Goal: Information Seeking & Learning: Understand process/instructions

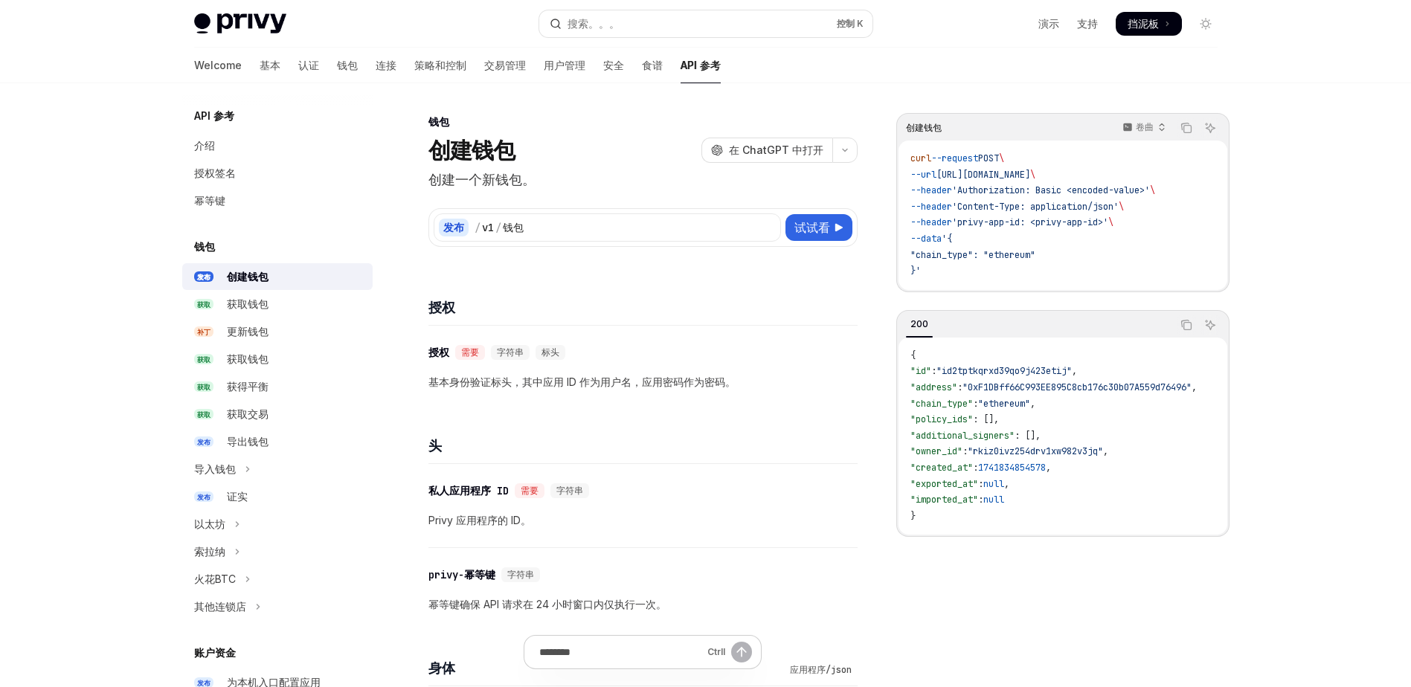
click at [544, 133] on div "钱包 创建钱包 开放人工智能 在 ChatGPT 中打开" at bounding box center [642, 139] width 429 height 49
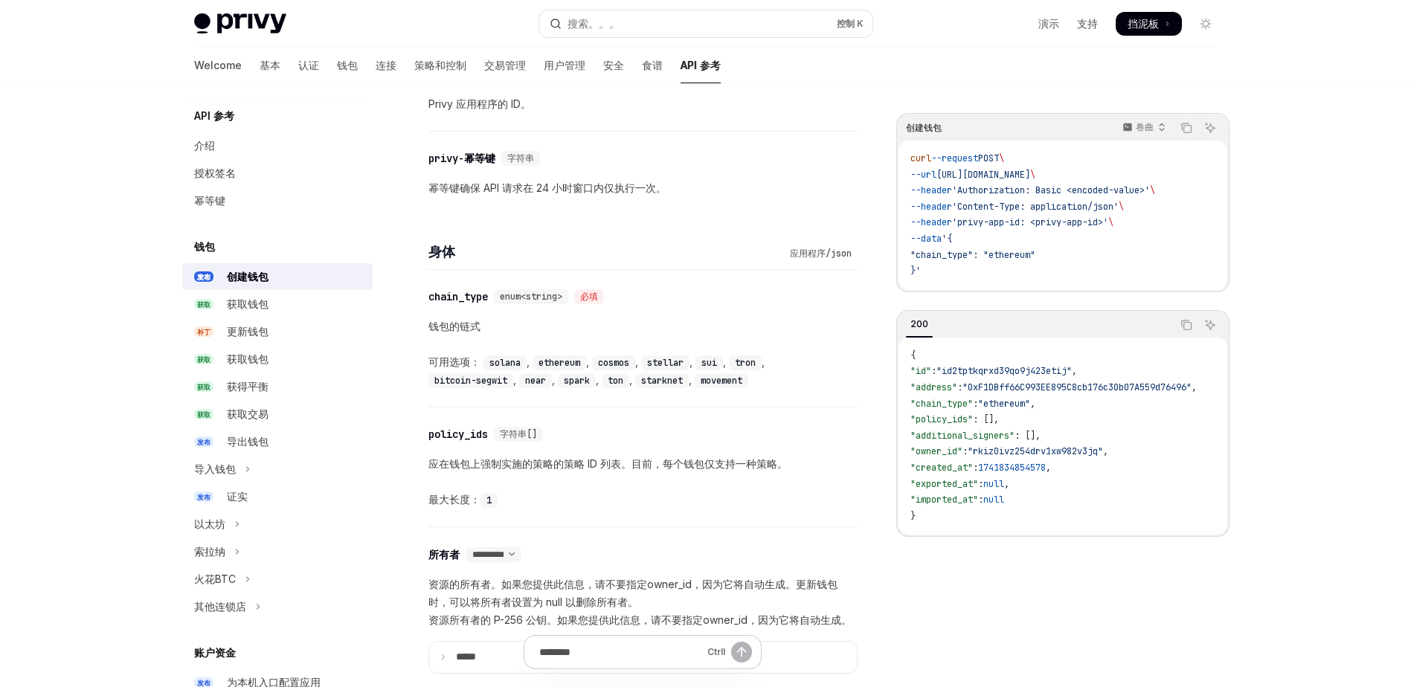
scroll to position [387, 0]
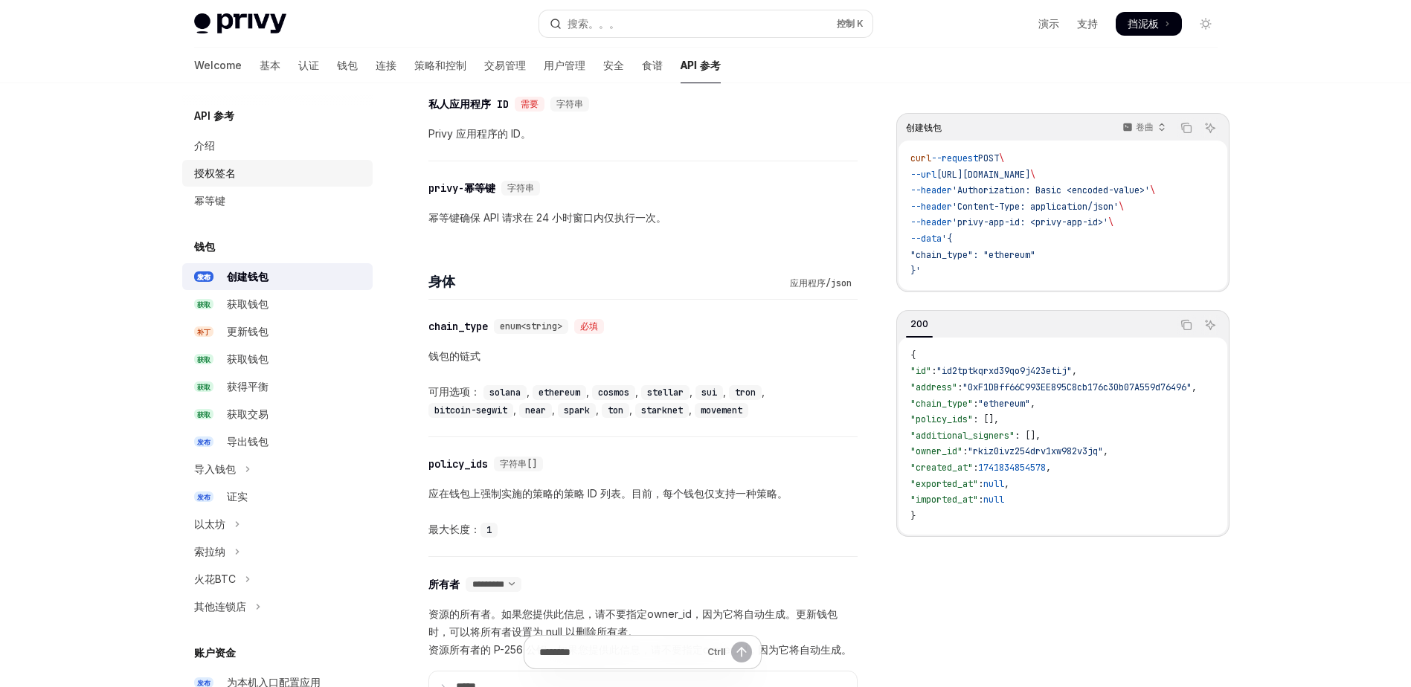
click at [227, 170] on div "授权签名" at bounding box center [215, 173] width 42 height 18
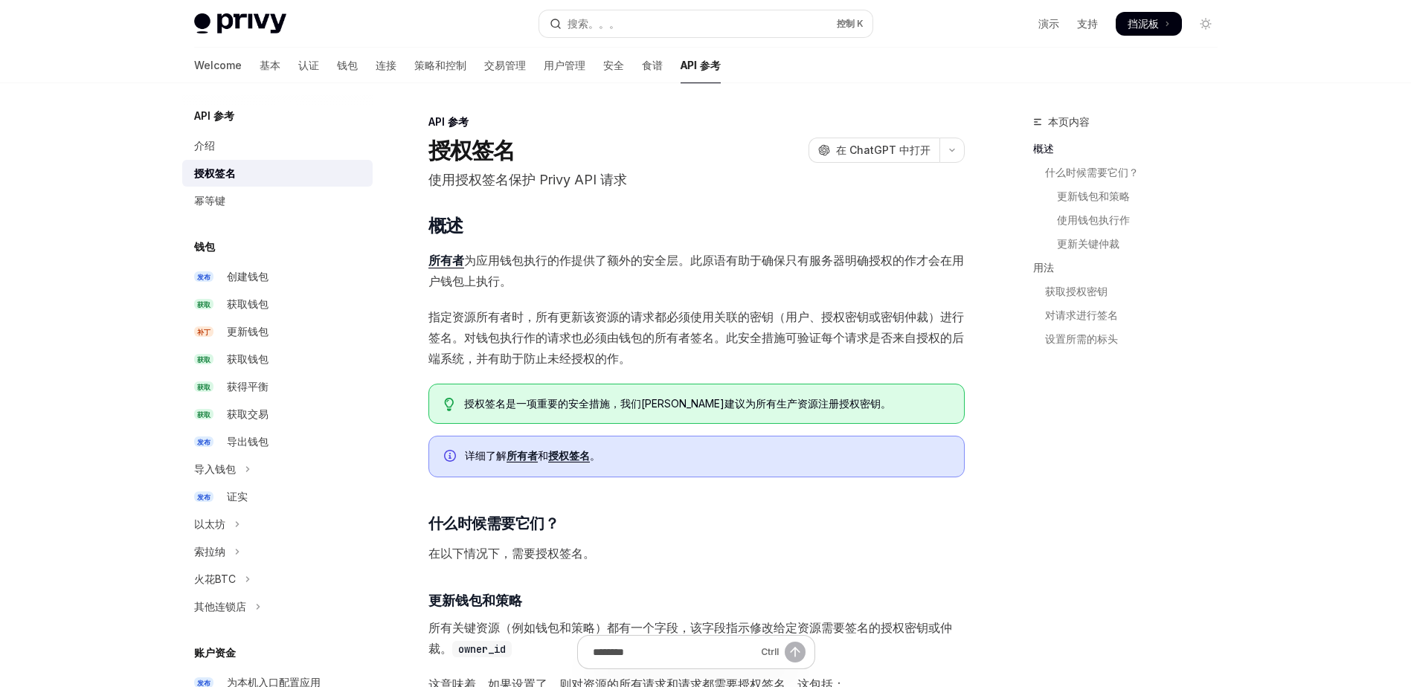
click at [570, 115] on div "API 参考" at bounding box center [696, 122] width 536 height 15
click at [193, 63] on div "Welcome 基本 认证 钱包 连接 策略和控制 交易管理 用户管理 安全 食谱 API 参考" at bounding box center [705, 66] width 1095 height 36
click at [260, 61] on font "基本" at bounding box center [270, 65] width 21 height 15
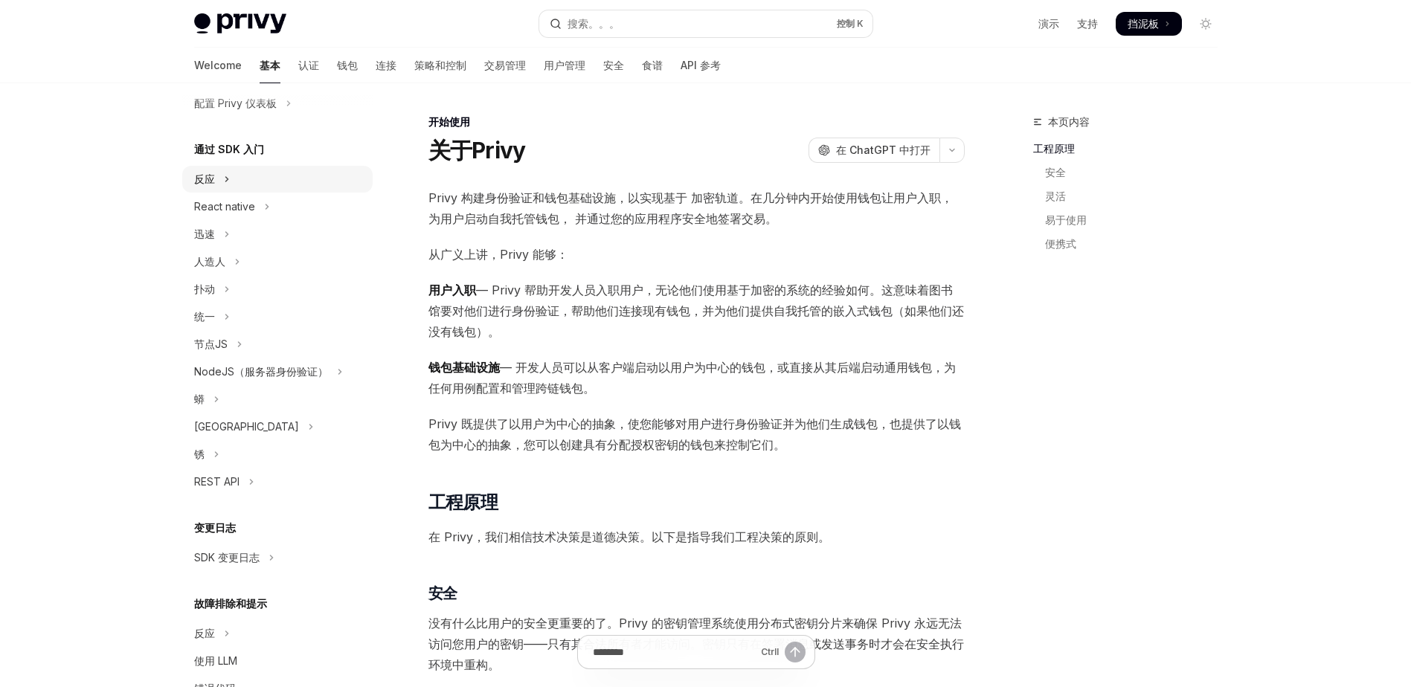
scroll to position [130, 0]
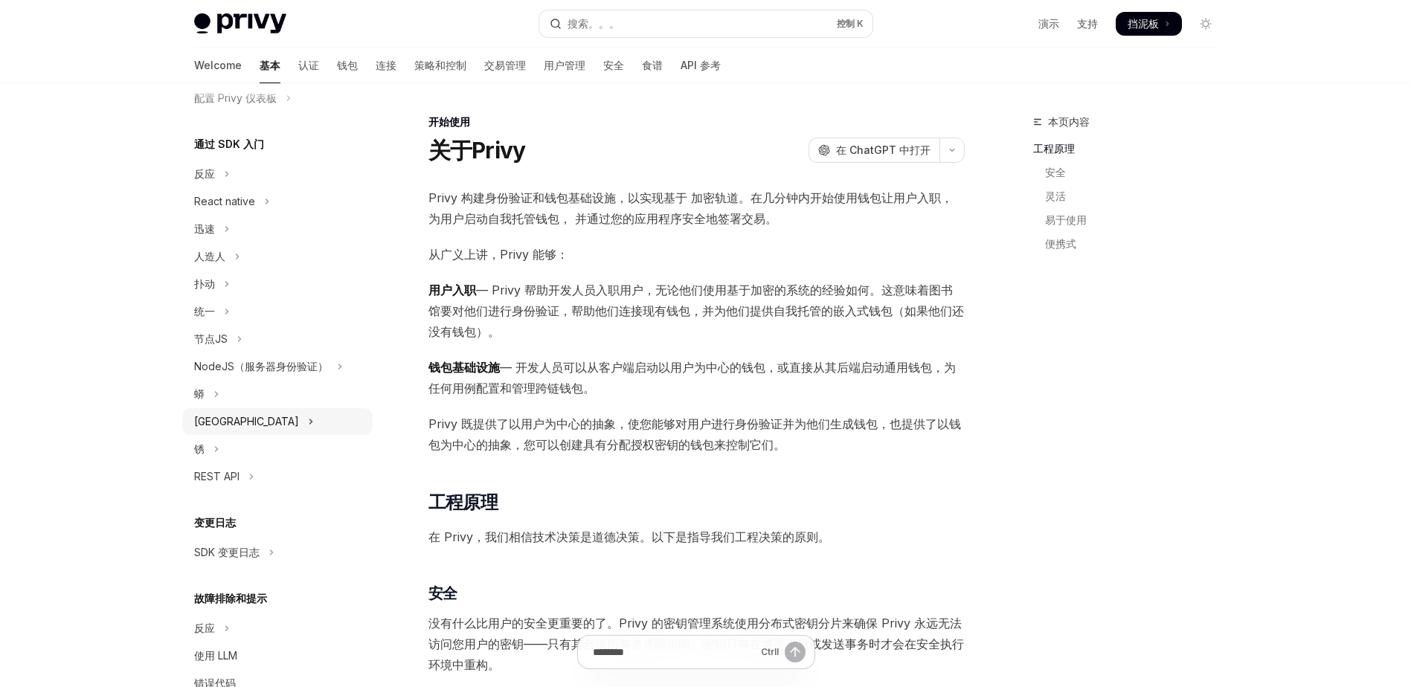
click at [257, 413] on button "爪哇岛" at bounding box center [277, 421] width 190 height 27
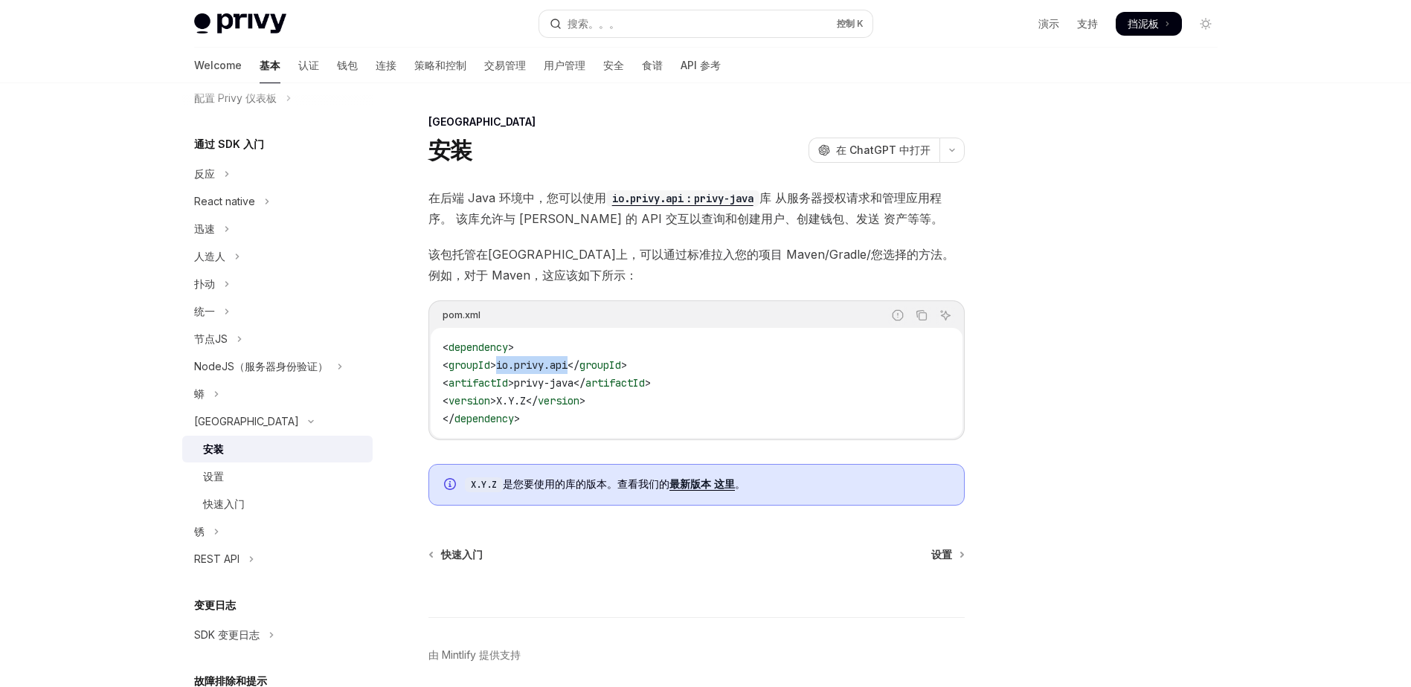
drag, startPoint x: 599, startPoint y: 367, endPoint x: 525, endPoint y: 366, distance: 74.4
click at [525, 366] on span "< groupId > io.privy.api </ groupId >" at bounding box center [535, 364] width 184 height 13
copy span "io.privy.api"
click at [561, 154] on div "安装 开放人工智能 在 ChatGPT 中打开" at bounding box center [696, 150] width 536 height 27
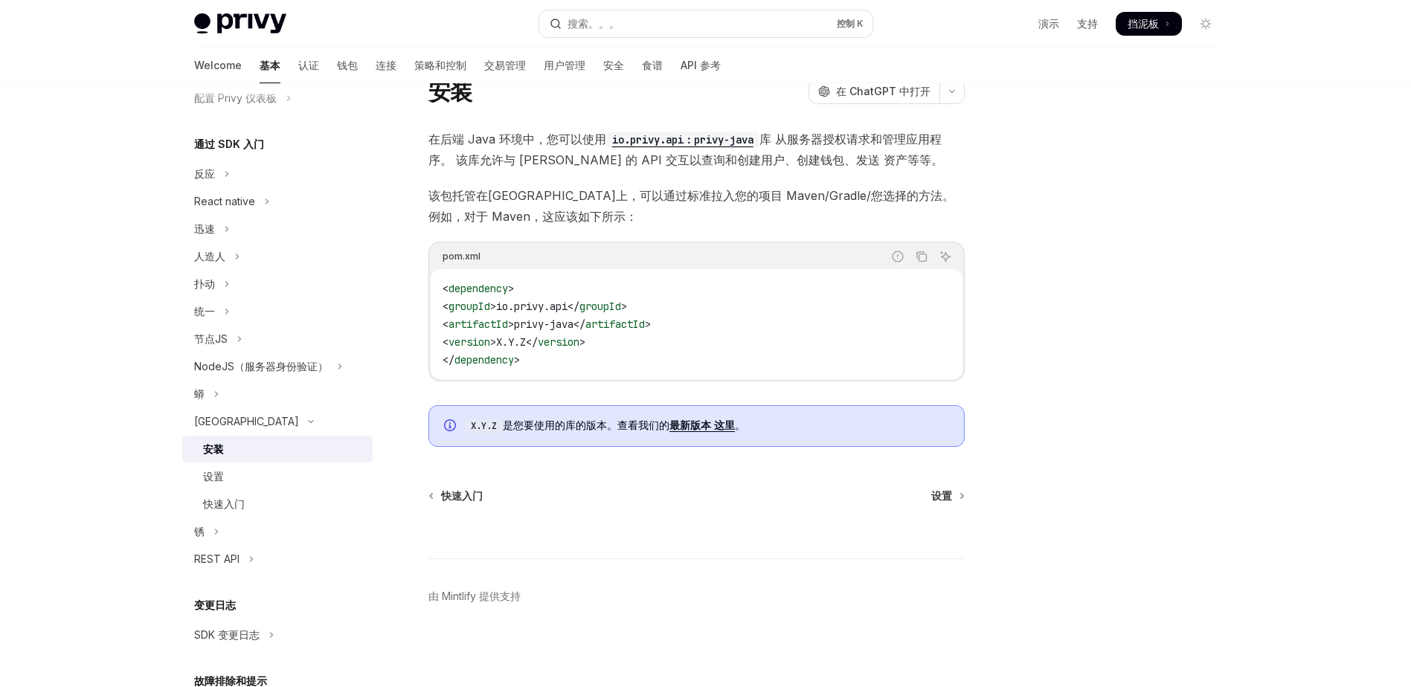
scroll to position [29, 0]
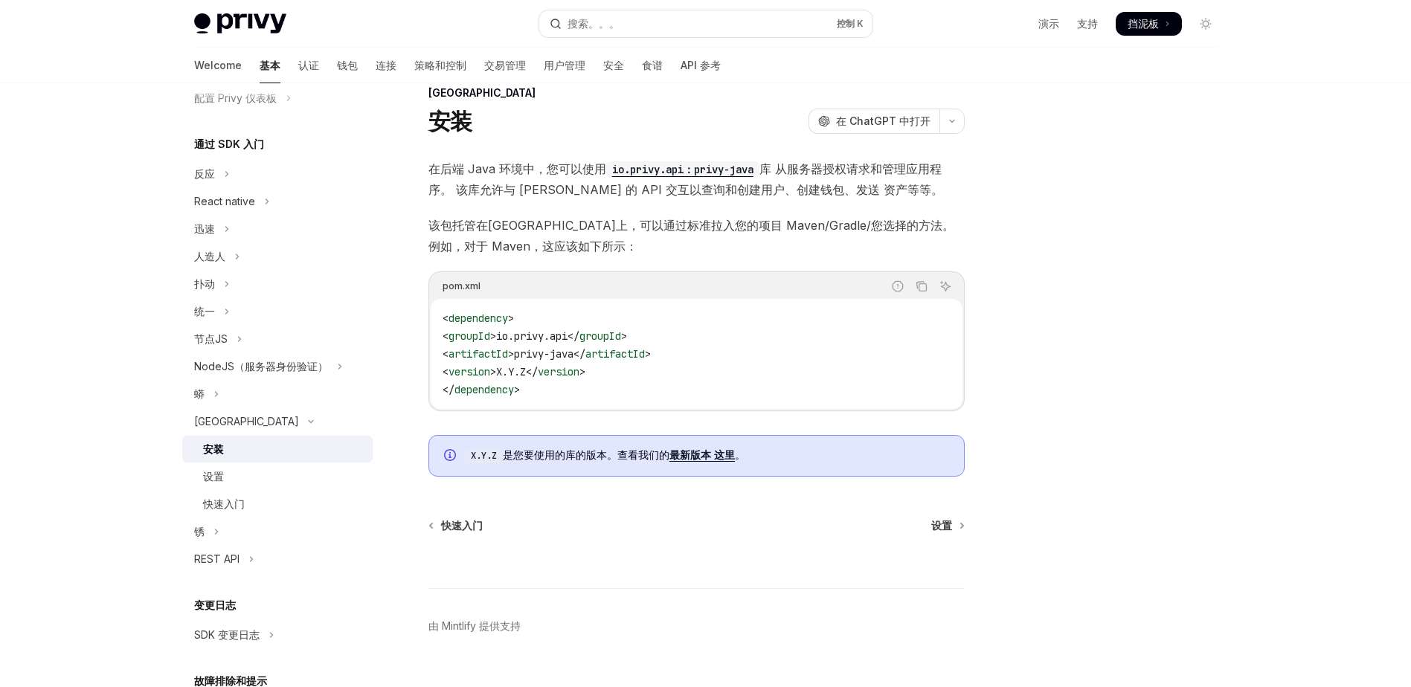
click at [698, 169] on code "io.privy.api：privy-java" at bounding box center [682, 169] width 153 height 16
click at [647, 103] on div "爪哇岛 安装 开放人工智能 在 ChatGPT 中打开" at bounding box center [696, 110] width 536 height 49
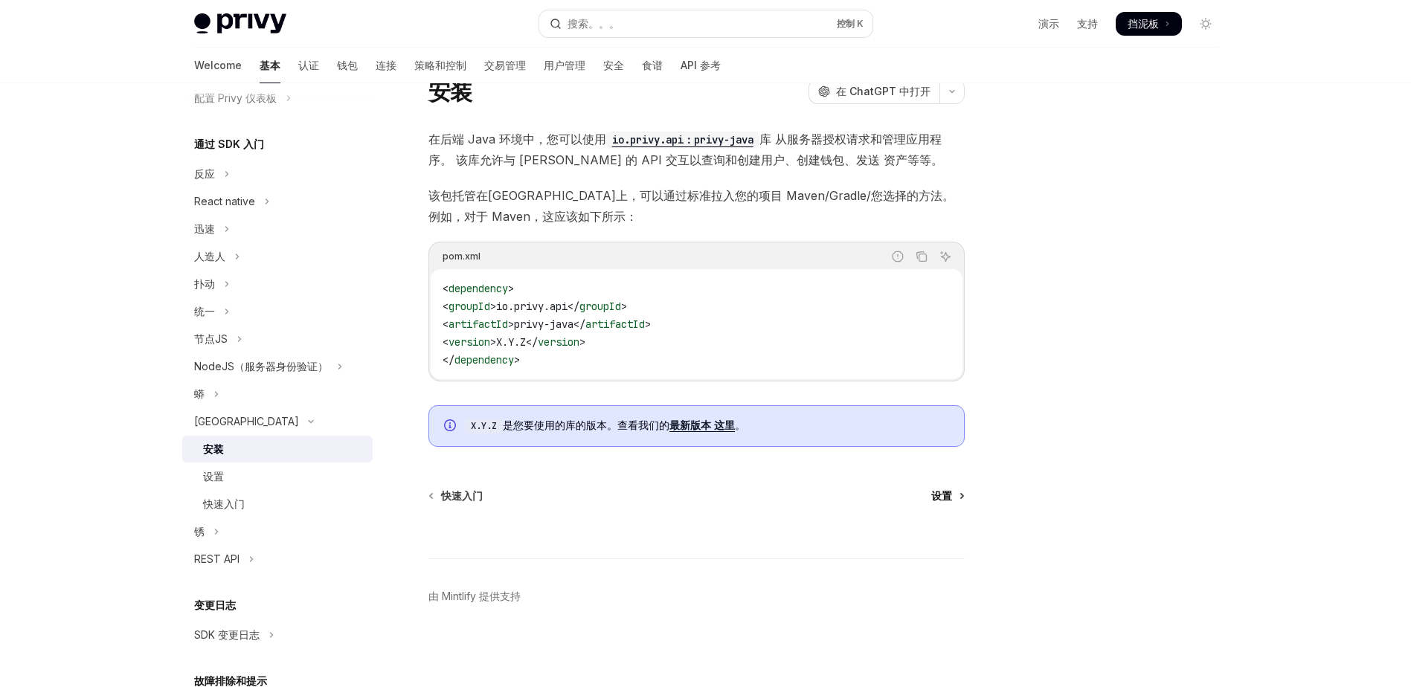
click at [950, 500] on span "设置" at bounding box center [941, 496] width 21 height 15
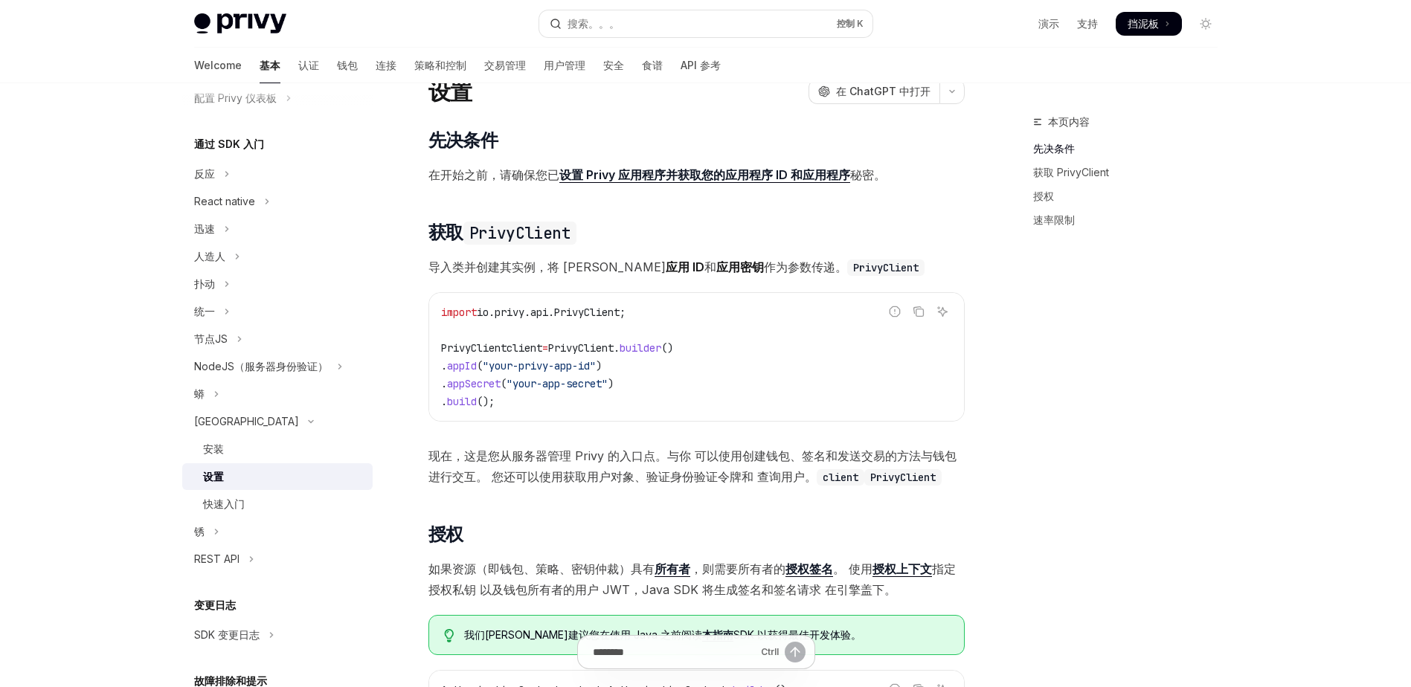
click at [585, 100] on div "设置 开放人工智能 在 ChatGPT 中打开" at bounding box center [696, 91] width 536 height 27
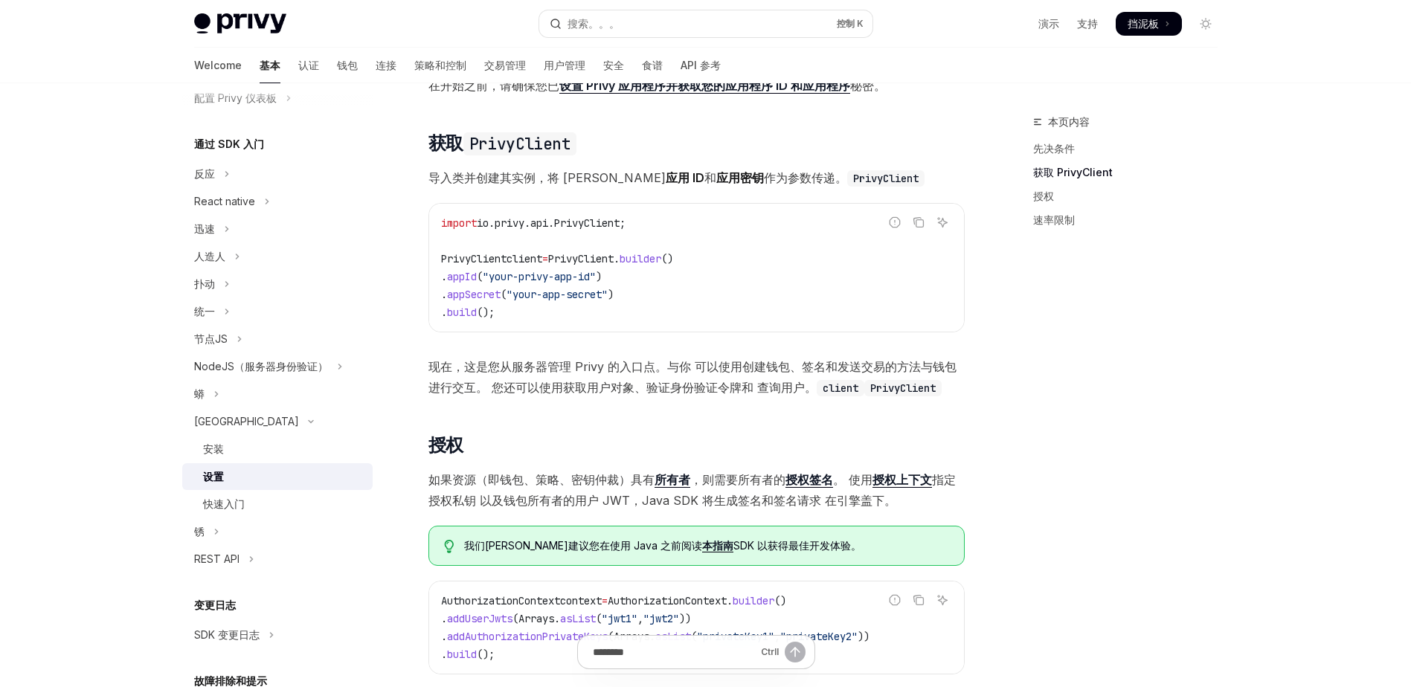
scroll to position [178, 0]
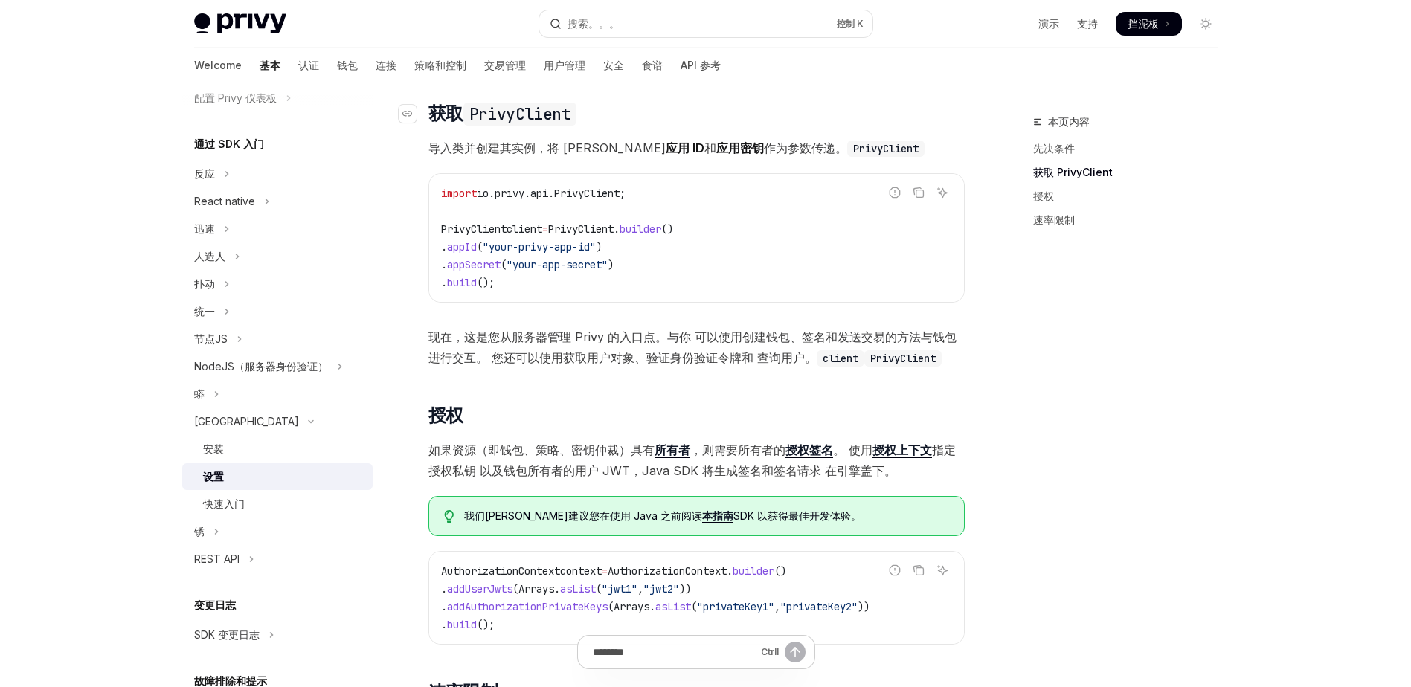
click at [634, 112] on h2 "​ 获取 PrivyClient" at bounding box center [696, 114] width 536 height 24
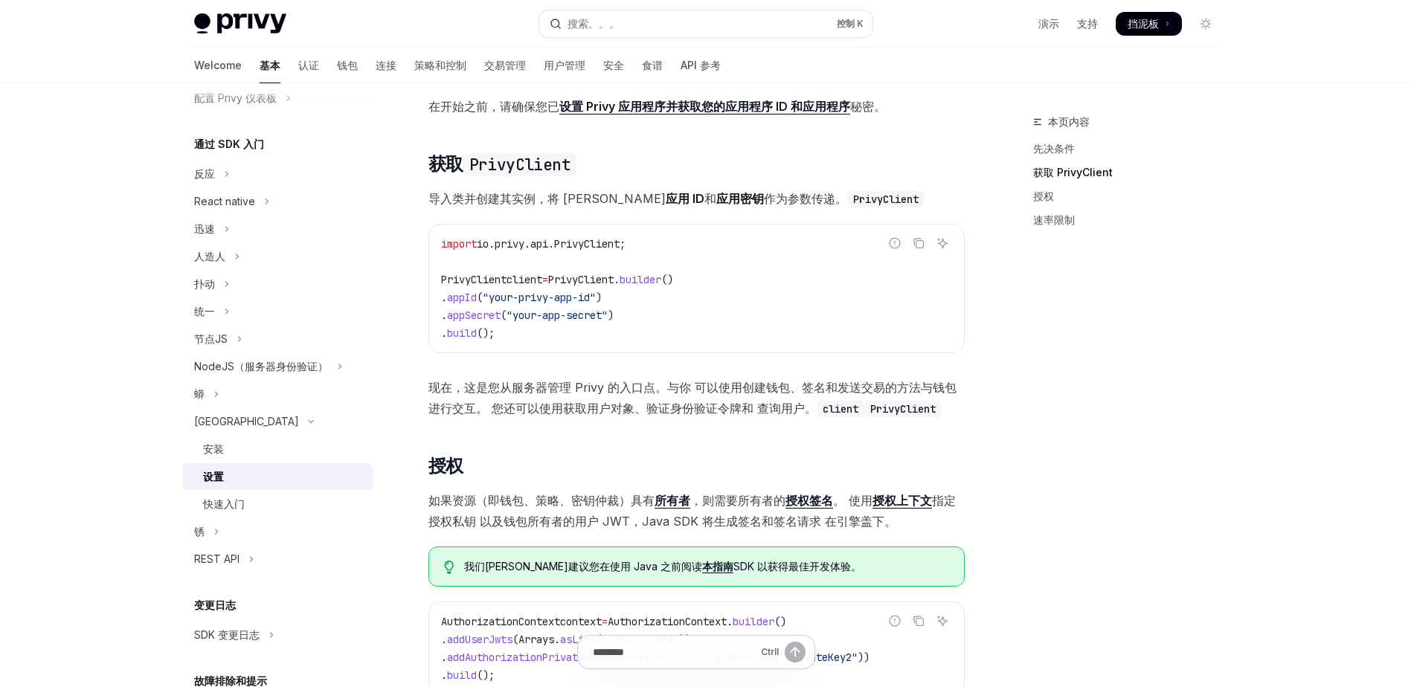
scroll to position [544, 0]
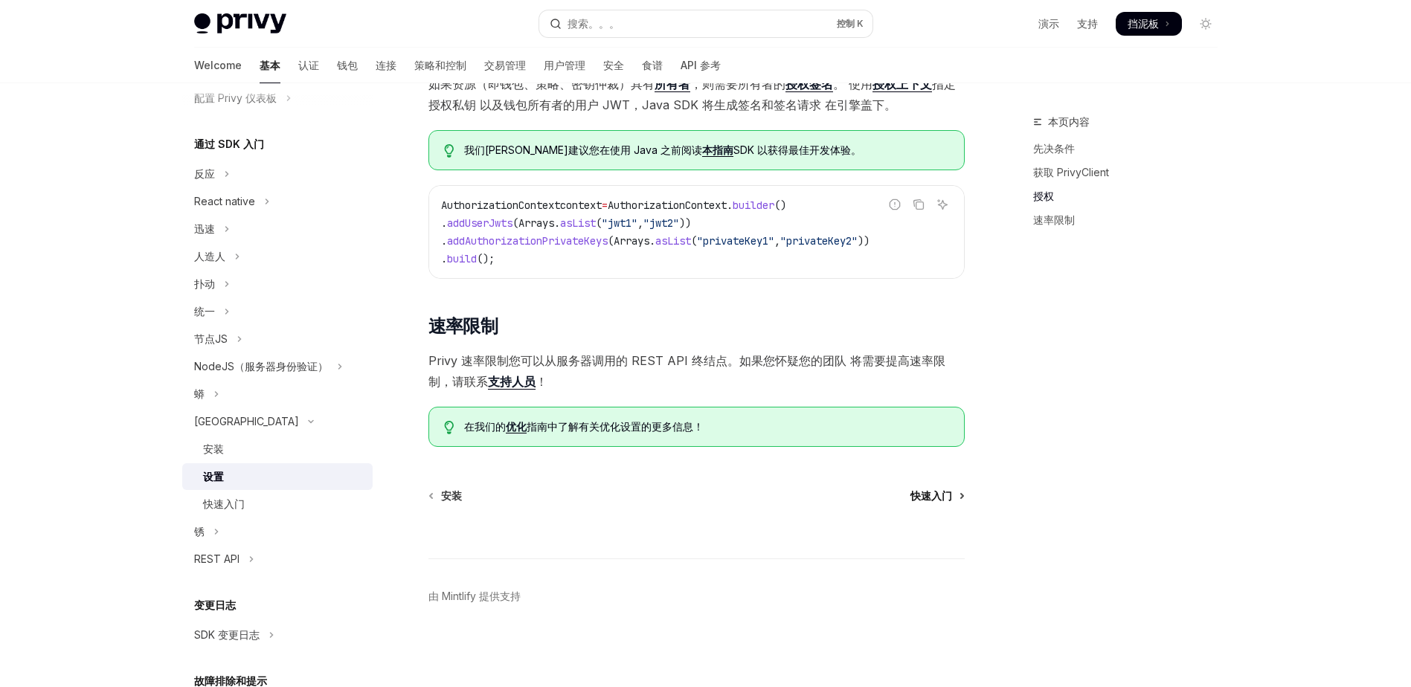
click at [929, 498] on span "快速入门" at bounding box center [931, 496] width 42 height 15
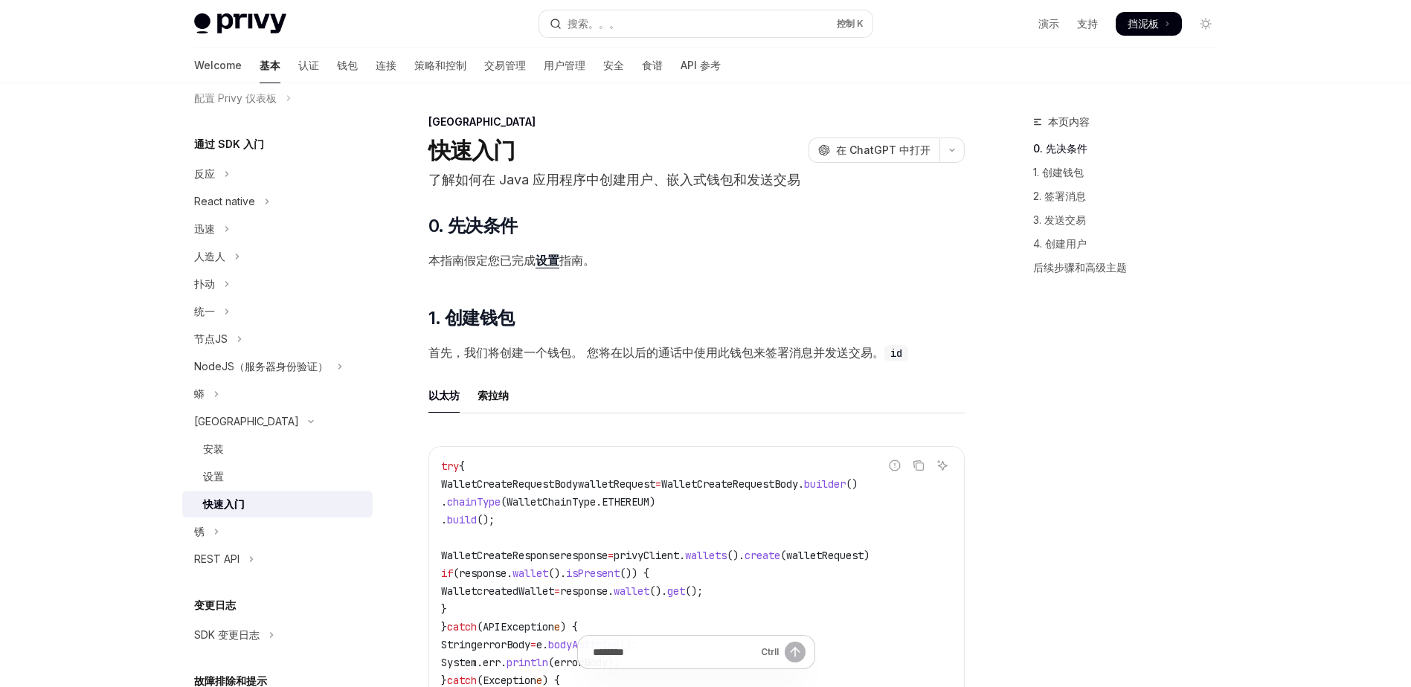
click at [676, 218] on h2 "​ 0. 先决条件" at bounding box center [696, 226] width 536 height 24
click at [649, 234] on h2 "​ 0. 先决条件" at bounding box center [696, 226] width 536 height 24
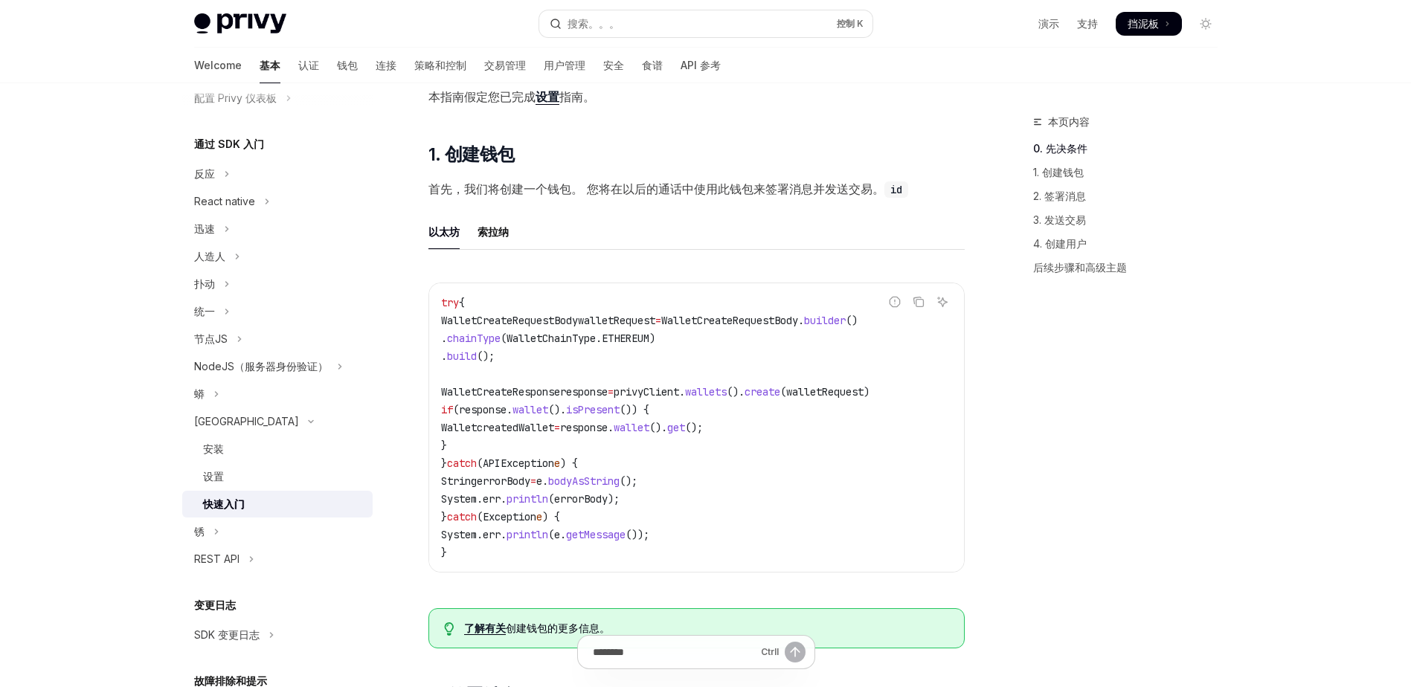
scroll to position [164, 0]
click at [484, 229] on font "索拉纳" at bounding box center [492, 231] width 31 height 18
click at [437, 234] on font "以太坊" at bounding box center [443, 231] width 31 height 18
click at [503, 226] on font "索拉纳" at bounding box center [492, 231] width 31 height 18
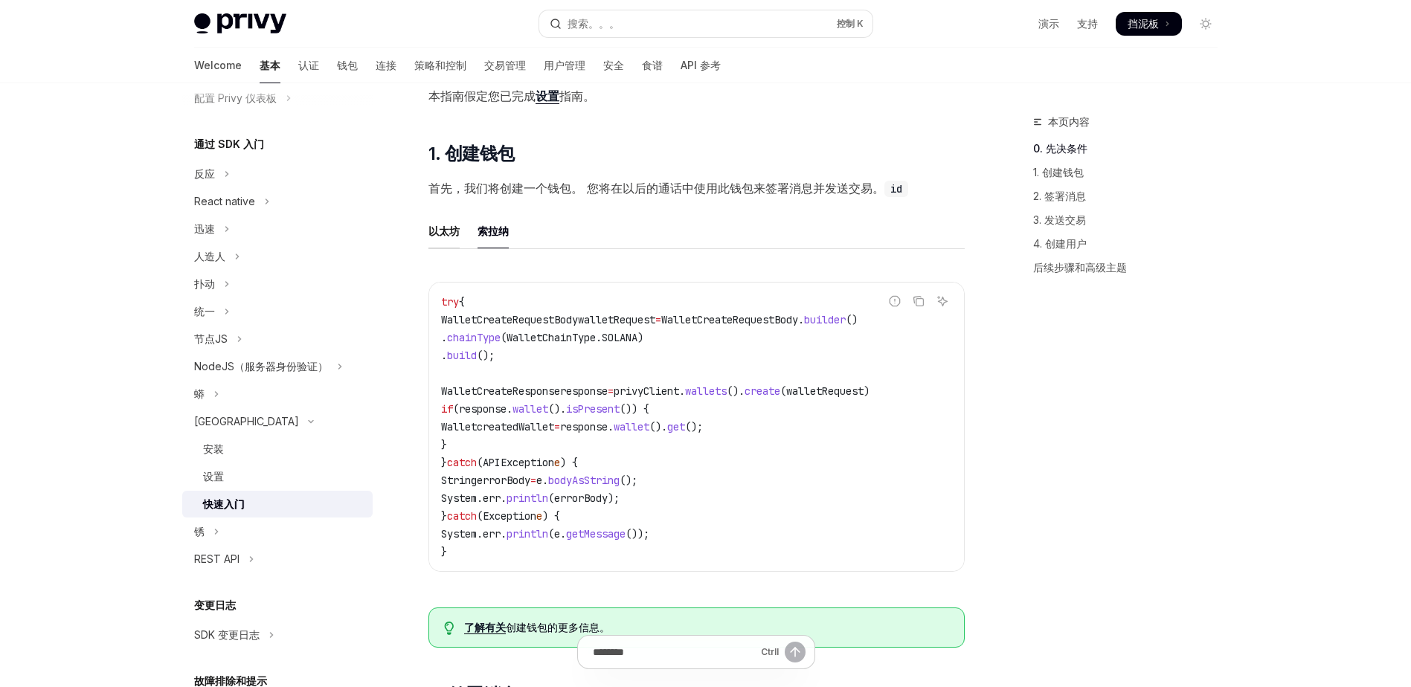
click at [452, 232] on font "以太坊" at bounding box center [443, 231] width 31 height 18
click at [563, 228] on ul "以太坊 索拉纳" at bounding box center [696, 231] width 536 height 36
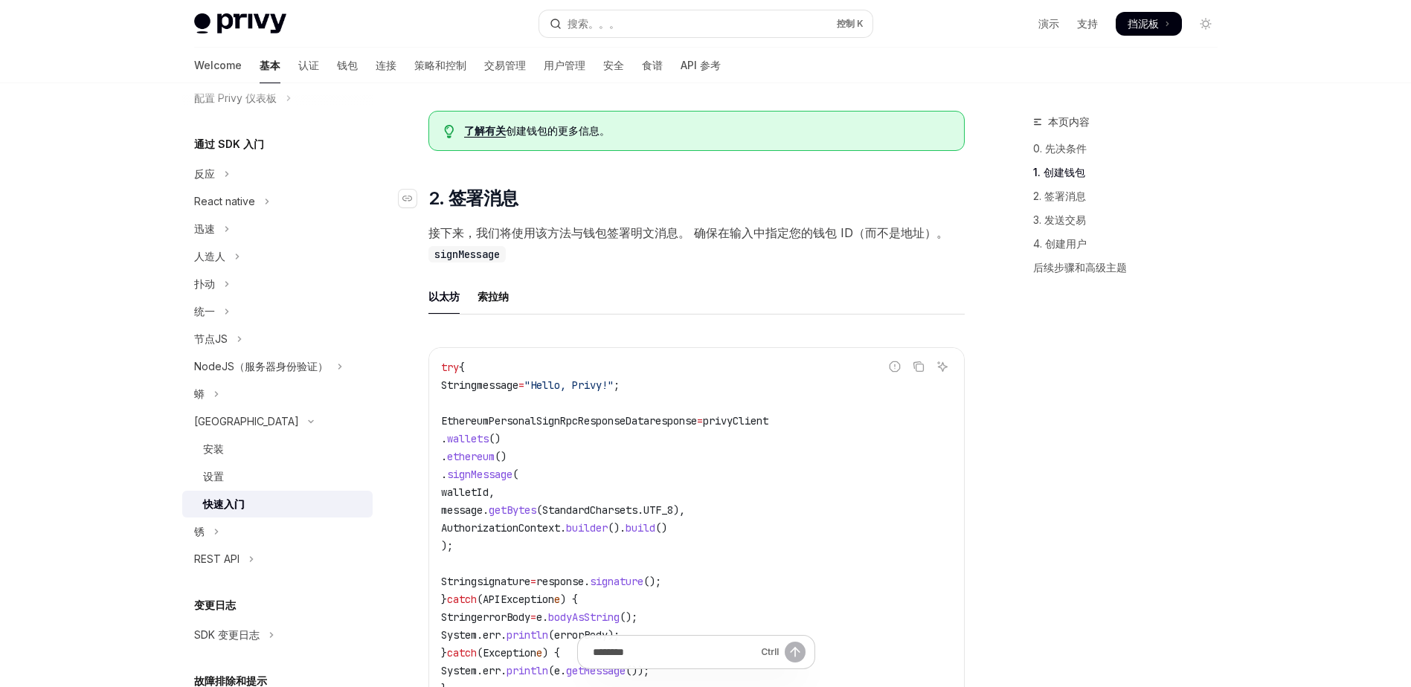
scroll to position [662, 0]
click at [599, 210] on h2 "​ 2. 签署消息" at bounding box center [696, 198] width 536 height 24
click at [565, 203] on h2 "​ 2. 签署消息" at bounding box center [696, 198] width 536 height 24
click at [577, 204] on h2 "​ 2. 签署消息" at bounding box center [696, 198] width 536 height 24
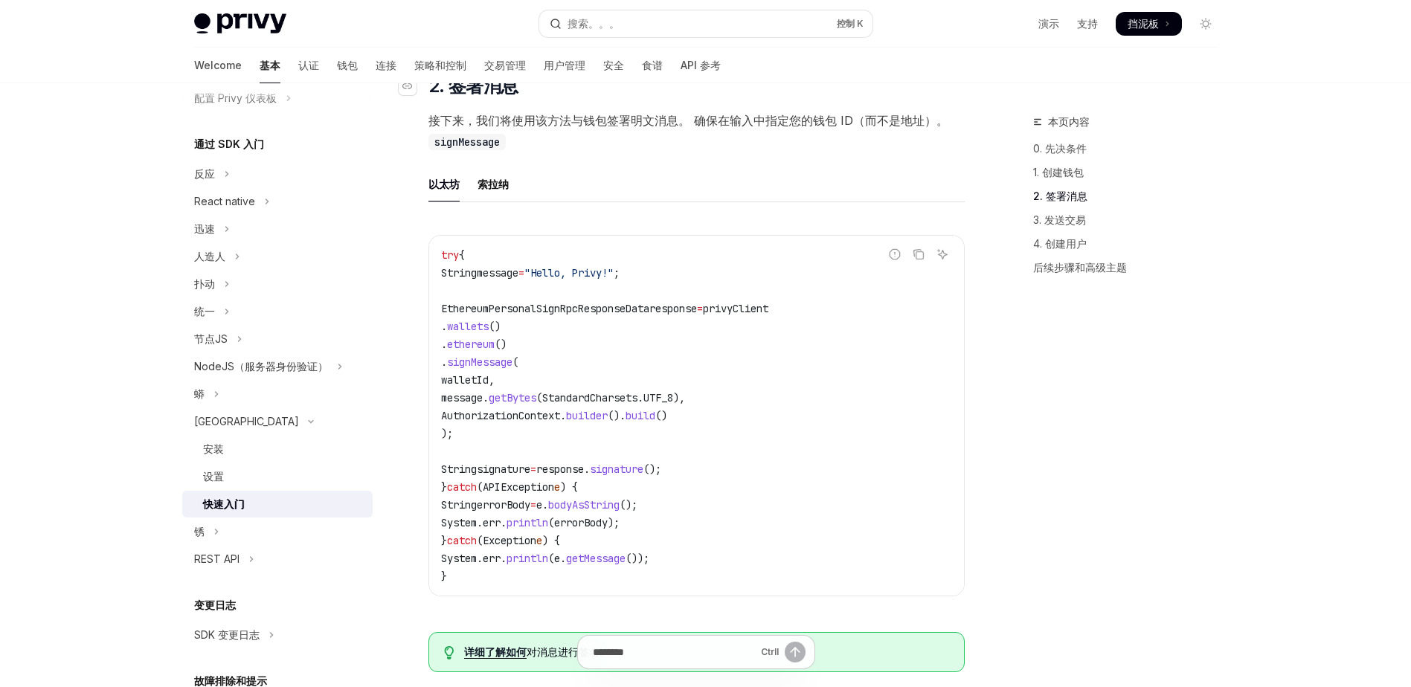
scroll to position [803, 0]
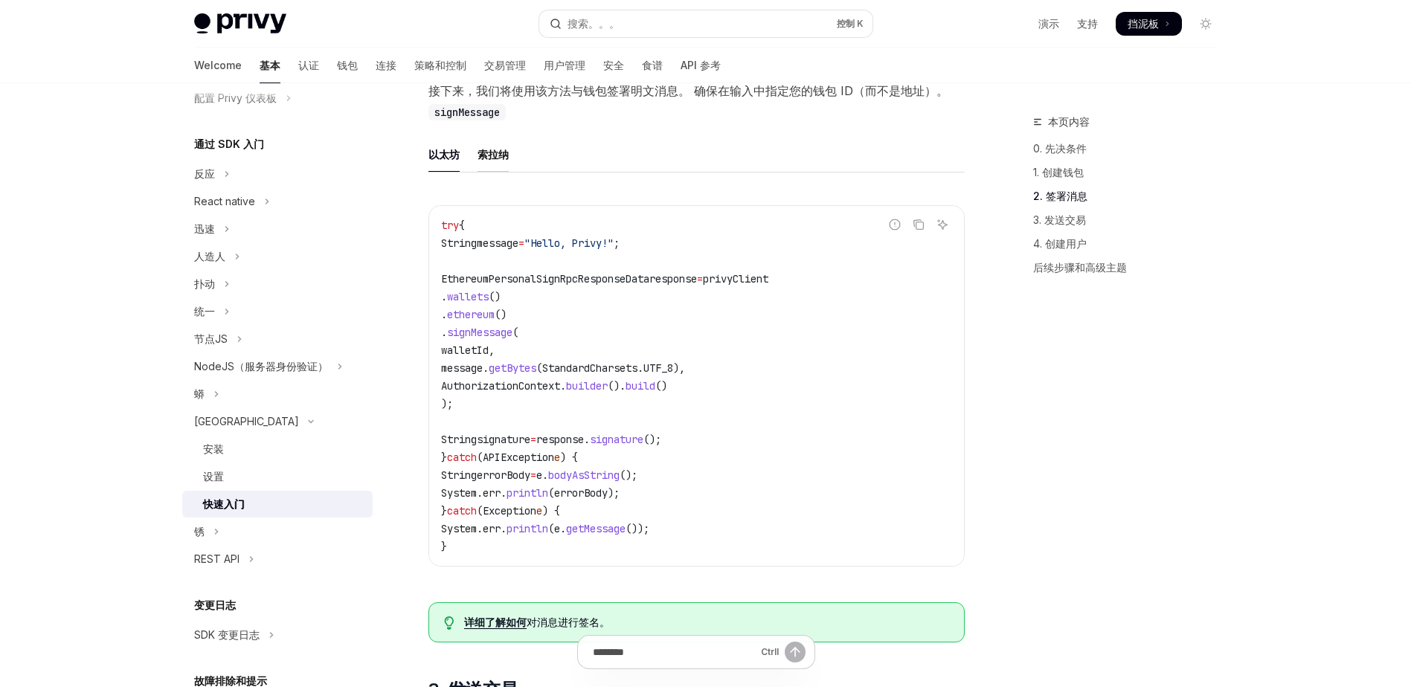
click at [480, 164] on font "索拉纳" at bounding box center [492, 155] width 31 height 18
click at [446, 164] on font "以太坊" at bounding box center [443, 155] width 31 height 18
click at [500, 164] on font "索拉纳" at bounding box center [492, 155] width 31 height 18
click at [448, 164] on font "以太坊" at bounding box center [443, 155] width 31 height 18
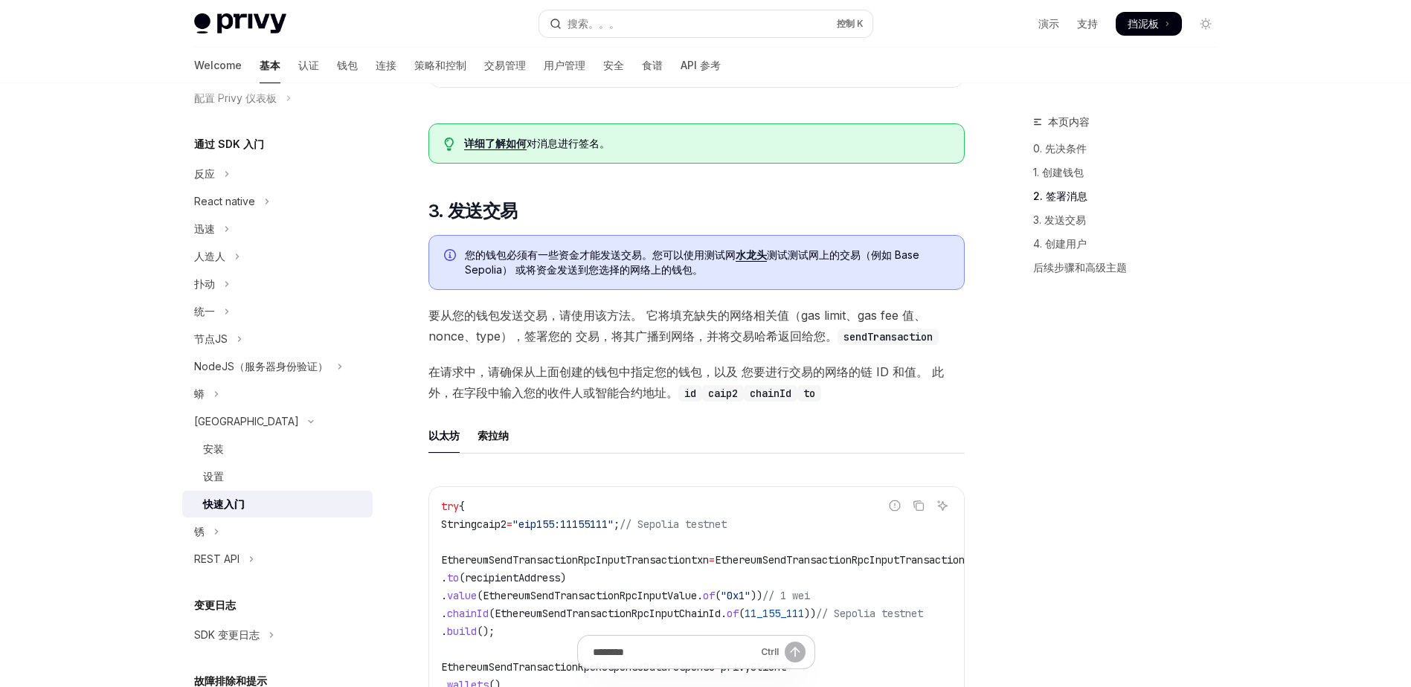
scroll to position [1283, 0]
click at [413, 210] on div "爪哇岛 快速入门 开放人工智能 在 ChatGPT 中打开 Learn how to create users, embedded wallets, and …" at bounding box center [557, 548] width 821 height 3436
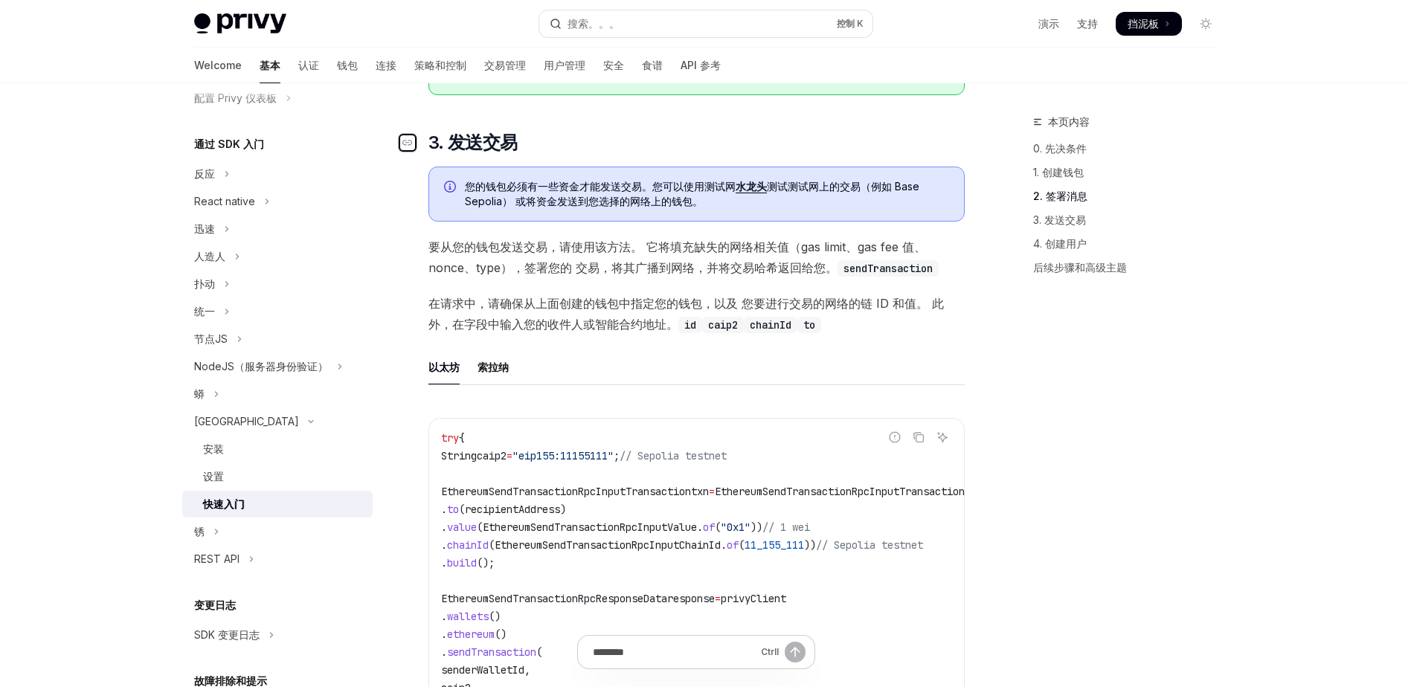
click at [408, 152] on div "导航到标题" at bounding box center [408, 143] width 18 height 18
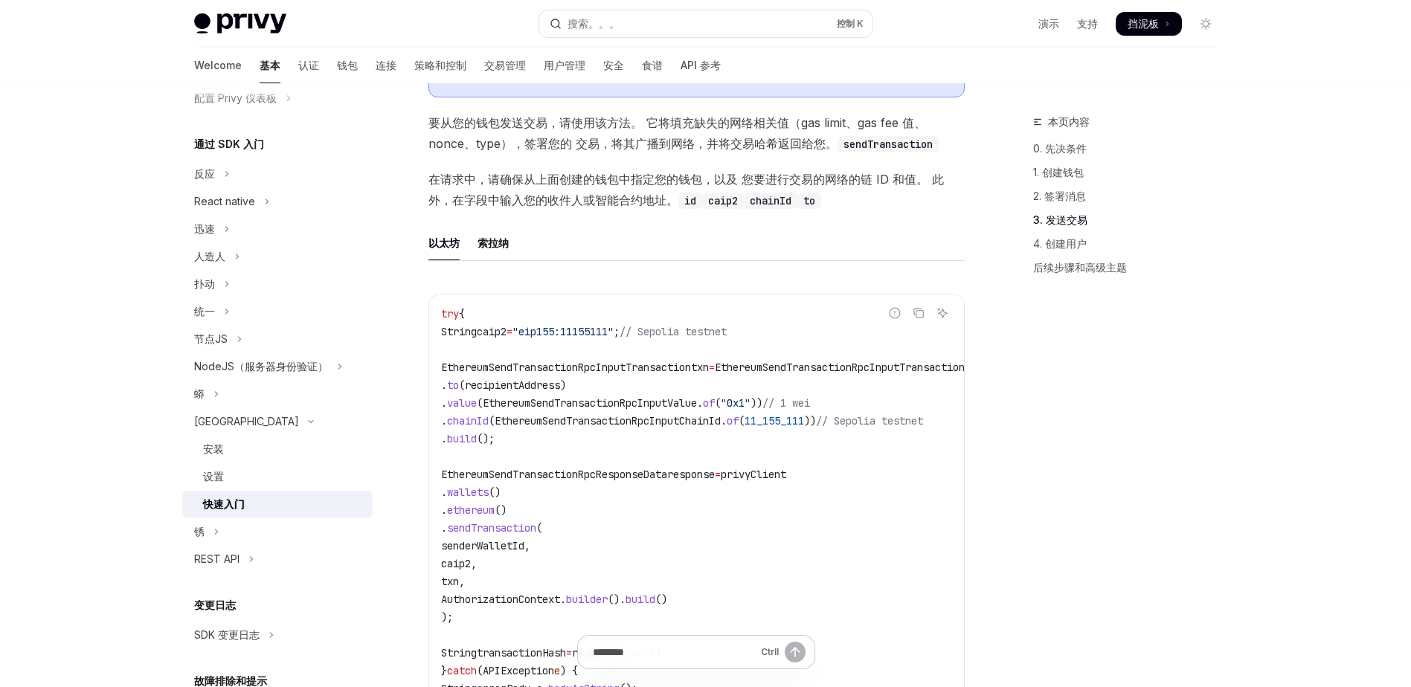
scroll to position [1477, 0]
click at [407, 165] on div "爪哇岛 快速入门 开放人工智能 在 ChatGPT 中打开 Learn how to create users, embedded wallets, and …" at bounding box center [557, 354] width 821 height 3436
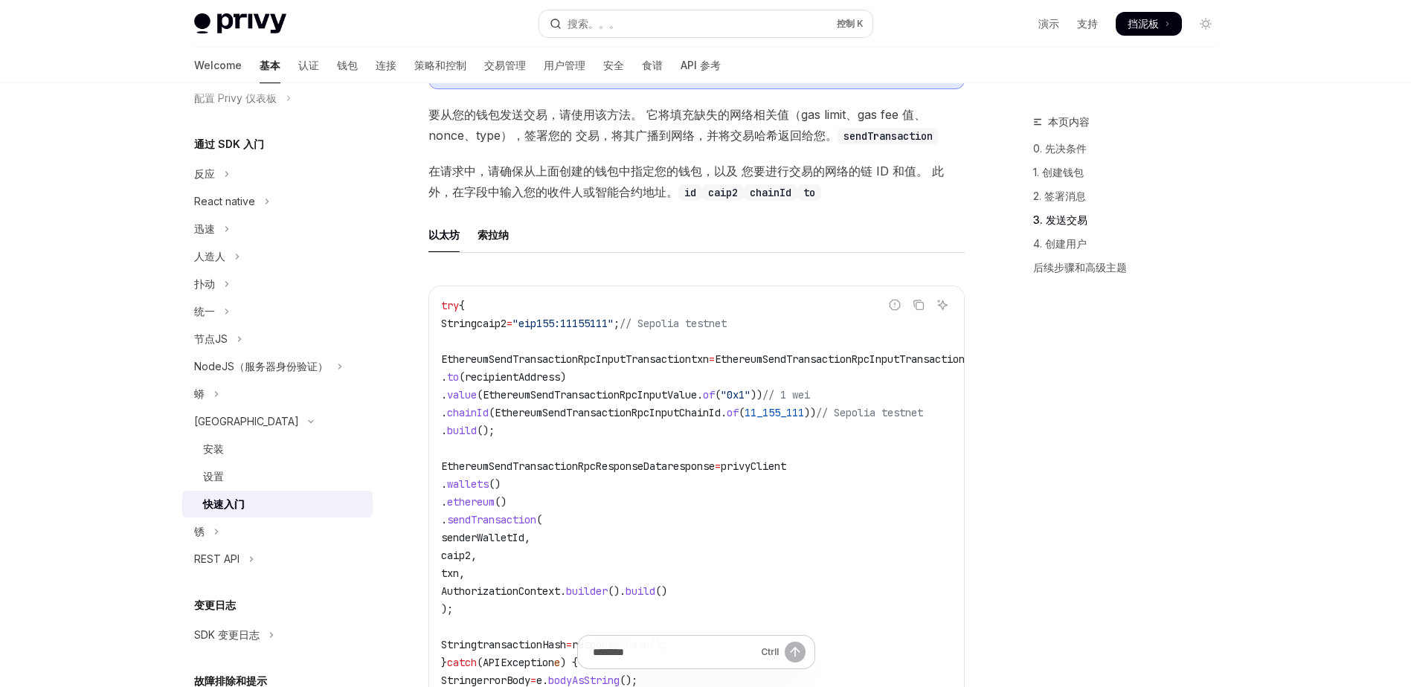
scroll to position [1484, 0]
click at [398, 149] on div "爪哇岛 快速入门 开放人工智能 在 ChatGPT 中打开 Learn how to create users, embedded wallets, and …" at bounding box center [557, 347] width 821 height 3436
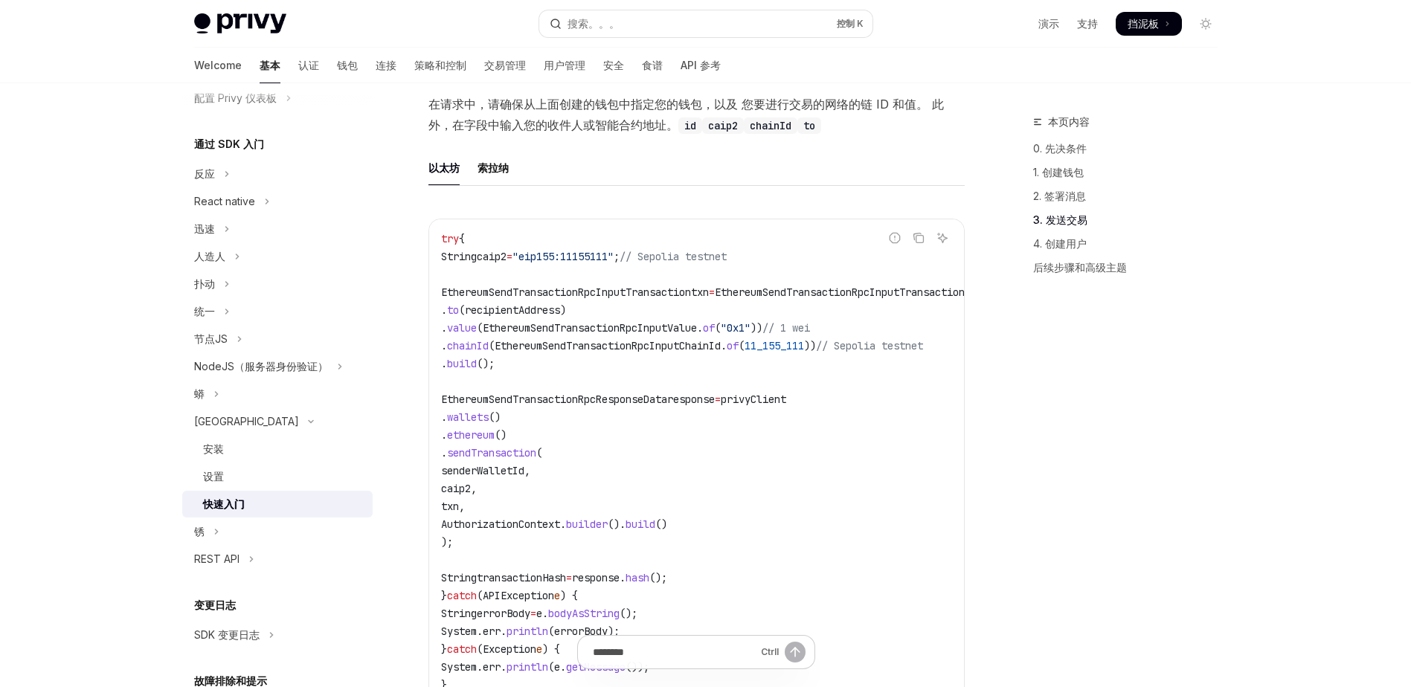
scroll to position [1551, 0]
click at [408, 190] on div "爪哇岛 快速入门 开放人工智能 在 ChatGPT 中打开 Learn how to create users, embedded wallets, and …" at bounding box center [557, 280] width 821 height 3436
click at [409, 177] on div "爪哇岛 快速入门 开放人工智能 在 ChatGPT 中打开 Learn how to create users, embedded wallets, and …" at bounding box center [557, 280] width 821 height 3436
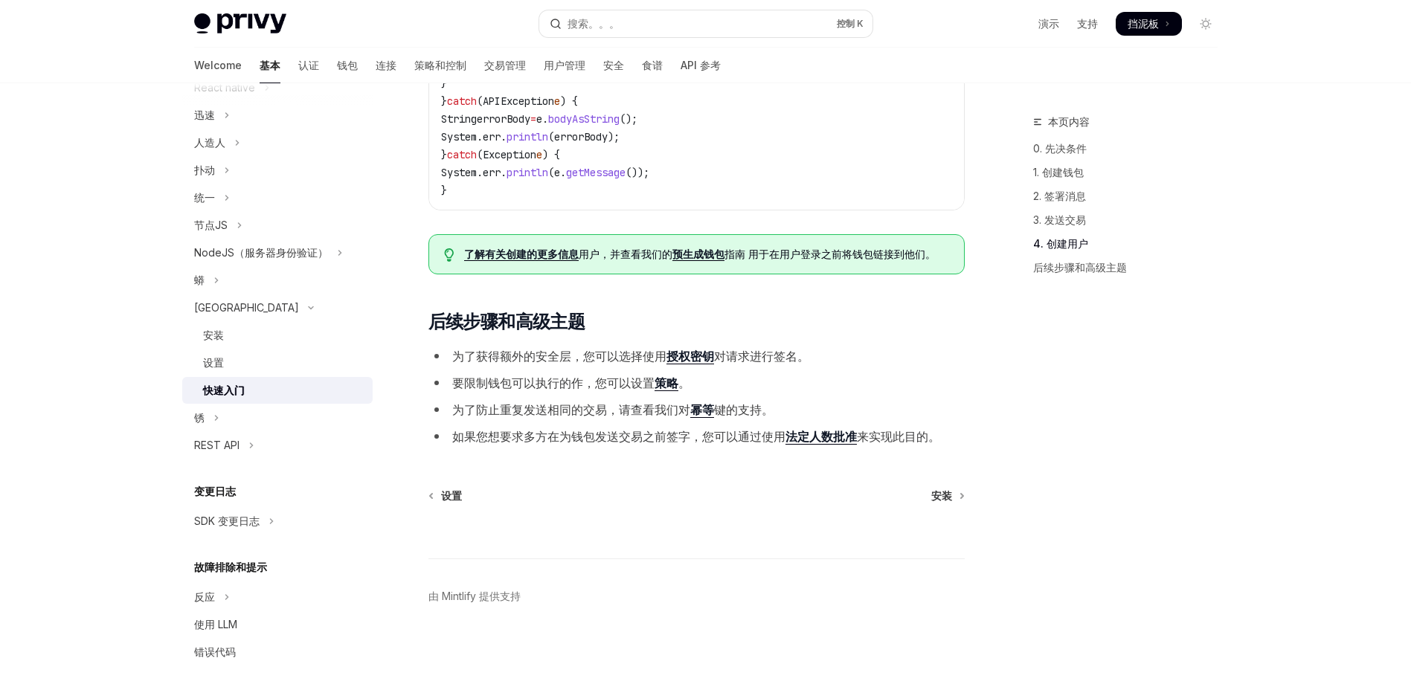
scroll to position [247, 0]
click at [242, 450] on button "REST API" at bounding box center [277, 442] width 190 height 27
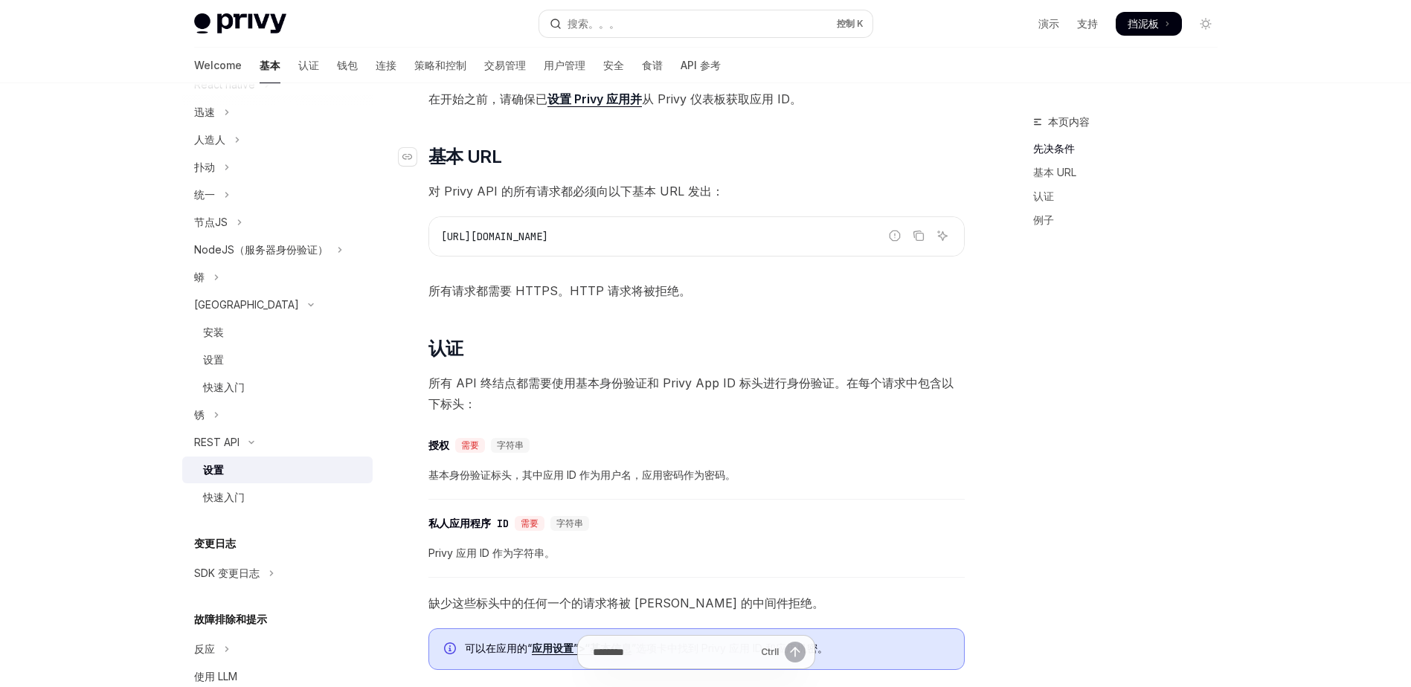
click at [712, 152] on h2 "​ 基本 URL" at bounding box center [696, 157] width 536 height 24
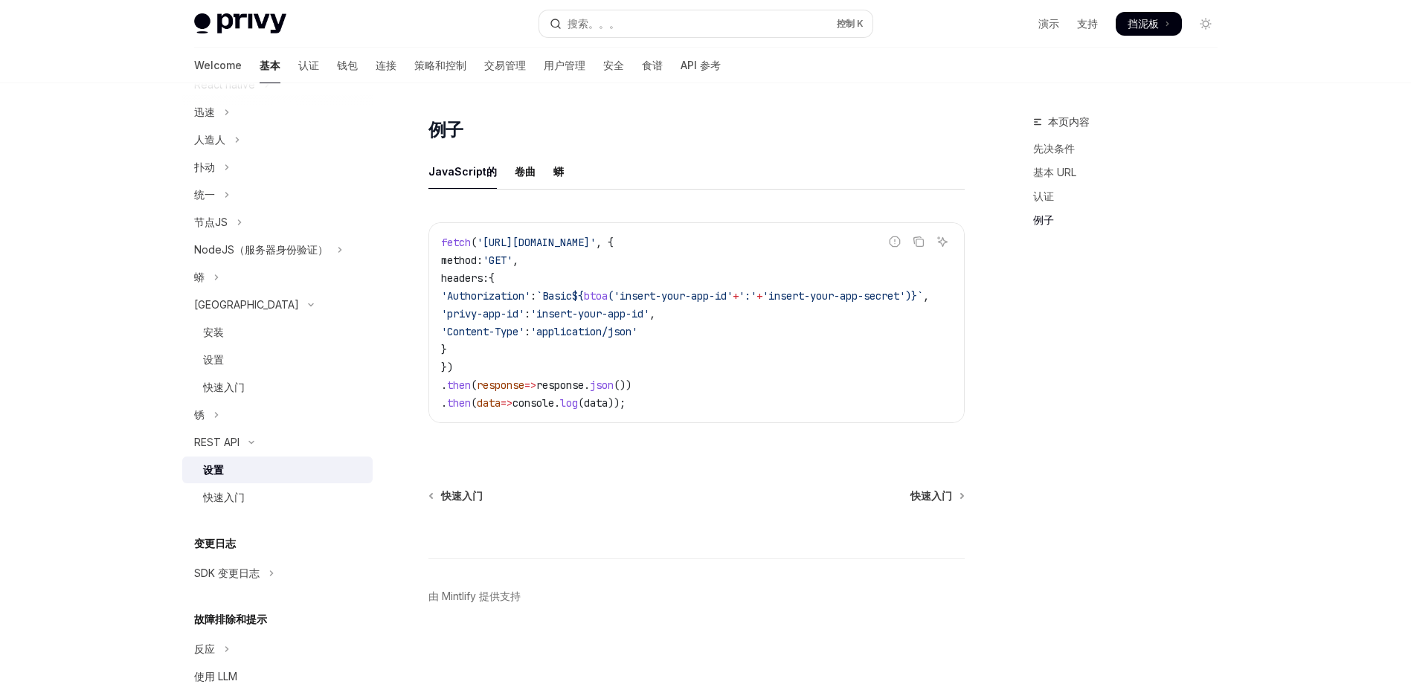
scroll to position [739, 0]
click at [640, 118] on h2 "​ 例子" at bounding box center [696, 130] width 536 height 24
click at [921, 508] on div "Ctrl I" at bounding box center [696, 530] width 536 height 55
click at [936, 494] on span "快速入门" at bounding box center [931, 496] width 42 height 15
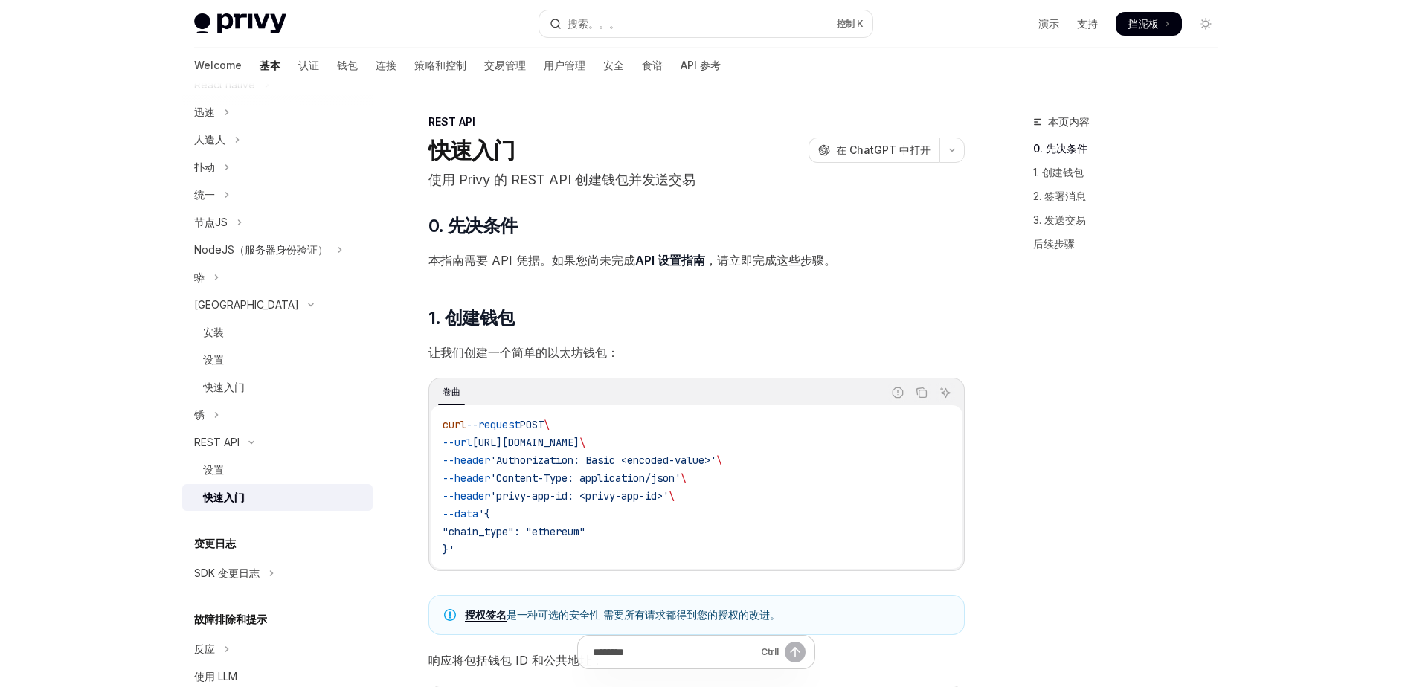
click at [639, 146] on div "快速入门 开放人工智能 在 ChatGPT 中打开" at bounding box center [696, 150] width 536 height 27
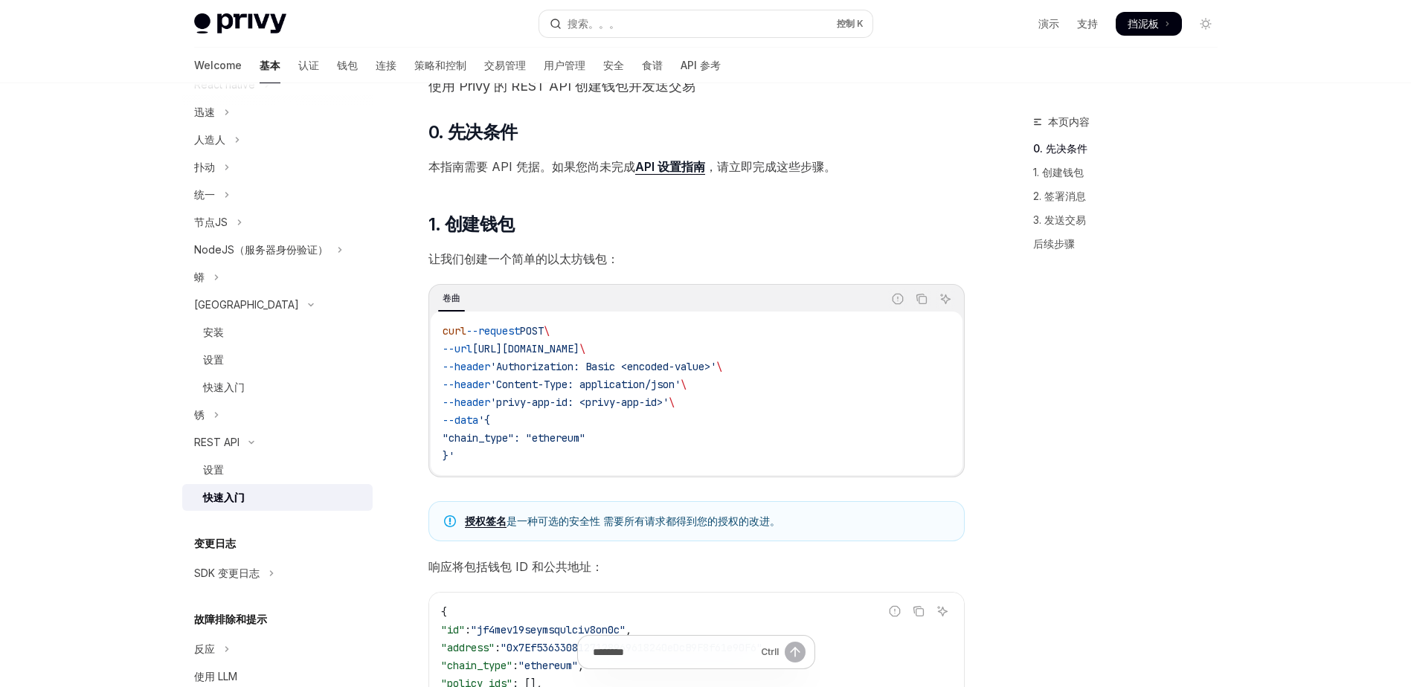
scroll to position [94, 0]
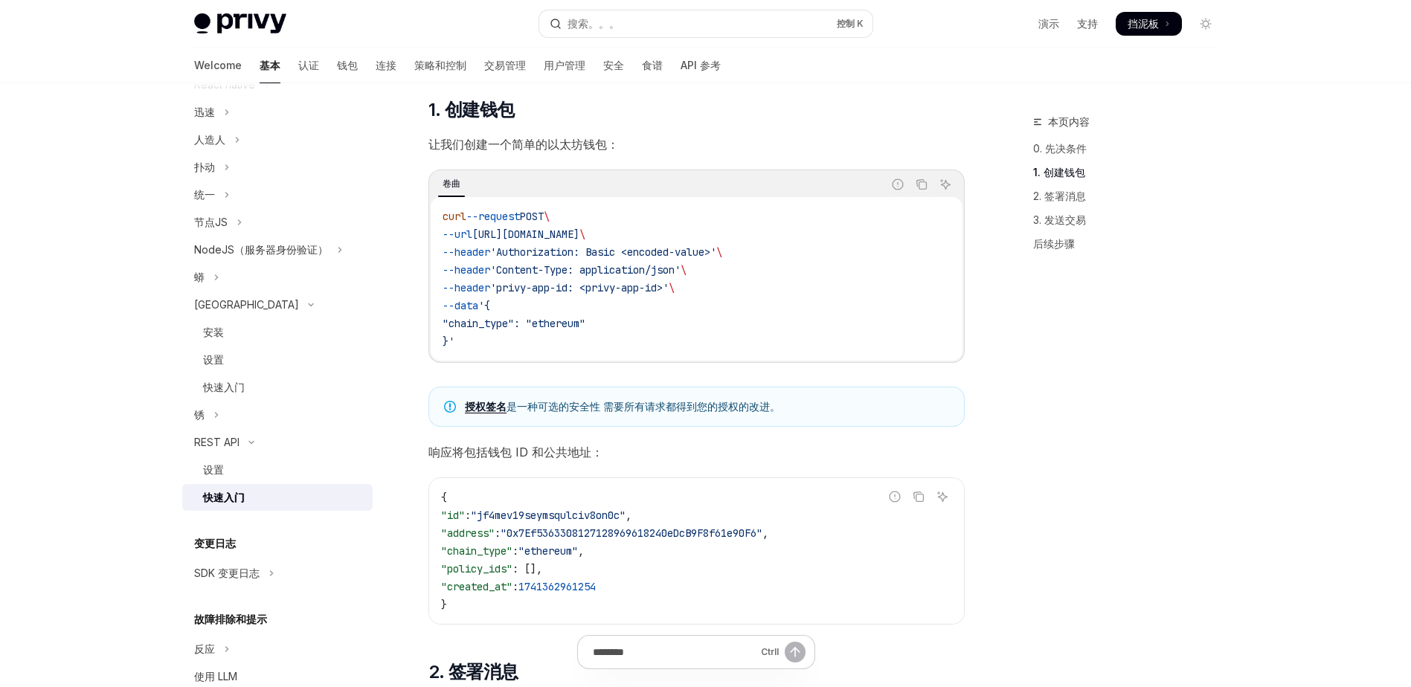
scroll to position [238, 0]
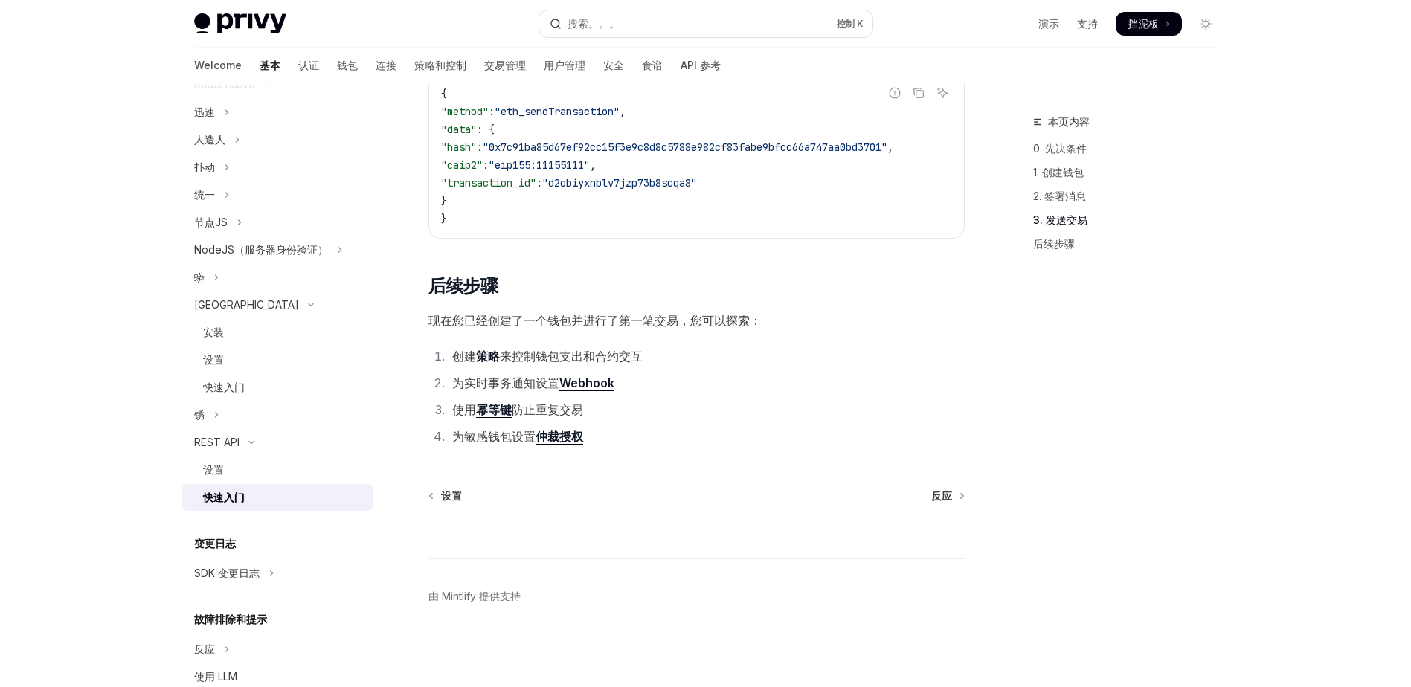
scroll to position [1909, 0]
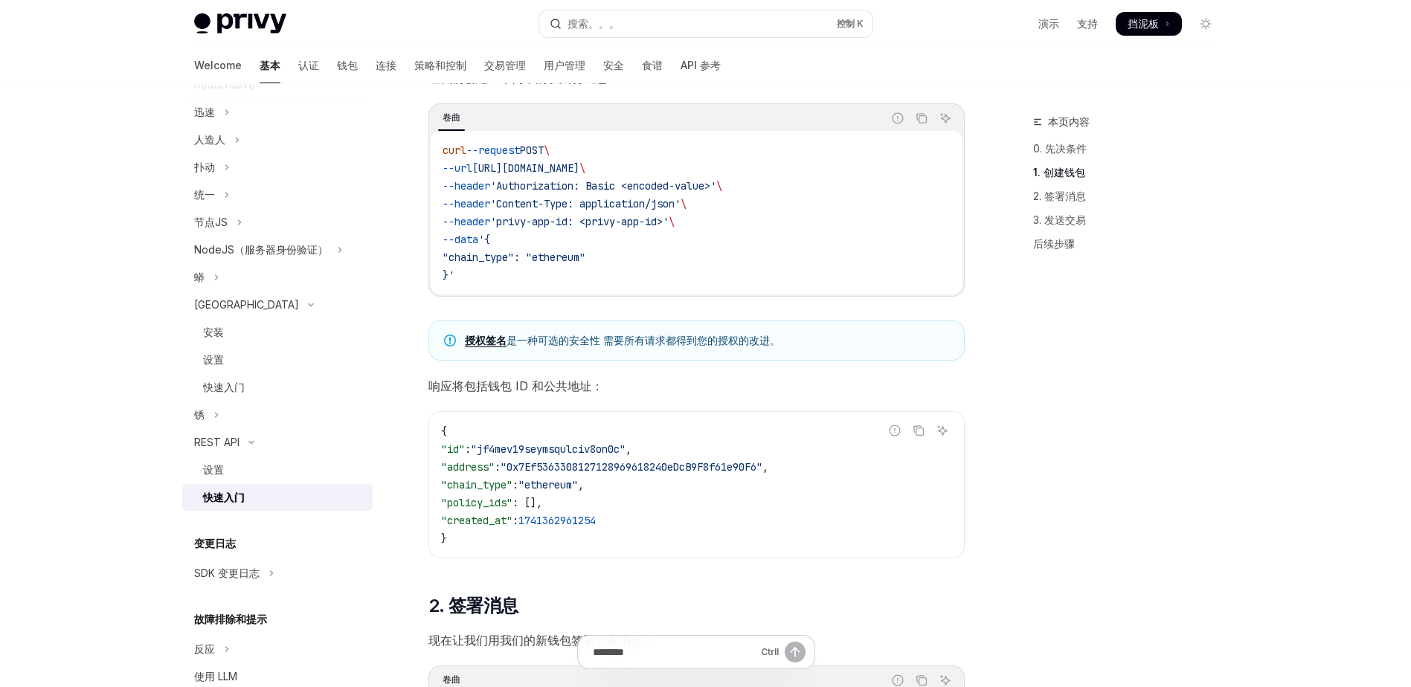
scroll to position [248, 0]
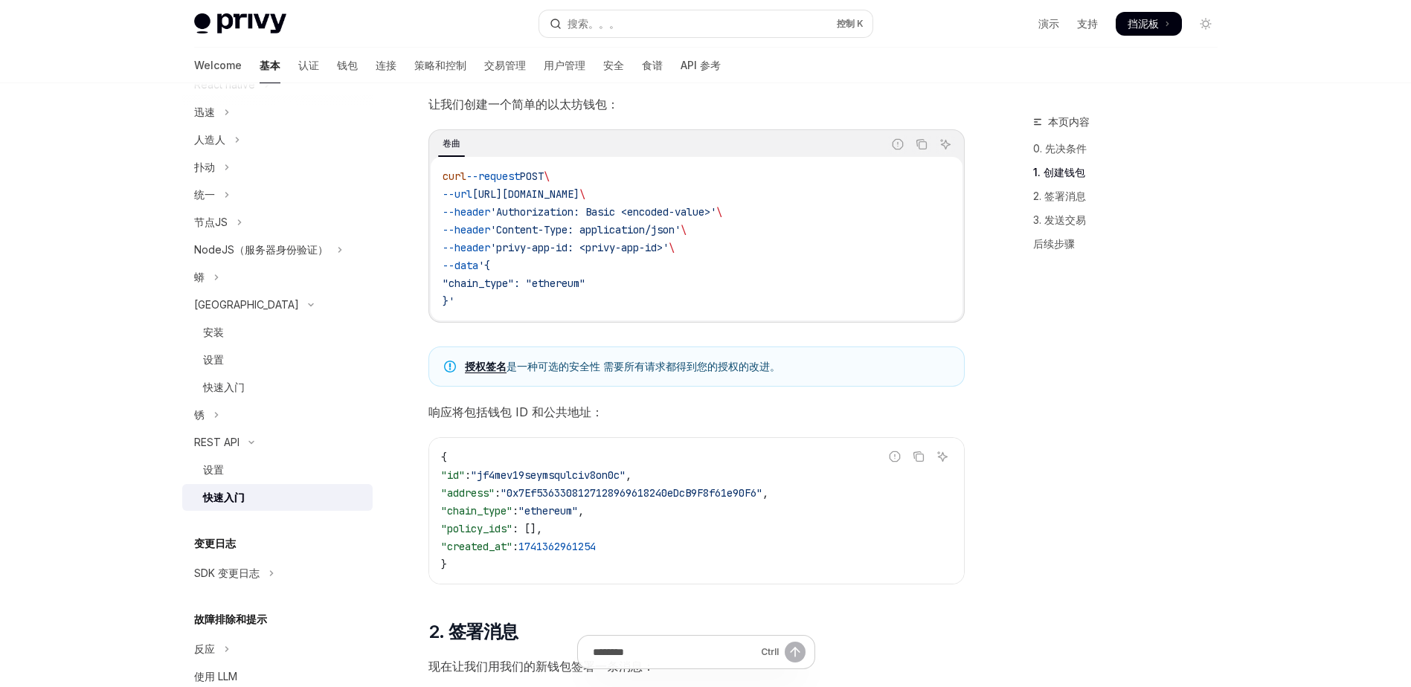
click at [579, 192] on span "https://api.privy.io/v1/wallets" at bounding box center [525, 193] width 107 height 13
drag, startPoint x: 687, startPoint y: 195, endPoint x: 495, endPoint y: 196, distance: 192.6
click at [495, 196] on span "--url https://api.privy.io/v1/wallets \" at bounding box center [514, 193] width 143 height 13
copy span "https://api.privy.io/v1/wallets"
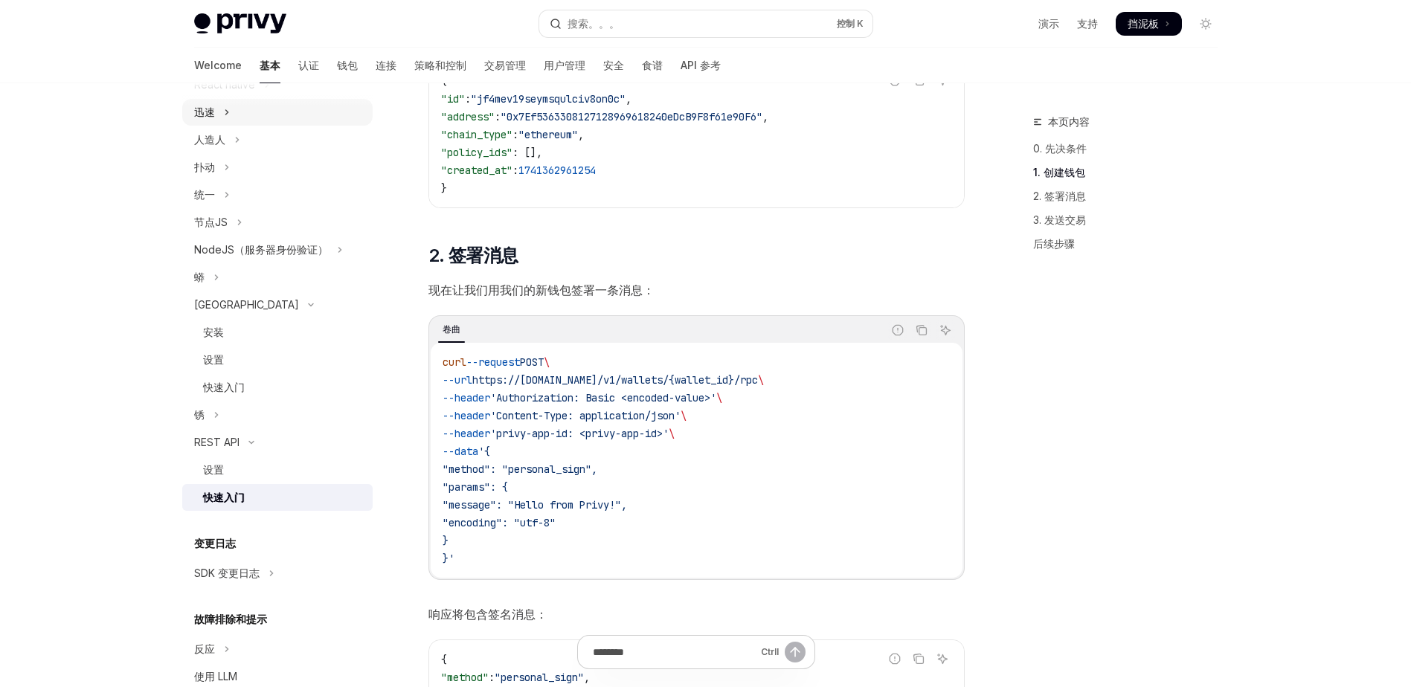
scroll to position [595, 0]
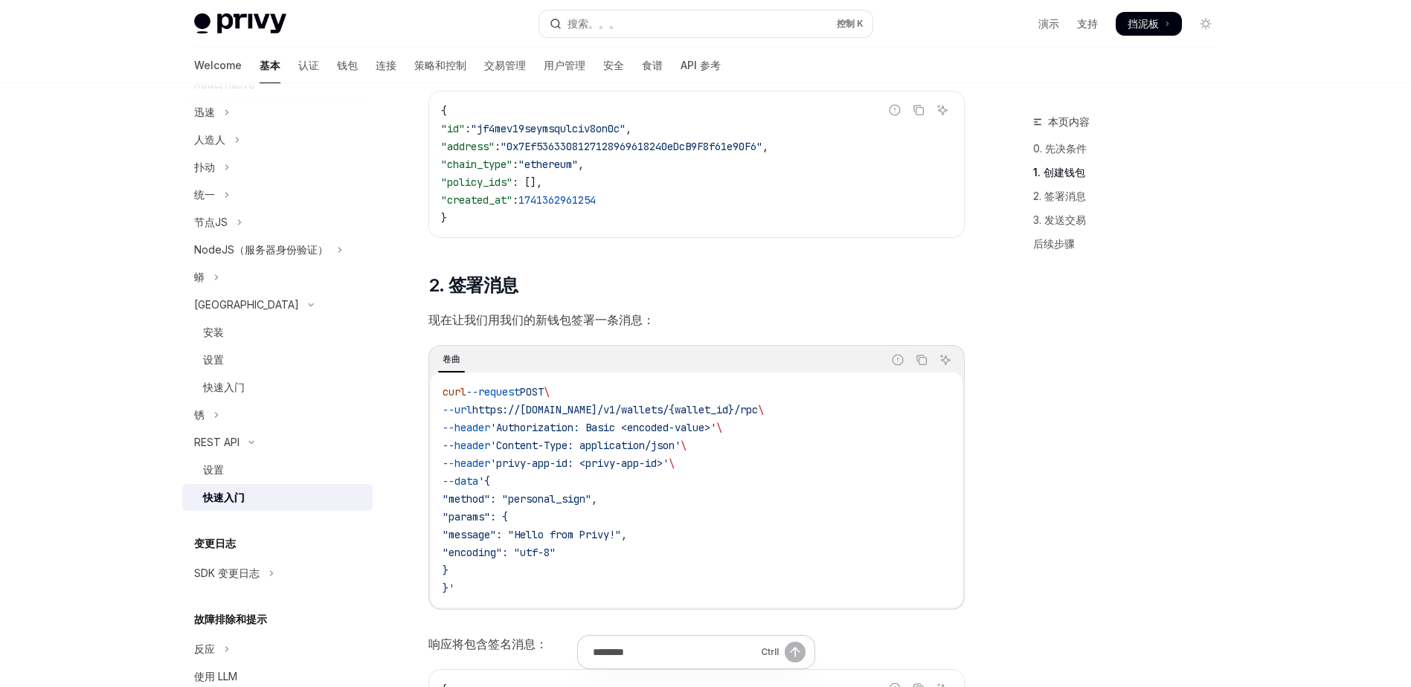
click at [658, 253] on div "​ 0. 先决条件 本指南需要 API 凭据。如果您尚未完成 API 设置指南 ，请立即完成这些步骤。 ​ 1. 创建钱包 让我们创建一个简单的以太坊钱包： …" at bounding box center [696, 684] width 536 height 2130
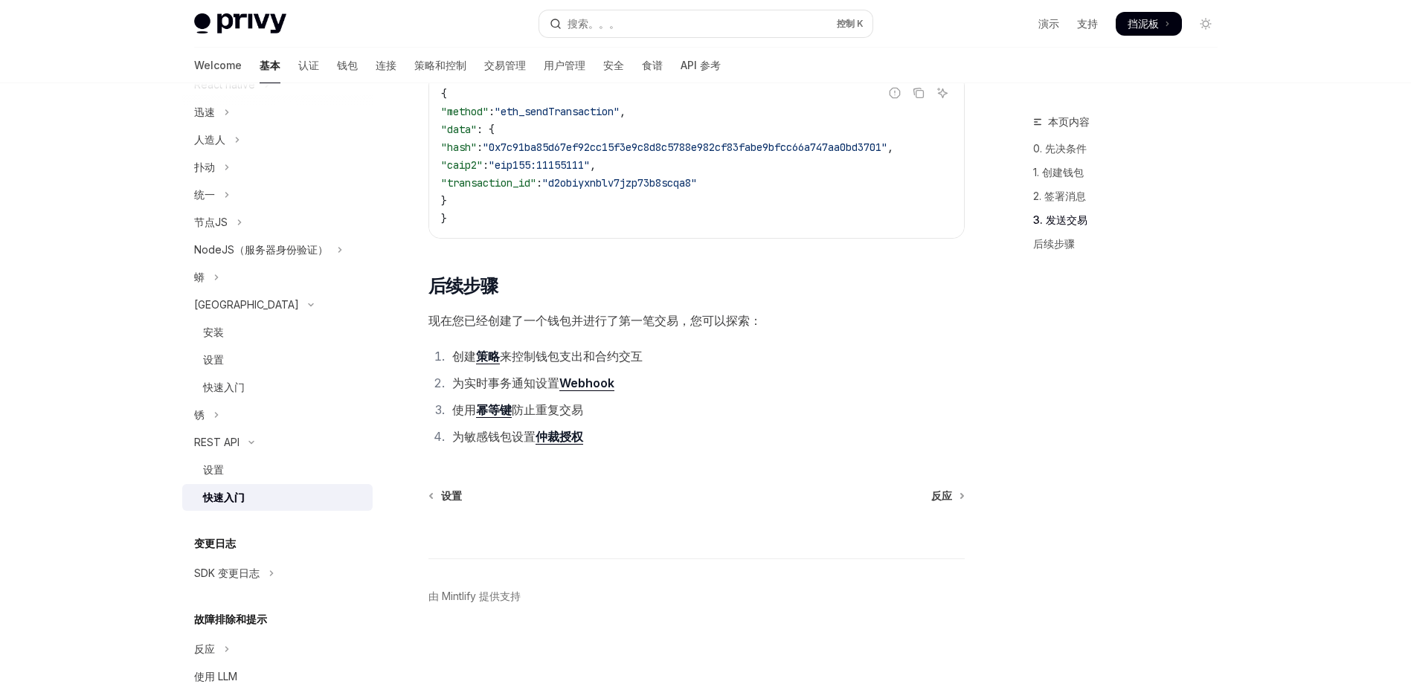
scroll to position [1909, 0]
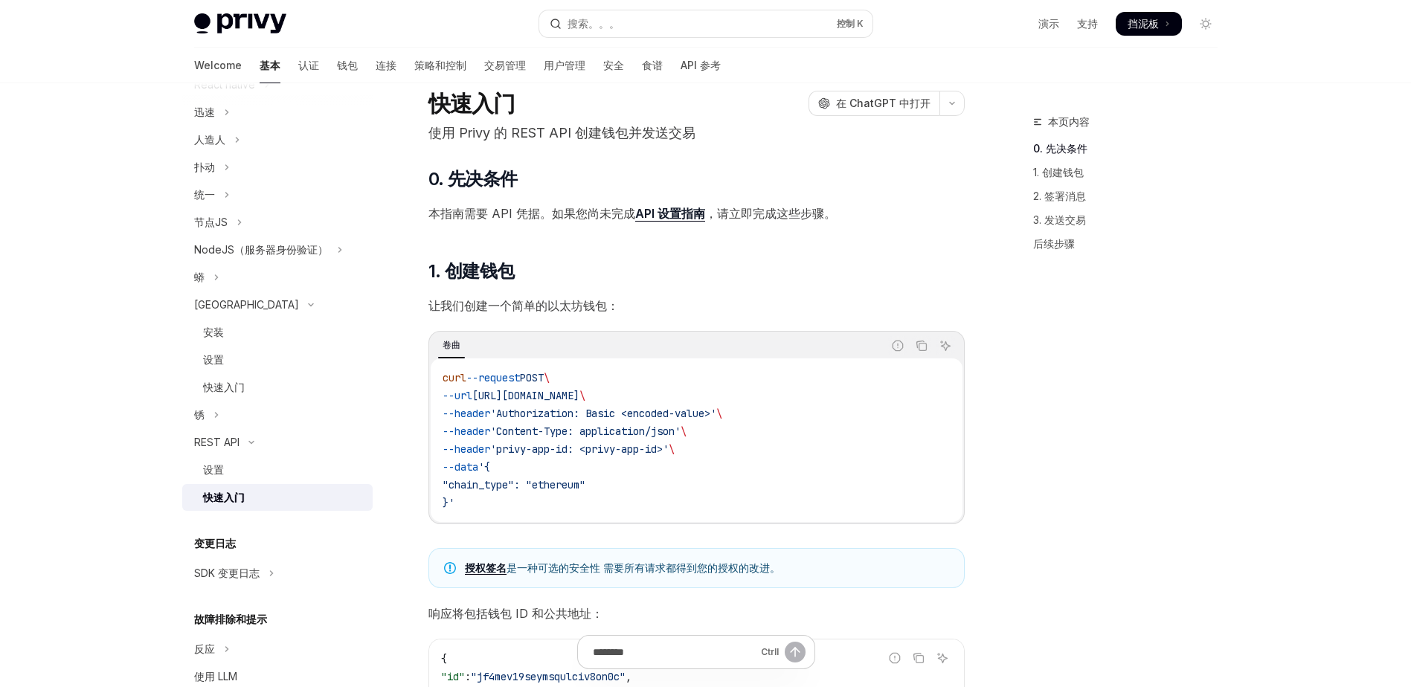
scroll to position [0, 0]
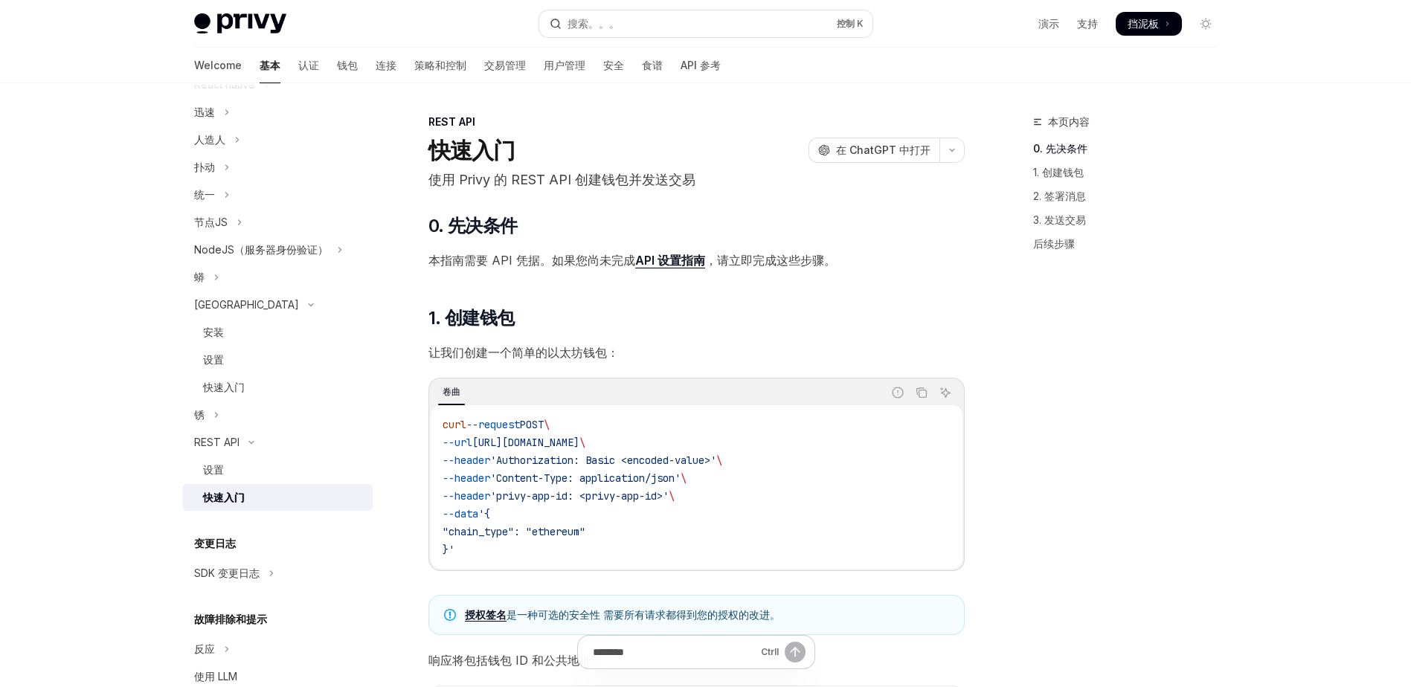
click at [1047, 28] on link "演示" at bounding box center [1048, 23] width 21 height 15
click at [600, 126] on div "REST API" at bounding box center [696, 122] width 536 height 15
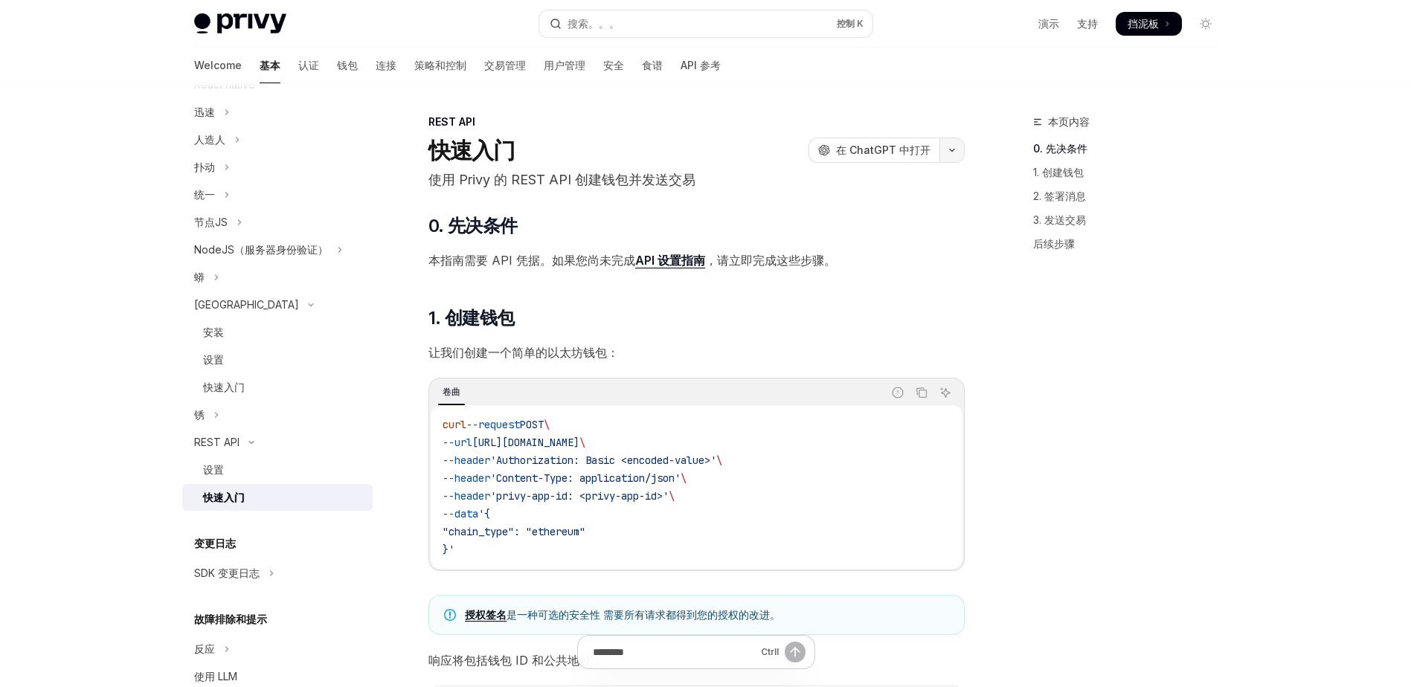
click at [945, 153] on button "button" at bounding box center [951, 150] width 25 height 25
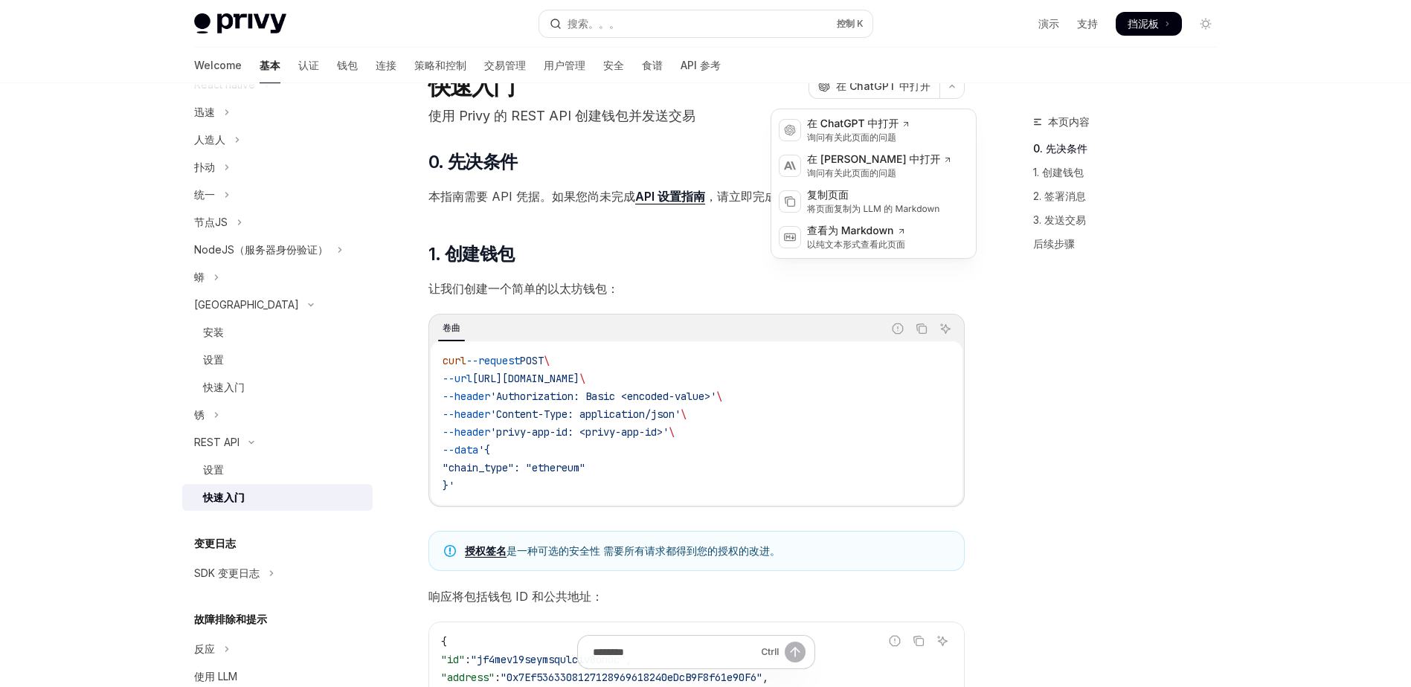
scroll to position [66, 0]
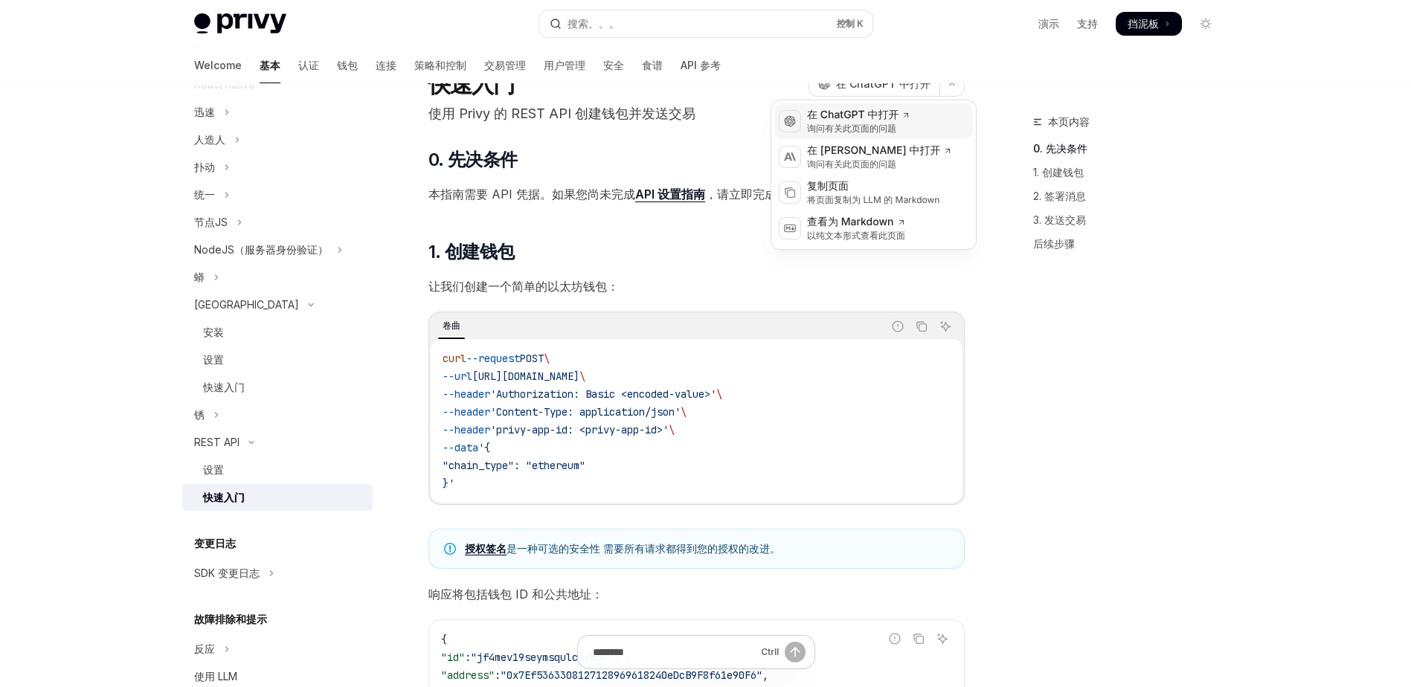
click at [846, 131] on div "询问有关此页面的问题" at bounding box center [858, 129] width 103 height 12
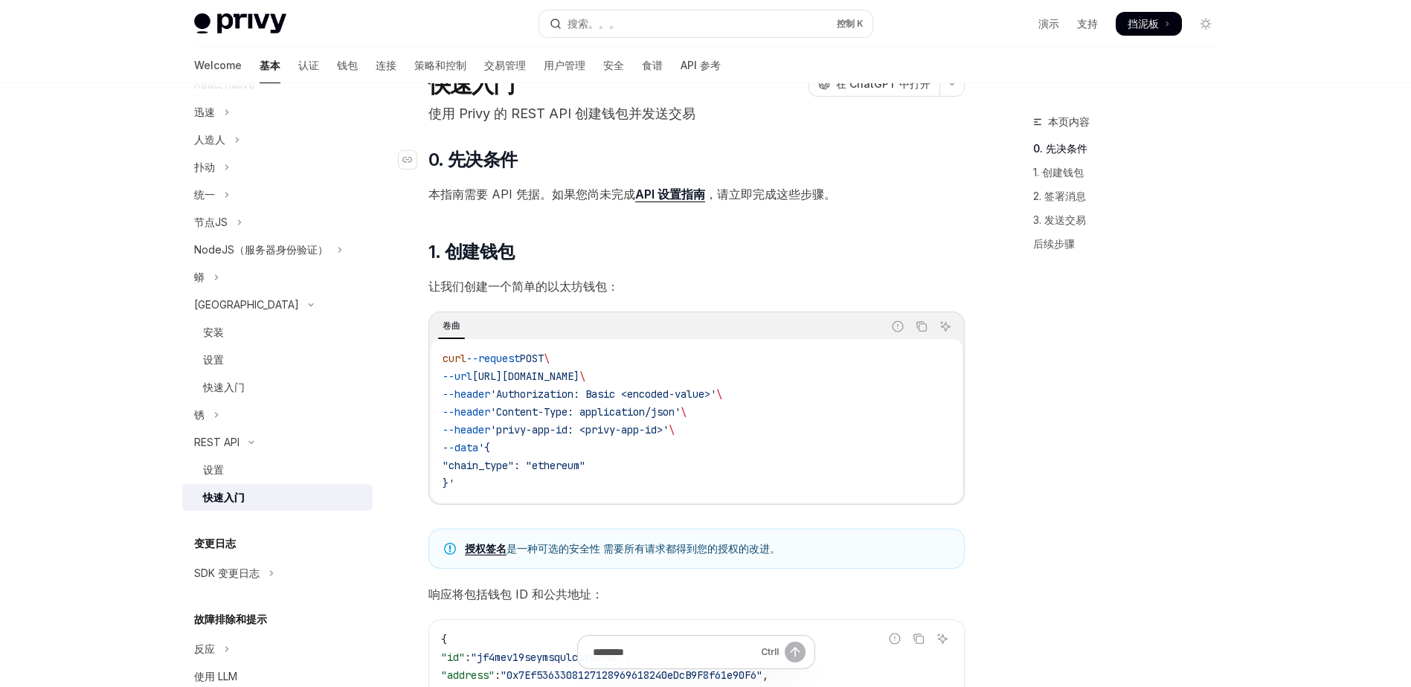
click at [600, 159] on h2 "​ 0. 先决条件" at bounding box center [696, 160] width 536 height 24
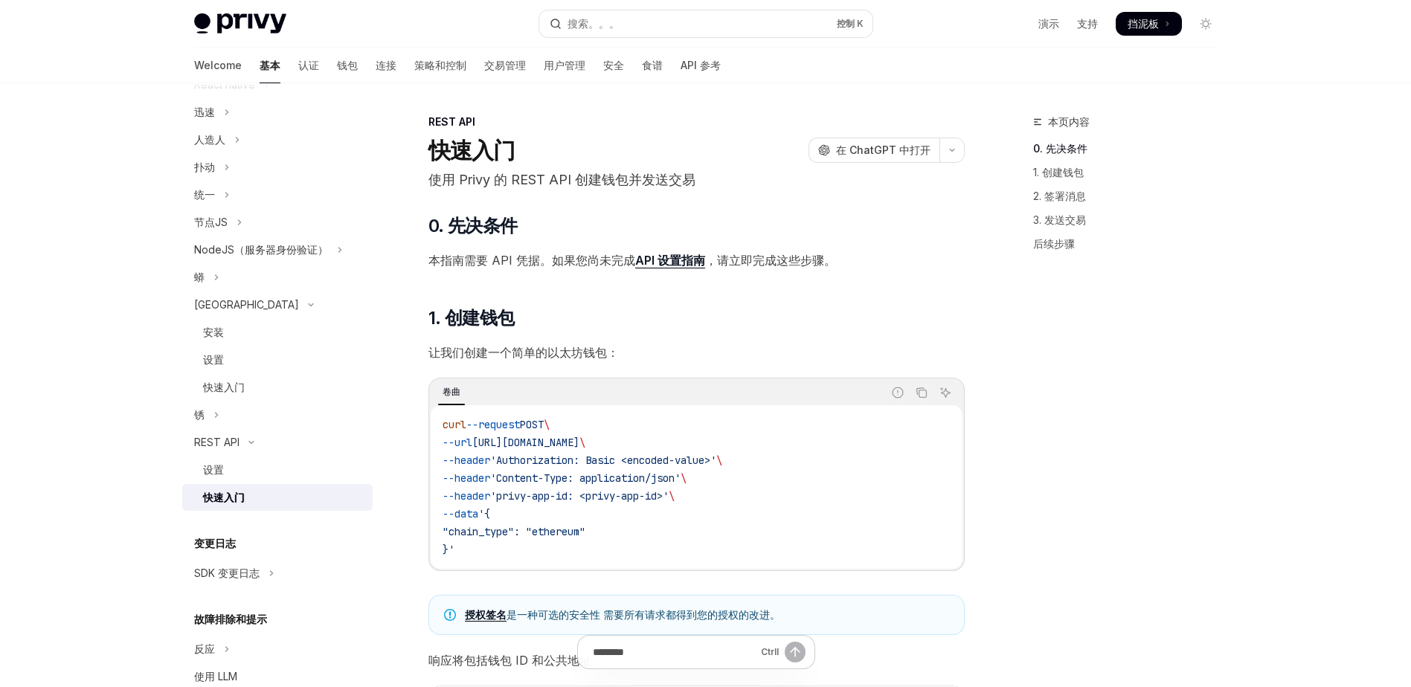
click at [588, 126] on div "REST API" at bounding box center [696, 122] width 536 height 15
click at [627, 124] on div "REST API" at bounding box center [696, 122] width 536 height 15
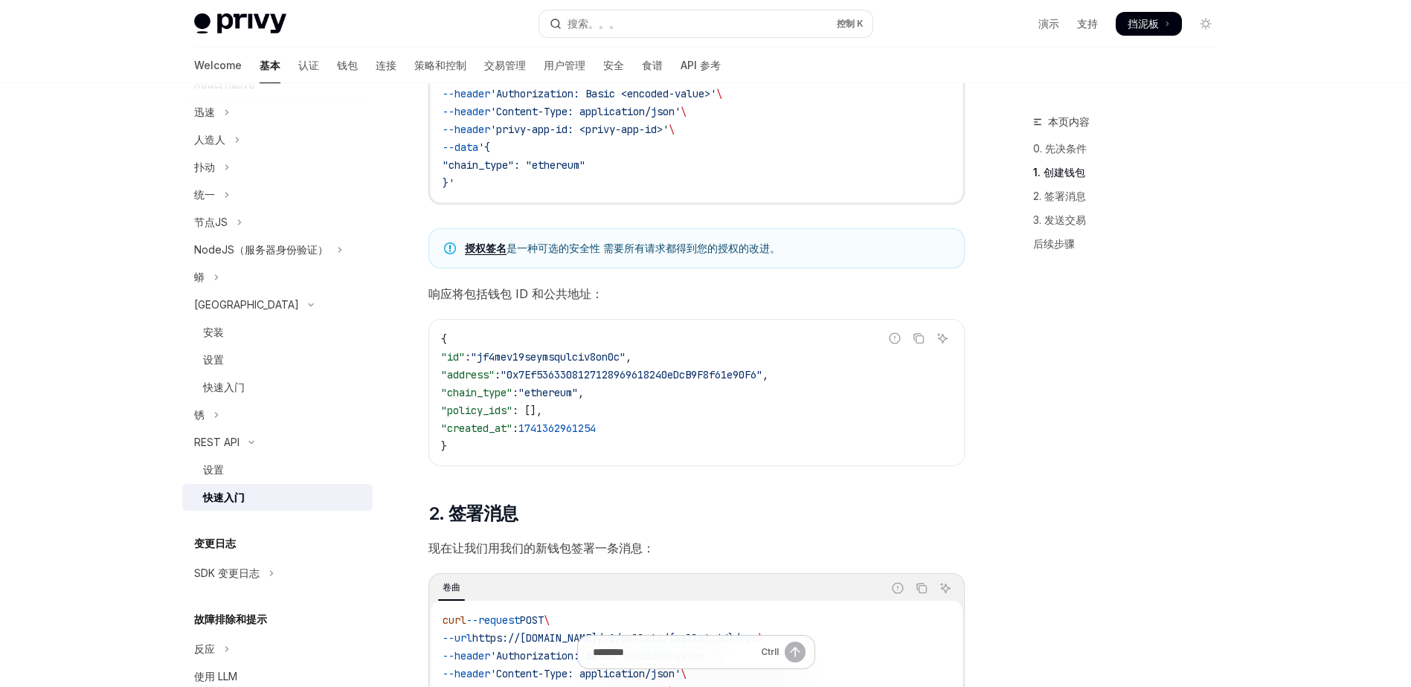
scroll to position [387, 0]
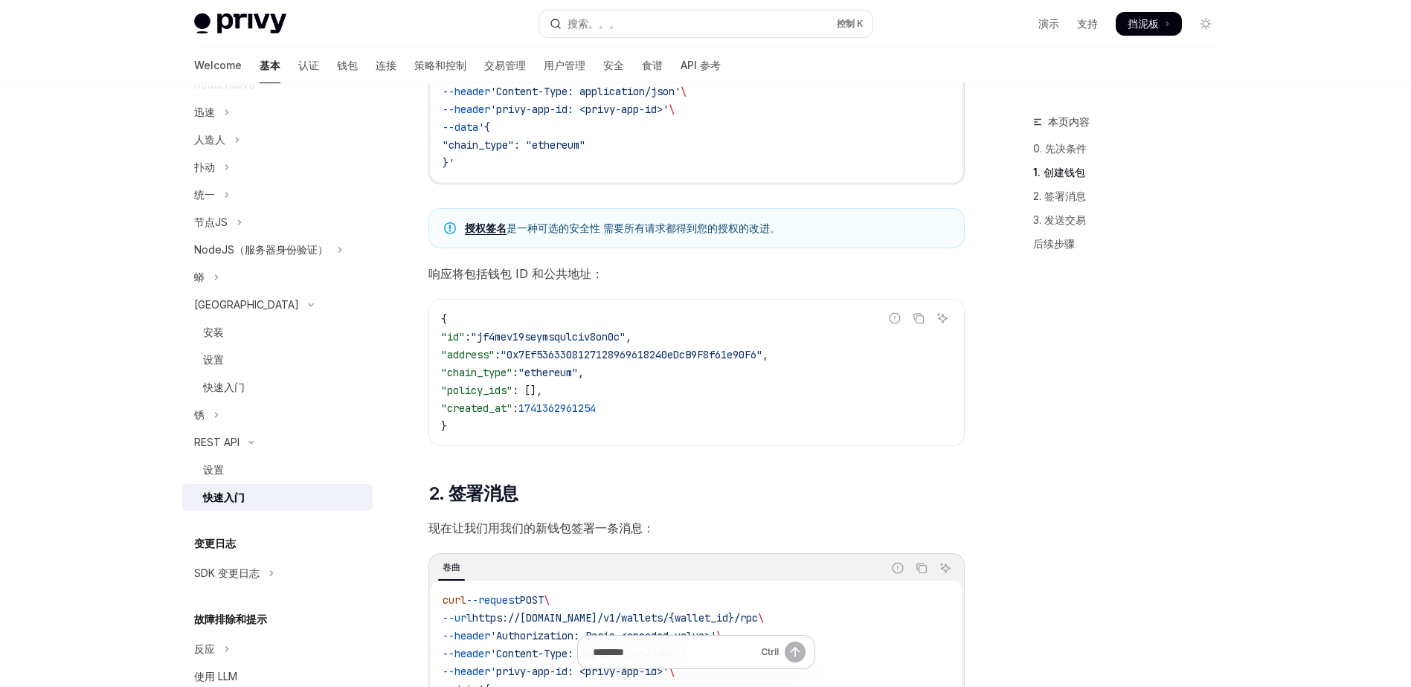
click at [268, 68] on div "Welcome 基本 认证 钱包 连接 策略和控制 交易管理 用户管理 安全 食谱 API 参考" at bounding box center [457, 66] width 527 height 36
click at [337, 65] on font "钱包" at bounding box center [347, 65] width 21 height 15
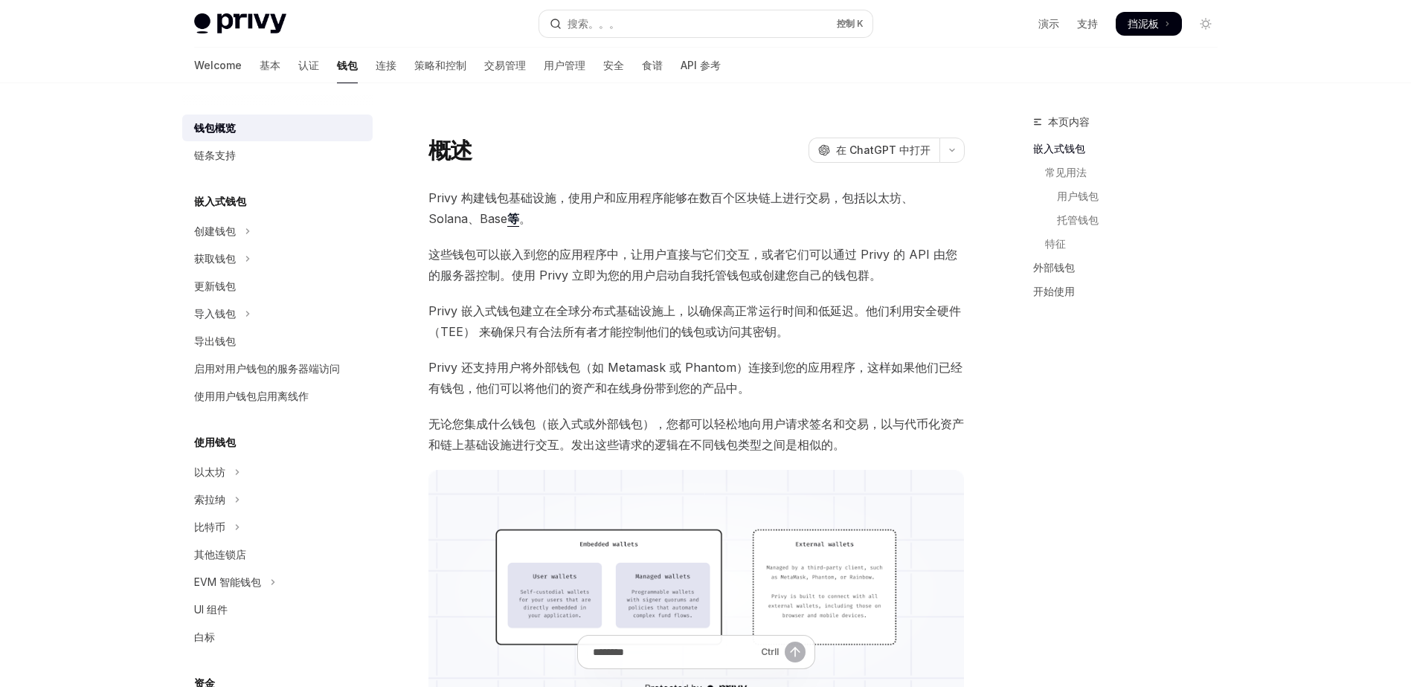
click at [573, 140] on div "概述 开放人工智能 在 ChatGPT 中打开" at bounding box center [696, 150] width 536 height 27
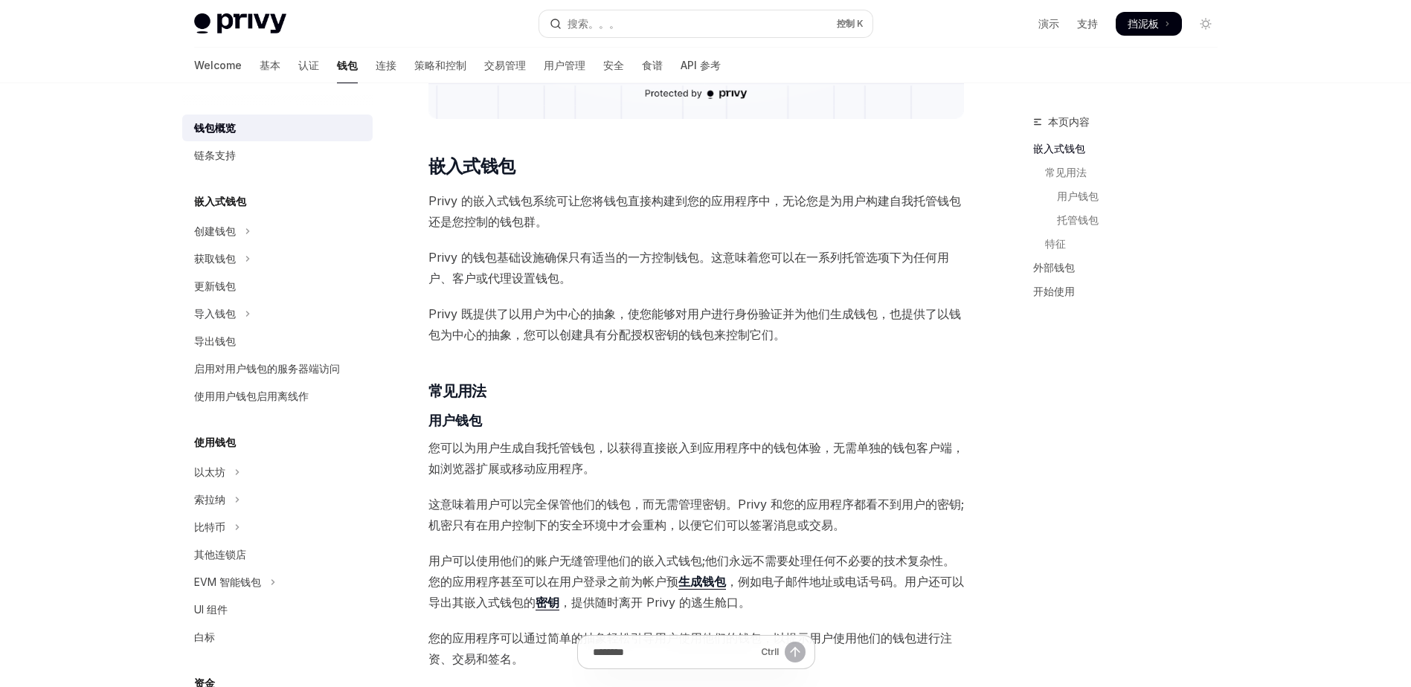
scroll to position [625, 0]
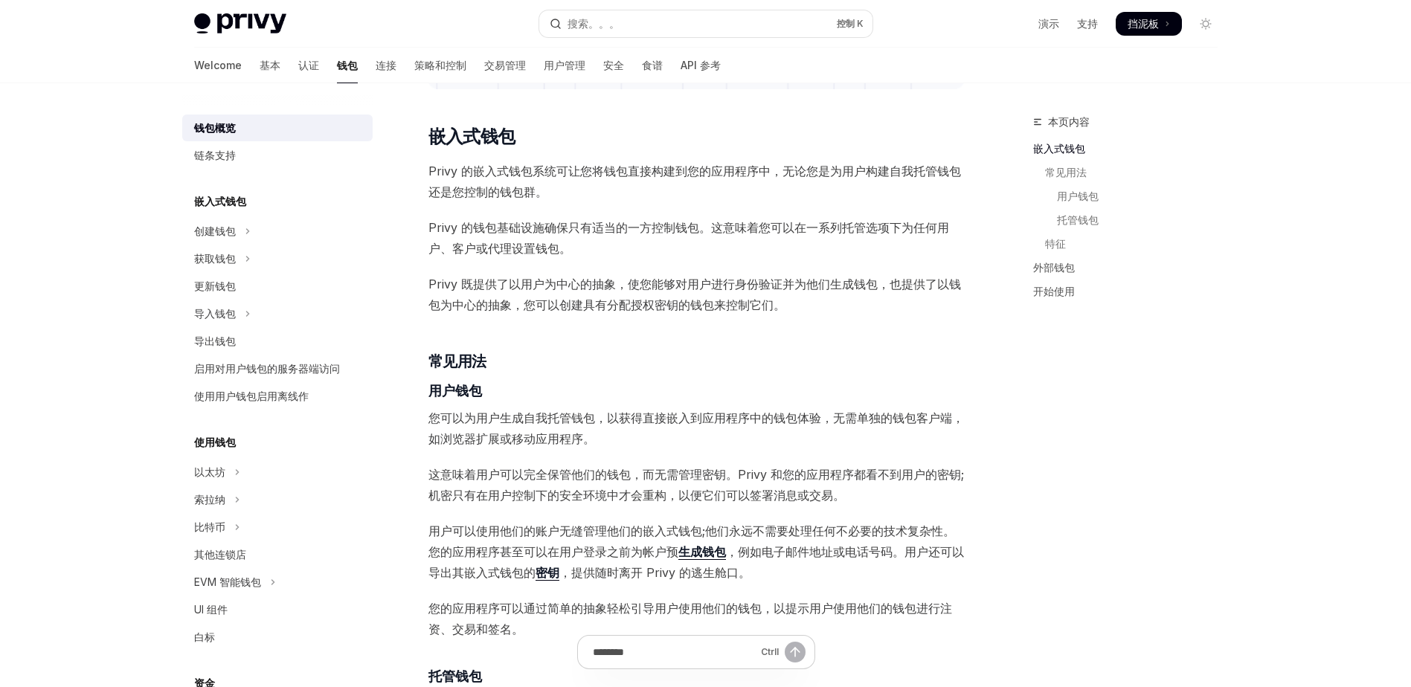
click at [720, 123] on div "Privy 构建钱包基础设施，使用户和应用程序能够在数百个区块链上进行交易，包括以太坊、Solana、Base 等 。 这些钱包可以嵌入到您的应用程序中，让用…" at bounding box center [696, 668] width 536 height 2210
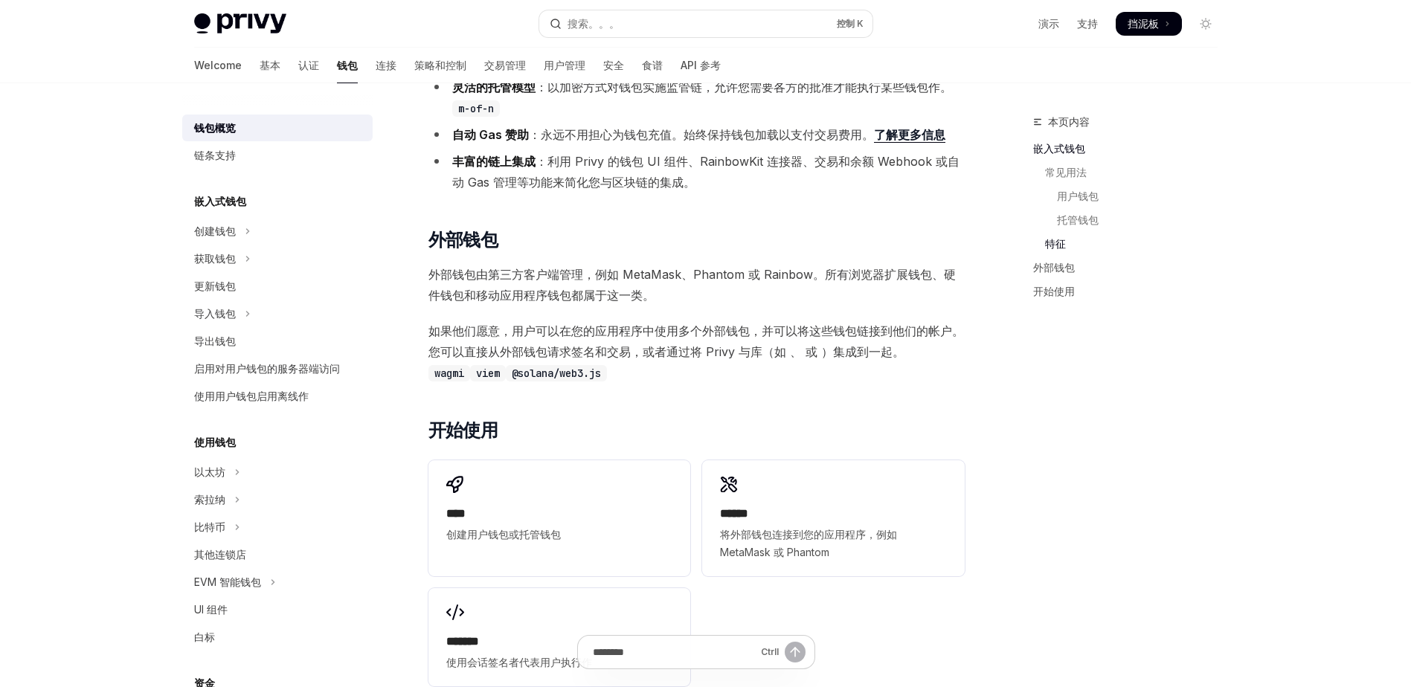
scroll to position [1688, 0]
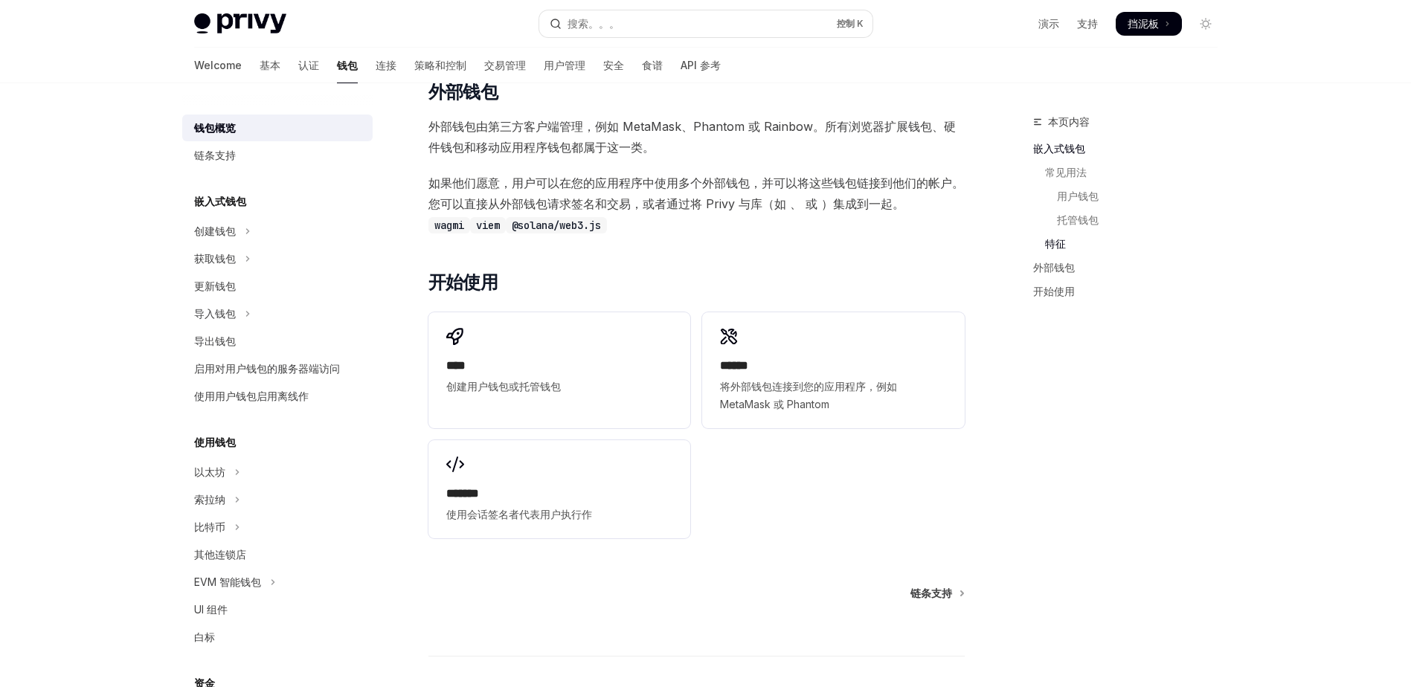
scroll to position [1838, 0]
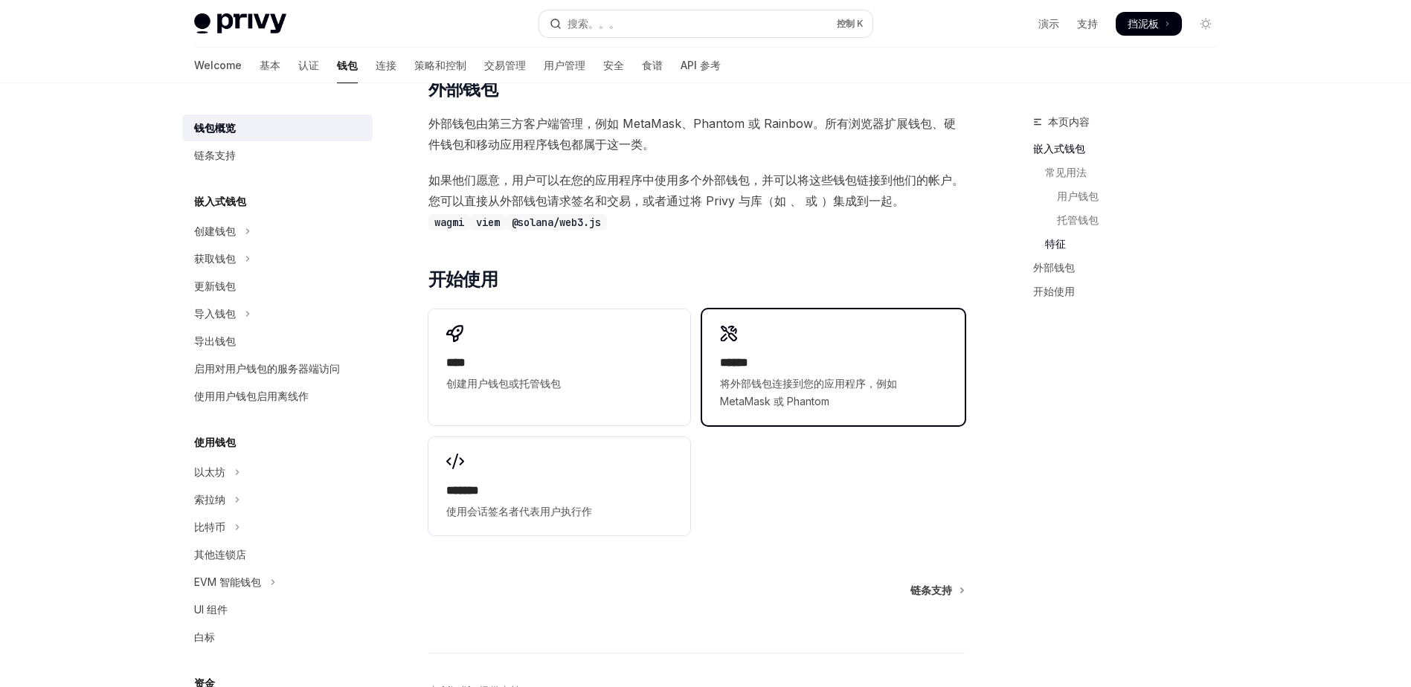
click at [757, 361] on h2 "******" at bounding box center [833, 363] width 226 height 18
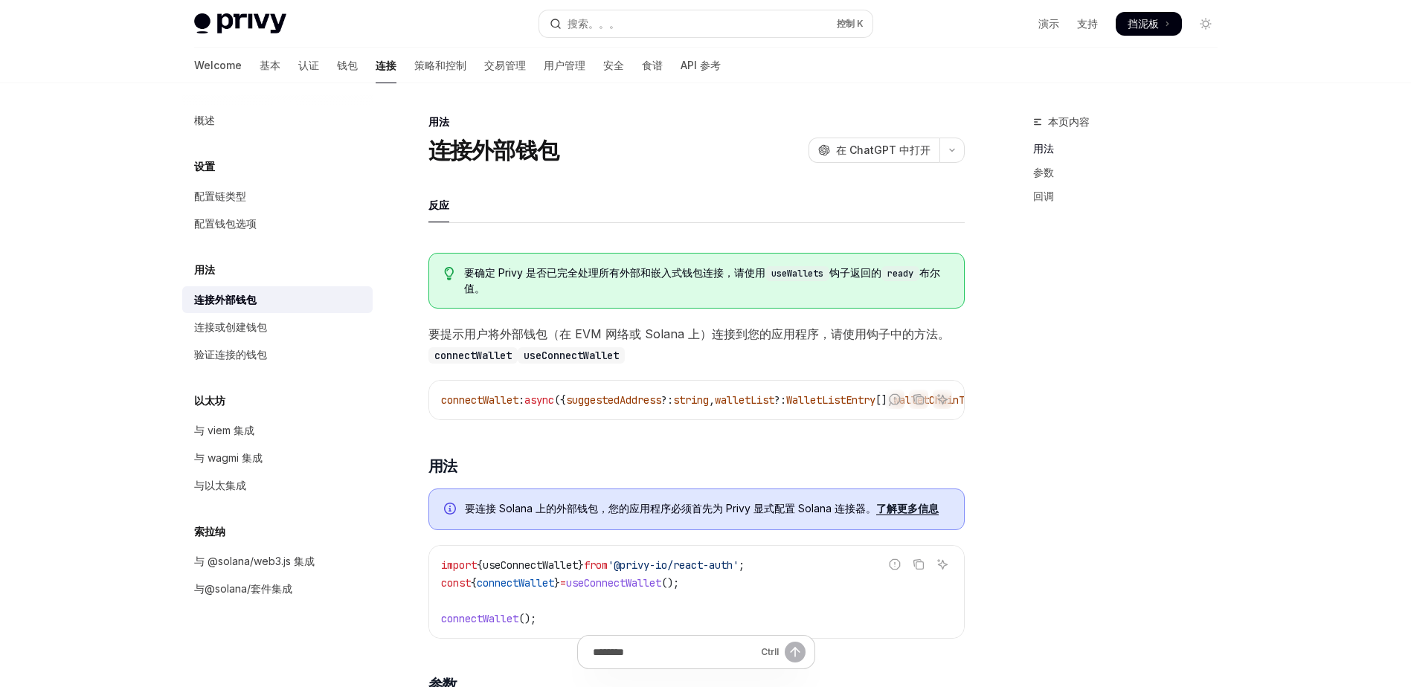
click at [663, 144] on div "连接外部钱包 开放人工智能 在 ChatGPT 中打开" at bounding box center [696, 150] width 536 height 27
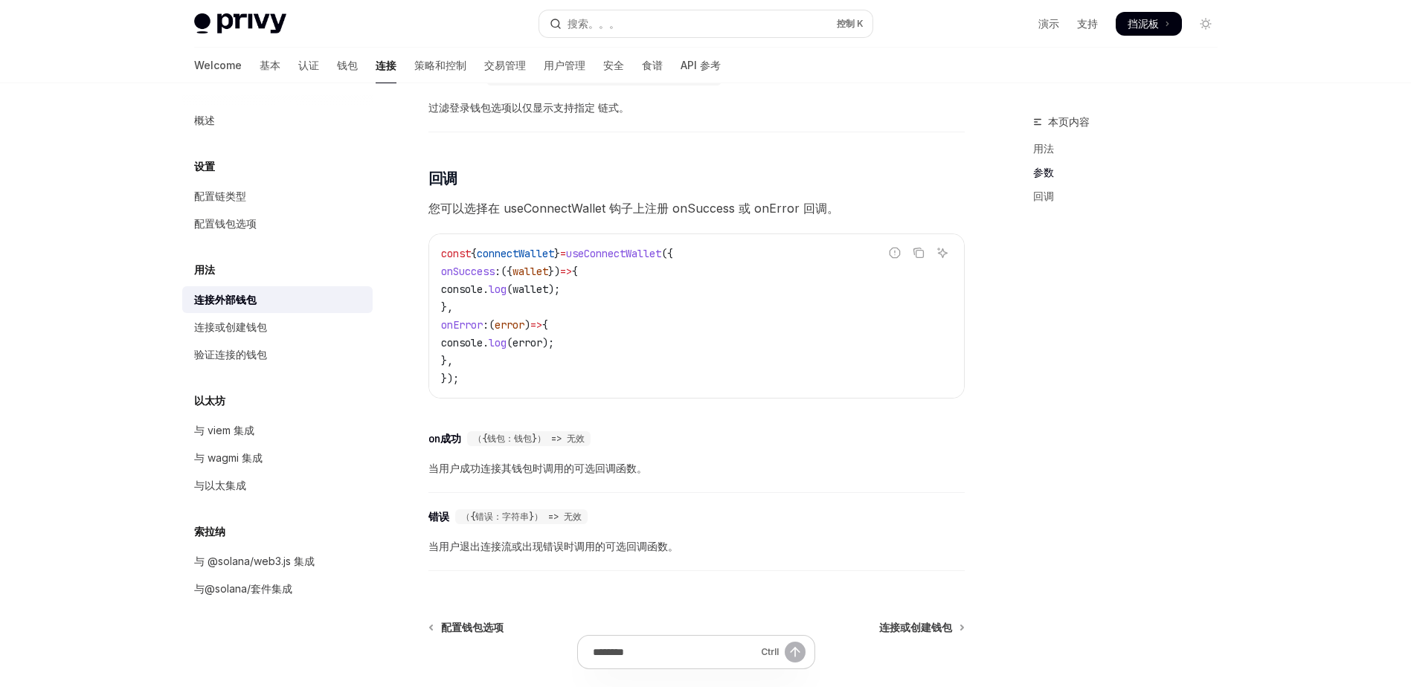
scroll to position [729, 0]
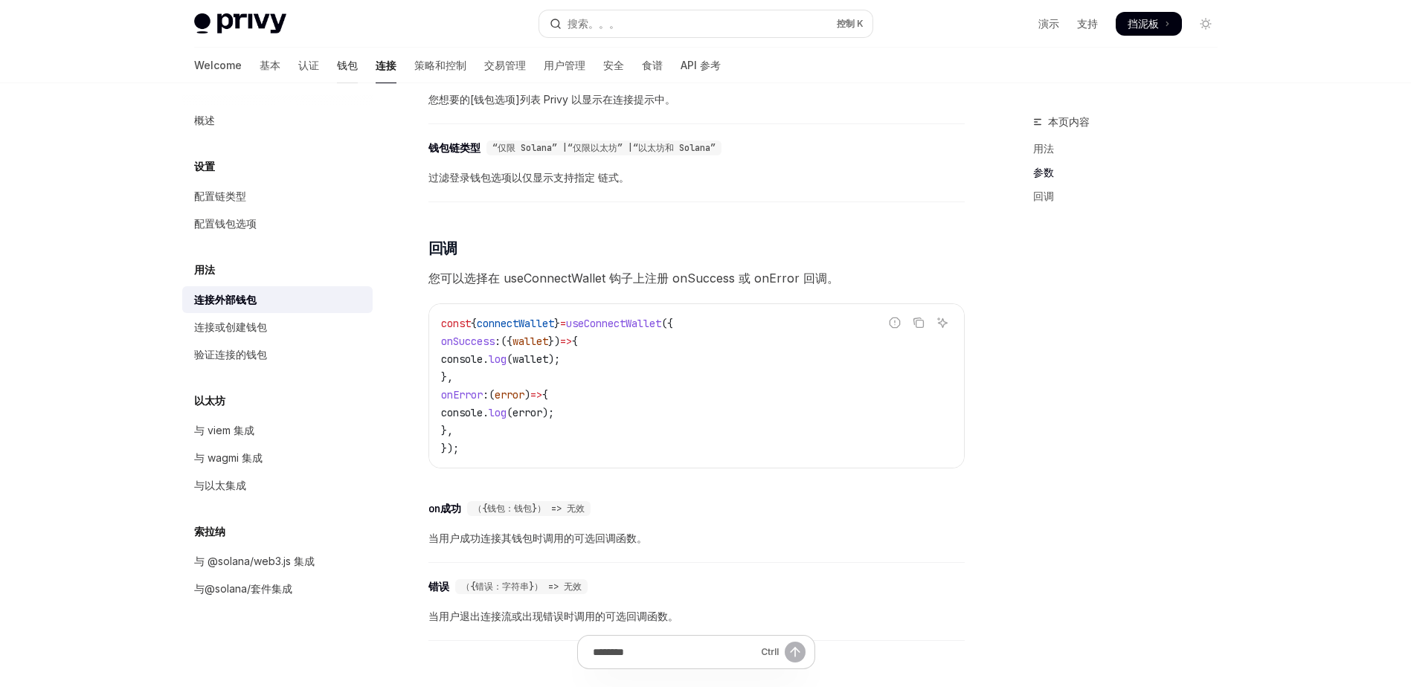
click at [337, 60] on font "钱包" at bounding box center [347, 65] width 21 height 15
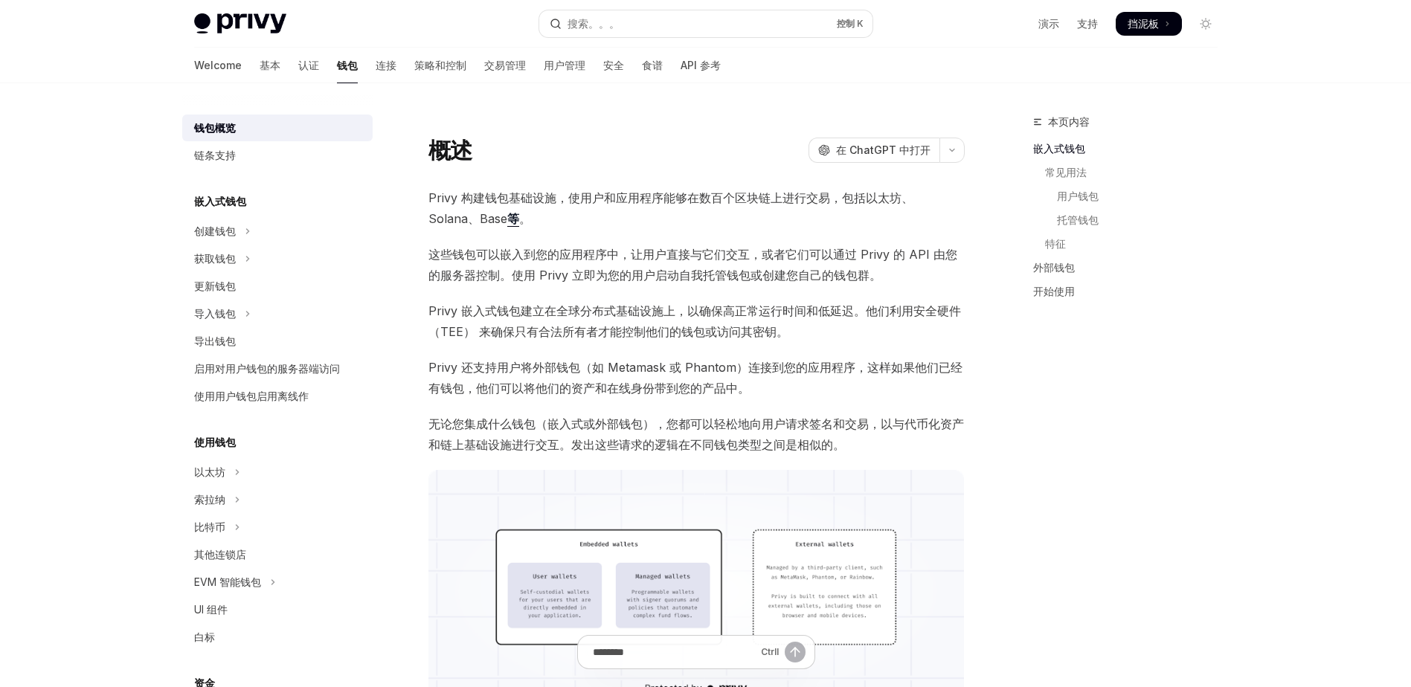
click at [274, 391] on div "使用用户钱包启用离线作" at bounding box center [251, 396] width 115 height 18
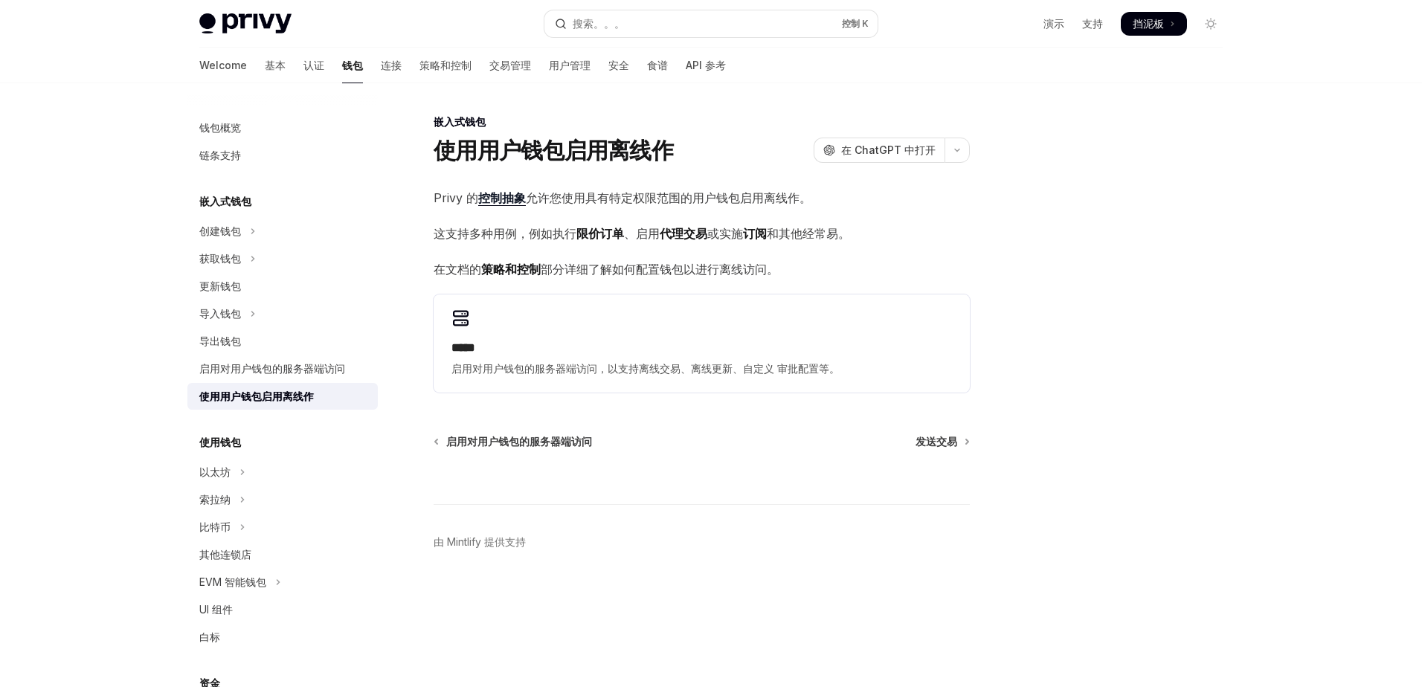
click at [692, 145] on div "使用用户钱包启用离线作 开放人工智能 在 ChatGPT 中打开" at bounding box center [702, 150] width 536 height 27
click at [707, 141] on div "使用用户钱包启用离线作 开放人工智能 在 ChatGPT 中打开" at bounding box center [702, 150] width 536 height 27
click at [941, 440] on span "发送交易" at bounding box center [937, 441] width 42 height 15
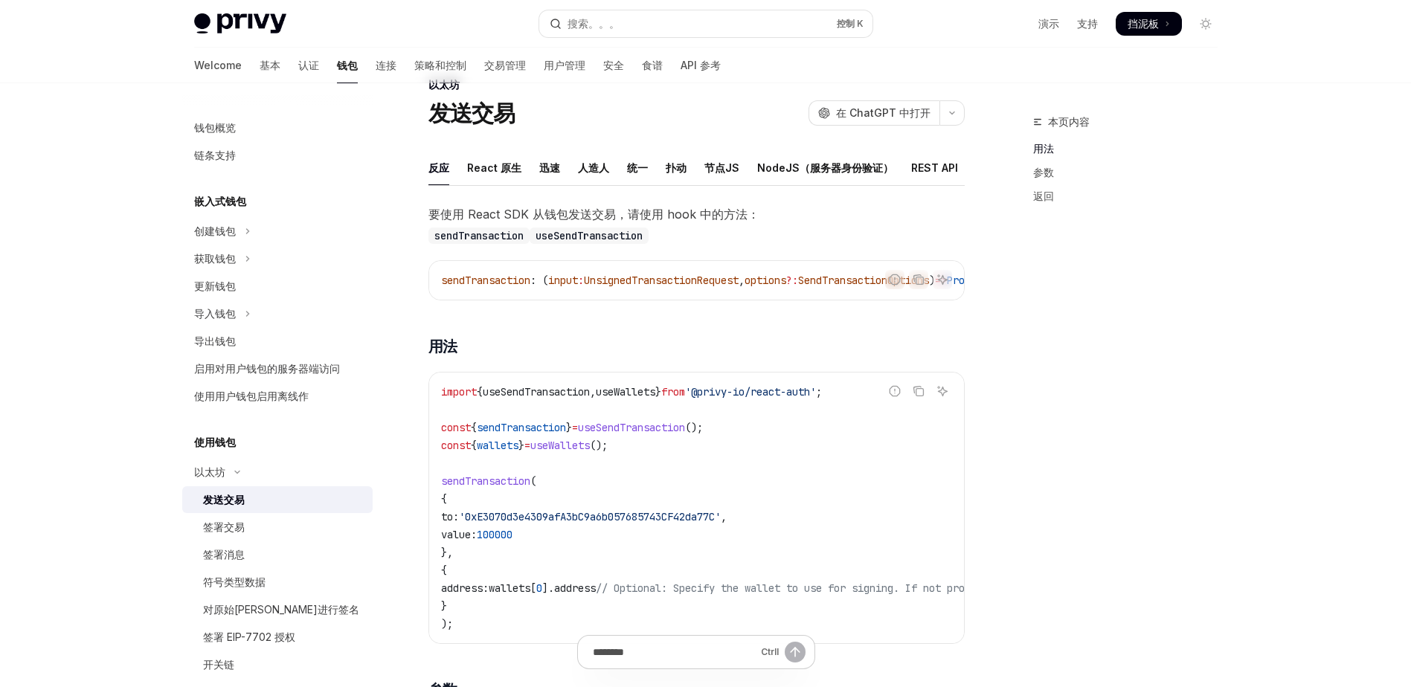
scroll to position [7, 0]
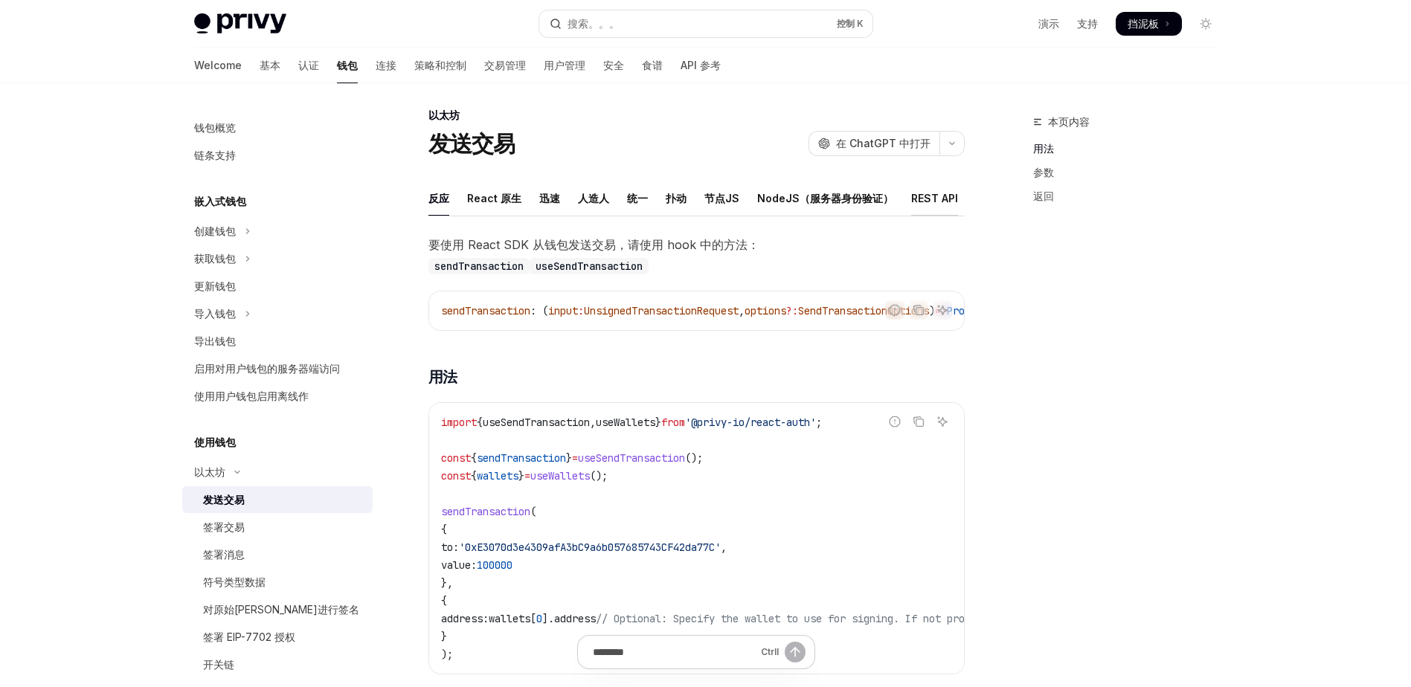
click at [925, 200] on font "REST API" at bounding box center [934, 199] width 47 height 18
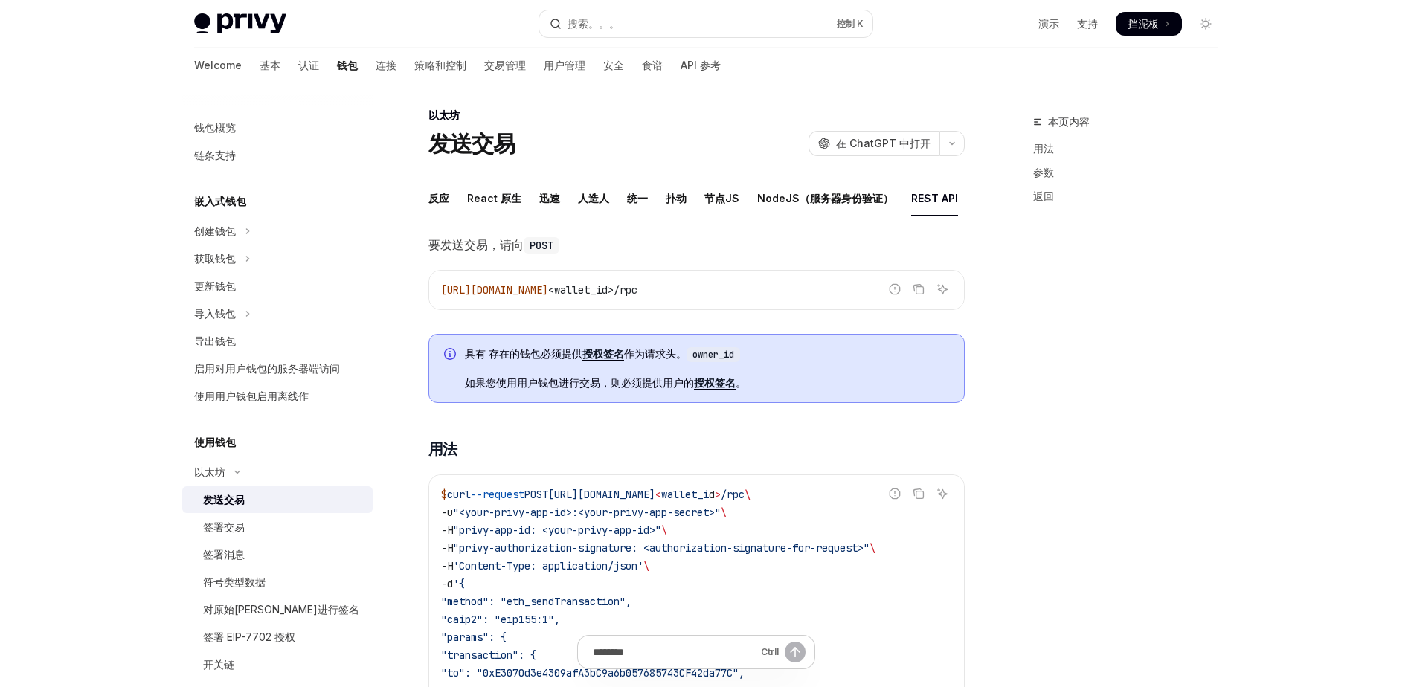
click at [631, 252] on span "要发送交易，请向 POST" at bounding box center [696, 244] width 536 height 21
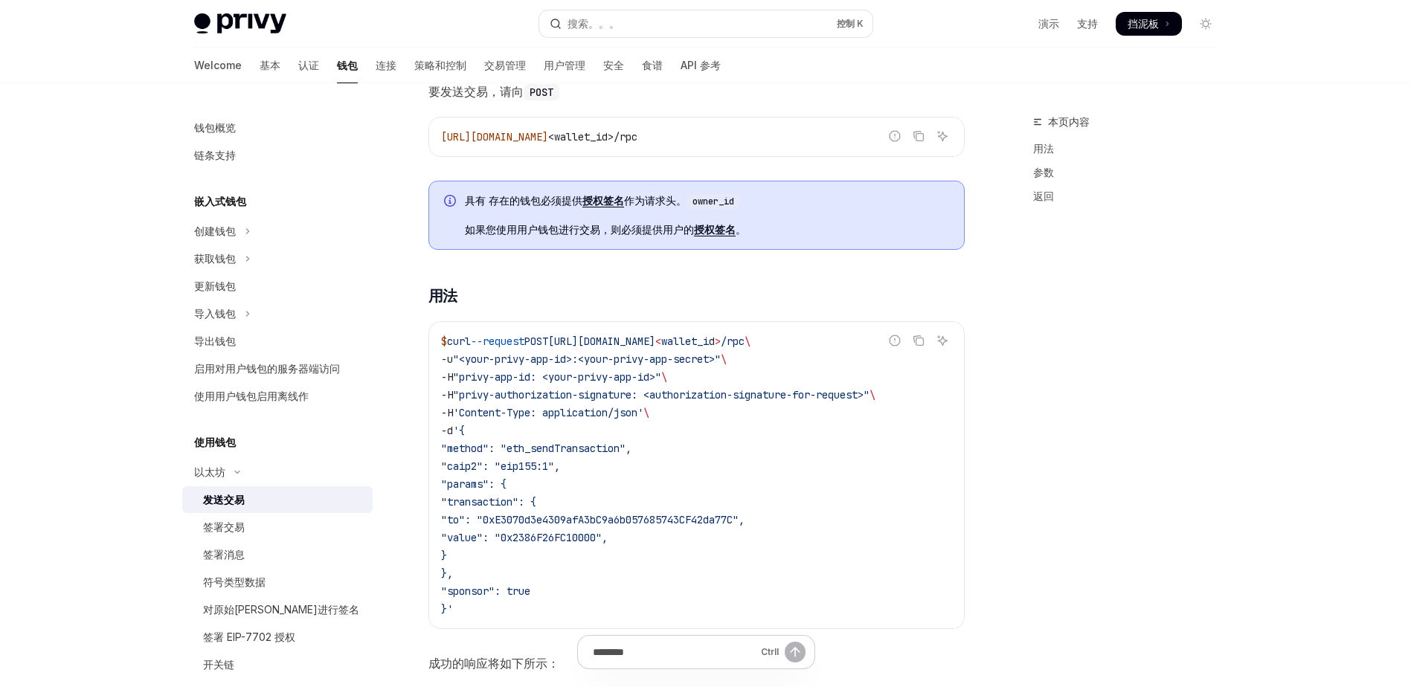
scroll to position [161, 0]
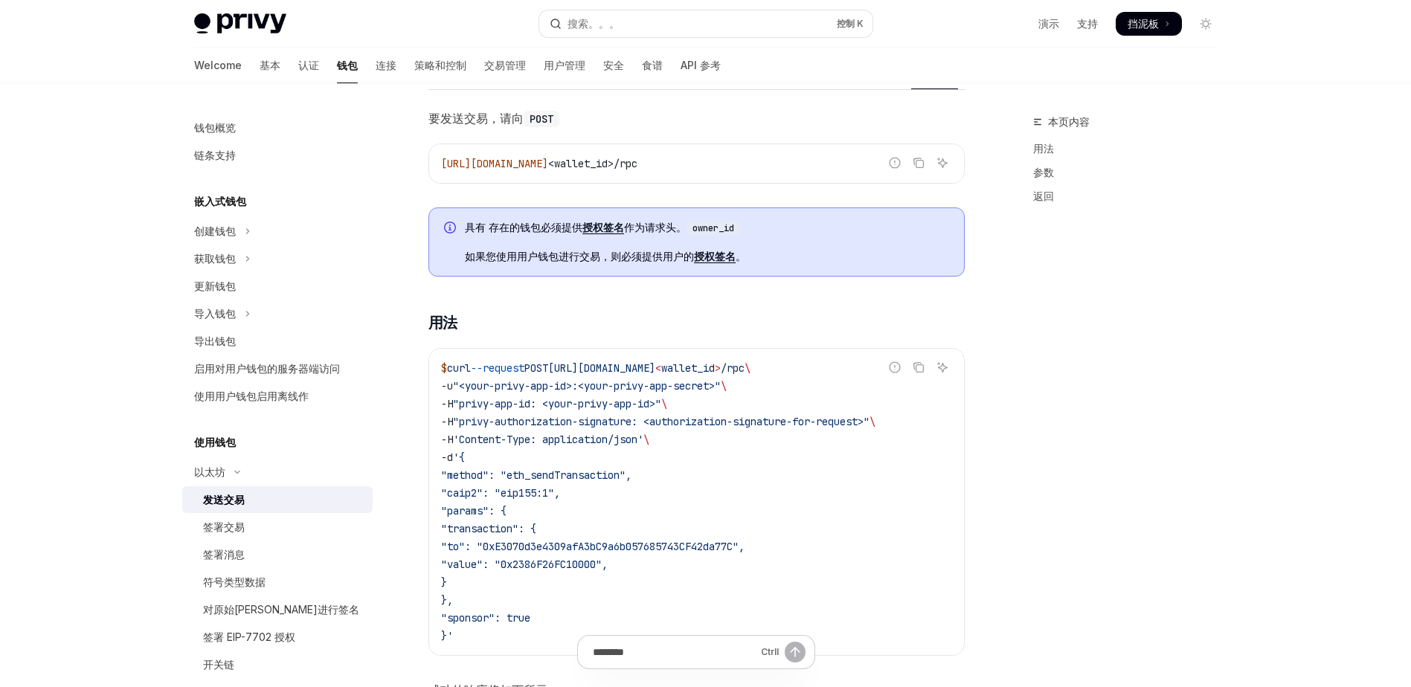
scroll to position [132, 0]
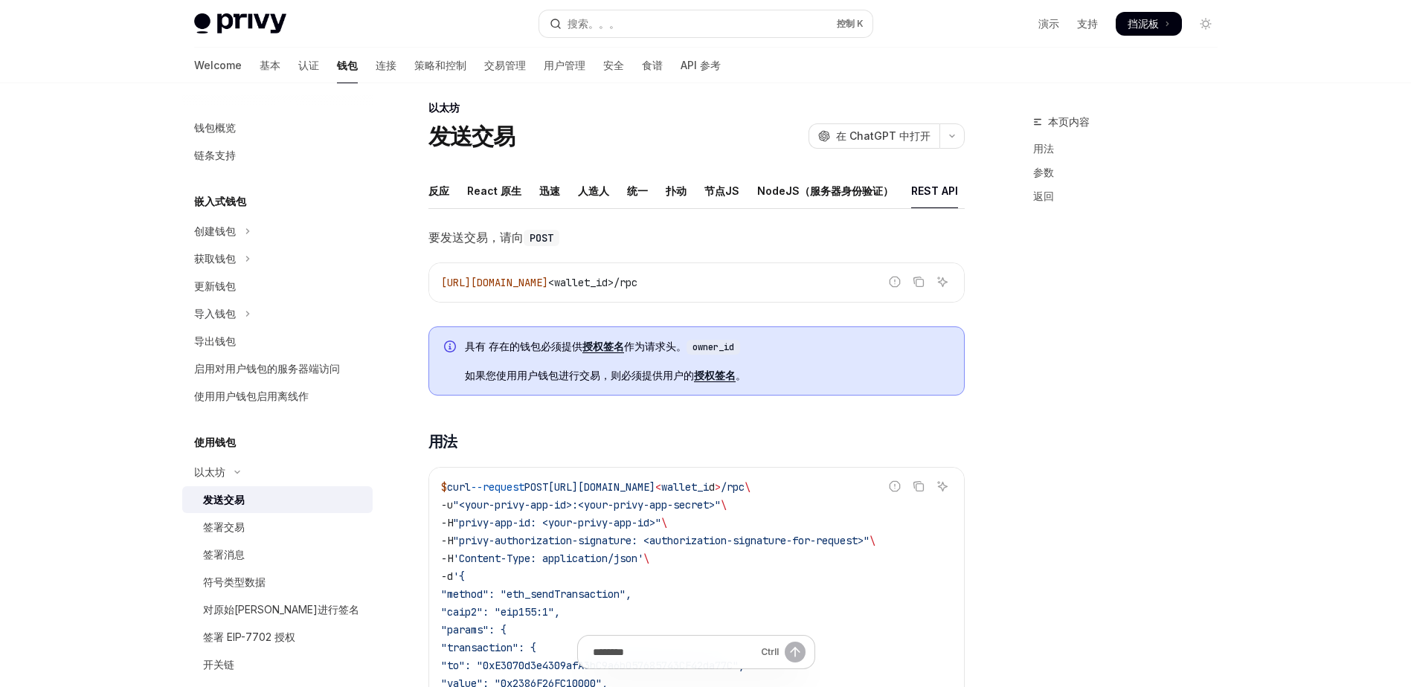
scroll to position [0, 0]
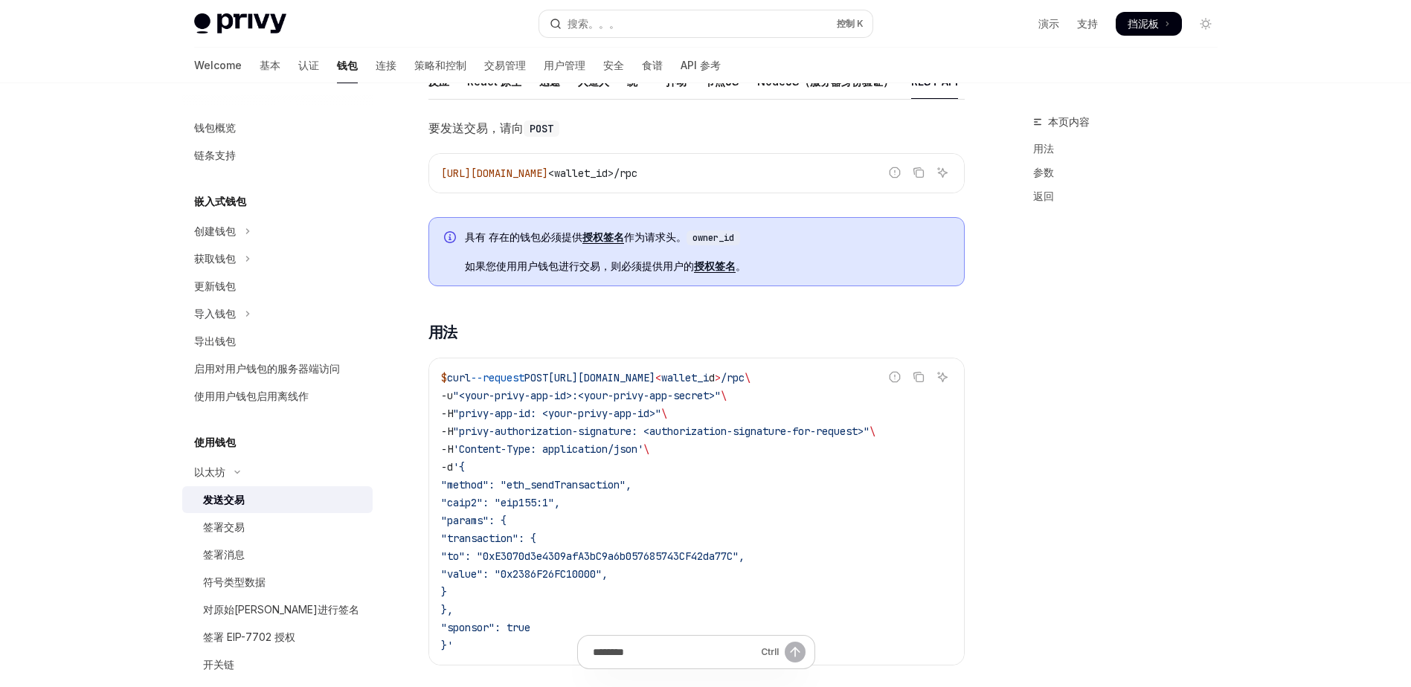
scroll to position [124, 0]
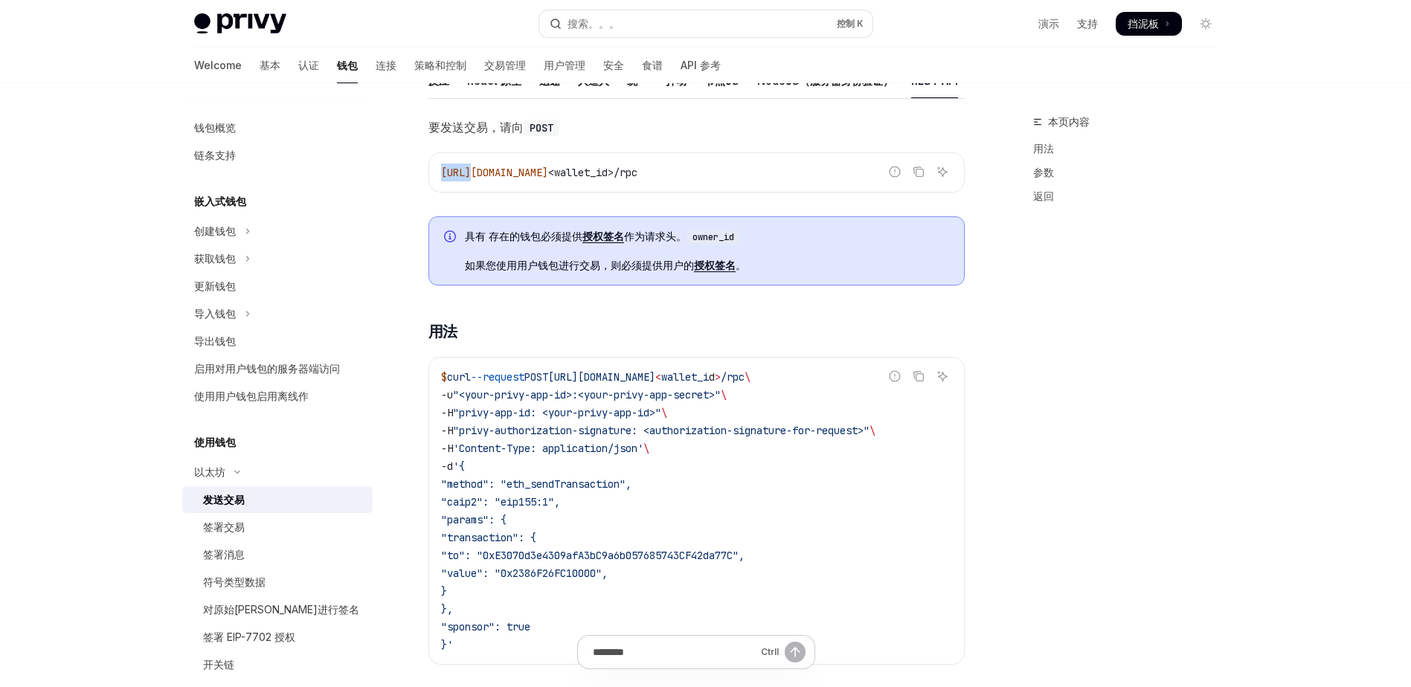
drag, startPoint x: 402, startPoint y: 155, endPoint x: 407, endPoint y: 167, distance: 13.7
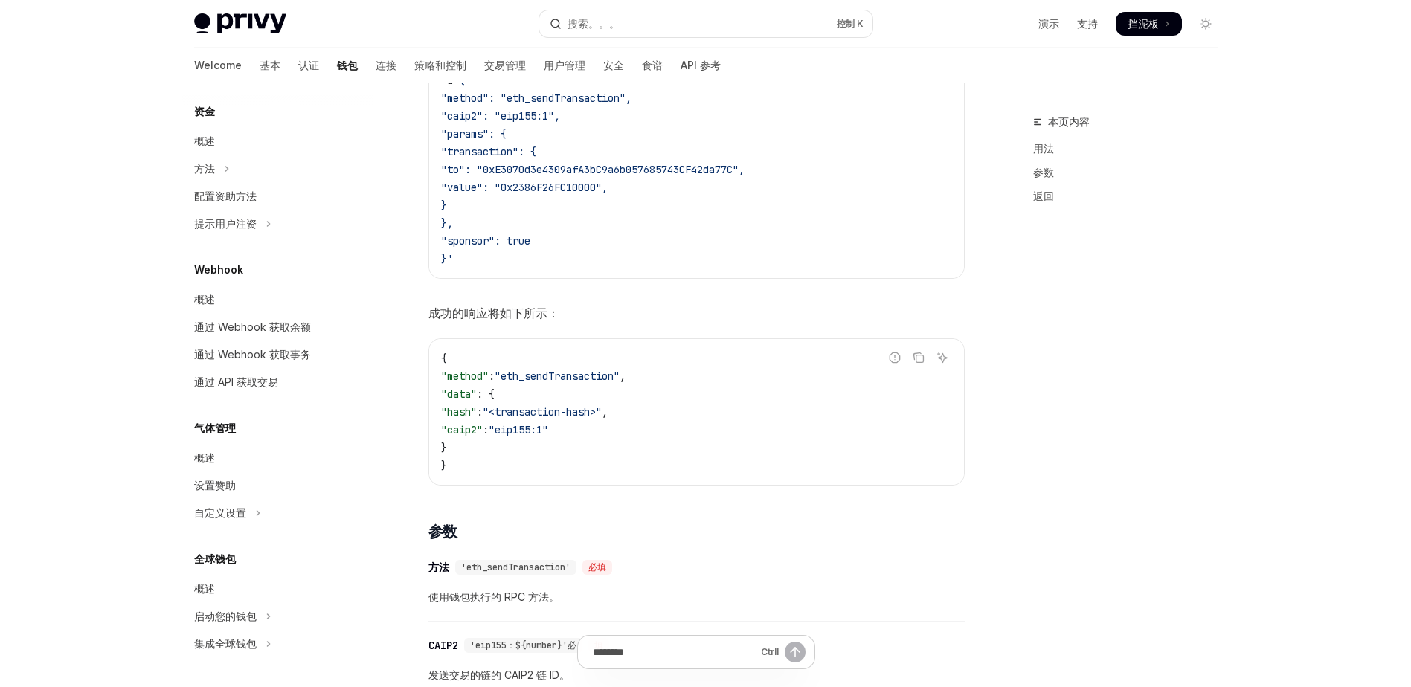
scroll to position [0, 0]
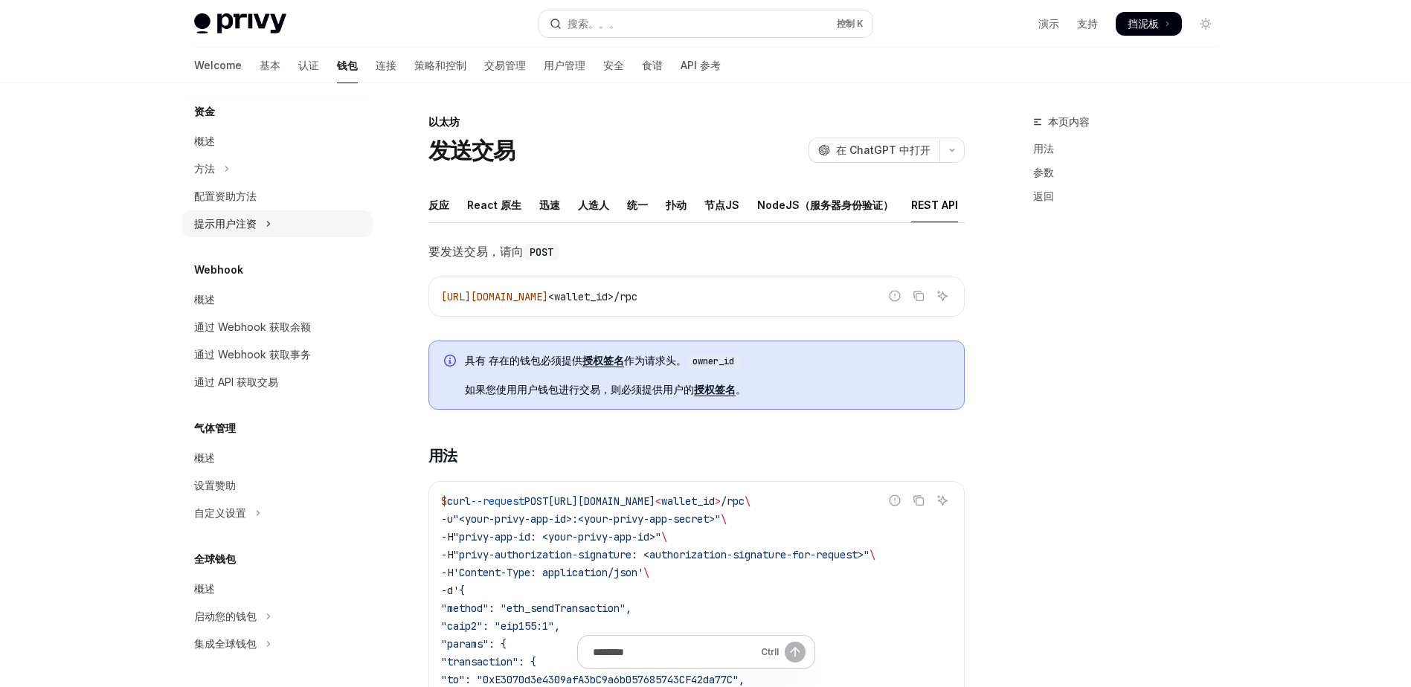
click at [248, 219] on div "提示用户注资" at bounding box center [225, 224] width 62 height 18
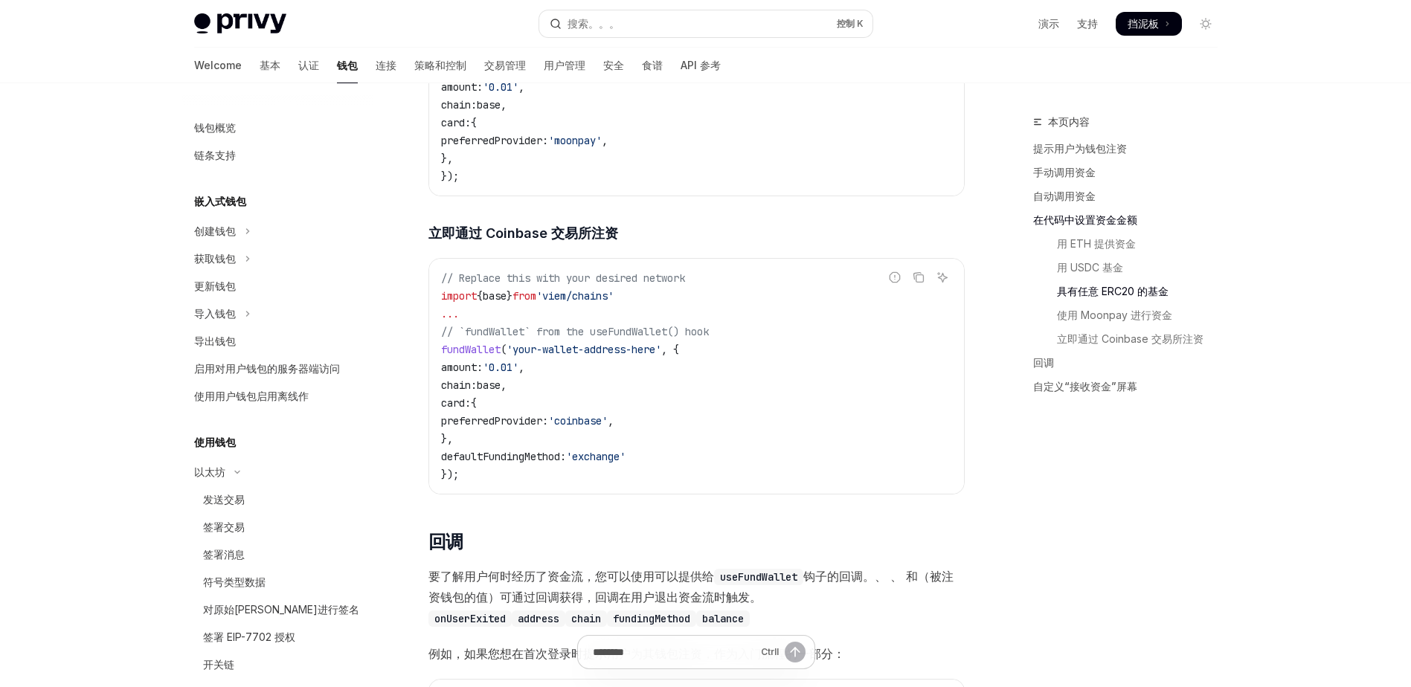
scroll to position [2593, 0]
click at [232, 133] on div "钱包概览" at bounding box center [215, 128] width 42 height 18
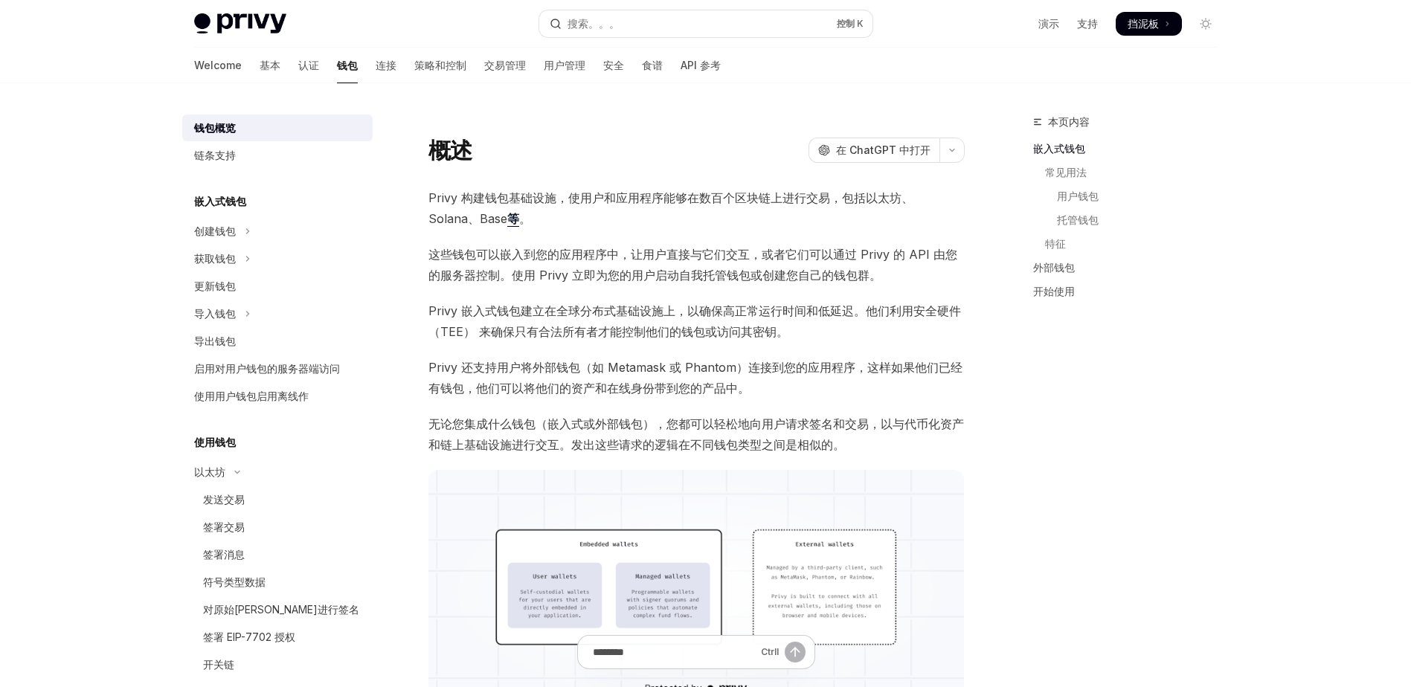
click at [567, 161] on div "概述 开放人工智能 在 ChatGPT 中打开" at bounding box center [696, 150] width 536 height 27
click at [573, 148] on div "概述 开放人工智能 在 ChatGPT 中打开" at bounding box center [696, 150] width 536 height 27
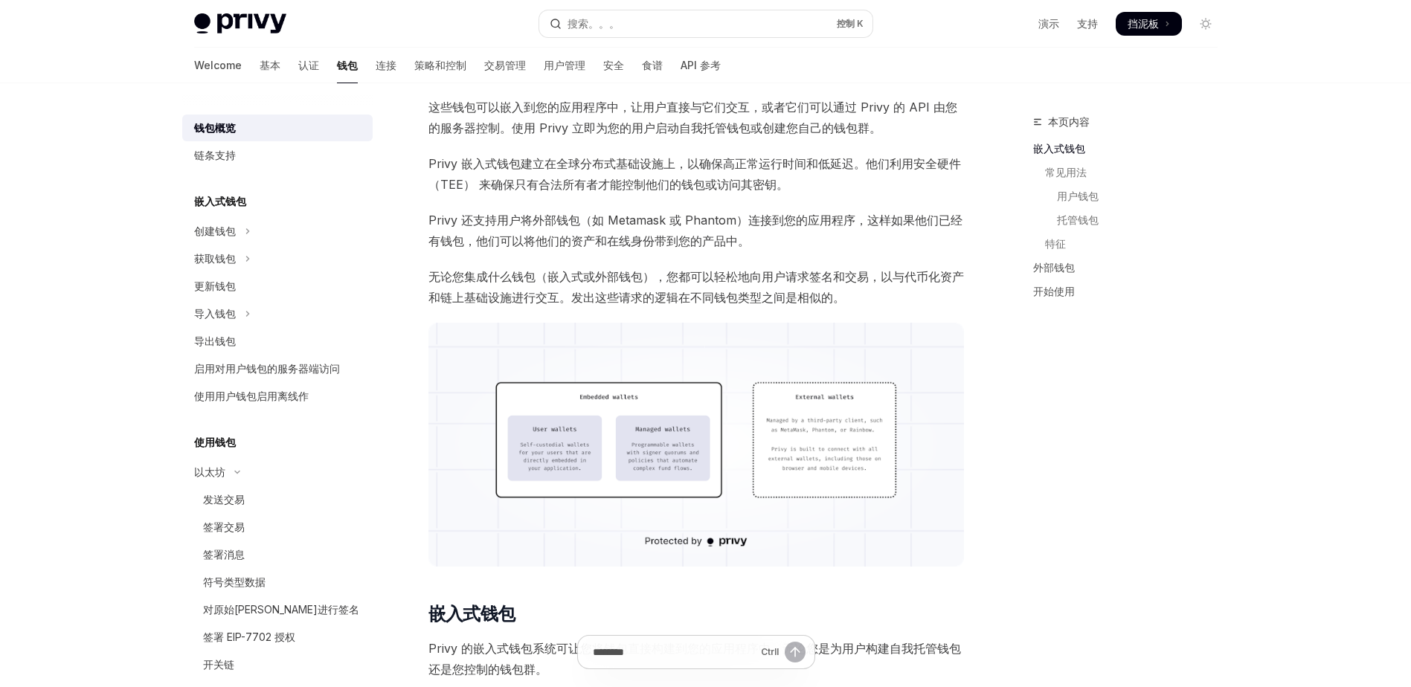
scroll to position [149, 0]
click at [221, 150] on div "链条支持" at bounding box center [215, 156] width 42 height 18
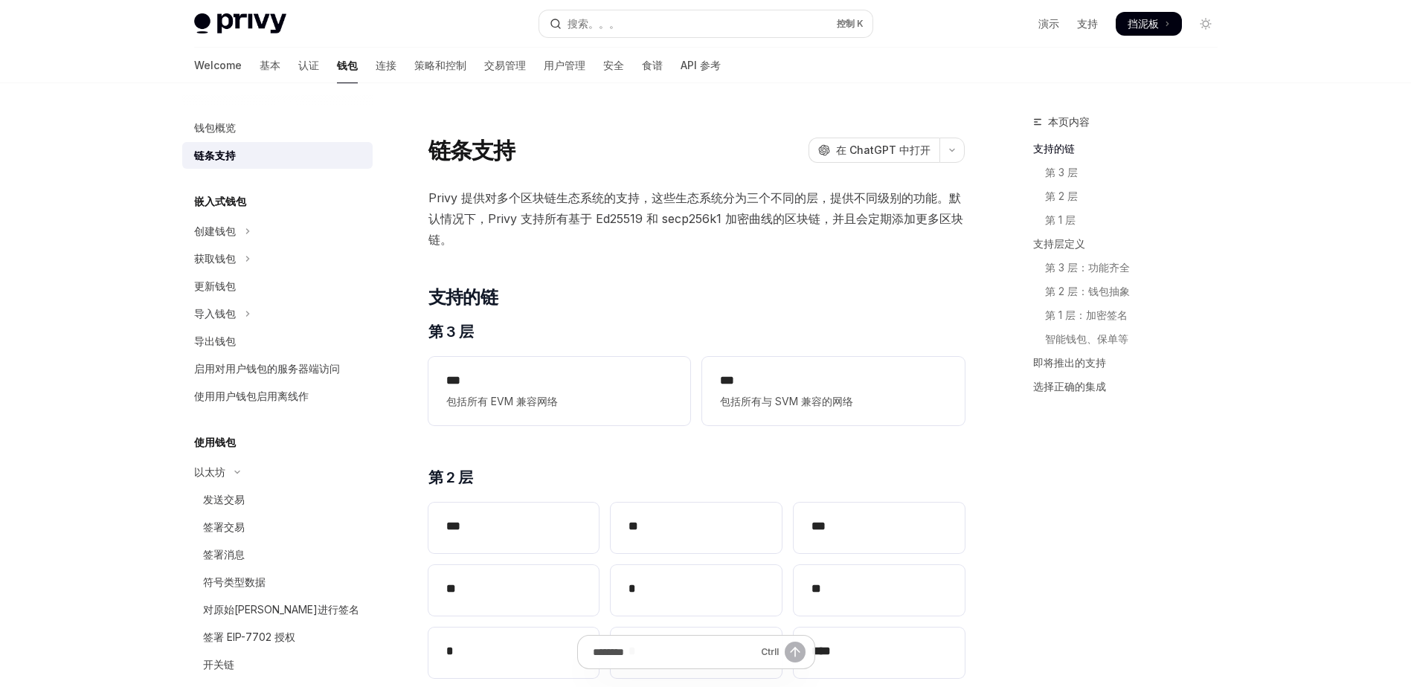
click at [613, 155] on div "链条支持 开放人工智能 在 ChatGPT 中打开" at bounding box center [696, 150] width 536 height 27
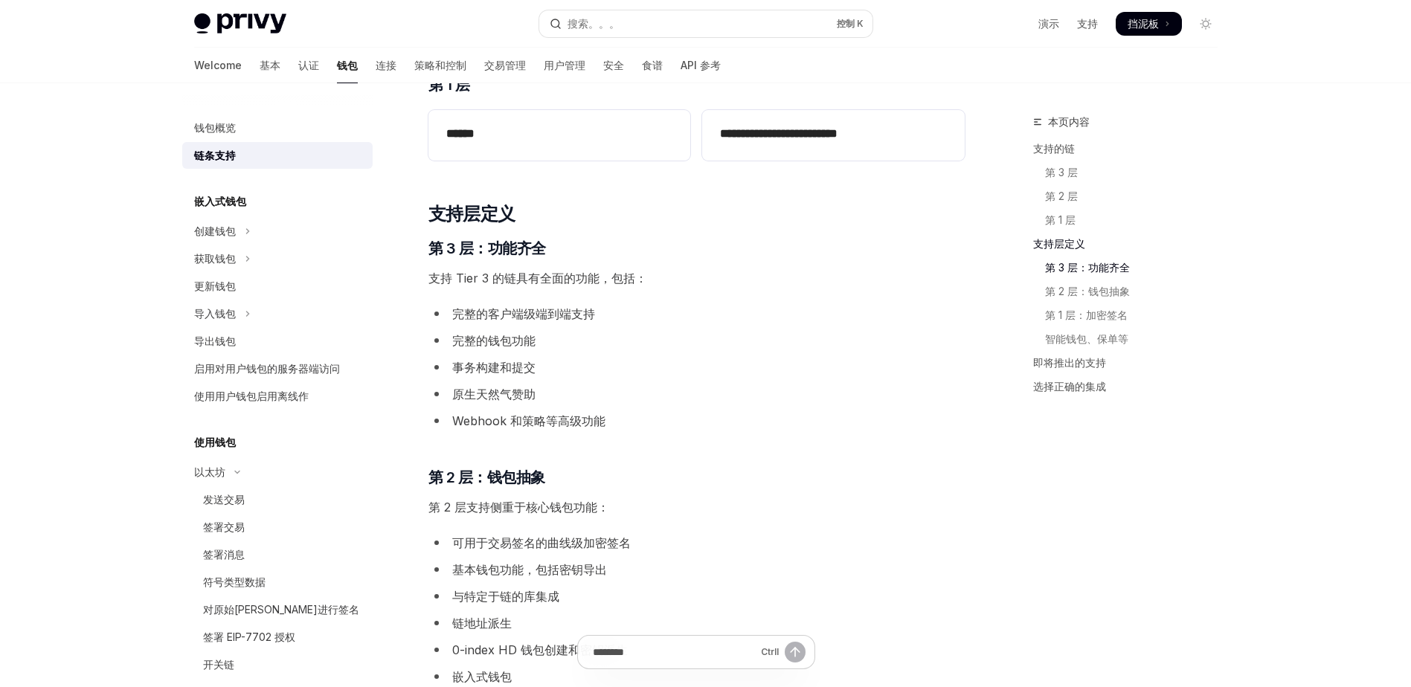
scroll to position [666, 0]
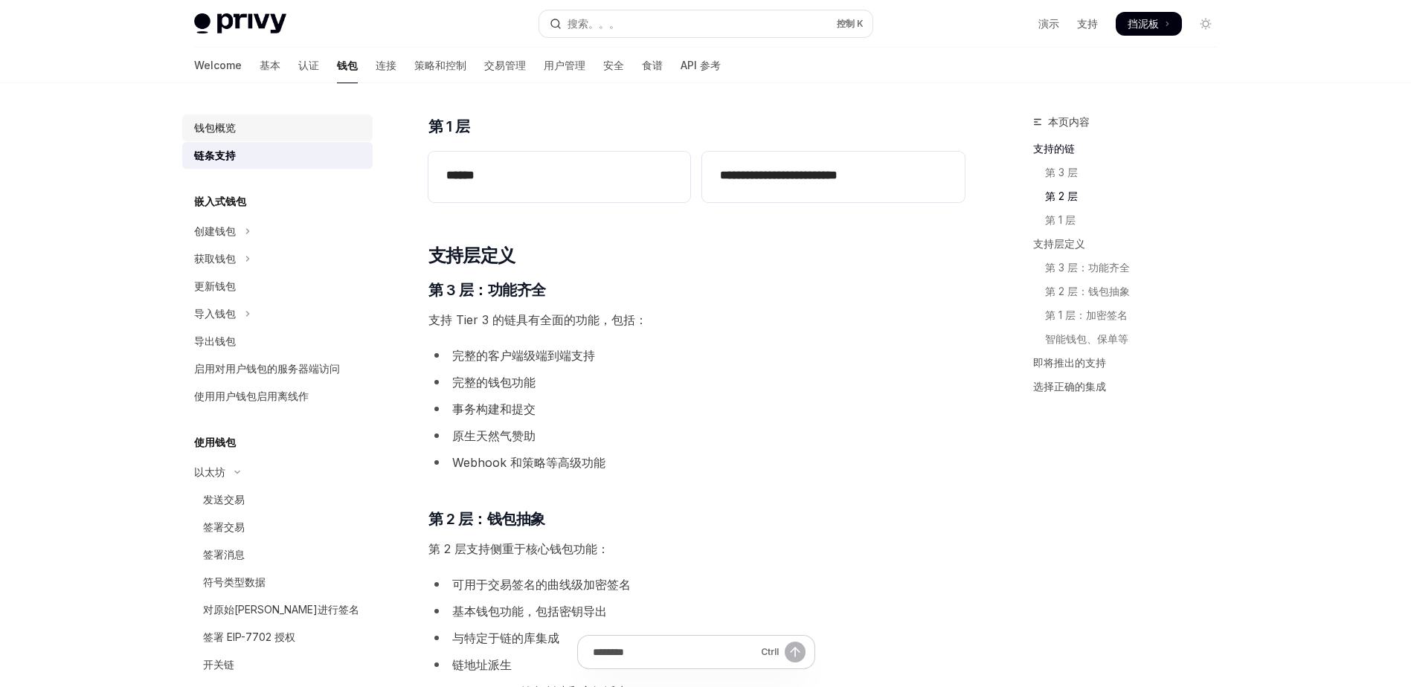
click at [220, 132] on div "钱包概览" at bounding box center [215, 128] width 42 height 18
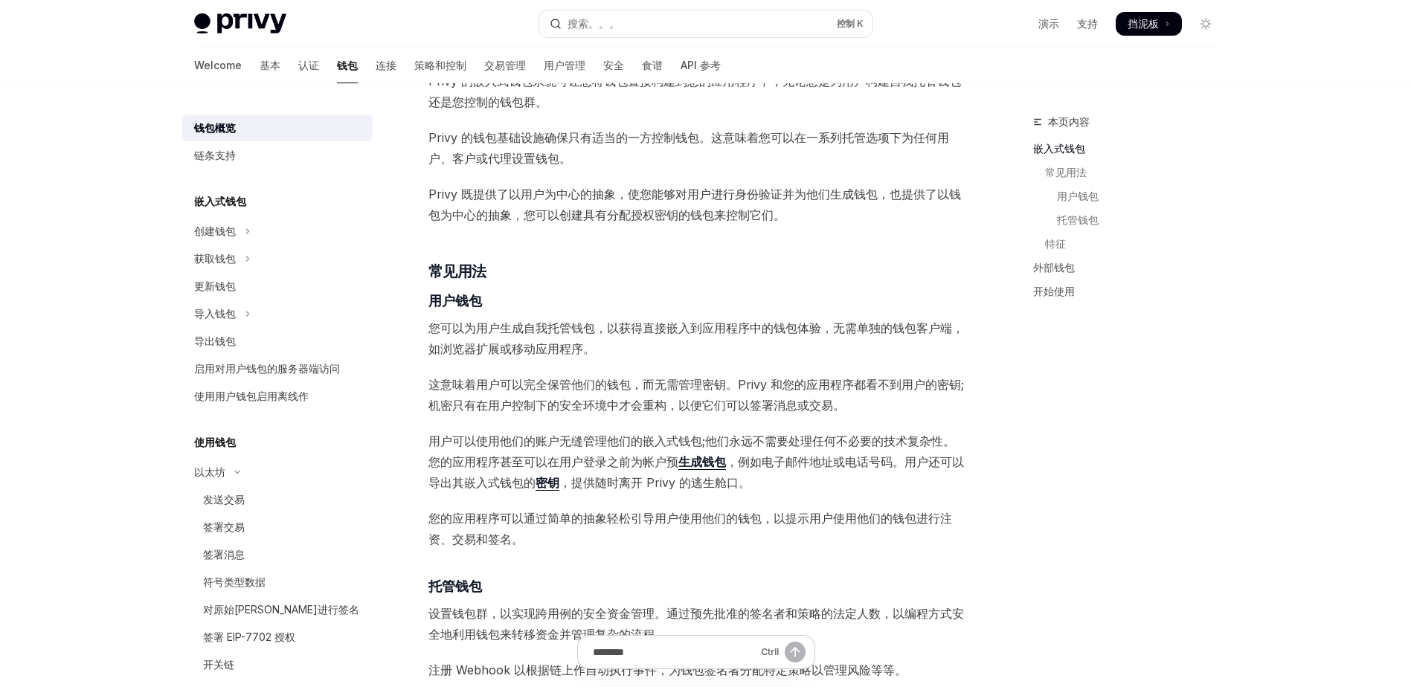
scroll to position [597, 0]
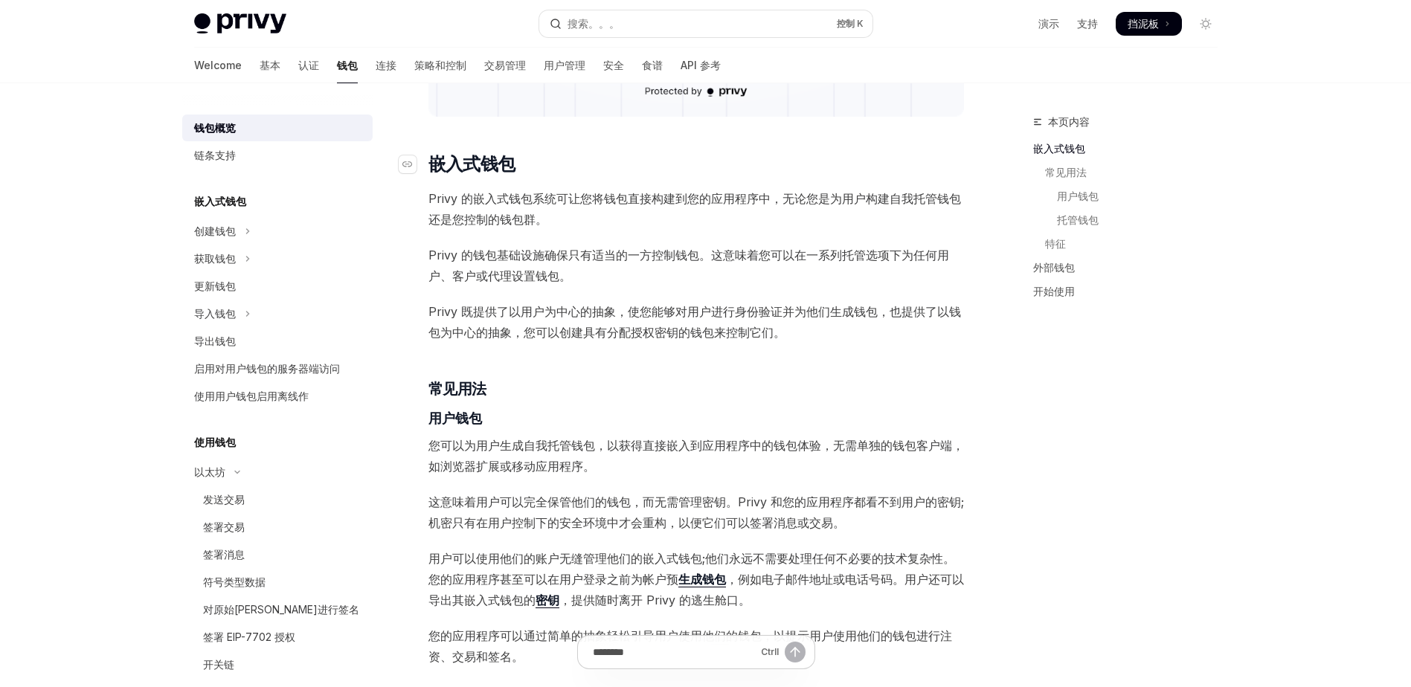
click at [588, 168] on h2 "​ 嵌入式钱包" at bounding box center [696, 164] width 536 height 24
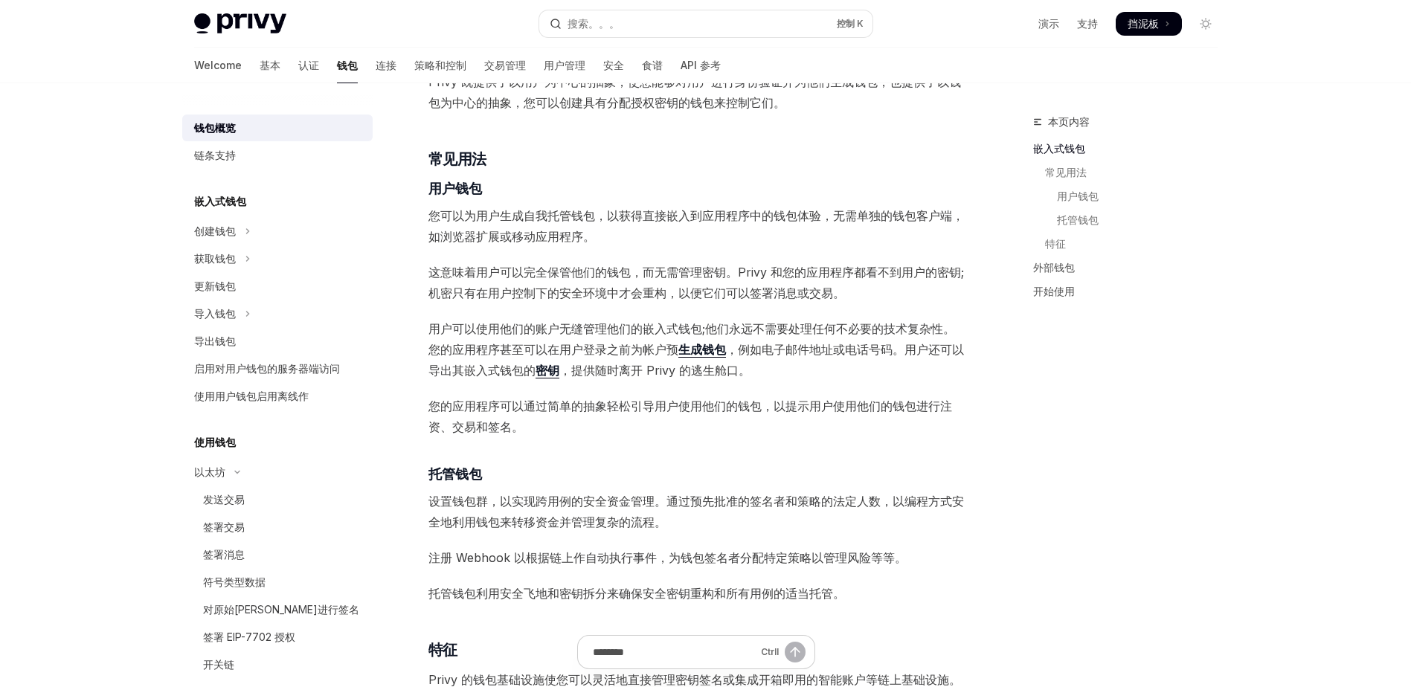
scroll to position [873, 0]
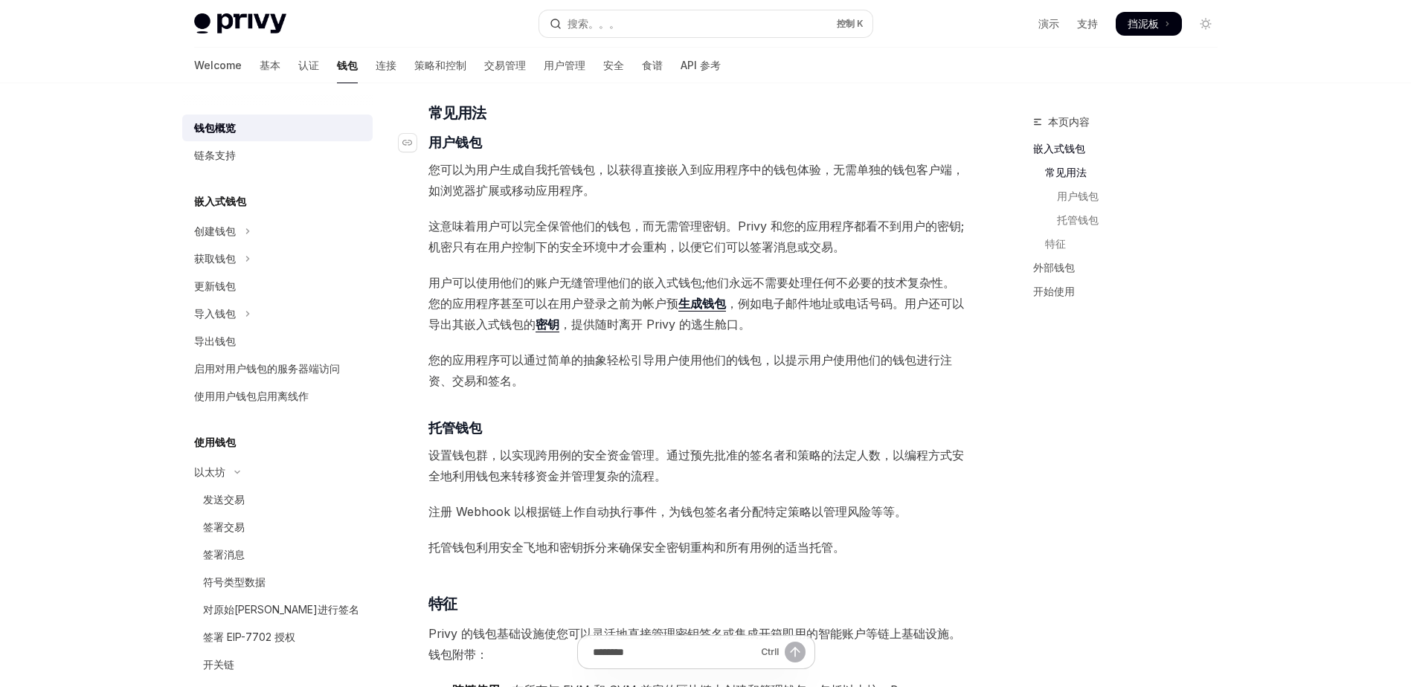
click at [591, 135] on h4 "​ 用户钱包" at bounding box center [696, 142] width 536 height 20
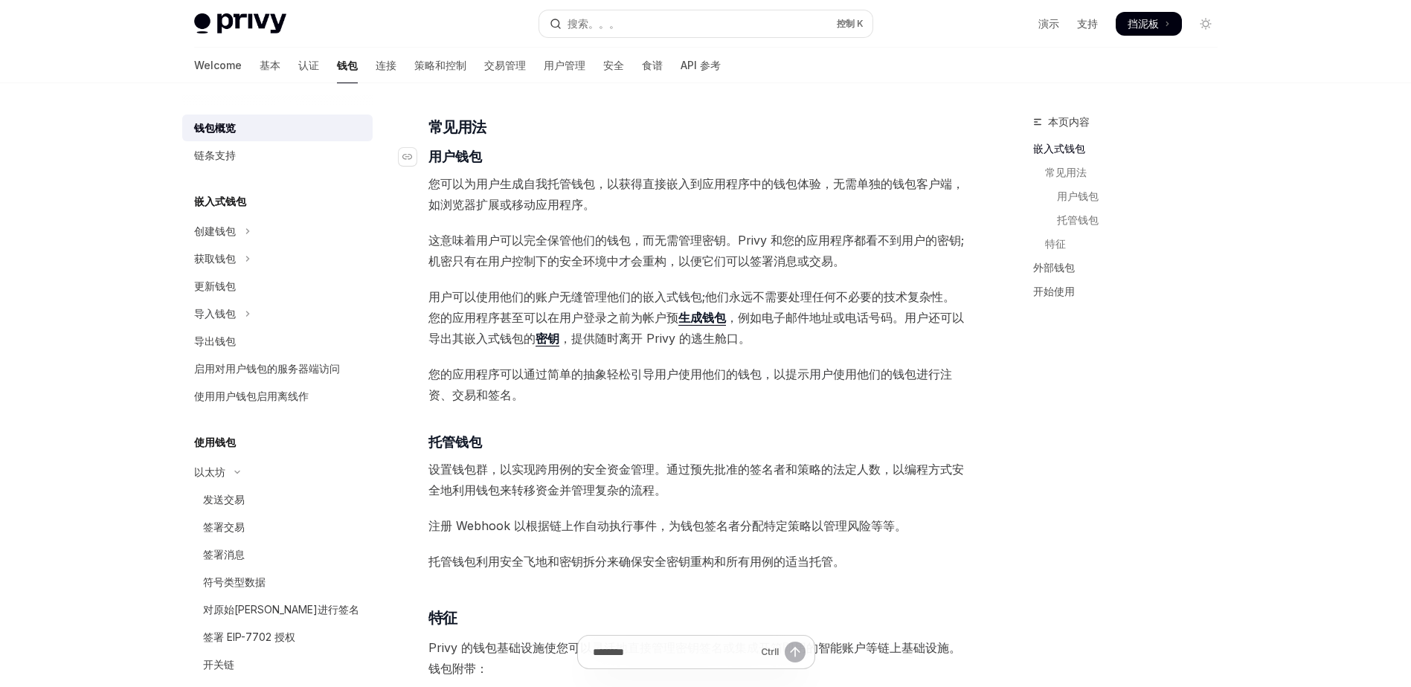
scroll to position [858, 0]
click at [615, 136] on h3 "​ 常见用法" at bounding box center [696, 128] width 536 height 21
click at [630, 132] on h3 "​ 常见用法" at bounding box center [696, 128] width 536 height 21
click at [1074, 199] on link "用户钱包" at bounding box center [1131, 196] width 196 height 24
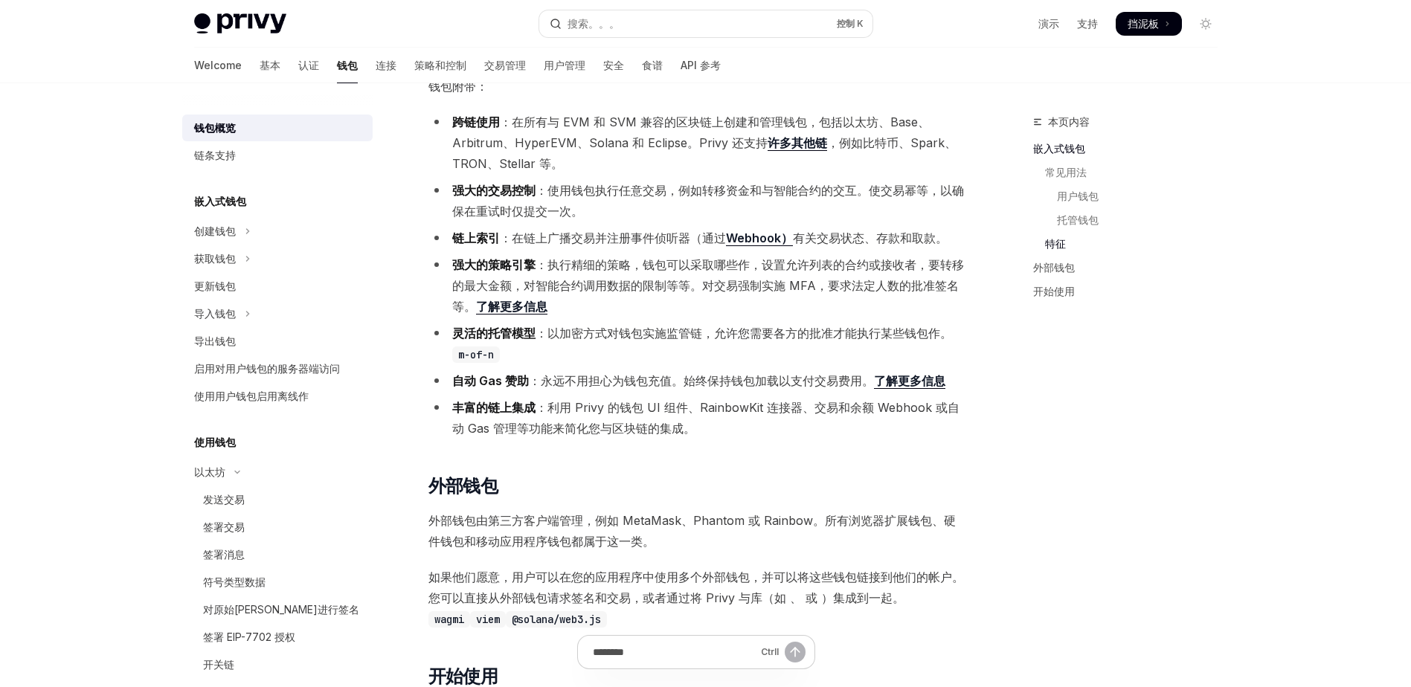
scroll to position [1442, 0]
click at [232, 233] on div "创建钱包" at bounding box center [215, 231] width 42 height 18
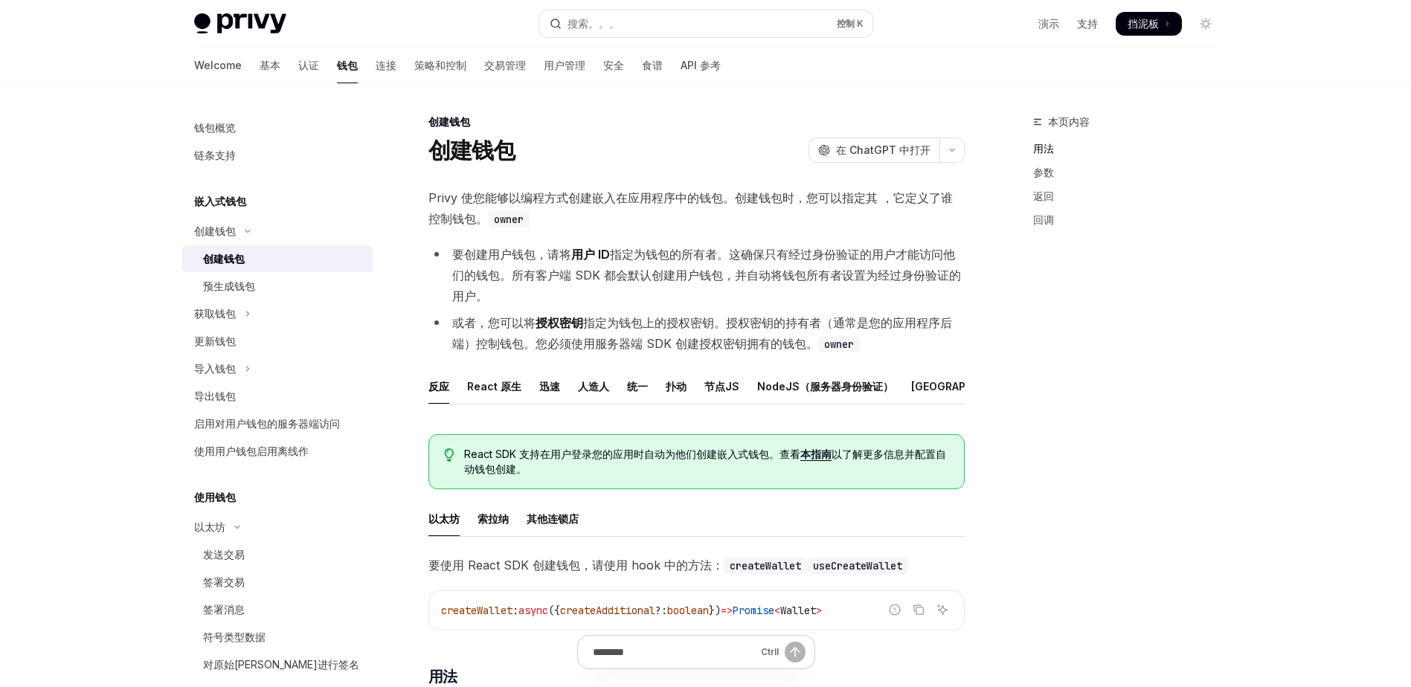
click at [241, 260] on div "创建钱包" at bounding box center [224, 259] width 42 height 18
click at [582, 144] on div "创建钱包 开放人工智能 在 ChatGPT 中打开" at bounding box center [696, 150] width 536 height 27
click at [558, 140] on div "创建钱包 开放人工智能 在 ChatGPT 中打开" at bounding box center [696, 150] width 536 height 27
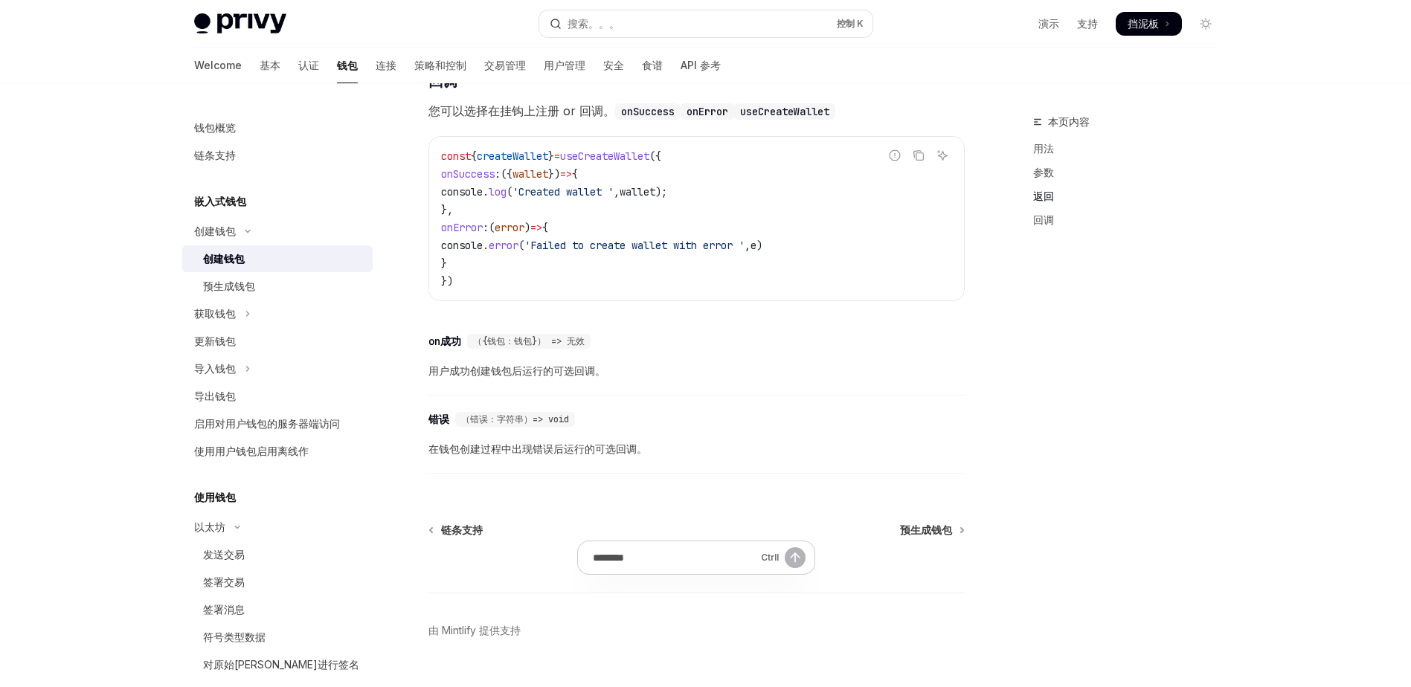
scroll to position [1072, 0]
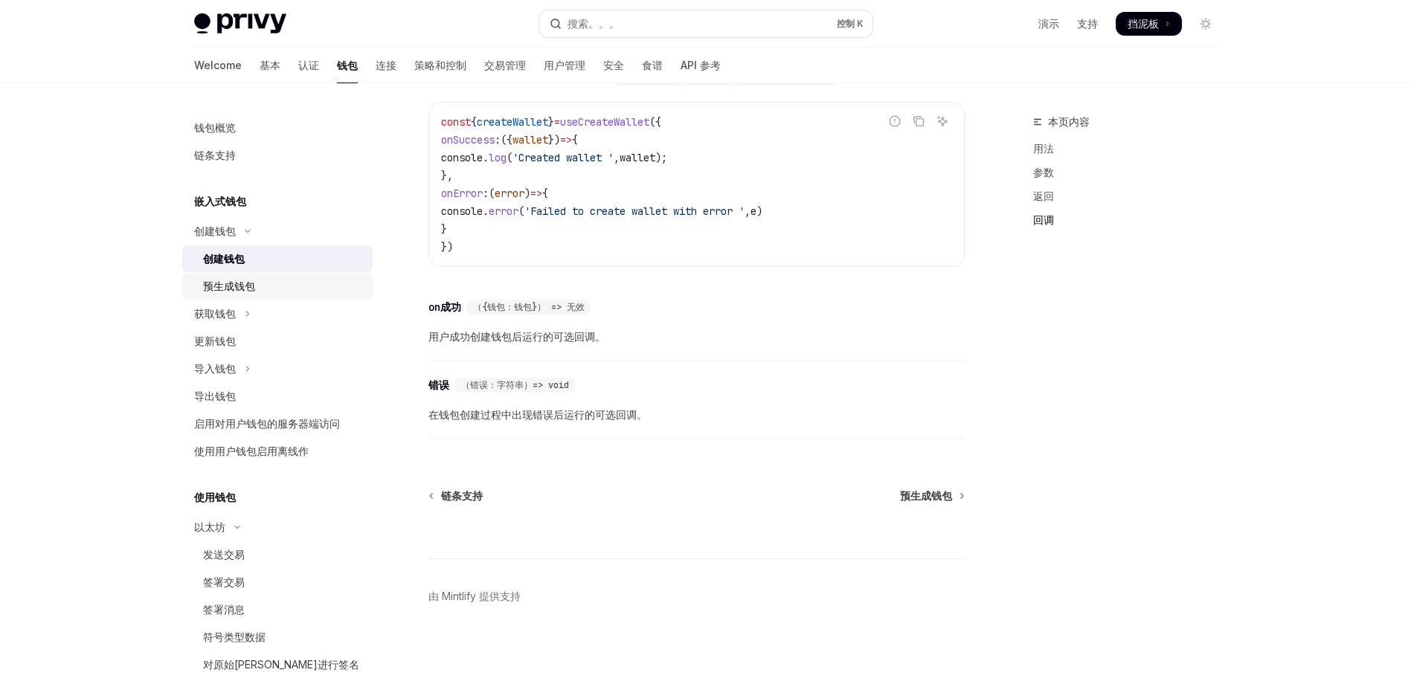
click at [215, 286] on div "预生成钱包" at bounding box center [229, 286] width 52 height 18
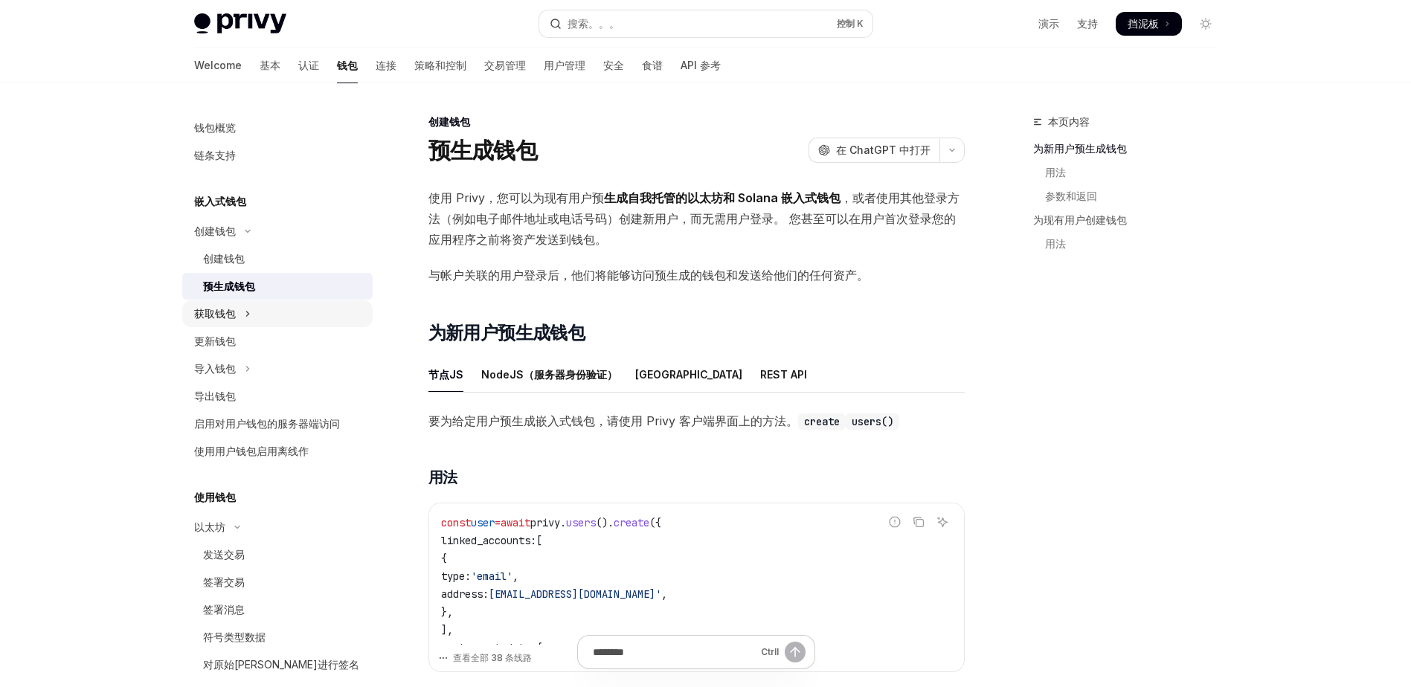
click at [213, 317] on div "获取钱包" at bounding box center [215, 314] width 42 height 18
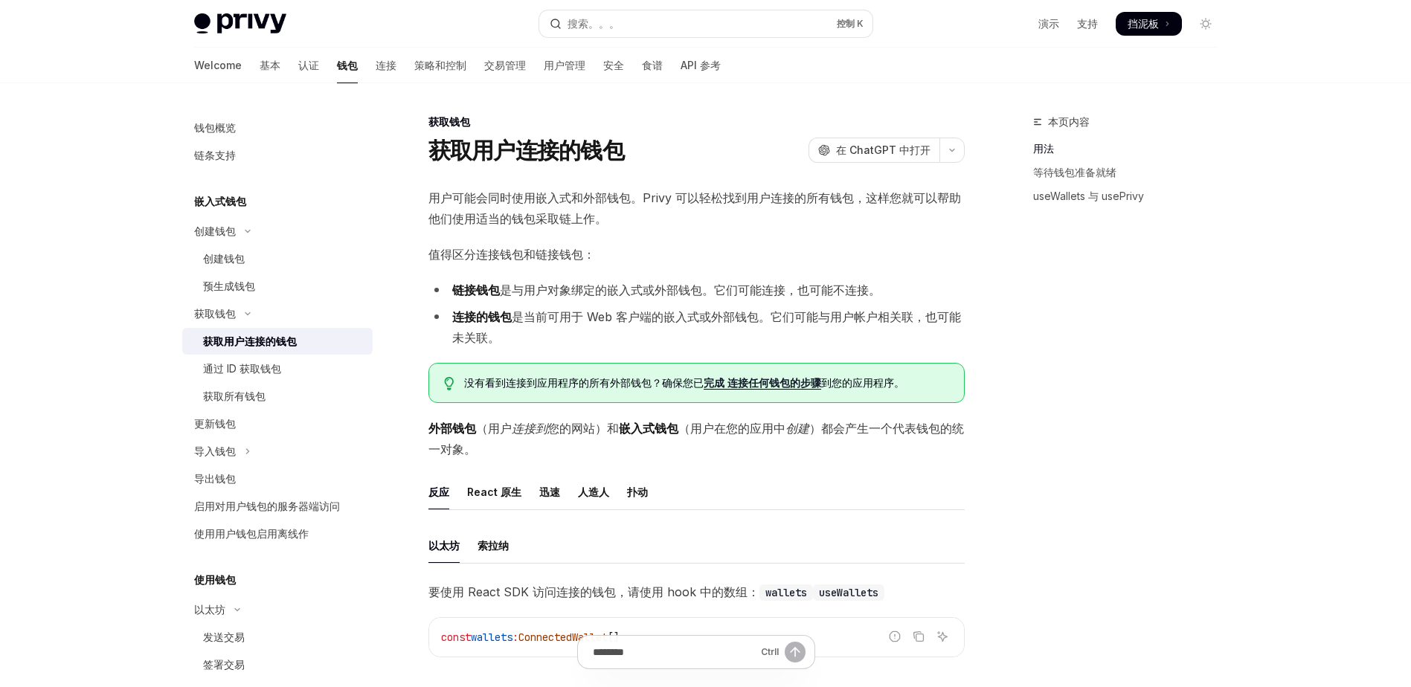
click at [267, 335] on div "获取用户连接的钱包" at bounding box center [250, 341] width 94 height 18
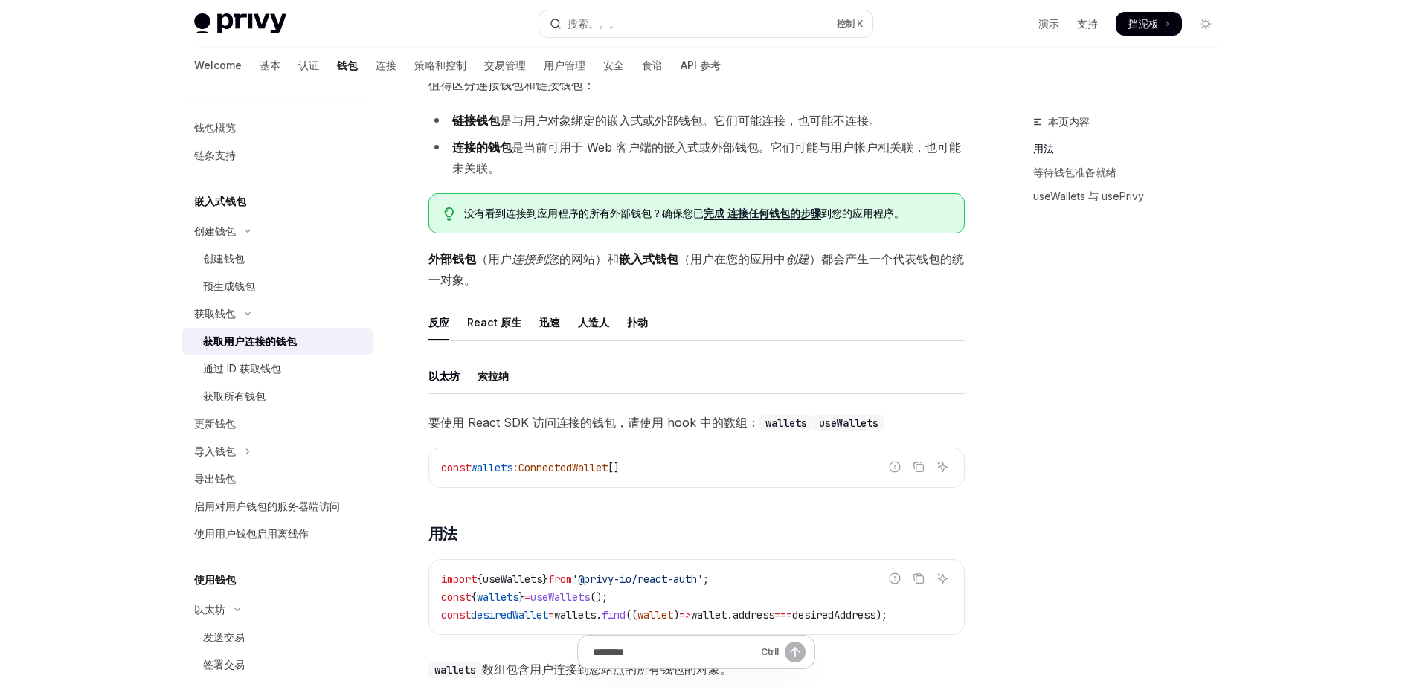
scroll to position [170, 0]
click at [569, 175] on li "连接的钱包 是当前可用于 Web 客户端的嵌入式或外部钱包。它们可能与用户帐户相关联，也可能未关联。" at bounding box center [696, 157] width 536 height 42
click at [569, 168] on li "连接的钱包 是当前可用于 Web 客户端的嵌入式或外部钱包。它们可能与用户帐户相关联，也可能未关联。" at bounding box center [696, 157] width 536 height 42
click at [561, 168] on li "连接的钱包 是当前可用于 Web 客户端的嵌入式或外部钱包。它们可能与用户帐户相关联，也可能未关联。" at bounding box center [696, 157] width 536 height 42
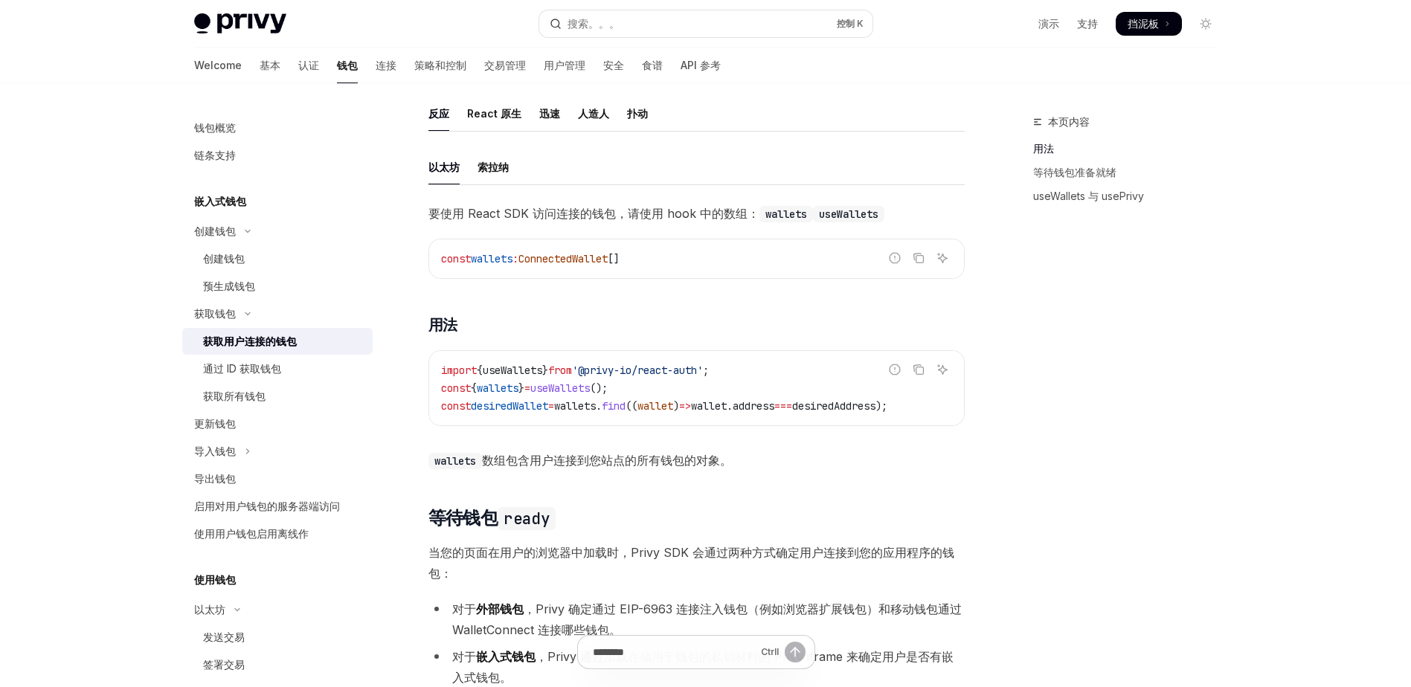
scroll to position [349, 0]
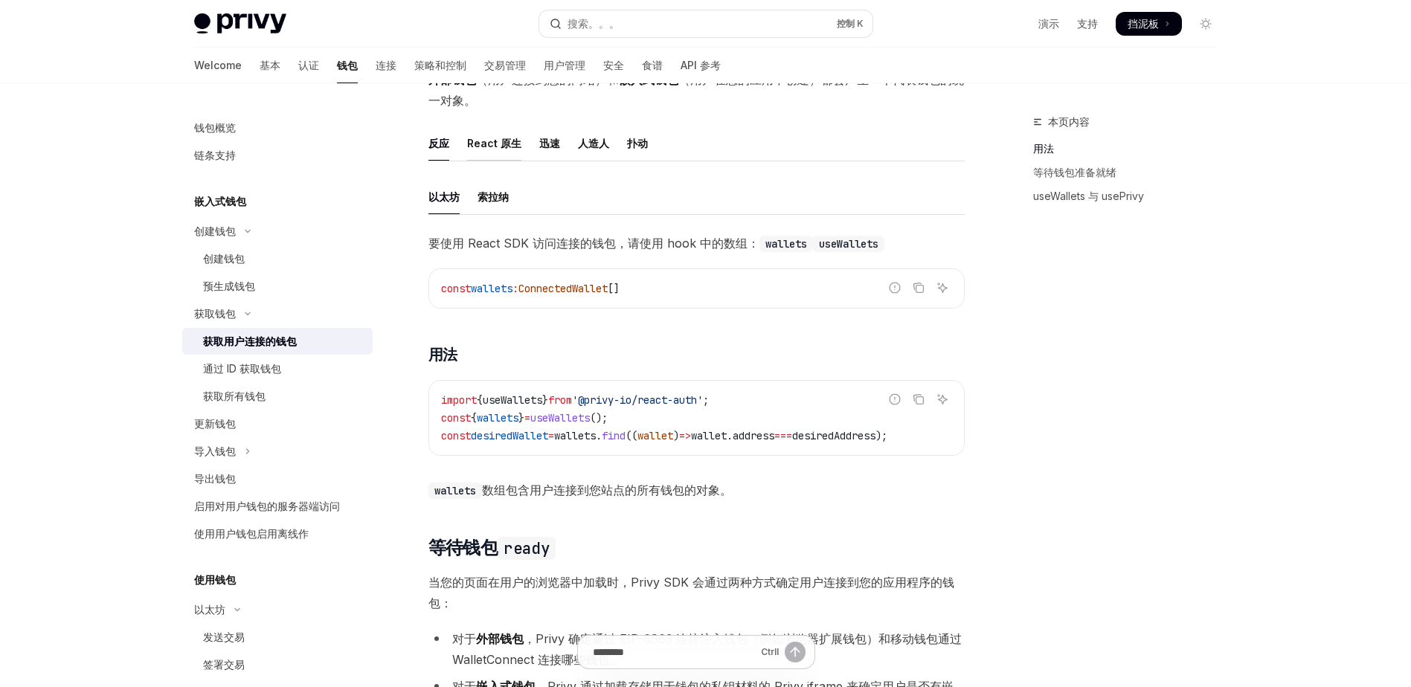
click at [511, 138] on font "React 原生" at bounding box center [494, 144] width 54 height 18
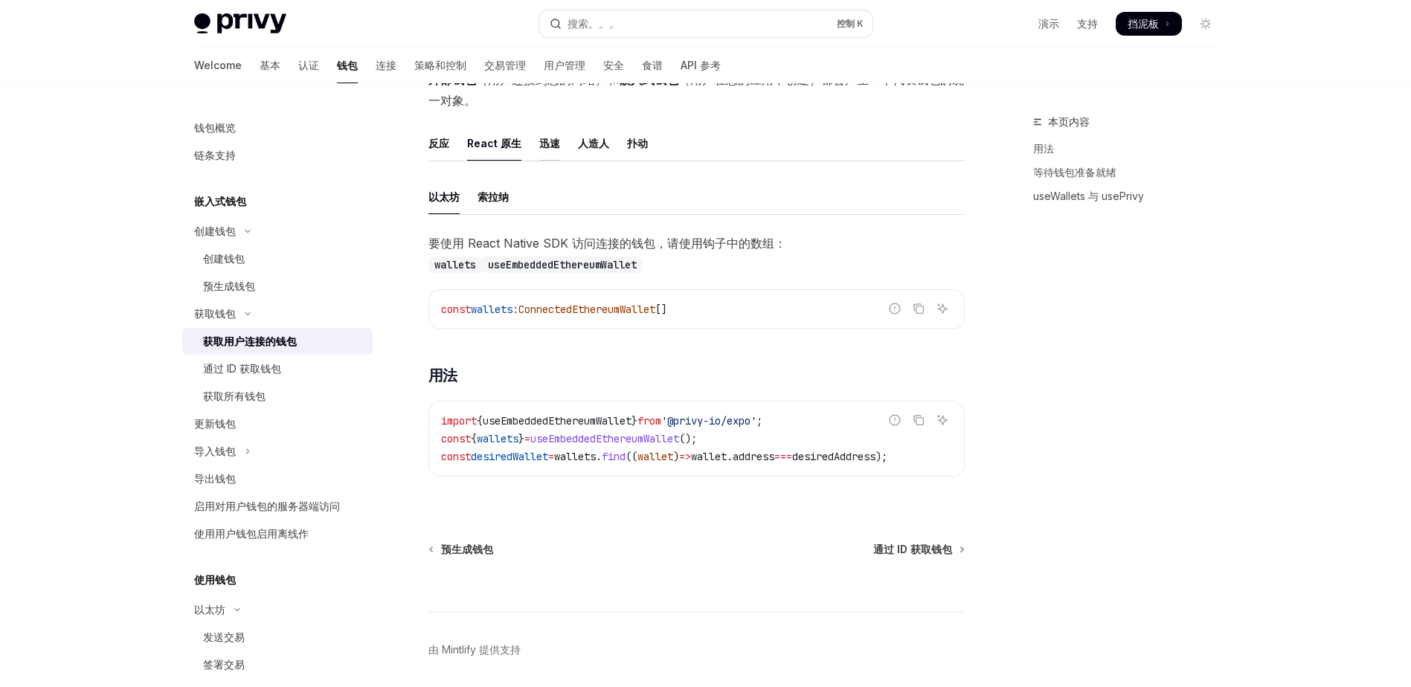
click at [552, 139] on font "迅速" at bounding box center [549, 144] width 21 height 18
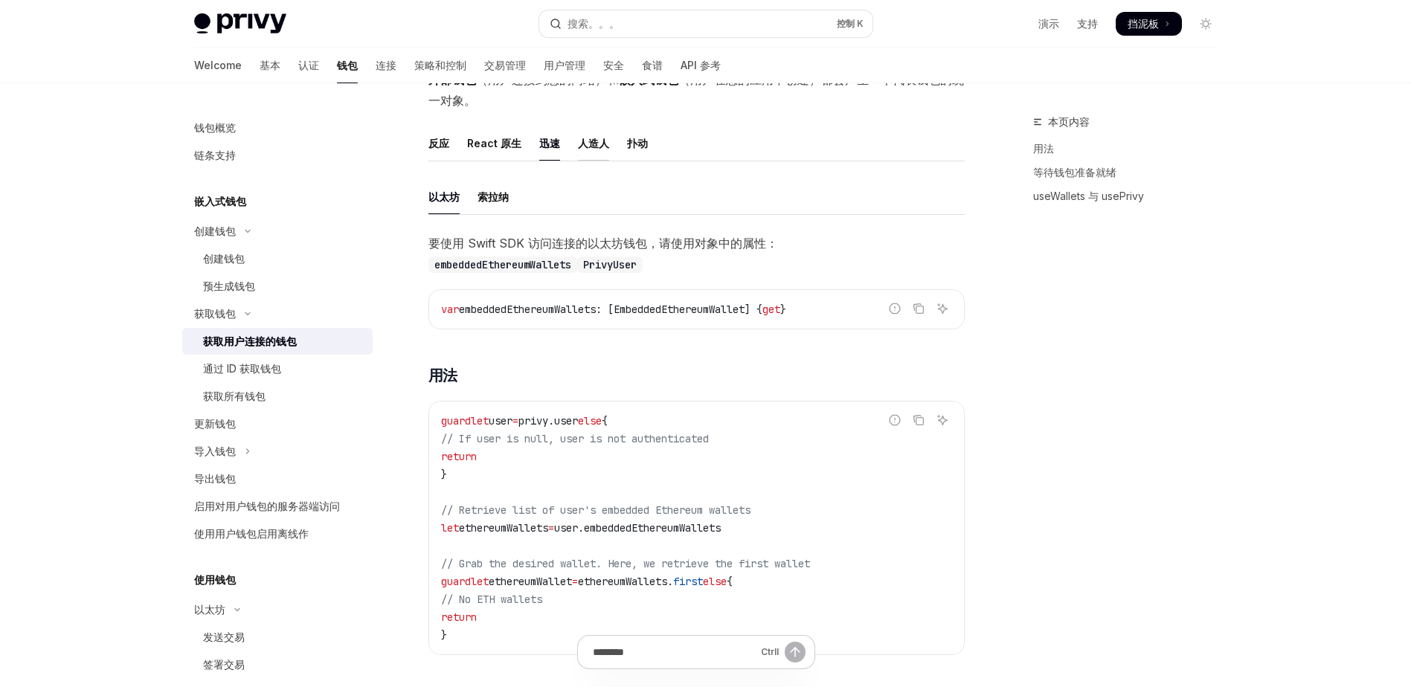
click at [582, 149] on font "人造人" at bounding box center [593, 144] width 31 height 18
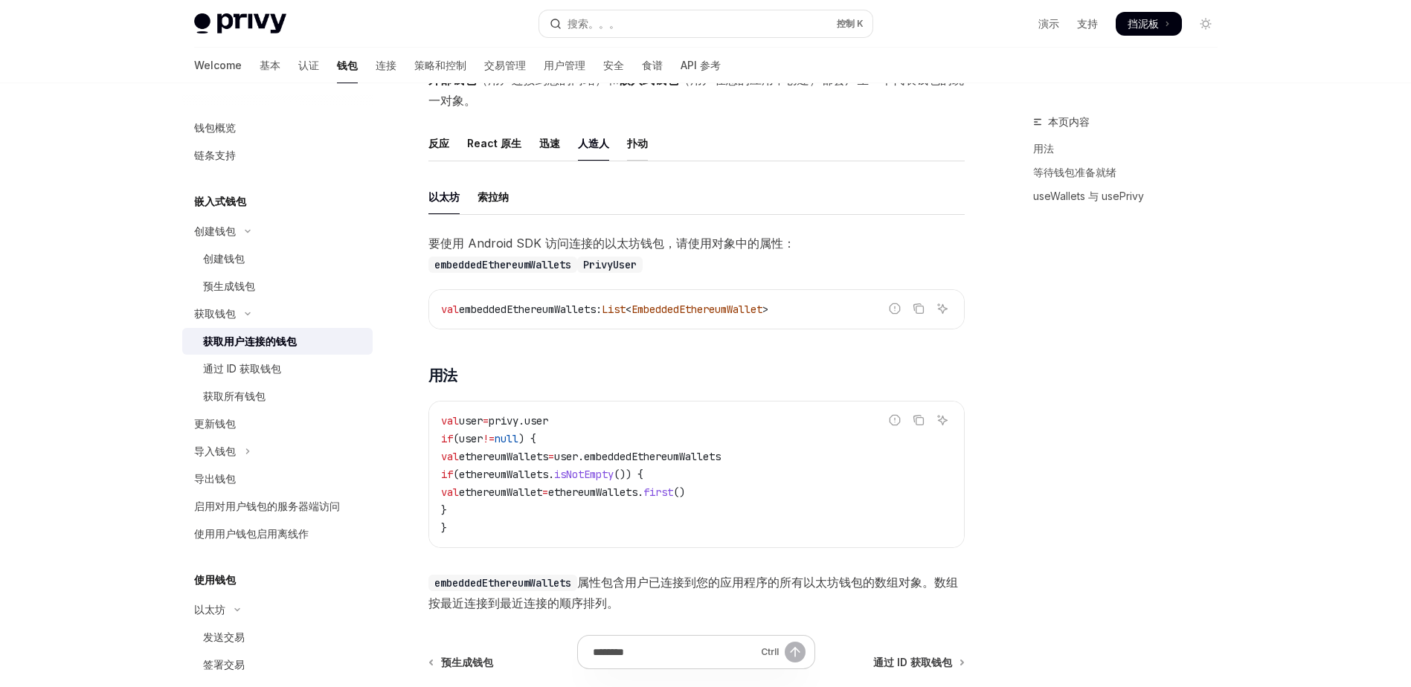
click at [634, 143] on font "扑动" at bounding box center [637, 144] width 21 height 18
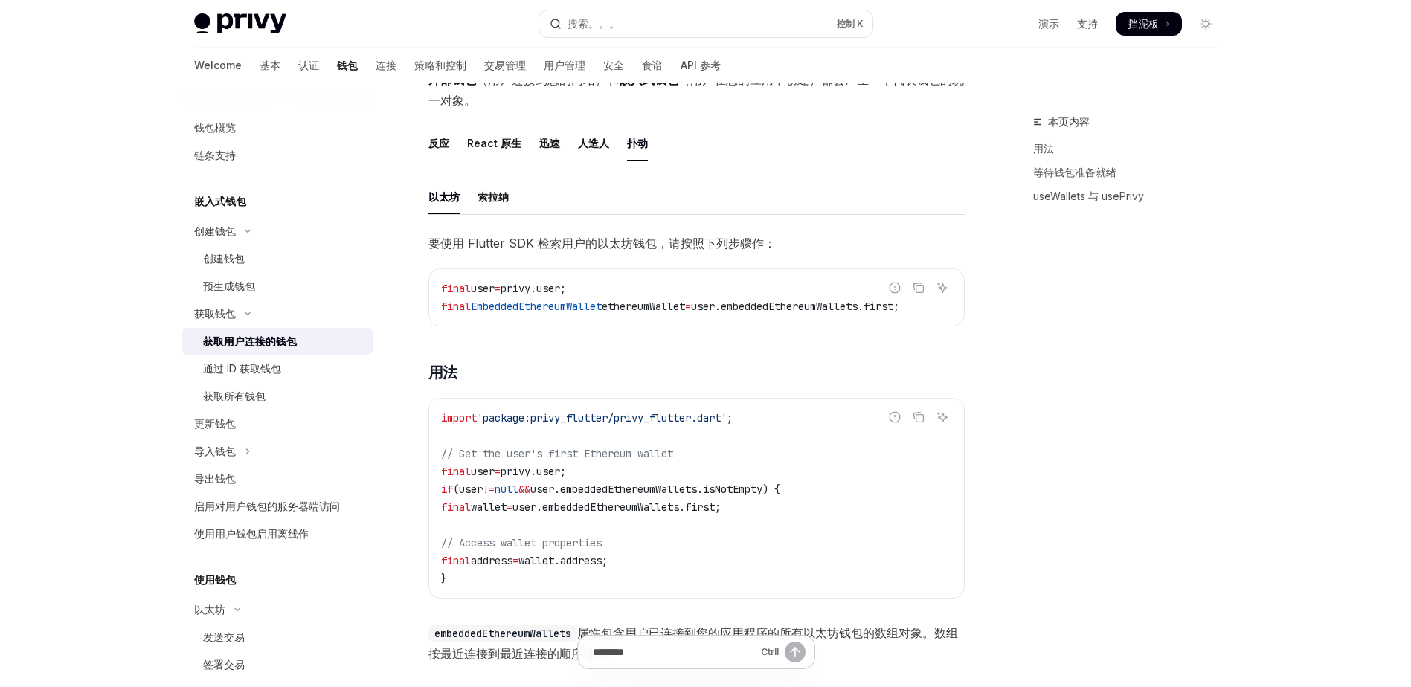
click at [713, 120] on div "用户可能会同时使用嵌入式和外部钱包。Privy 可以轻松找到用户连接的所有钱包，这样您就可以帮助他们使用适当的钱包采取链上作。 值得区分连接钱包和链接钱包： …" at bounding box center [696, 252] width 536 height 826
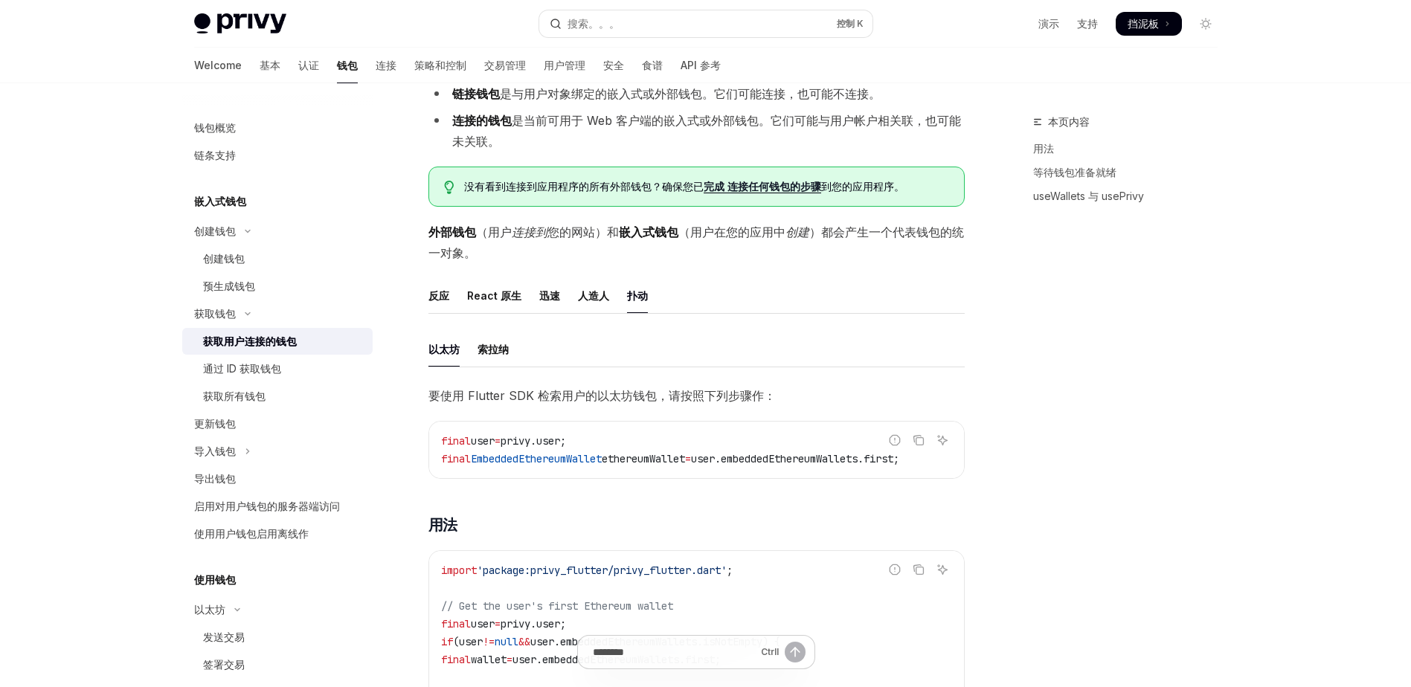
scroll to position [167, 0]
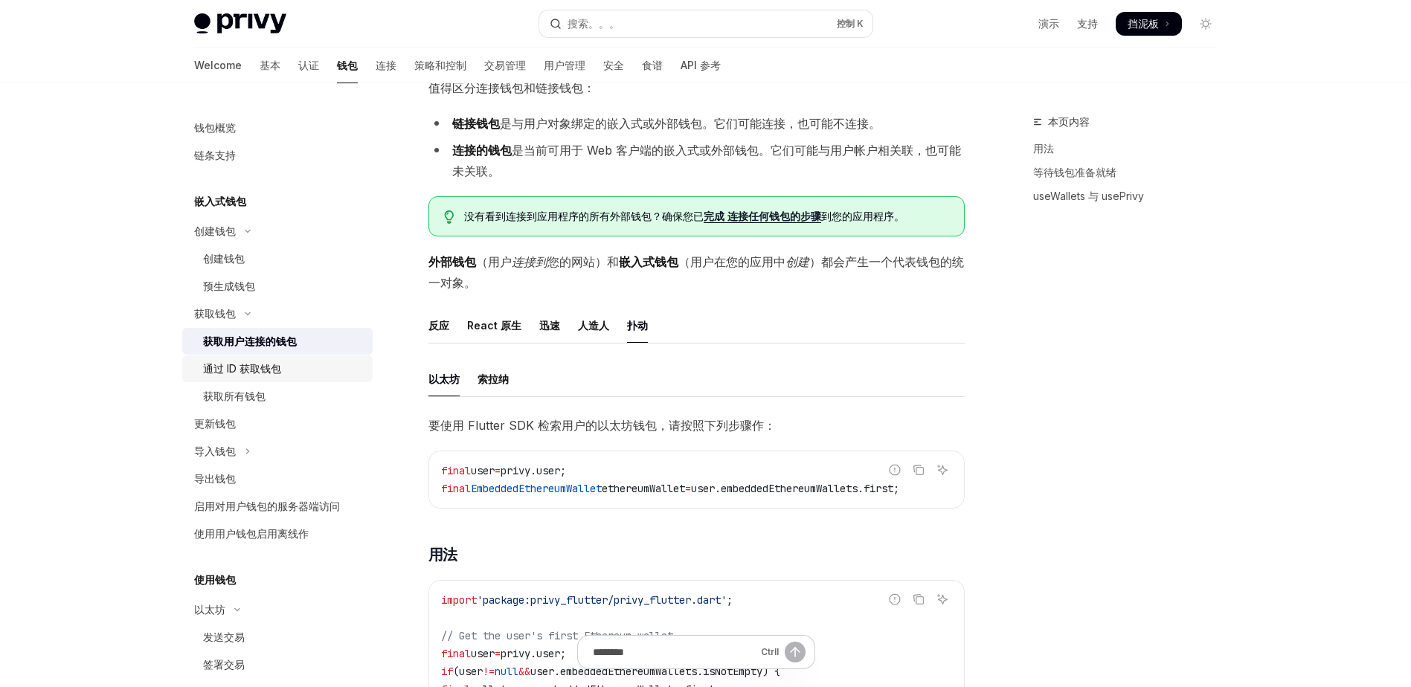
click at [237, 374] on div "通过 ID 获取钱包" at bounding box center [242, 369] width 78 height 18
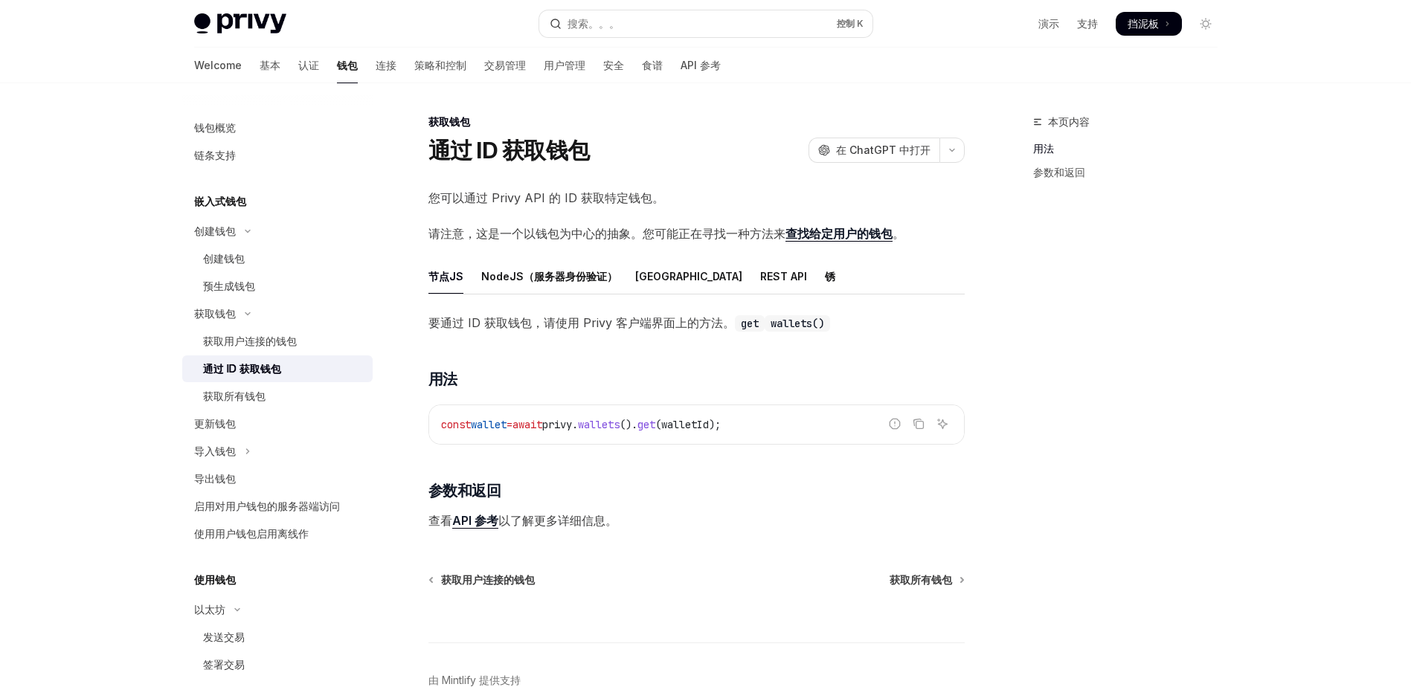
click at [405, 174] on div "获取钱包 通过 ID 获取钱包 开放人工智能 在 ChatGPT 中打开 开放人工智能 Open in ChatGPT 您可以通过 Privy API 的 I…" at bounding box center [557, 442] width 821 height 658
click at [408, 174] on div "获取钱包 通过 ID 获取钱包 开放人工智能 在 ChatGPT 中打开 开放人工智能 Open in ChatGPT 您可以通过 Privy API 的 I…" at bounding box center [557, 442] width 821 height 658
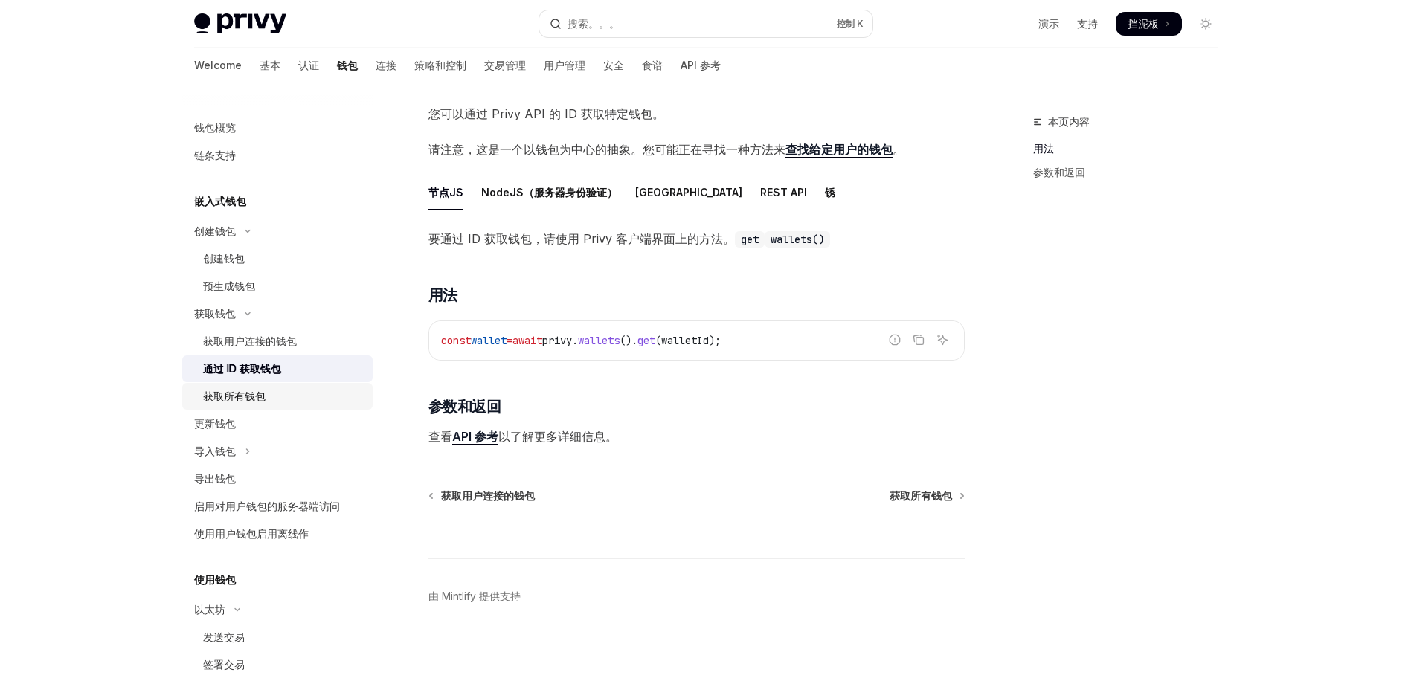
click at [236, 399] on div "获取所有钱包" at bounding box center [234, 396] width 62 height 18
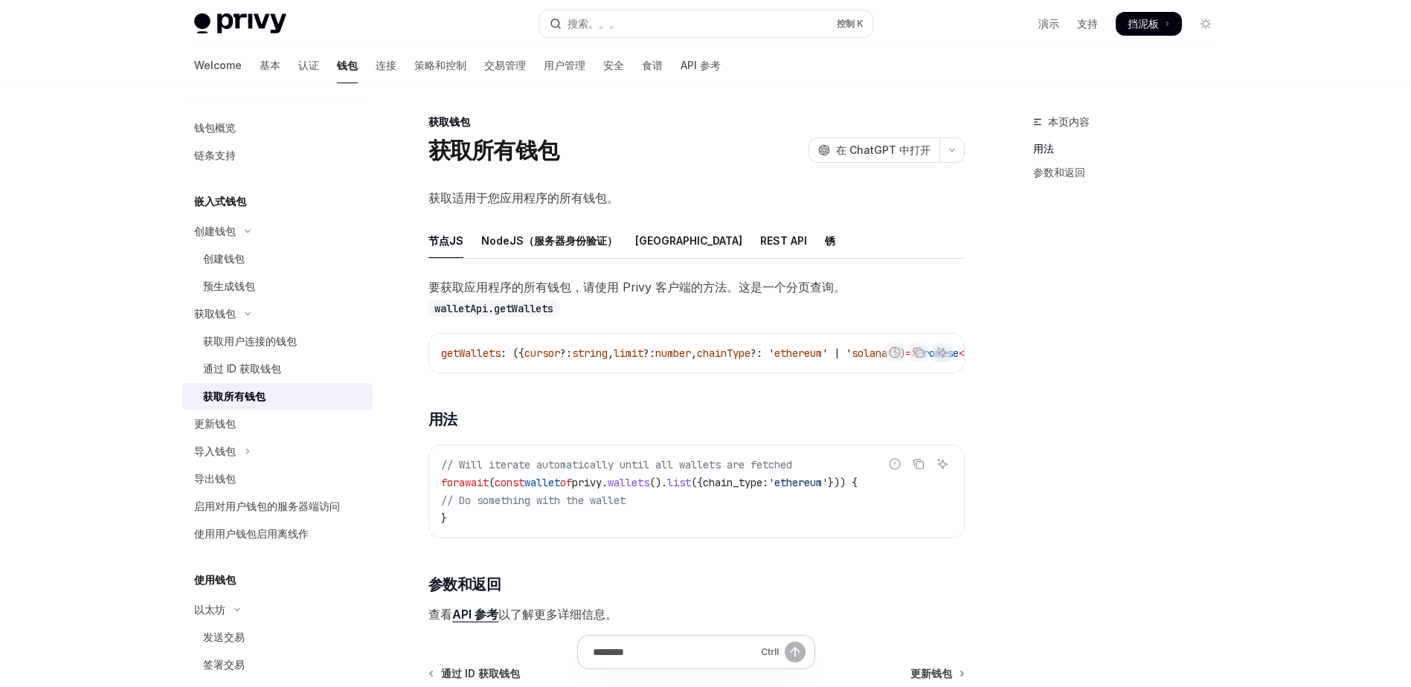
click at [410, 312] on div "获取钱包 获取所有钱包 开放人工智能 在 ChatGPT 中打开 开放人工智能 Open in ChatGPT 获取适用于您应用程序的所有钱包。 节点JS N…" at bounding box center [557, 489] width 821 height 752
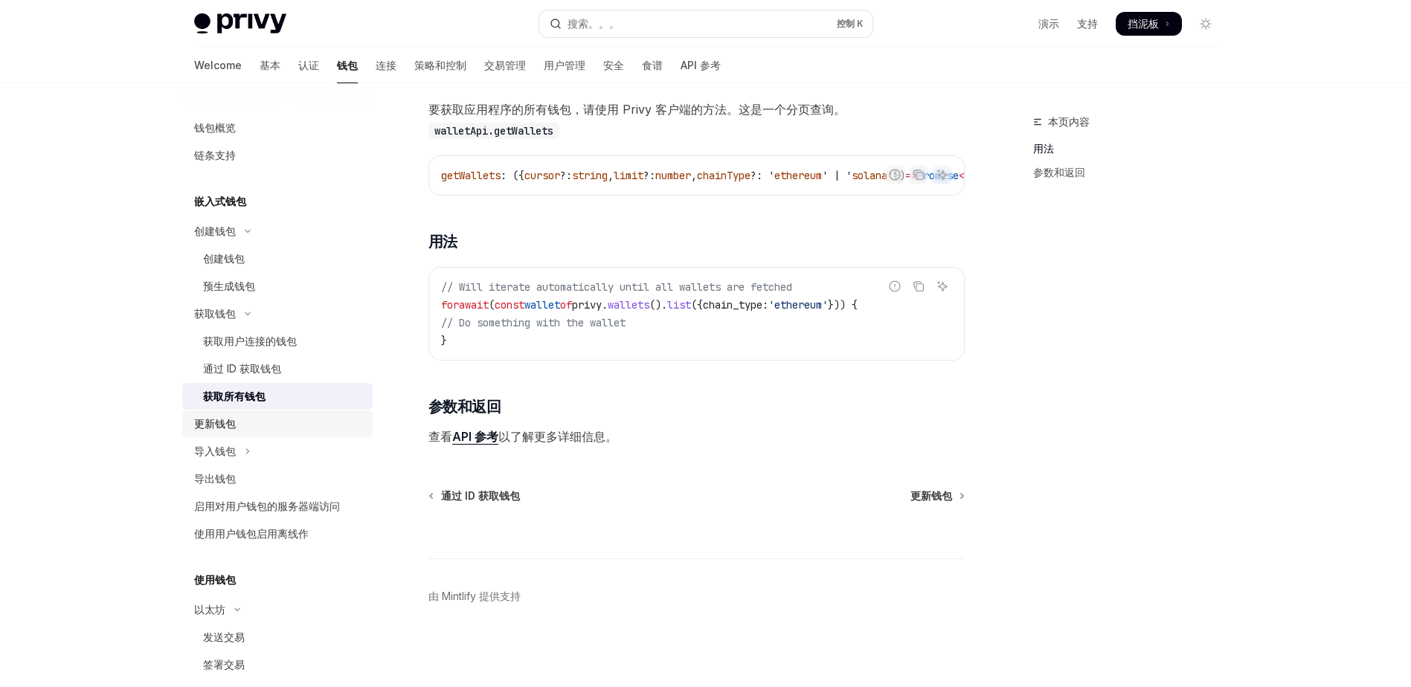
click at [221, 431] on div "更新钱包" at bounding box center [215, 424] width 42 height 18
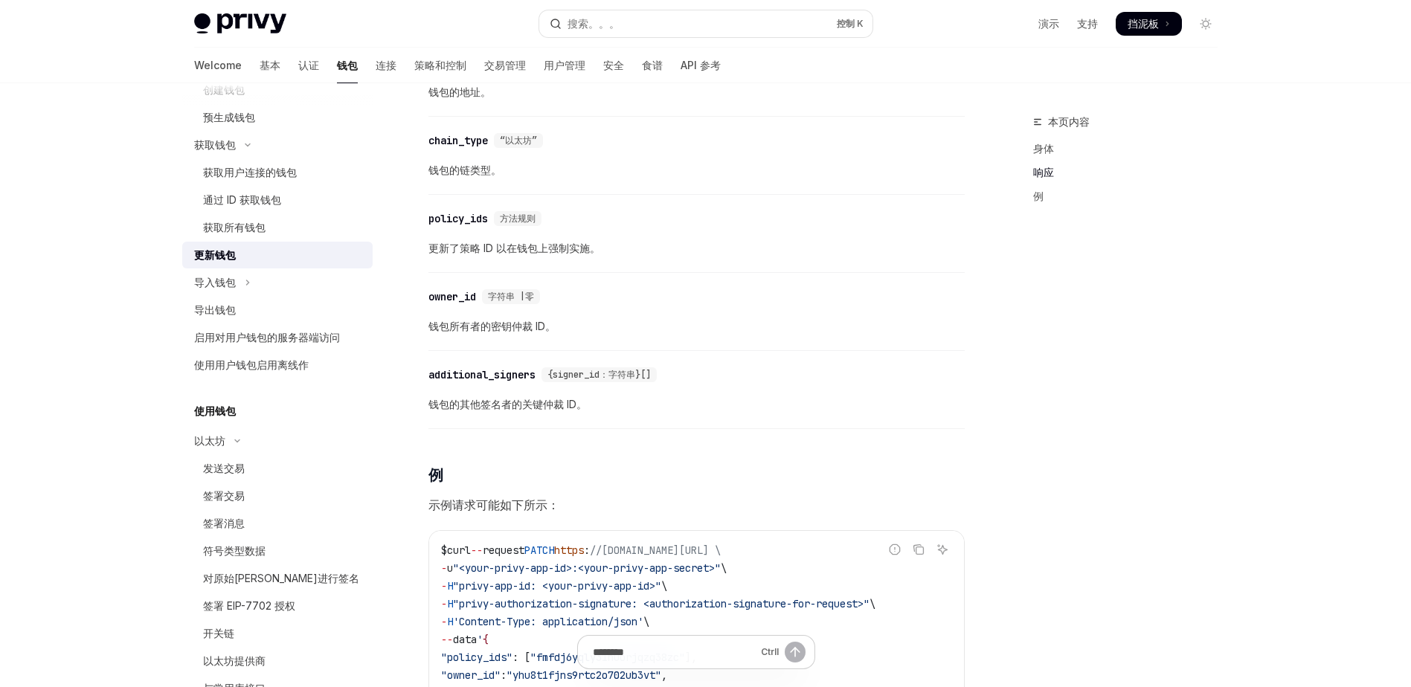
scroll to position [168, 0]
click at [239, 285] on button "导入钱包" at bounding box center [277, 283] width 190 height 27
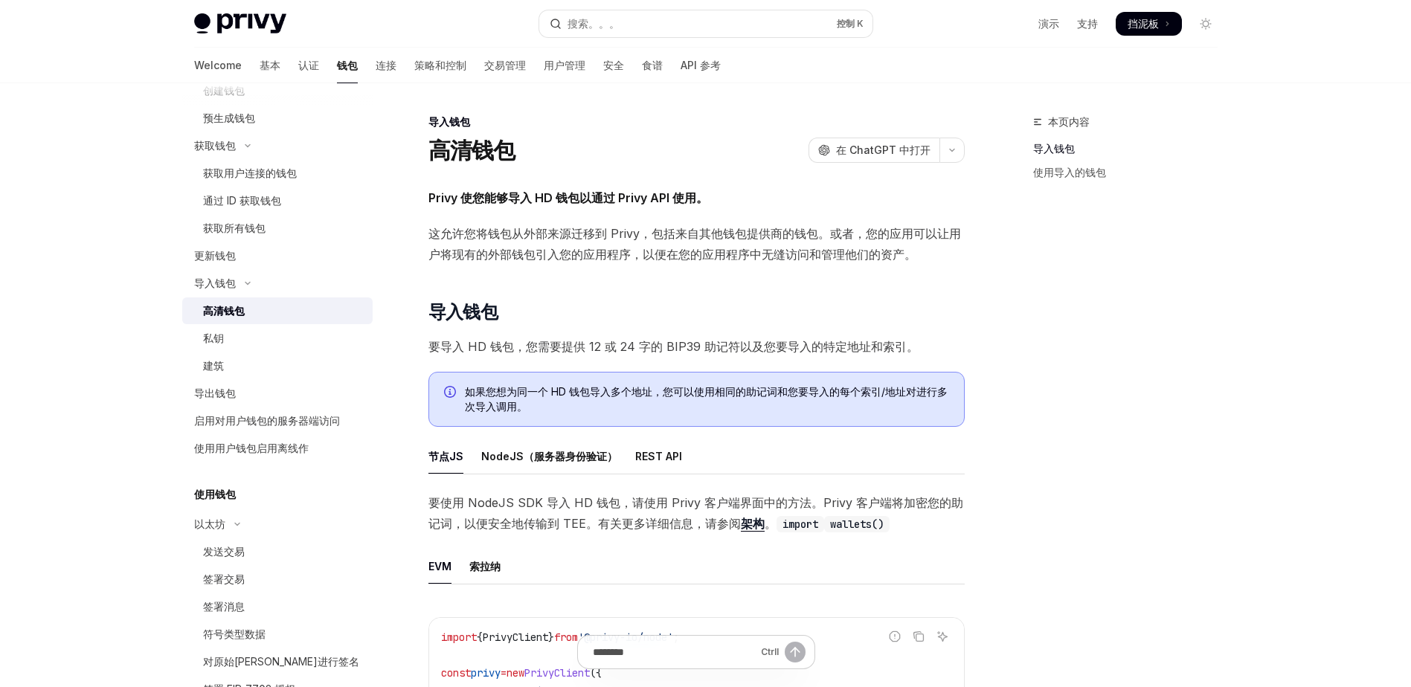
click at [578, 141] on div "高清钱包 开放人工智能 在 ChatGPT 中打开" at bounding box center [696, 150] width 536 height 27
click at [605, 129] on div "导入钱包 高清钱包 开放人工智能 在 ChatGPT 中打开" at bounding box center [696, 139] width 536 height 49
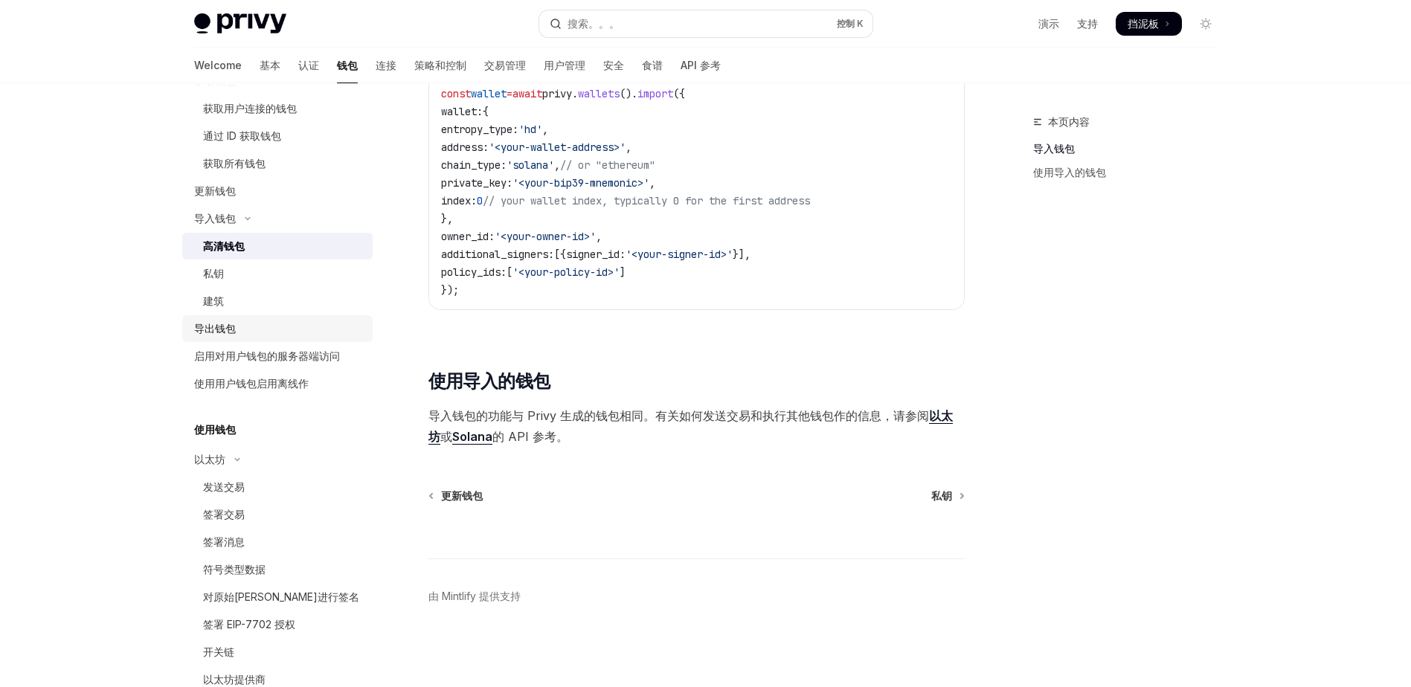
scroll to position [234, 0]
click at [245, 355] on div "启用对用户钱包的服务器端访问" at bounding box center [267, 356] width 146 height 18
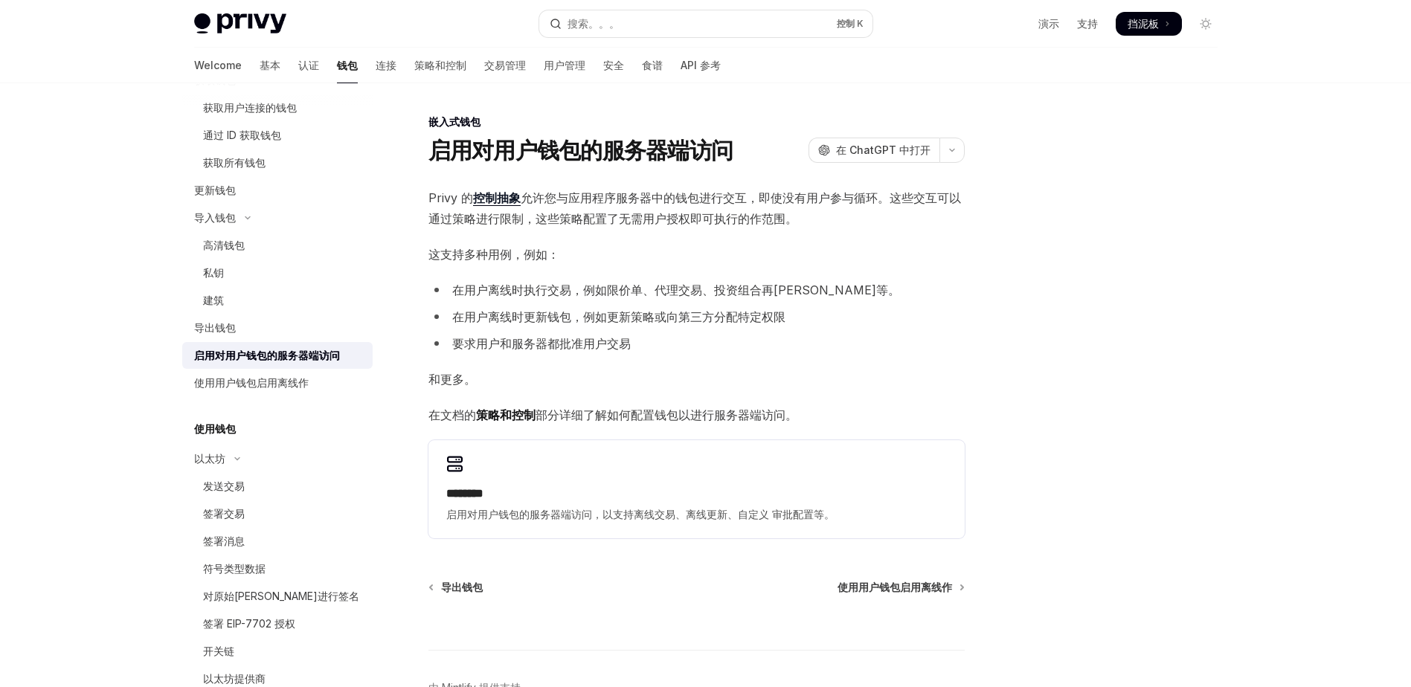
click at [634, 263] on span "这支持多种用例，例如：" at bounding box center [696, 254] width 536 height 21
click at [640, 191] on span "Privy 的 控制抽象 允许您与应用程序服务器中的钱包进行交互，即使没有用户参与循环。这些交互可以通过策略进行限制，这些策略配置了无需用户授权即可执行的作范…" at bounding box center [696, 208] width 536 height 42
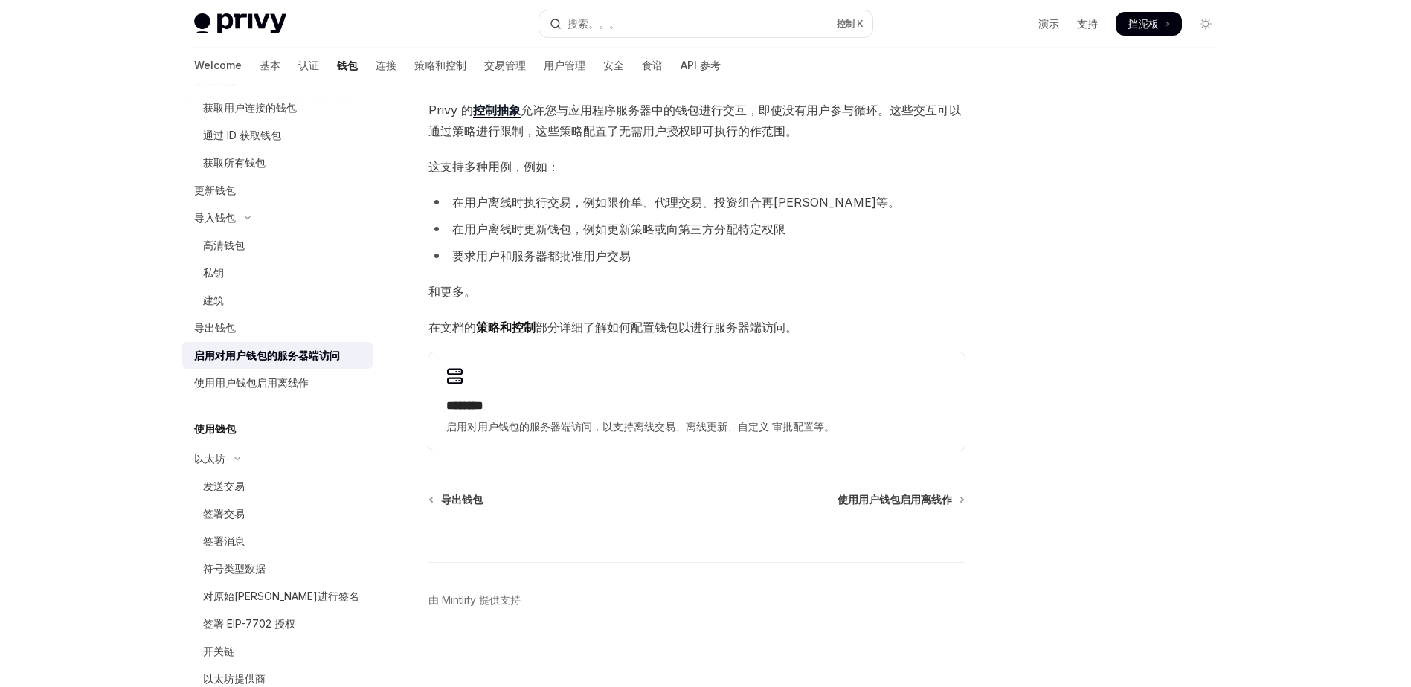
scroll to position [91, 0]
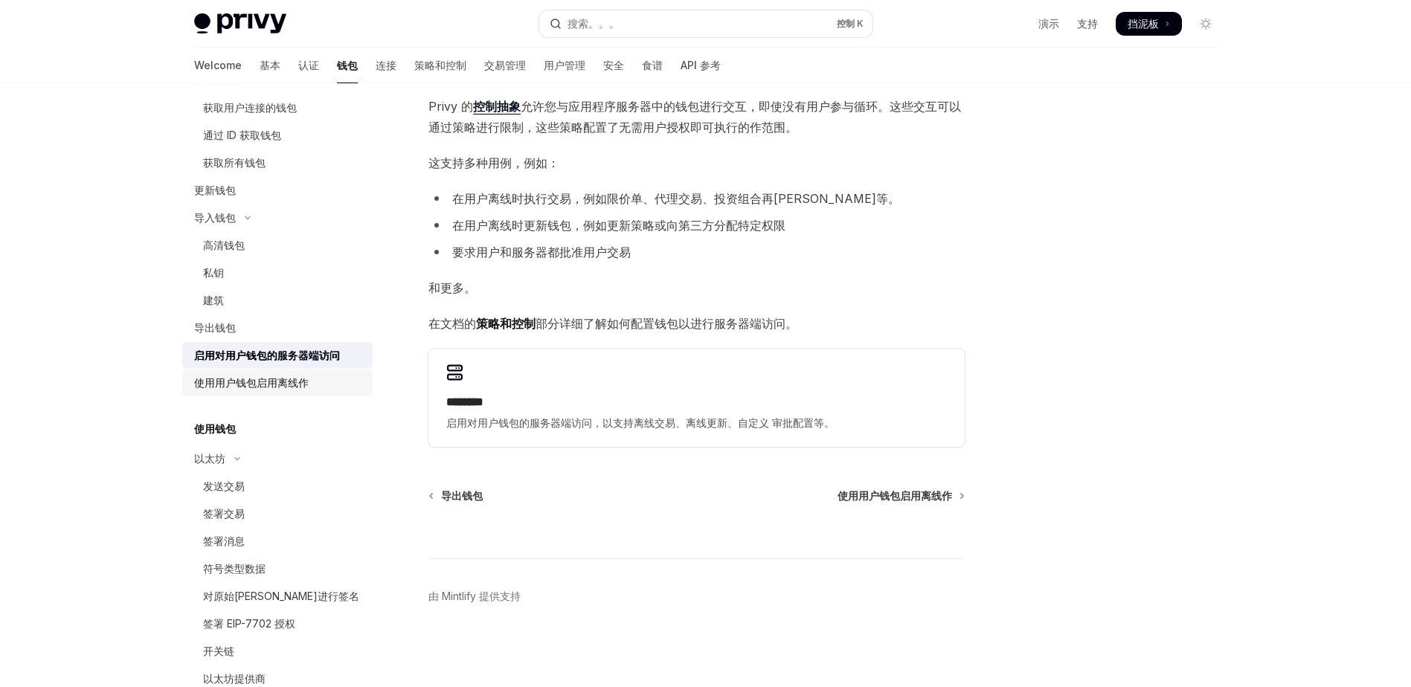
click at [272, 390] on div "使用用户钱包启用离线作" at bounding box center [251, 383] width 115 height 18
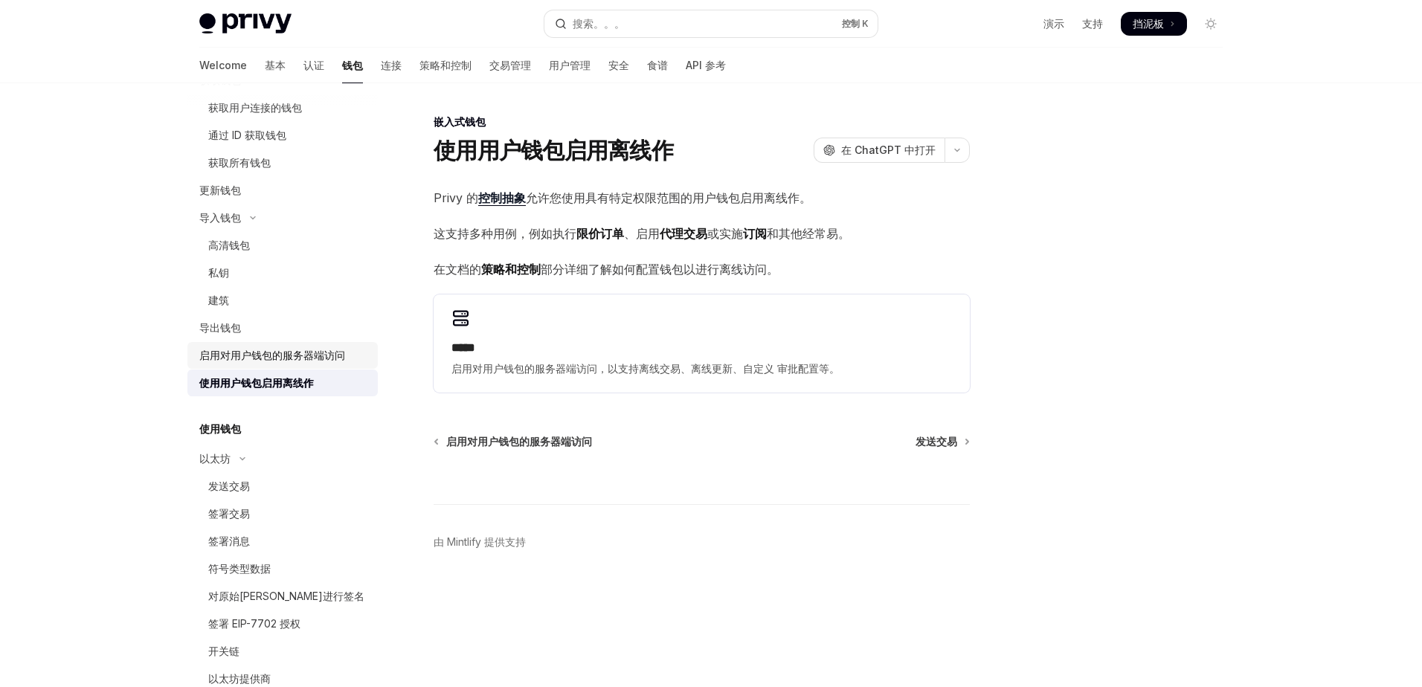
click at [326, 358] on div "启用对用户钱包的服务器端访问" at bounding box center [272, 356] width 146 height 18
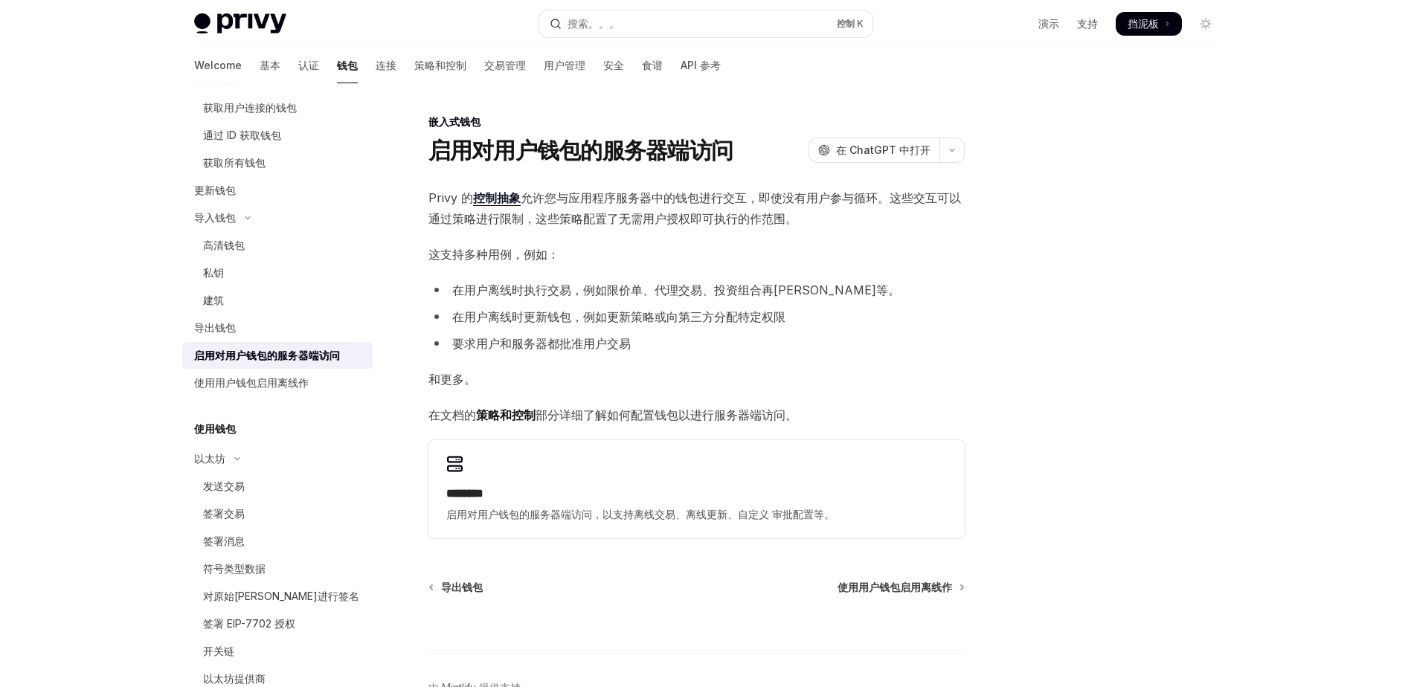
click at [697, 248] on span "这支持多种用例，例如：" at bounding box center [696, 254] width 536 height 21
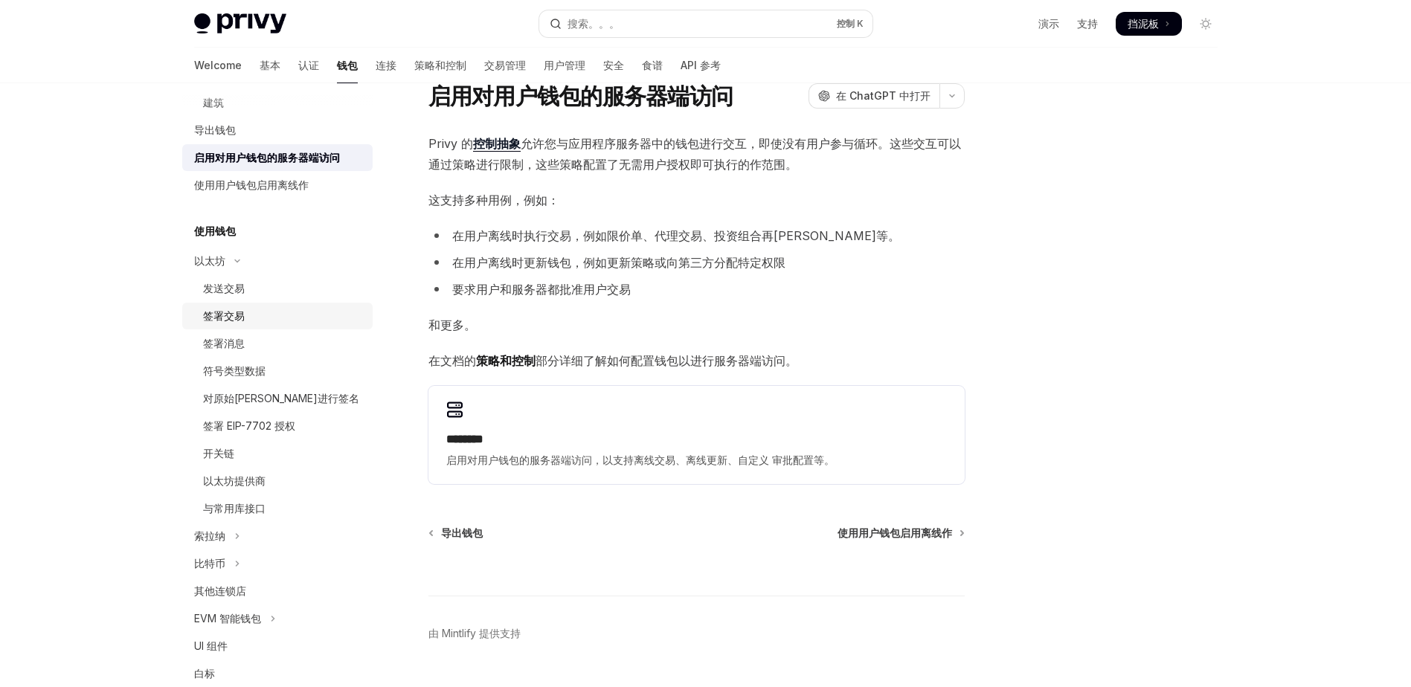
scroll to position [432, 0]
click at [243, 294] on div "发送交易" at bounding box center [224, 288] width 42 height 18
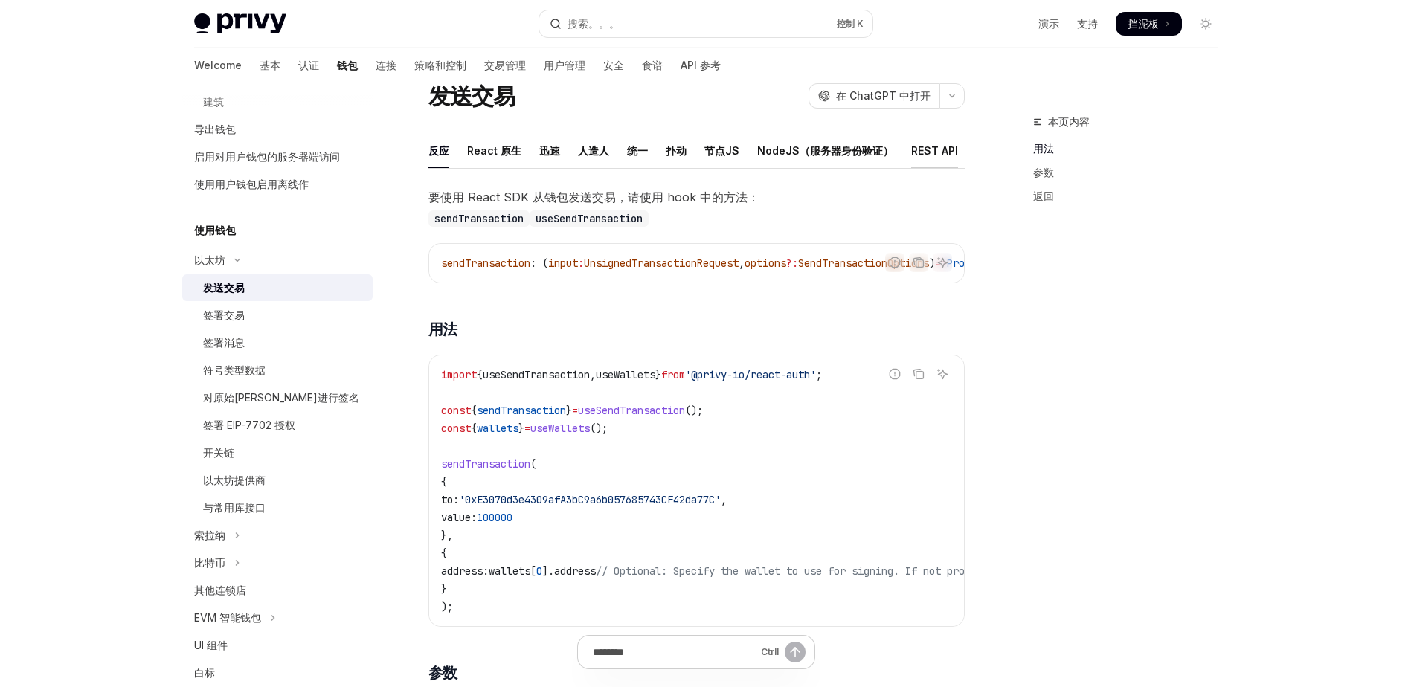
click at [930, 144] on font "REST API" at bounding box center [934, 151] width 47 height 18
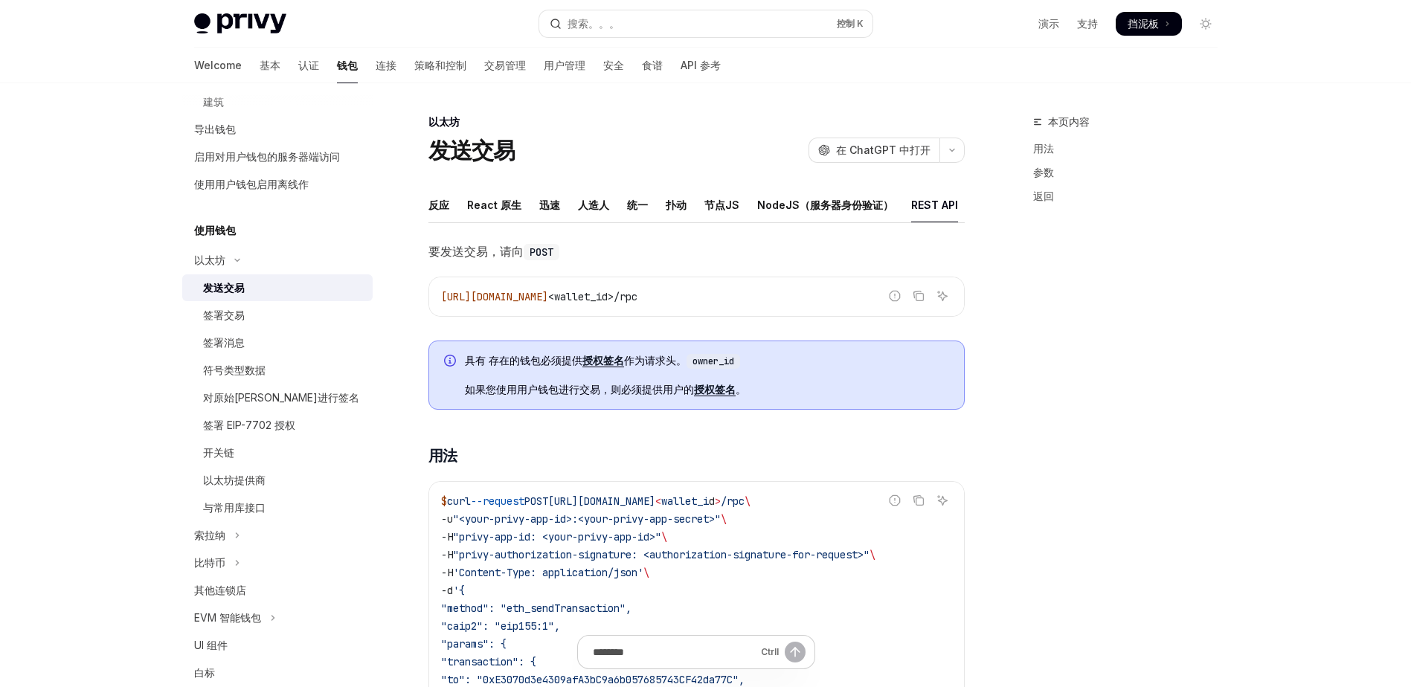
click at [642, 136] on div "以太坊 发送交易 开放人工智能 在 ChatGPT 中打开" at bounding box center [696, 139] width 536 height 49
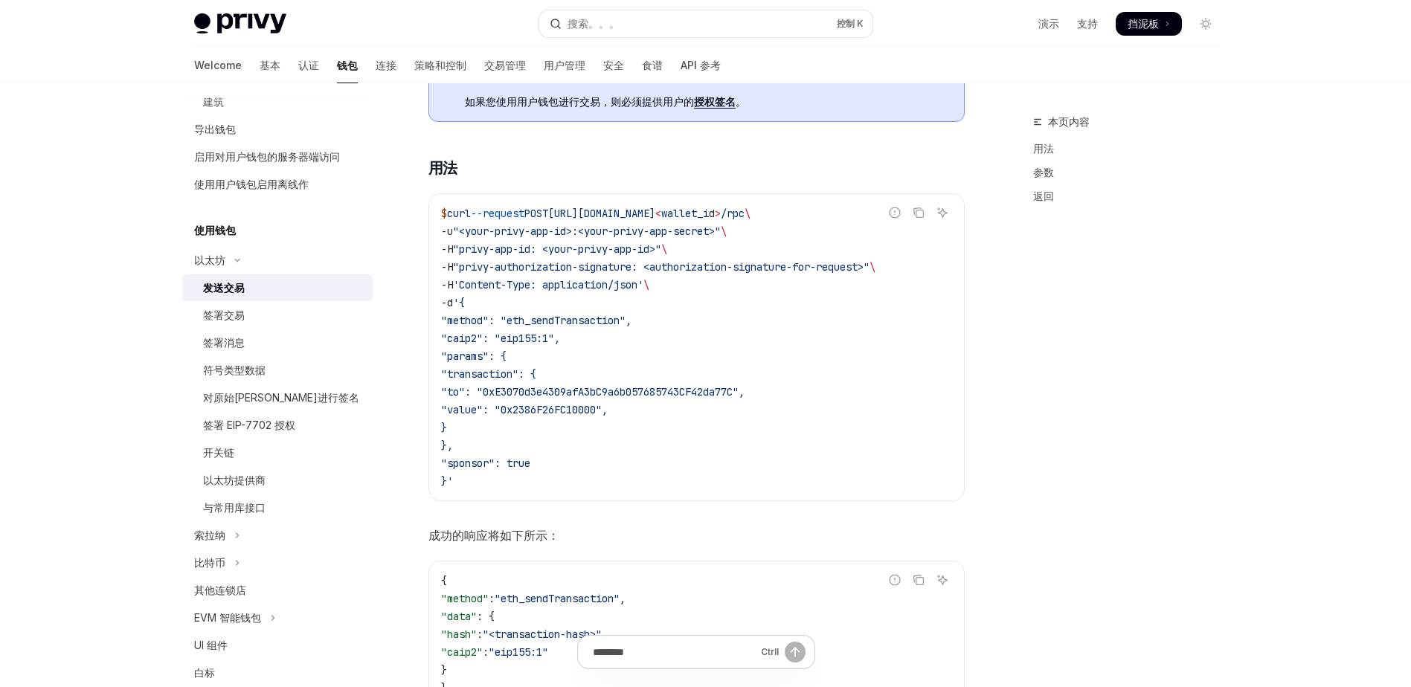
scroll to position [293, 0]
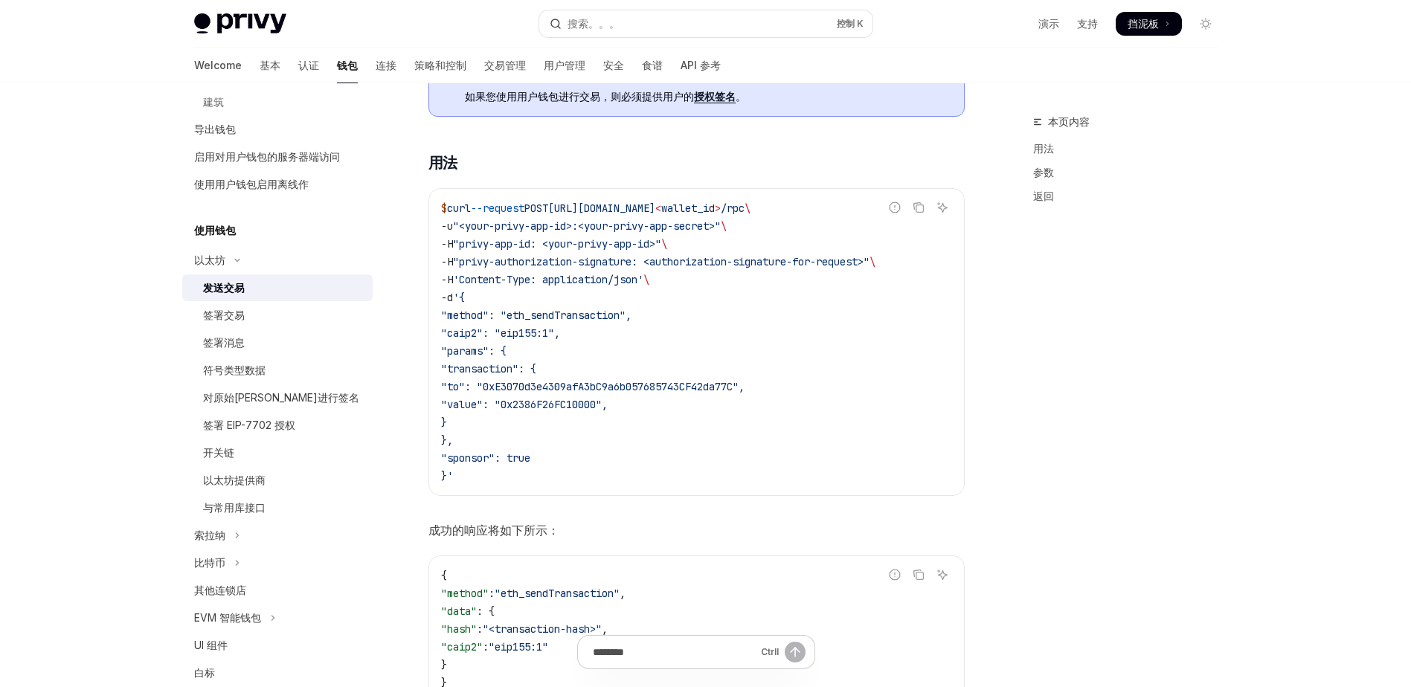
click at [571, 149] on div "要发送交易，请向 POST 报告错误的代码 复制 询问人工智能 https://api.privy.io/v1/wallets/ <wallet_id>/rp…" at bounding box center [696, 696] width 536 height 1496
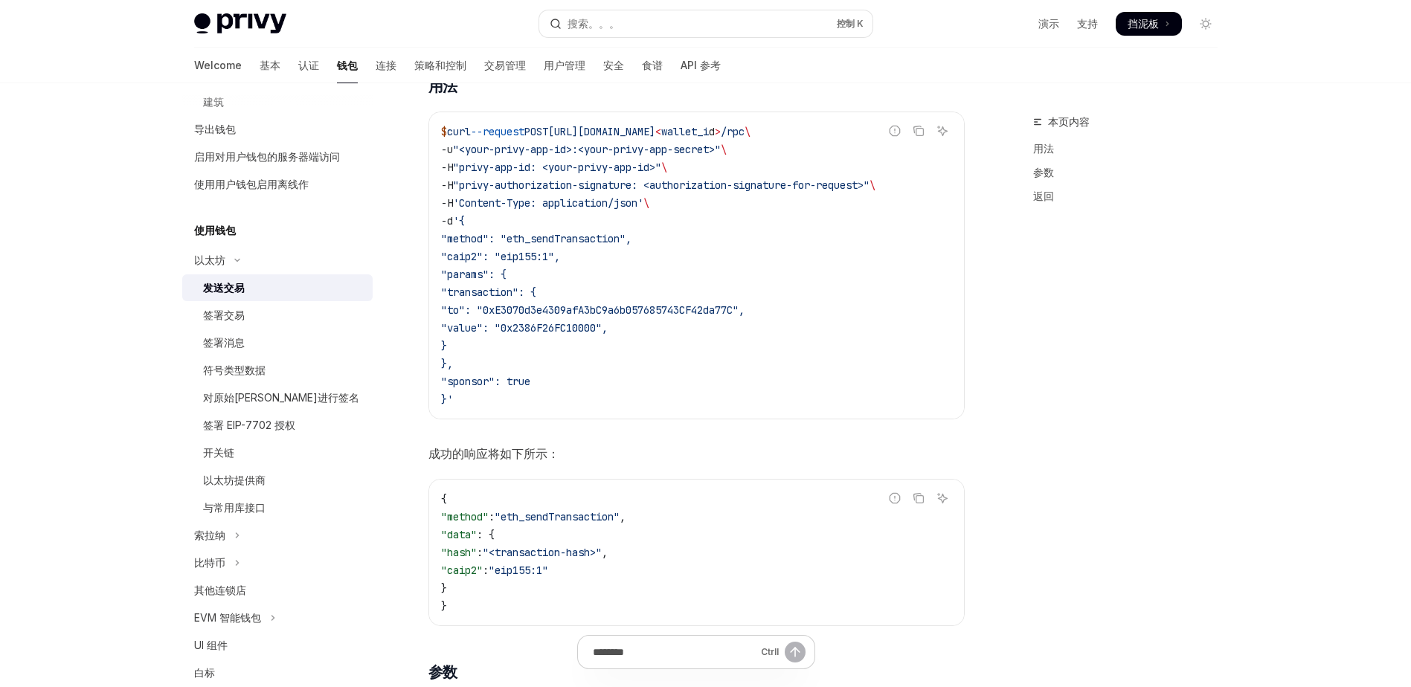
scroll to position [234, 0]
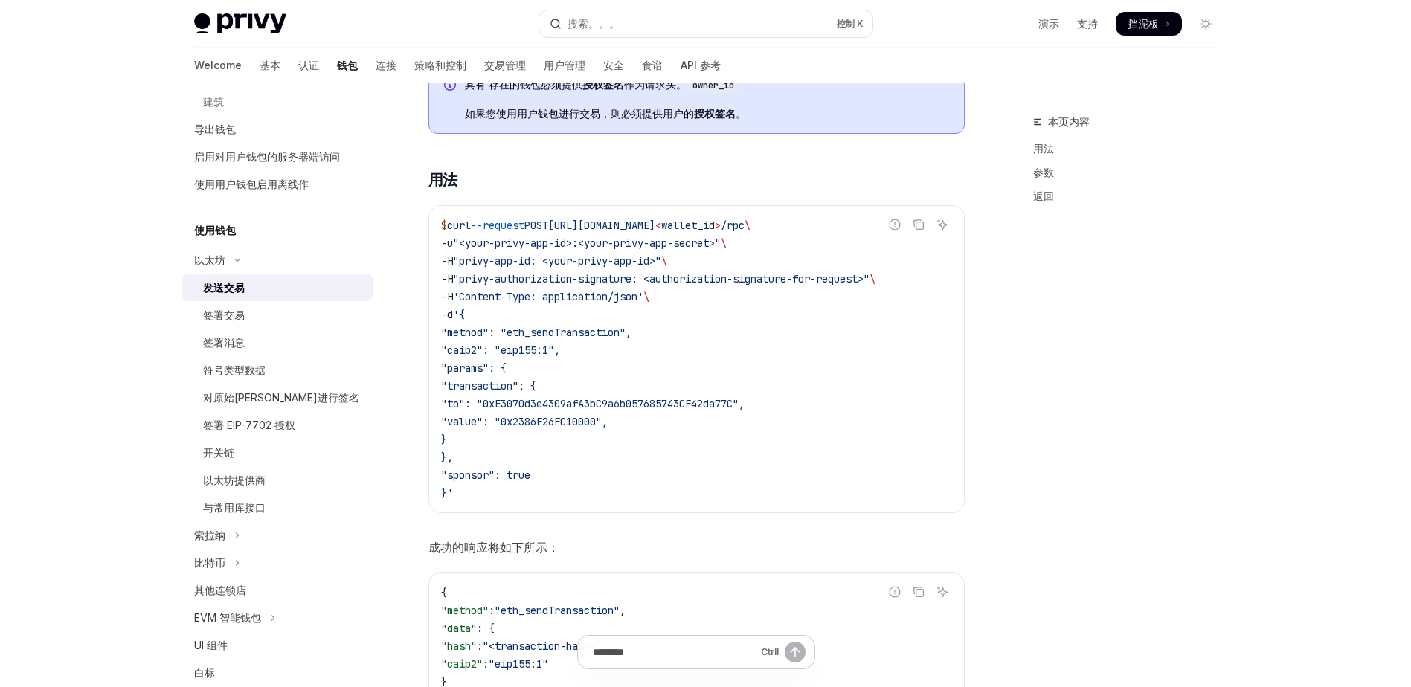
scroll to position [289, 0]
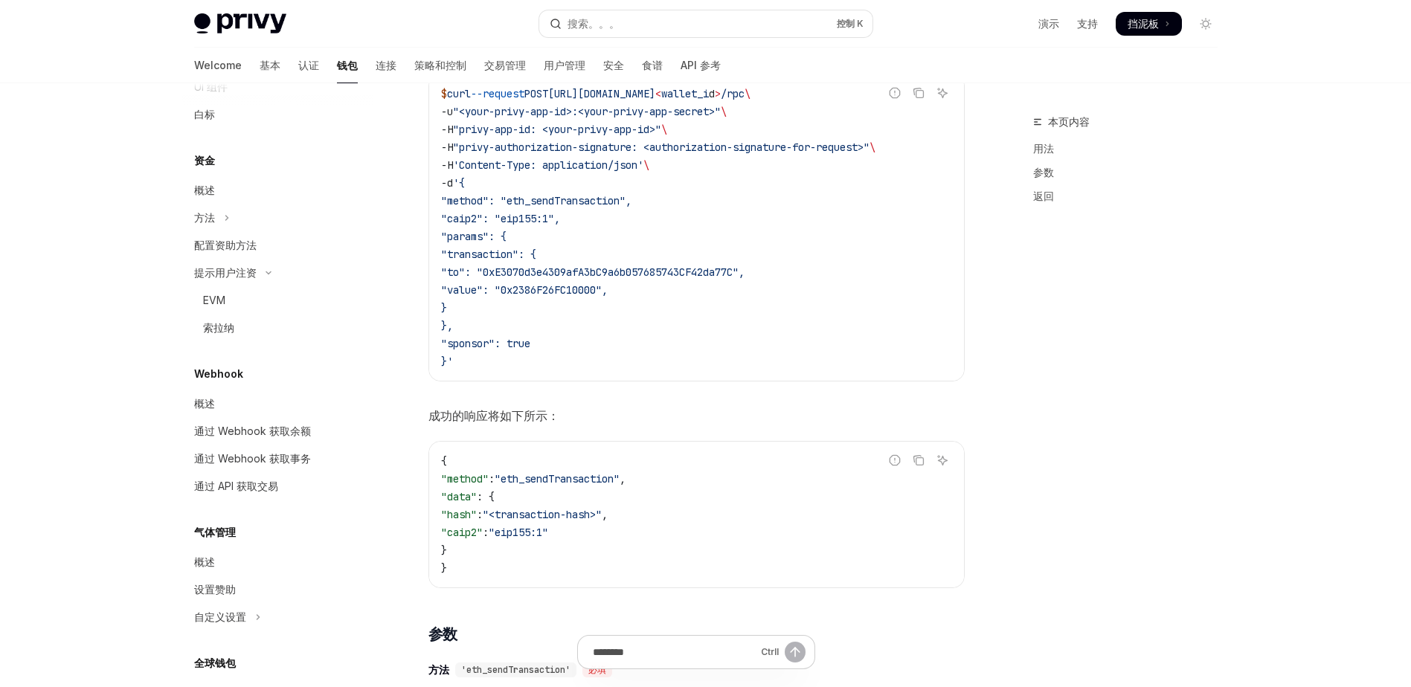
scroll to position [1095, 0]
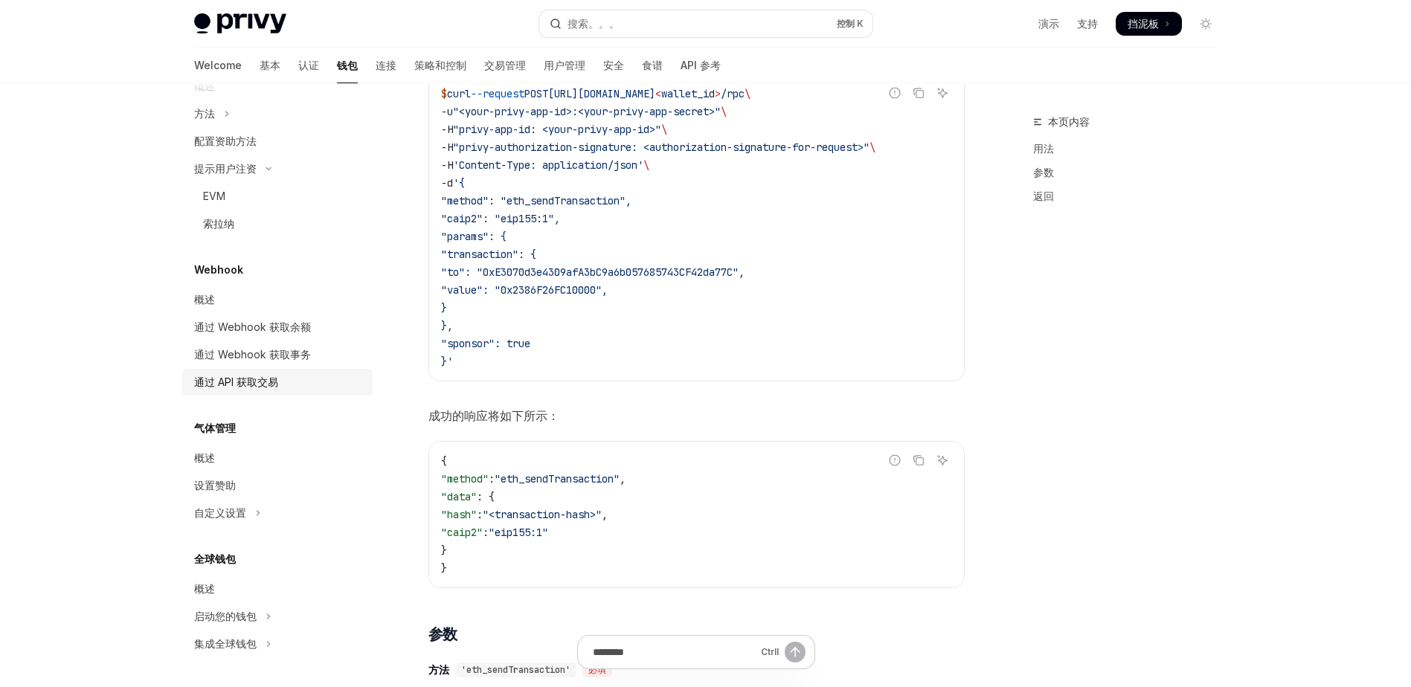
click at [244, 388] on div "通过 API 获取交易" at bounding box center [236, 382] width 84 height 18
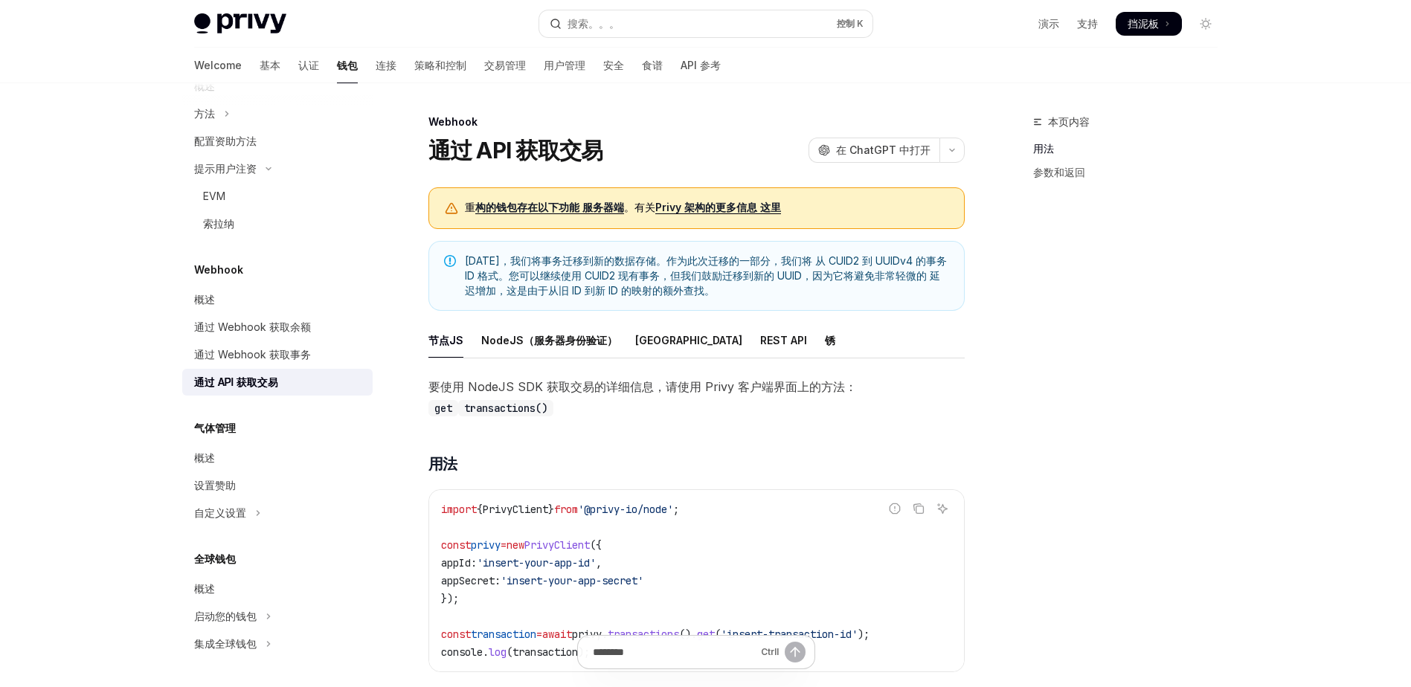
click at [980, 193] on div "本页内容 用法 参数和返回 Webhook 通过 API 获取交易 开放人工智能 在 ChatGPT 中打开 开放人工智能 Open in ChatGPT 重…" at bounding box center [705, 541] width 1047 height 916
click at [211, 585] on div "概述" at bounding box center [204, 589] width 21 height 18
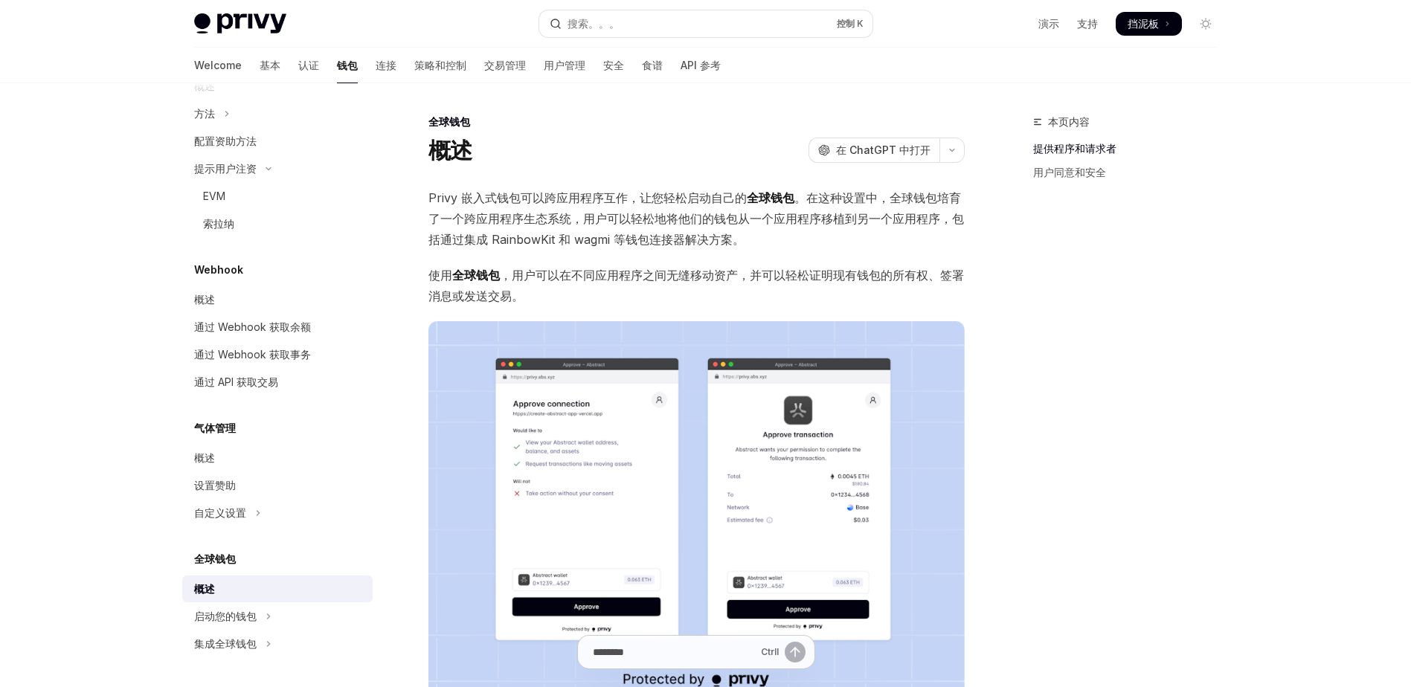
click at [561, 153] on div "概述 开放人工智能 在 ChatGPT 中打开" at bounding box center [696, 150] width 536 height 27
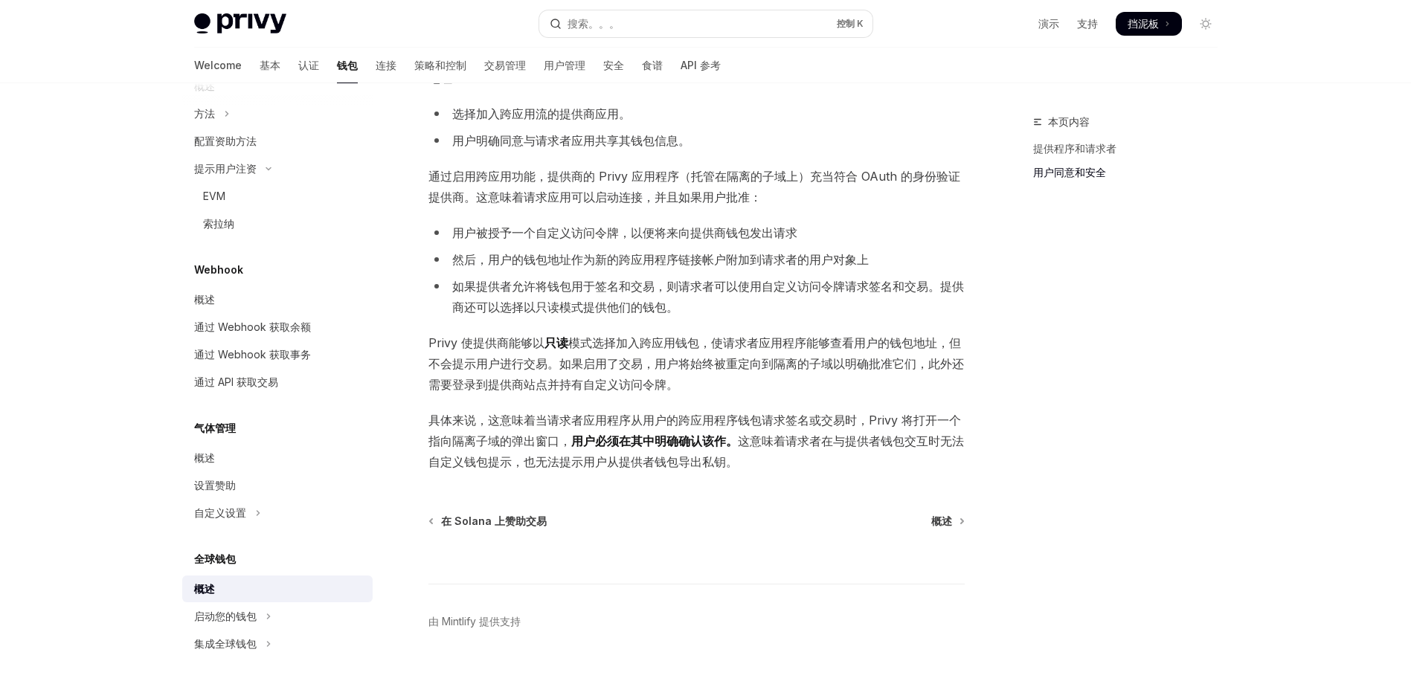
scroll to position [1001, 0]
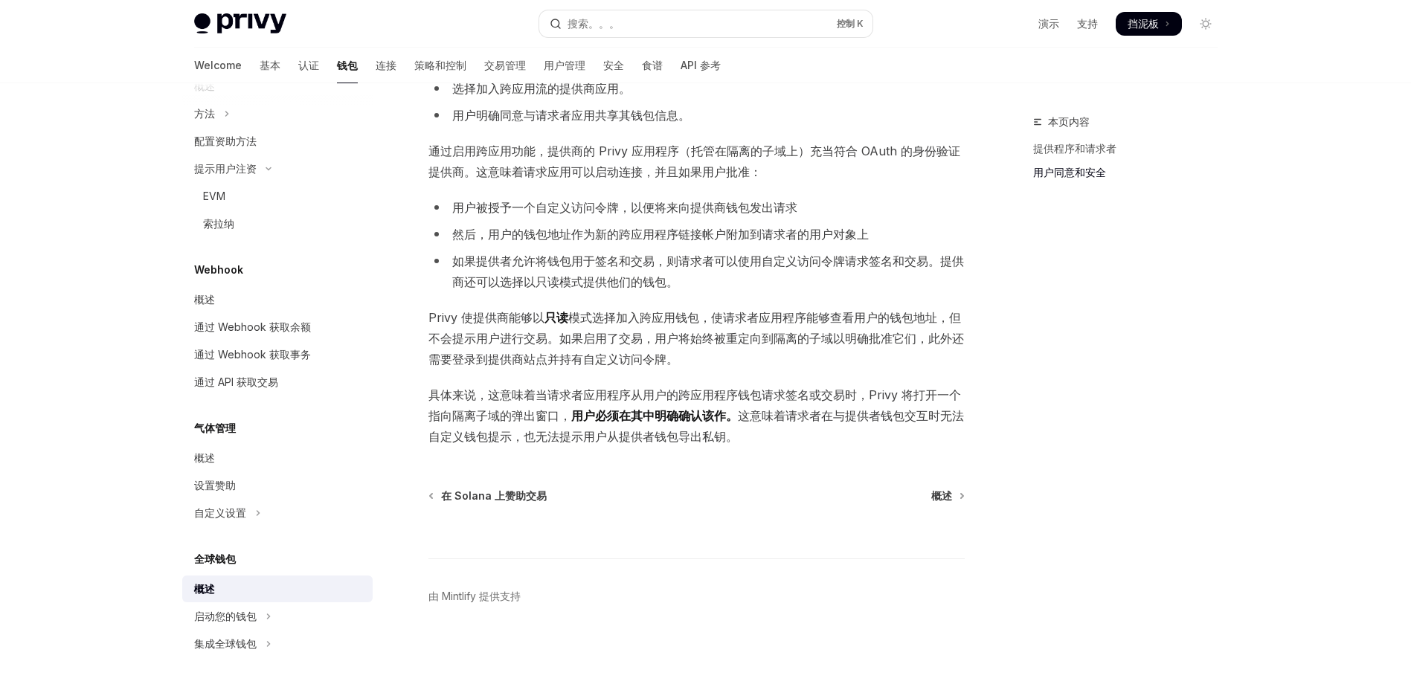
click at [733, 57] on div "Welcome 基本 认证 钱包 连接 策略和控制 交易管理 用户管理 安全 食谱 API 参考" at bounding box center [705, 66] width 1095 height 36
click at [752, 57] on div "Welcome 基本 认证 钱包 连接 策略和控制 交易管理 用户管理 安全 食谱 API 参考" at bounding box center [705, 66] width 1095 height 36
click at [712, 62] on div "Welcome 基本 认证 钱包 连接 策略和控制 交易管理 用户管理 安全 食谱 API 参考" at bounding box center [705, 66] width 1095 height 36
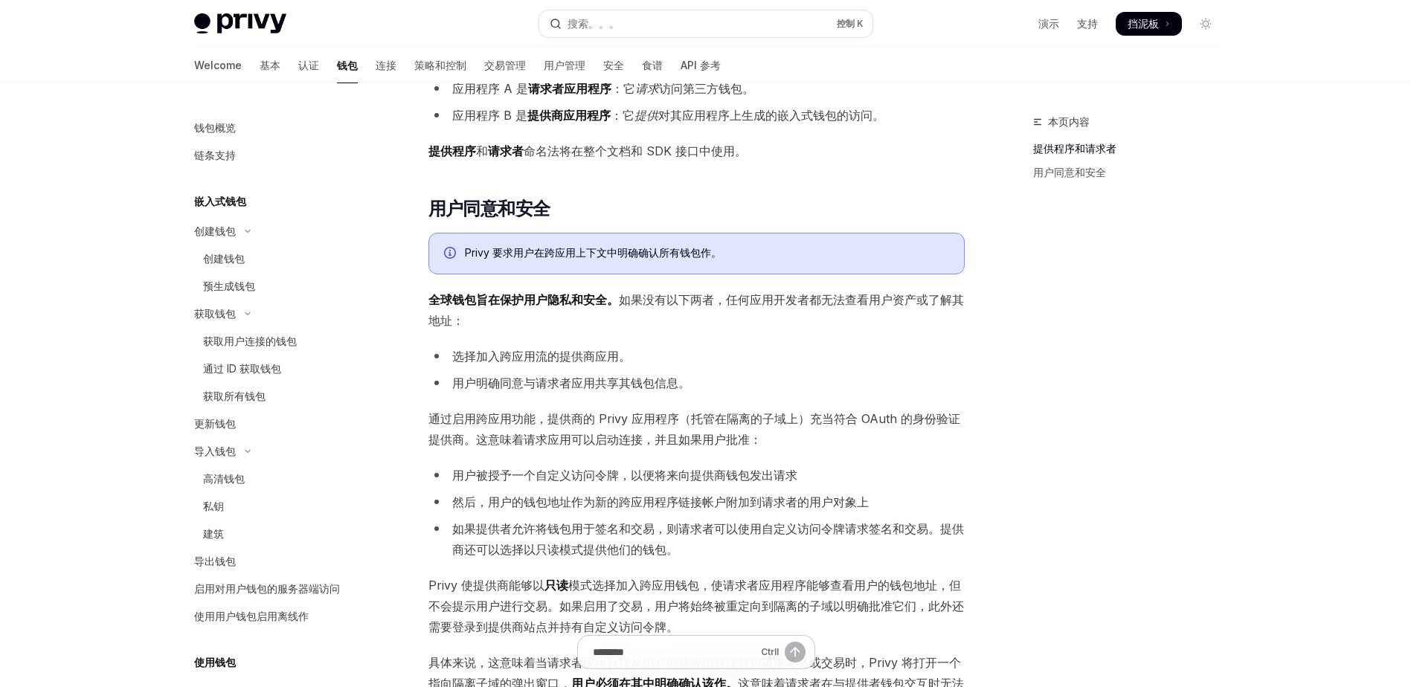
scroll to position [721, 0]
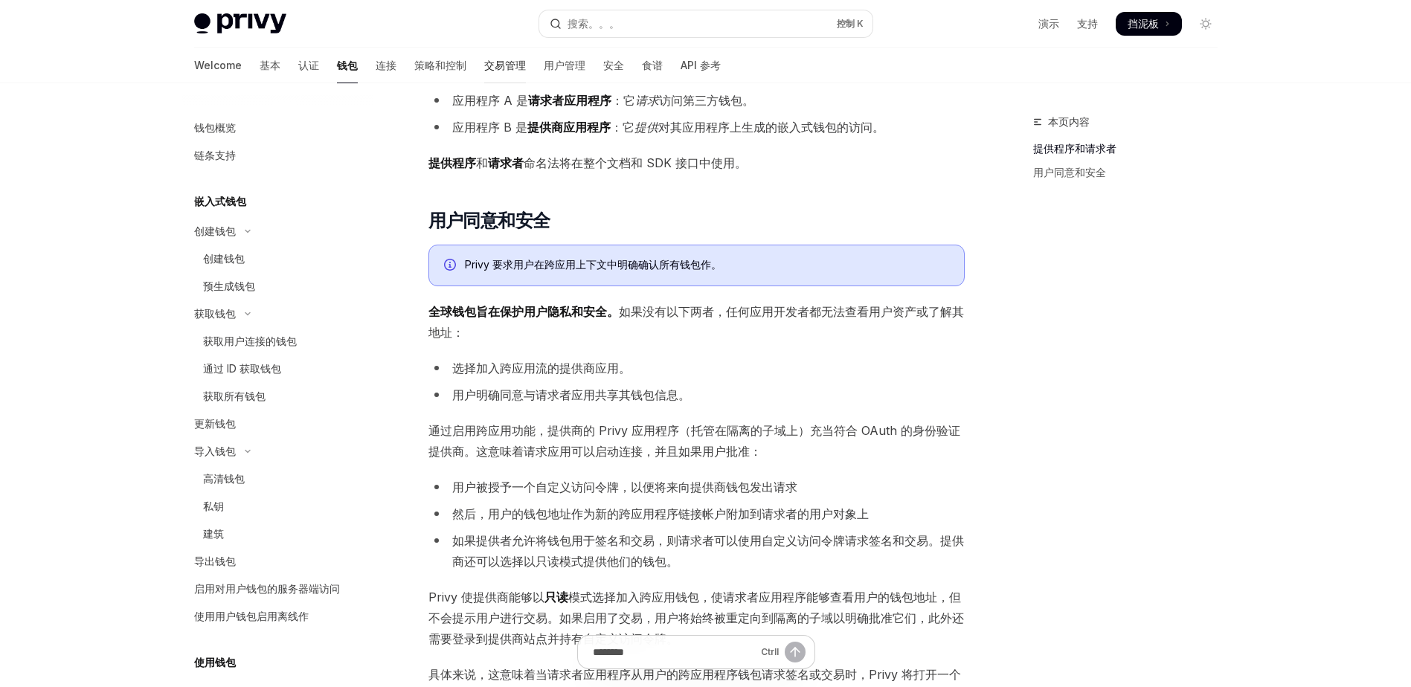
click at [484, 58] on font "交易管理" at bounding box center [505, 65] width 42 height 15
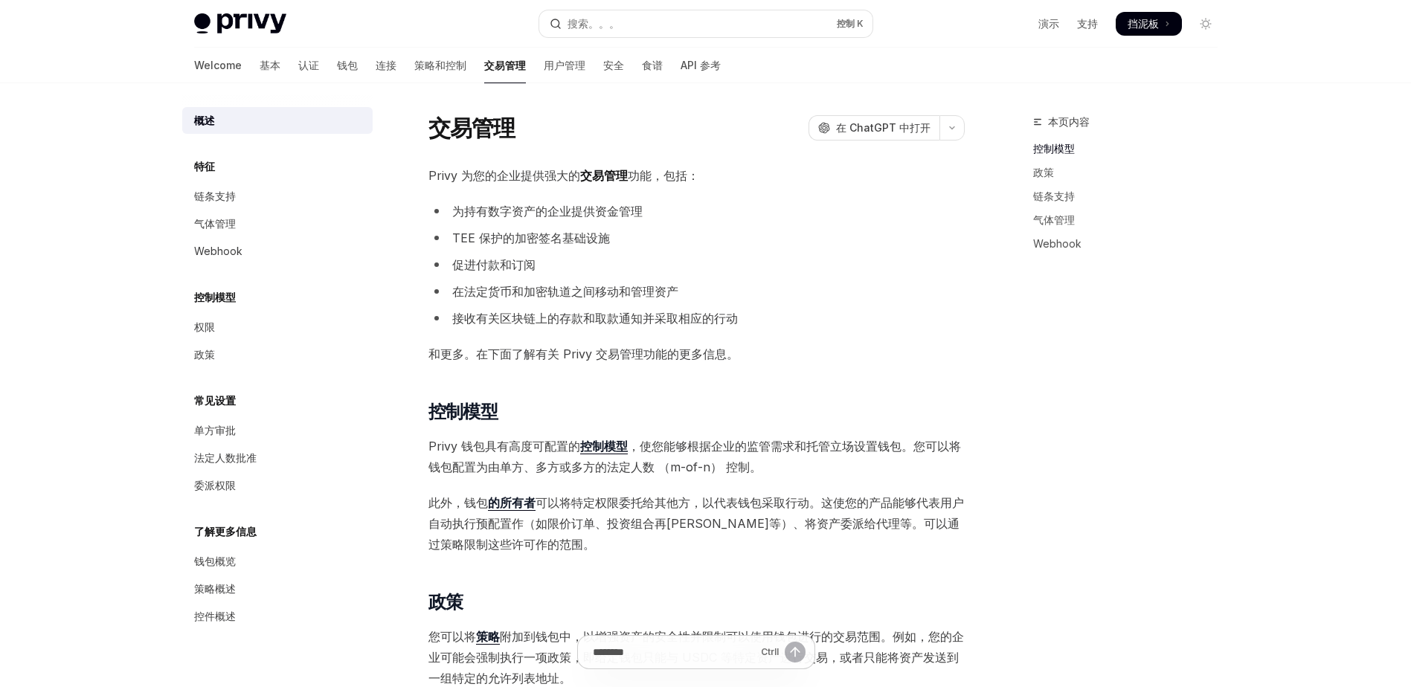
click at [376, 59] on font "连接" at bounding box center [386, 65] width 21 height 15
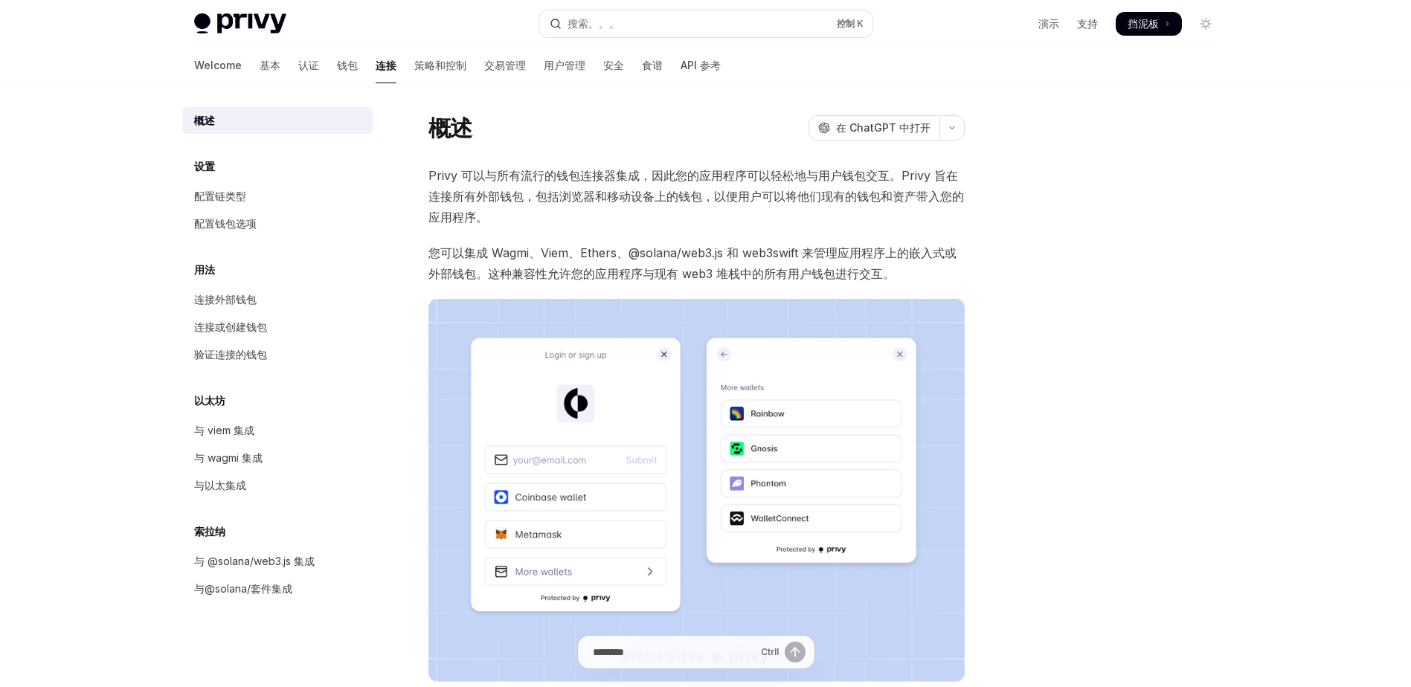
click at [104, 192] on div "跳至主要内容 Privy Docs 主页 搜索。。。 控制 K 演示 支持 Dashboard 挡泥板 Search... Navigation Overvi…" at bounding box center [705, 461] width 1411 height 922
click at [242, 353] on div "验证连接的钱包" at bounding box center [230, 355] width 73 height 18
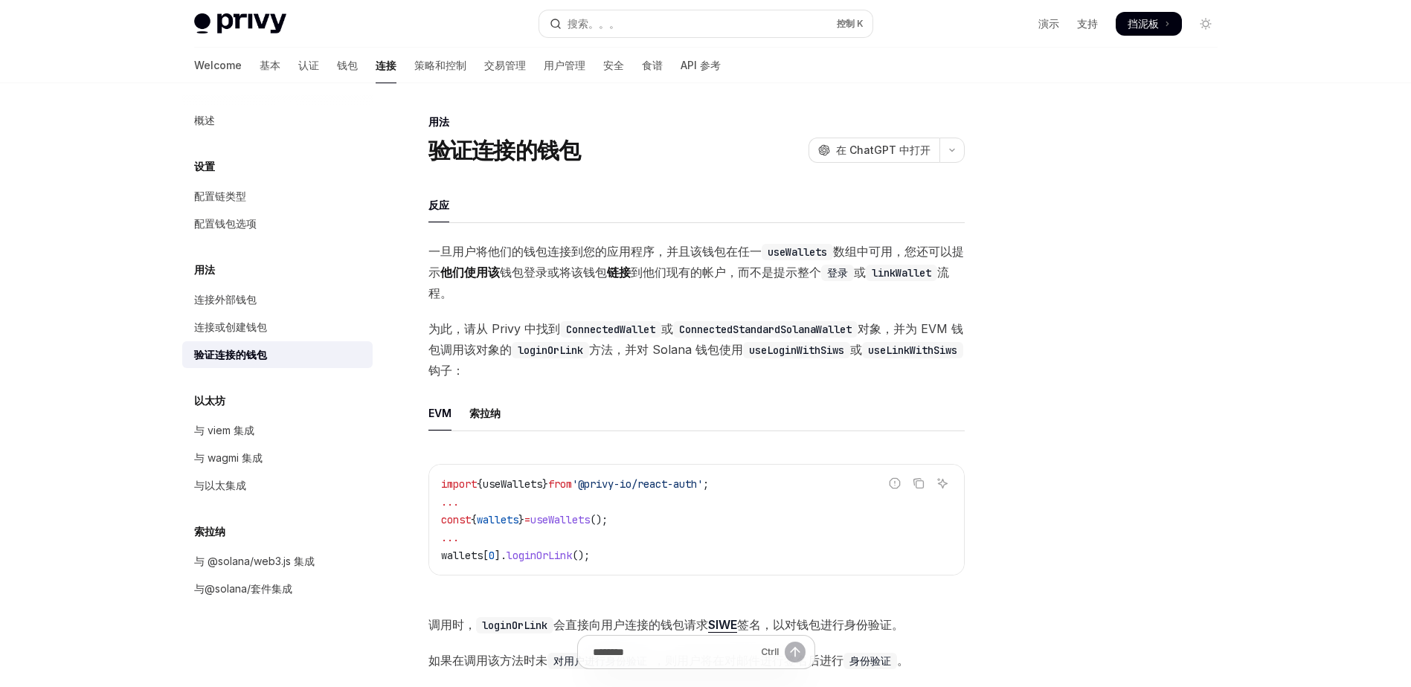
click at [532, 204] on ul "反应" at bounding box center [696, 205] width 536 height 36
click at [373, 162] on div "概述 设置 配置链类型 配置钱包选项 用法 连接外部钱包 连接或创建钱包 验证连接的钱包 以太坊 与 viem 集成 与 wagmi 集成 与以太集成 索拉纳…" at bounding box center [289, 385] width 214 height 604
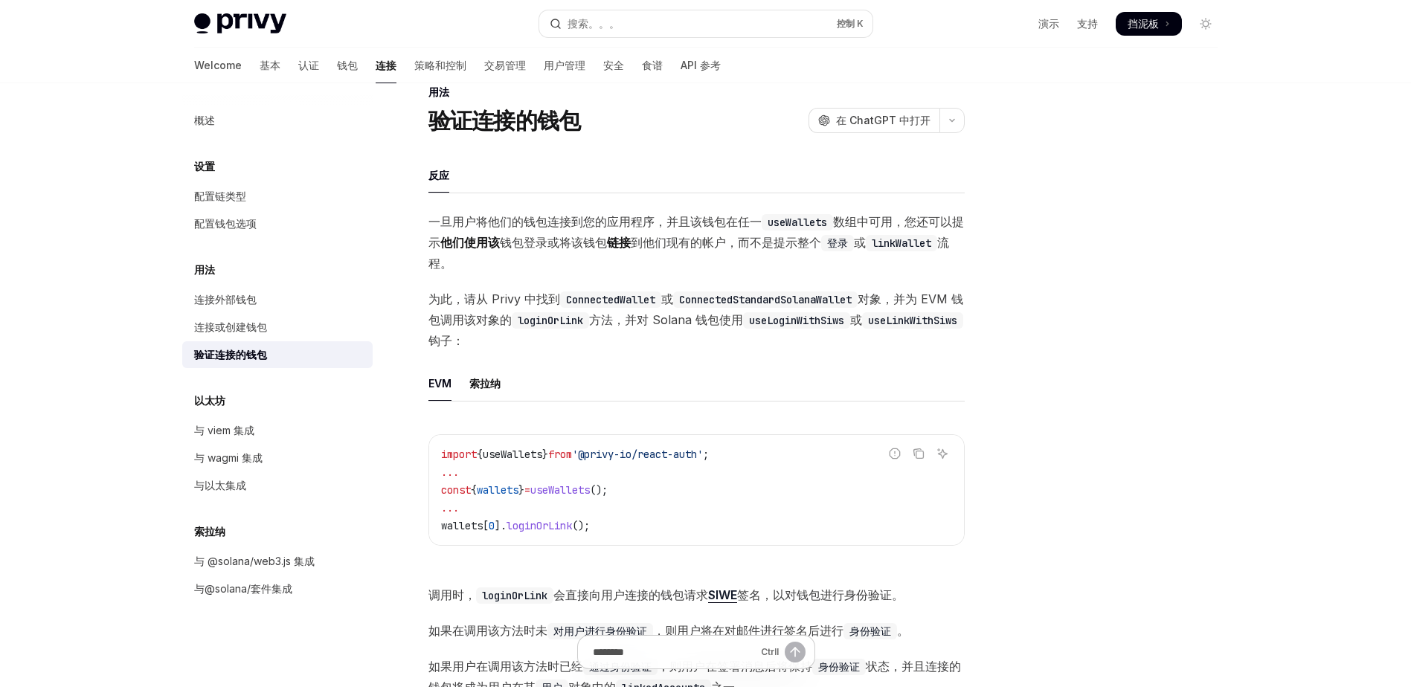
scroll to position [59, 0]
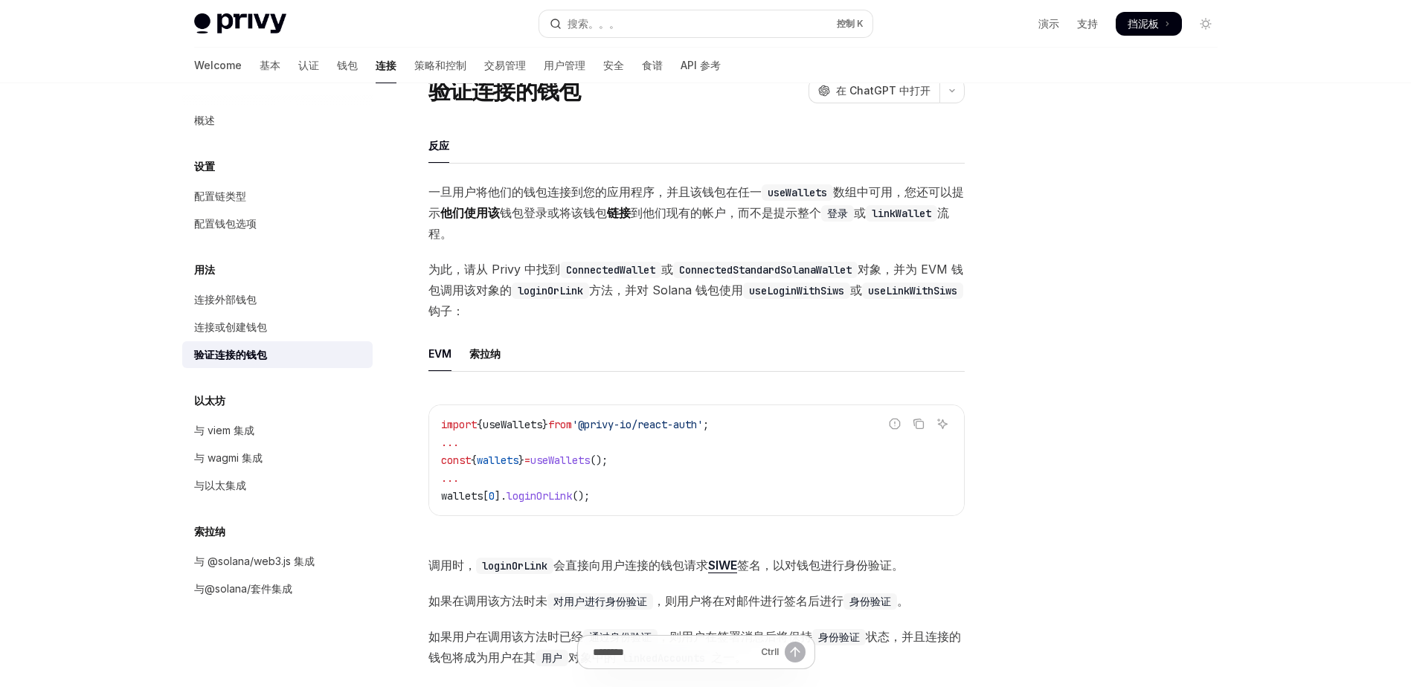
click at [212, 313] on ul "连接外部钱包 连接或创建钱包 验证连接的钱包" at bounding box center [277, 327] width 190 height 82
click at [223, 319] on div "连接或创建钱包" at bounding box center [230, 327] width 73 height 18
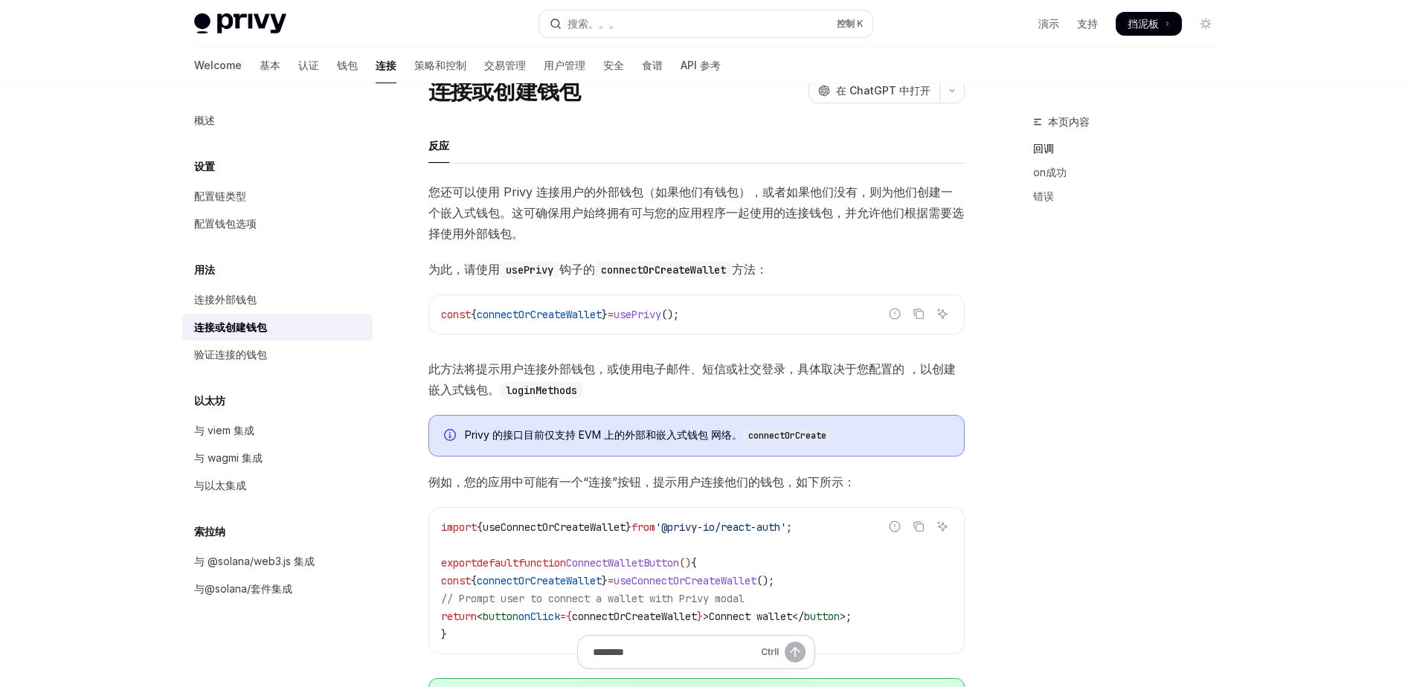
click at [382, 177] on div "概述 设置 配置链类型 配置钱包选项 用法 连接外部钱包 连接或创建钱包 验证连接的钱包 以太坊 与 viem 集成 与 wagmi 集成 与以太集成 索拉纳…" at bounding box center [289, 385] width 214 height 604
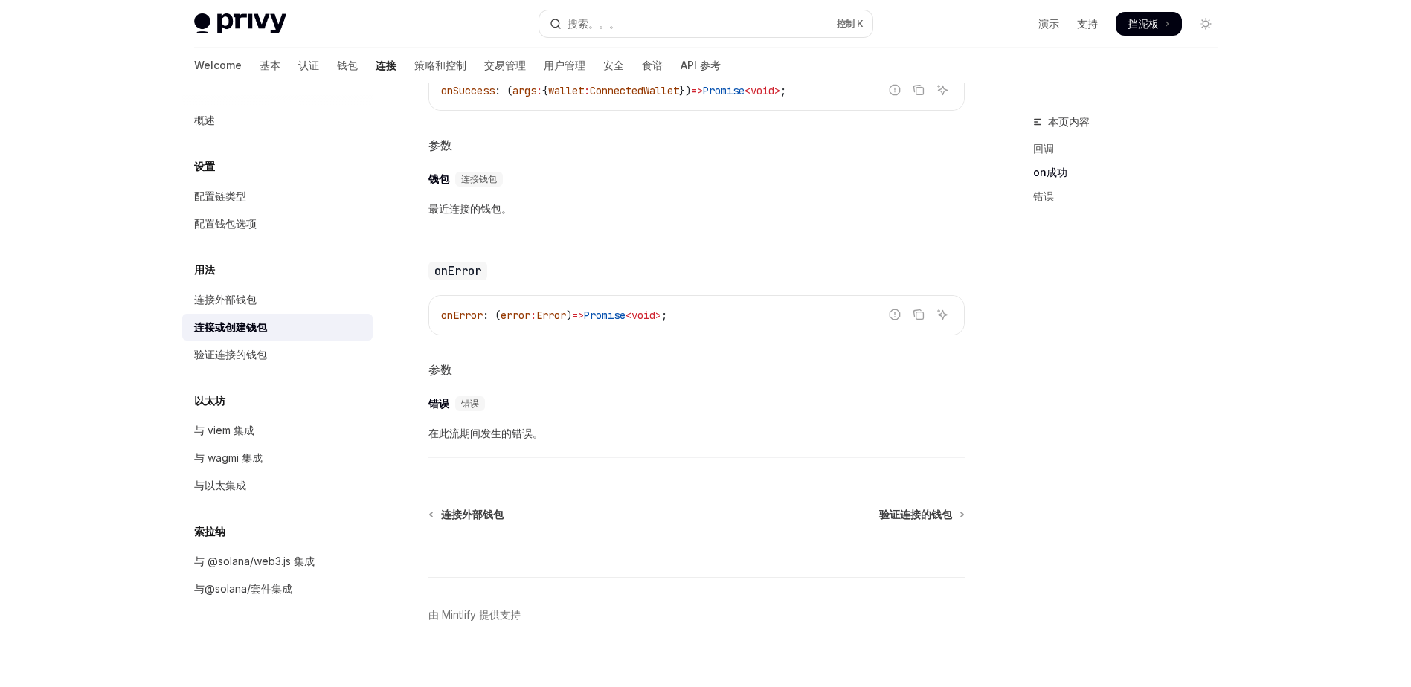
scroll to position [921, 0]
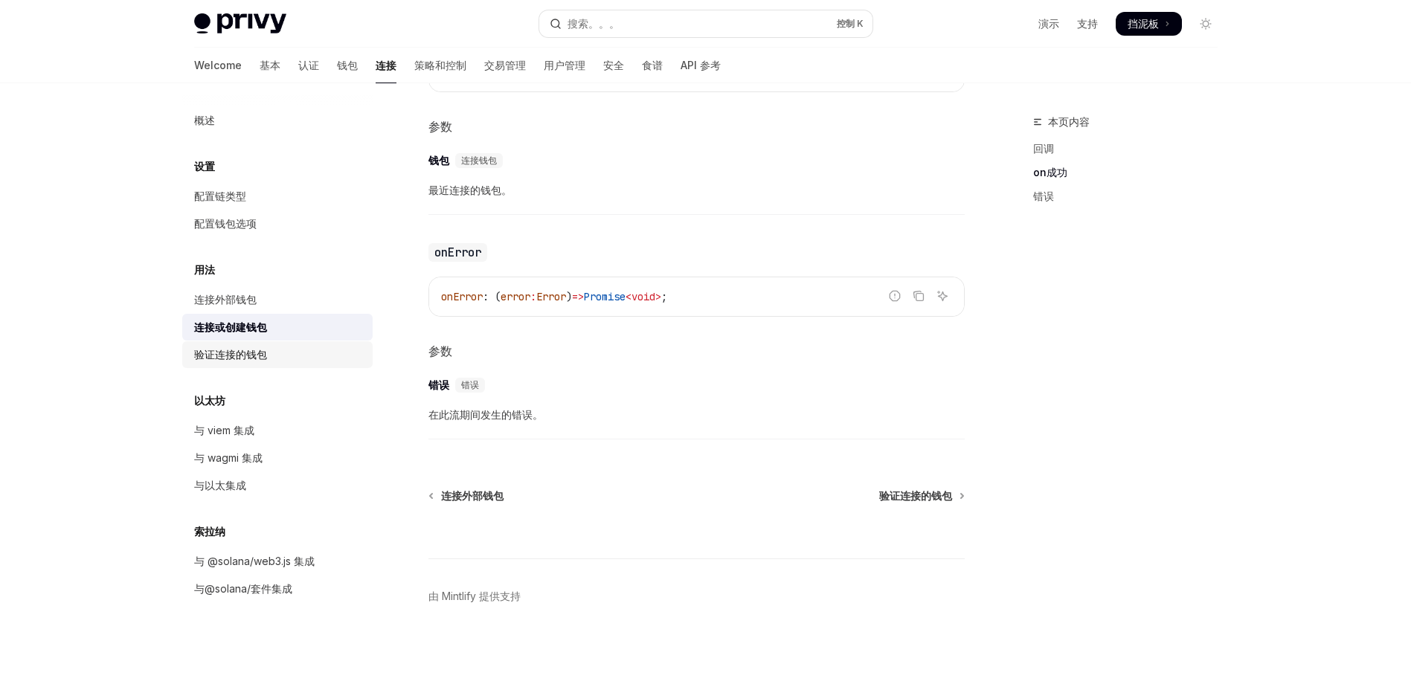
click at [224, 353] on div "验证连接的钱包" at bounding box center [230, 355] width 73 height 18
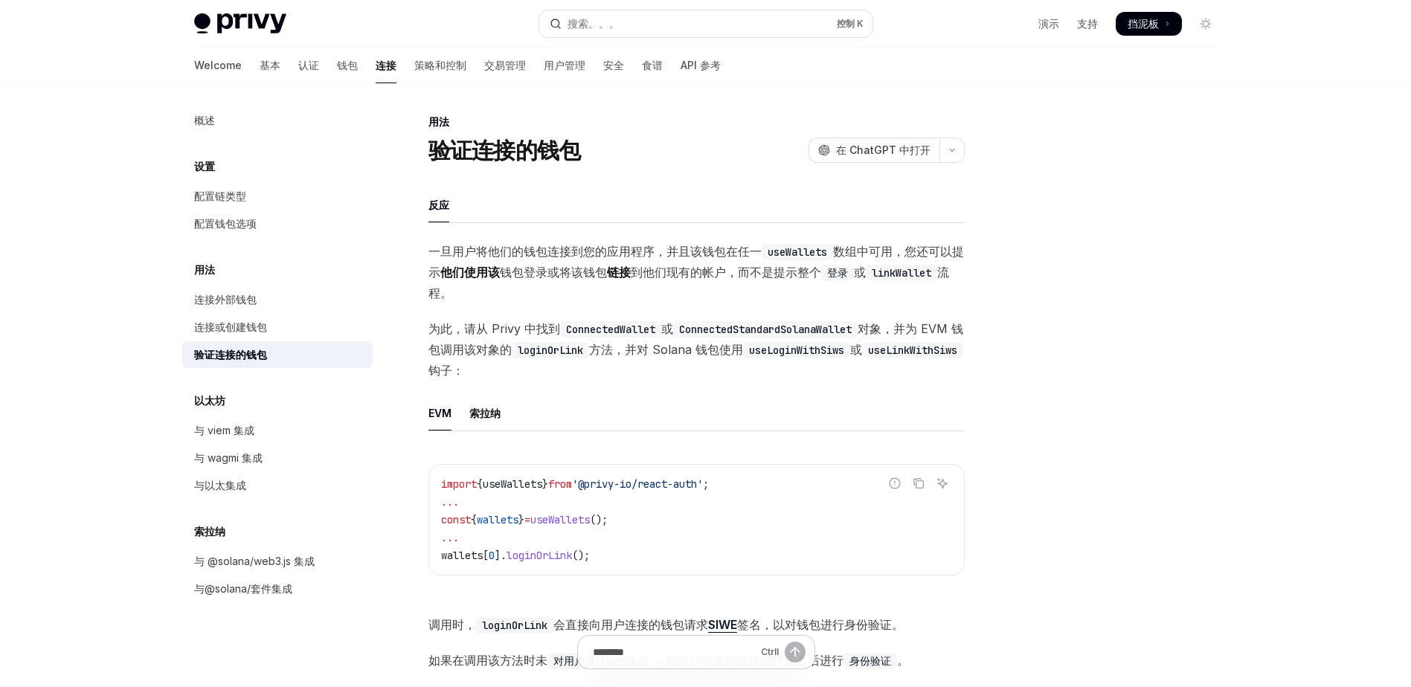
click at [387, 175] on div "概述 设置 配置链类型 配置钱包选项 用法 连接外部钱包 连接或创建钱包 验证连接的钱包 以太坊 与 viem 集成 与 wagmi 集成 与以太集成 索拉纳…" at bounding box center [289, 385] width 214 height 604
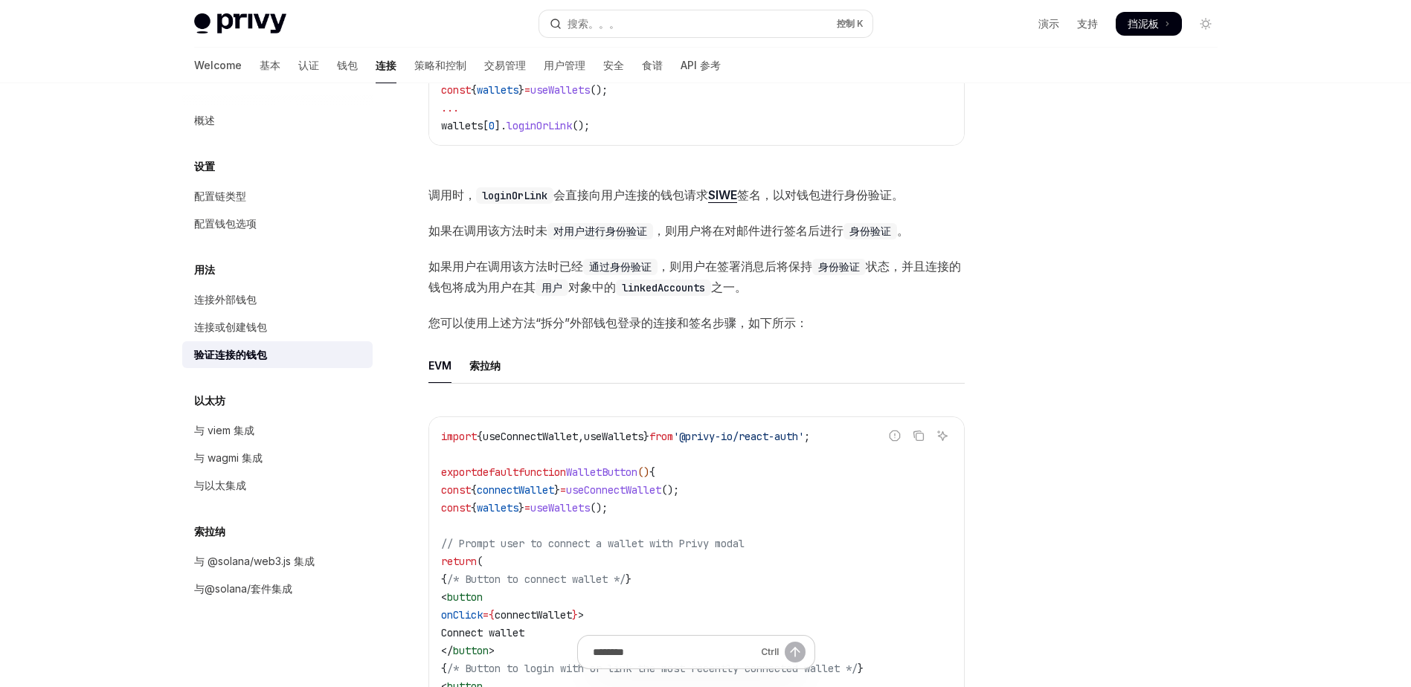
scroll to position [433, 0]
click at [376, 152] on div "概述 设置 配置链类型 配置钱包选项 用法 连接外部钱包 连接或创建钱包 验证连接的钱包 以太坊 与 viem 集成 与 wagmi 集成 与以太集成 索拉纳…" at bounding box center [289, 385] width 214 height 604
click at [361, 137] on div "概述 设置 配置链类型 配置钱包选项 用法 连接外部钱包 连接或创建钱包 验证连接的钱包 以太坊 与 viem 集成 与 wagmi 集成 与以太集成 索拉纳…" at bounding box center [277, 354] width 190 height 495
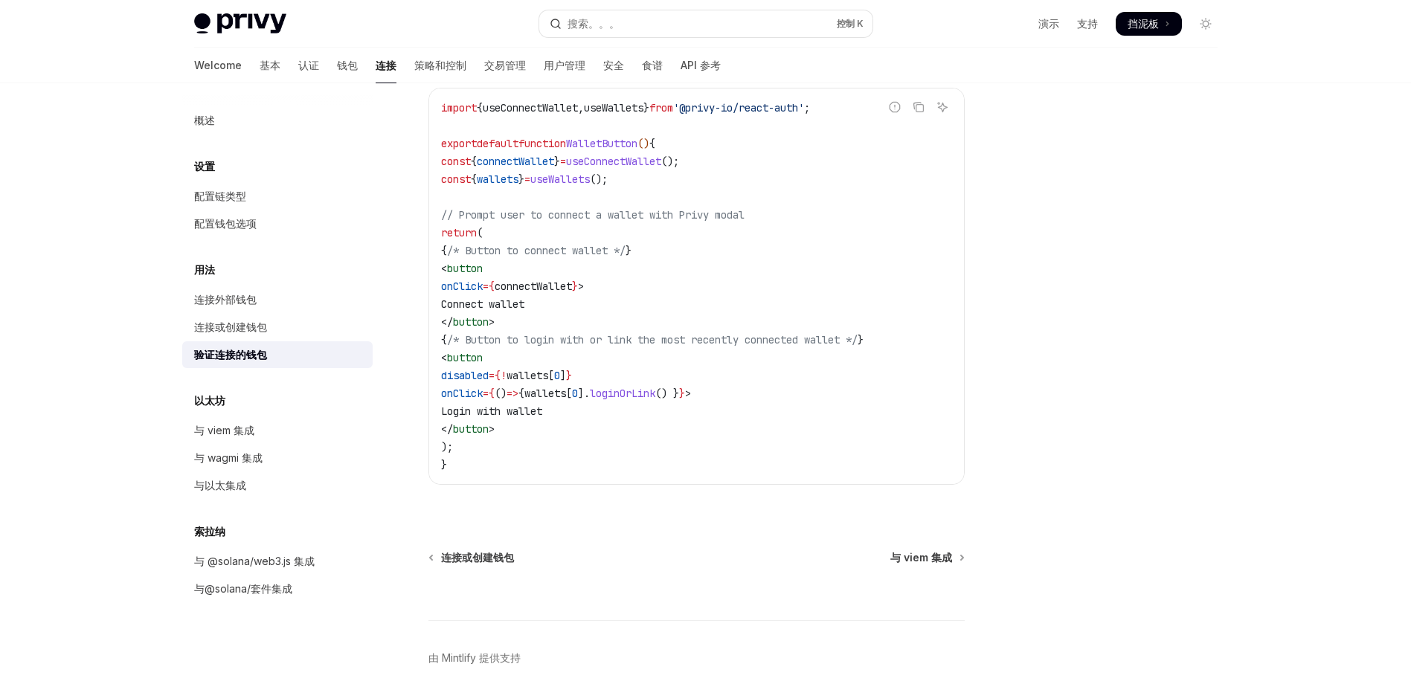
scroll to position [843, 0]
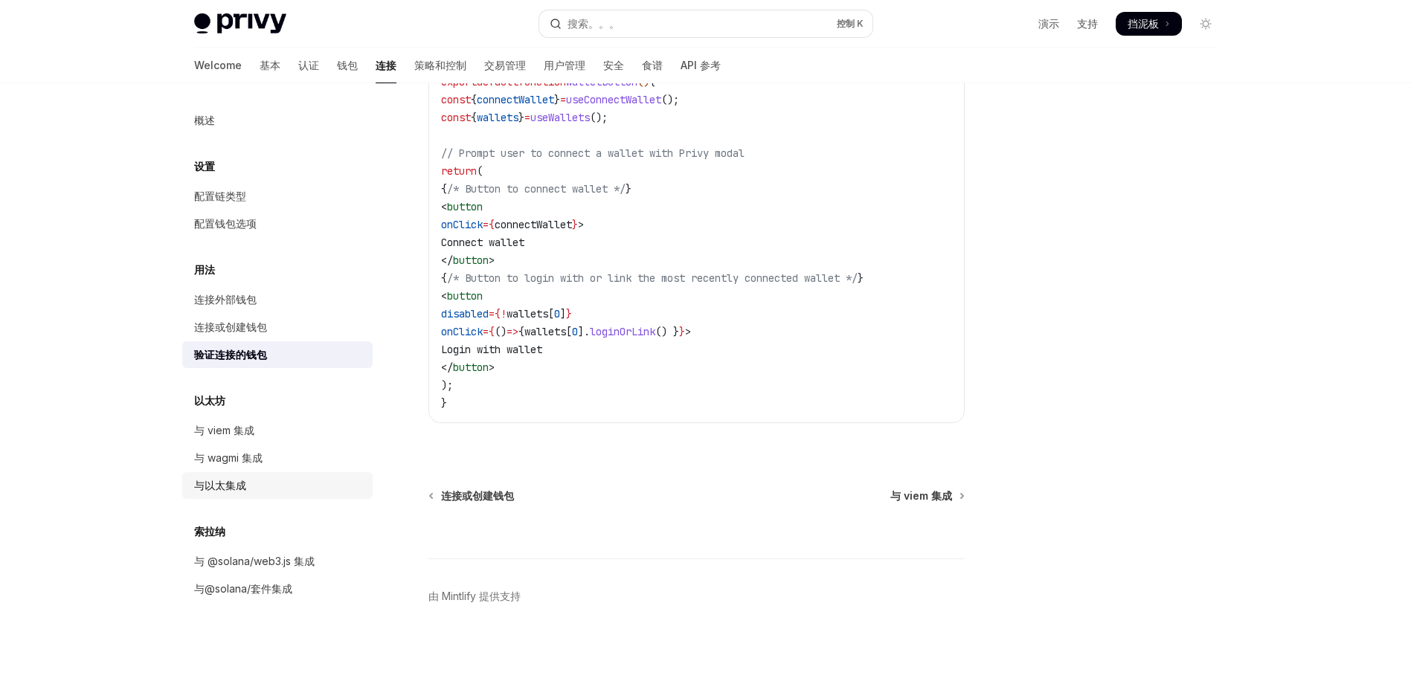
click at [231, 490] on div "与以太集成" at bounding box center [220, 486] width 52 height 18
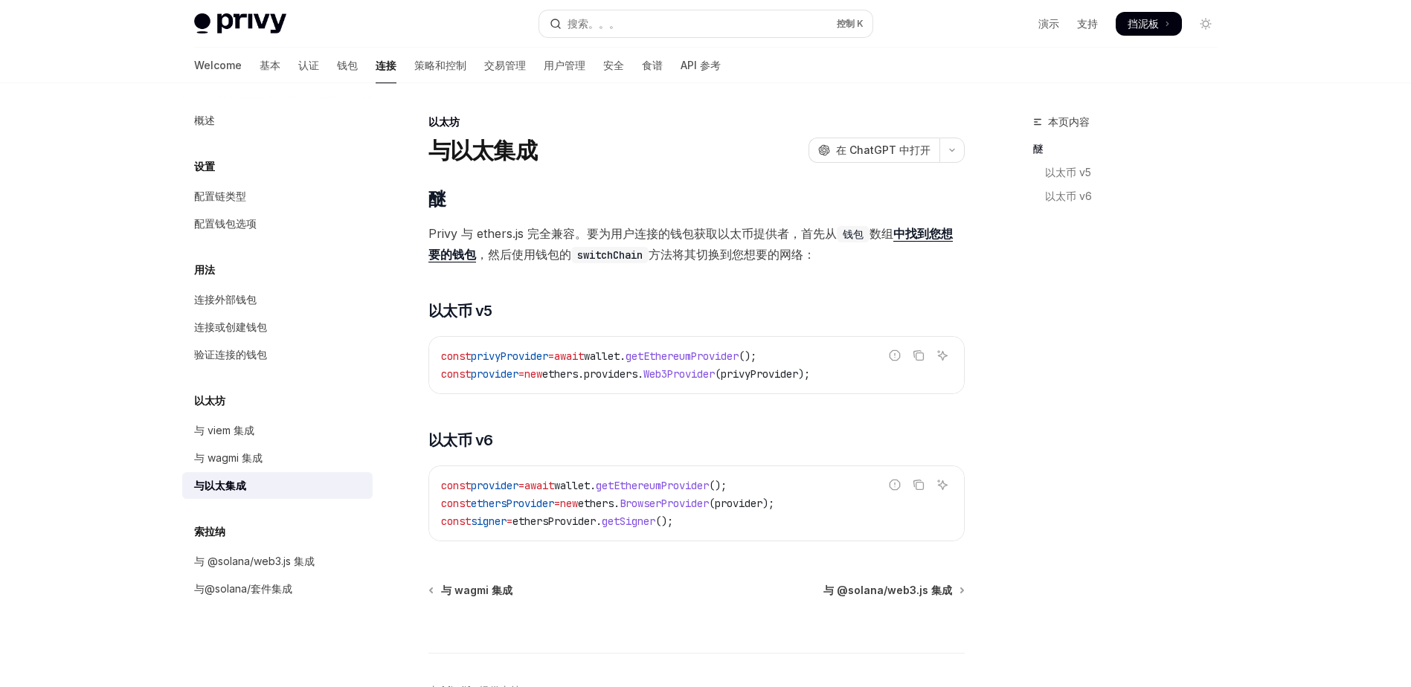
click at [386, 218] on div "概述 设置 配置链类型 配置钱包选项 用法 连接外部钱包 连接或创建钱包 验证连接的钱包 以太坊 与 viem 集成 与 wagmi 集成 与以太集成 索拉纳…" at bounding box center [289, 385] width 214 height 604
click at [233, 300] on div "连接外部钱包" at bounding box center [225, 300] width 62 height 18
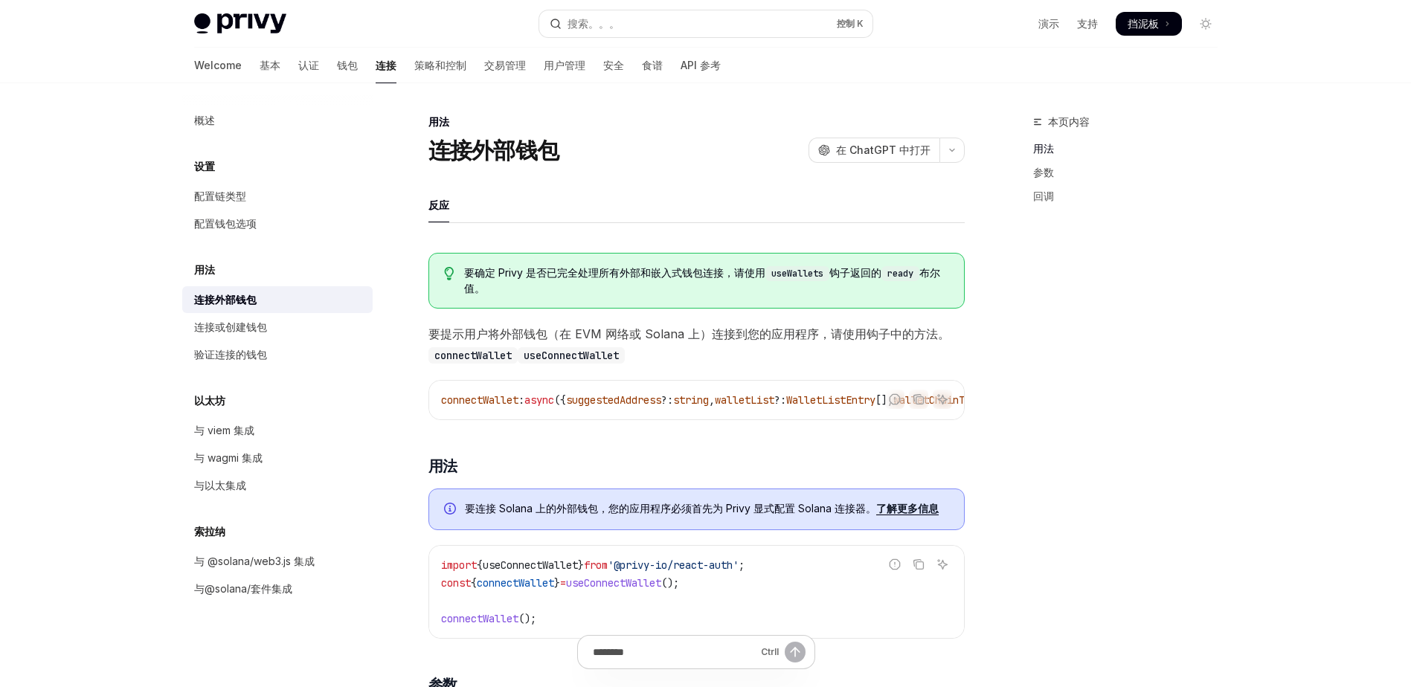
click at [233, 300] on div "连接外部钱包" at bounding box center [225, 300] width 62 height 18
click at [383, 218] on div "概述 设置 配置链类型 配置钱包选项 用法 连接外部钱包 连接或创建钱包 验证连接的钱包 以太坊 与 viem 集成 与 wagmi 集成 与以太集成 索拉纳…" at bounding box center [289, 385] width 214 height 604
click at [395, 196] on div "概述 设置 配置链类型 配置钱包选项 用法 连接外部钱包 连接或创建钱包 验证连接的钱包 以太坊 与 viem 集成 与 wagmi 集成 与以太集成 索拉纳…" at bounding box center [289, 385] width 214 height 604
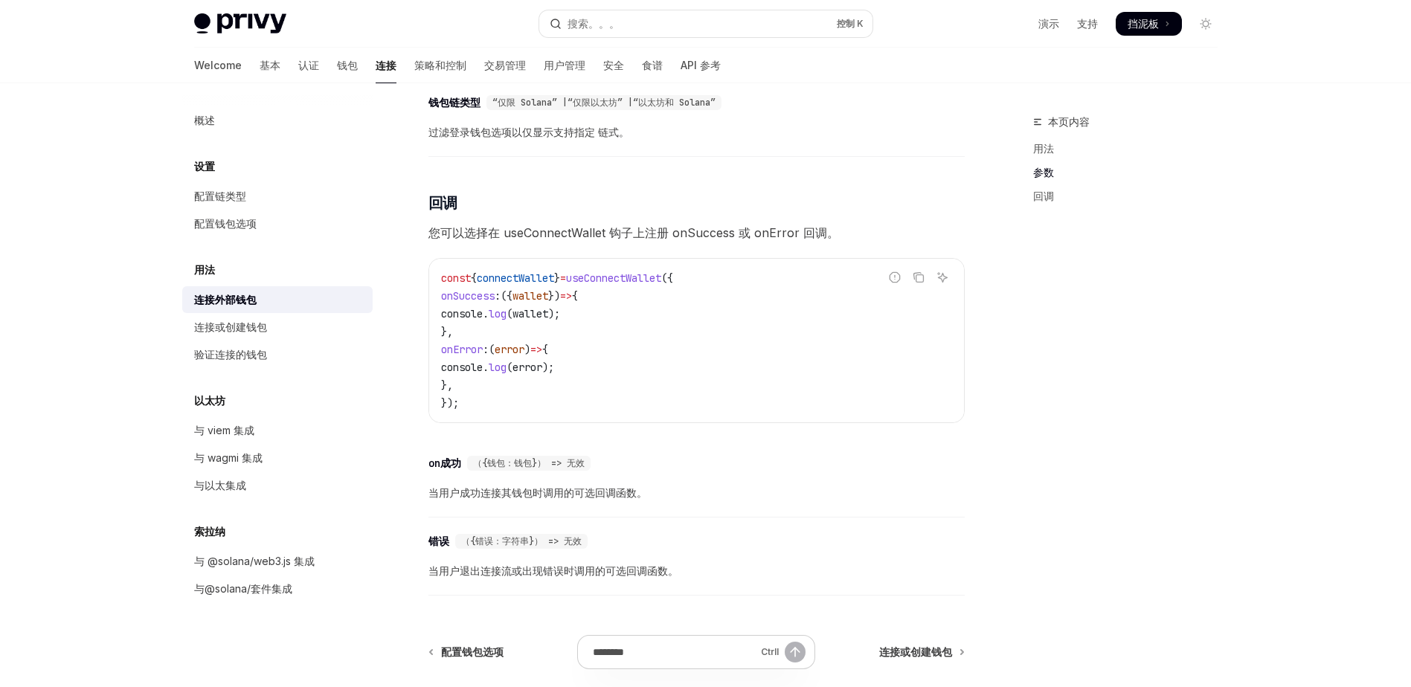
scroll to position [833, 0]
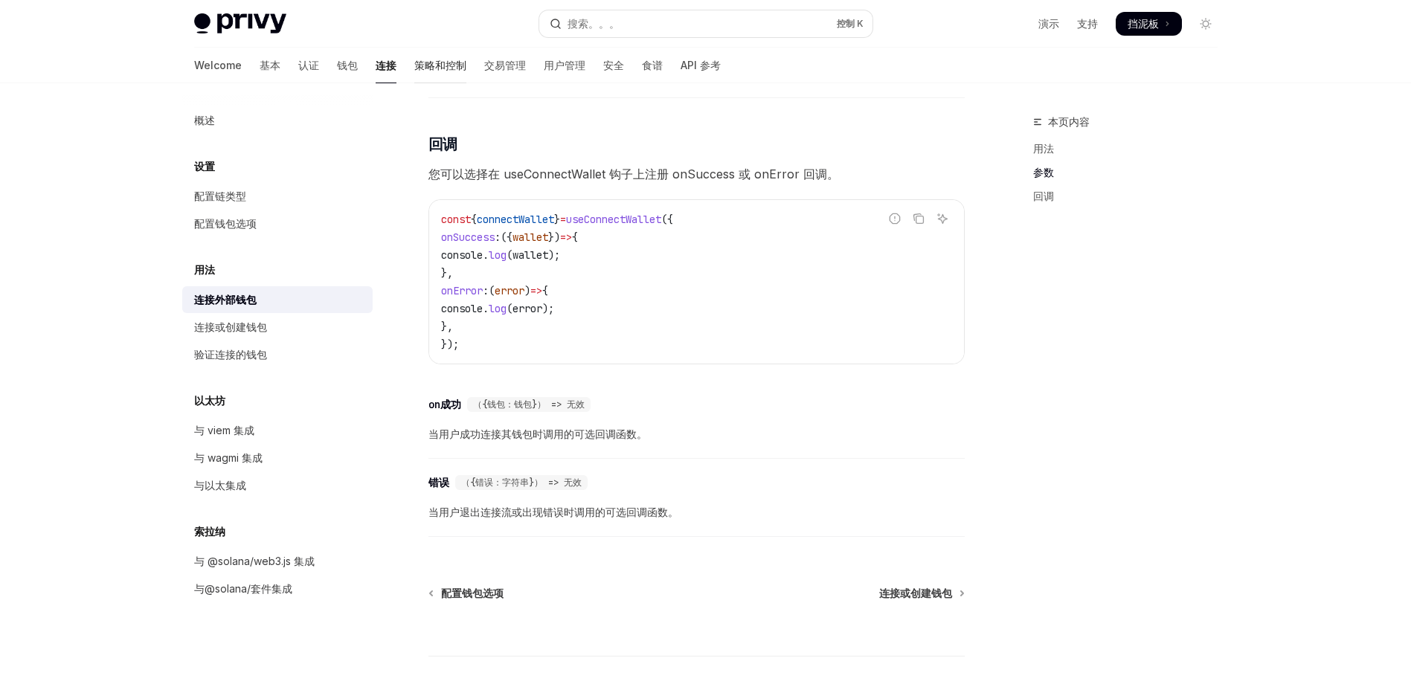
click at [414, 62] on font "策略和控制" at bounding box center [440, 65] width 52 height 15
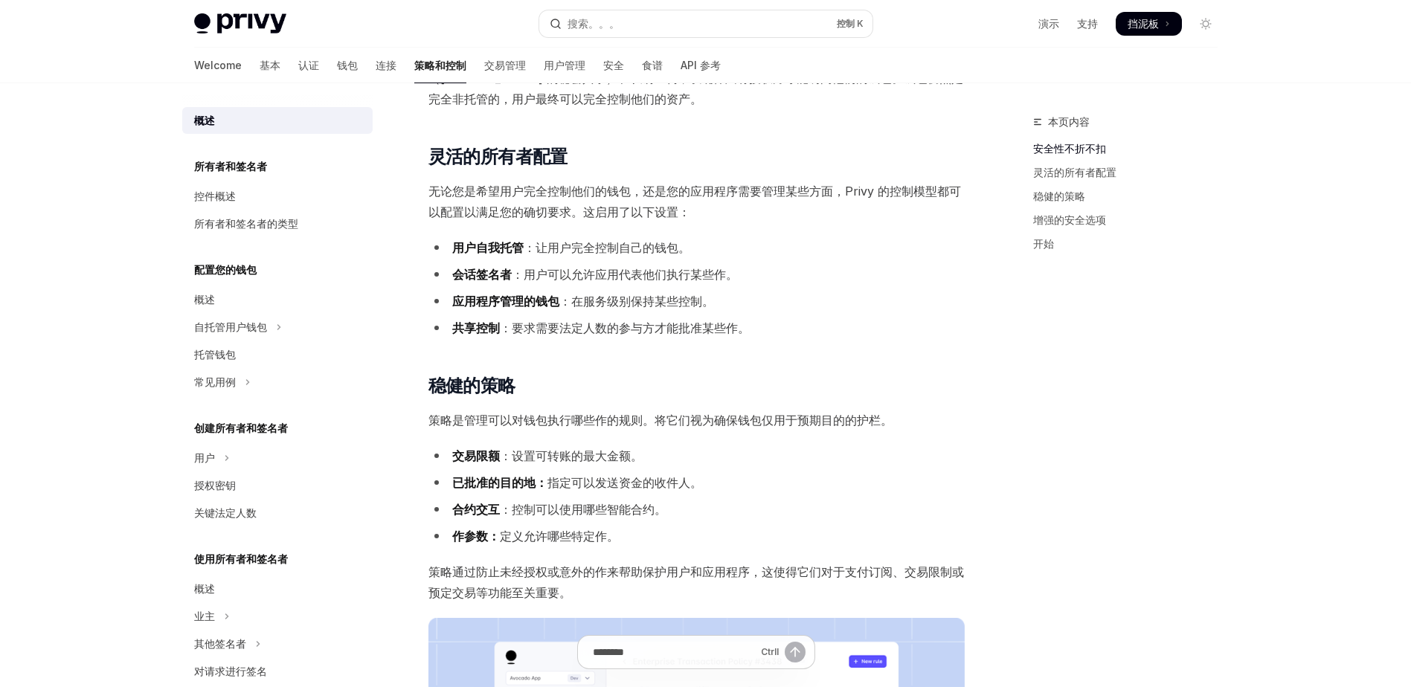
scroll to position [297, 0]
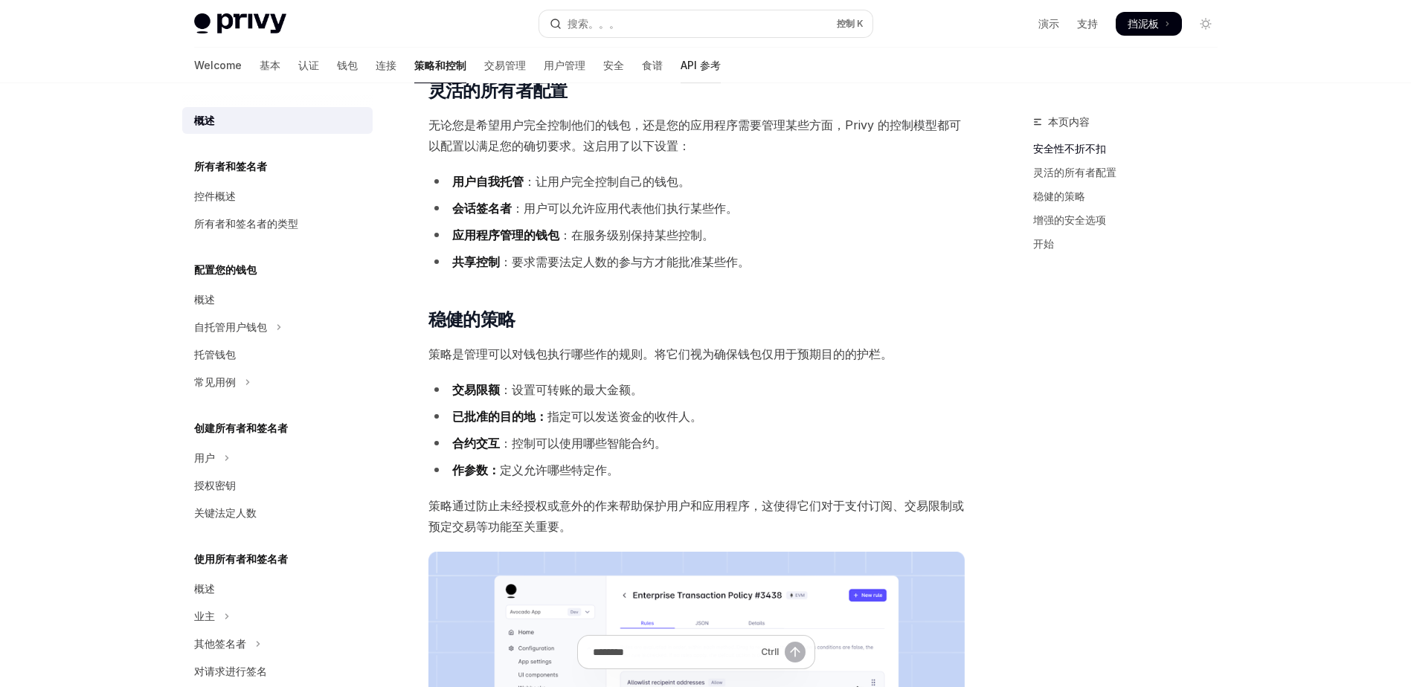
click at [680, 68] on font "API 参考" at bounding box center [700, 65] width 40 height 15
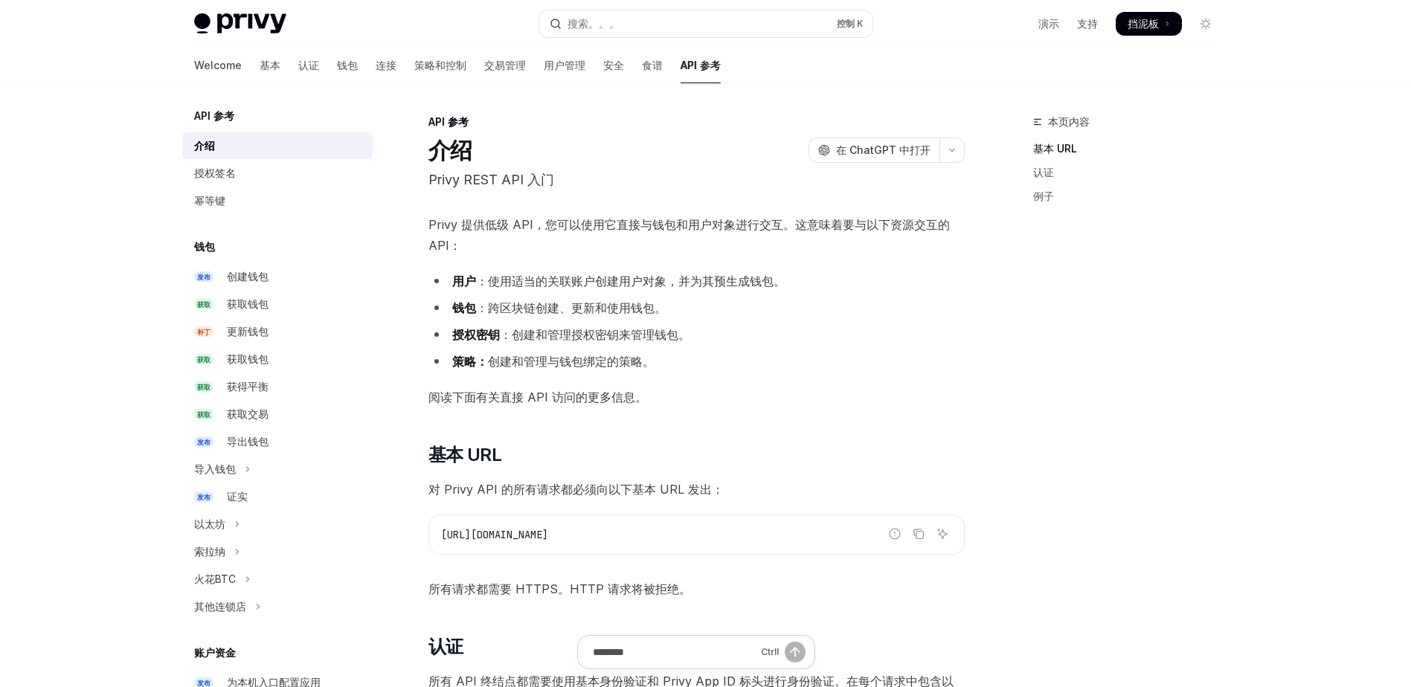
click at [228, 178] on div "授权签名" at bounding box center [215, 173] width 42 height 18
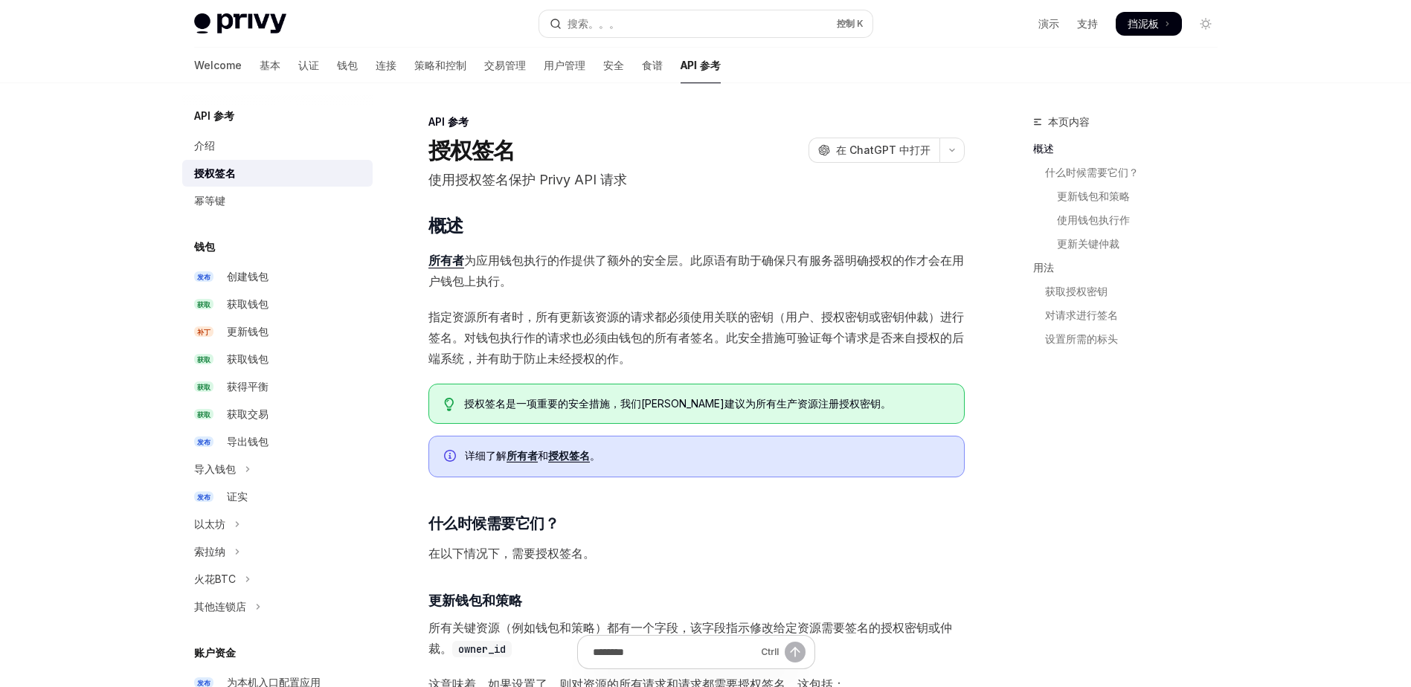
click at [597, 147] on div "授权签名 开放人工智能 在 ChatGPT 中打开" at bounding box center [696, 150] width 536 height 27
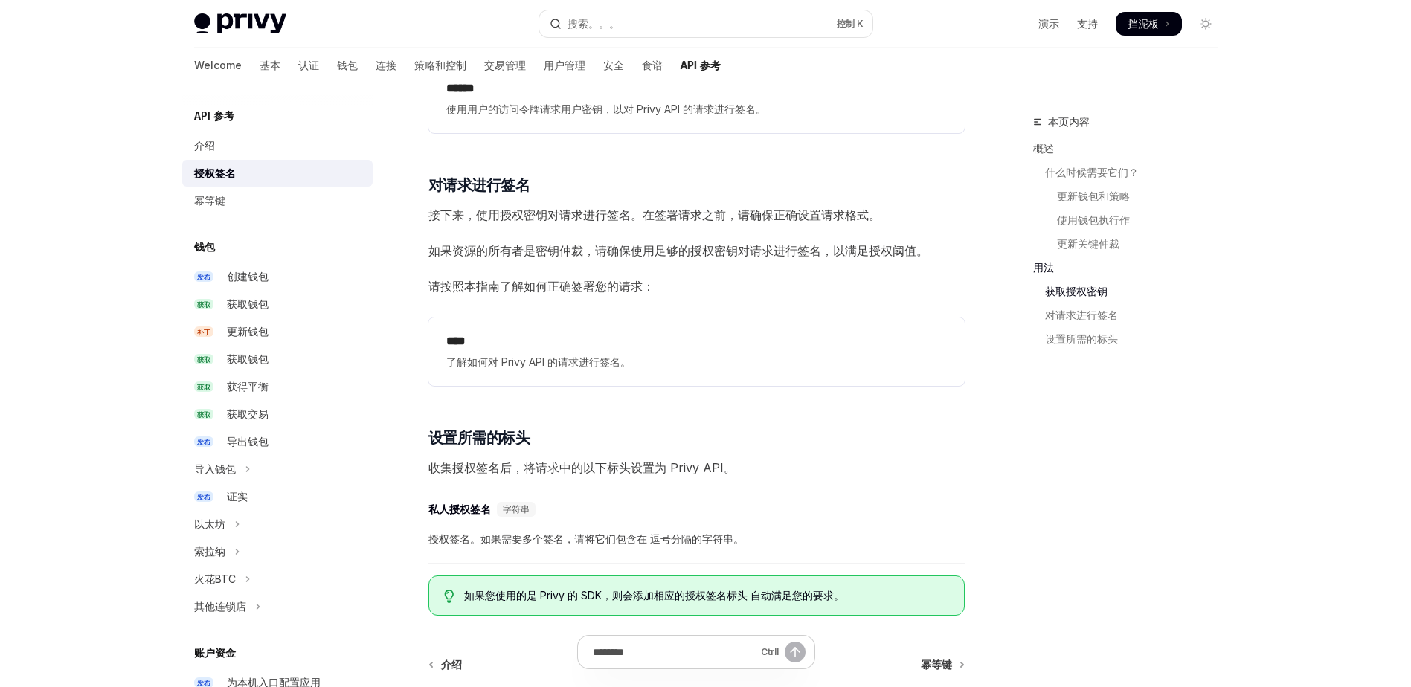
scroll to position [1934, 0]
click at [220, 112] on h5 "API 参考" at bounding box center [214, 116] width 40 height 18
click at [234, 119] on h5 "API 参考" at bounding box center [214, 116] width 40 height 18
click at [213, 148] on div "介绍" at bounding box center [204, 146] width 21 height 18
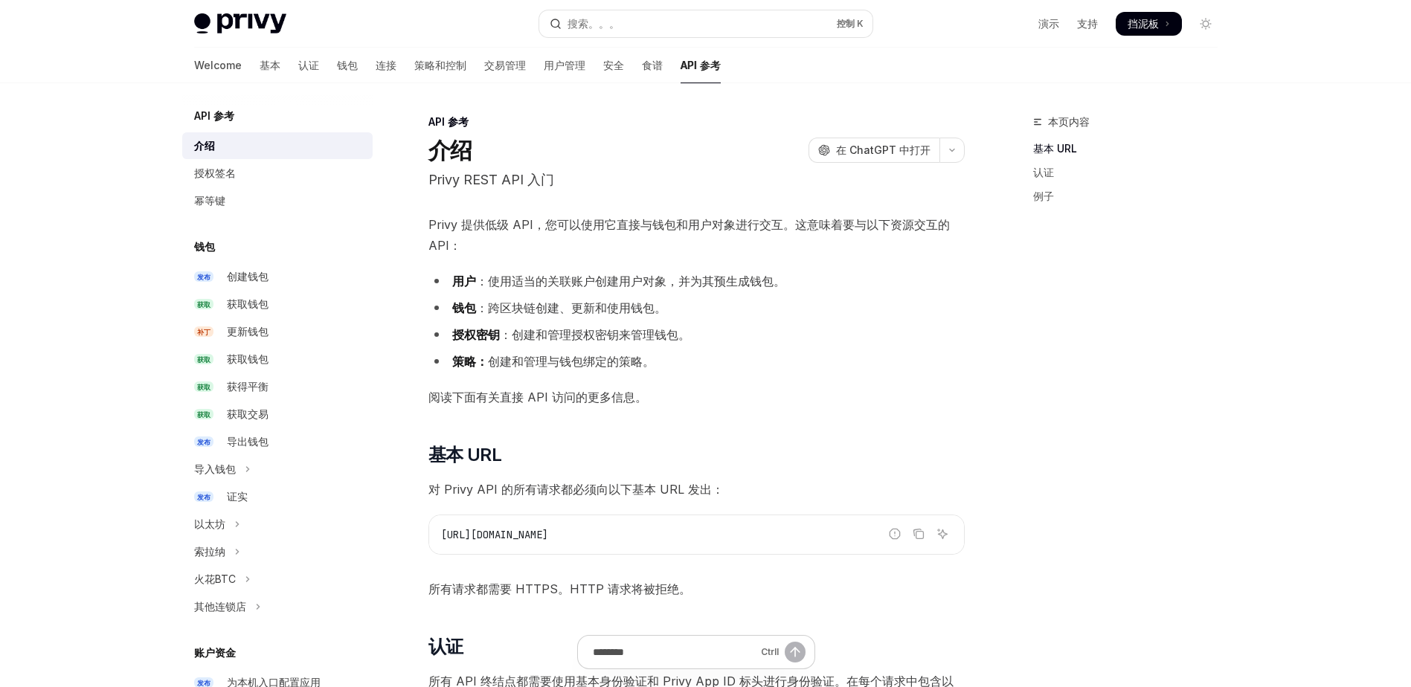
click at [650, 135] on div "API 参考 介绍 开放人工智能 在 ChatGPT 中打开" at bounding box center [696, 139] width 536 height 49
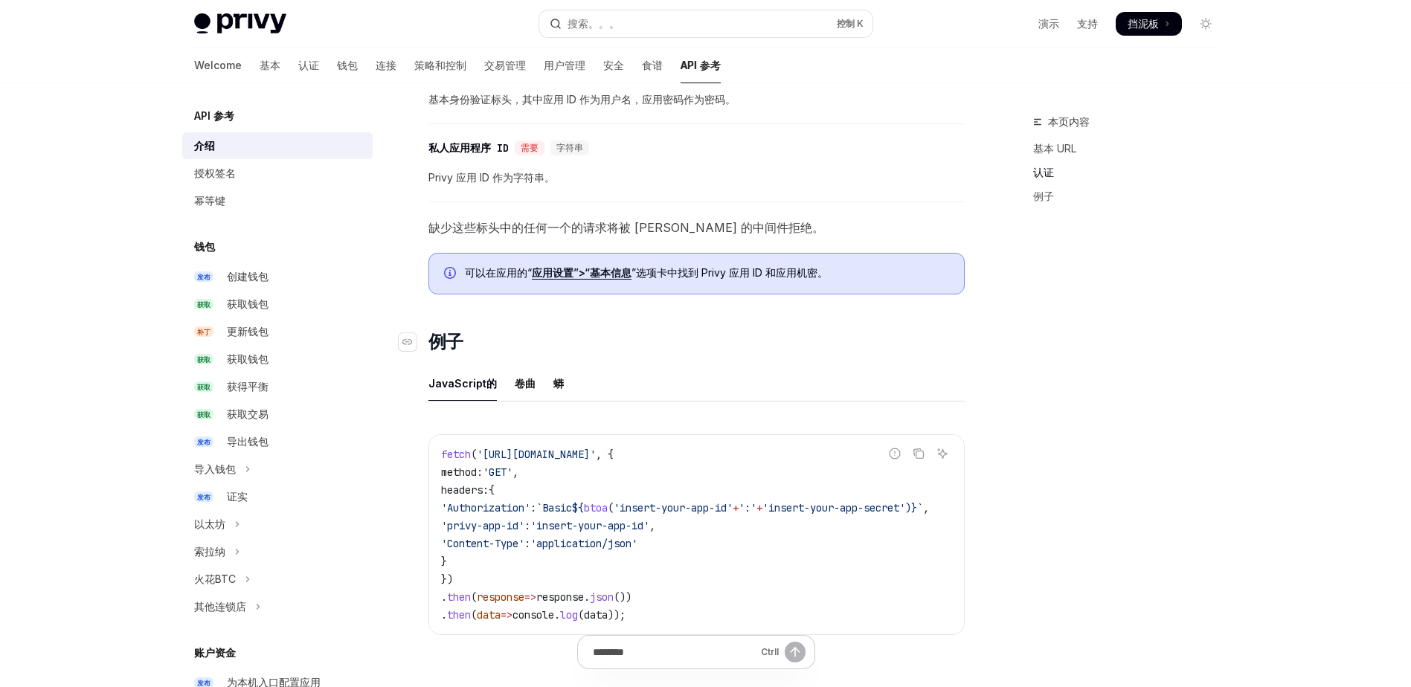
scroll to position [673, 0]
click at [221, 180] on div "授权签名" at bounding box center [215, 173] width 42 height 18
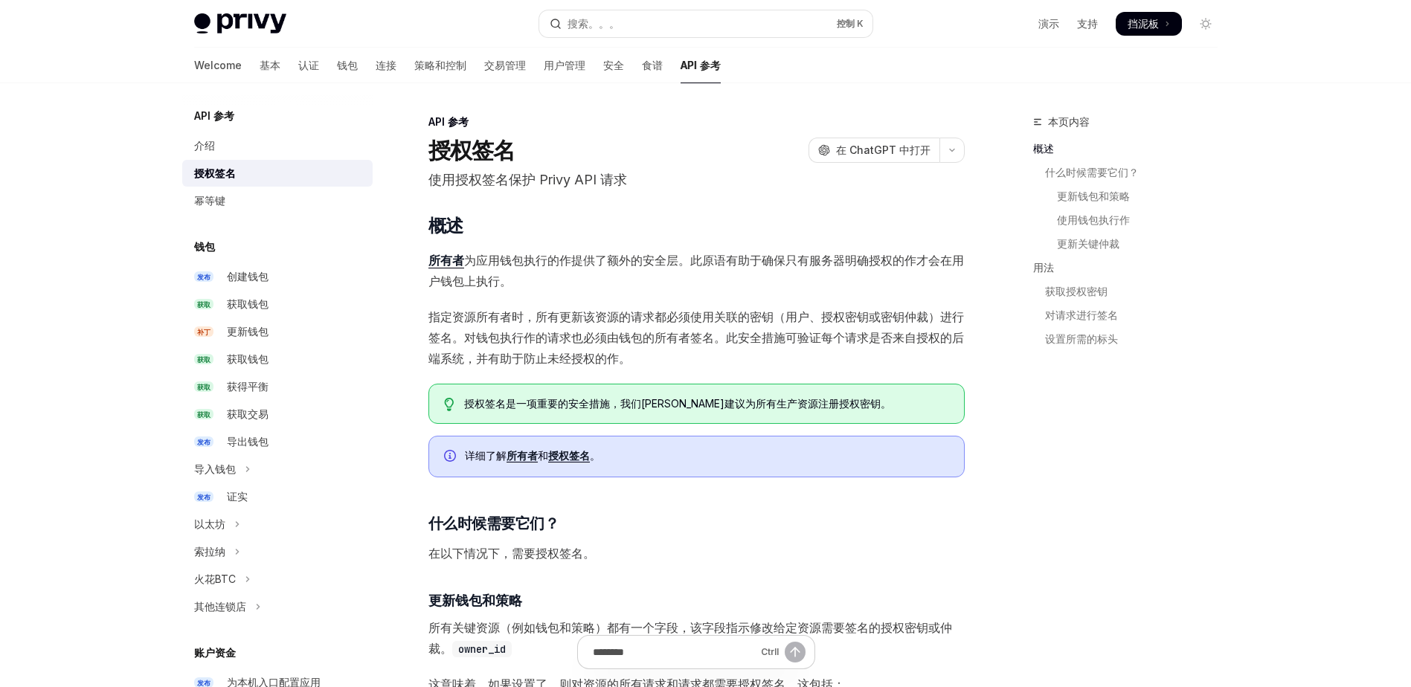
click at [657, 187] on p "使用授权签名保护 Privy API 请求" at bounding box center [696, 180] width 536 height 21
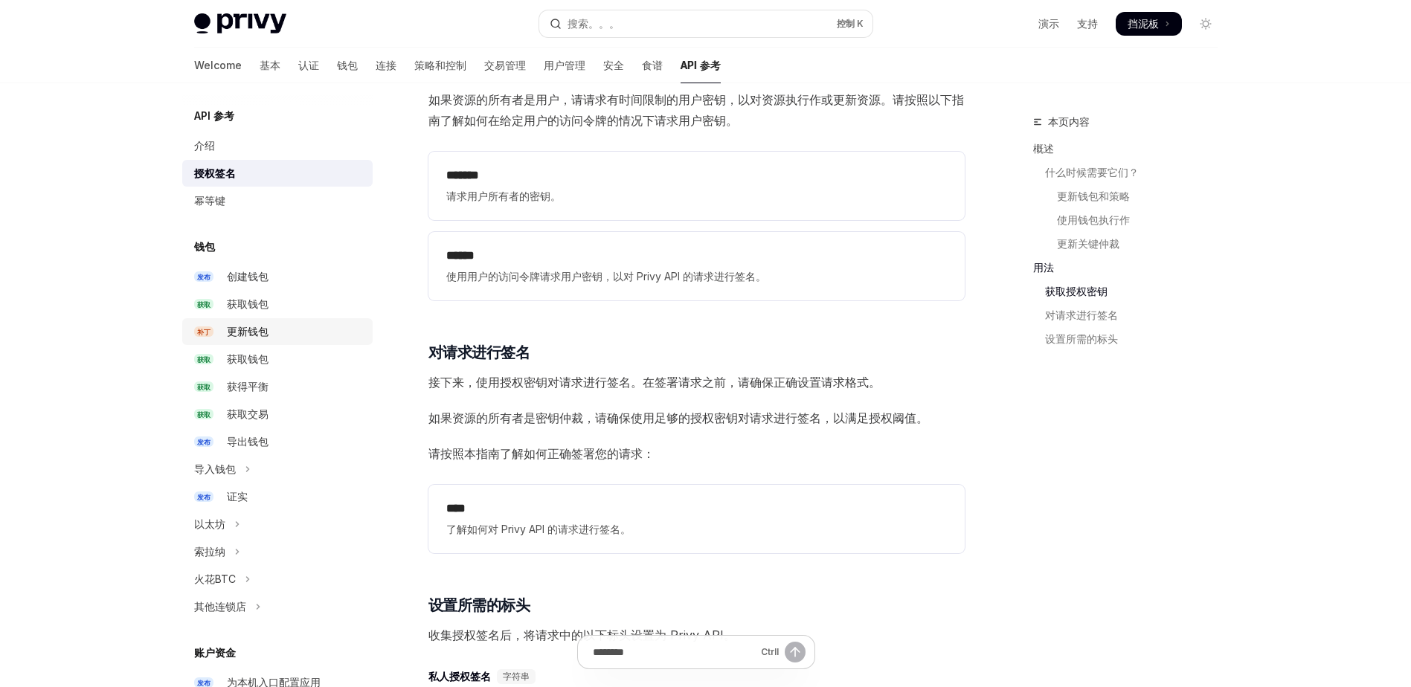
scroll to position [1770, 0]
click at [205, 198] on div "幂等键" at bounding box center [209, 201] width 31 height 18
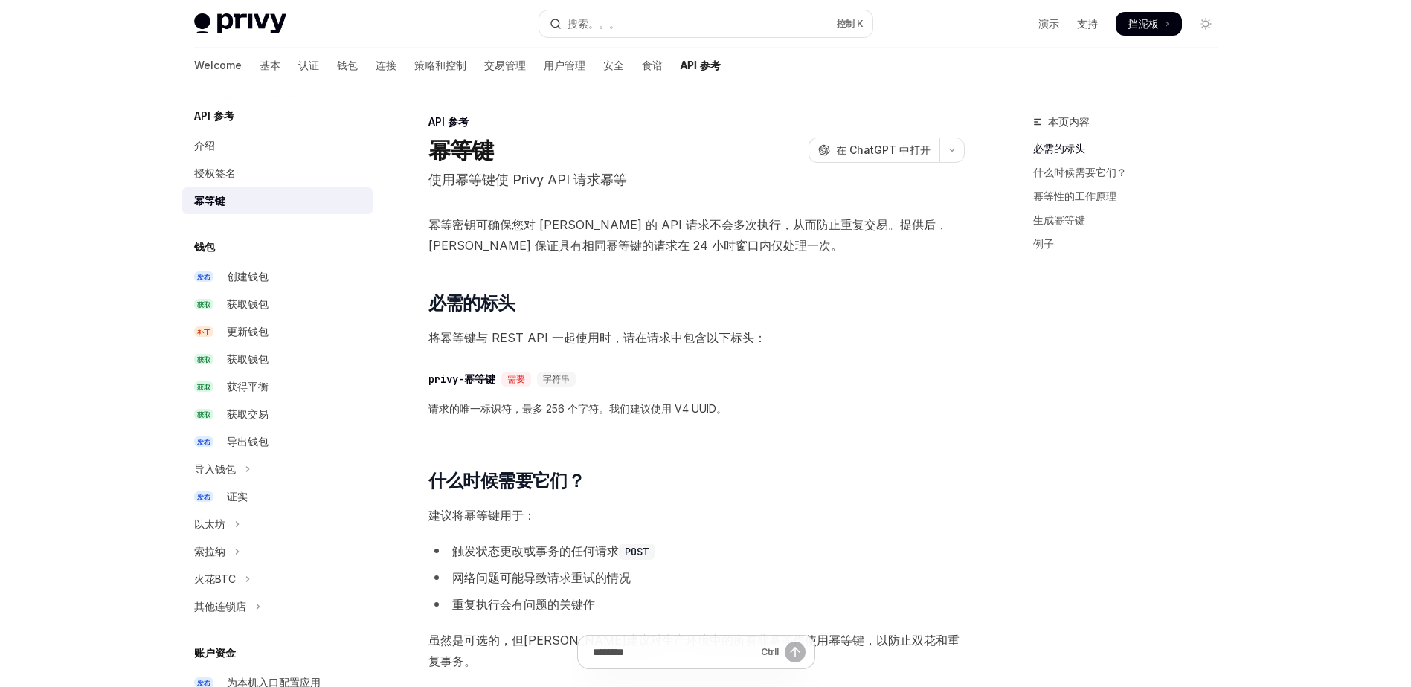
click at [576, 168] on header "API 参考 幂等键 开放人工智能 在 ChatGPT 中打开 使用幂等键使 Privy API 请求幂等 开放人工智能 Open in ChatGPT" at bounding box center [696, 153] width 536 height 76
click at [634, 148] on div "幂等键 开放人工智能 在 ChatGPT 中打开" at bounding box center [696, 150] width 536 height 27
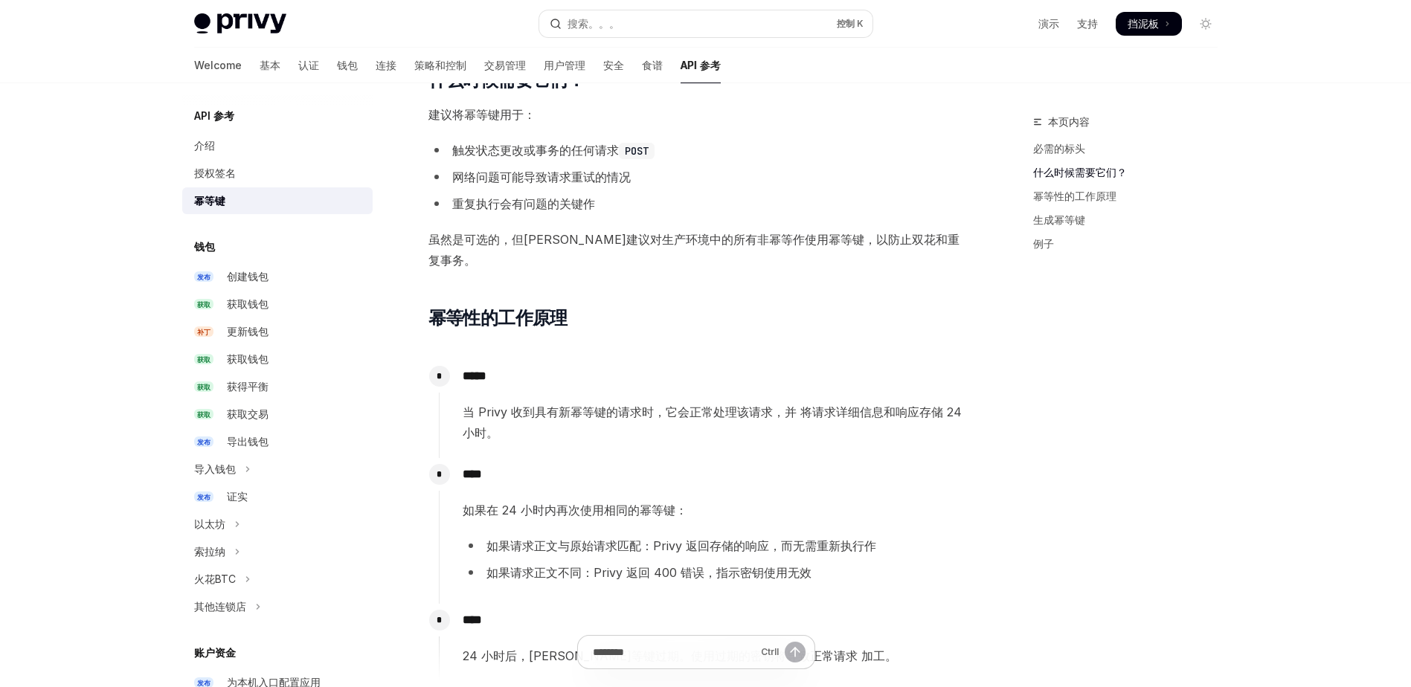
scroll to position [405, 0]
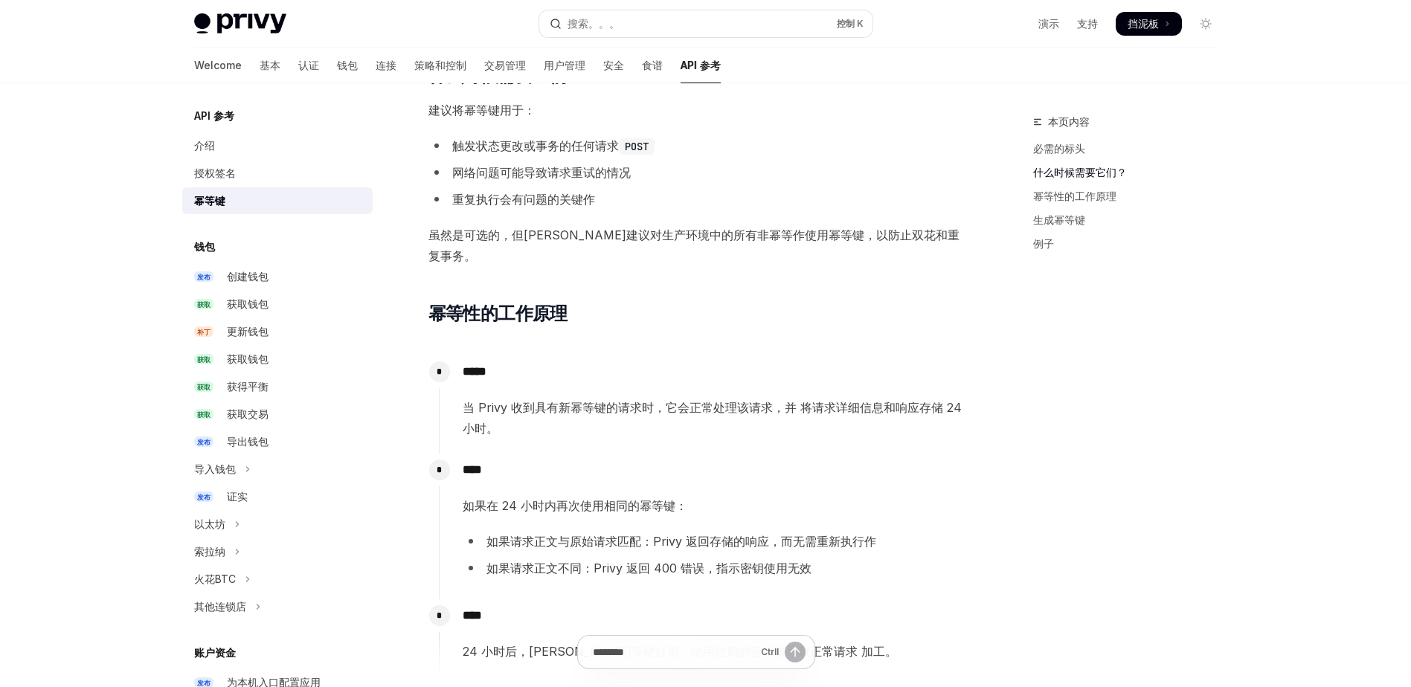
click at [743, 127] on div "幂等密钥可确保您对 Privy 的 API 请求不会多次执行，从而防止重复交易。提供后，Privy 保证具有相同幂等键的请求在 24 小时窗口内仅处理一次。 …" at bounding box center [696, 685] width 536 height 1753
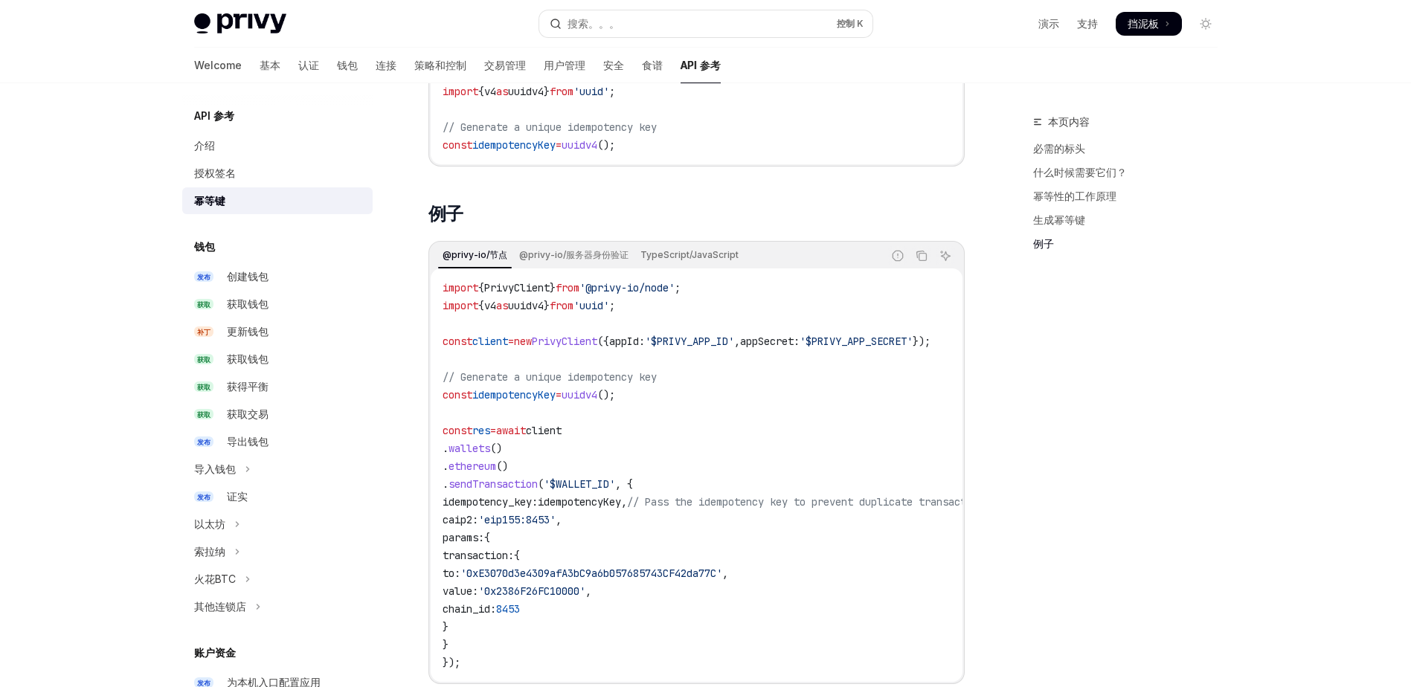
scroll to position [1490, 0]
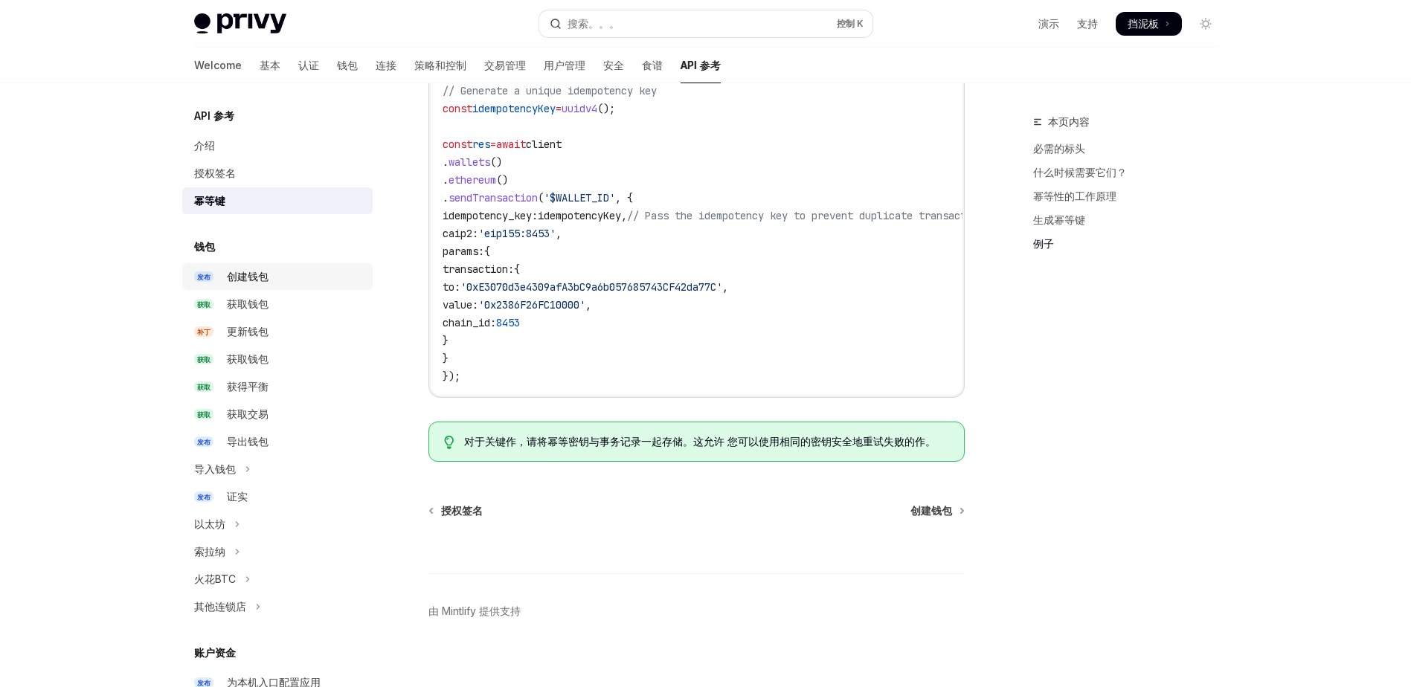
click at [228, 267] on link "发布 创建钱包" at bounding box center [277, 276] width 190 height 27
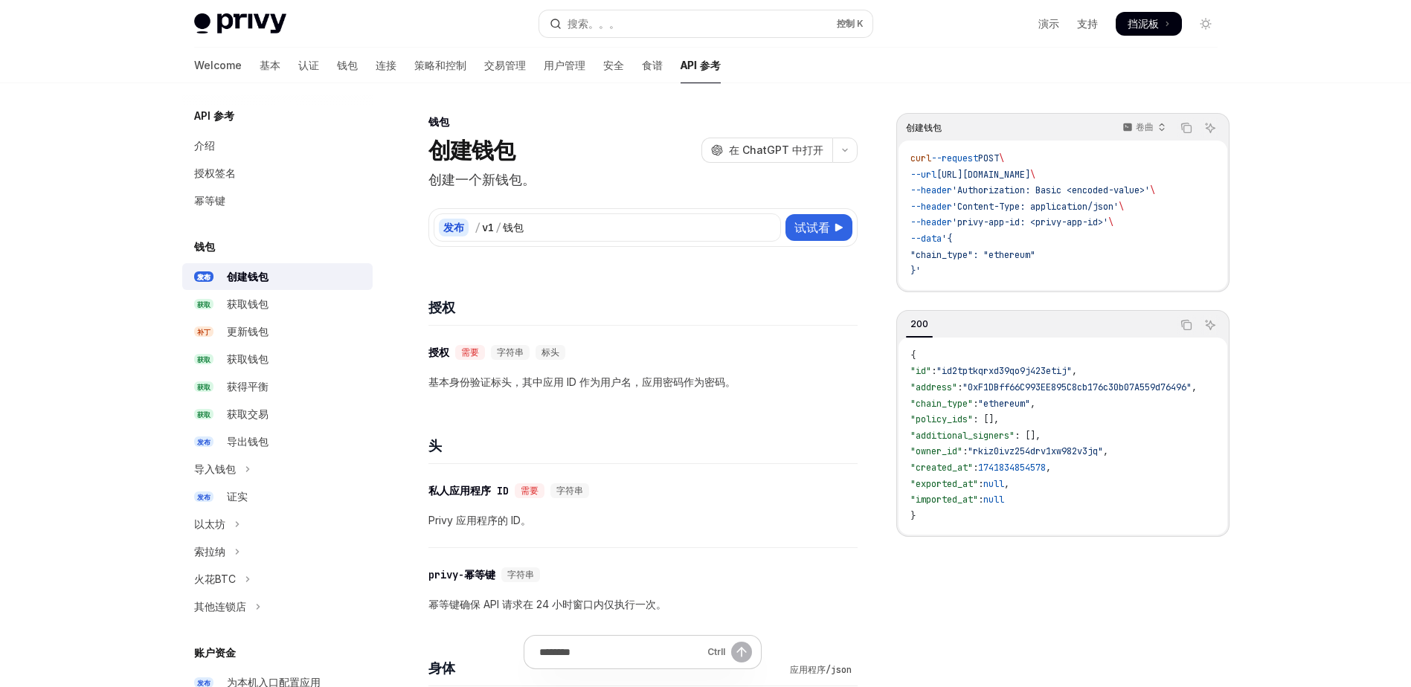
drag, startPoint x: 405, startPoint y: 143, endPoint x: 405, endPoint y: 154, distance: 11.2
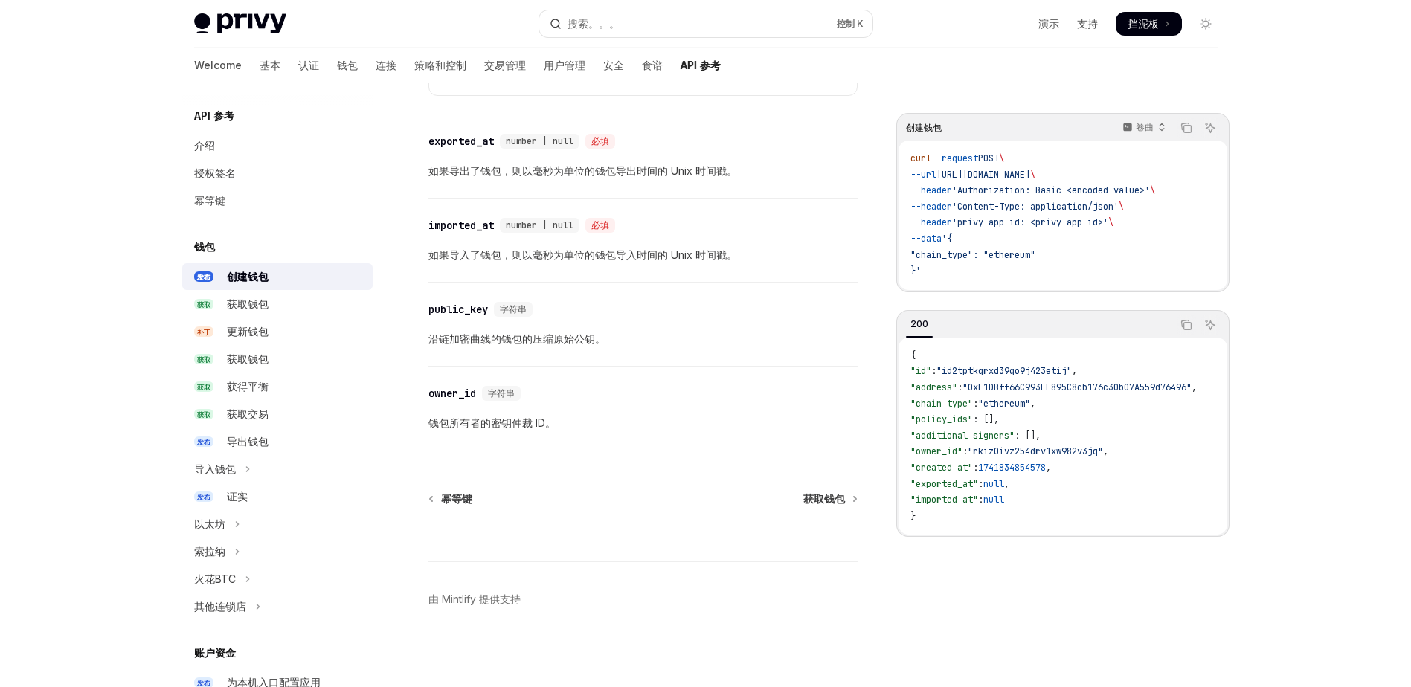
scroll to position [1901, 0]
click at [253, 294] on link "获取 获取钱包" at bounding box center [277, 304] width 190 height 27
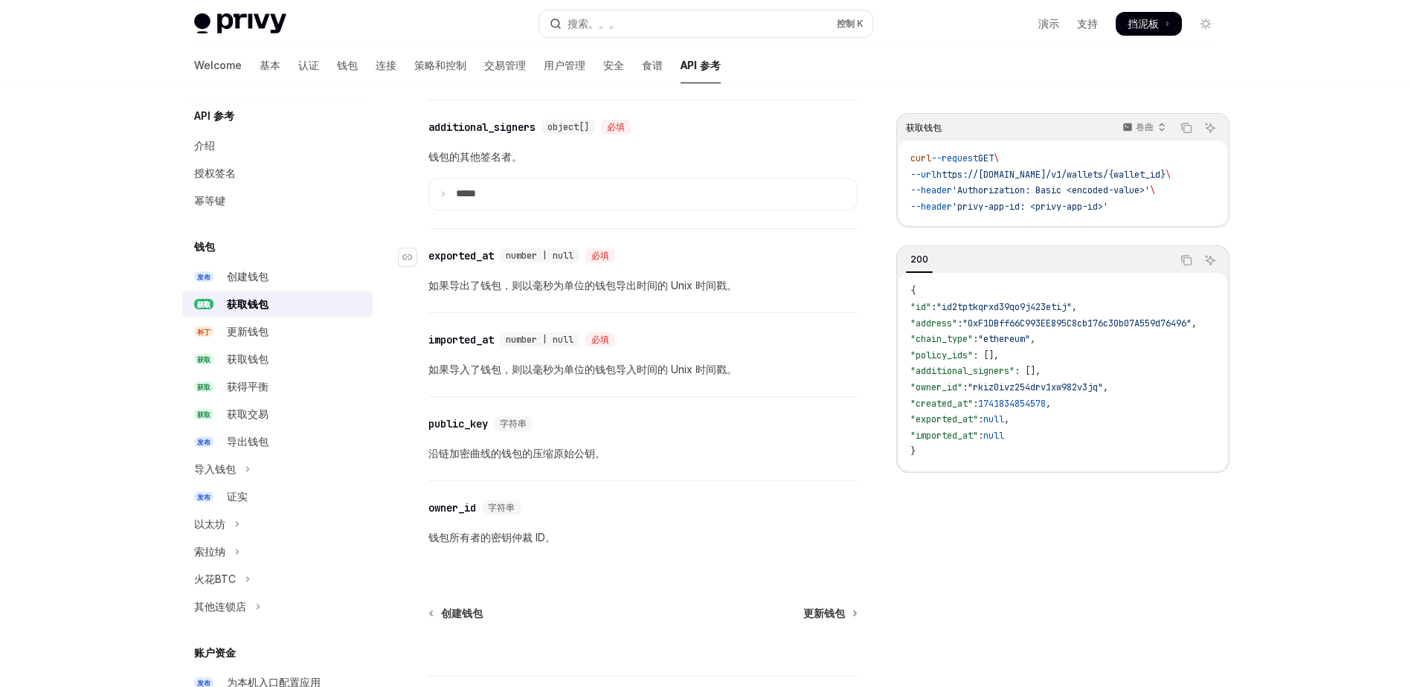
scroll to position [1267, 0]
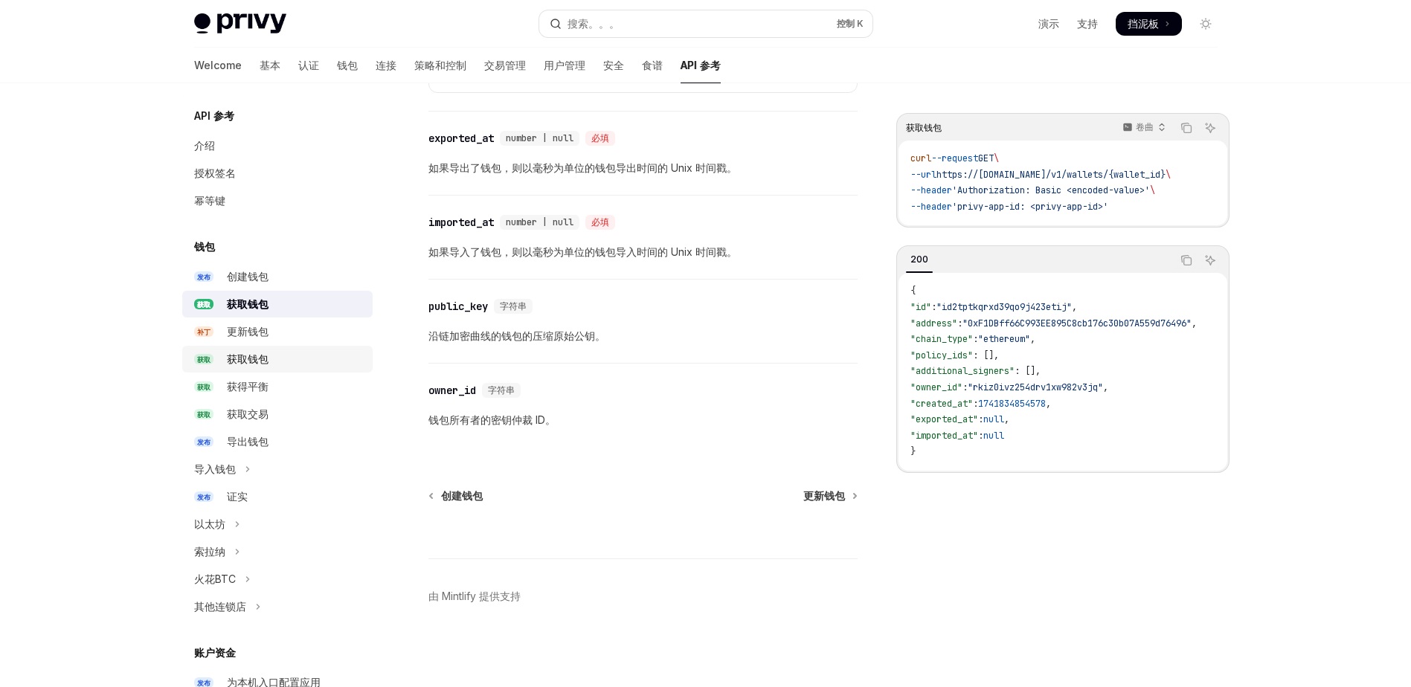
click at [242, 358] on div "获取钱包" at bounding box center [248, 359] width 42 height 18
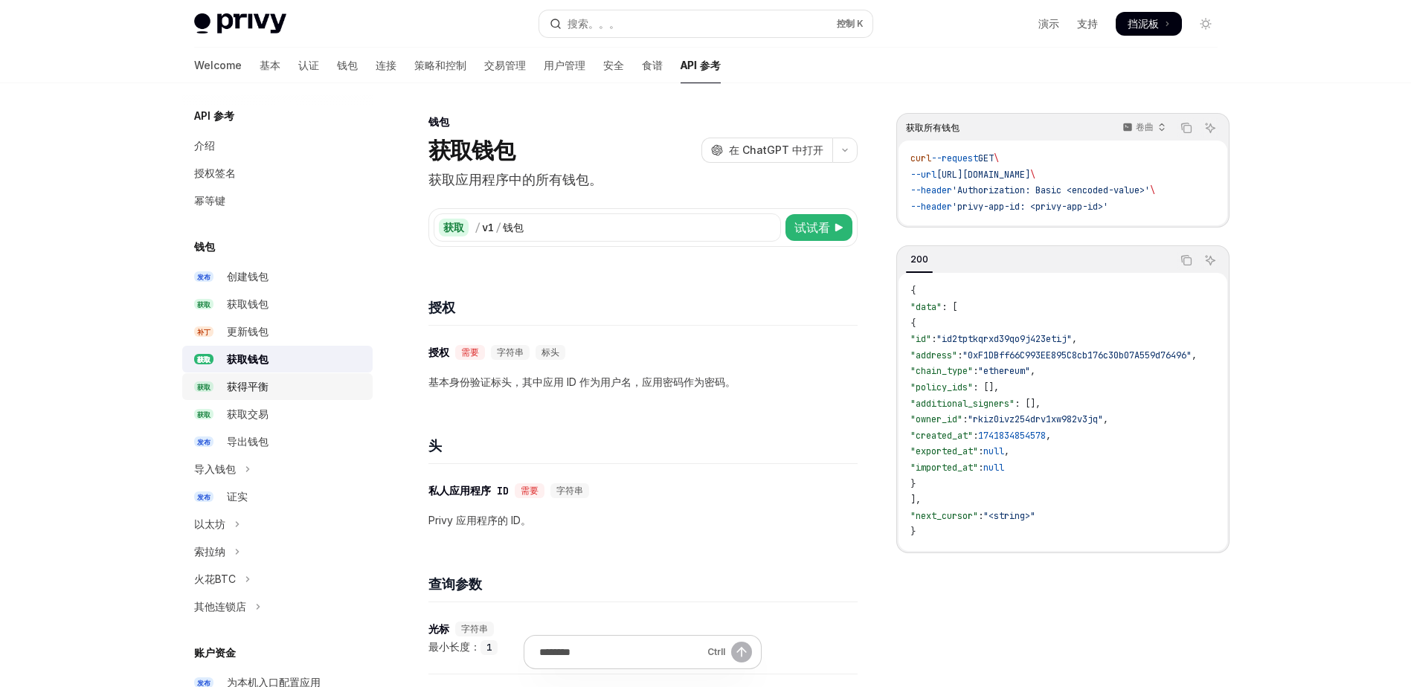
click at [255, 387] on div "获得平衡" at bounding box center [248, 387] width 42 height 18
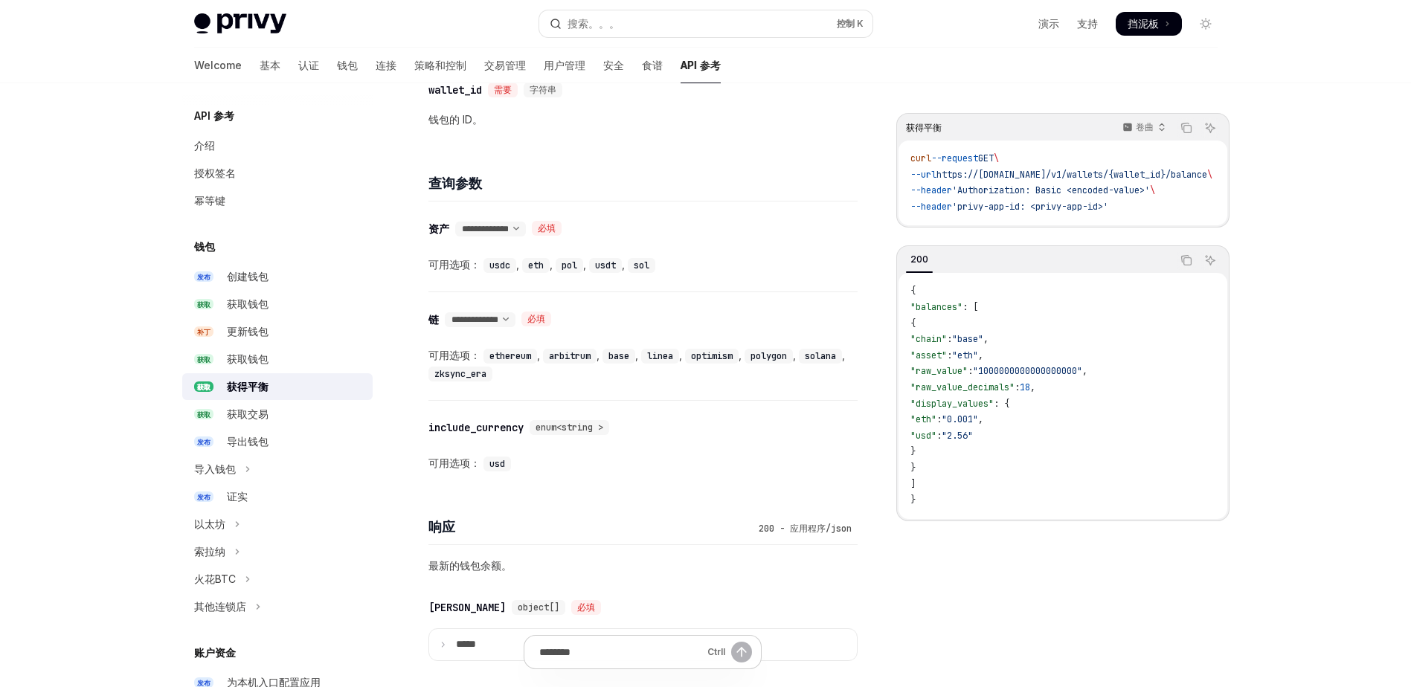
scroll to position [540, 0]
click at [637, 169] on div "查询参数" at bounding box center [642, 173] width 429 height 55
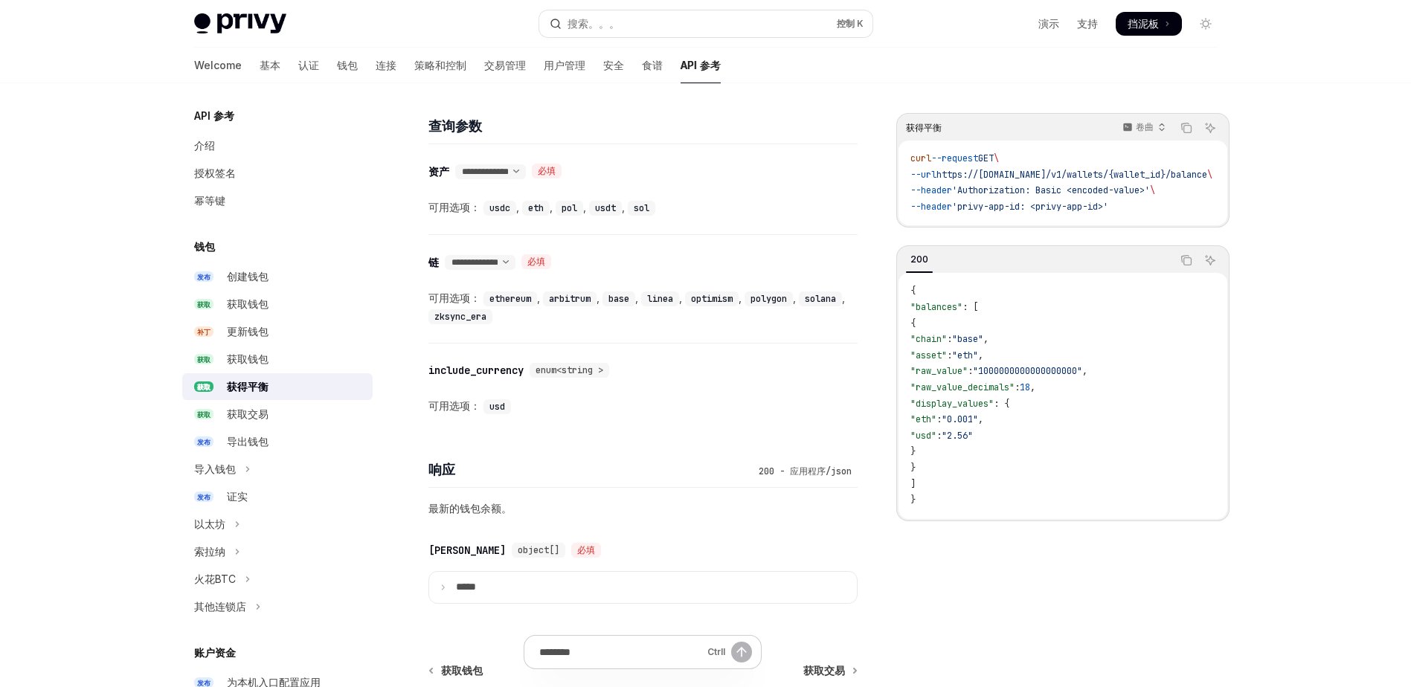
scroll to position [770, 0]
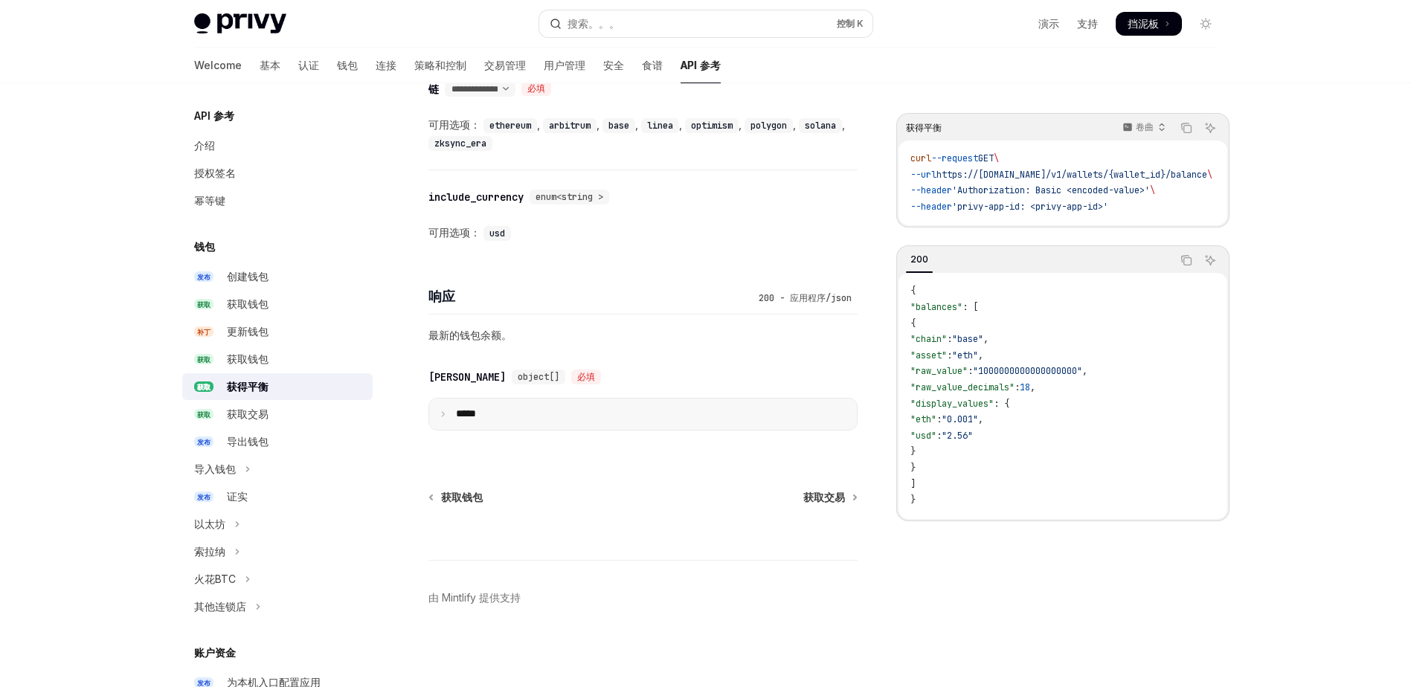
click at [444, 411] on icon at bounding box center [443, 414] width 7 height 7
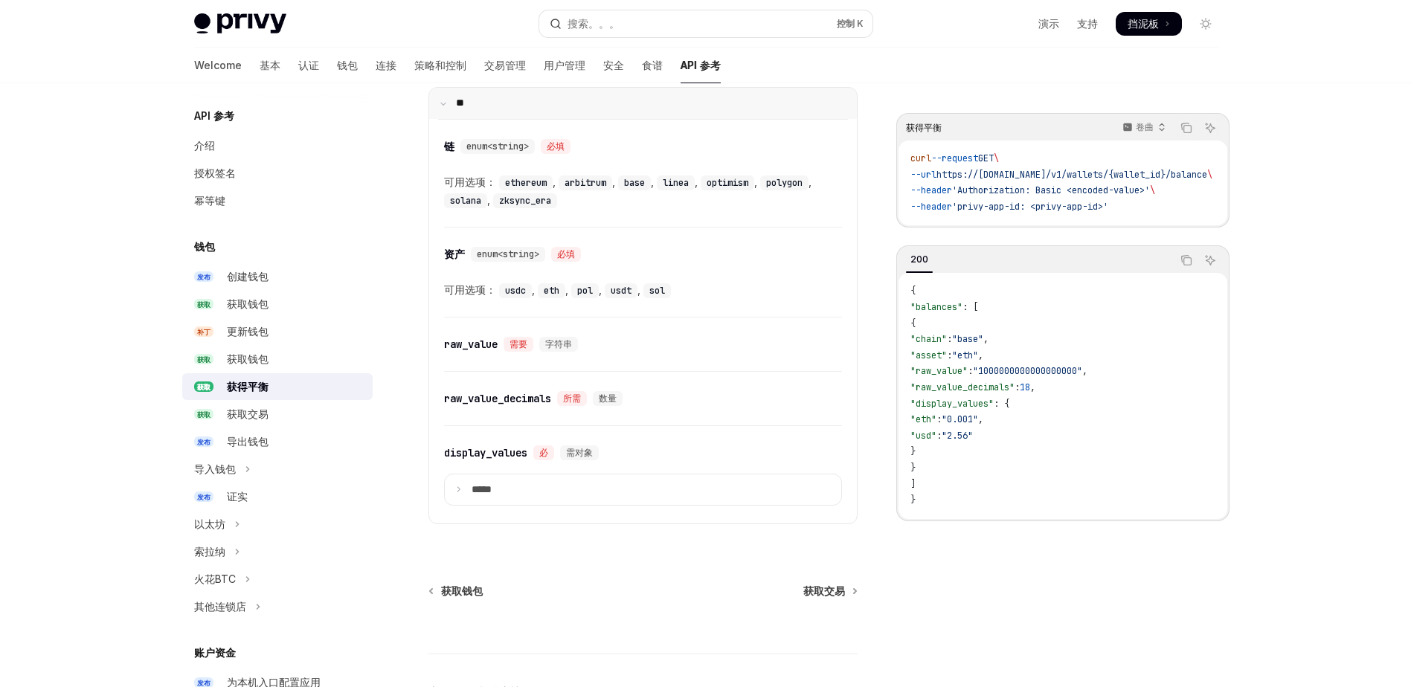
scroll to position [1083, 0]
click at [469, 486] on summary "*****" at bounding box center [643, 487] width 396 height 31
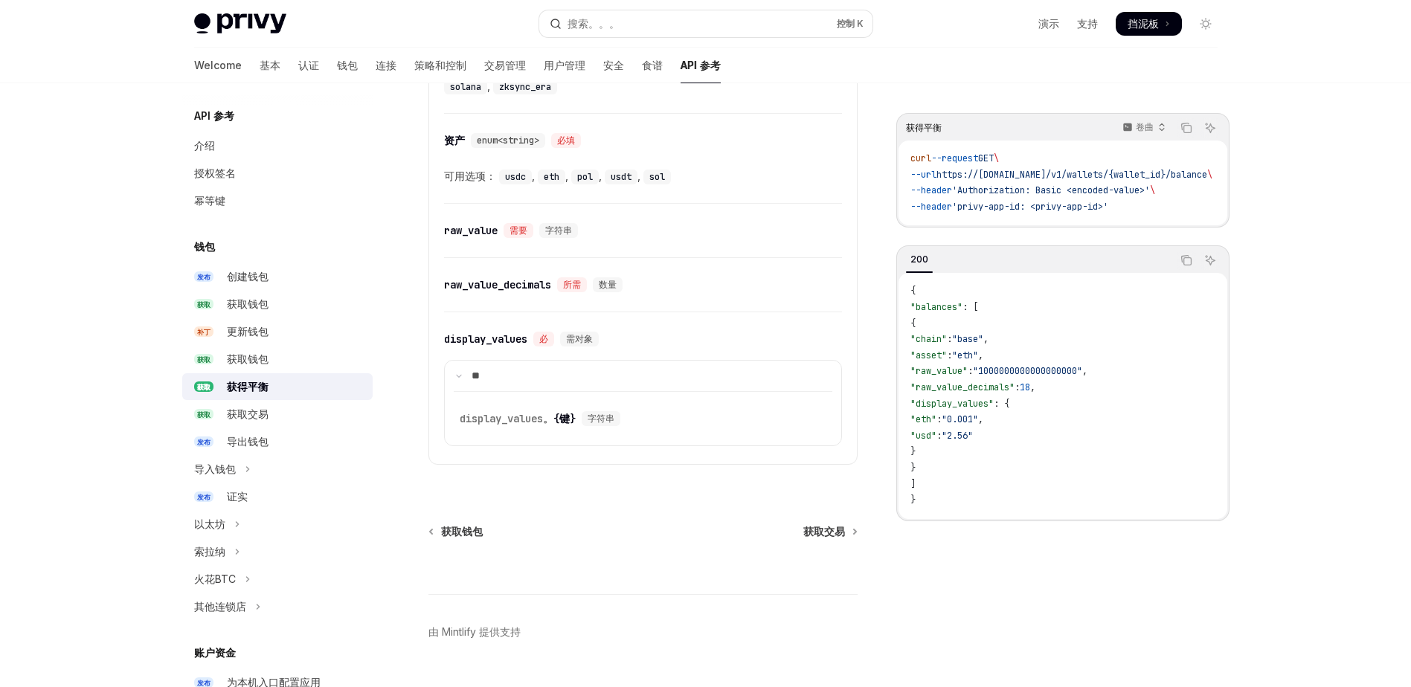
scroll to position [1229, 0]
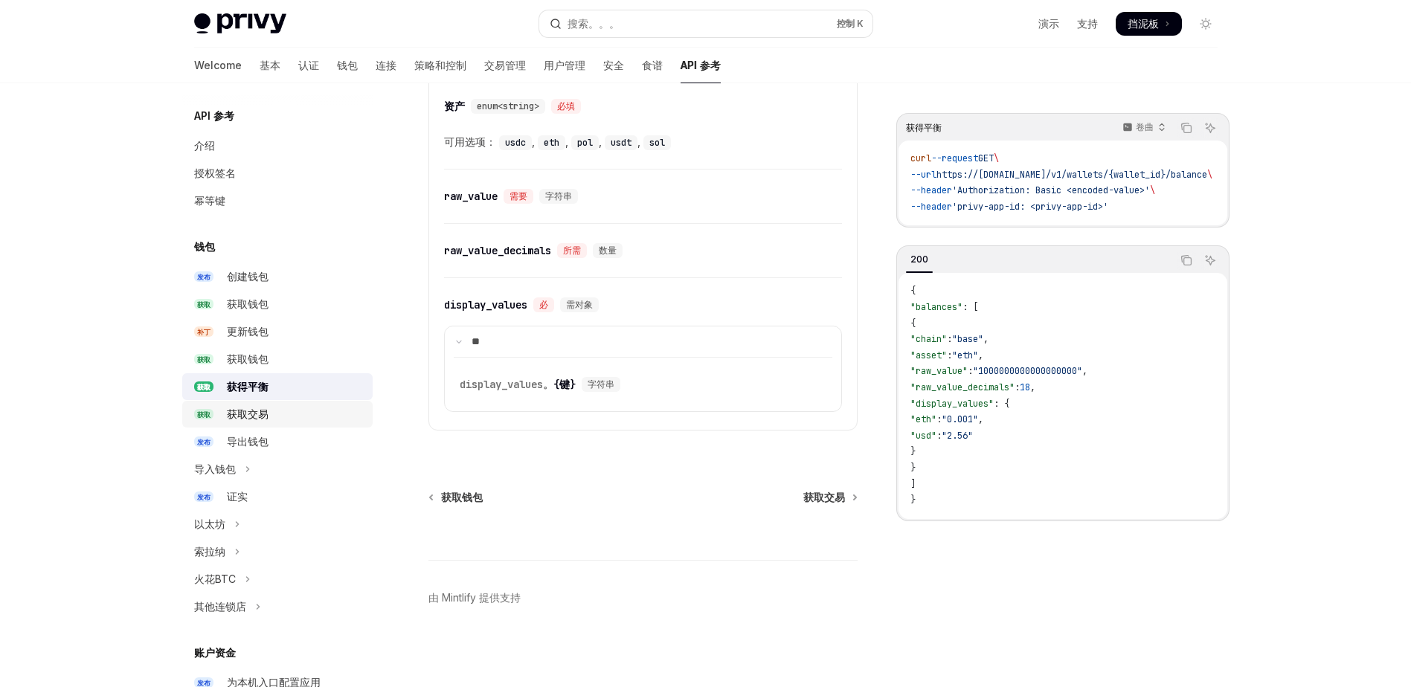
click at [271, 412] on div "获取交易" at bounding box center [295, 414] width 137 height 18
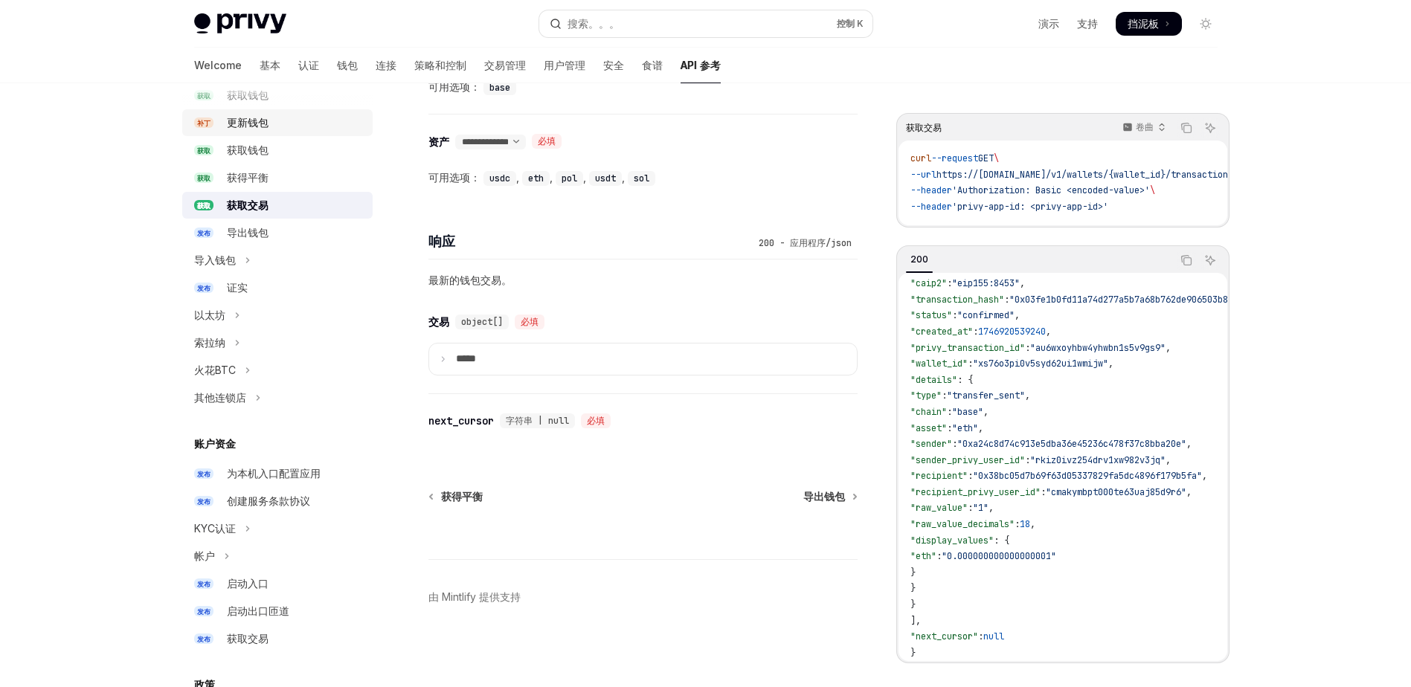
scroll to position [227, 0]
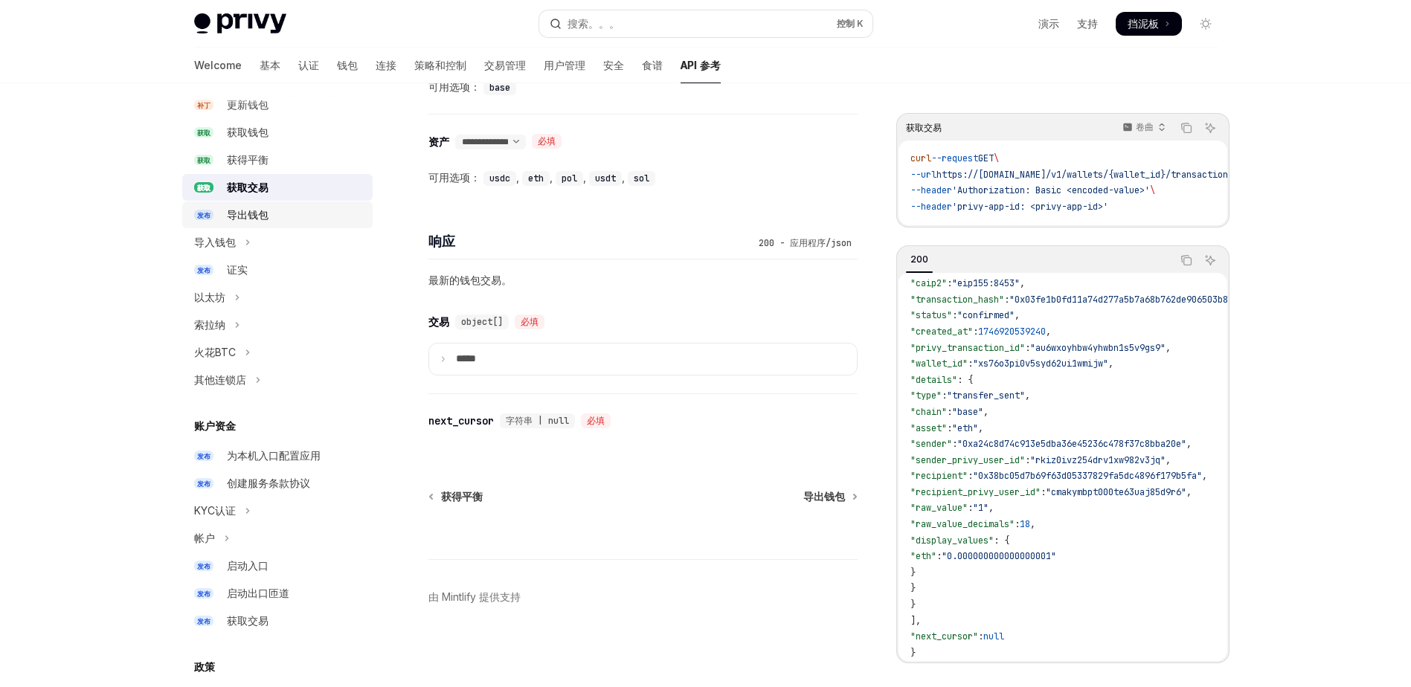
click at [272, 215] on div "导出钱包" at bounding box center [295, 215] width 137 height 18
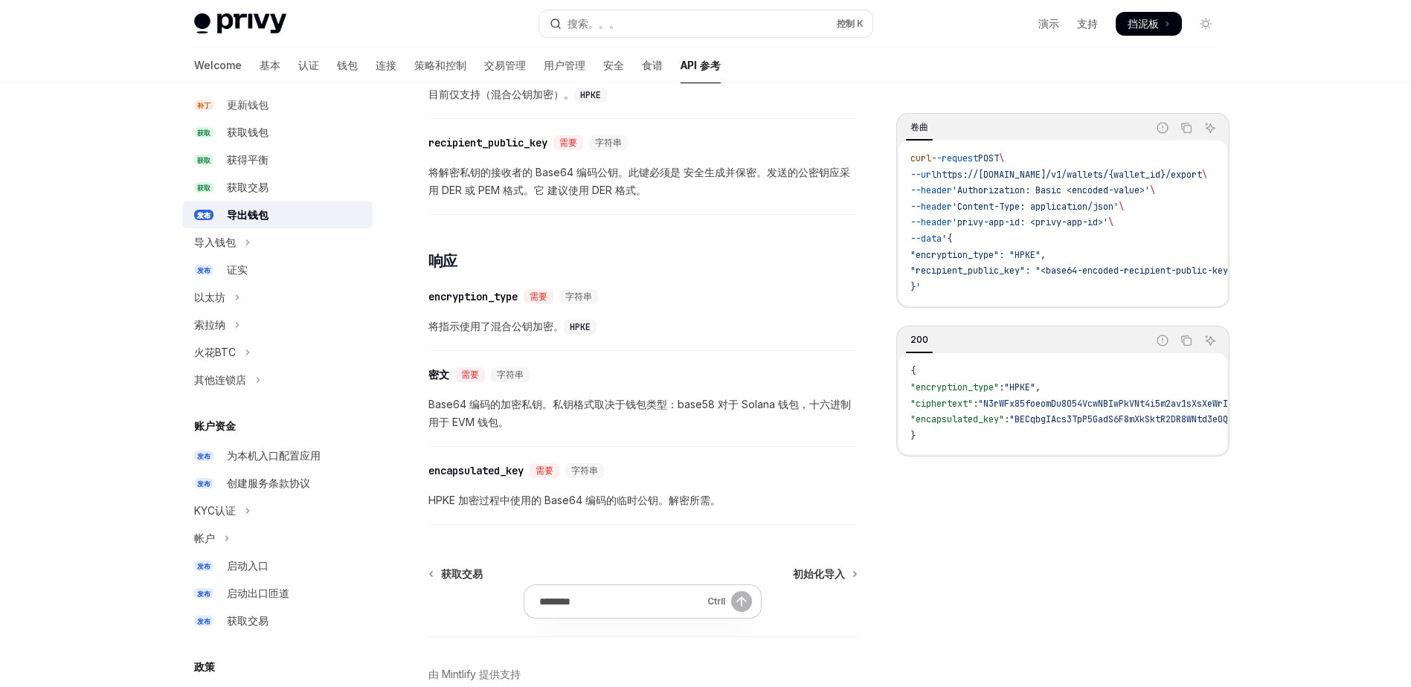
scroll to position [853, 0]
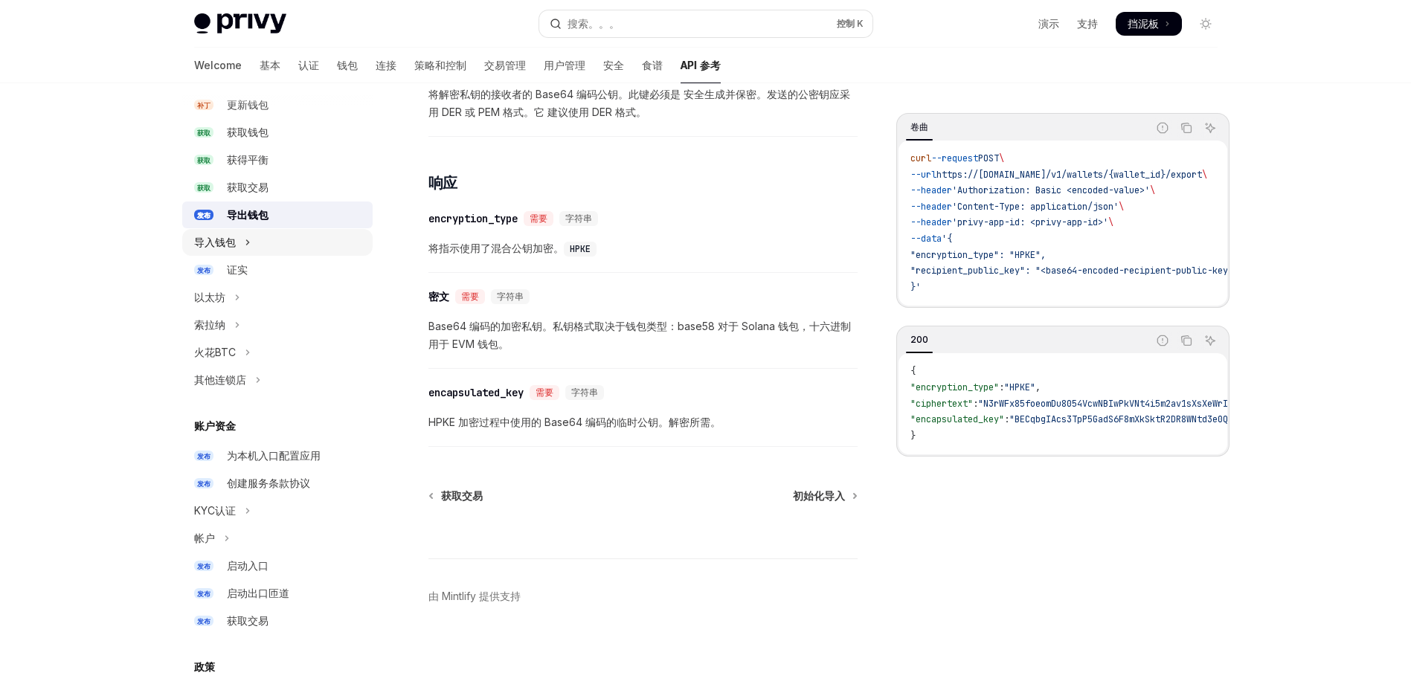
click at [232, 248] on div "导入钱包" at bounding box center [215, 243] width 42 height 18
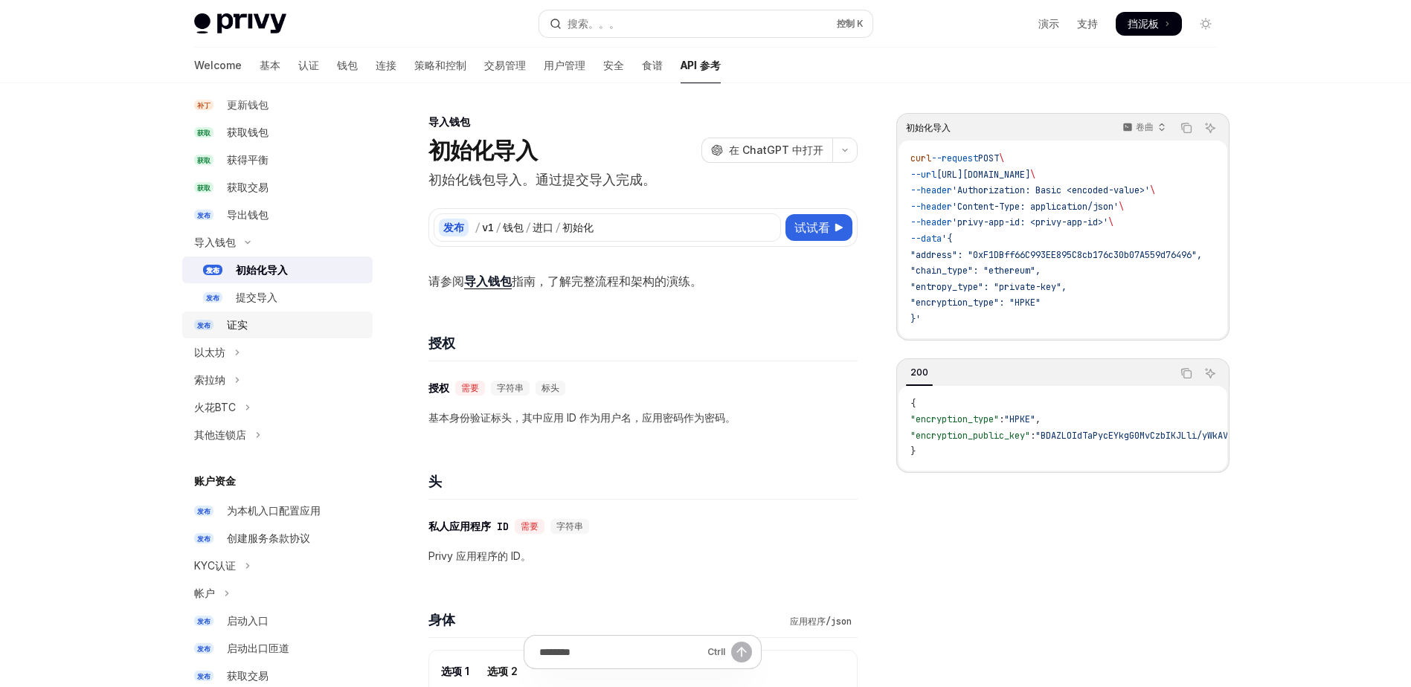
click at [245, 321] on div "证实" at bounding box center [237, 325] width 21 height 18
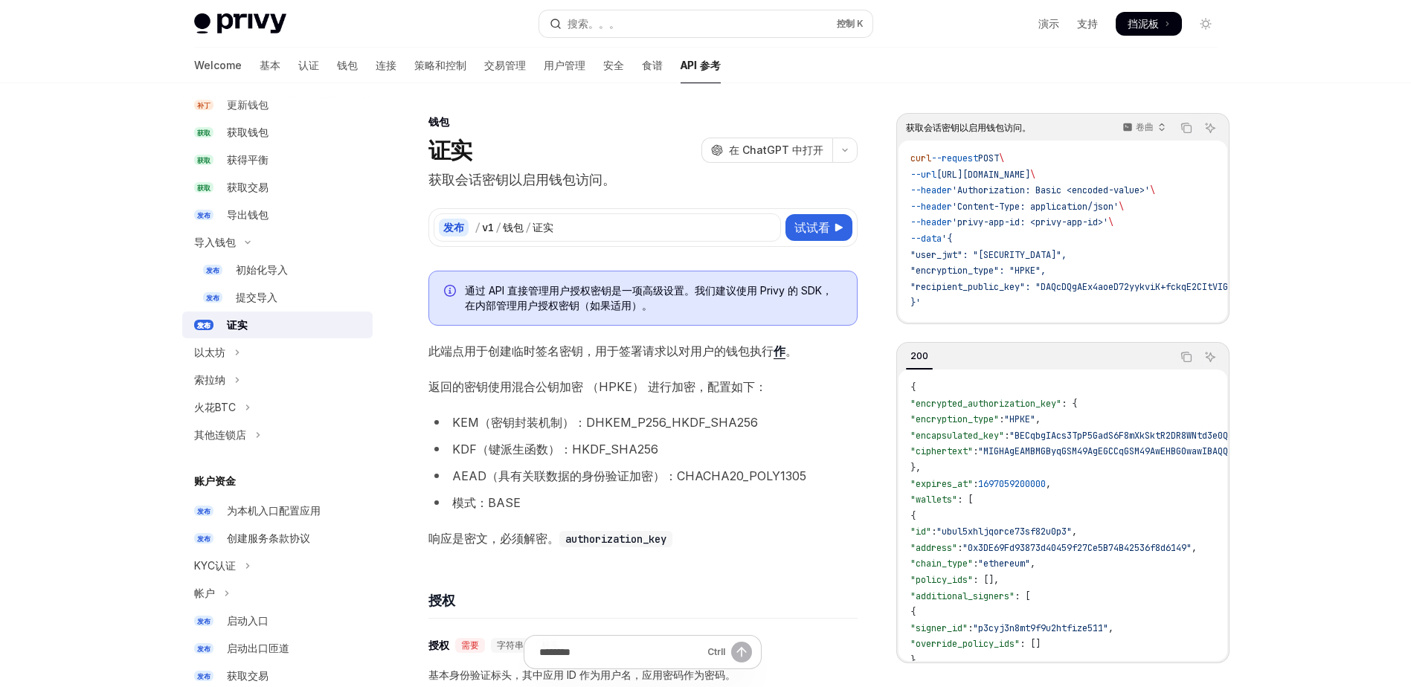
click at [525, 142] on div "证实 开放人工智能 在 ChatGPT 中打开" at bounding box center [642, 150] width 429 height 27
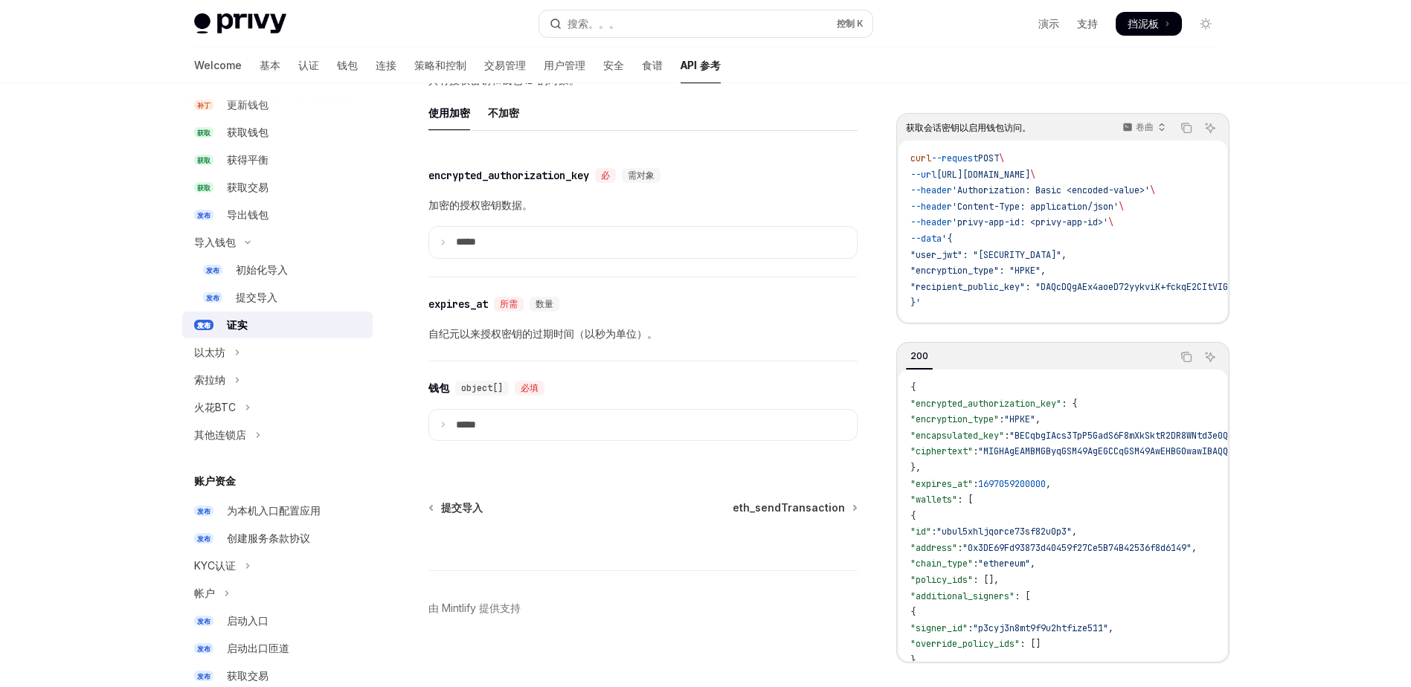
scroll to position [1190, 0]
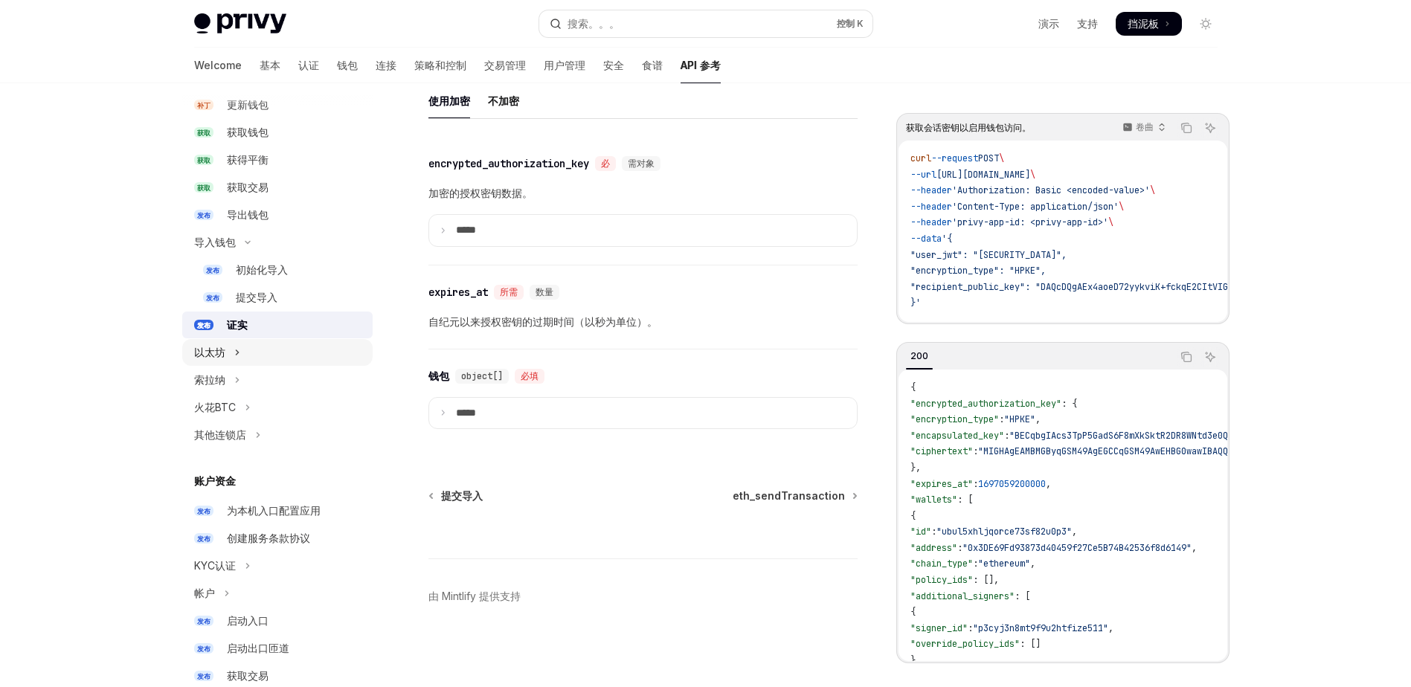
click at [225, 358] on button "以太坊" at bounding box center [277, 352] width 190 height 27
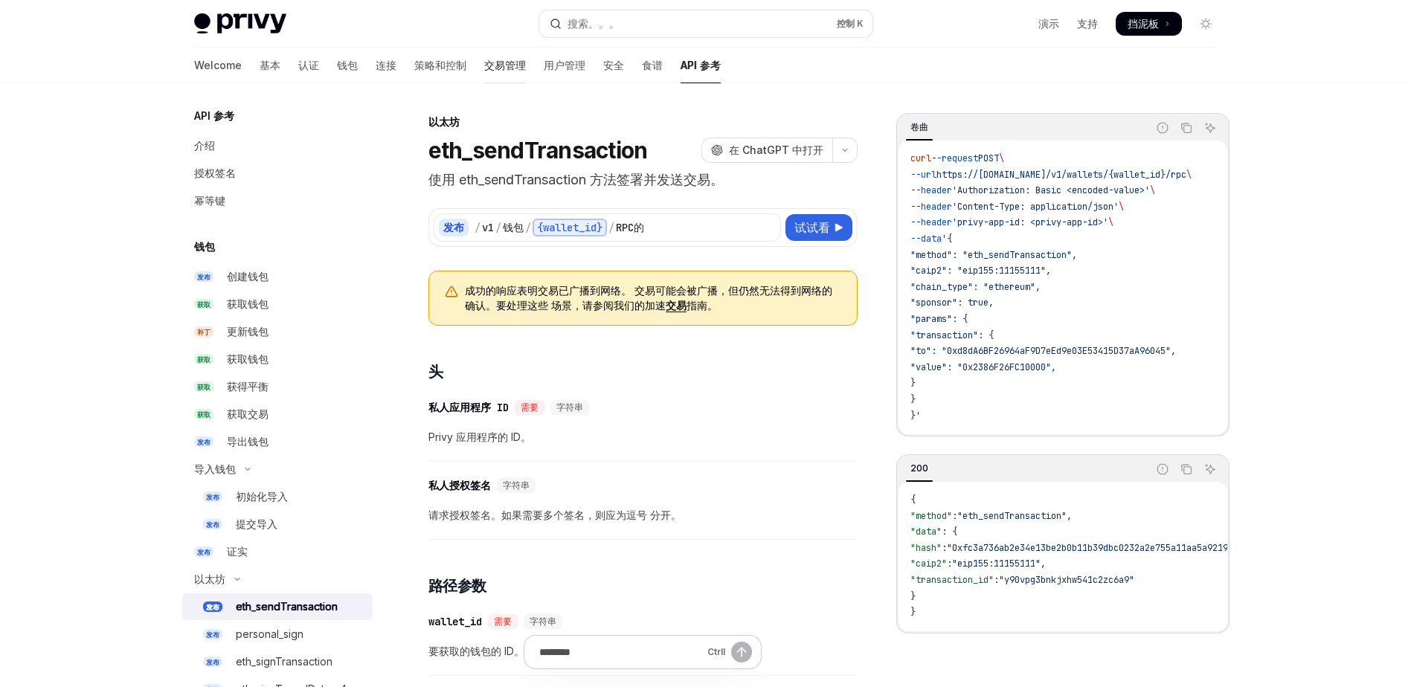
click at [484, 72] on font "交易管理" at bounding box center [505, 65] width 42 height 15
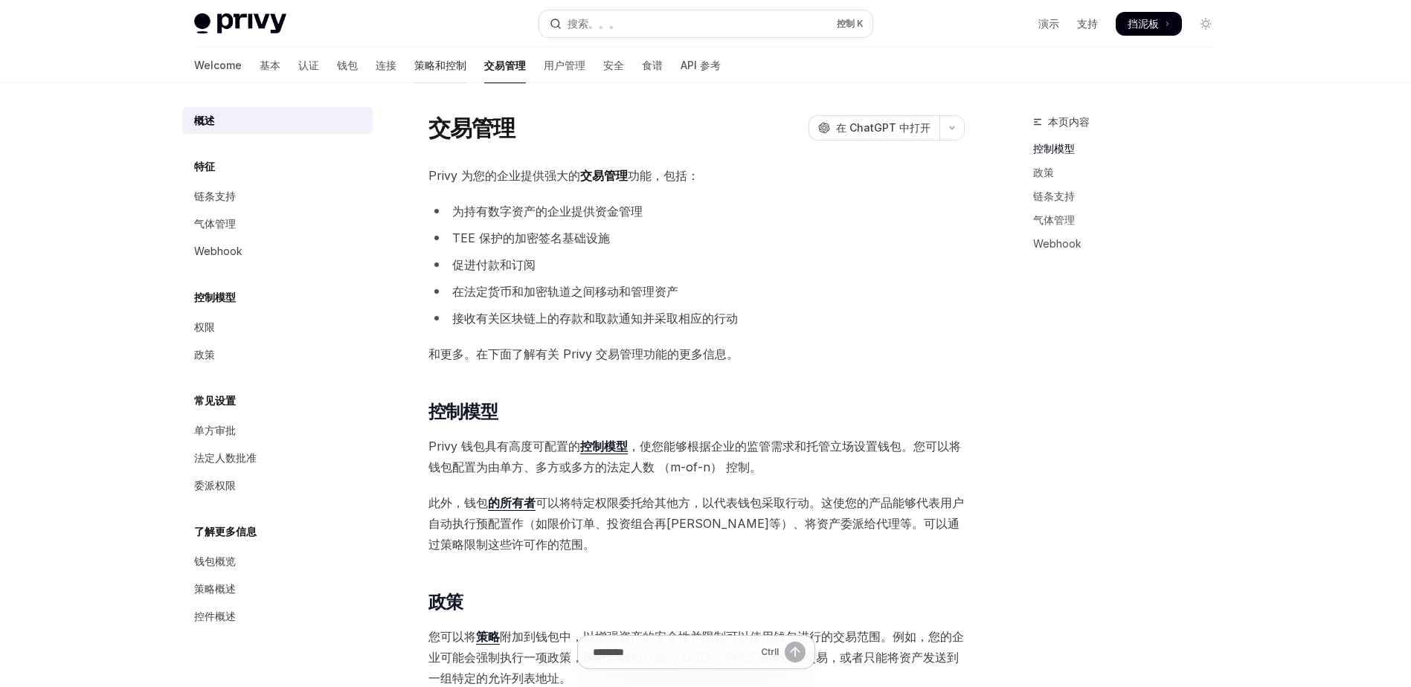
click at [414, 62] on font "策略和控制" at bounding box center [440, 65] width 52 height 15
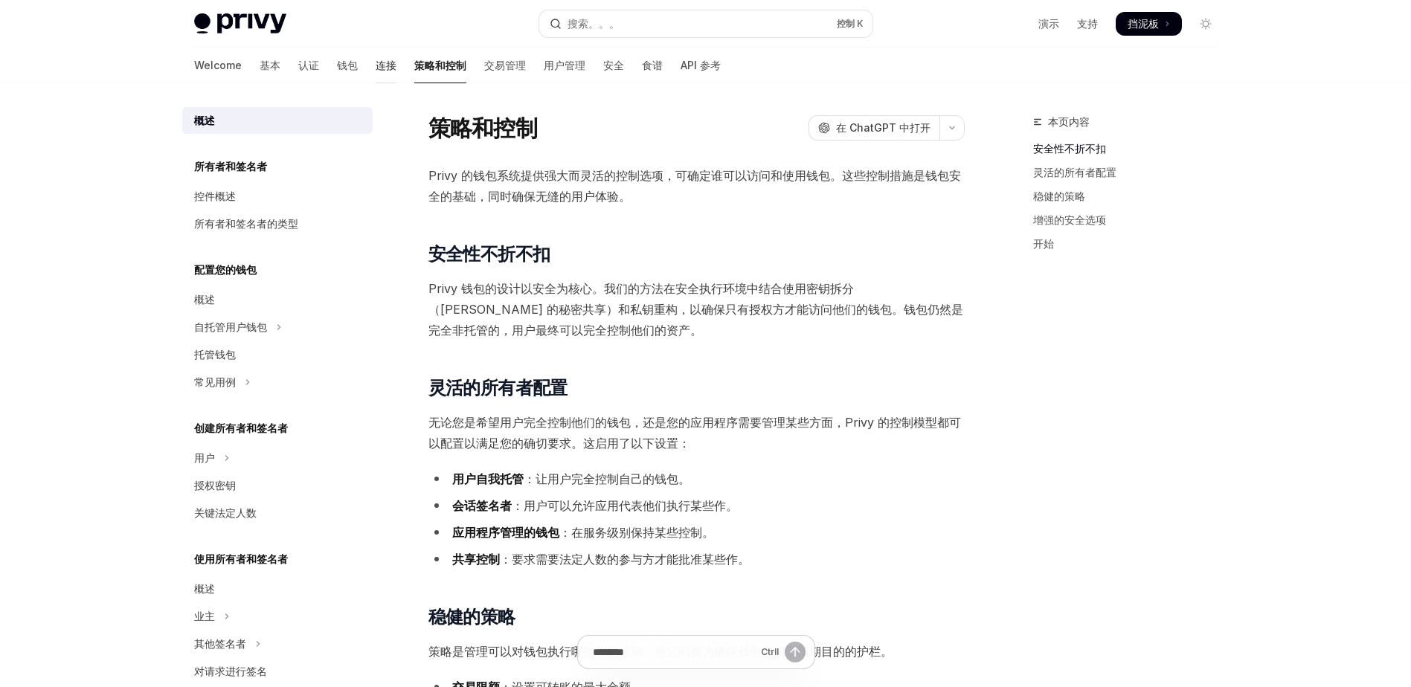
click at [376, 64] on font "连接" at bounding box center [386, 65] width 21 height 15
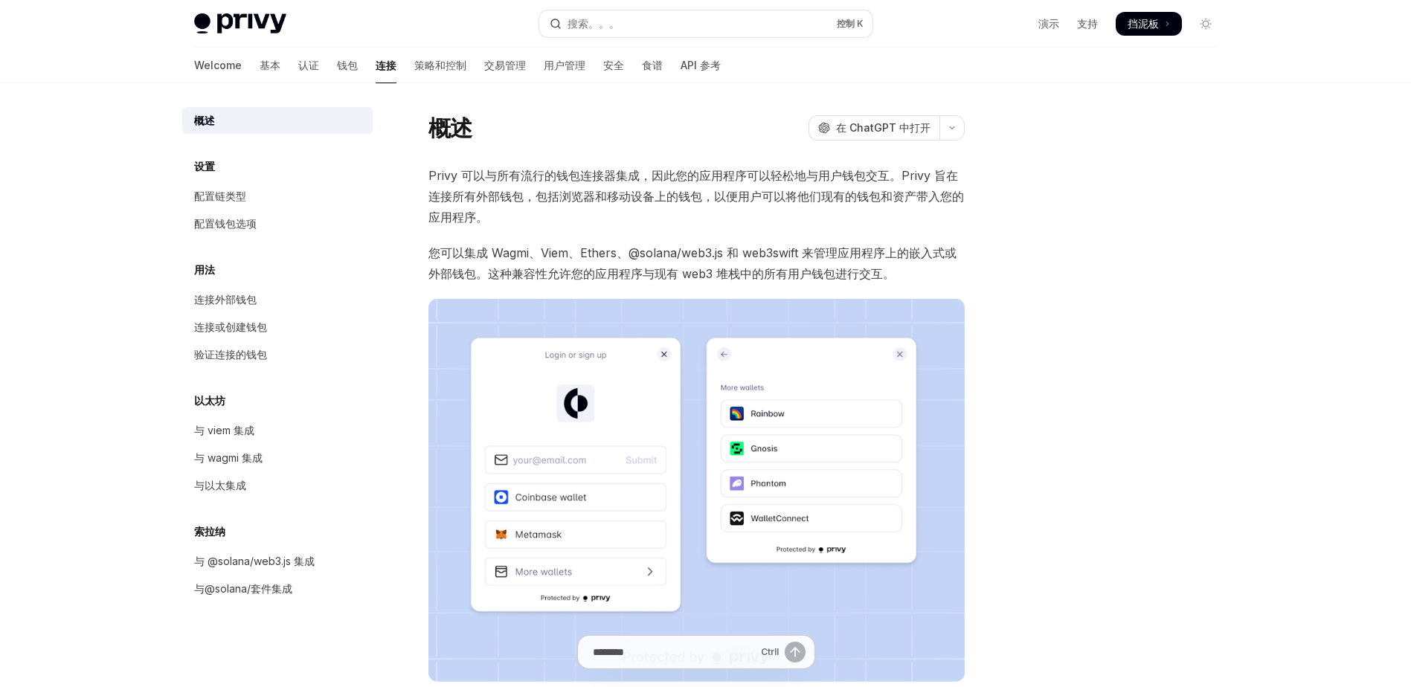
click at [121, 182] on div "跳至主要内容 Privy Docs 主页 搜索。。。 控制 K 演示 支持 Dashboard 挡泥板 Search... Navigation Overvi…" at bounding box center [705, 461] width 1411 height 922
click at [337, 67] on font "钱包" at bounding box center [347, 65] width 21 height 15
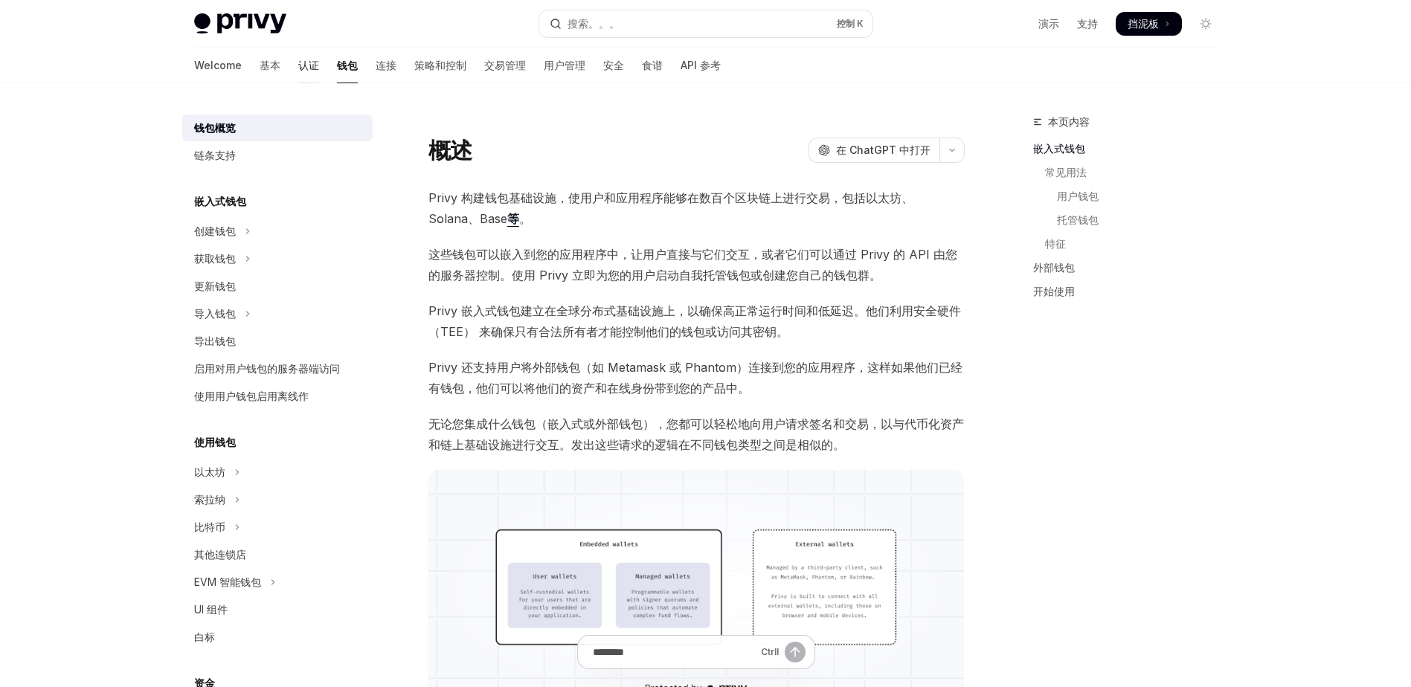
click at [298, 66] on font "认证" at bounding box center [308, 65] width 21 height 15
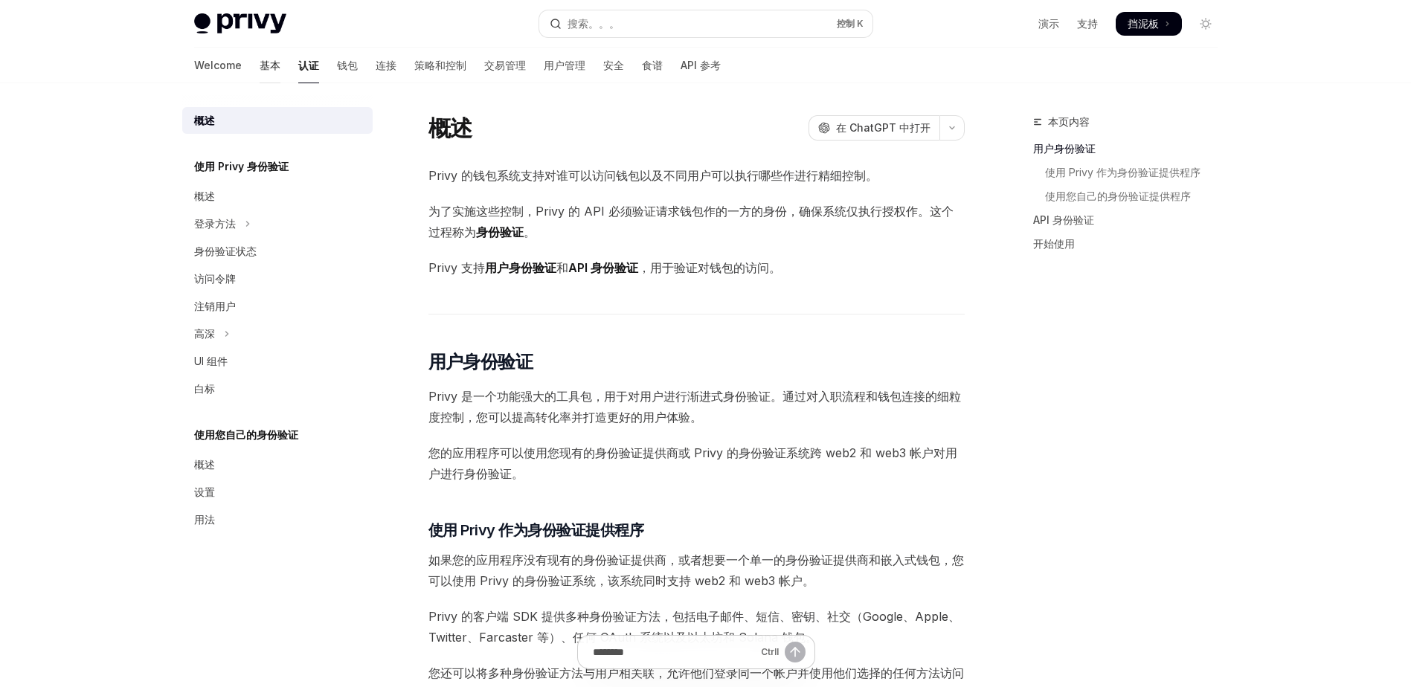
click at [260, 61] on font "基本" at bounding box center [270, 65] width 21 height 15
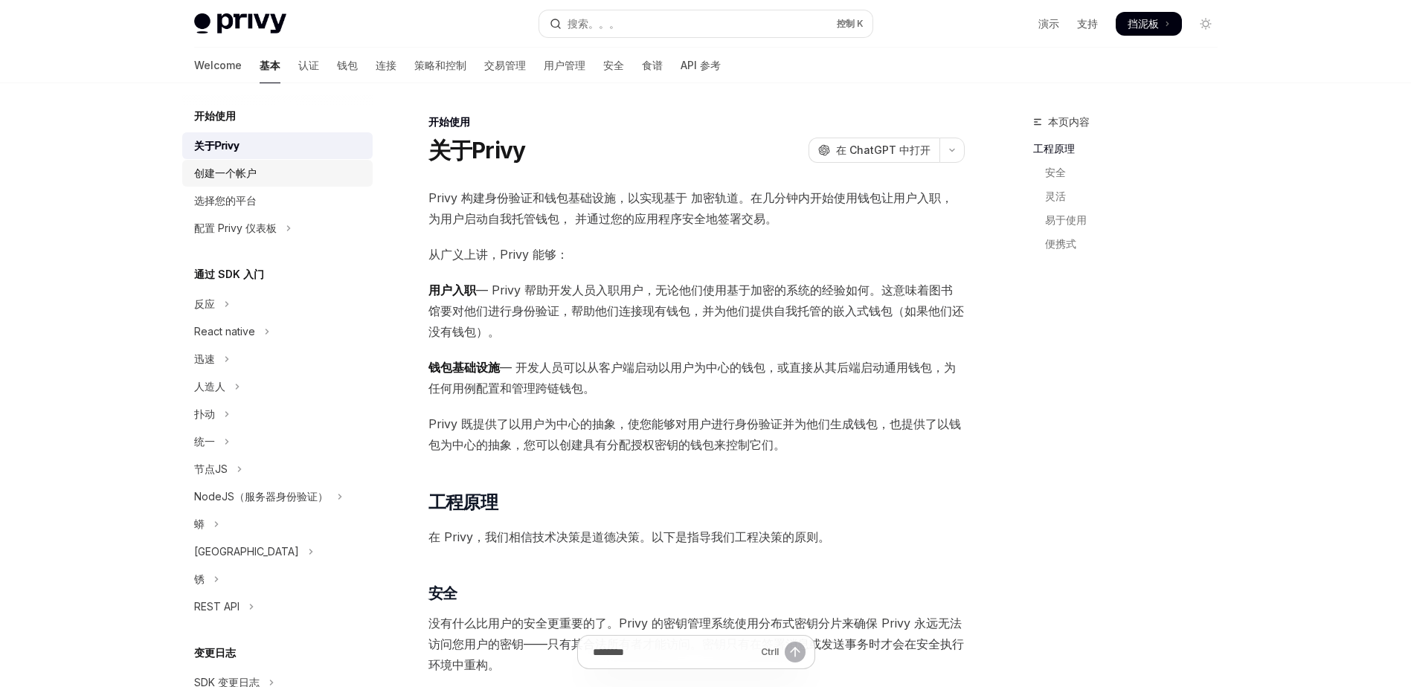
click at [231, 178] on div "创建一个帐户" at bounding box center [225, 173] width 62 height 18
type textarea "*"
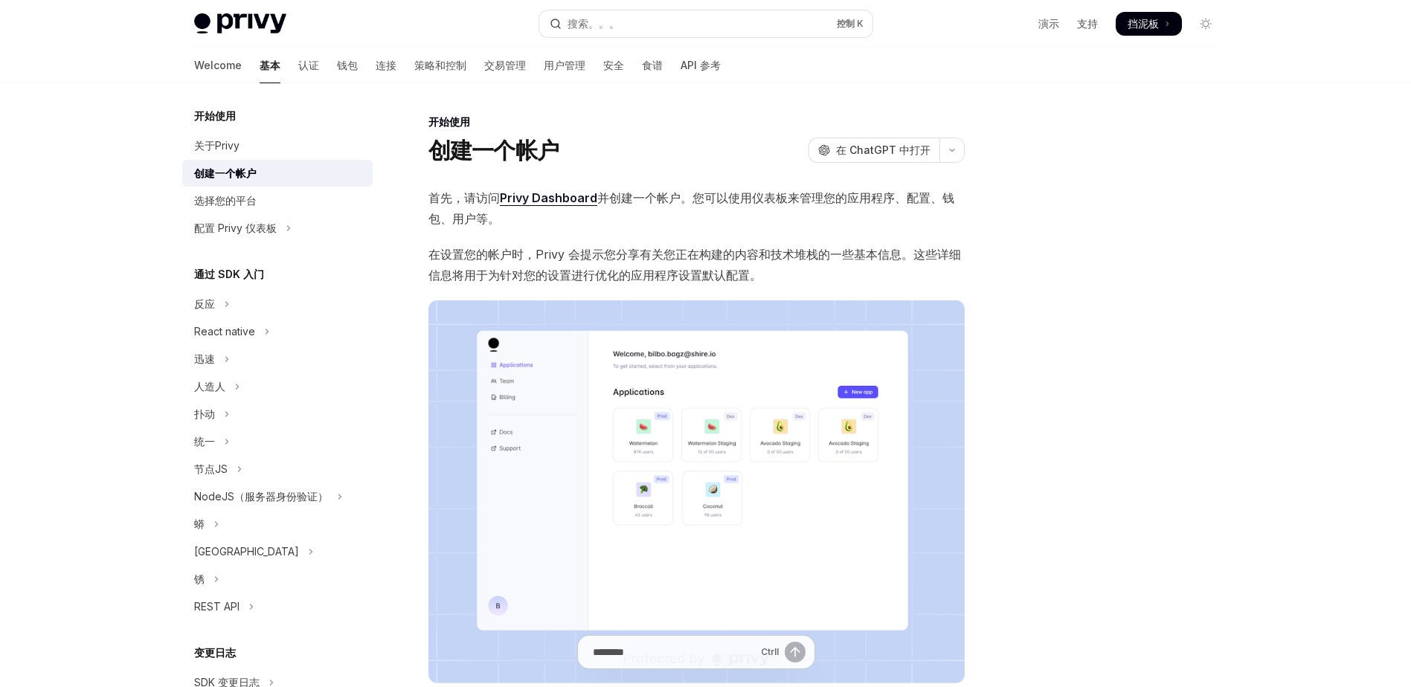
click at [619, 154] on div "创建一个帐户 开放人工智能 在 ChatGPT 中打开" at bounding box center [696, 150] width 536 height 27
click at [617, 150] on div "创建一个帐户 开放人工智能 在 ChatGPT 中打开" at bounding box center [696, 150] width 536 height 27
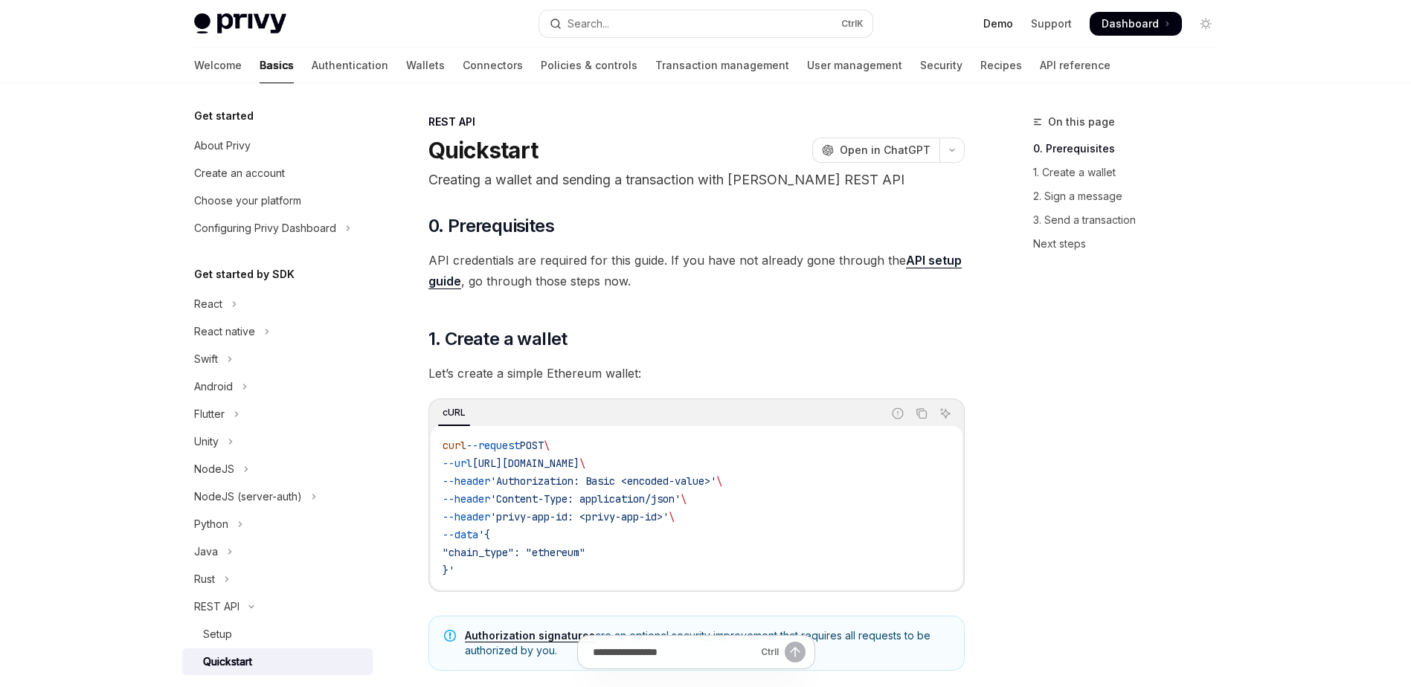
click at [1001, 25] on link "Demo" at bounding box center [998, 23] width 30 height 15
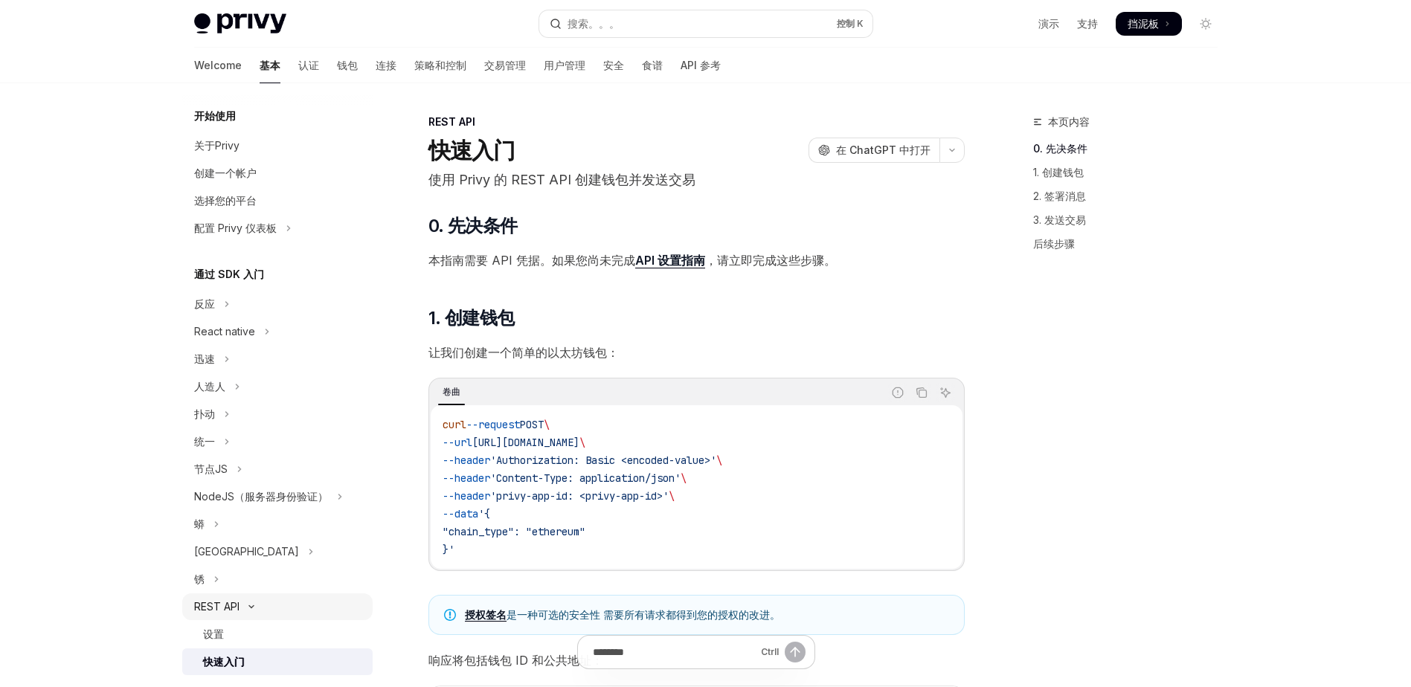
click at [235, 608] on div "REST API" at bounding box center [216, 607] width 45 height 18
click at [233, 616] on button "REST API" at bounding box center [277, 606] width 190 height 27
click at [228, 641] on div "设置" at bounding box center [283, 634] width 161 height 18
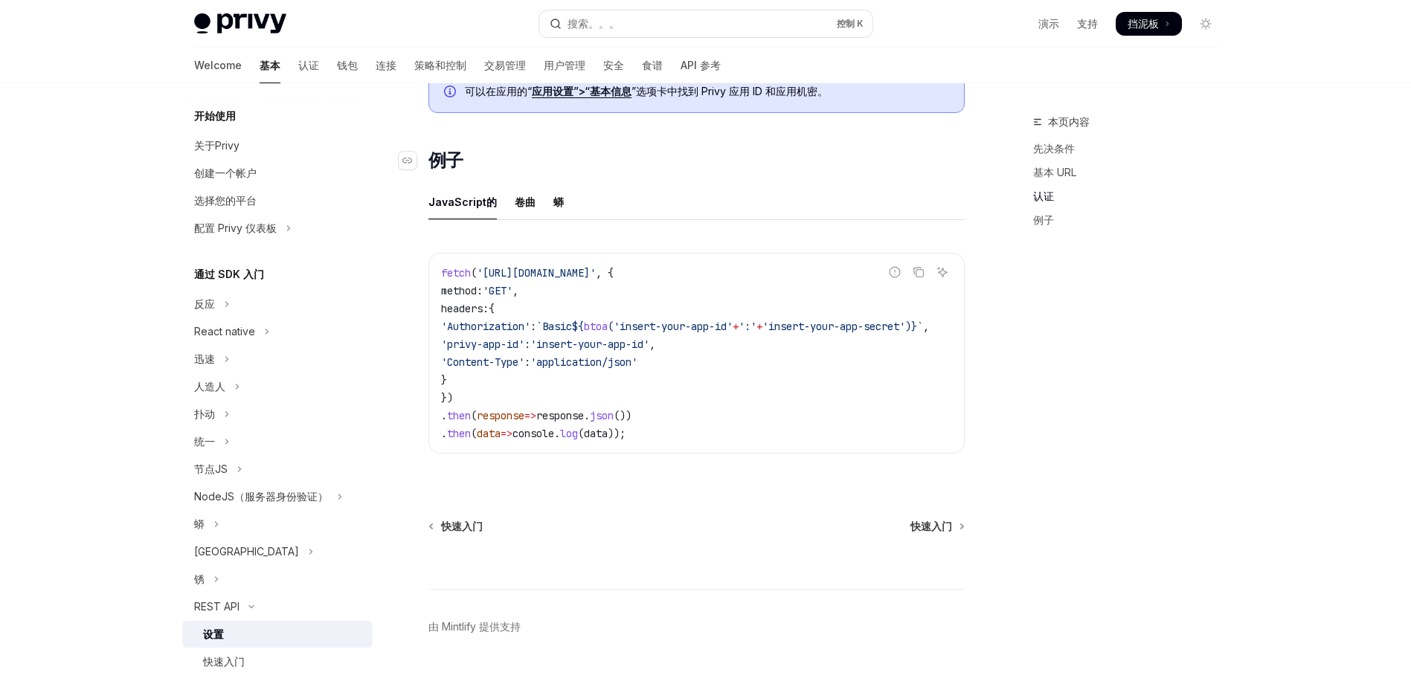
scroll to position [739, 0]
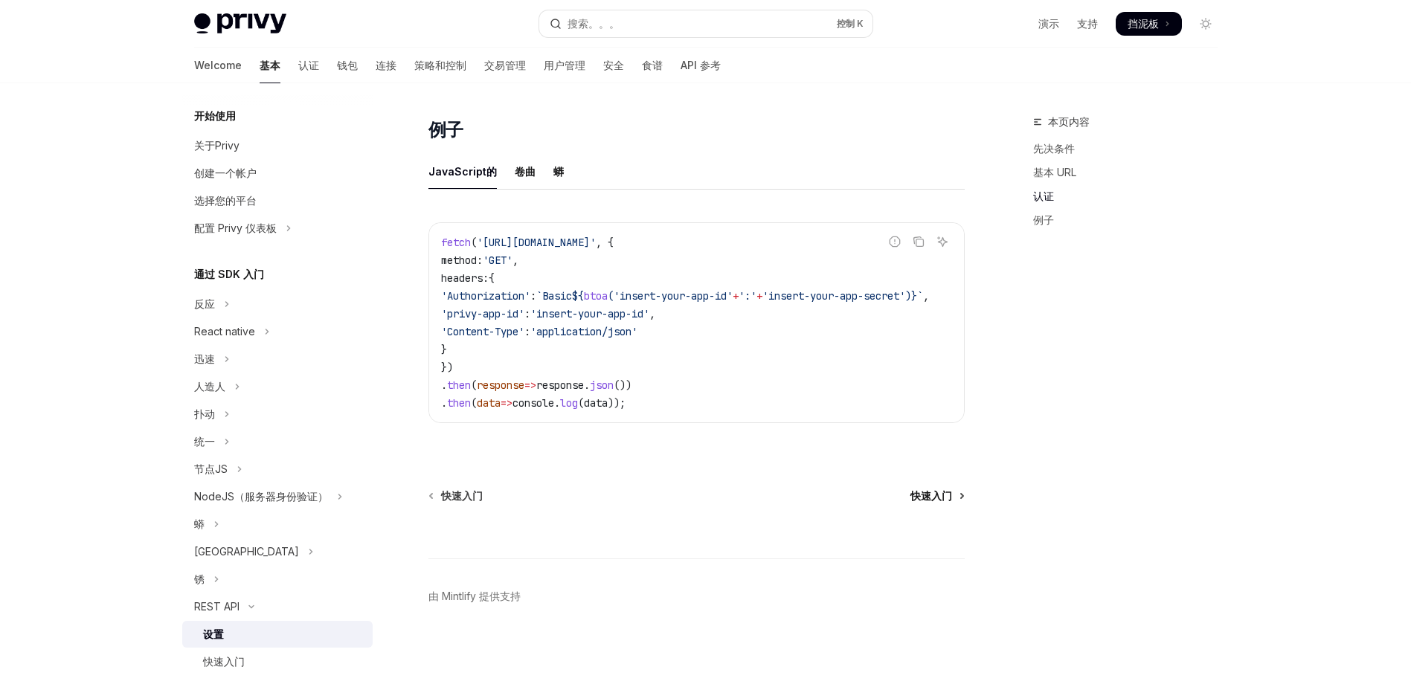
click at [937, 497] on span "快速入门" at bounding box center [931, 496] width 42 height 15
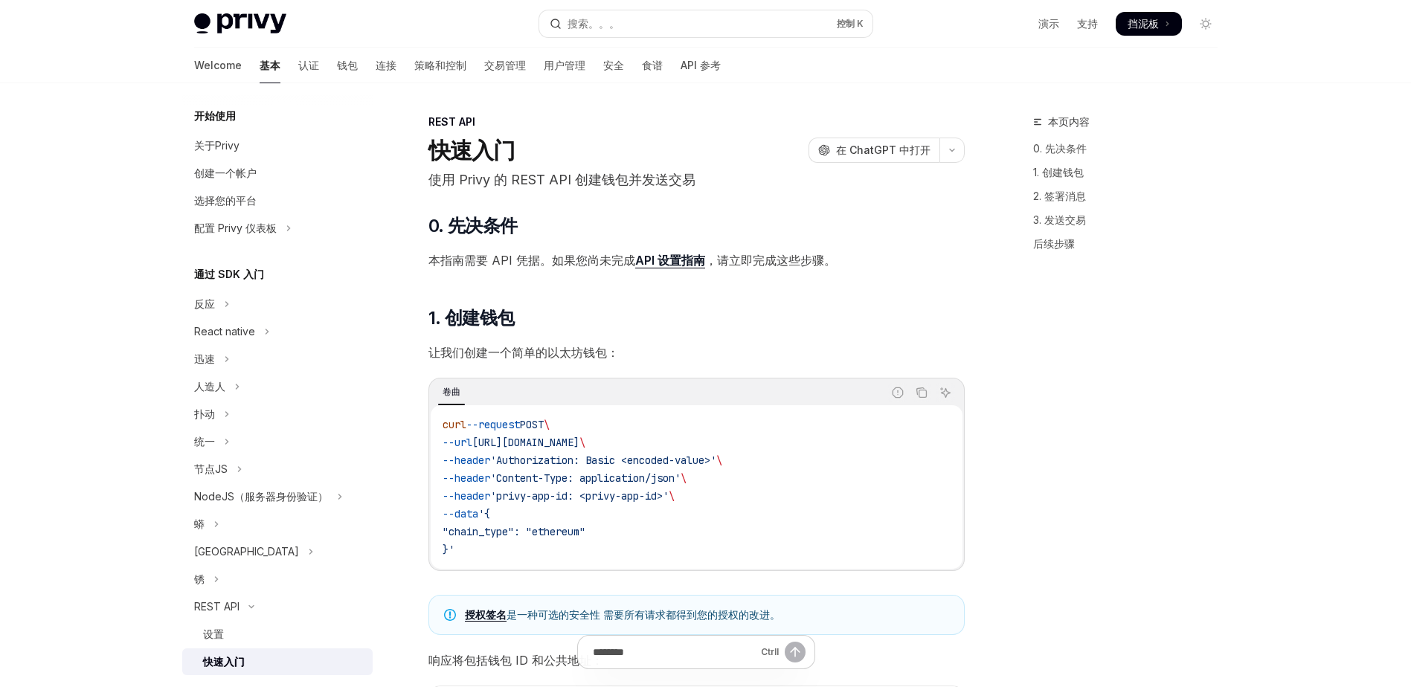
type textarea "*"
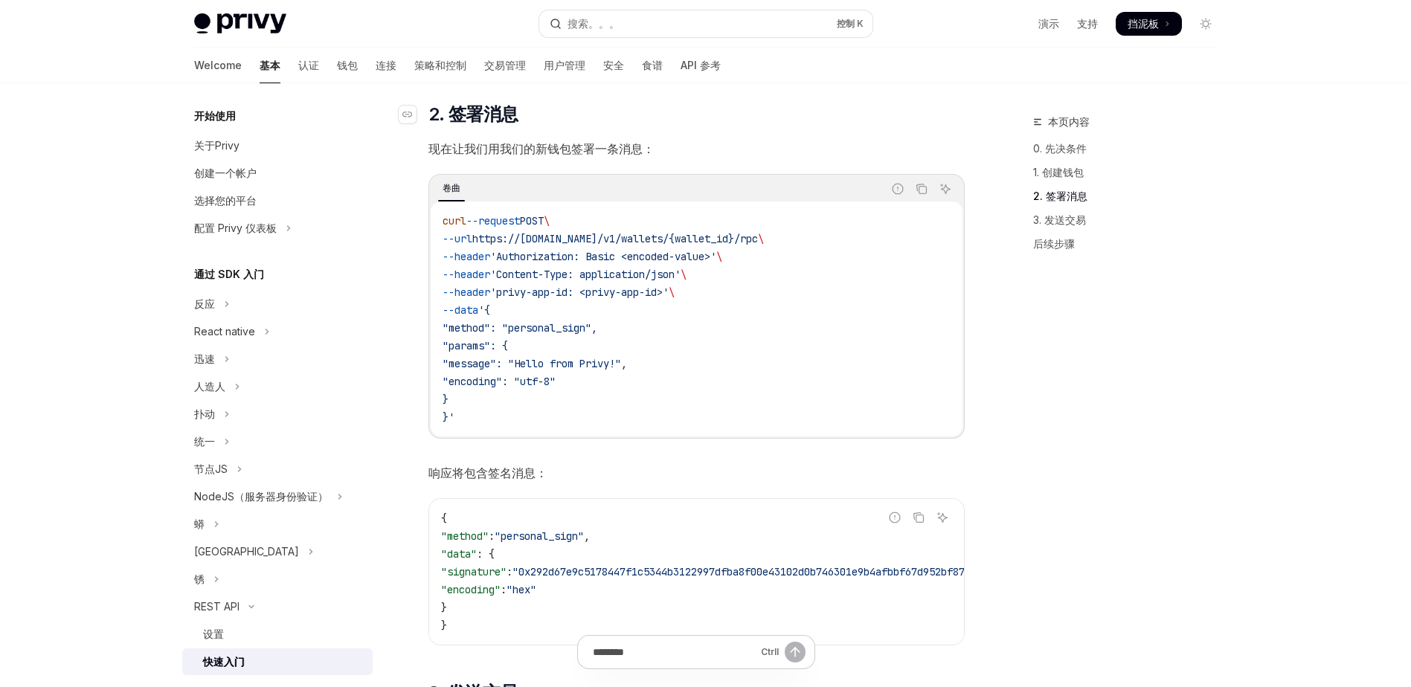
click at [584, 107] on h2 "​ 2. 签署消息" at bounding box center [696, 115] width 536 height 24
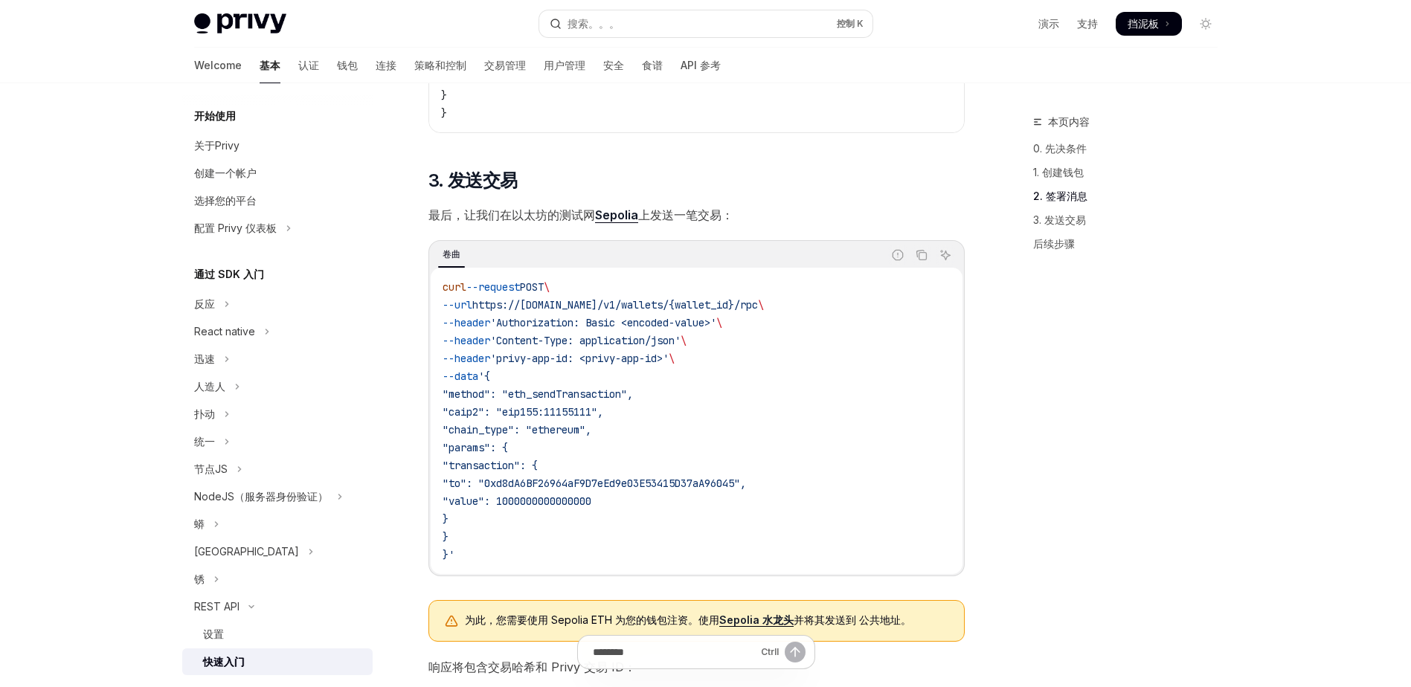
scroll to position [1279, 0]
click at [593, 180] on h2 "​ 3. 发送交易" at bounding box center [696, 180] width 536 height 24
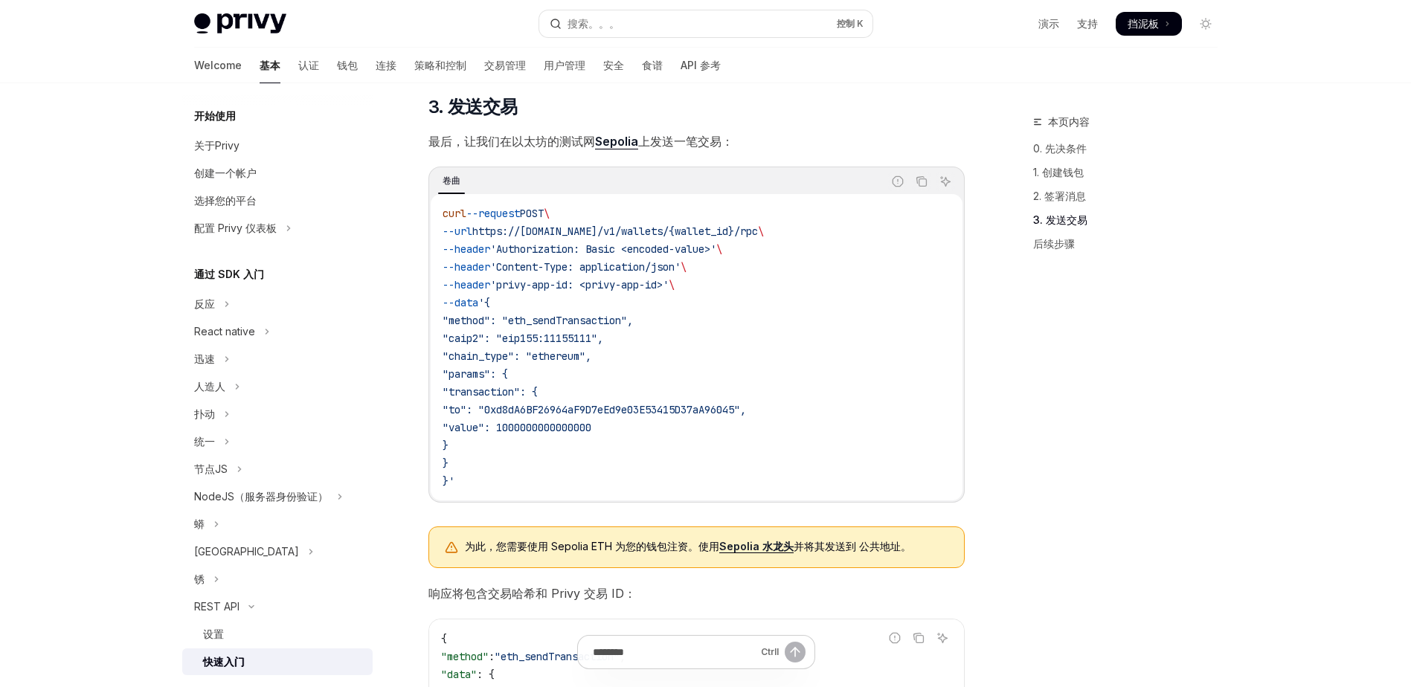
scroll to position [1353, 0]
click at [561, 108] on h2 "​ 3. 发送交易" at bounding box center [696, 106] width 536 height 24
click at [569, 108] on h2 "​ 3. 发送交易" at bounding box center [696, 106] width 536 height 24
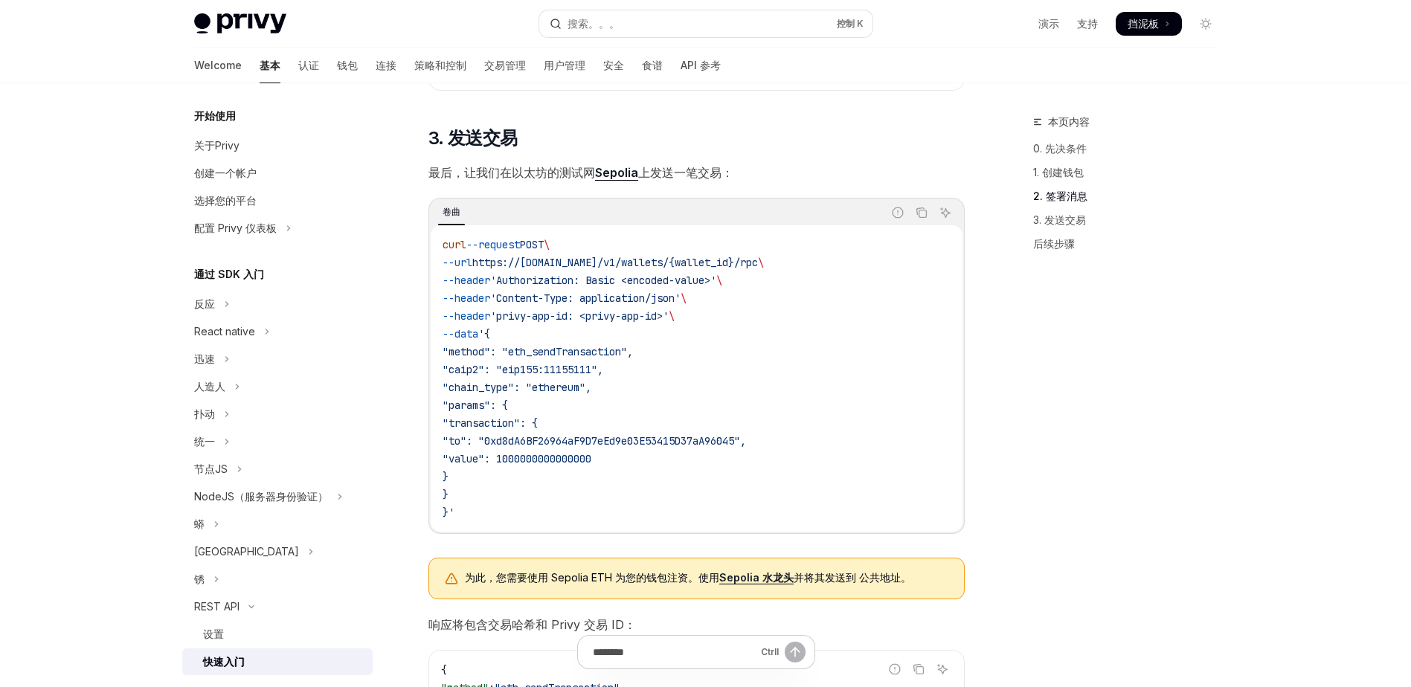
scroll to position [1338, 0]
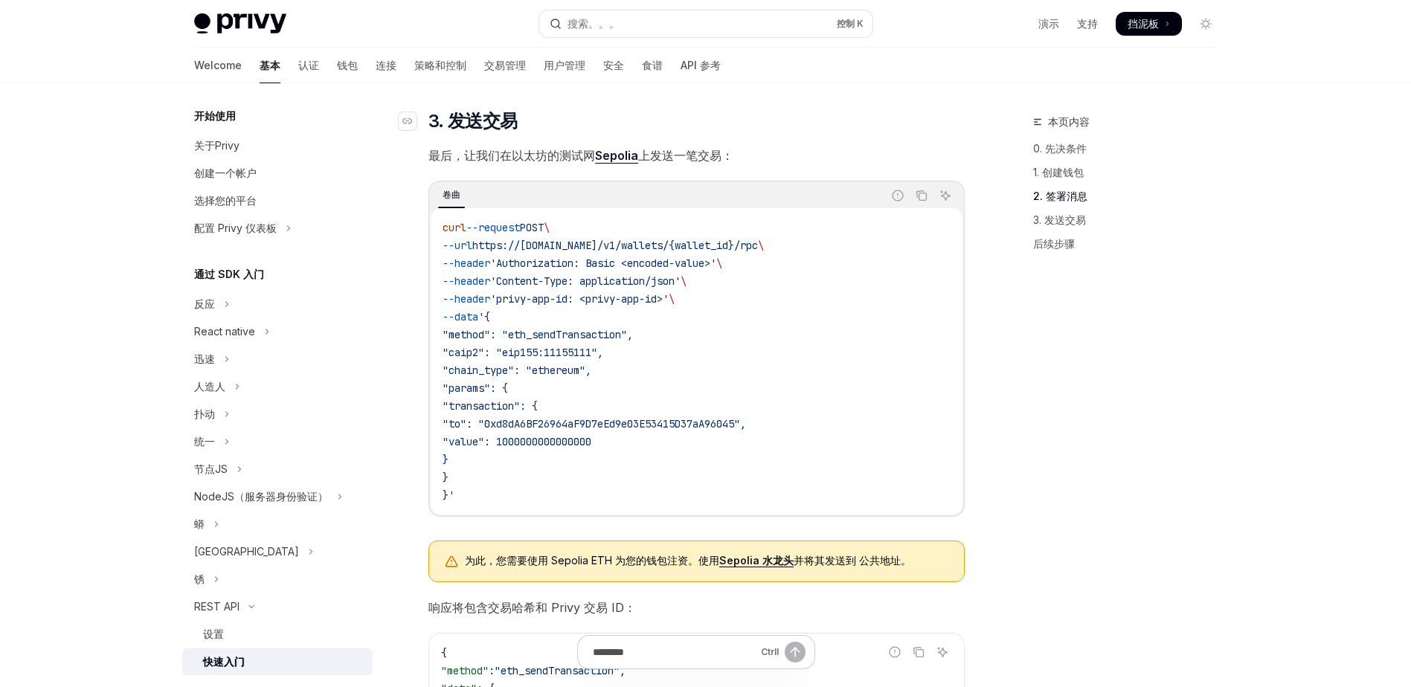
click at [597, 124] on h2 "​ 3. 发送交易" at bounding box center [696, 121] width 536 height 24
click at [578, 116] on h2 "​ 3. 发送交易" at bounding box center [696, 121] width 536 height 24
click at [592, 116] on h2 "​ 3. 发送交易" at bounding box center [696, 121] width 536 height 24
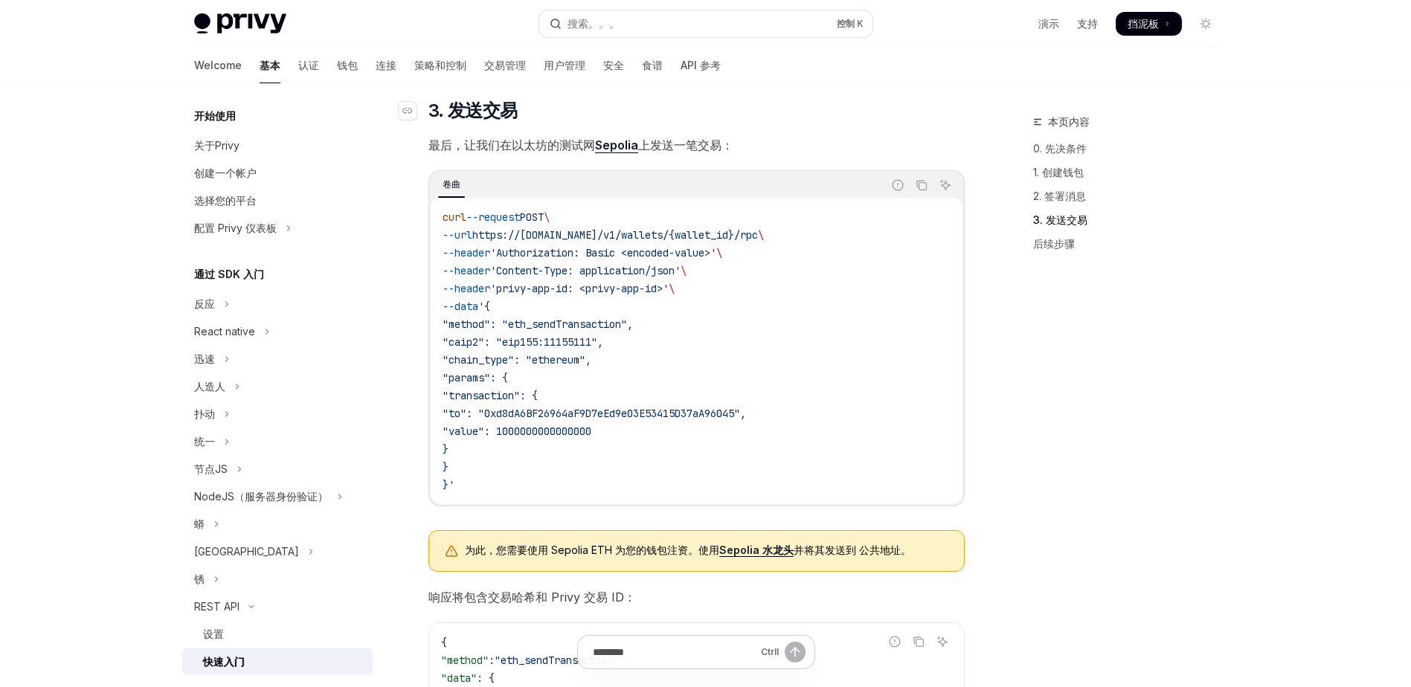
scroll to position [1351, 0]
click at [606, 106] on h2 "​ 3. 发送交易" at bounding box center [696, 109] width 536 height 24
click at [562, 104] on h2 "​ 3. 发送交易" at bounding box center [696, 109] width 536 height 24
click at [621, 150] on link "Sepolia" at bounding box center [616, 143] width 43 height 16
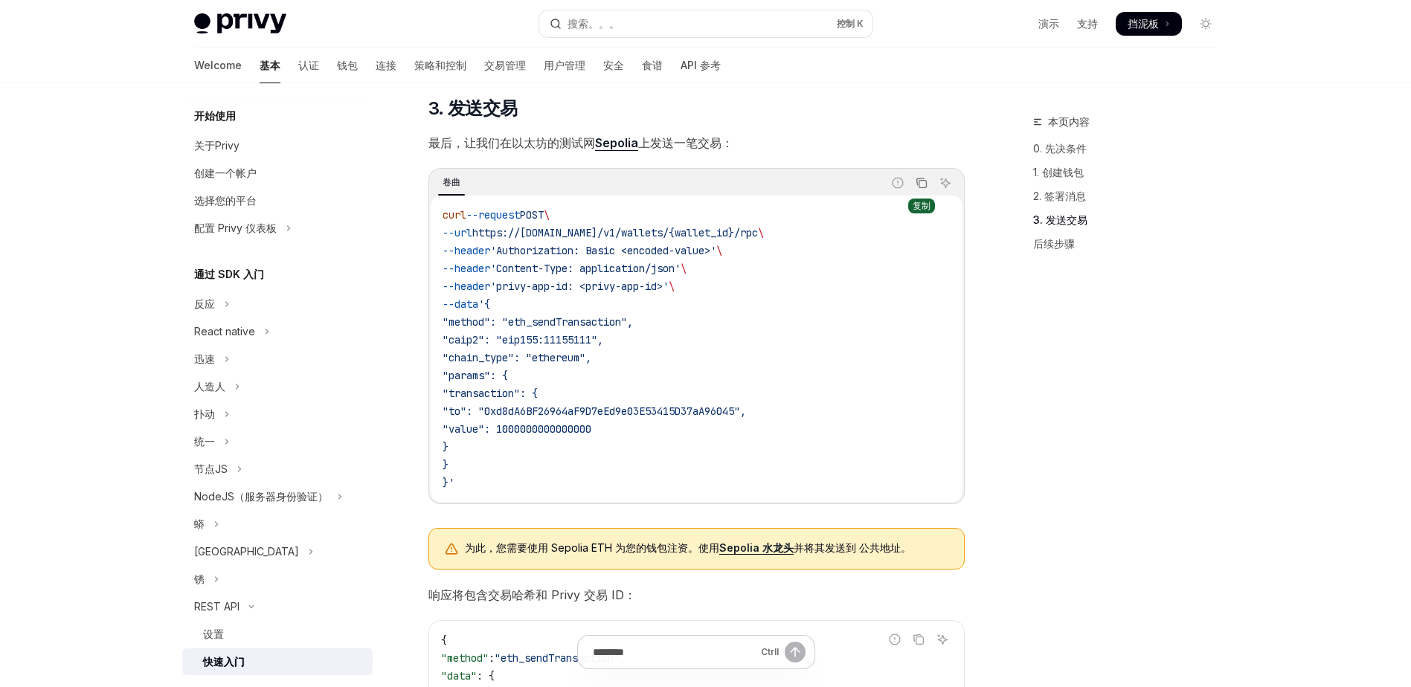
click at [920, 189] on icon "从代码块复制内容" at bounding box center [922, 183] width 12 height 12
click at [726, 110] on h2 "​ 3. 发送交易" at bounding box center [696, 109] width 536 height 24
click at [704, 112] on h2 "​ 3. 发送交易" at bounding box center [696, 109] width 536 height 24
click at [701, 112] on h2 "​ 3. 发送交易" at bounding box center [696, 109] width 536 height 24
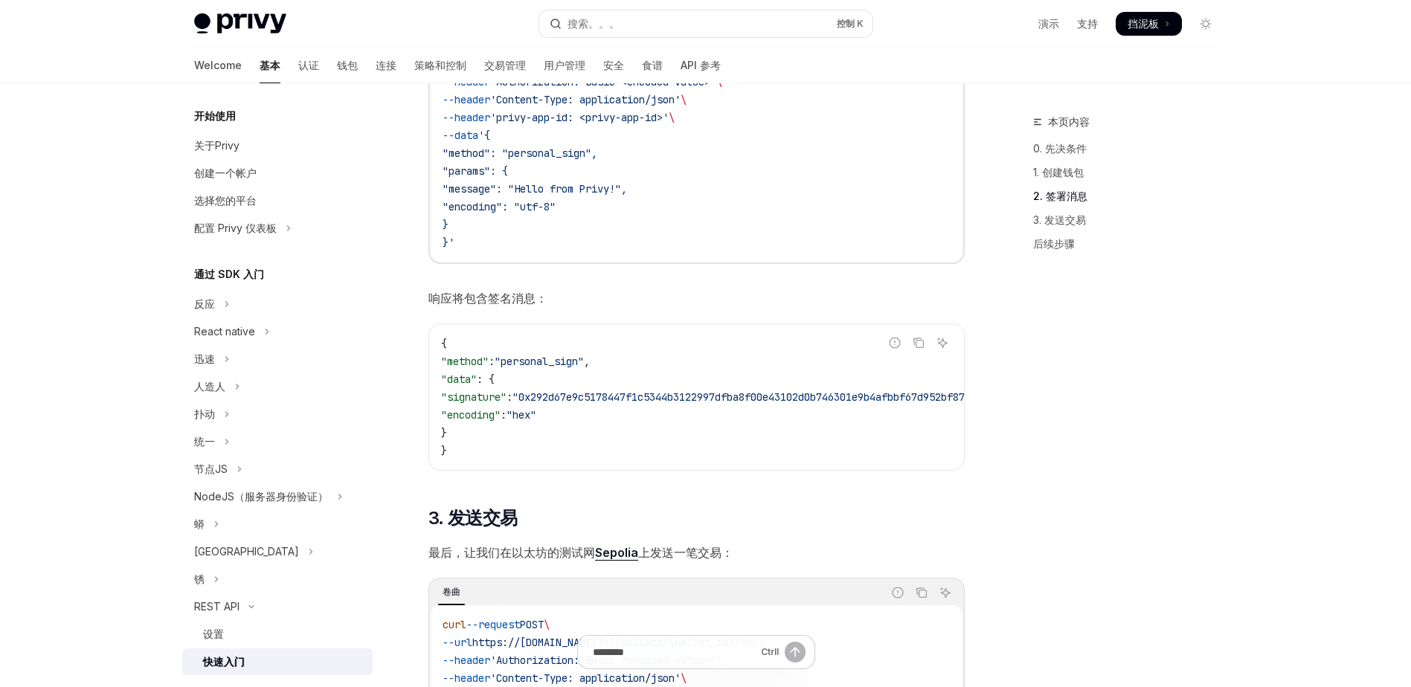
scroll to position [940, 0]
click at [625, 270] on div "​ 0. 先决条件 本指南需要 API 凭据。如果您尚未完成 API 设置指南 ，请立即完成这些步骤。 ​ 1. 创建钱包 让我们创建一个简单的以太坊钱包： …" at bounding box center [696, 339] width 536 height 2130
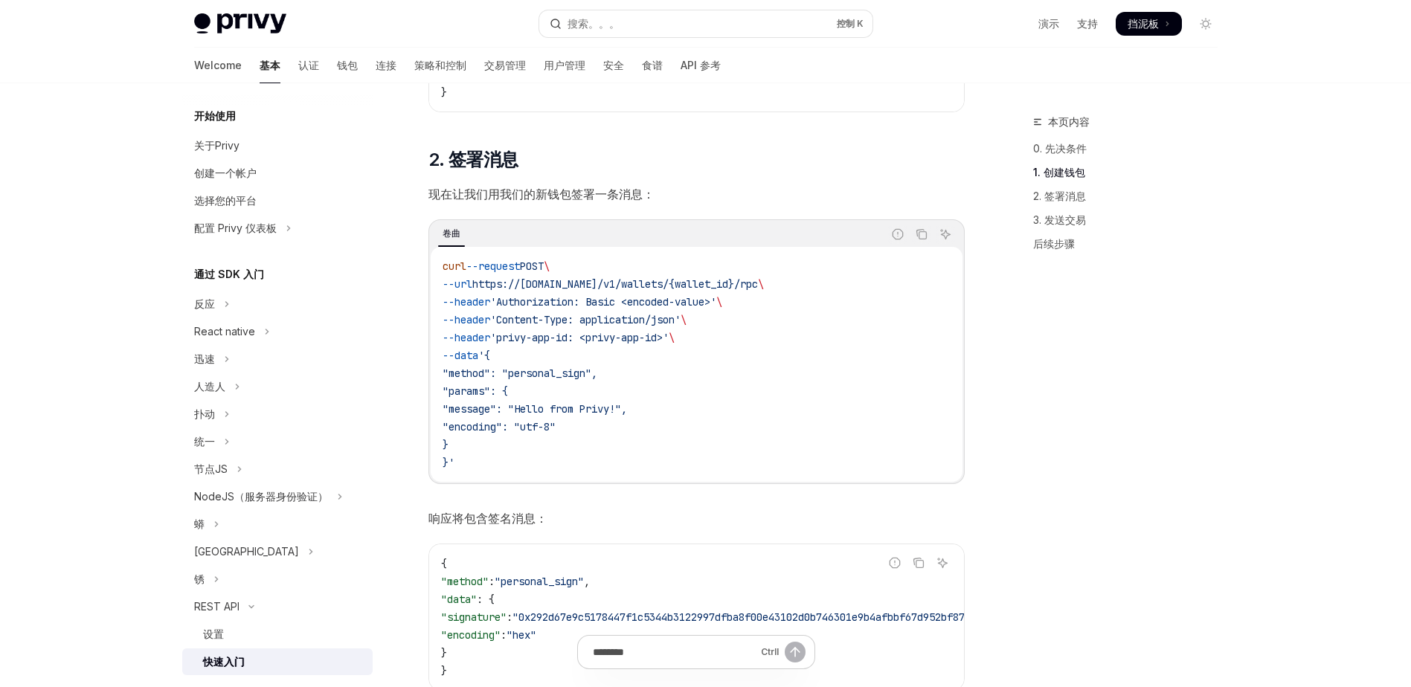
scroll to position [720, 0]
click at [660, 169] on h2 "​ 2. 签署消息" at bounding box center [696, 161] width 536 height 24
click at [596, 161] on h2 "​ 2. 签署消息" at bounding box center [696, 161] width 536 height 24
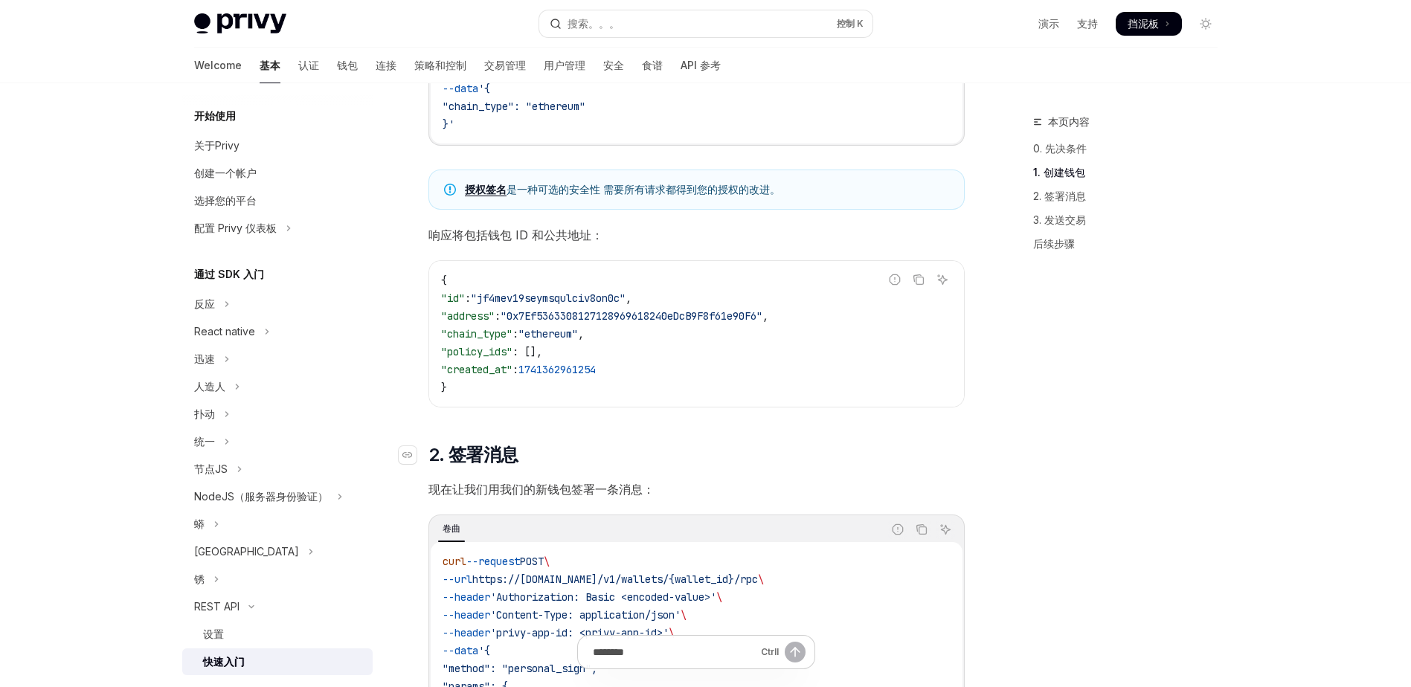
scroll to position [422, 0]
click at [653, 146] on div "curl --request POST \ --url https://api.privy.io/v1/wallets \ --header 'Authori…" at bounding box center [697, 65] width 532 height 164
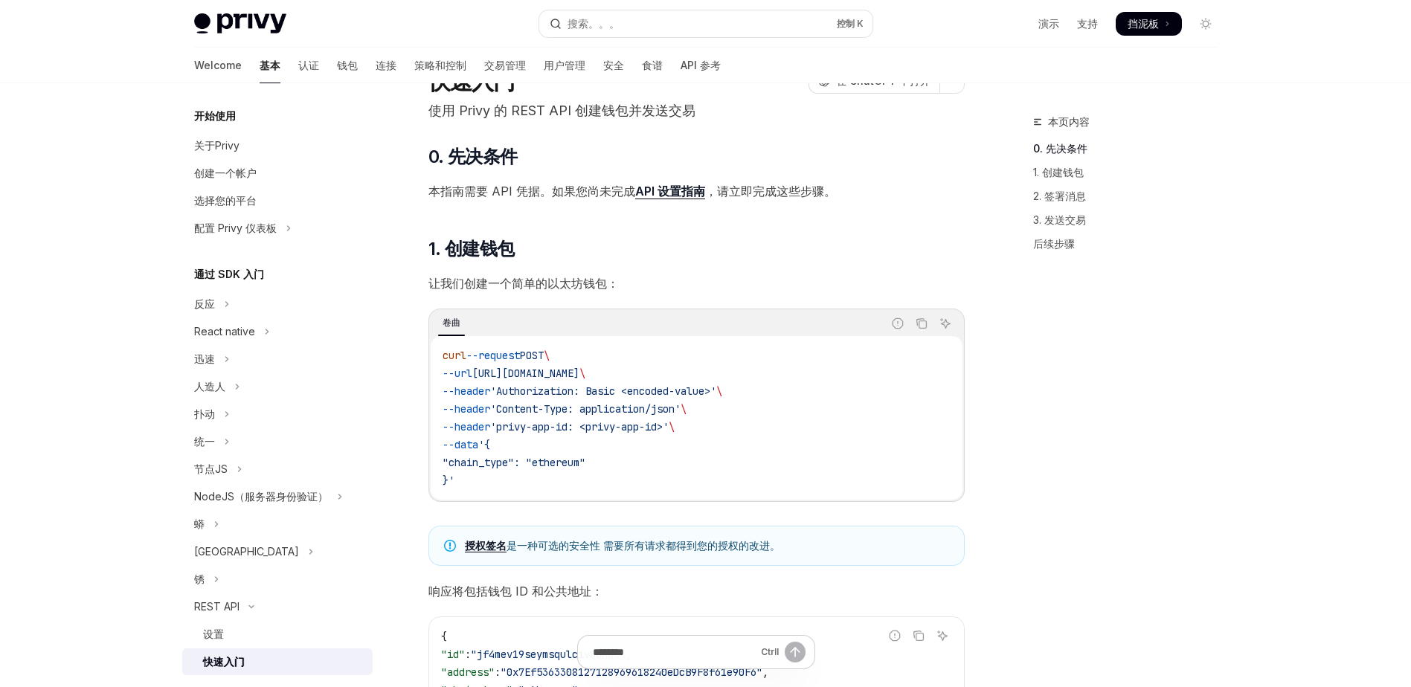
scroll to position [59, 0]
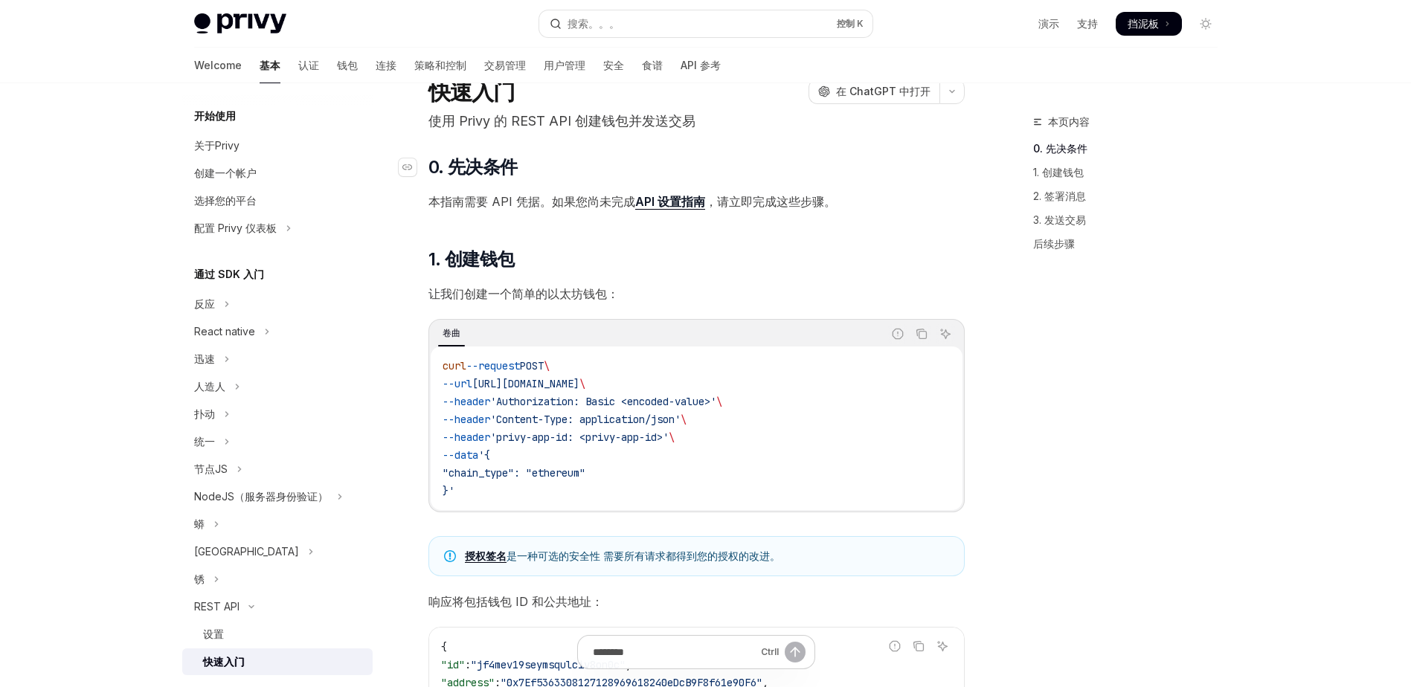
click at [619, 169] on h2 "​ 0. 先决条件" at bounding box center [696, 167] width 536 height 24
click at [561, 162] on h2 "​ 0. 先决条件" at bounding box center [696, 167] width 536 height 24
click at [555, 160] on h2 "​ 0. 先决条件" at bounding box center [696, 167] width 536 height 24
click at [564, 165] on h2 "​ 0. 先决条件" at bounding box center [696, 167] width 536 height 24
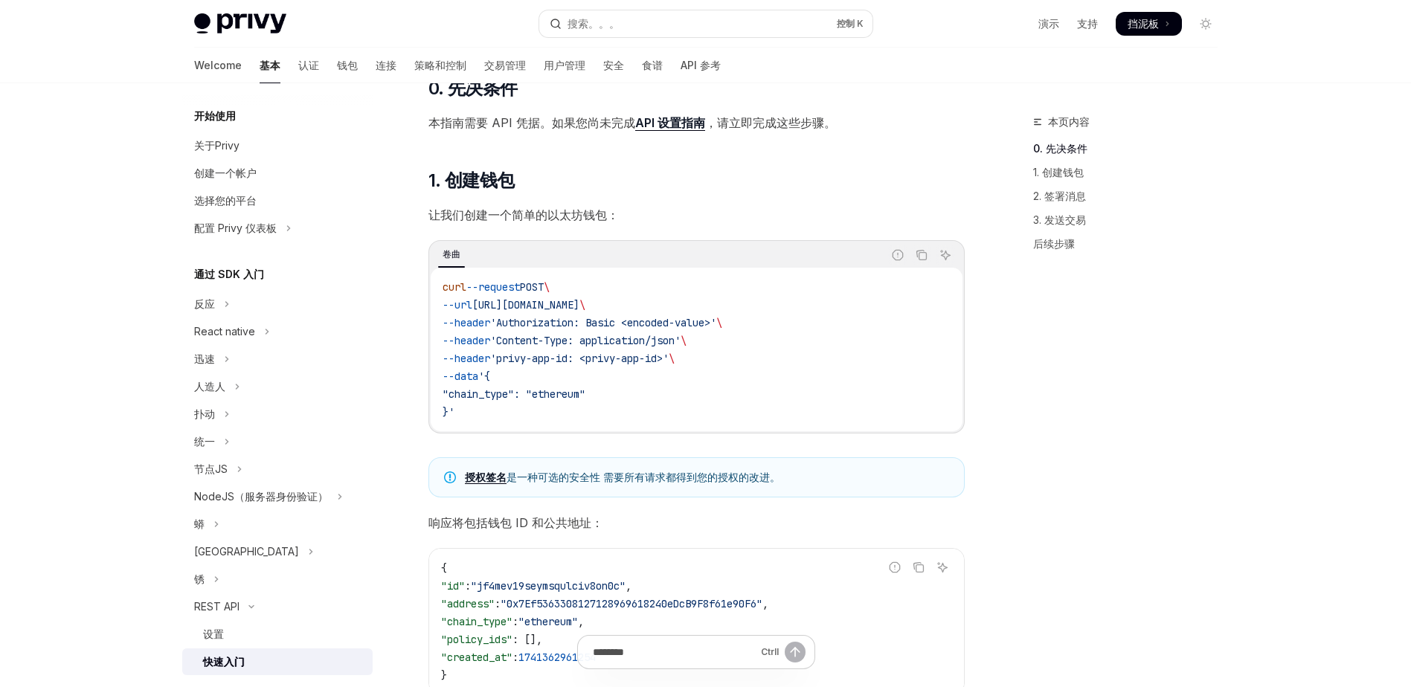
scroll to position [0, 0]
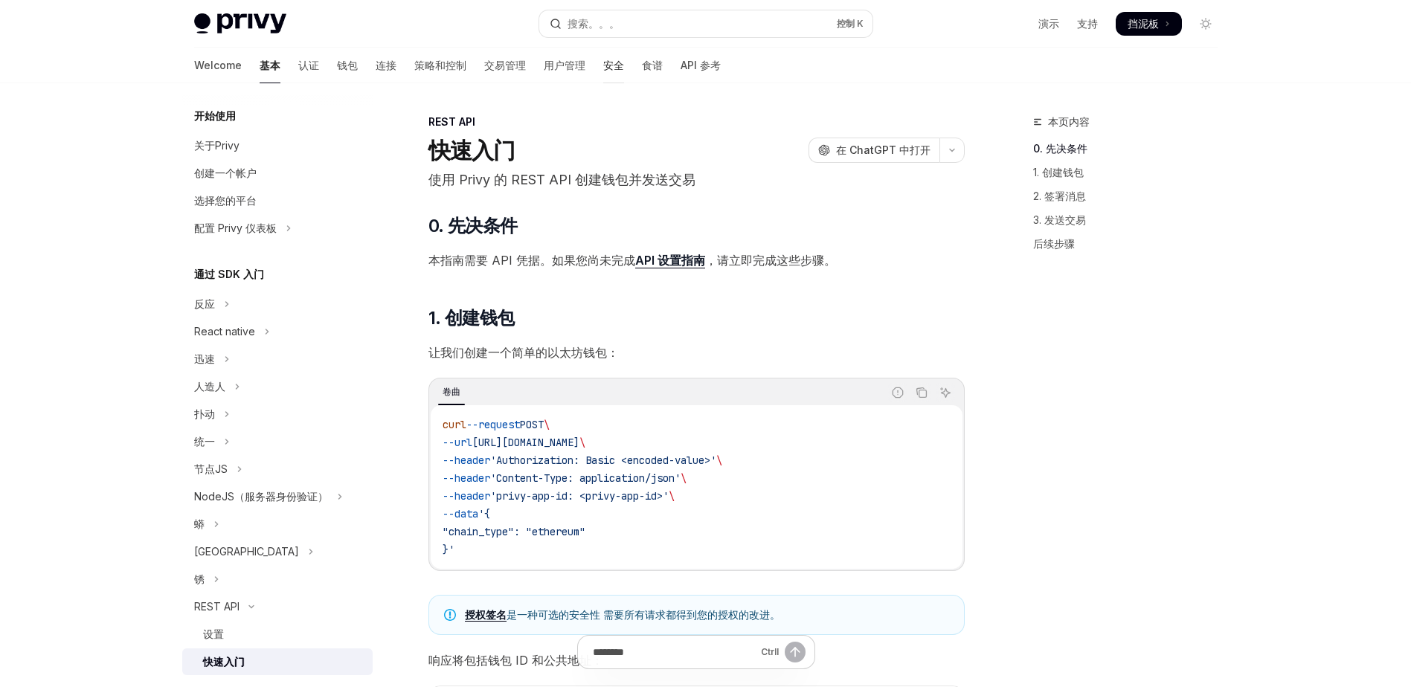
click at [603, 65] on font "安全" at bounding box center [613, 65] width 21 height 15
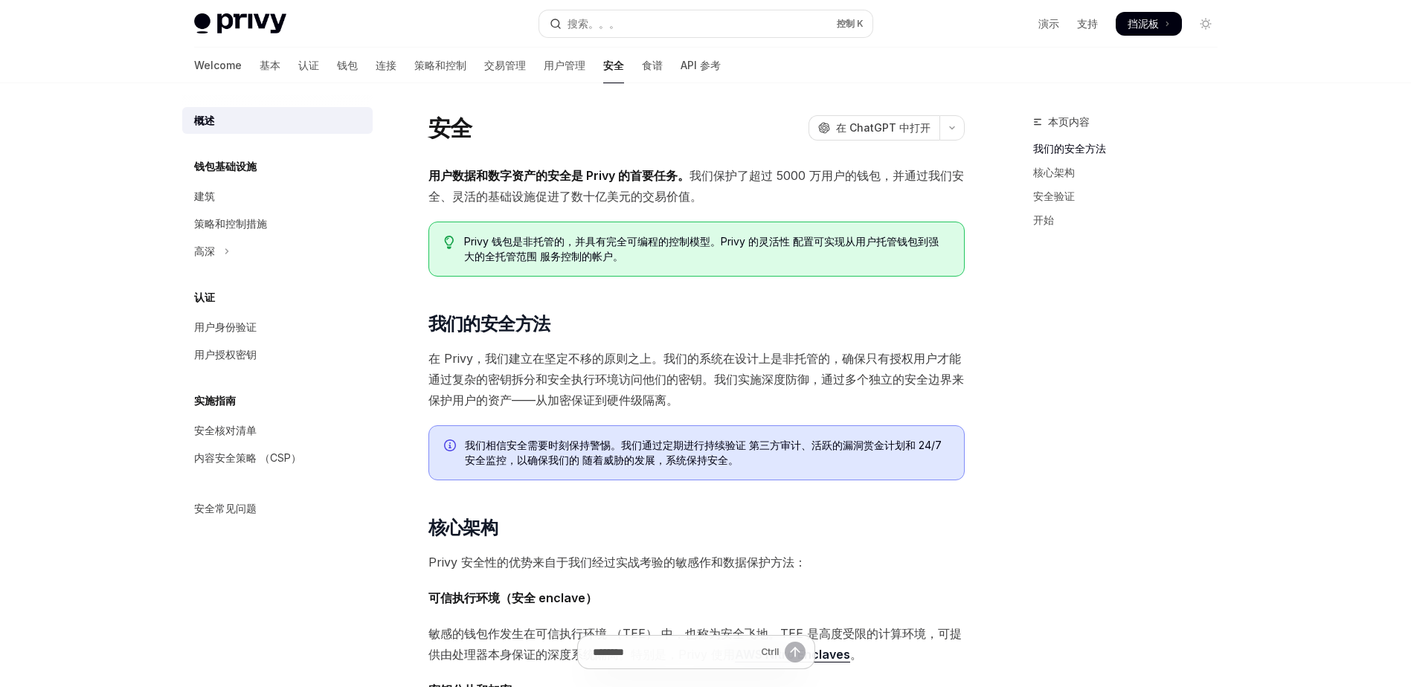
click at [240, 165] on h5 "钱包基础设施" at bounding box center [225, 167] width 62 height 18
click at [544, 115] on div "安全 开放人工智能 在 ChatGPT 中打开" at bounding box center [696, 128] width 536 height 27
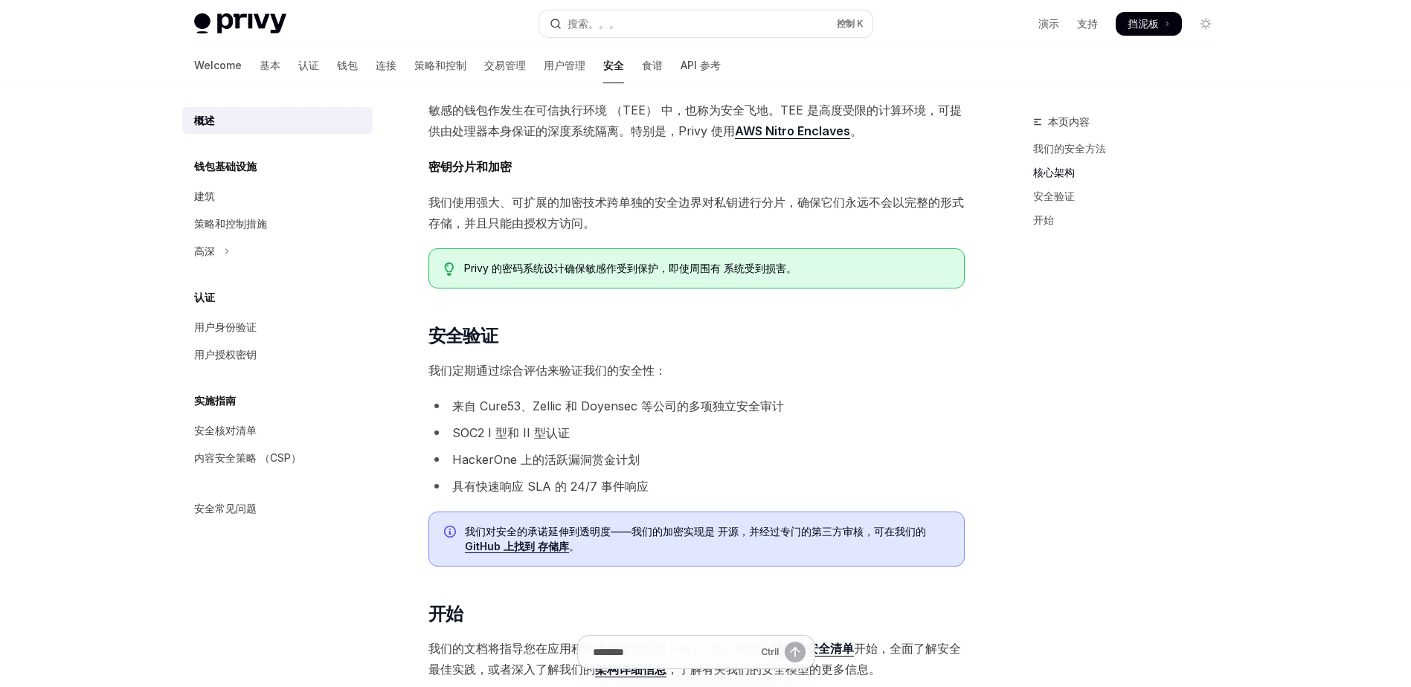
scroll to position [524, 0]
click at [367, 181] on div "钱包基础设施 建筑 策略和控制措施 高深" at bounding box center [277, 211] width 190 height 107
click at [367, 190] on link "建筑" at bounding box center [277, 196] width 190 height 27
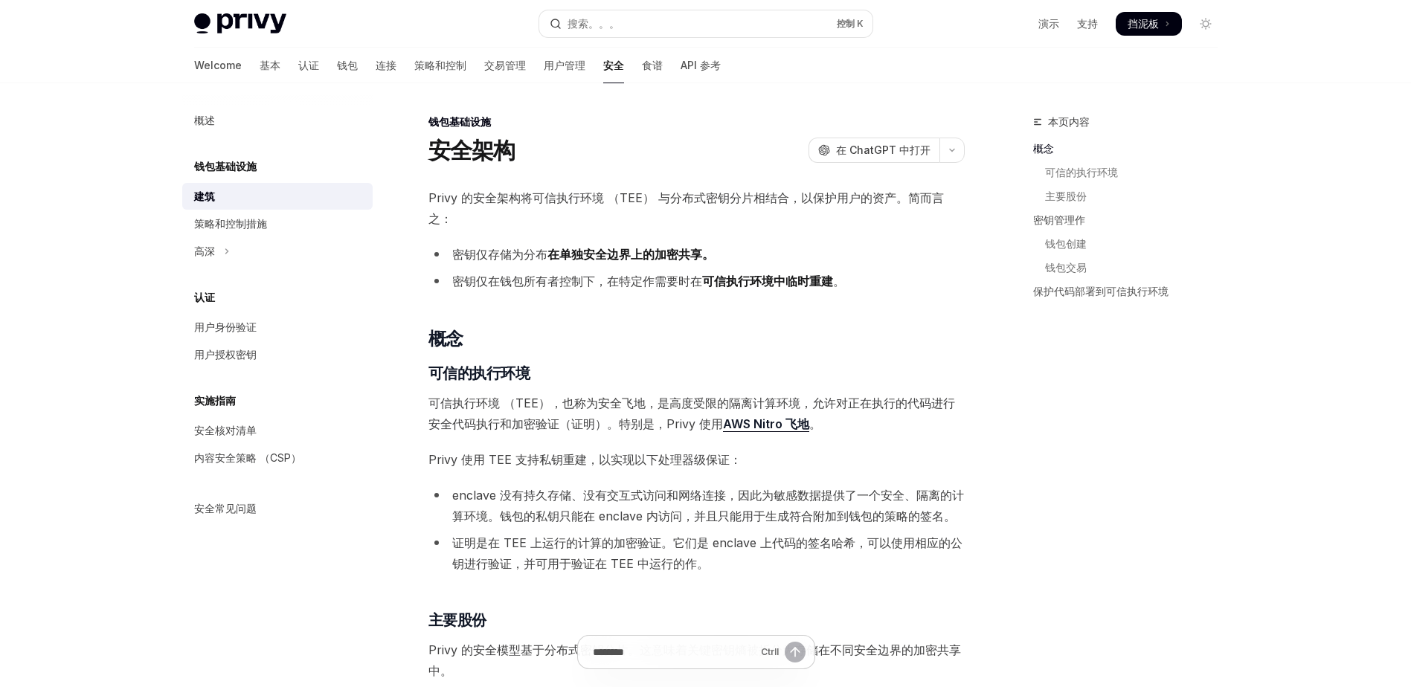
click at [281, 175] on div "钱包基础设施" at bounding box center [277, 167] width 190 height 18
click at [237, 165] on h5 "钱包基础设施" at bounding box center [225, 167] width 62 height 18
click at [253, 163] on h5 "钱包基础设施" at bounding box center [225, 167] width 62 height 18
click at [210, 119] on div "概述" at bounding box center [204, 121] width 21 height 18
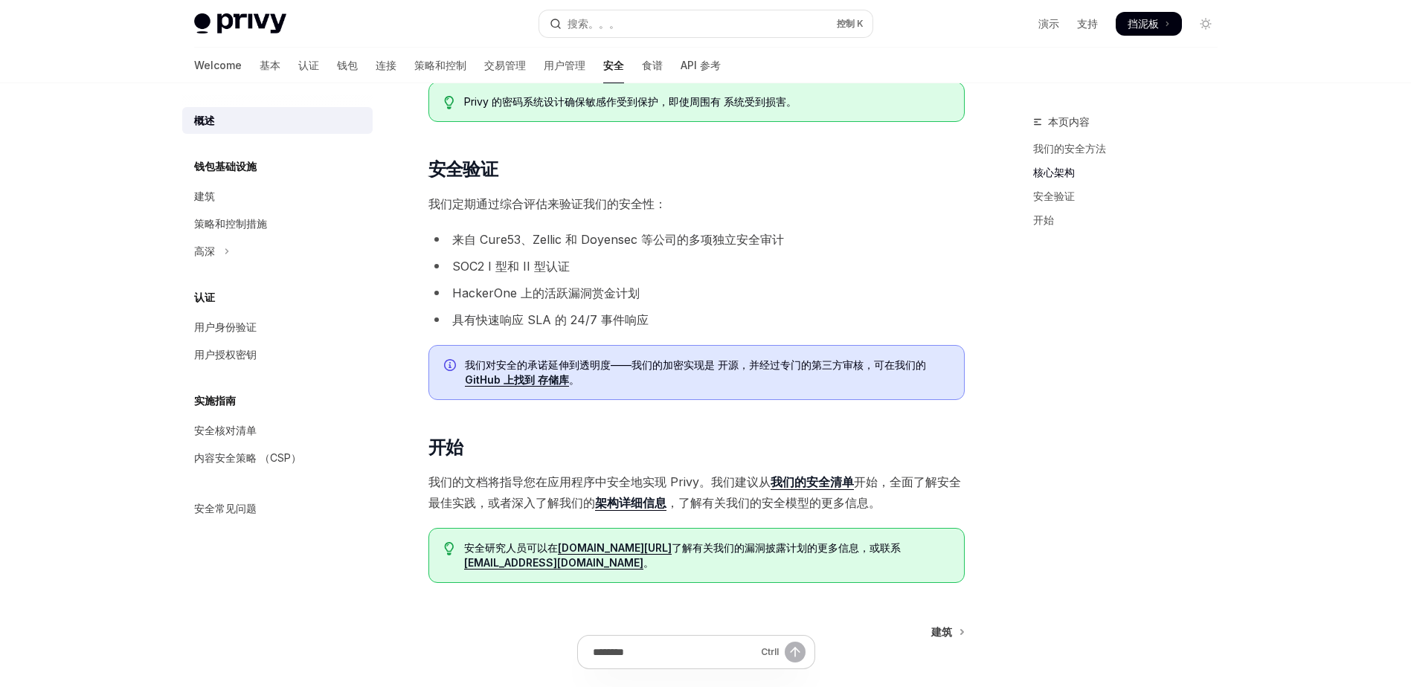
scroll to position [691, 0]
click at [785, 173] on h2 "​ 安全验证" at bounding box center [696, 169] width 536 height 24
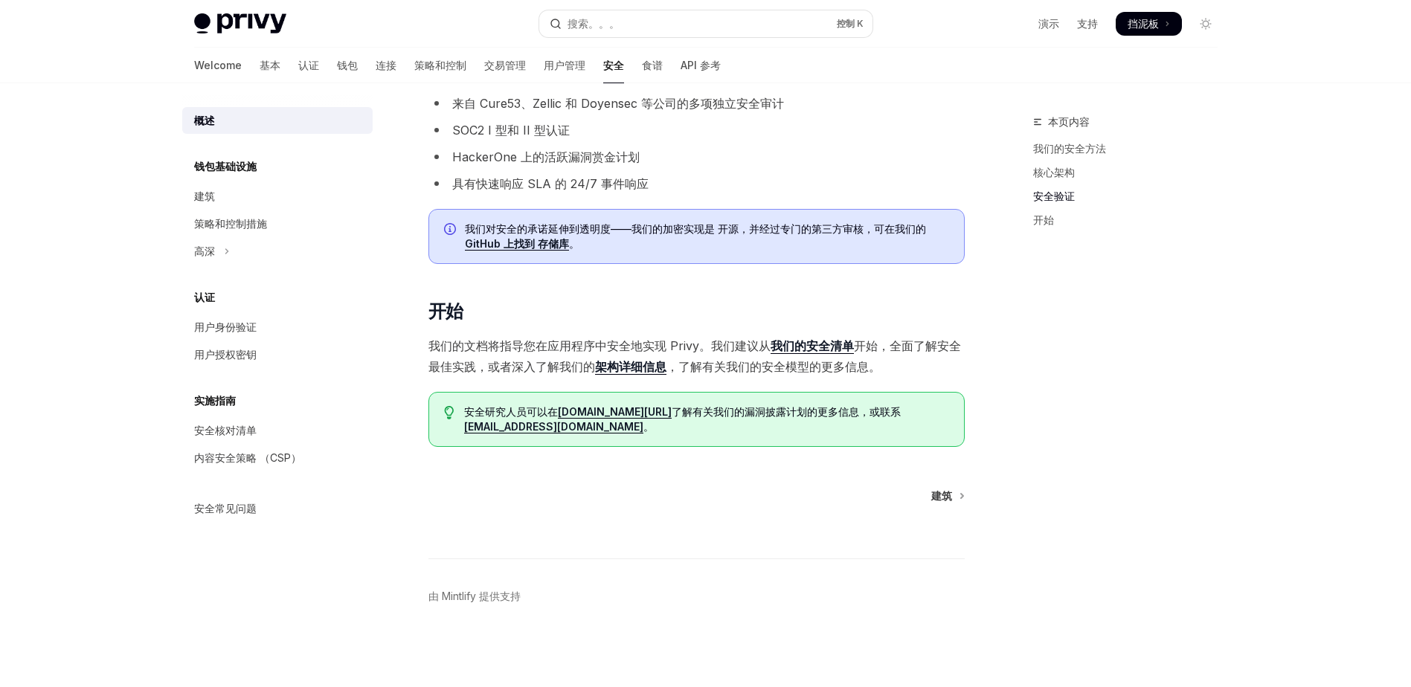
click at [811, 112] on li "来自 Cure53、Zellic 和 Doyensec 等公司的多项独立安全审计" at bounding box center [696, 103] width 536 height 21
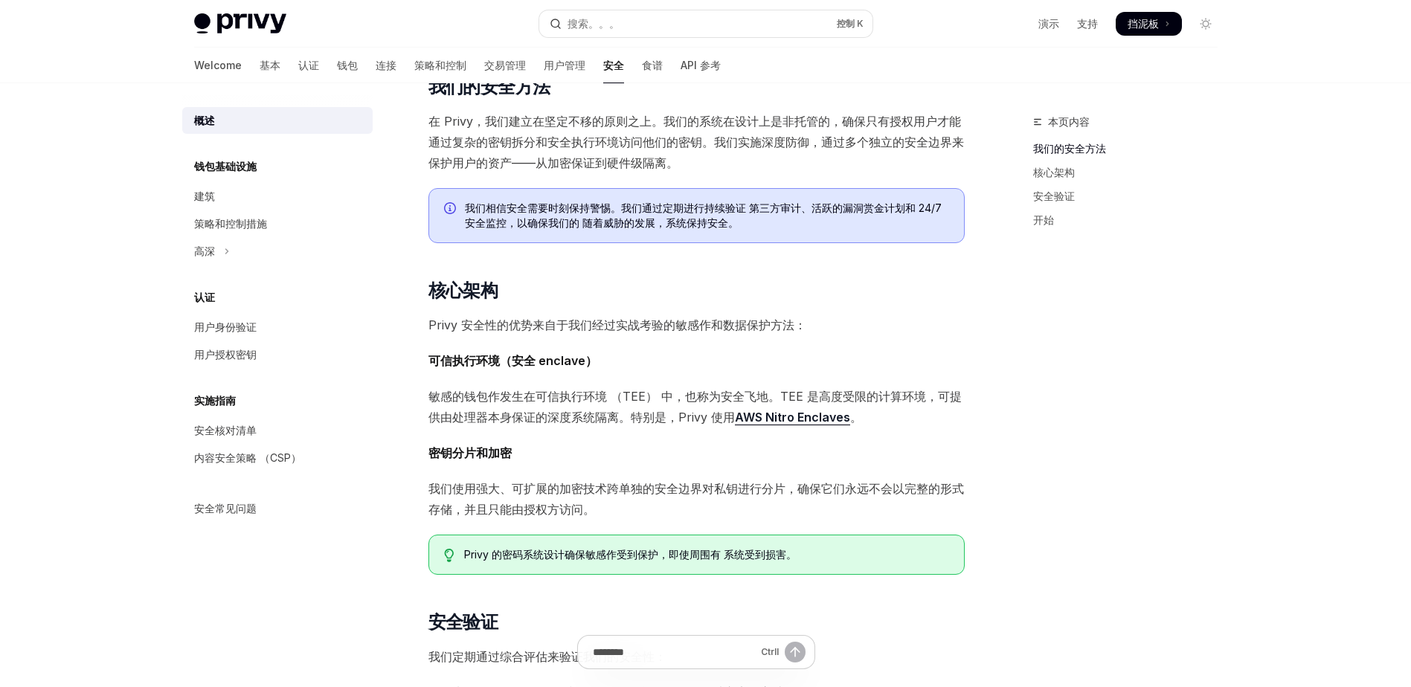
scroll to position [236, 0]
click at [132, 215] on div "跳至主要内容 Privy Docs 主页 搜索。。。 控制 K 演示 支持 Dashboard 挡泥板 Search... Navigation Securi…" at bounding box center [705, 520] width 1411 height 1513
click at [998, 170] on div "本页内容 我们的安全方法 核心架构 安全验证 开始 安全 开放人工智能 在 ChatGPT 中打开 开放人工智能 Open in ChatGPT 用户数据和数…" at bounding box center [705, 562] width 1047 height 1430
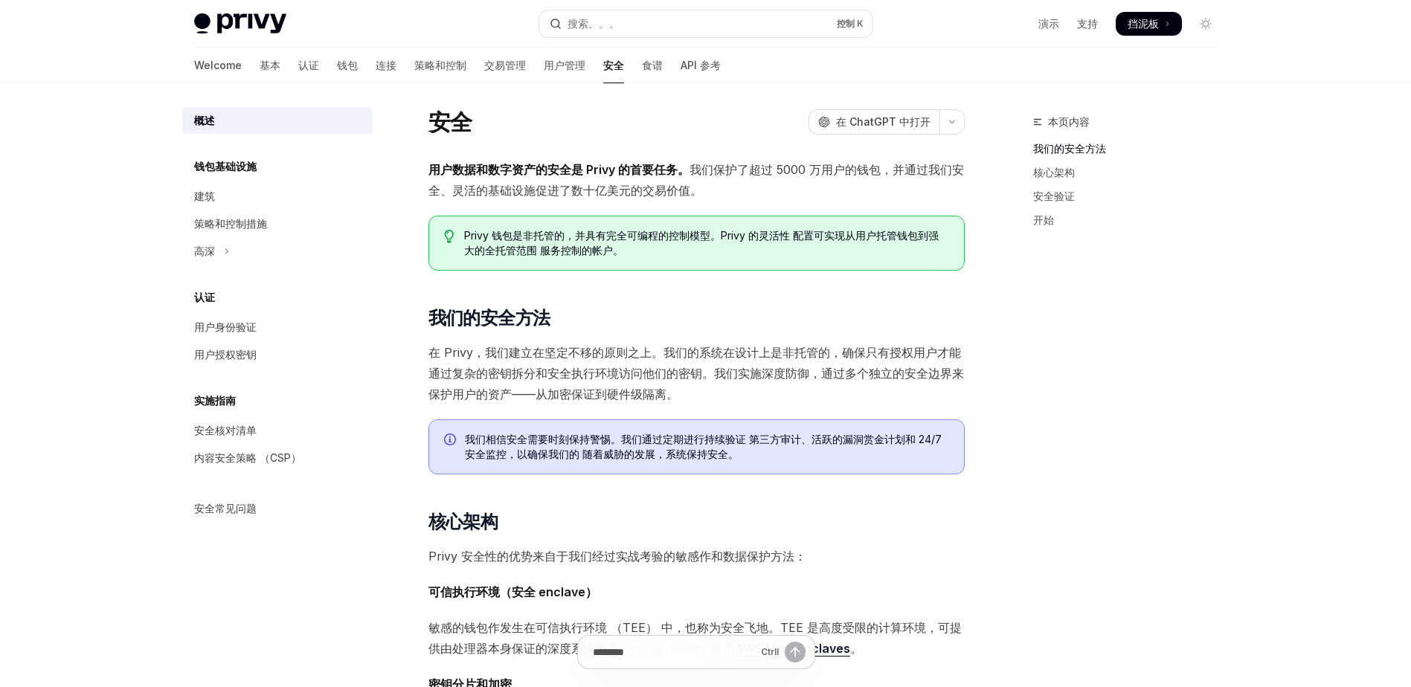
scroll to position [0, 0]
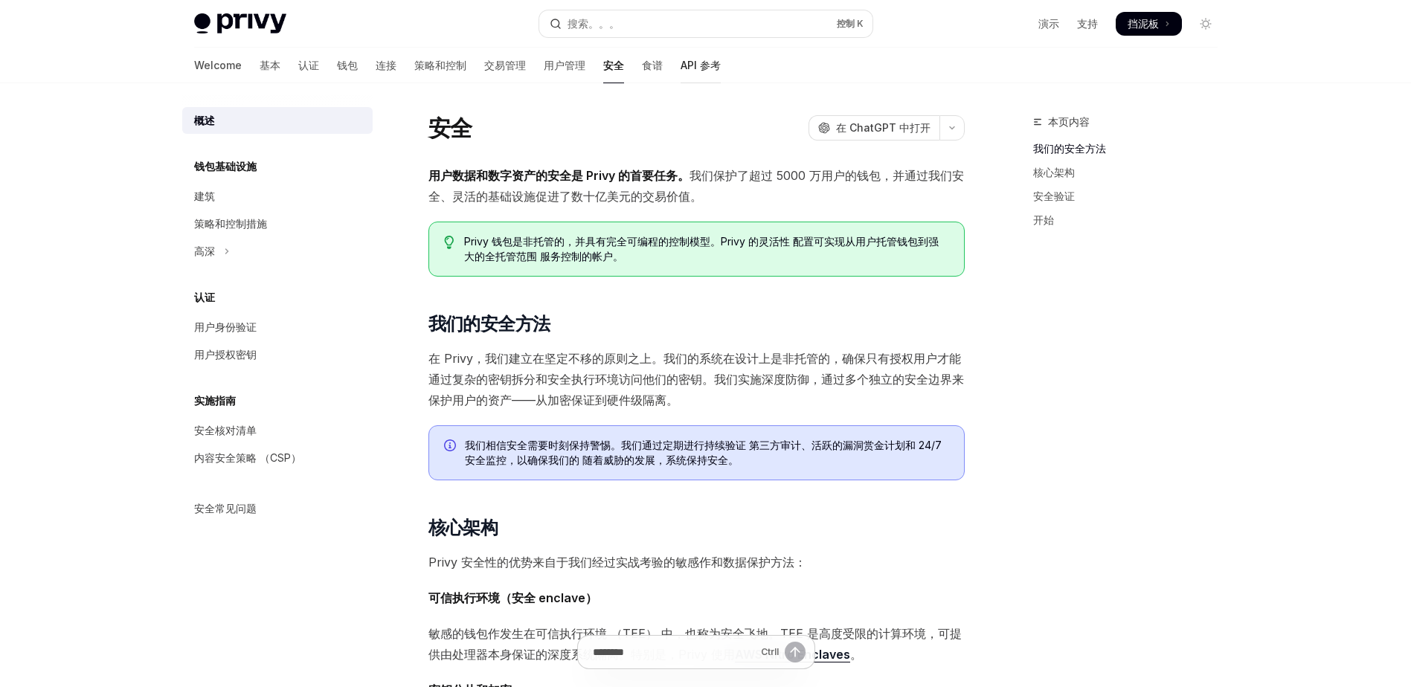
click at [680, 67] on font "API 参考" at bounding box center [700, 65] width 40 height 15
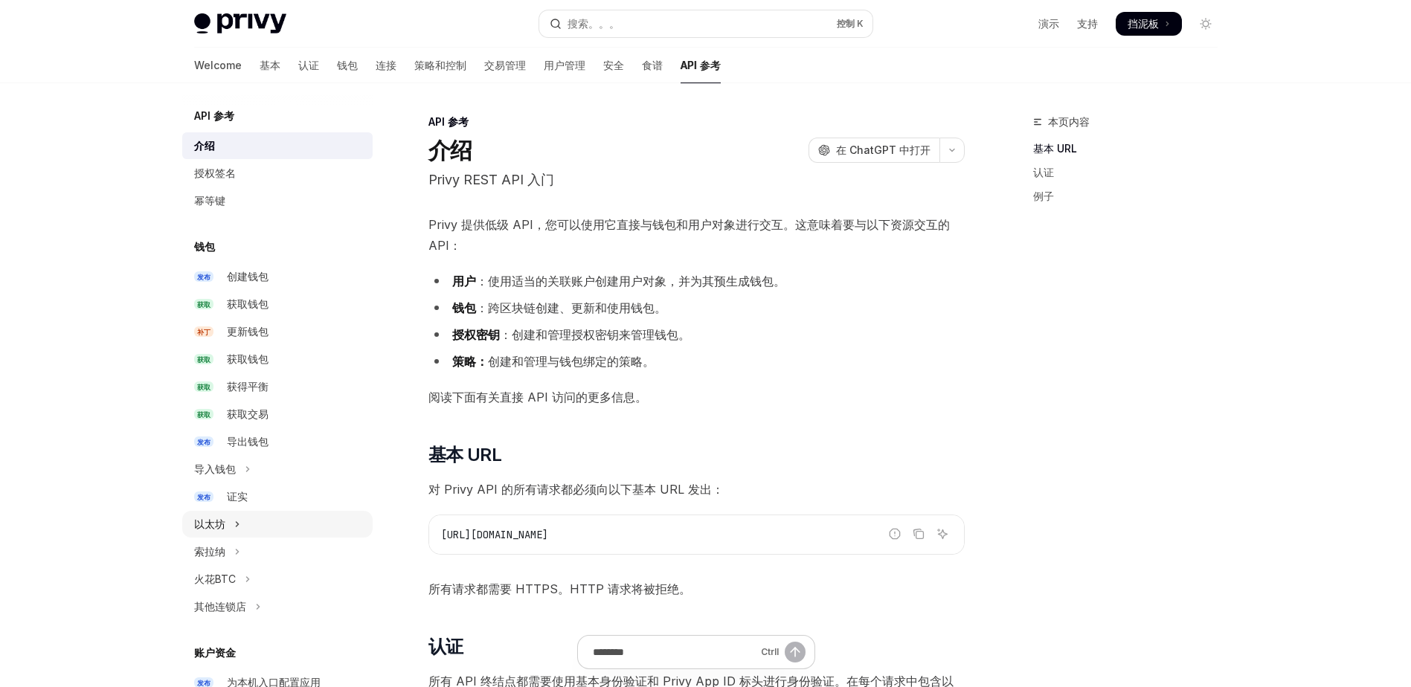
click at [219, 535] on button "以太坊" at bounding box center [277, 524] width 190 height 27
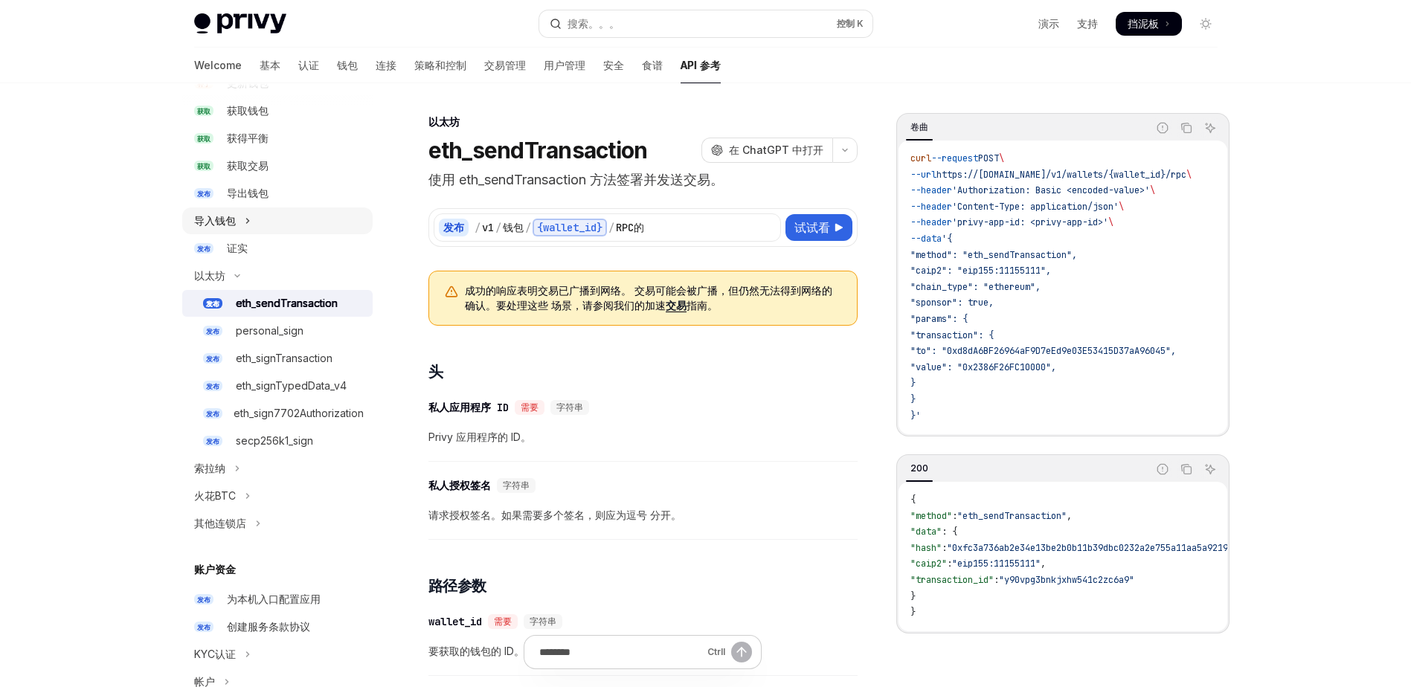
scroll to position [254, 0]
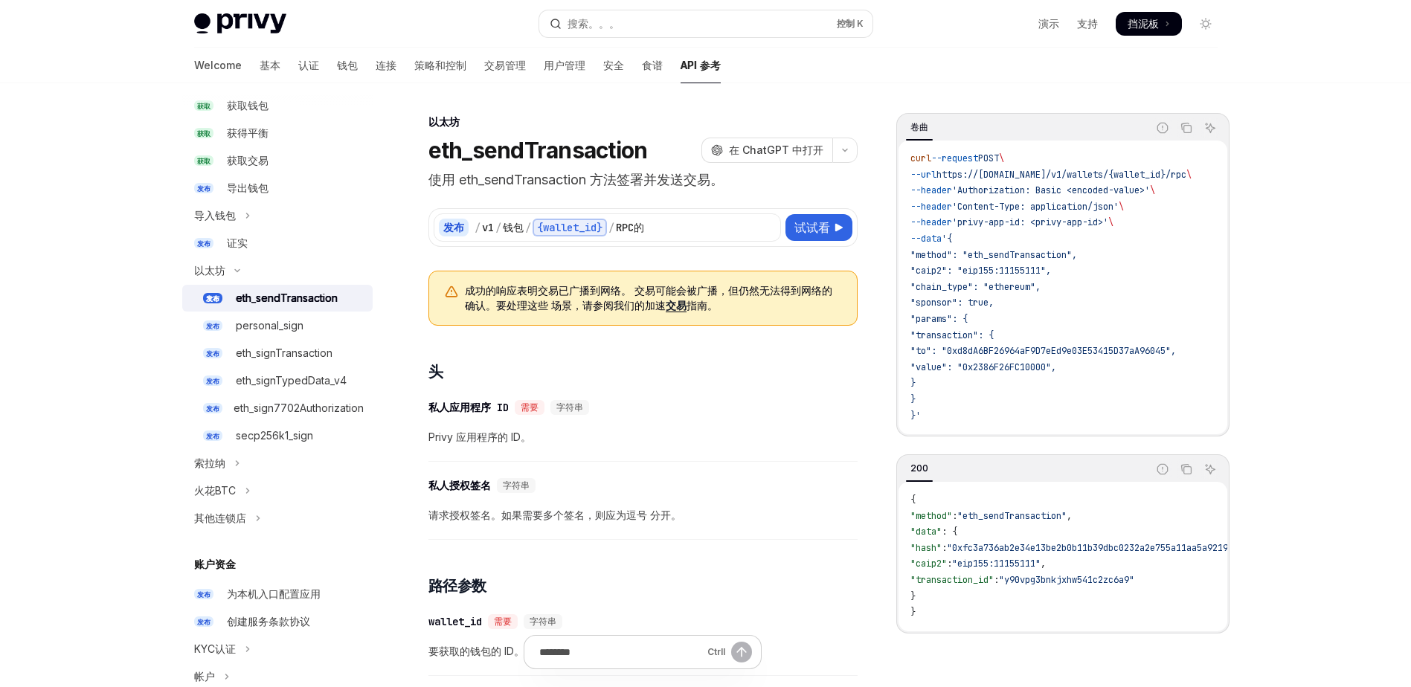
click at [309, 299] on div "eth_sendTransaction" at bounding box center [287, 298] width 102 height 18
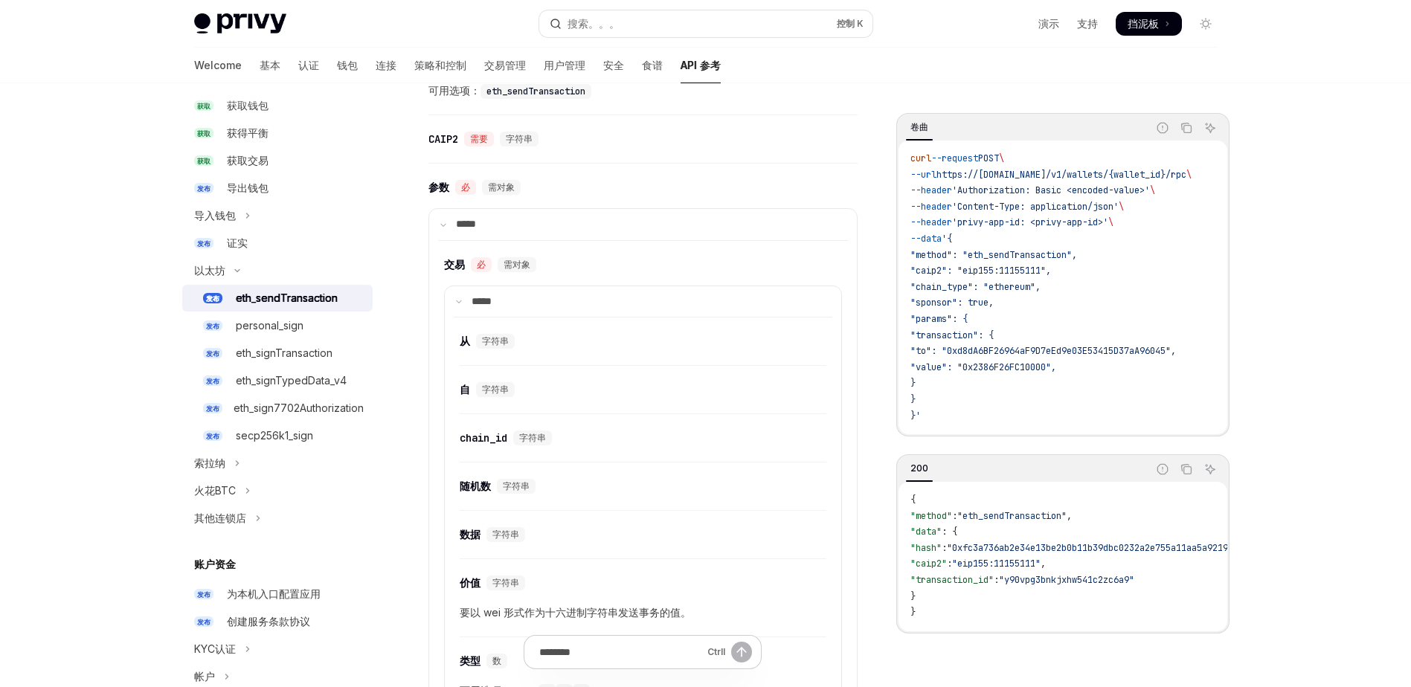
scroll to position [698, 0]
click at [606, 173] on div "​ 参数 必 需对象 ***** ​ 交易 必 需对象 ***** ​ 从 字符串 ​ 自 字符串 ​ chain_id 字符串 ​ 随机数 字符串 ​ 数据…" at bounding box center [642, 514] width 429 height 689
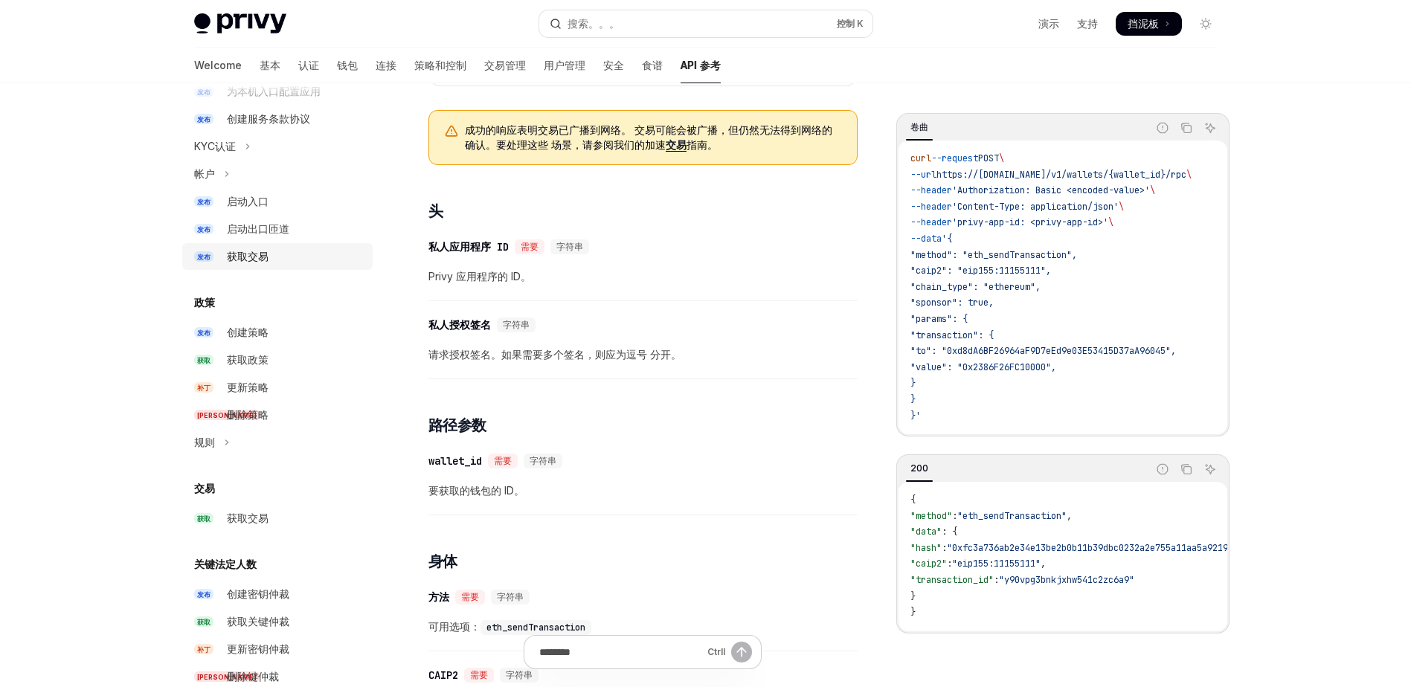
scroll to position [759, 0]
click at [239, 197] on div "启动入口" at bounding box center [248, 199] width 42 height 18
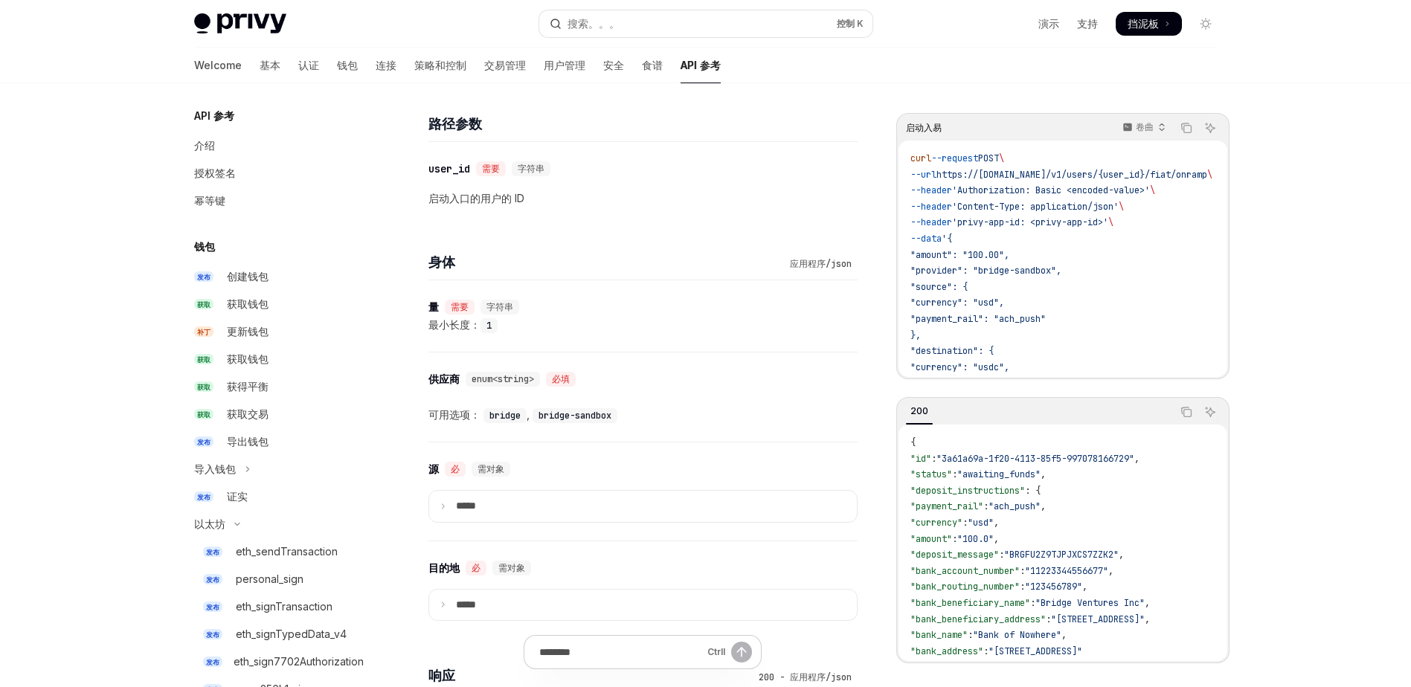
scroll to position [460, 0]
click at [232, 137] on div "介绍" at bounding box center [279, 146] width 170 height 18
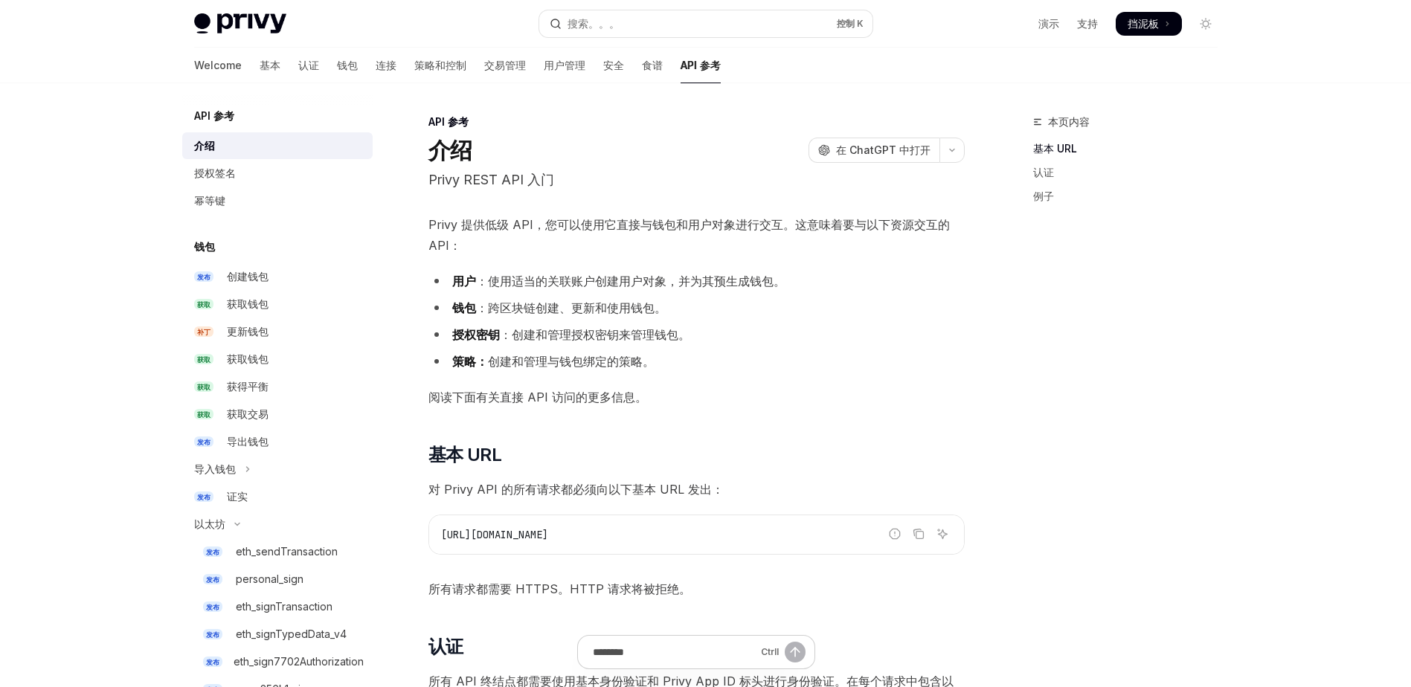
click at [532, 128] on div "API 参考" at bounding box center [696, 122] width 536 height 15
click at [561, 128] on div "API 参考" at bounding box center [696, 122] width 536 height 15
click at [538, 127] on div "API 参考" at bounding box center [696, 122] width 536 height 15
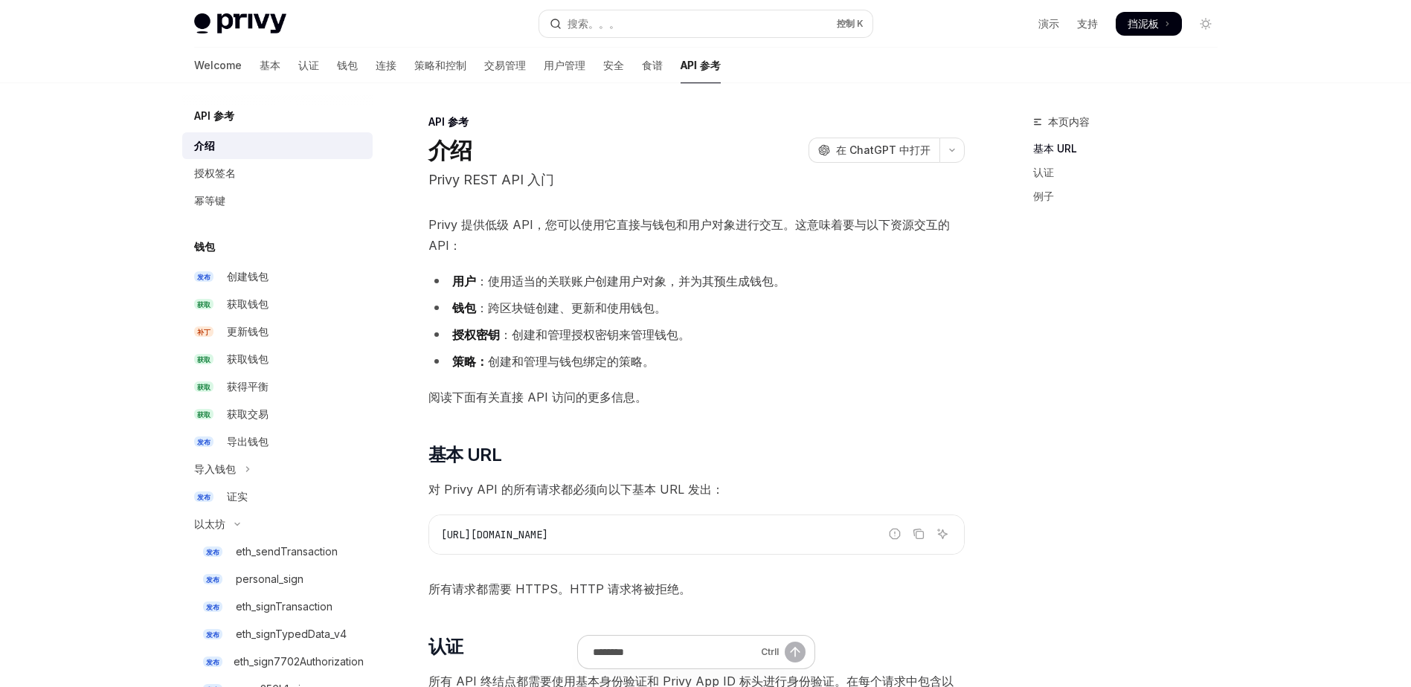
click at [579, 120] on div "API 参考" at bounding box center [696, 122] width 536 height 15
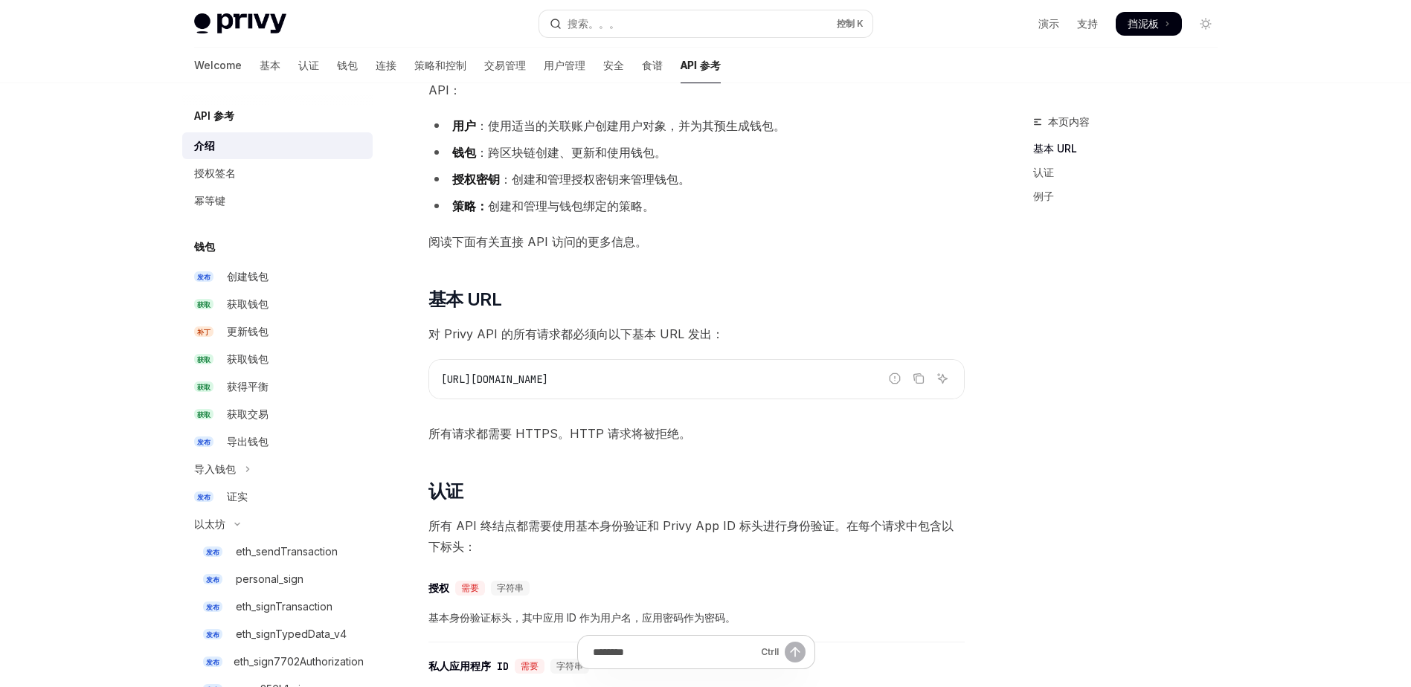
click at [601, 100] on span "Privy 提供低级 API，您可以使用它直接与钱包和用户对象进行交互。这意味着要与以下资源交互的 API：" at bounding box center [696, 80] width 536 height 42
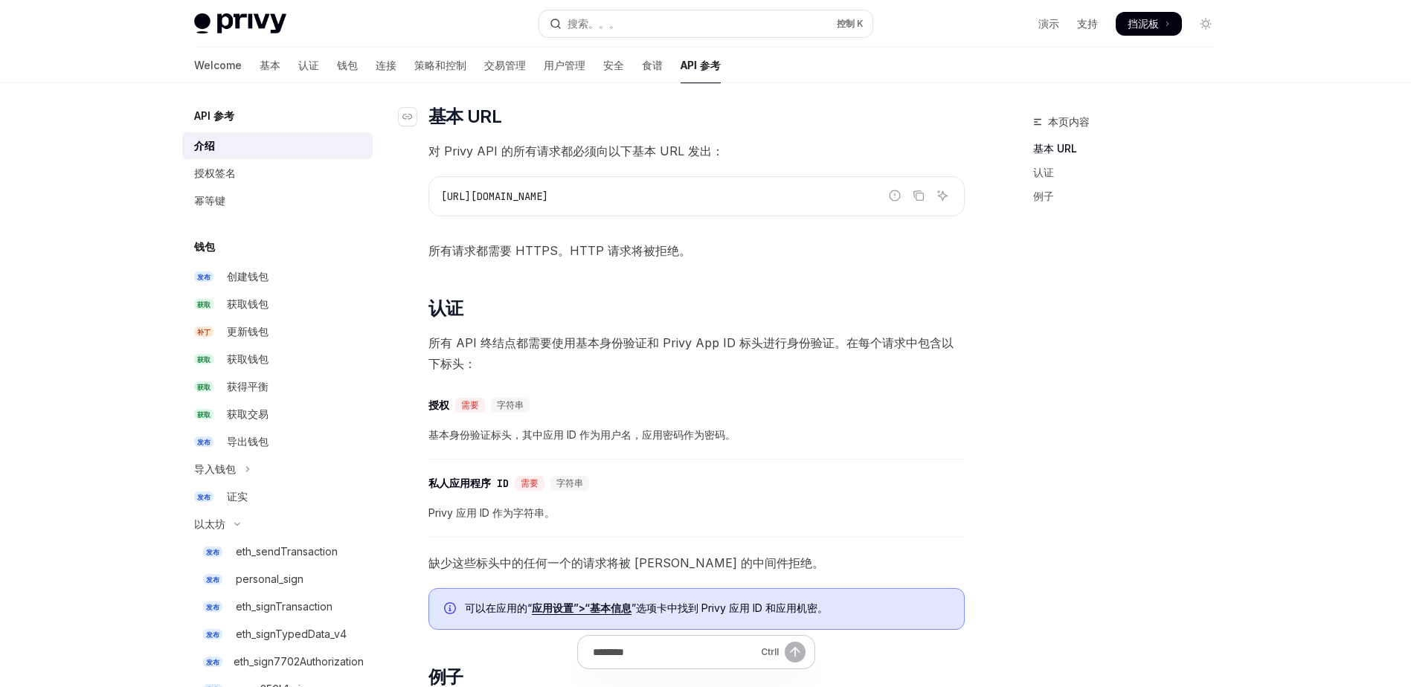
click at [666, 121] on h2 "​ 基本 URL" at bounding box center [696, 117] width 536 height 24
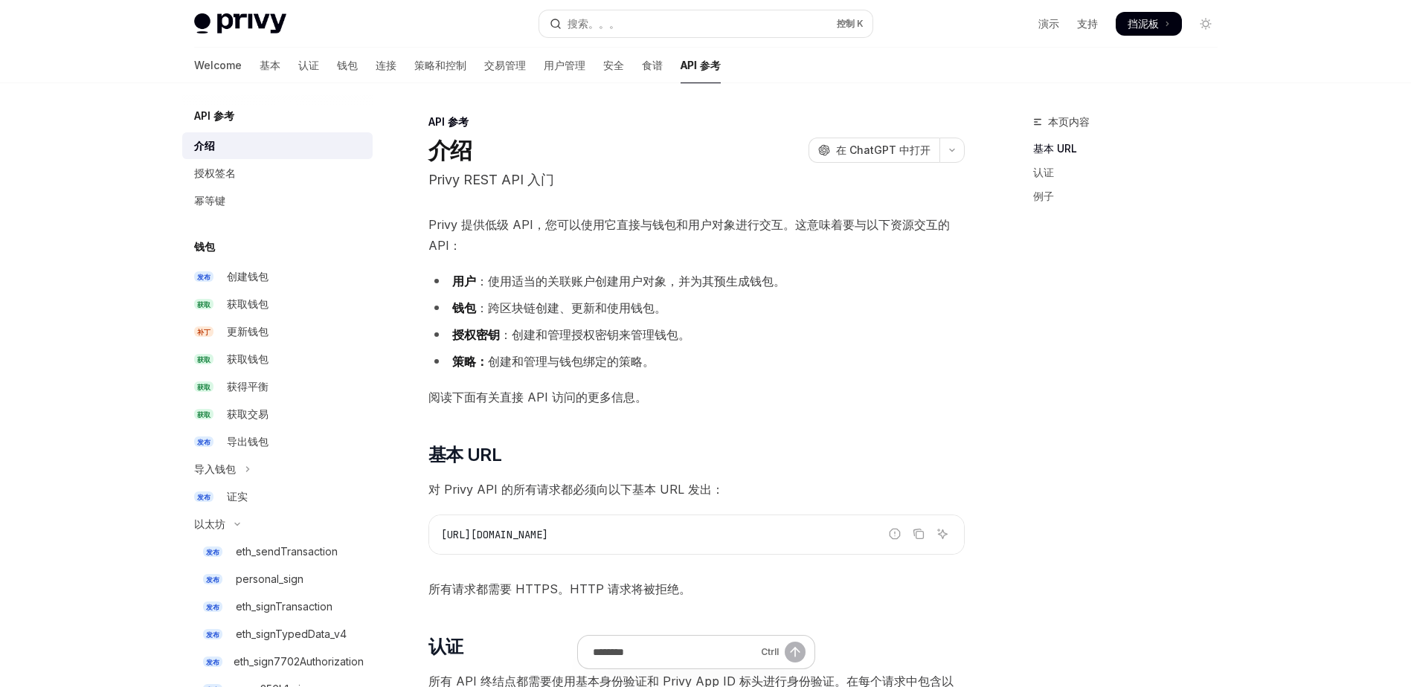
click at [573, 133] on div "API 参考 介绍 开放人工智能 在 ChatGPT 中打开" at bounding box center [696, 139] width 536 height 49
click at [216, 170] on div "授权签名" at bounding box center [215, 173] width 42 height 18
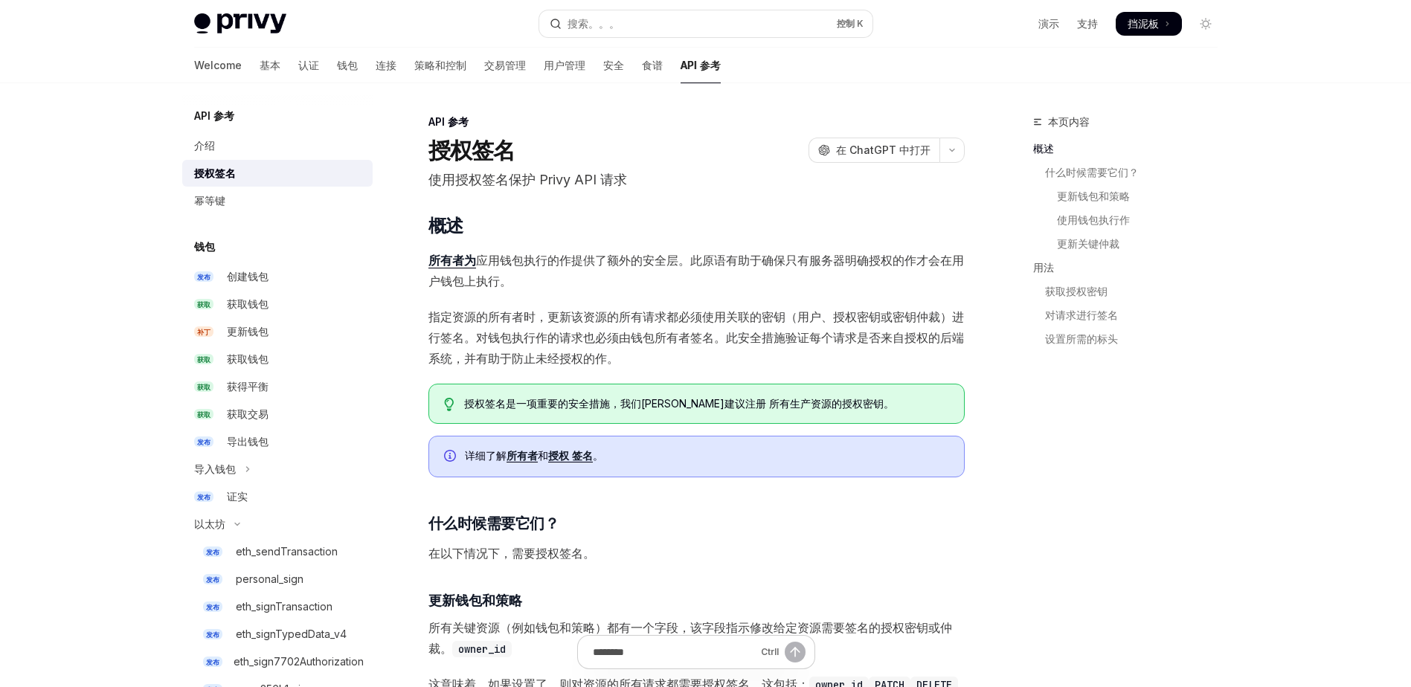
click at [582, 118] on div "API 参考" at bounding box center [696, 122] width 536 height 15
click at [596, 118] on div "API 参考" at bounding box center [696, 122] width 536 height 15
click at [231, 204] on div "幂等键" at bounding box center [279, 201] width 170 height 18
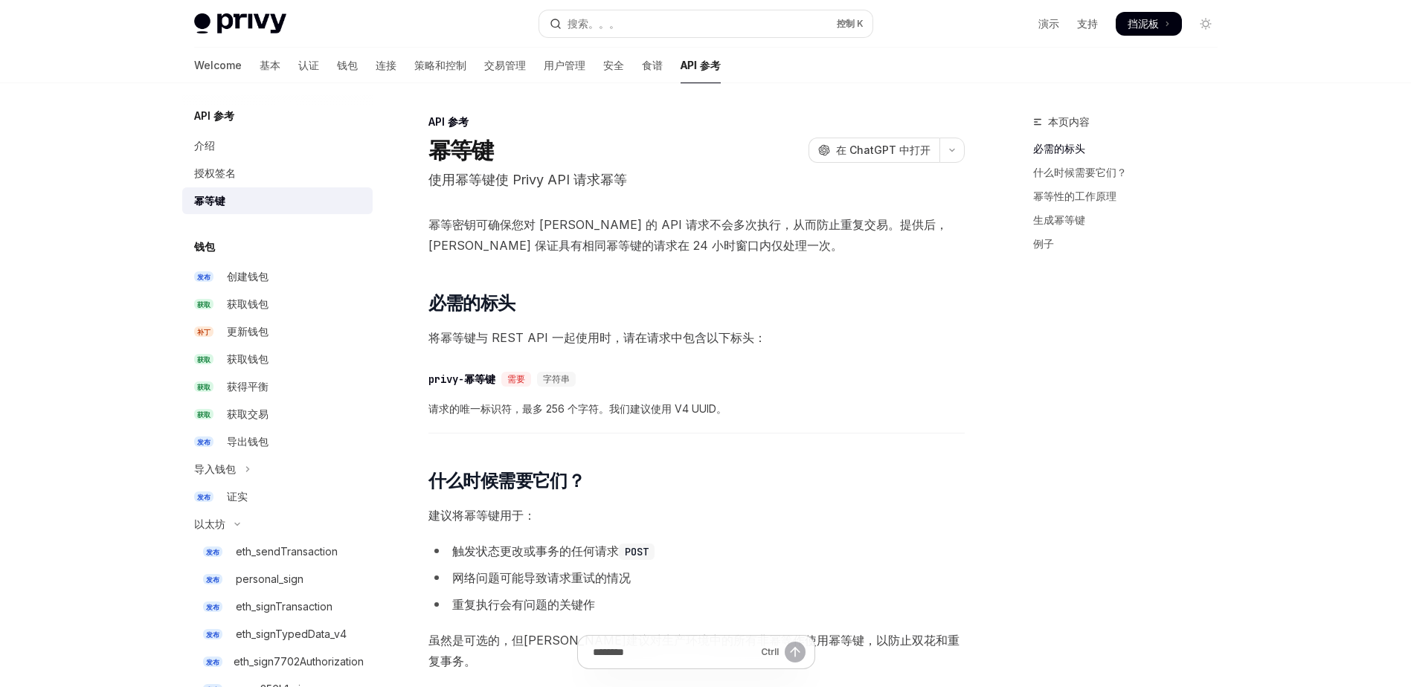
click at [617, 118] on div "API 参考" at bounding box center [696, 122] width 536 height 15
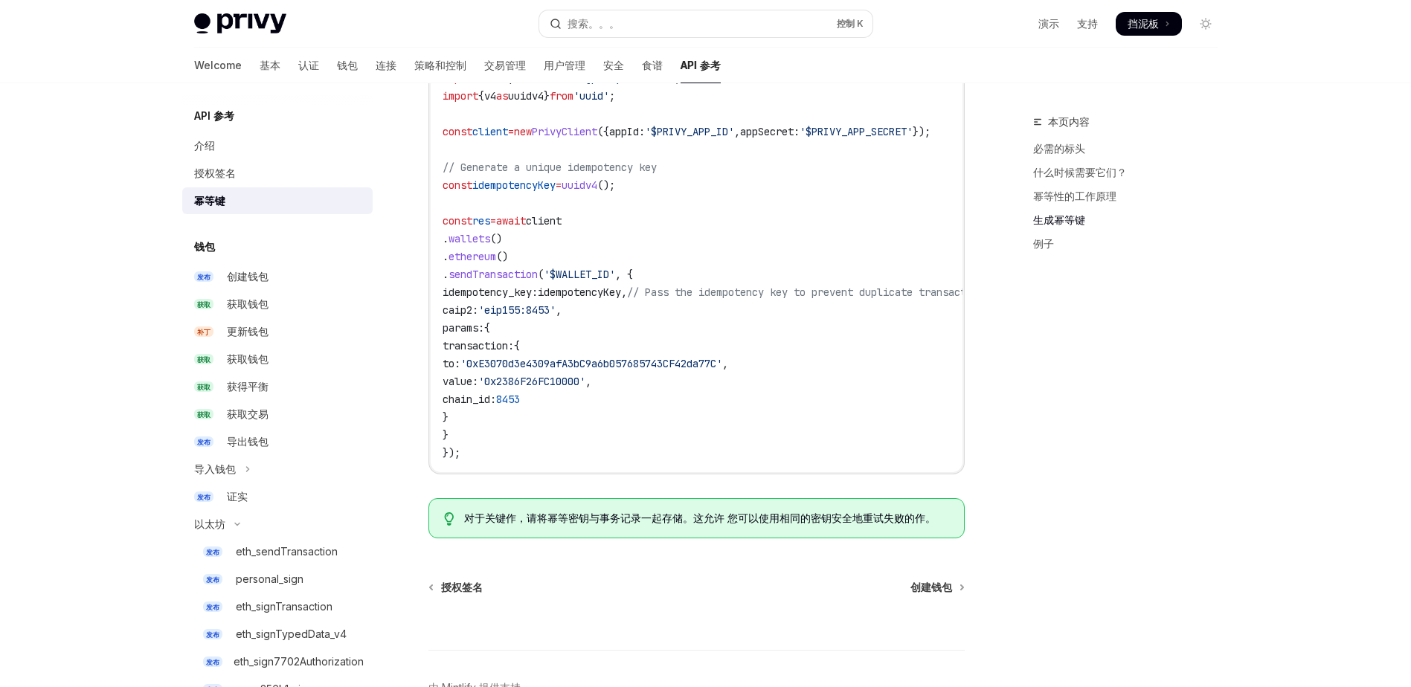
scroll to position [1415, 0]
click at [256, 282] on div "创建钱包" at bounding box center [248, 277] width 42 height 18
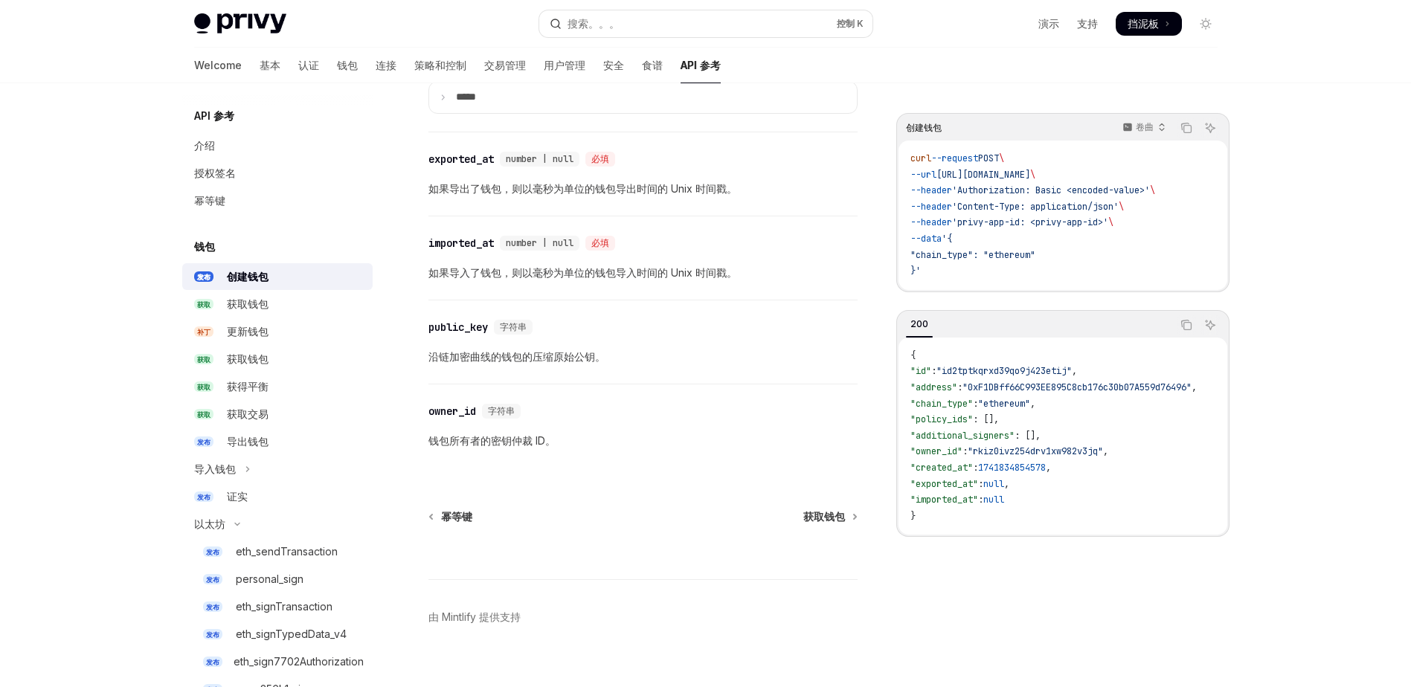
scroll to position [1901, 0]
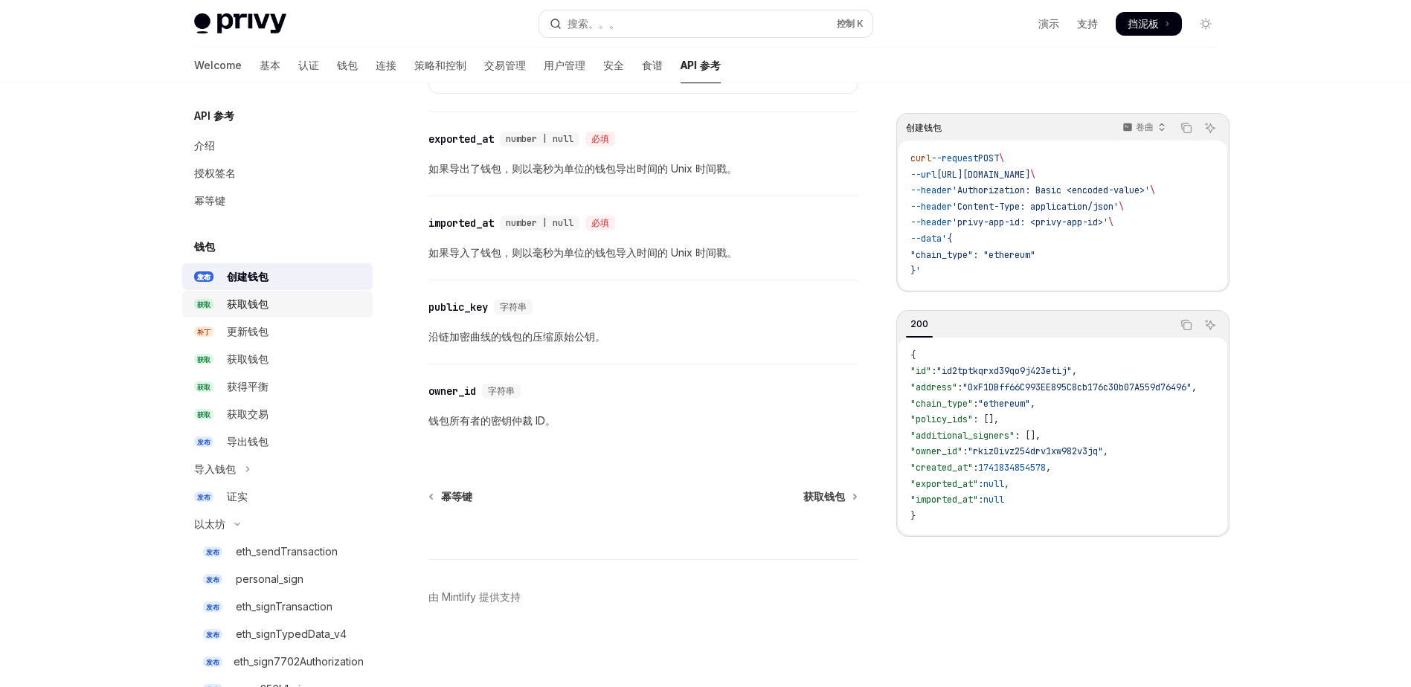
click at [260, 306] on div "获取钱包" at bounding box center [248, 304] width 42 height 18
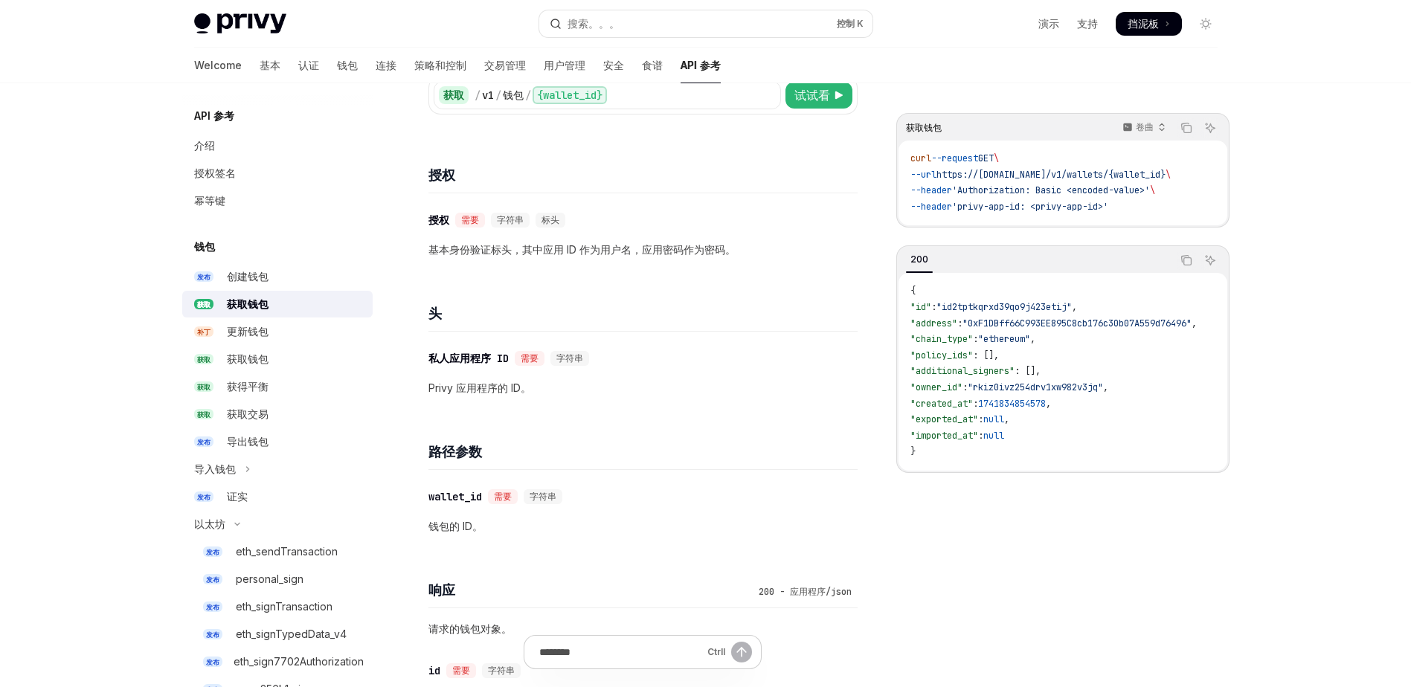
scroll to position [133, 0]
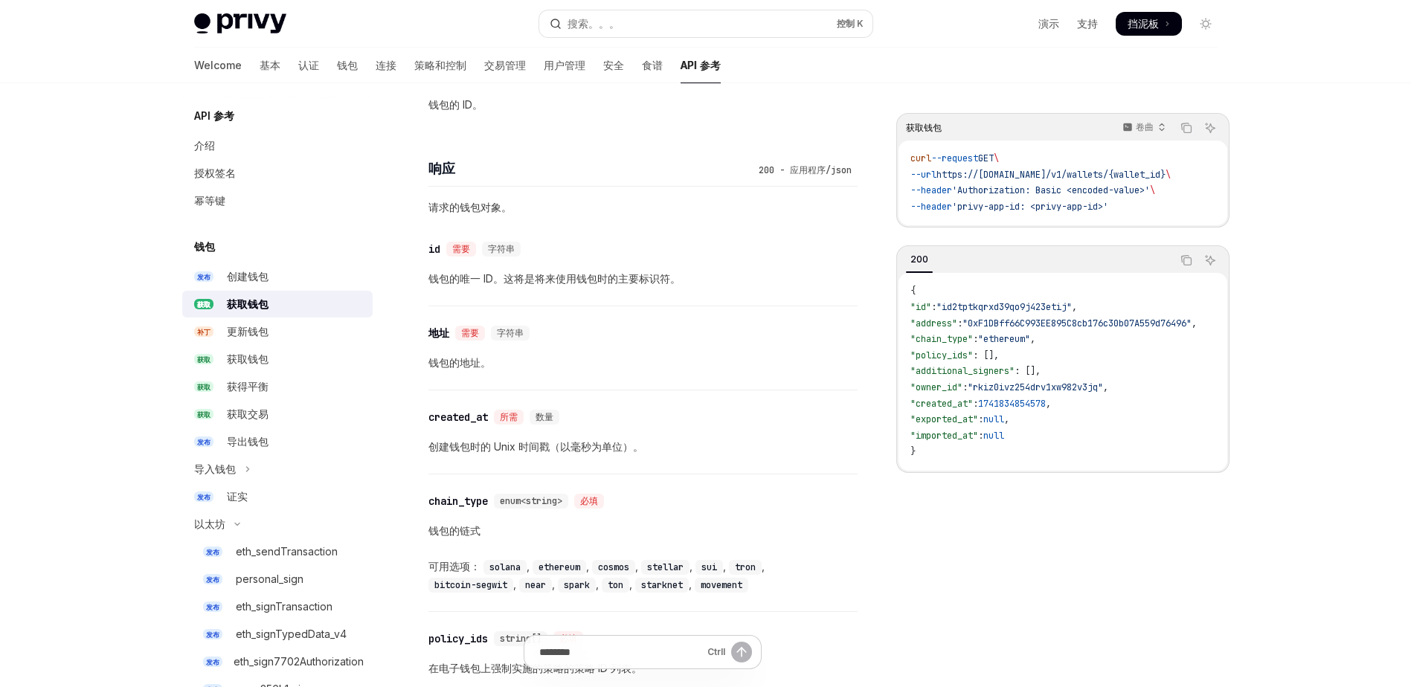
scroll to position [555, 0]
click at [51, 148] on div "跳至主要内容 Privy Docs 主页 搜索。。。 控制 K 演示 支持 Dashboard 挡泥板 Search... Navigation Wallet…" at bounding box center [705, 422] width 1411 height 1954
click at [64, 149] on div "跳至主要内容 Privy Docs 主页 搜索。。。 控制 K 演示 支持 Dashboard 挡泥板 Search... Navigation Wallet…" at bounding box center [705, 422] width 1411 height 1954
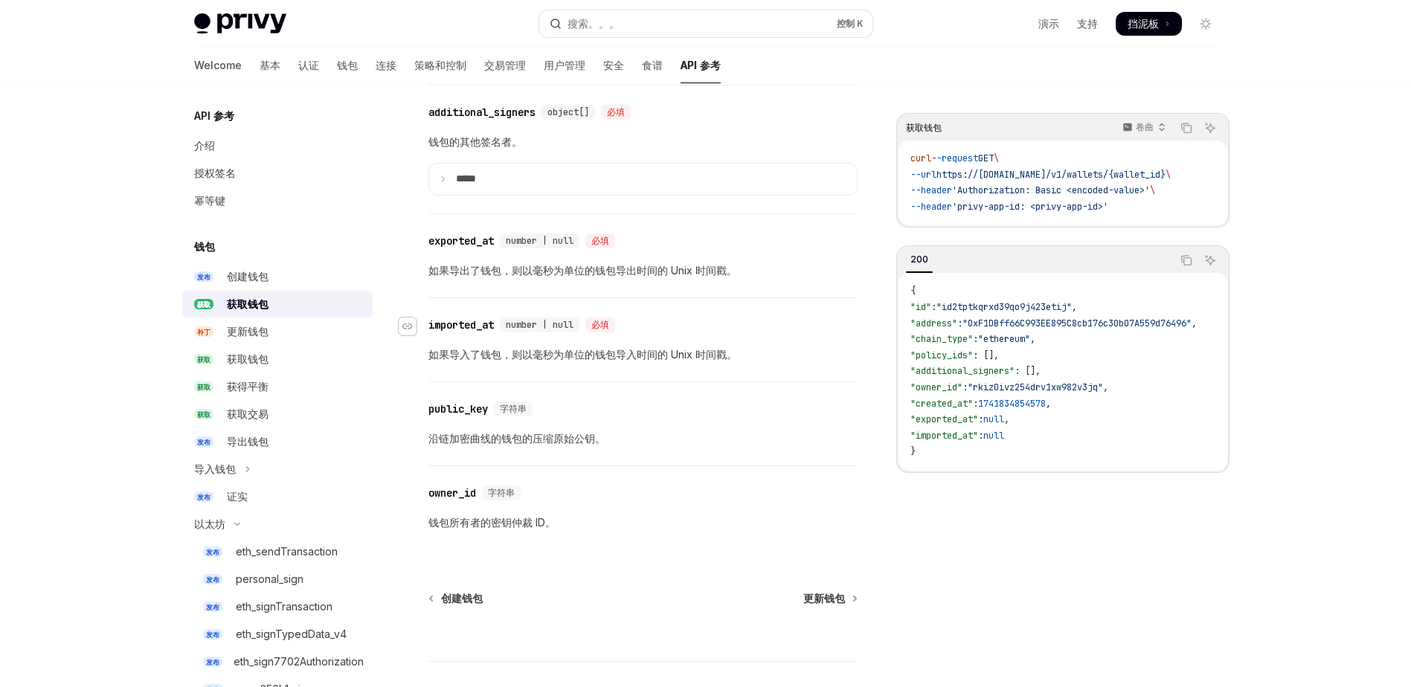
scroll to position [1174, 0]
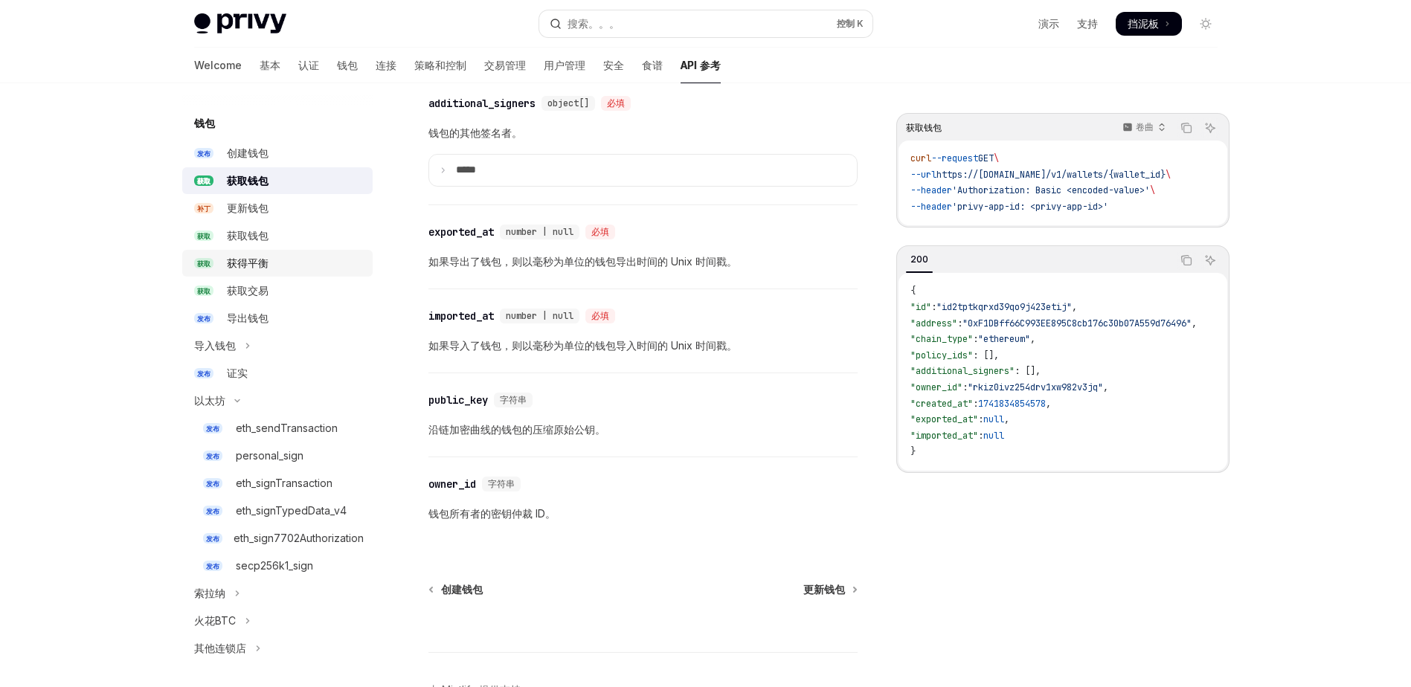
scroll to position [141, 0]
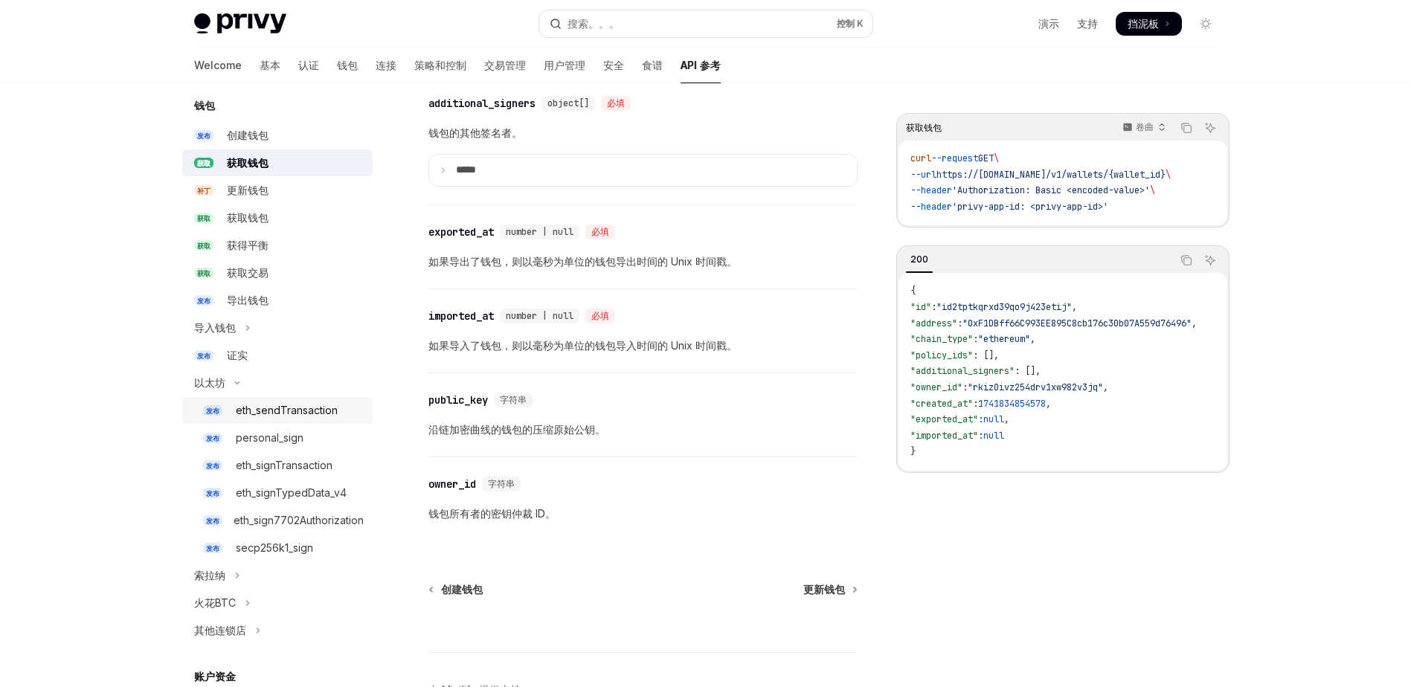
click at [266, 413] on div "eth_sendTransaction" at bounding box center [287, 411] width 102 height 18
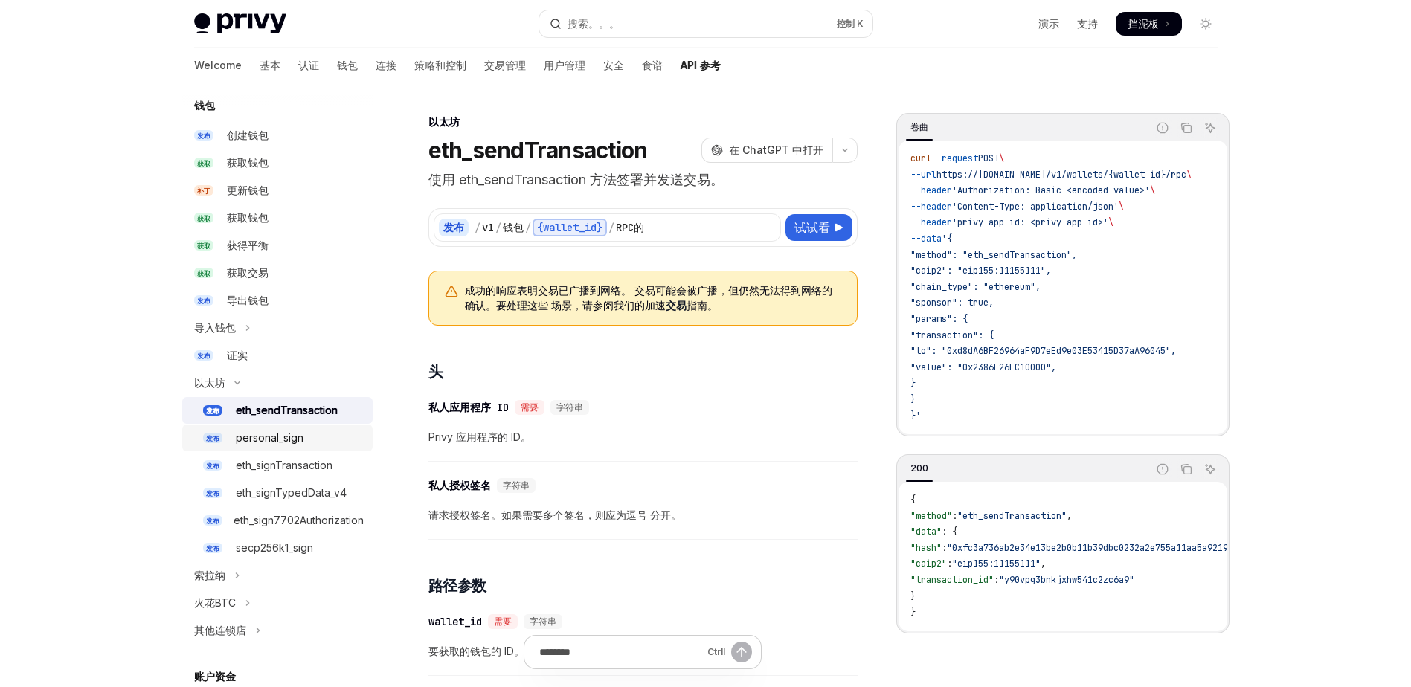
click at [258, 443] on div "personal_sign" at bounding box center [270, 438] width 68 height 18
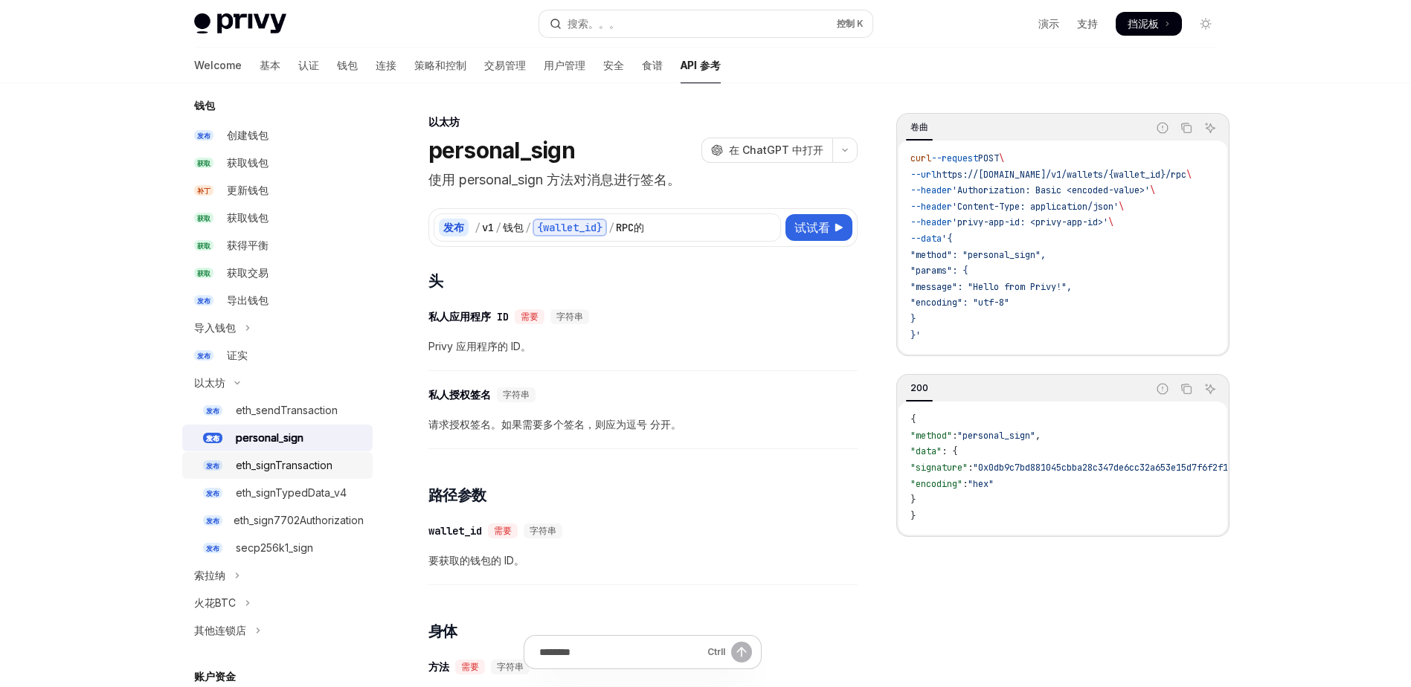
click at [286, 475] on link "发布 eth_signTransaction" at bounding box center [277, 465] width 190 height 27
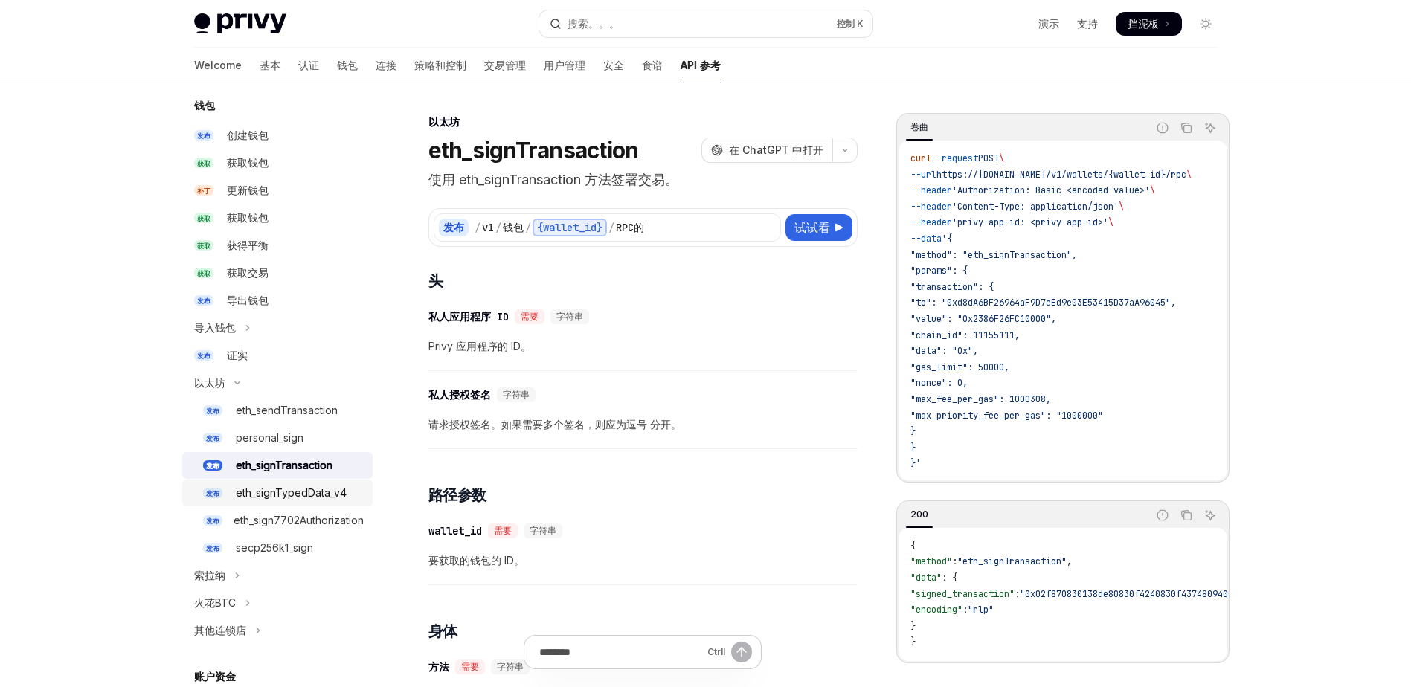
click at [309, 490] on div "eth_signTypedData_v4" at bounding box center [291, 493] width 111 height 18
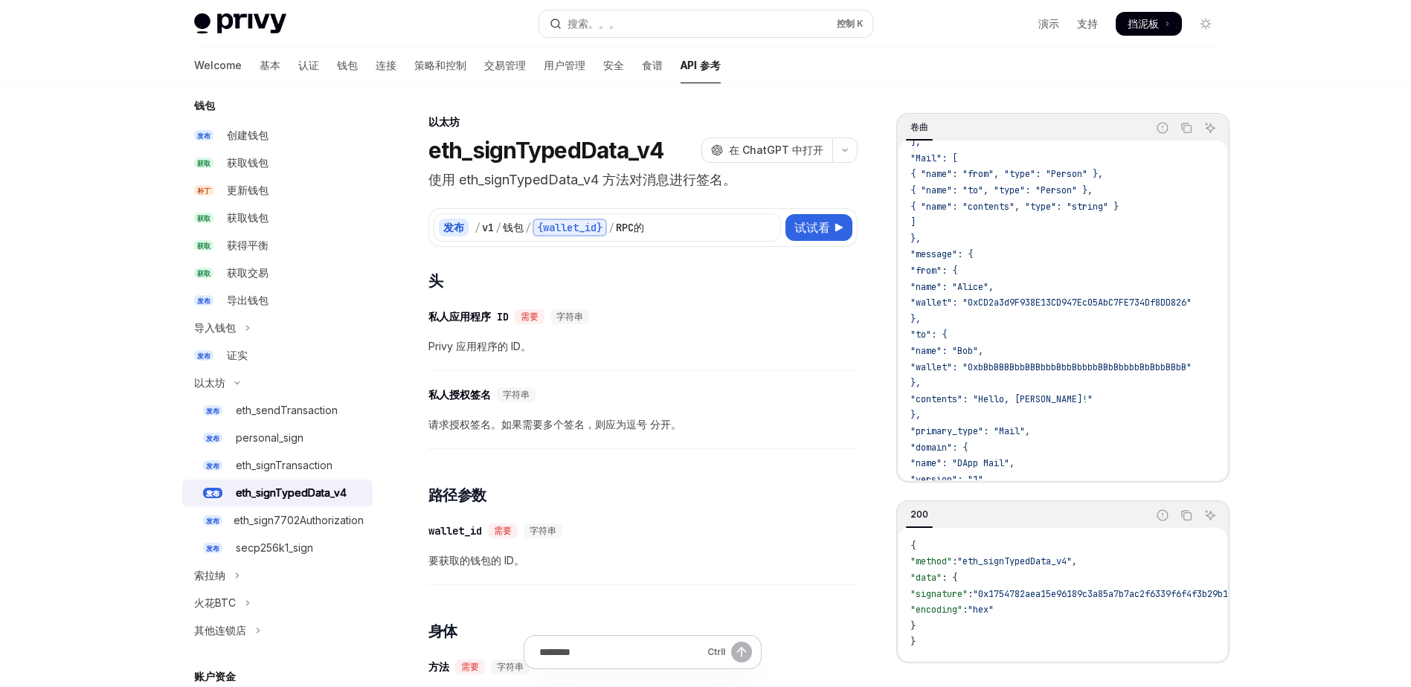
scroll to position [437, 0]
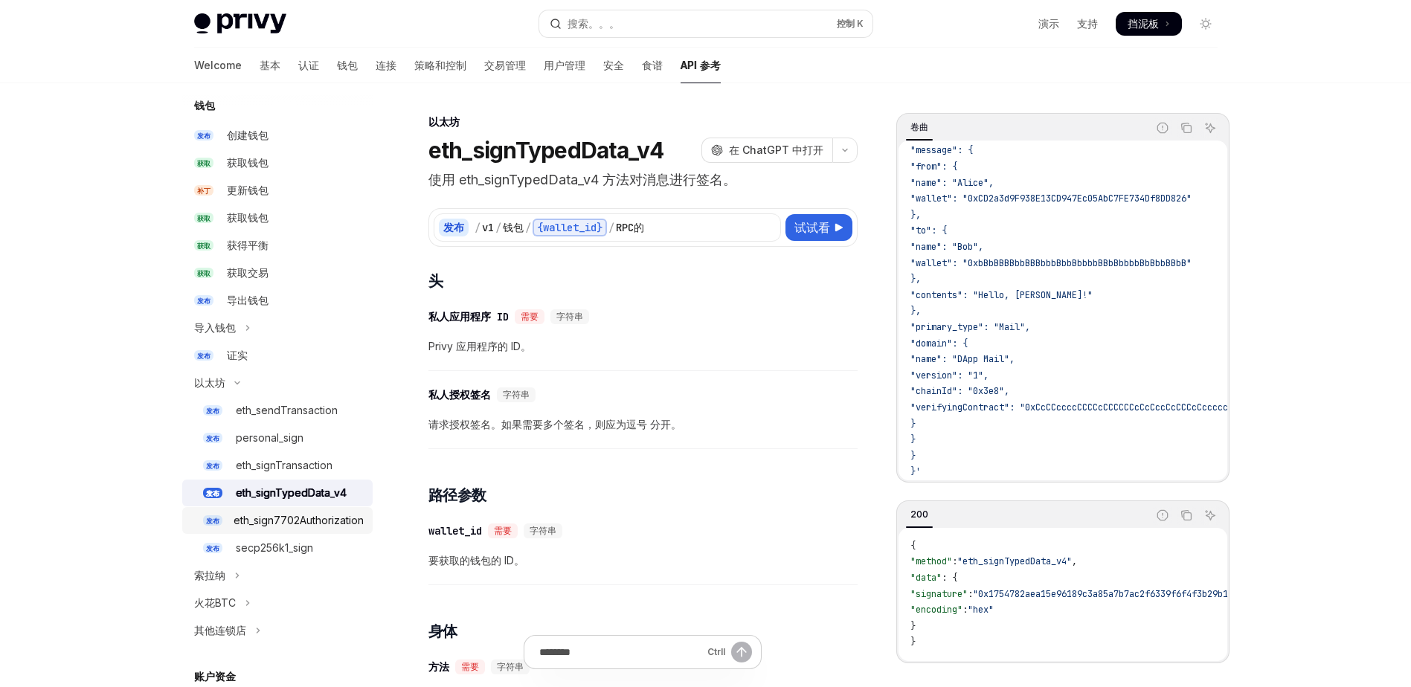
click at [268, 518] on div "eth_sign7702Authorization" at bounding box center [299, 521] width 130 height 18
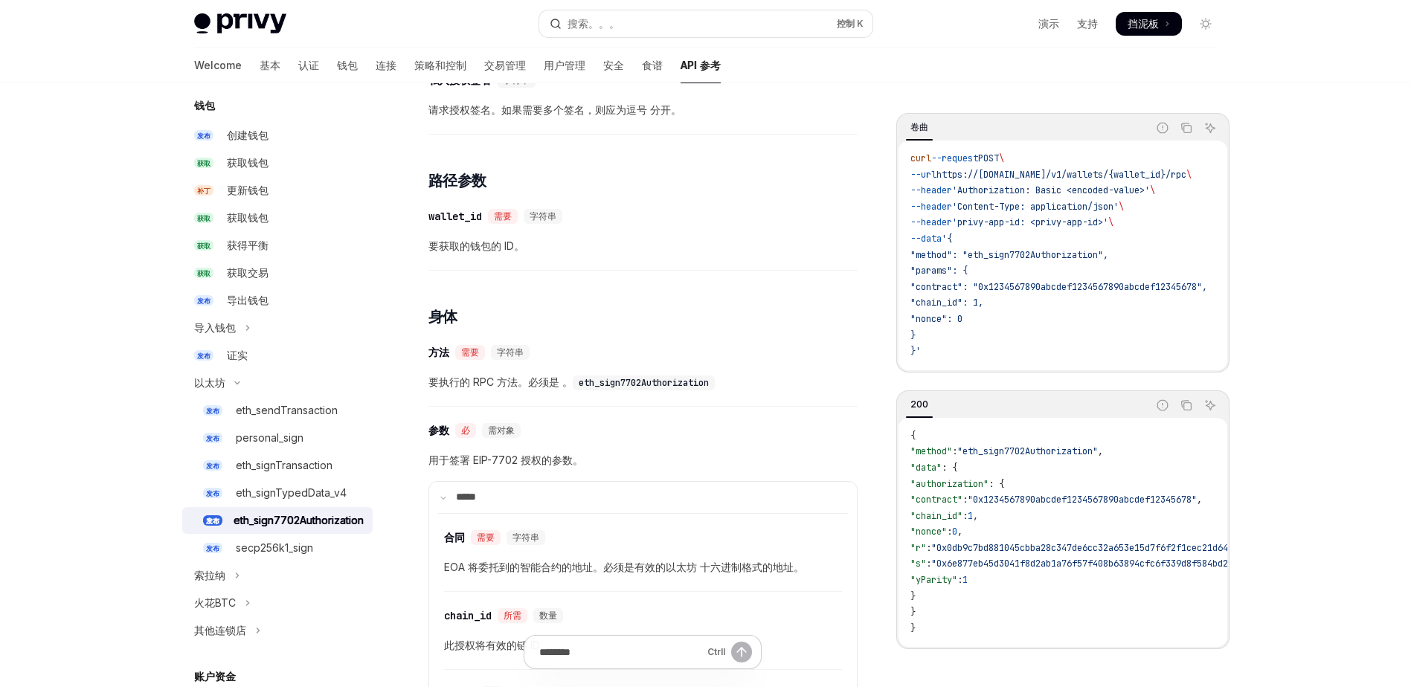
scroll to position [285, 0]
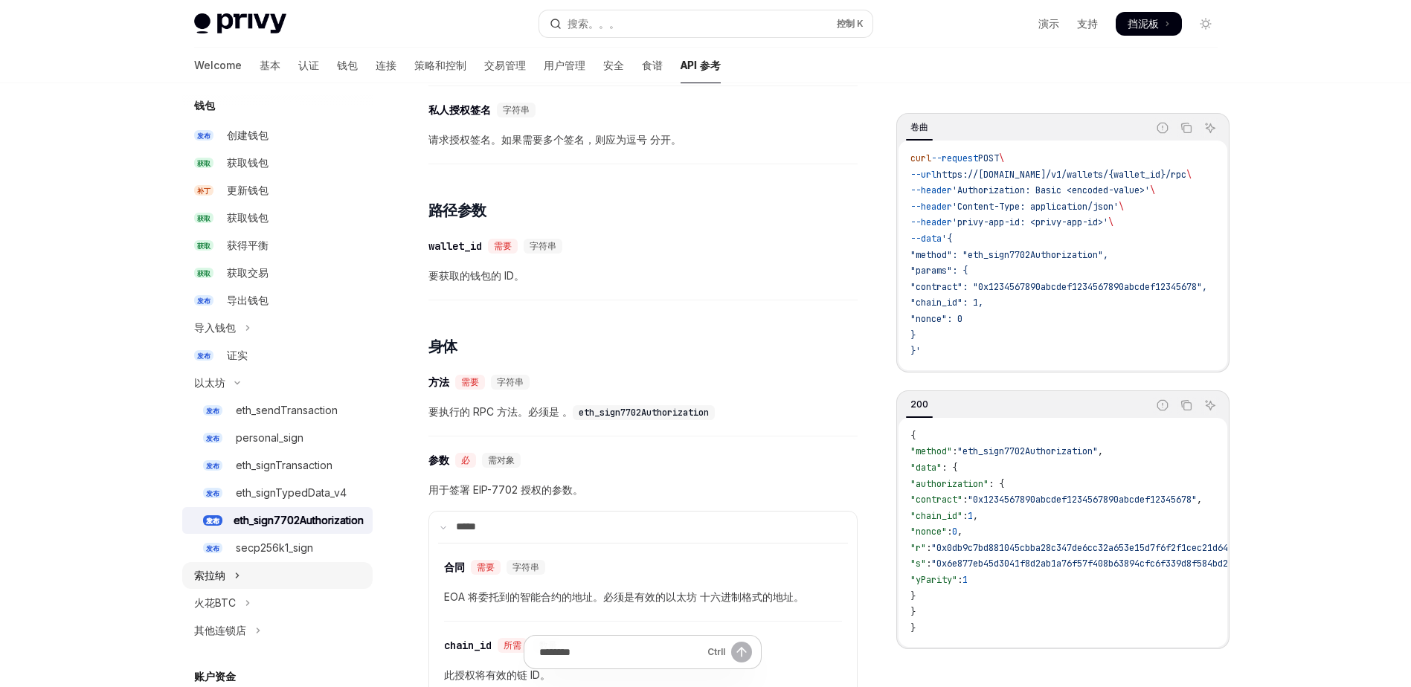
click at [223, 582] on div "索拉纳" at bounding box center [209, 576] width 31 height 18
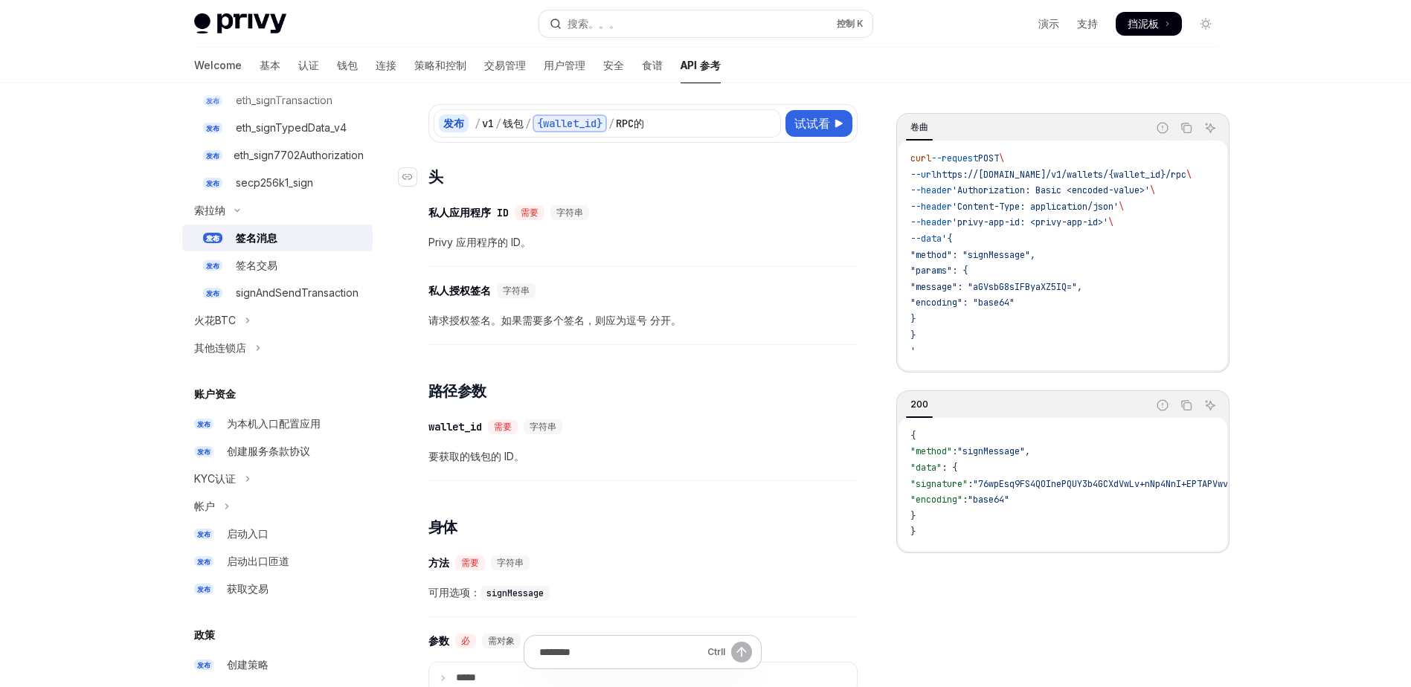
scroll to position [106, 0]
click at [270, 270] on div "签名交易" at bounding box center [257, 266] width 42 height 18
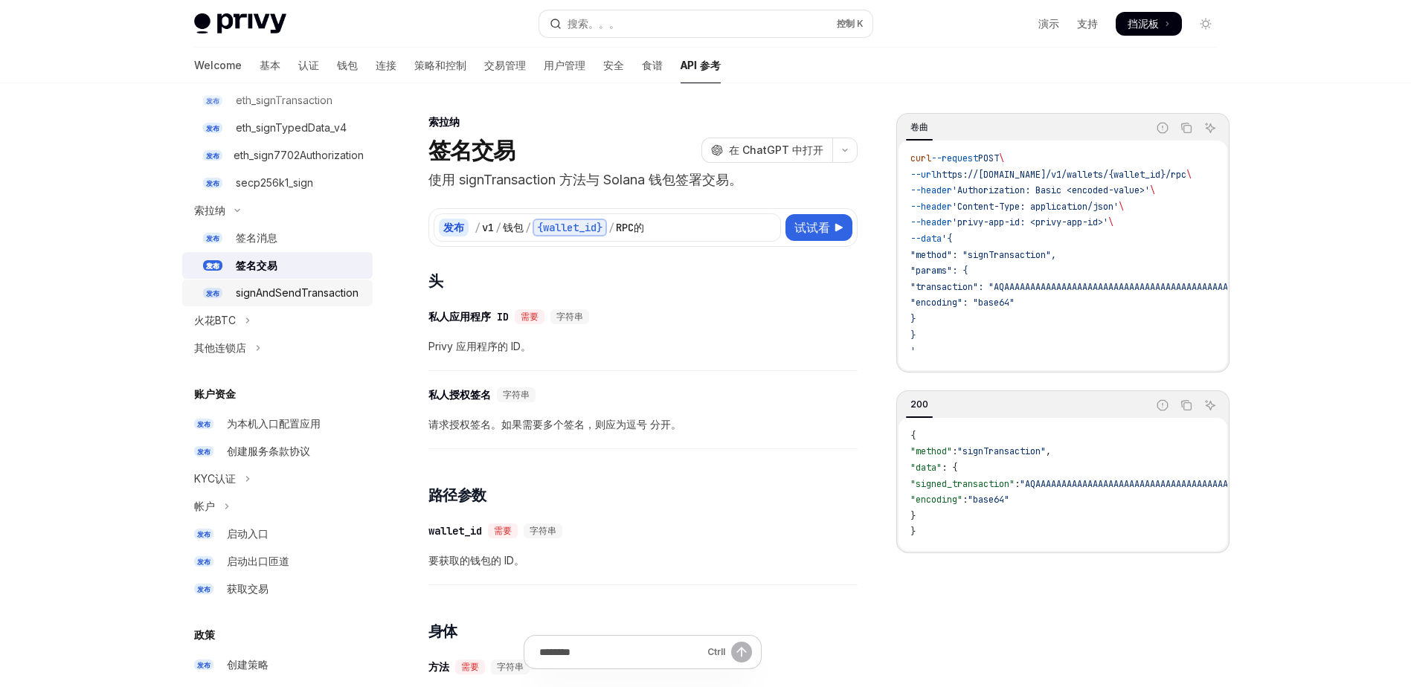
click at [269, 295] on div "signAndSendTransaction" at bounding box center [297, 293] width 123 height 18
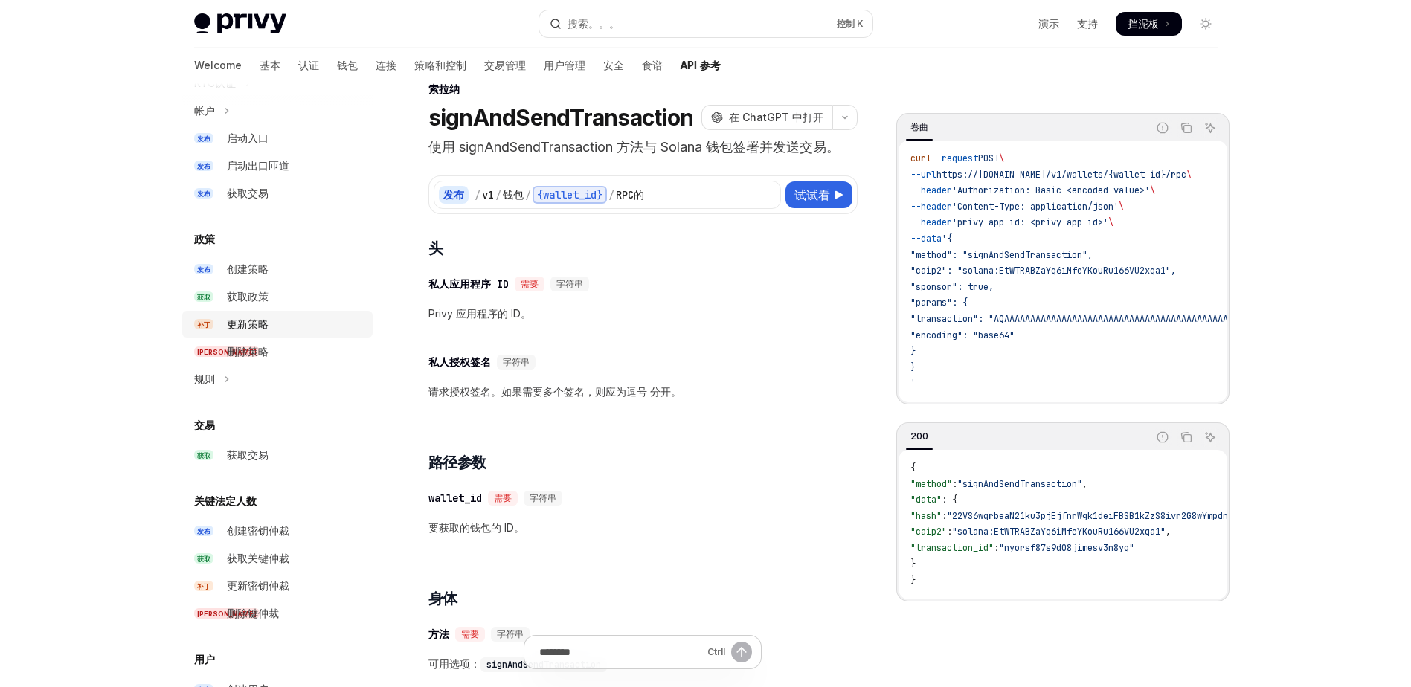
scroll to position [903, 0]
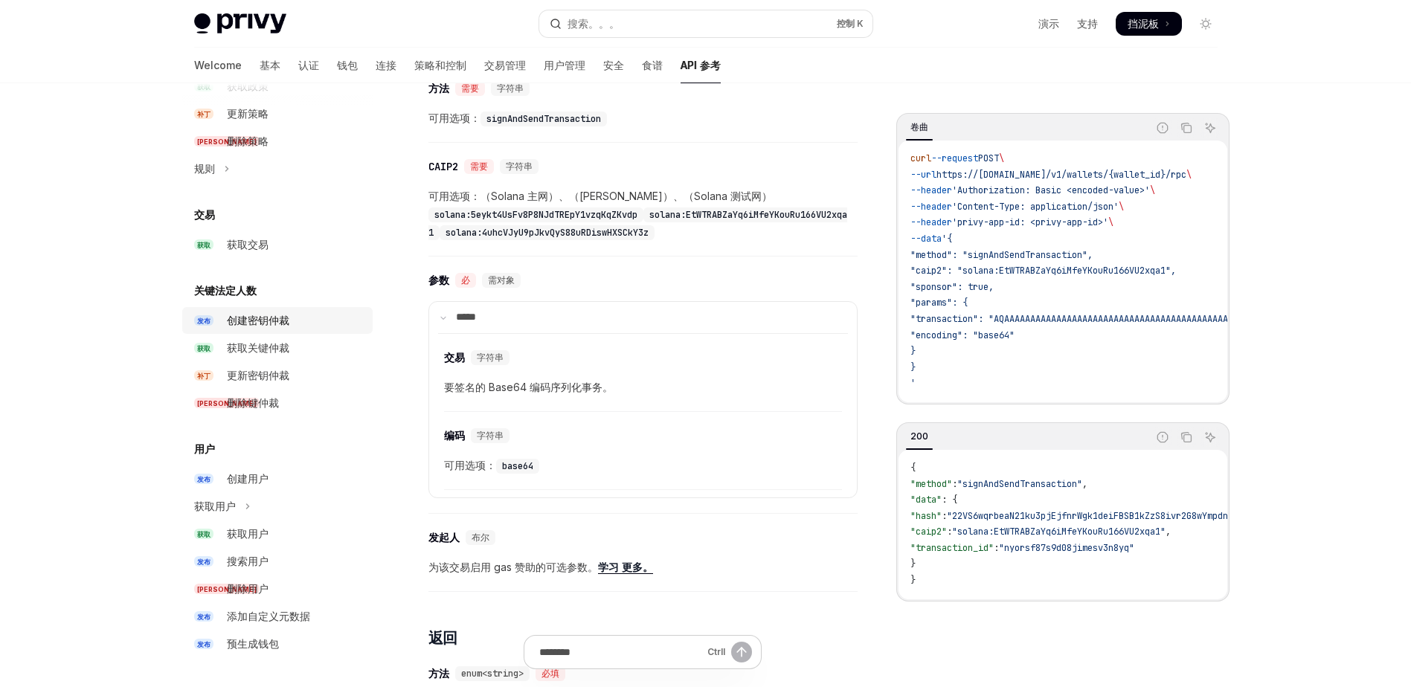
scroll to position [579, 0]
click at [78, 288] on div "跳至主要内容 Privy Docs 主页 搜索。。。 控制 K 演示 支持 Dashboard 挡泥板 Search... Navigation Solana…" at bounding box center [705, 362] width 1411 height 1882
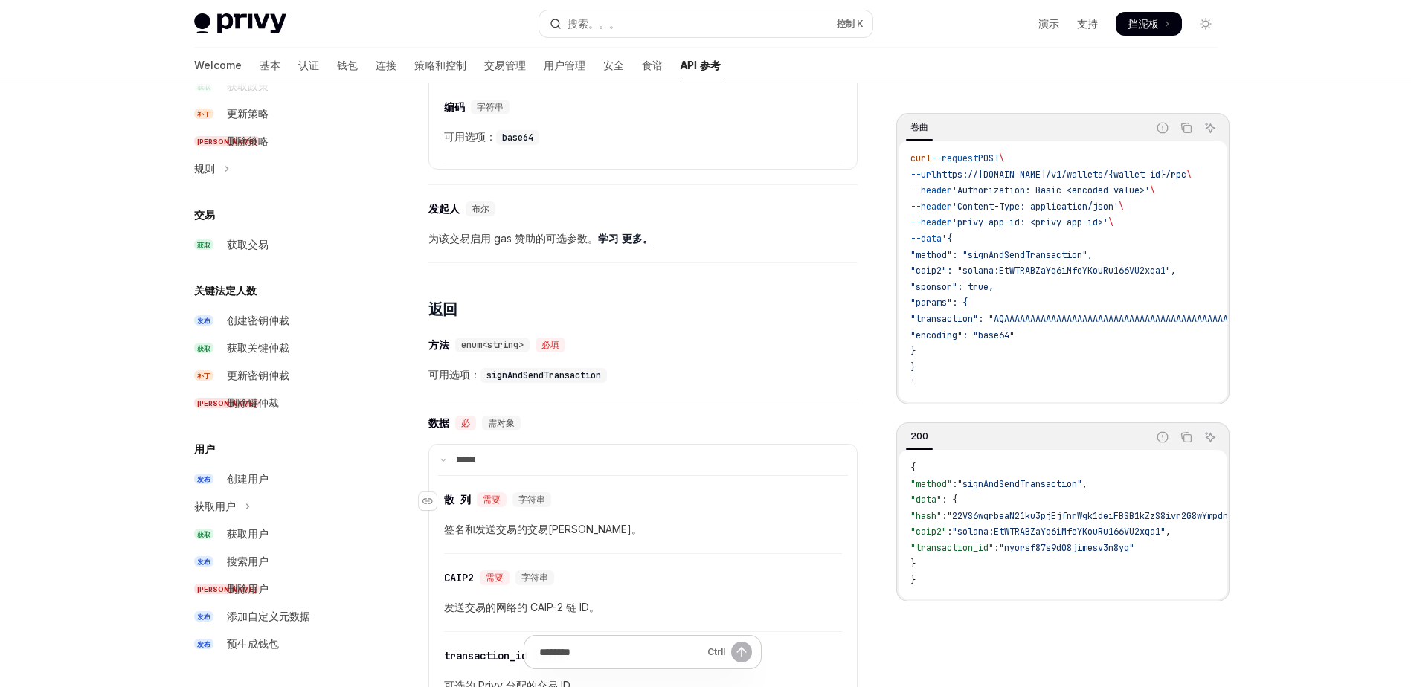
scroll to position [907, 0]
click at [590, 165] on details "***** ​ 交易 字符串 要签名的 Base64 编码序列化事务。 ​ 编码 字符串 可用选项： base64" at bounding box center [642, 71] width 429 height 197
click at [553, 179] on div "​ 参数 必 需对象 ***** ​ 交易 字符串 要签名的 Base64 编码序列化事务。 ​ 编码 字符串 可用选项： base64" at bounding box center [642, 61] width 429 height 250
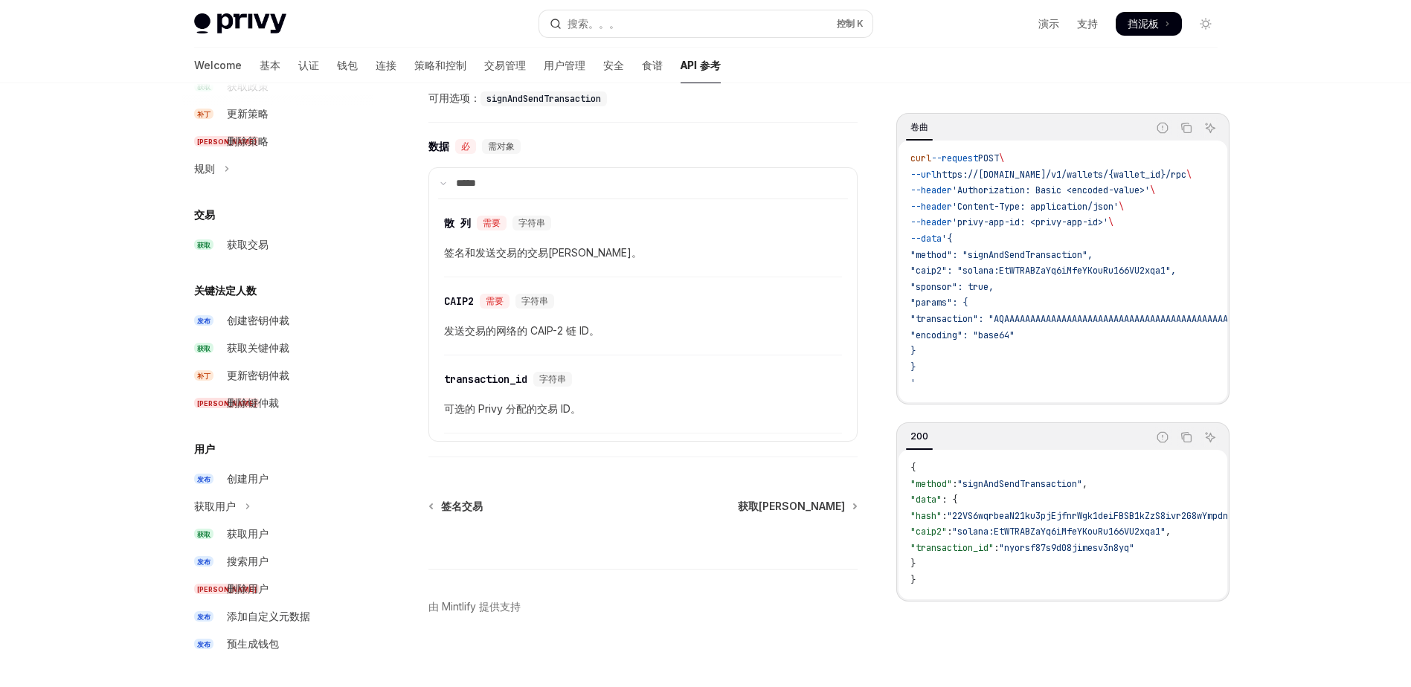
scroll to position [1194, 0]
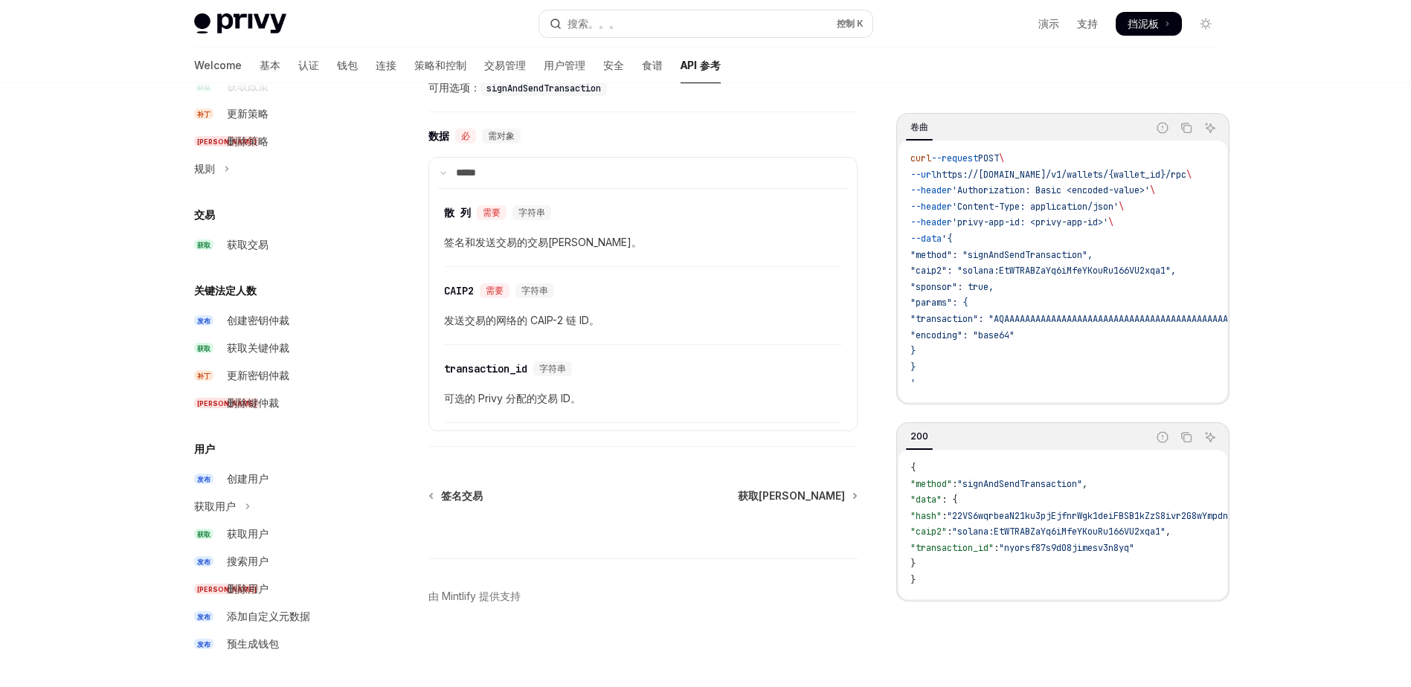
click at [637, 103] on div "​ 方法 enum<string> 必填 可用选项： signAndSendTransaction" at bounding box center [642, 77] width 429 height 71
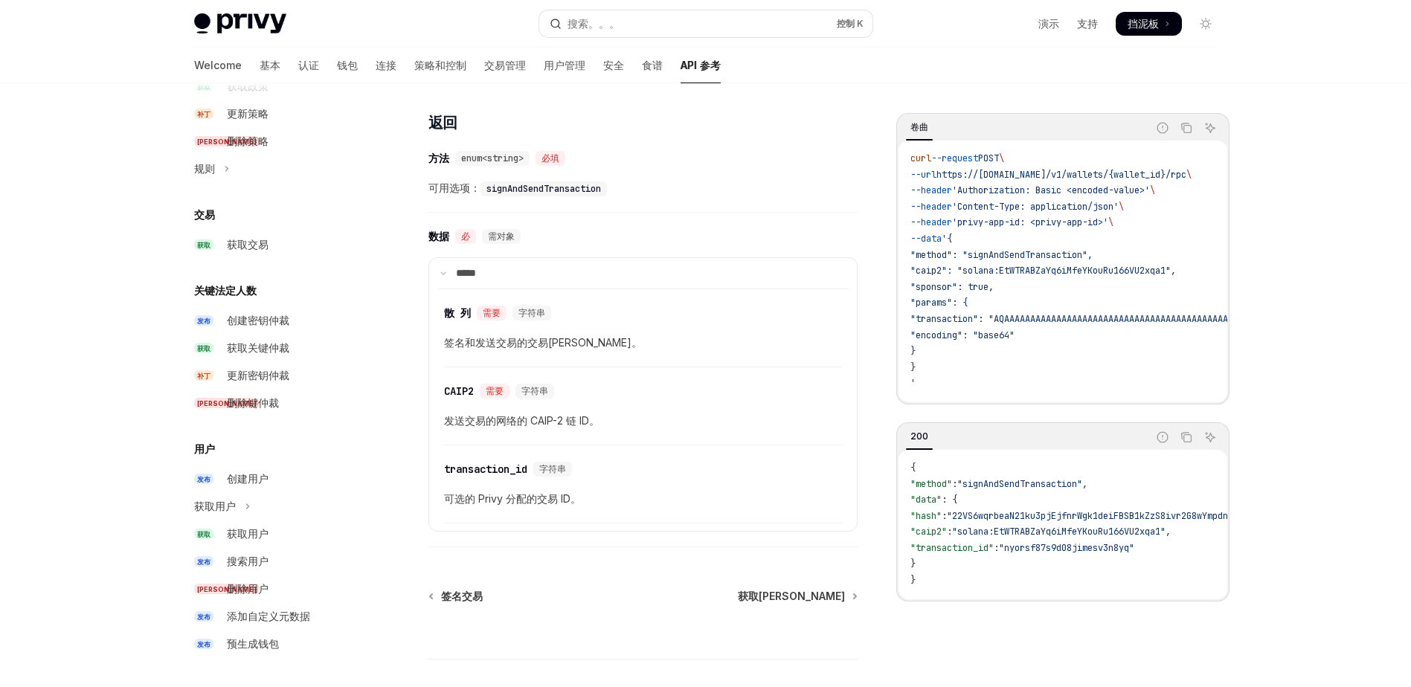
scroll to position [1075, 0]
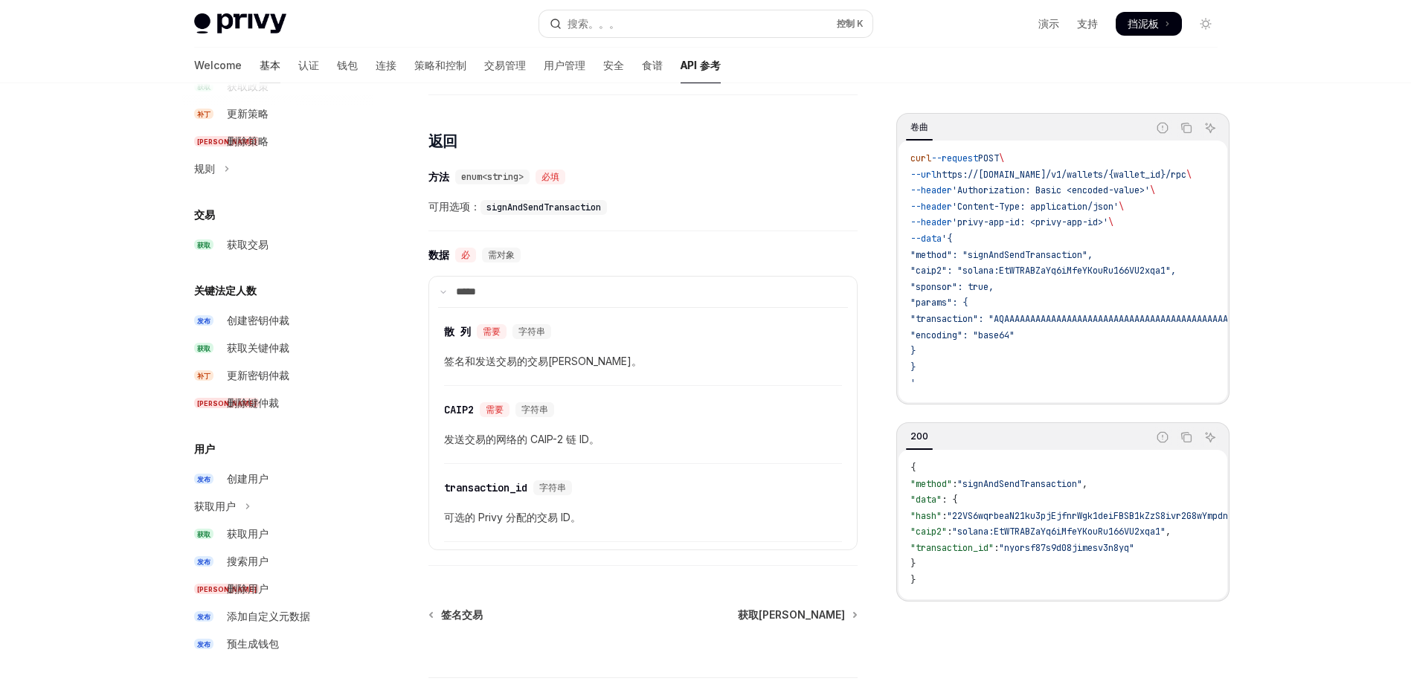
click at [260, 57] on link "基本" at bounding box center [270, 66] width 21 height 36
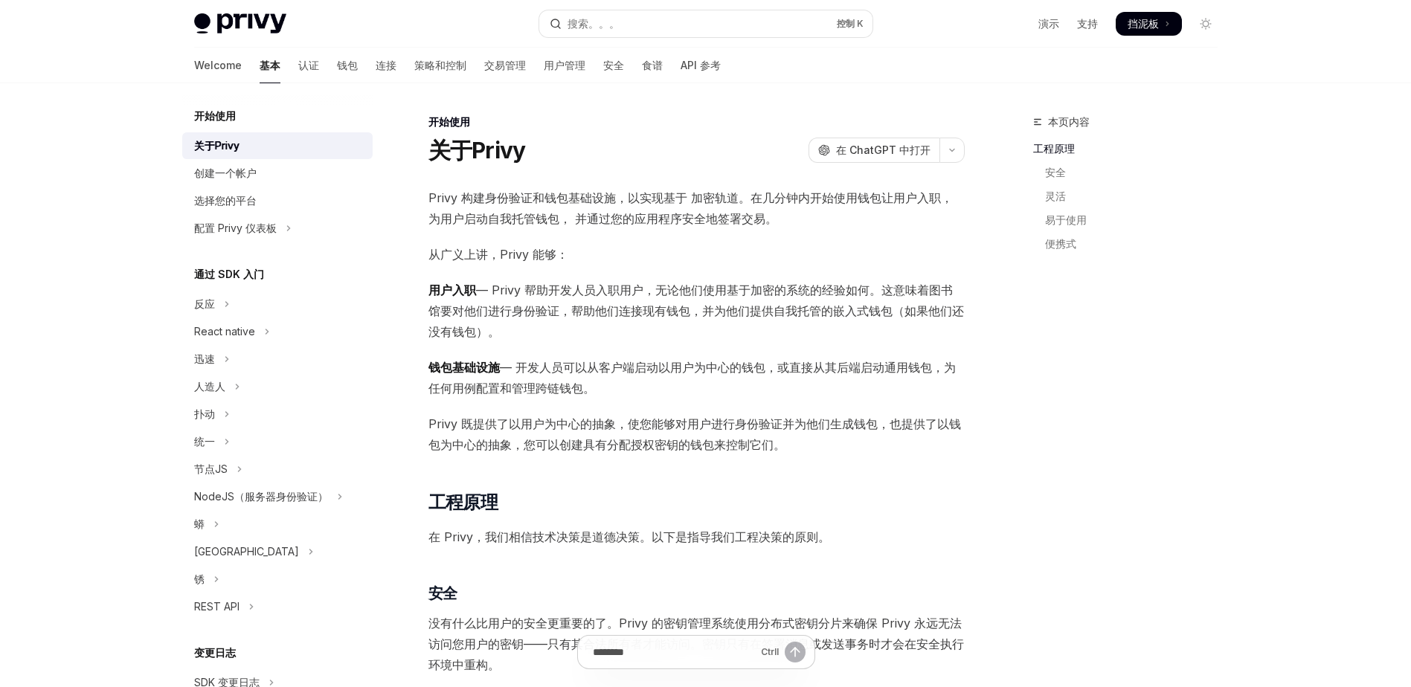
click at [612, 116] on div "开始使用" at bounding box center [696, 122] width 536 height 15
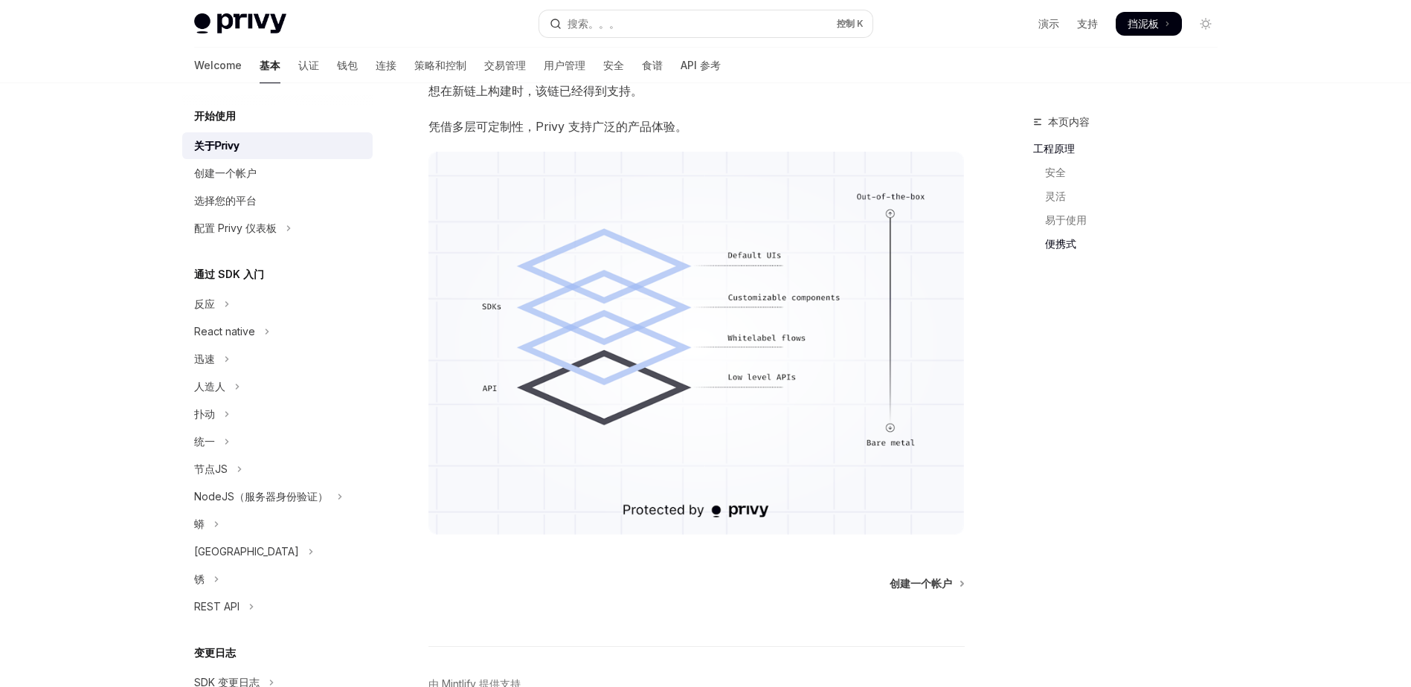
scroll to position [1040, 0]
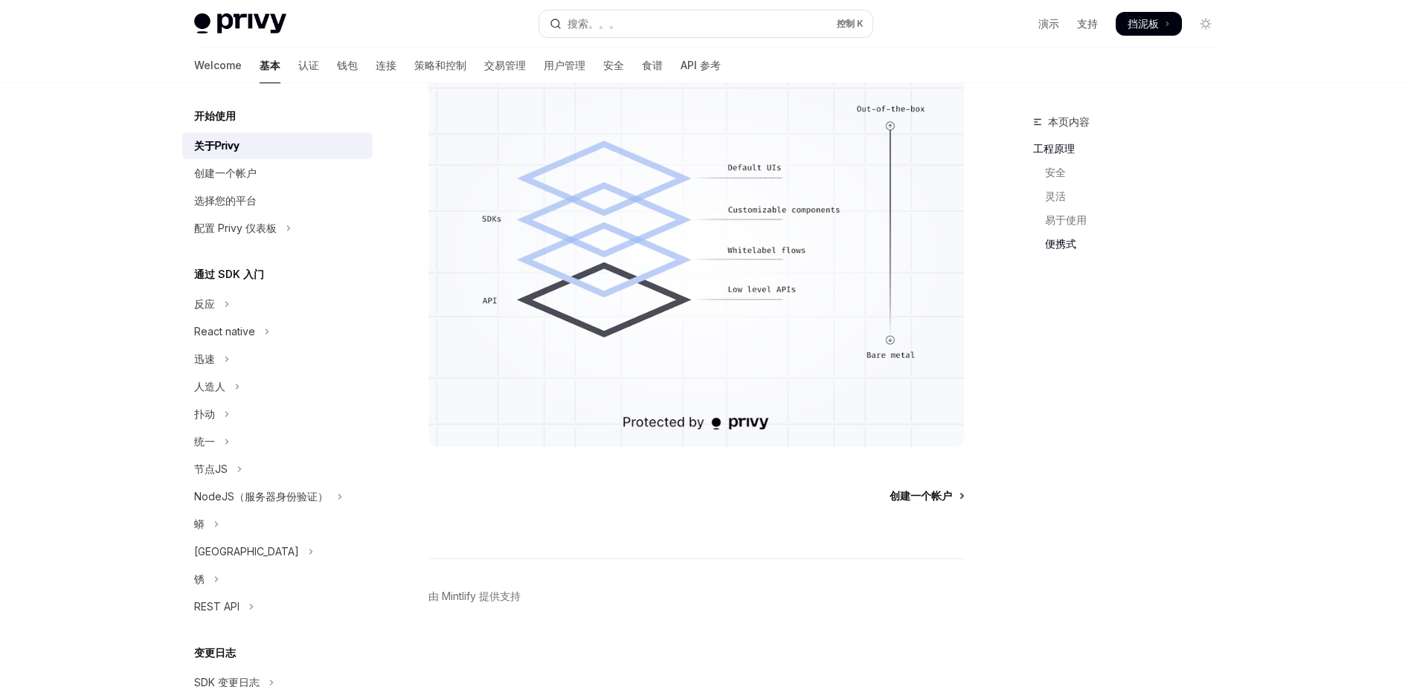
click at [944, 492] on span "创建一个帐户" at bounding box center [920, 496] width 62 height 15
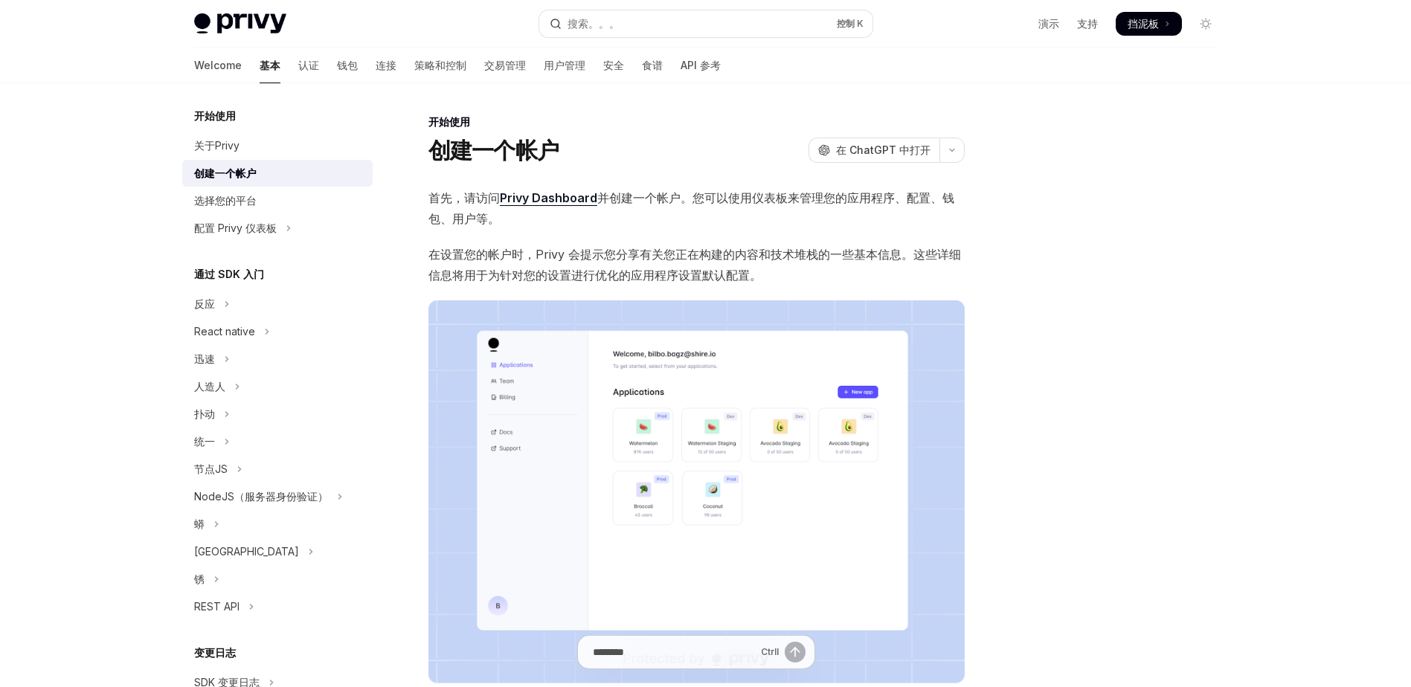
click at [689, 115] on div "开始使用" at bounding box center [696, 122] width 536 height 15
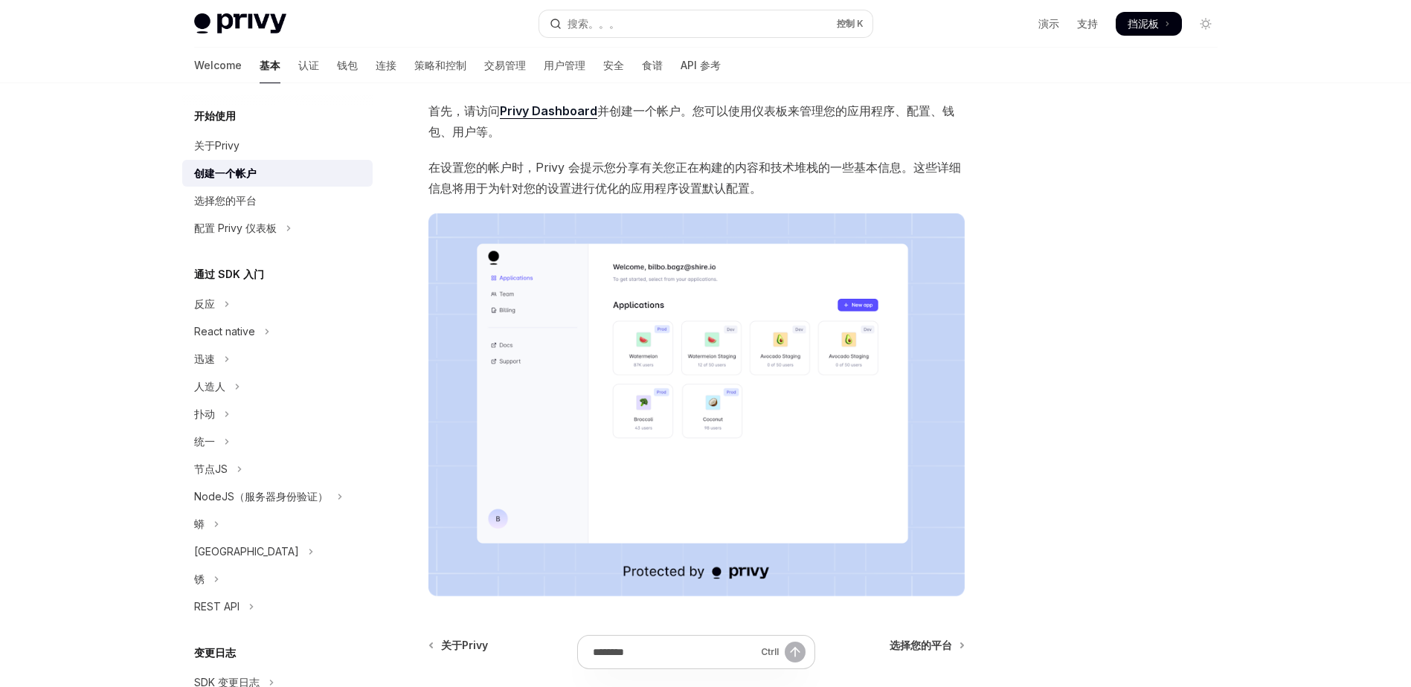
scroll to position [86, 0]
click at [580, 110] on link "Privy Dashboard" at bounding box center [548, 112] width 97 height 16
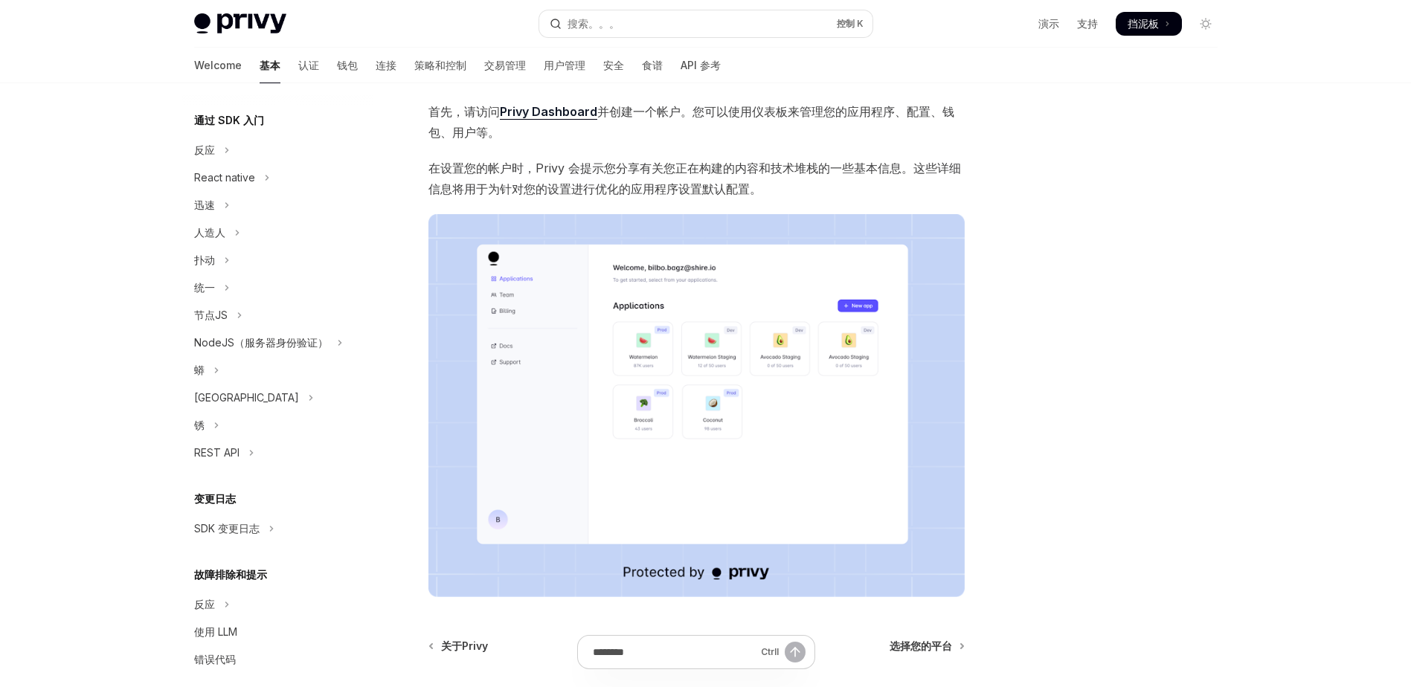
scroll to position [170, 0]
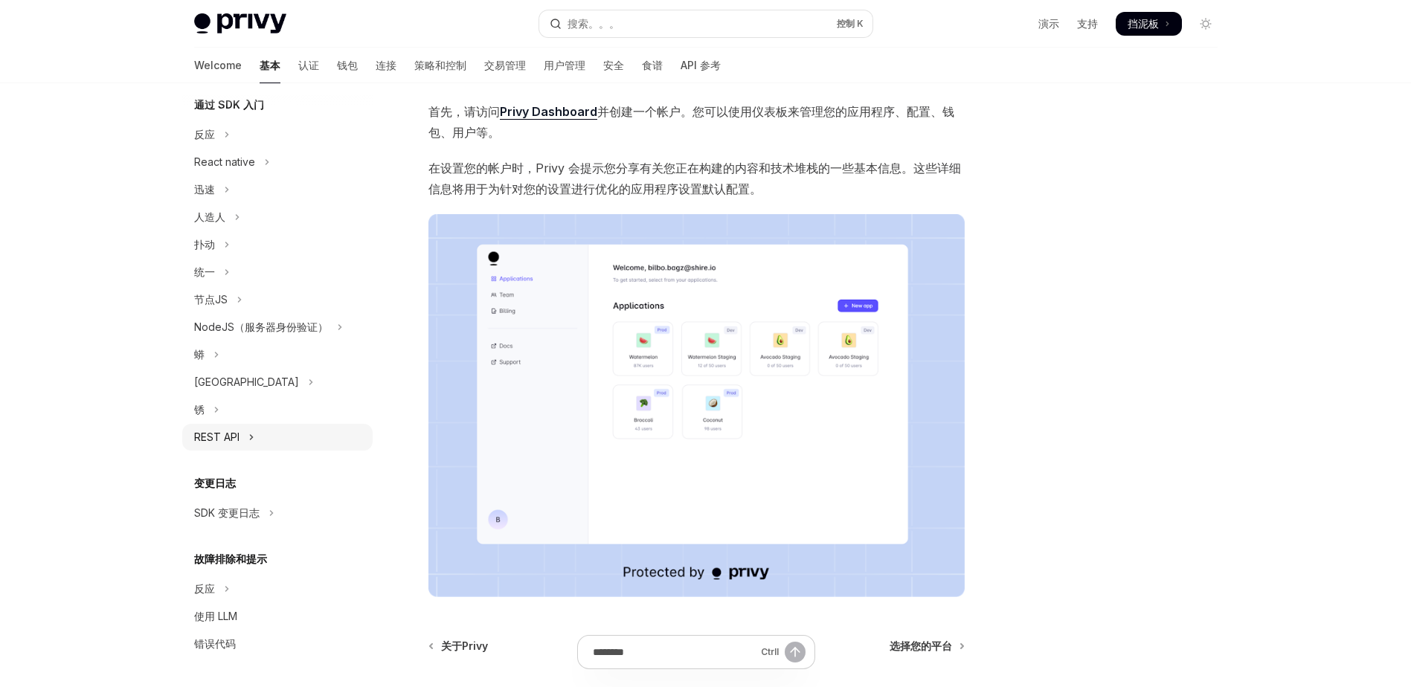
click at [257, 445] on button "REST API" at bounding box center [277, 437] width 190 height 27
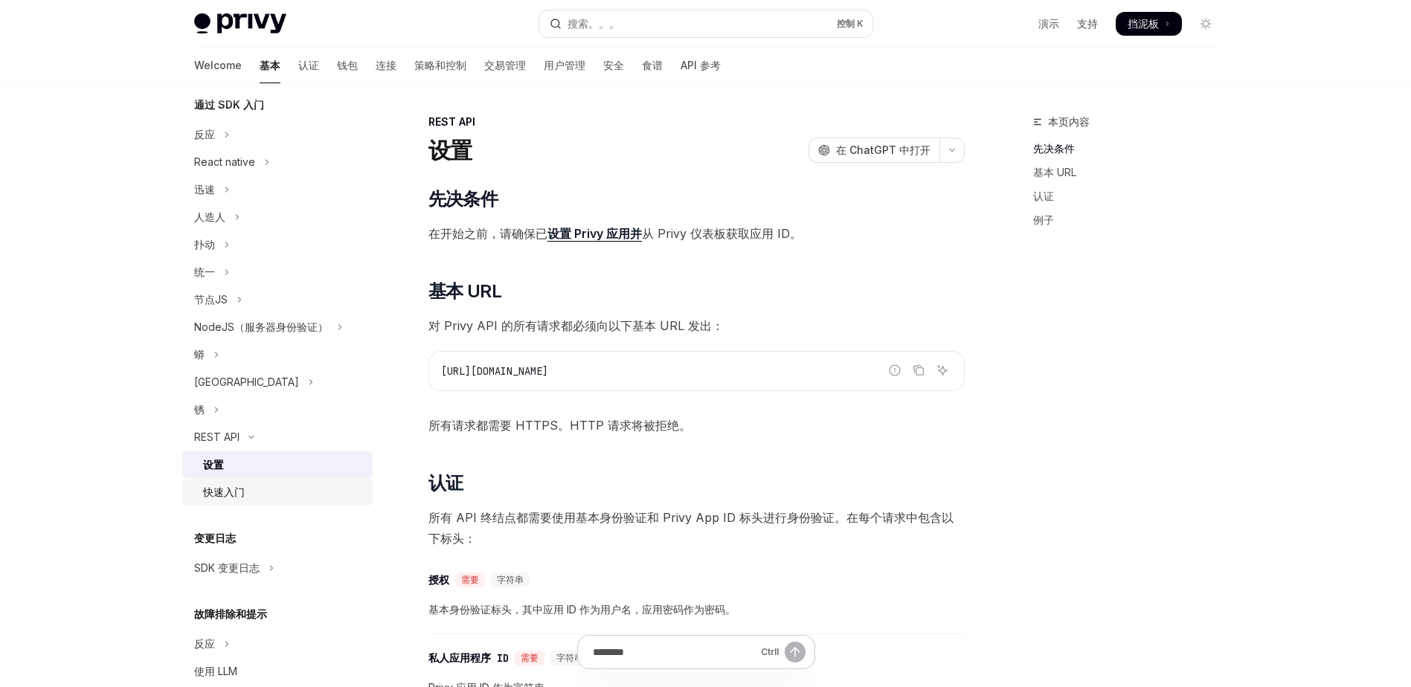
click at [243, 487] on div "快速入门" at bounding box center [224, 492] width 42 height 18
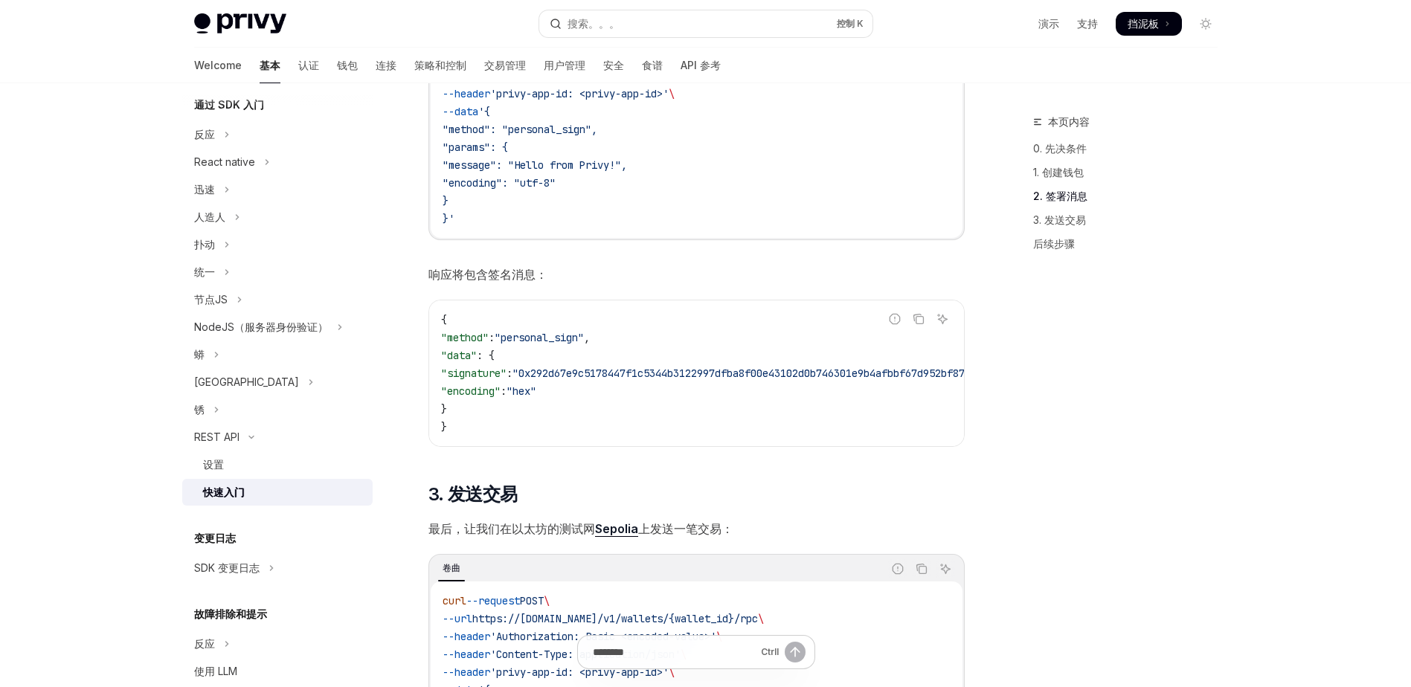
scroll to position [964, 0]
click at [402, 167] on div "REST API 快速入门 开放人工智能 在 ChatGPT 中打开 使用 Privy 的 REST API 创建钱包并发送交易 开放人工智能 Open in…" at bounding box center [557, 384] width 821 height 2471
click at [405, 167] on div "REST API 快速入门 开放人工智能 在 ChatGPT 中打开 使用 Privy 的 REST API 创建钱包并发送交易 开放人工智能 Open in…" at bounding box center [557, 384] width 821 height 2471
click at [409, 152] on div "REST API 快速入门 开放人工智能 在 ChatGPT 中打开 使用 Privy 的 REST API 创建钱包并发送交易 开放人工智能 Open in…" at bounding box center [557, 384] width 821 height 2471
click at [409, 157] on div "REST API 快速入门 开放人工智能 在 ChatGPT 中打开 使用 Privy 的 REST API 创建钱包并发送交易 开放人工智能 Open in…" at bounding box center [557, 384] width 821 height 2471
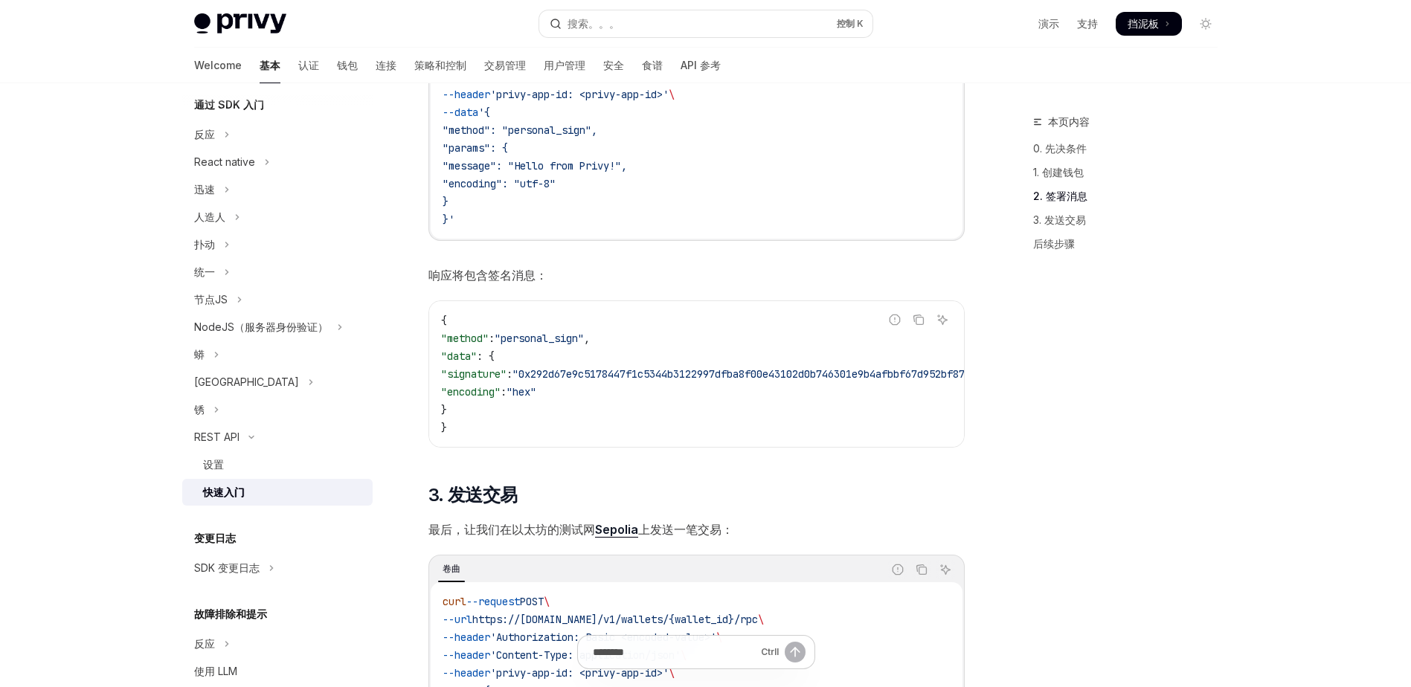
click at [408, 160] on div "REST API 快速入门 开放人工智能 在 ChatGPT 中打开 使用 Privy 的 REST API 创建钱包并发送交易 开放人工智能 Open in…" at bounding box center [557, 384] width 821 height 2471
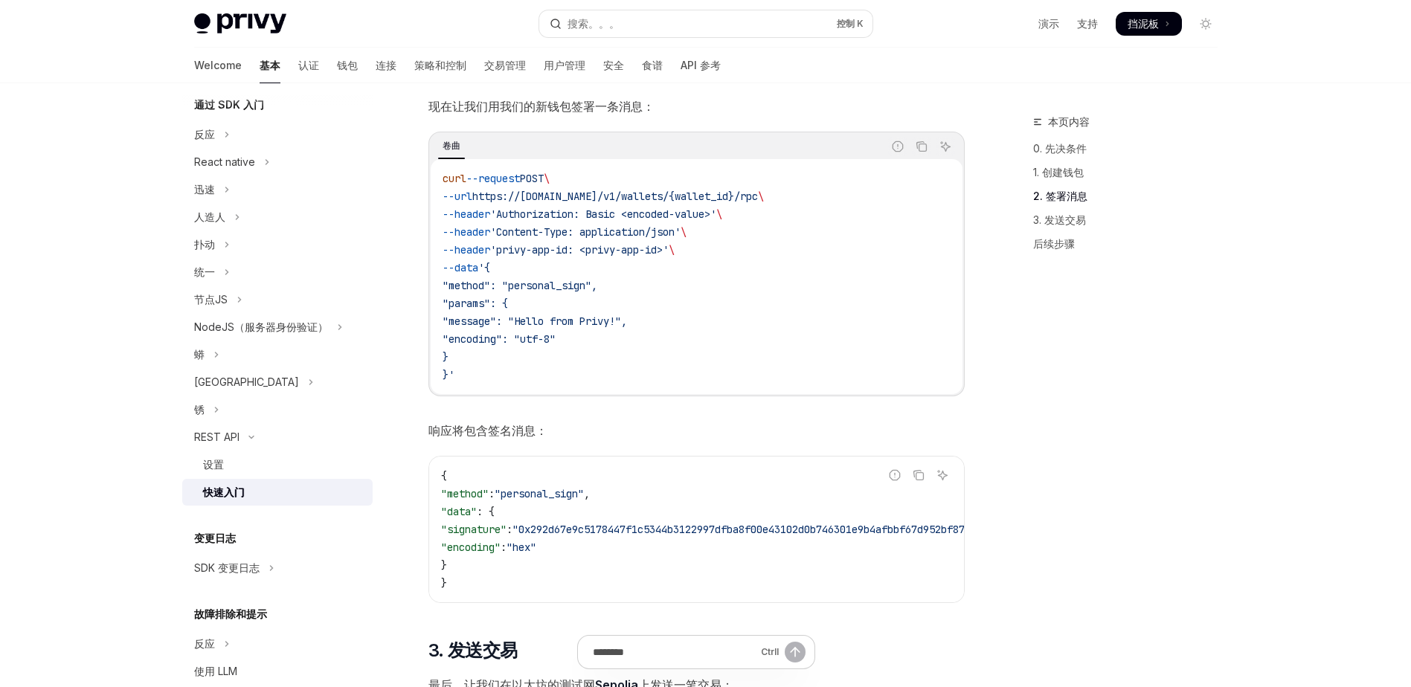
scroll to position [805, 0]
click at [412, 231] on div "REST API 快速入门 开放人工智能 在 ChatGPT 中打开 使用 Privy 的 REST API 创建钱包并发送交易 开放人工智能 Open in…" at bounding box center [557, 543] width 821 height 2471
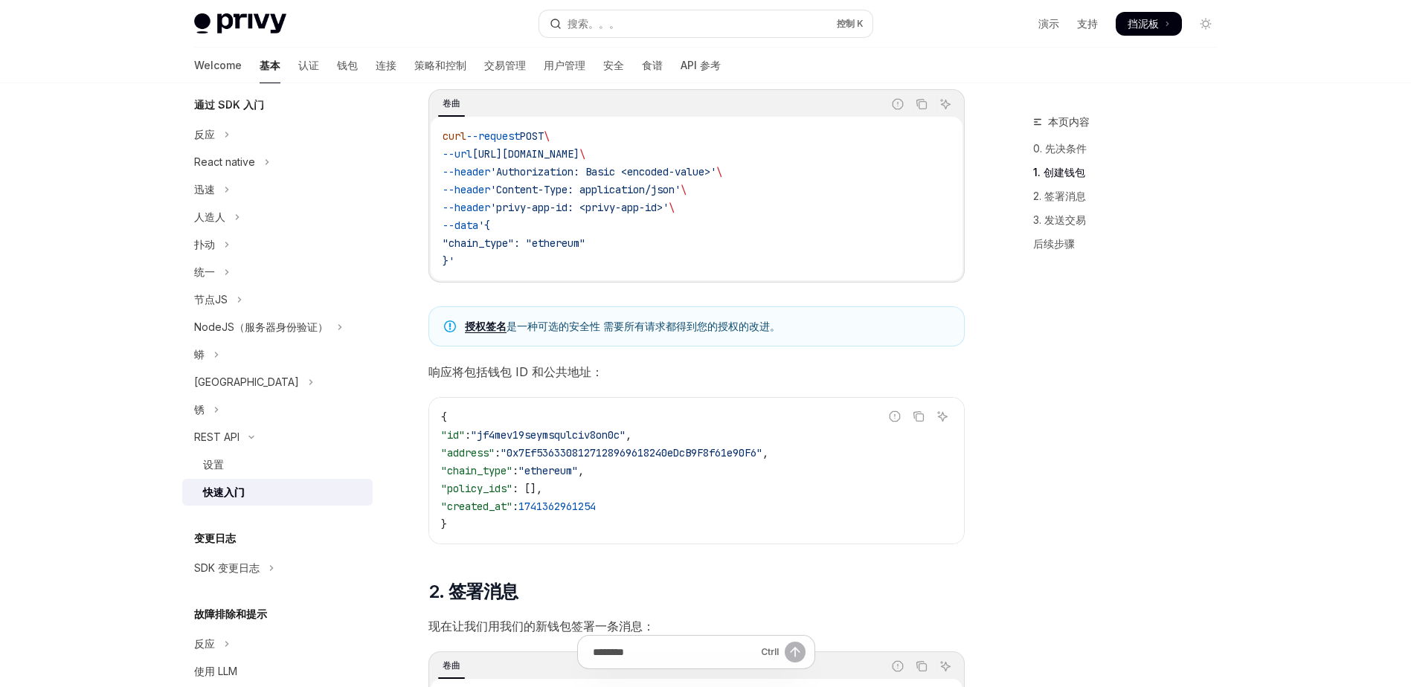
scroll to position [288, 0]
click at [1060, 215] on link "3. 发送交易" at bounding box center [1131, 220] width 196 height 24
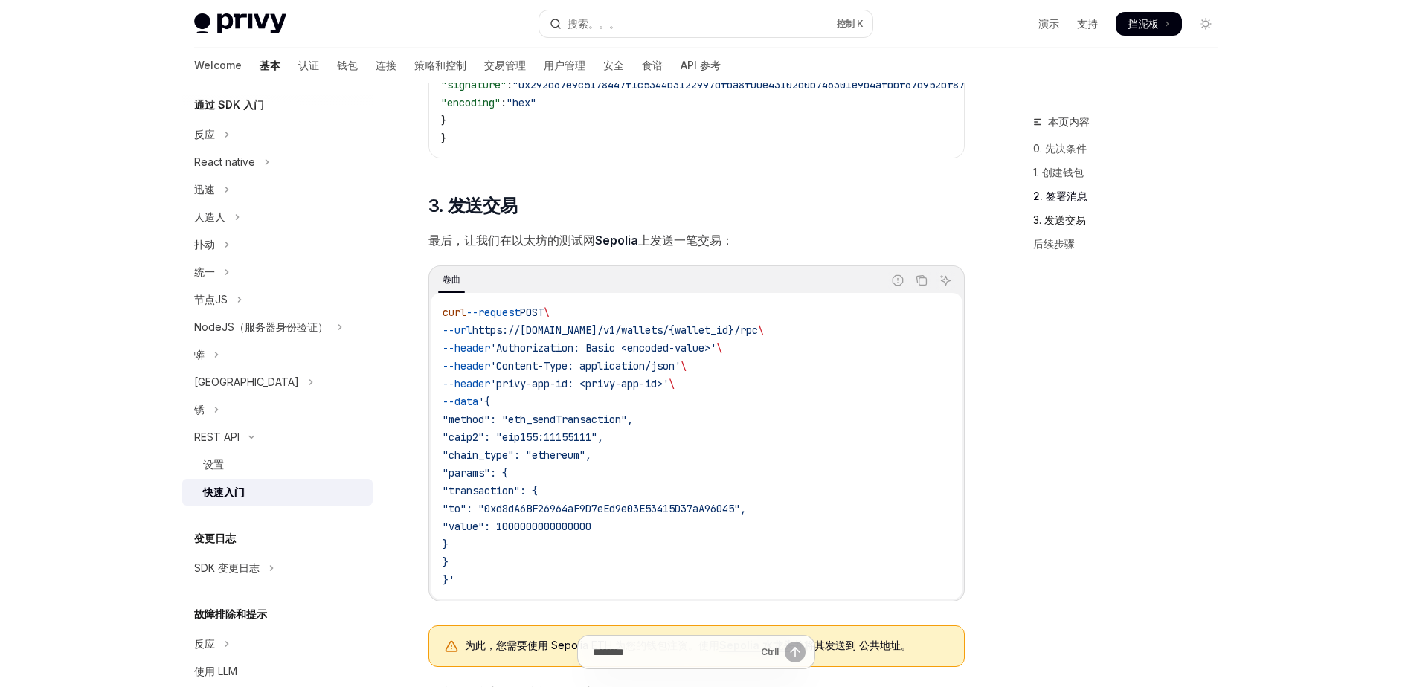
scroll to position [1340, 0]
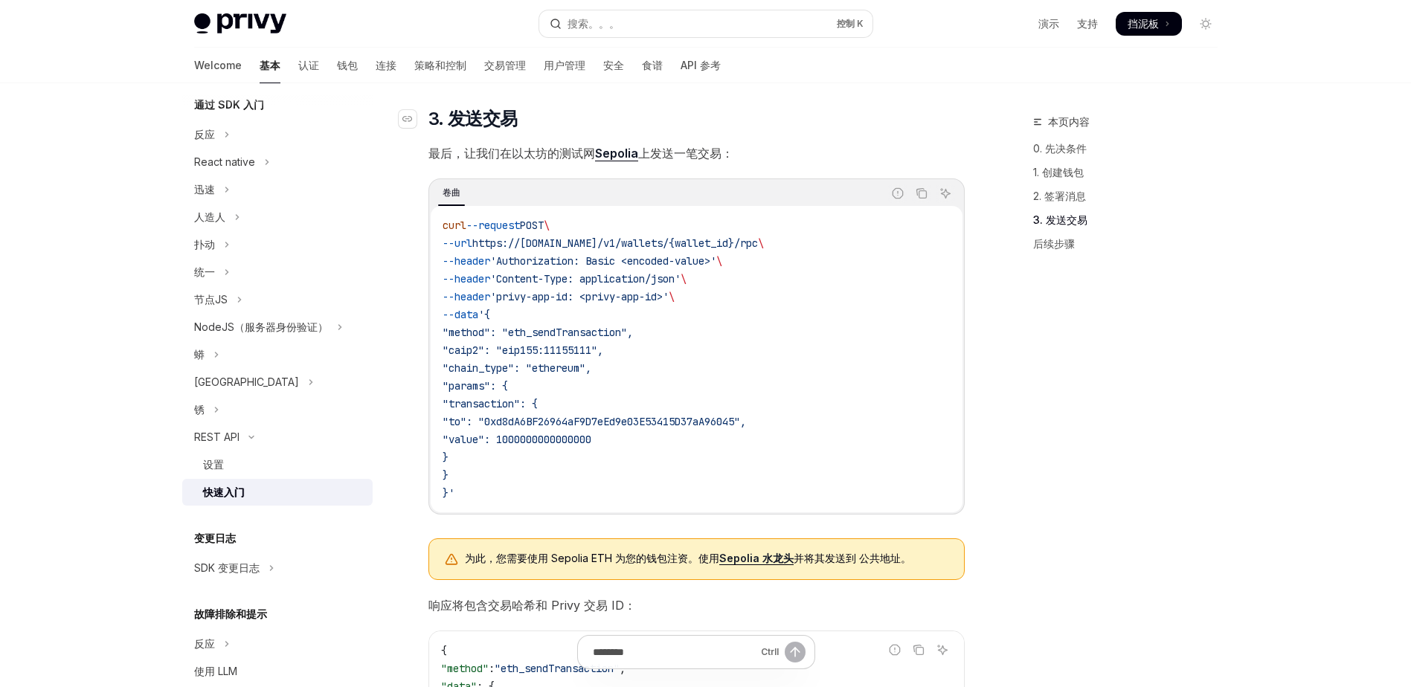
click at [651, 126] on h2 "​ 3. 发送交易" at bounding box center [696, 119] width 536 height 24
click at [484, 64] on font "交易管理" at bounding box center [505, 65] width 42 height 15
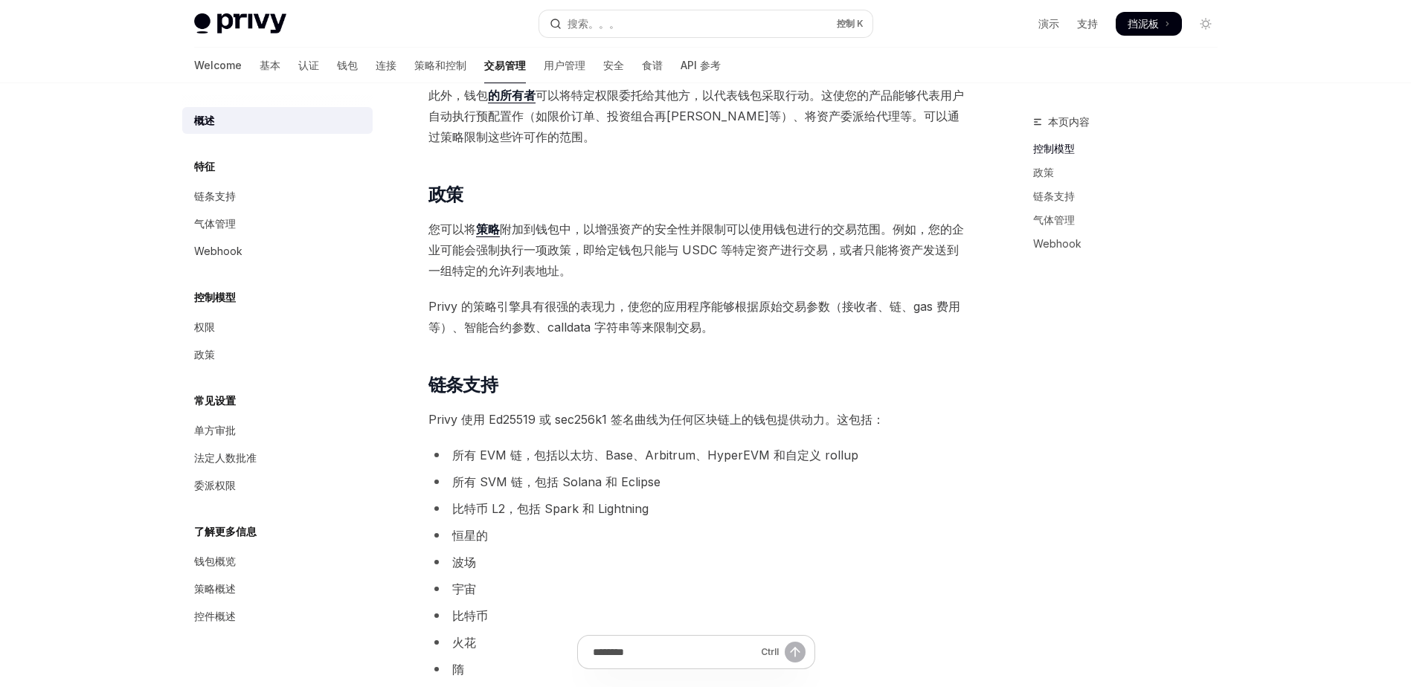
scroll to position [410, 0]
click at [544, 65] on font "用户管理" at bounding box center [565, 65] width 42 height 15
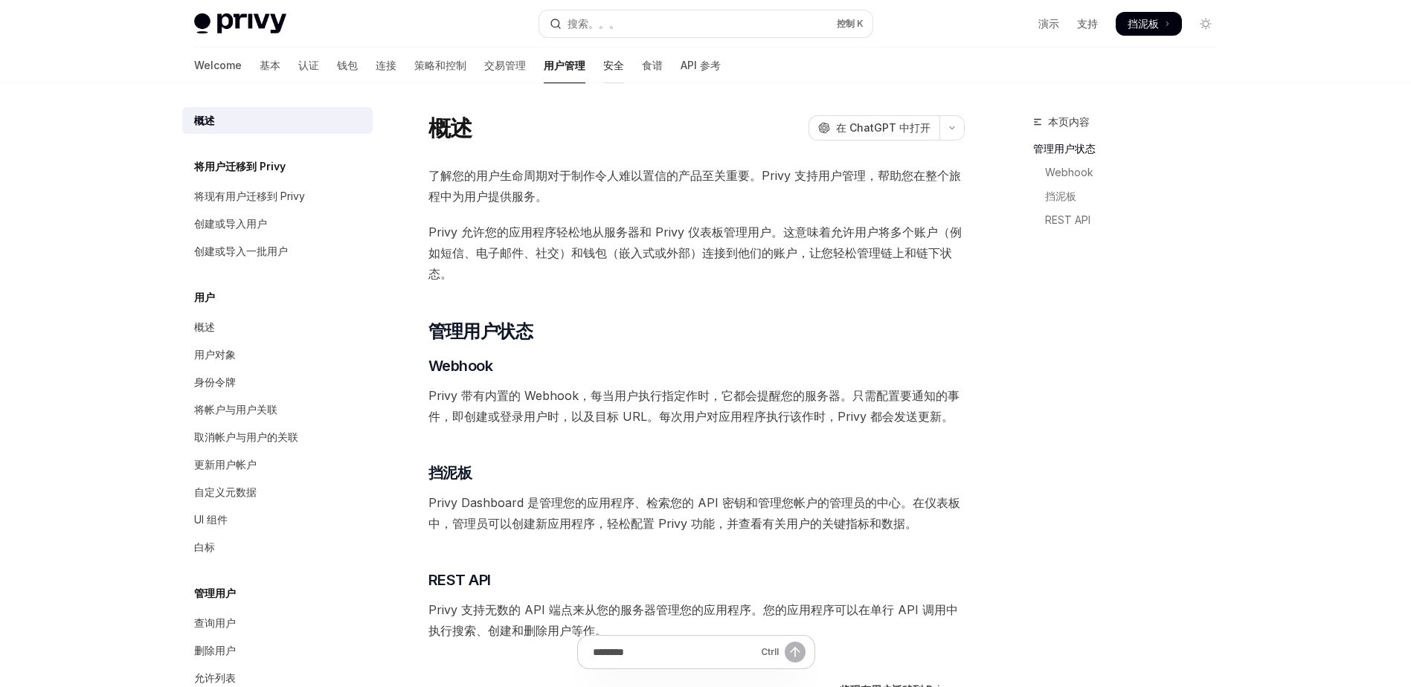
click at [603, 65] on font "安全" at bounding box center [613, 65] width 21 height 15
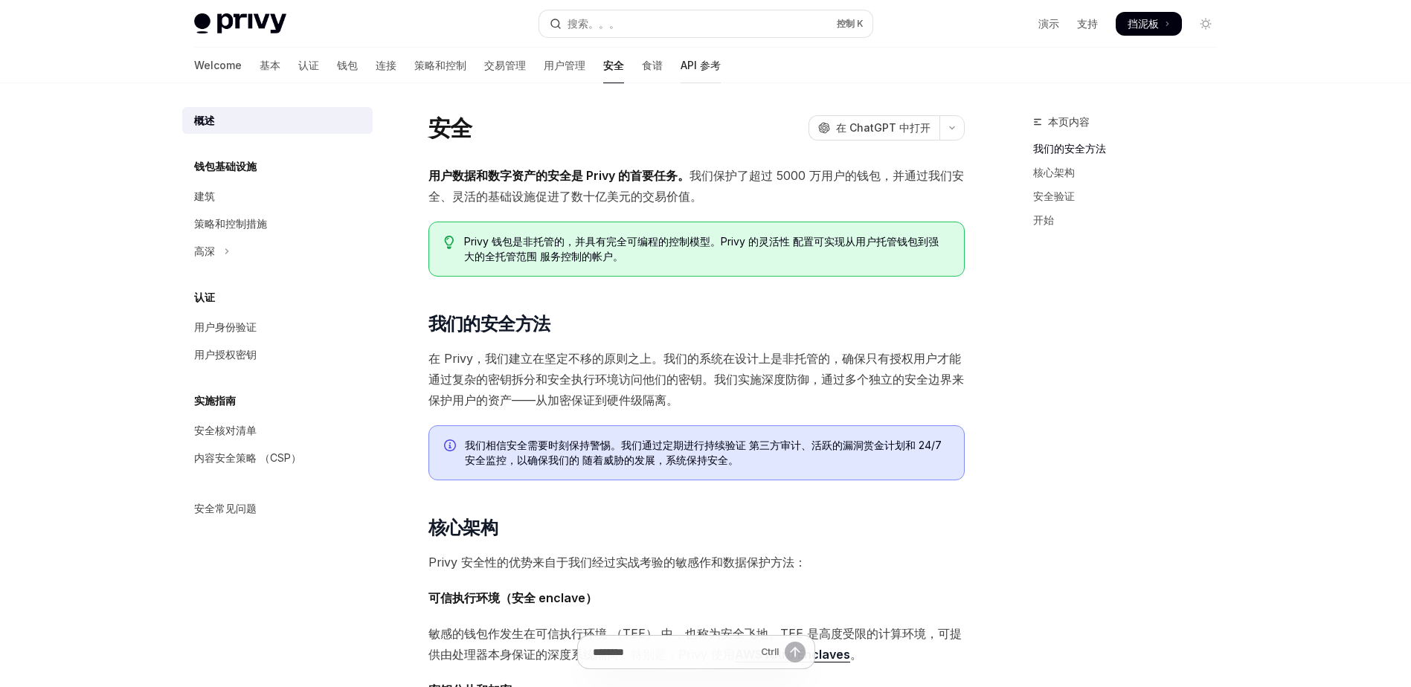
click at [680, 65] on font "API 参考" at bounding box center [700, 65] width 40 height 15
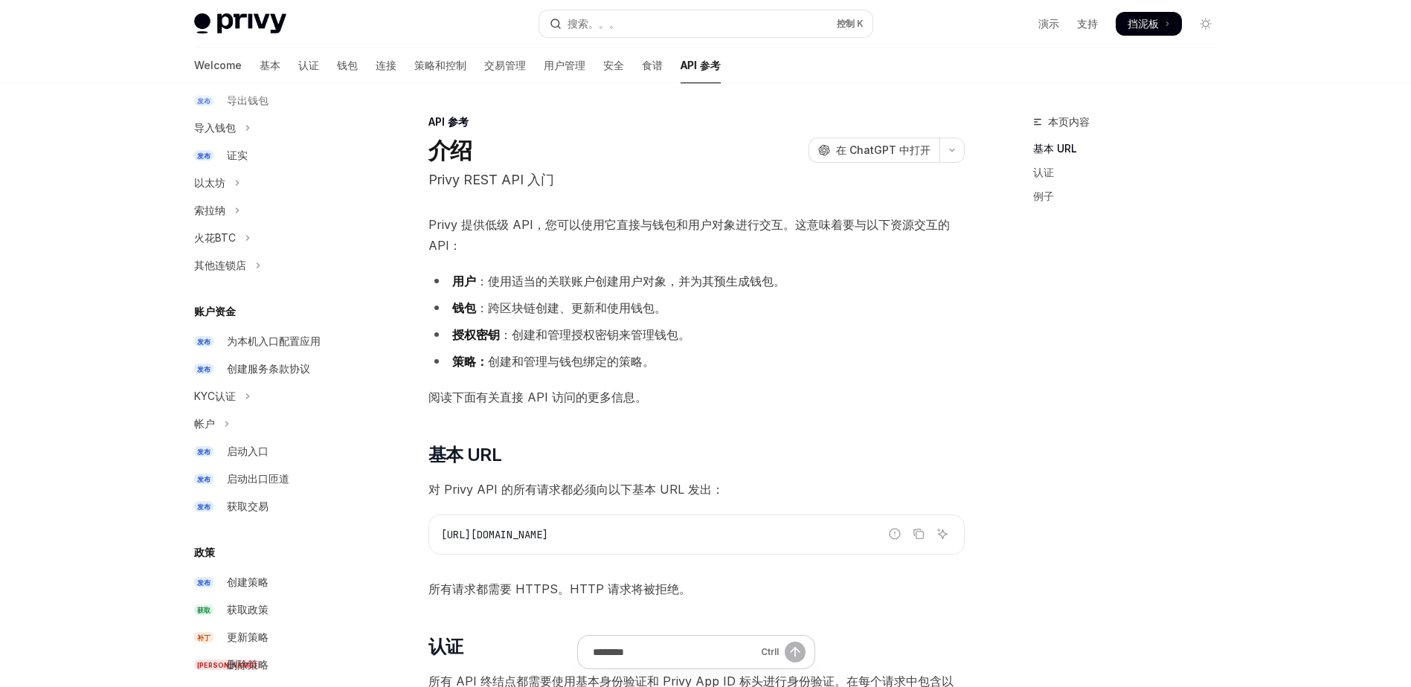
scroll to position [349, 0]
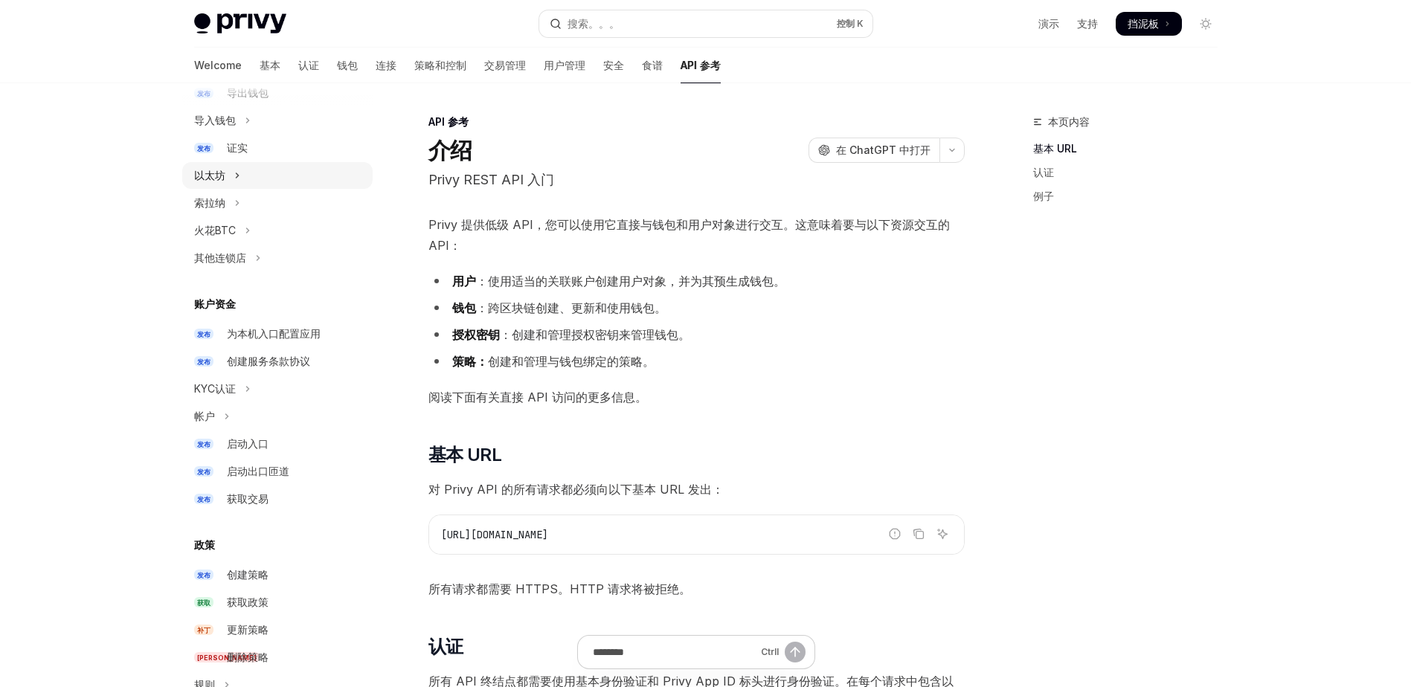
click at [225, 171] on button "以太坊" at bounding box center [277, 175] width 190 height 27
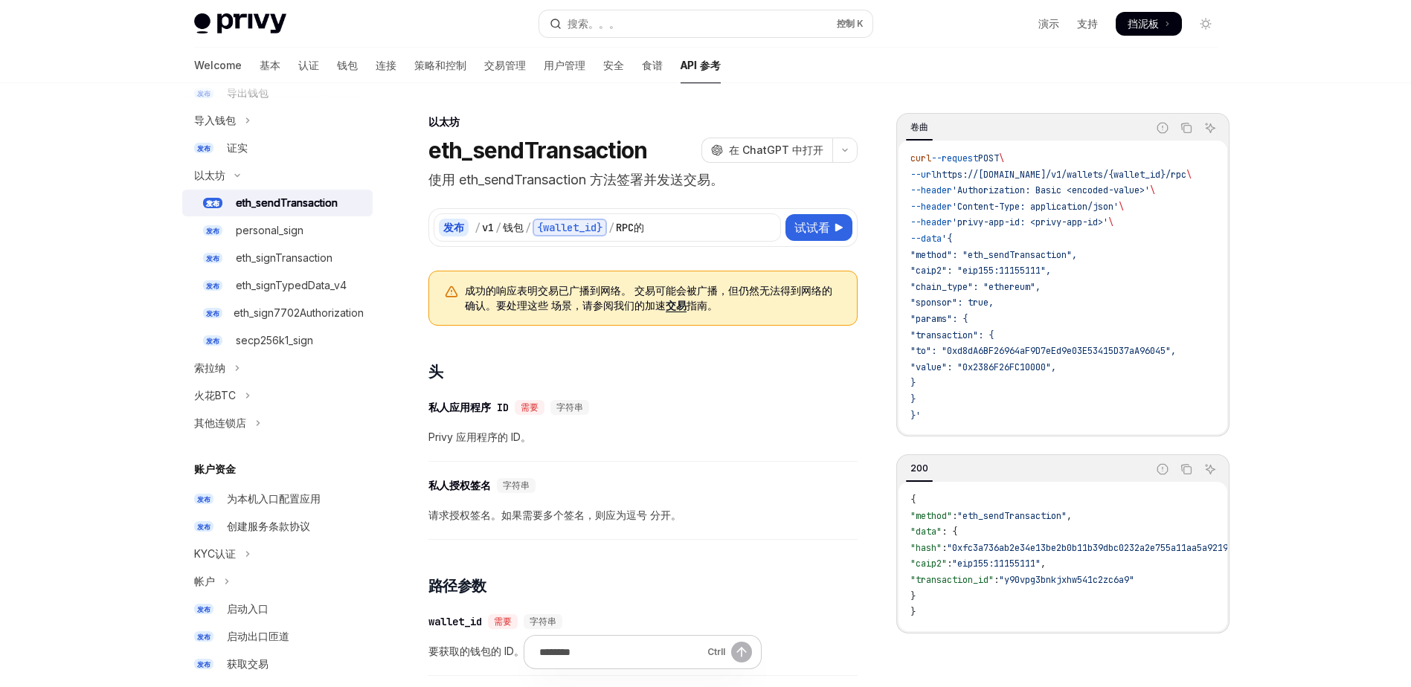
click at [288, 205] on div "eth_sendTransaction" at bounding box center [287, 203] width 102 height 18
click at [289, 200] on div "eth_sendTransaction" at bounding box center [287, 203] width 102 height 18
type textarea "*"
click at [1034, 363] on span ""value": "0x2386F26FC10000"," at bounding box center [983, 367] width 146 height 12
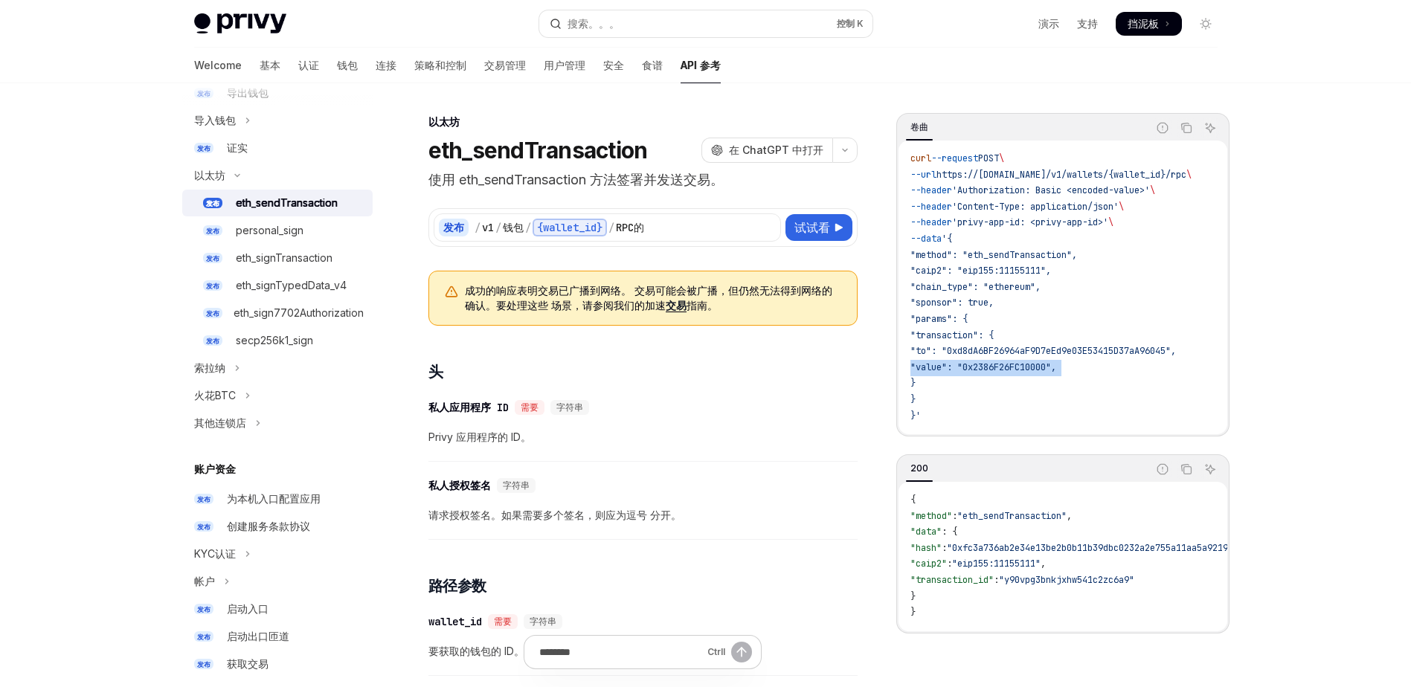
click at [1034, 363] on span ""value": "0x2386F26FC10000"," at bounding box center [983, 367] width 146 height 12
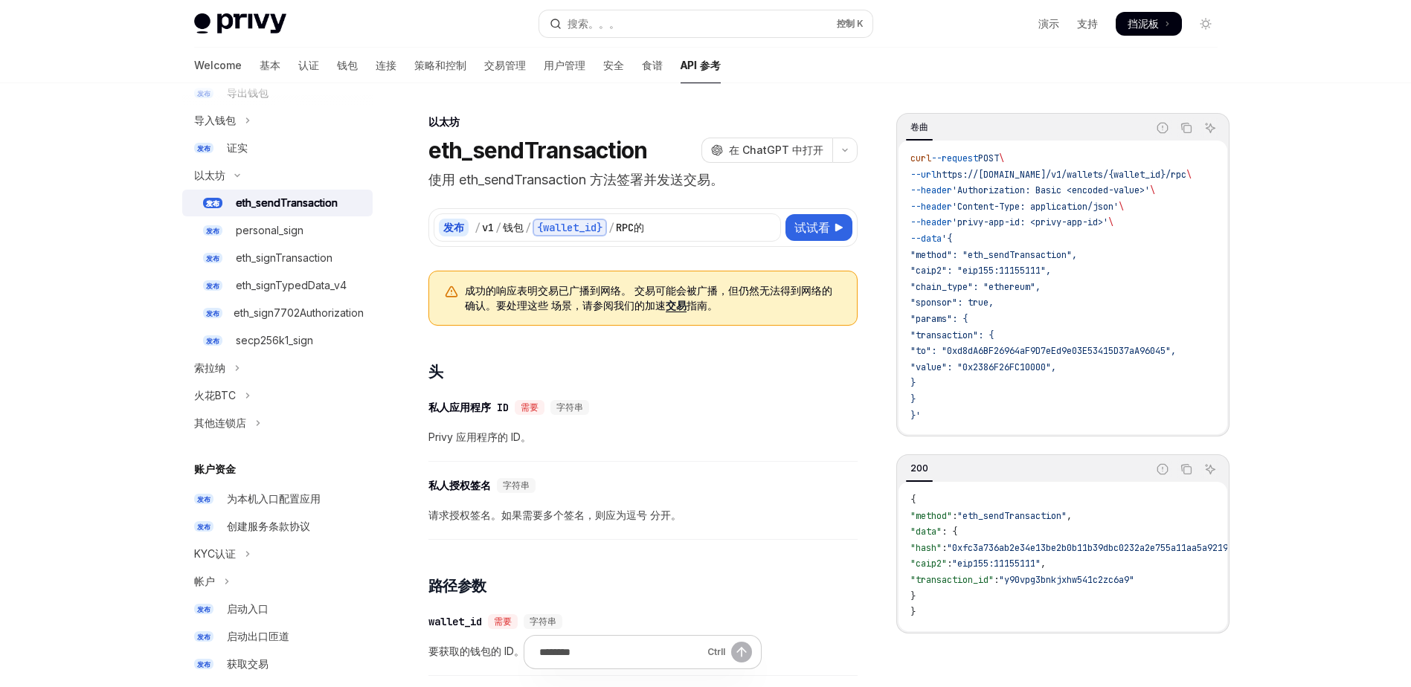
click at [1034, 363] on span ""value": "0x2386F26FC10000"," at bounding box center [983, 367] width 146 height 12
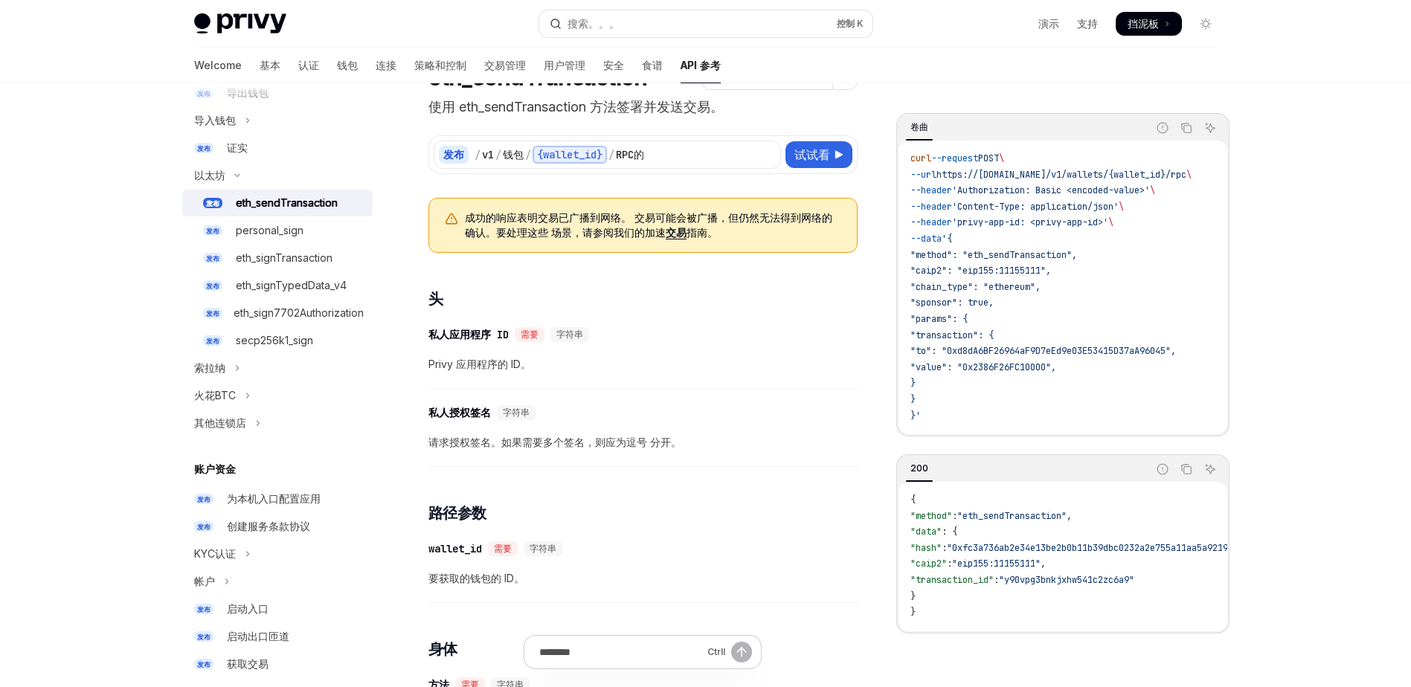
scroll to position [74, 0]
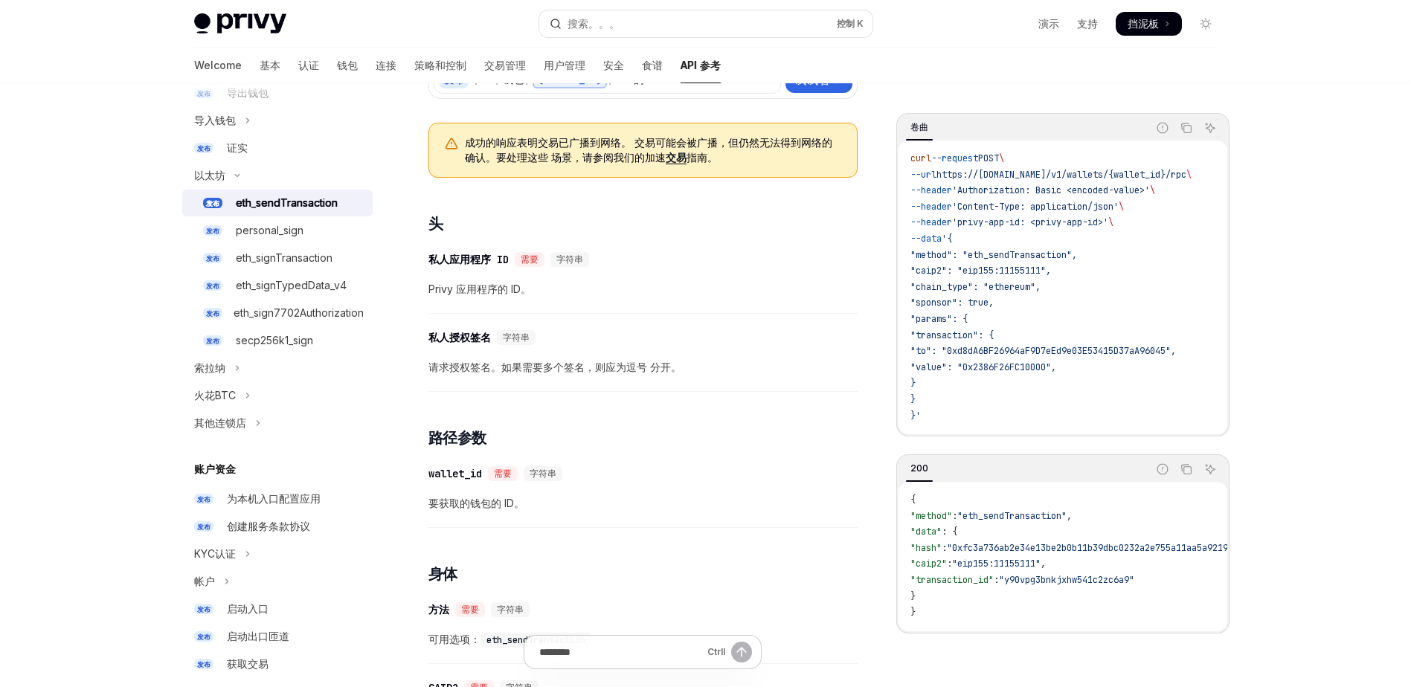
scroll to position [181, 0]
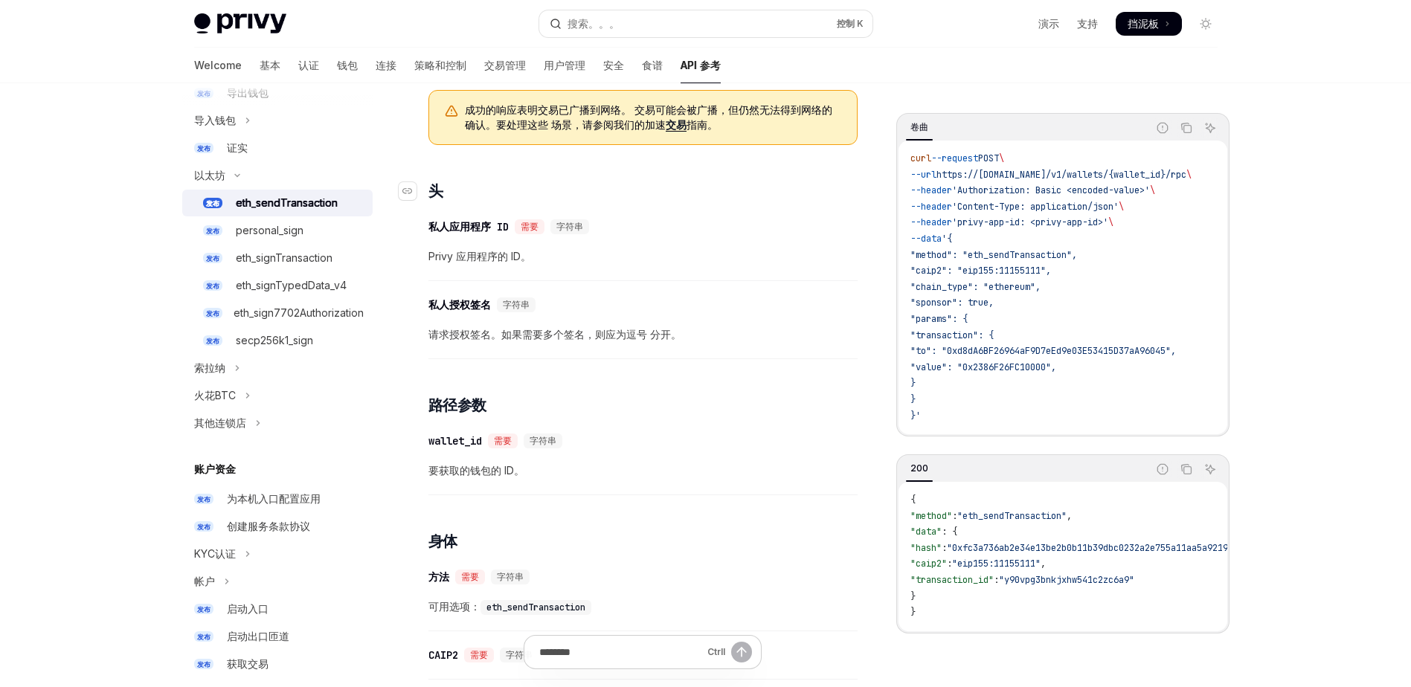
click at [640, 197] on h3 "​ 头" at bounding box center [642, 191] width 429 height 21
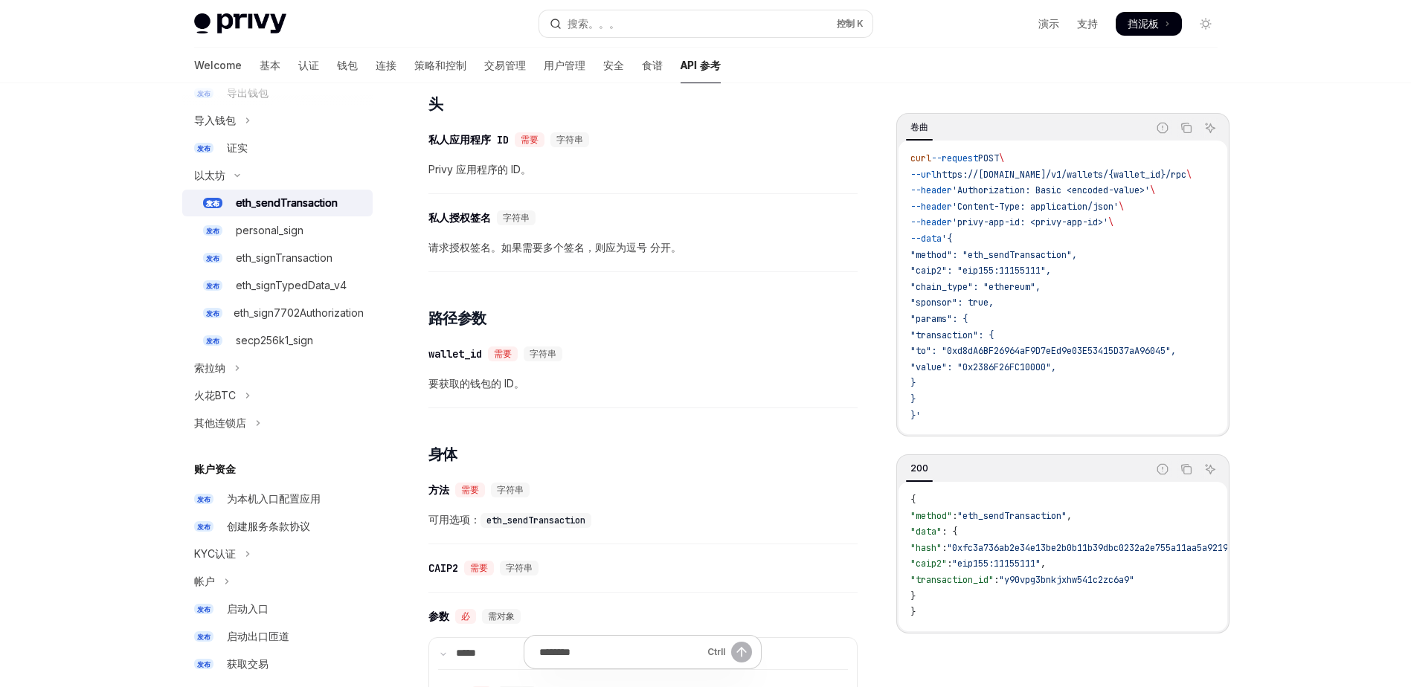
scroll to position [96, 0]
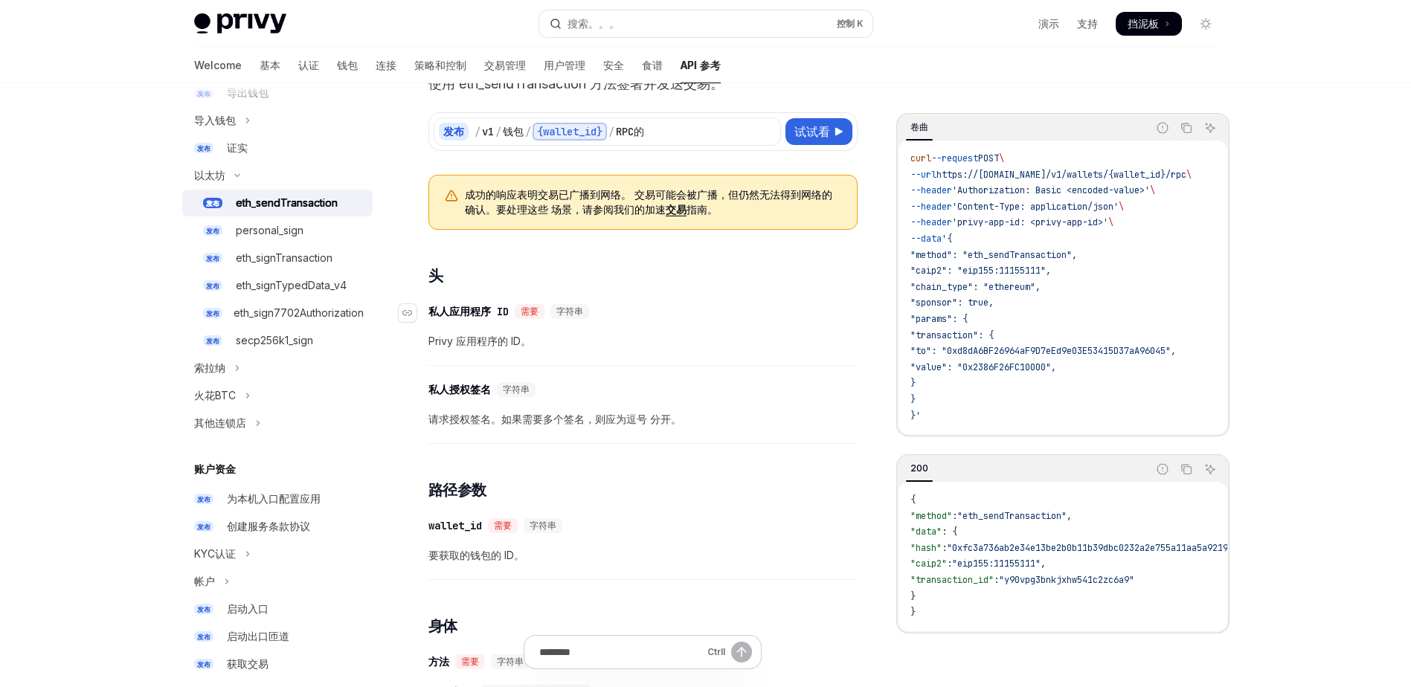
click at [773, 320] on div "​ 私人应用程序 ID 需要 字符串" at bounding box center [635, 312] width 414 height 18
click at [728, 299] on div "​ 私人应用程序 ID 需要 字符串 Privy 应用程序的 ID。" at bounding box center [642, 330] width 429 height 71
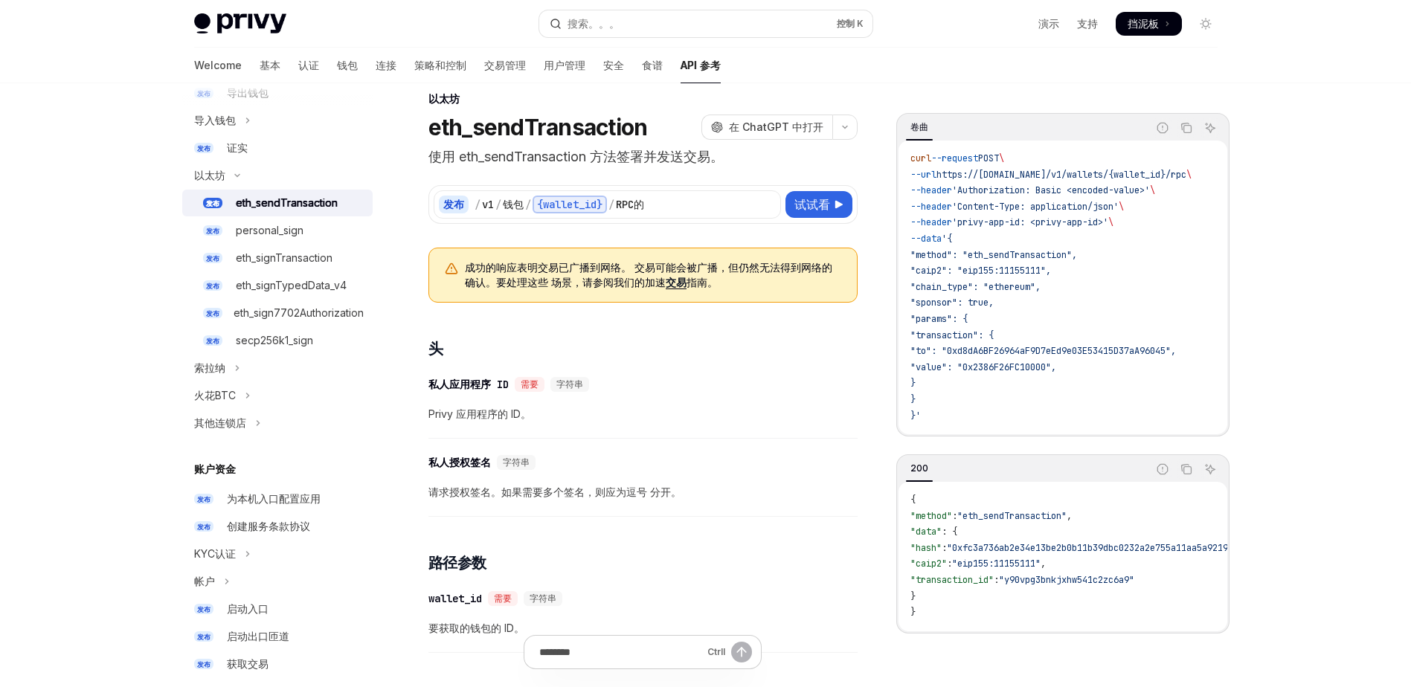
scroll to position [0, 0]
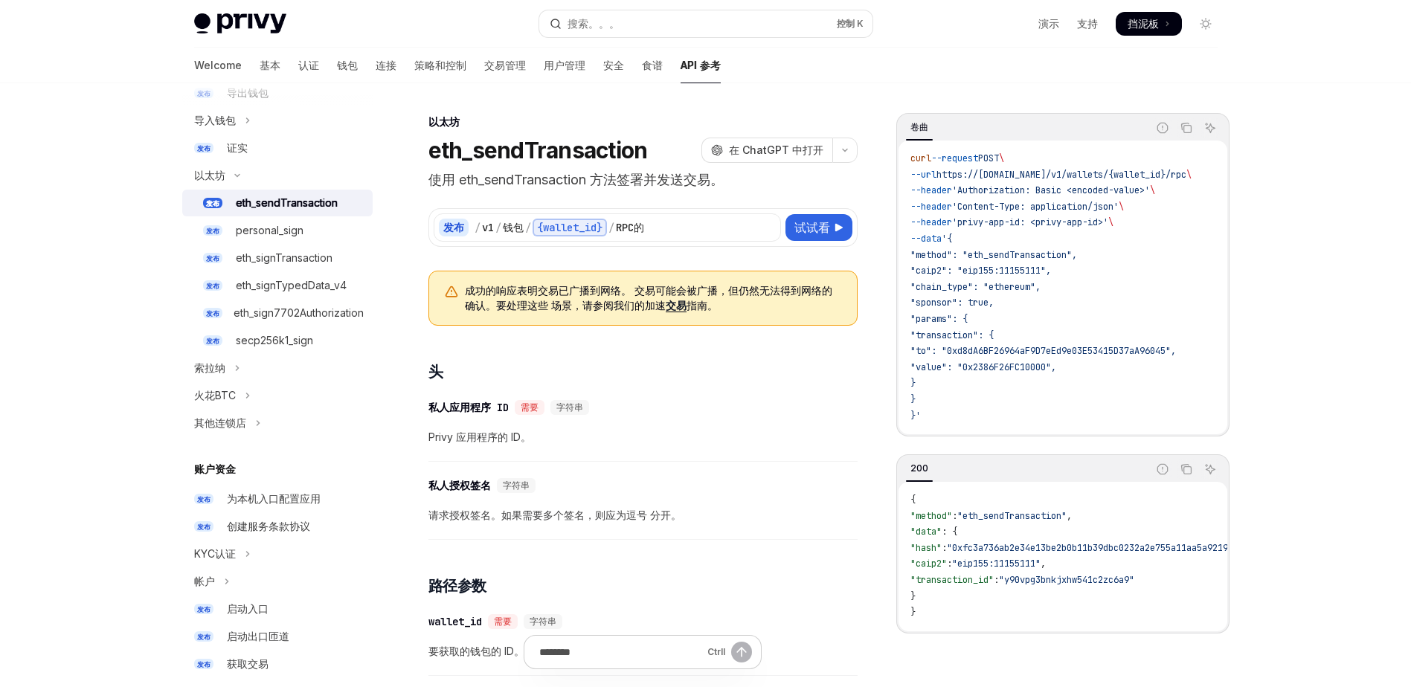
click at [1046, 364] on span ""value": "0x2386F26FC10000"," at bounding box center [983, 367] width 146 height 12
copy span "0x2386F26FC10000"
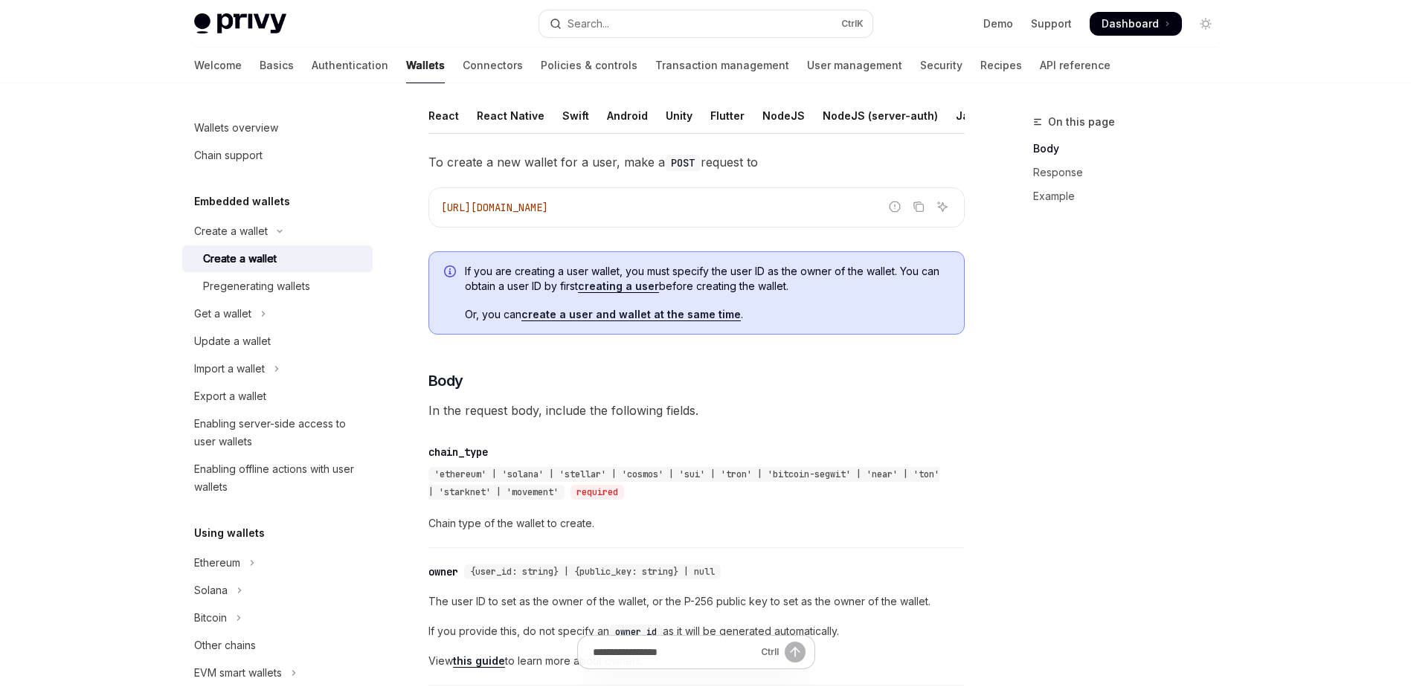
click at [811, 173] on span "To create a new wallet for a user, make a POST request to" at bounding box center [696, 162] width 536 height 21
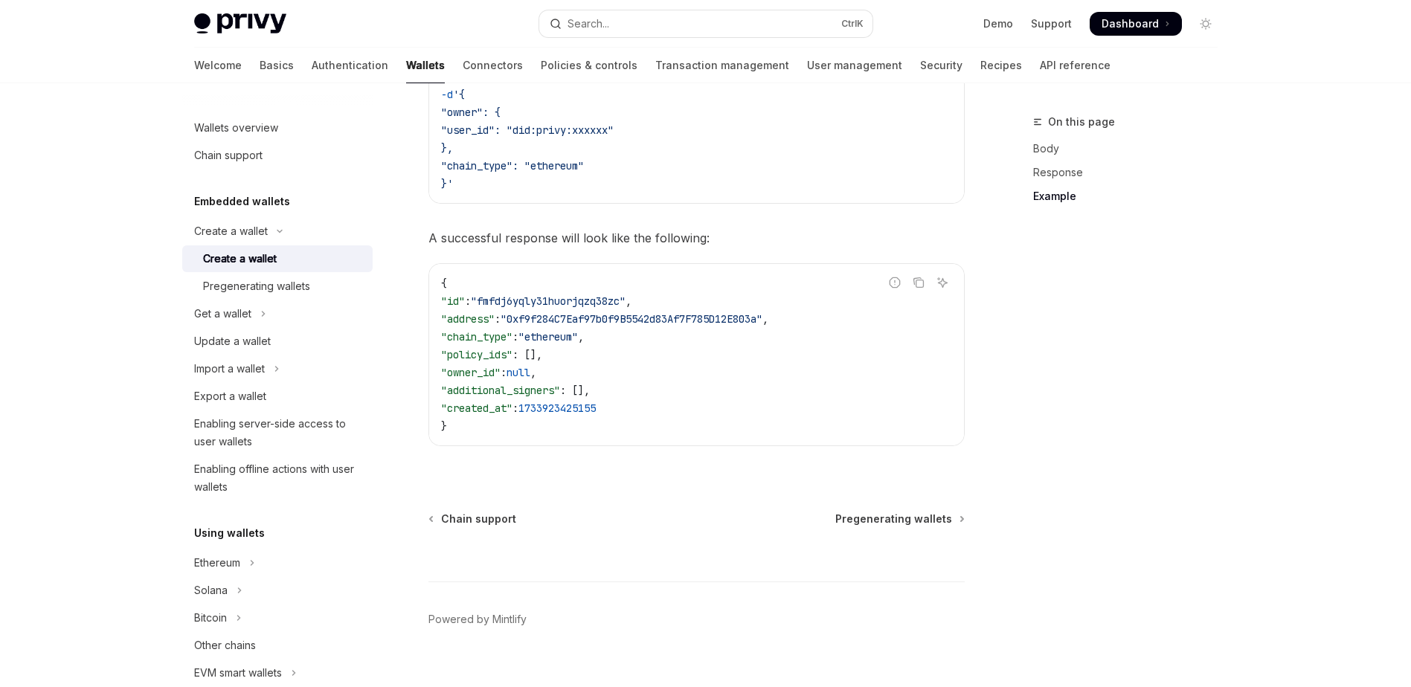
scroll to position [2187, 0]
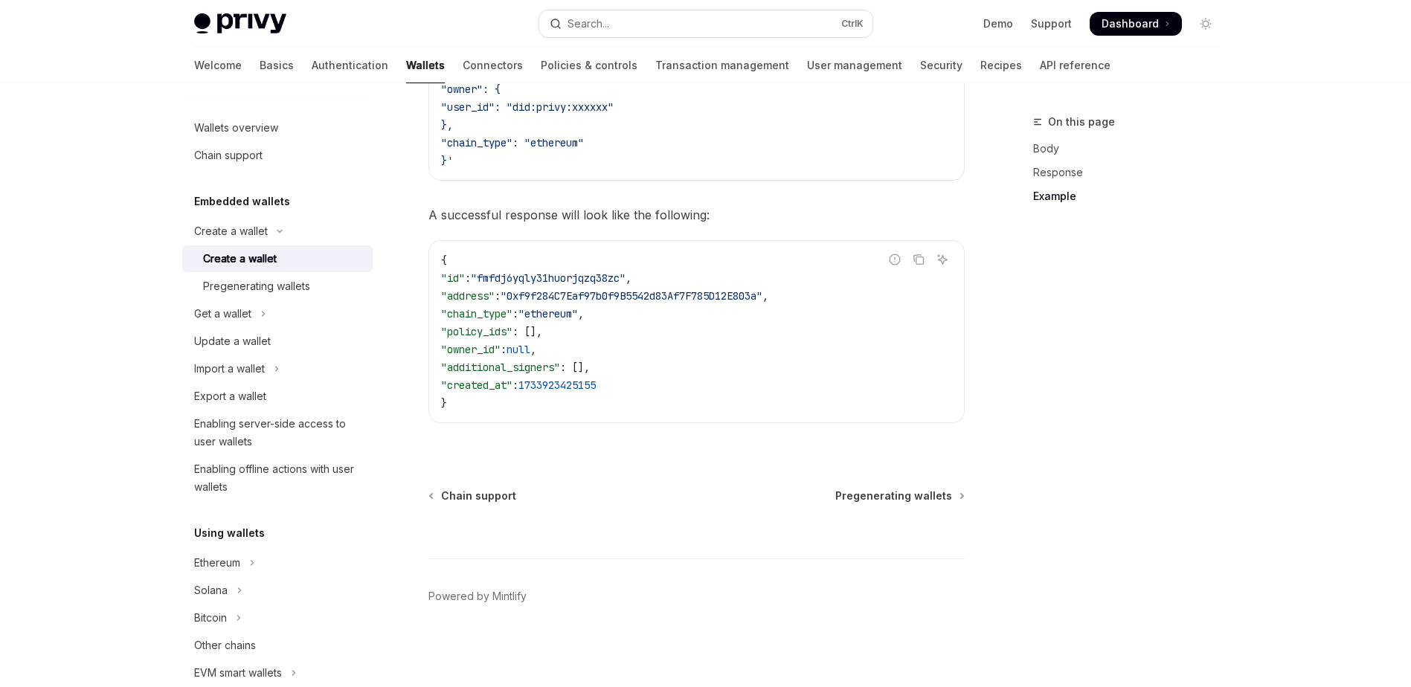
click at [782, 205] on span "A successful response will look like the following:" at bounding box center [696, 215] width 536 height 21
click at [789, 205] on span "A successful response will look like the following:" at bounding box center [696, 215] width 536 height 21
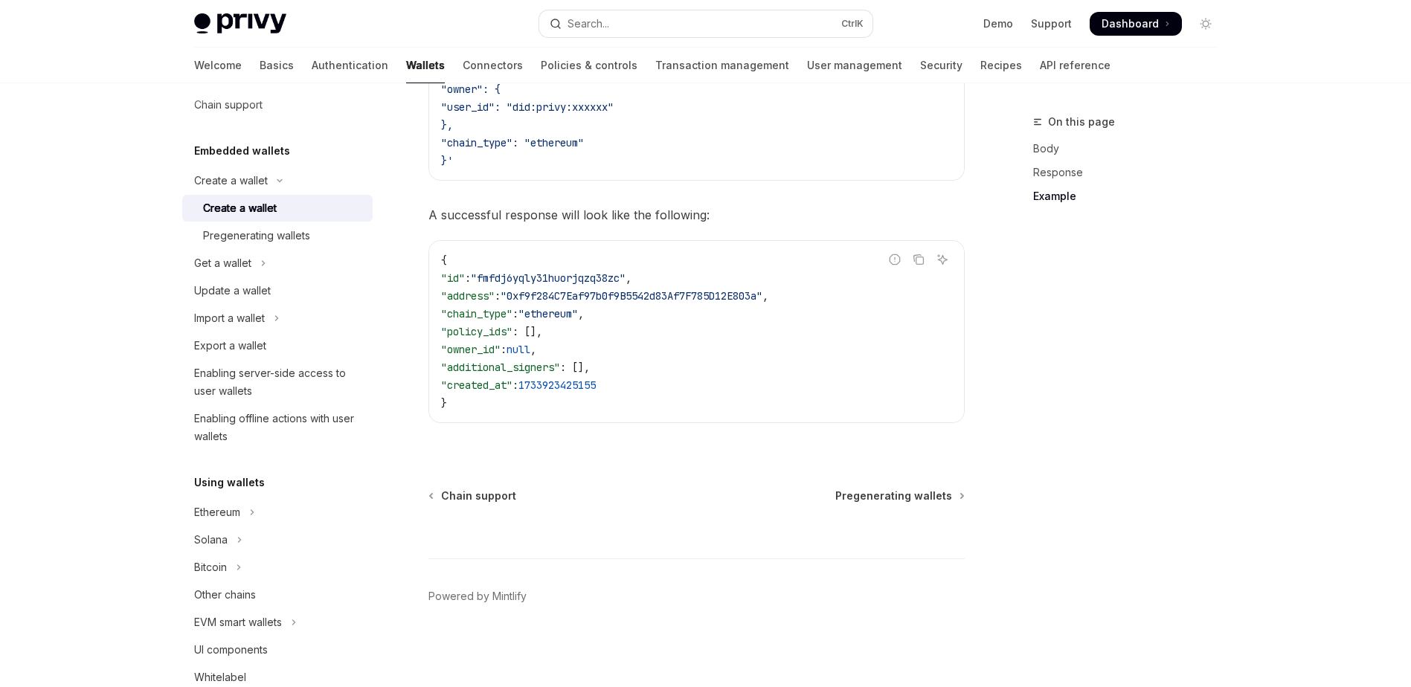
scroll to position [51, 0]
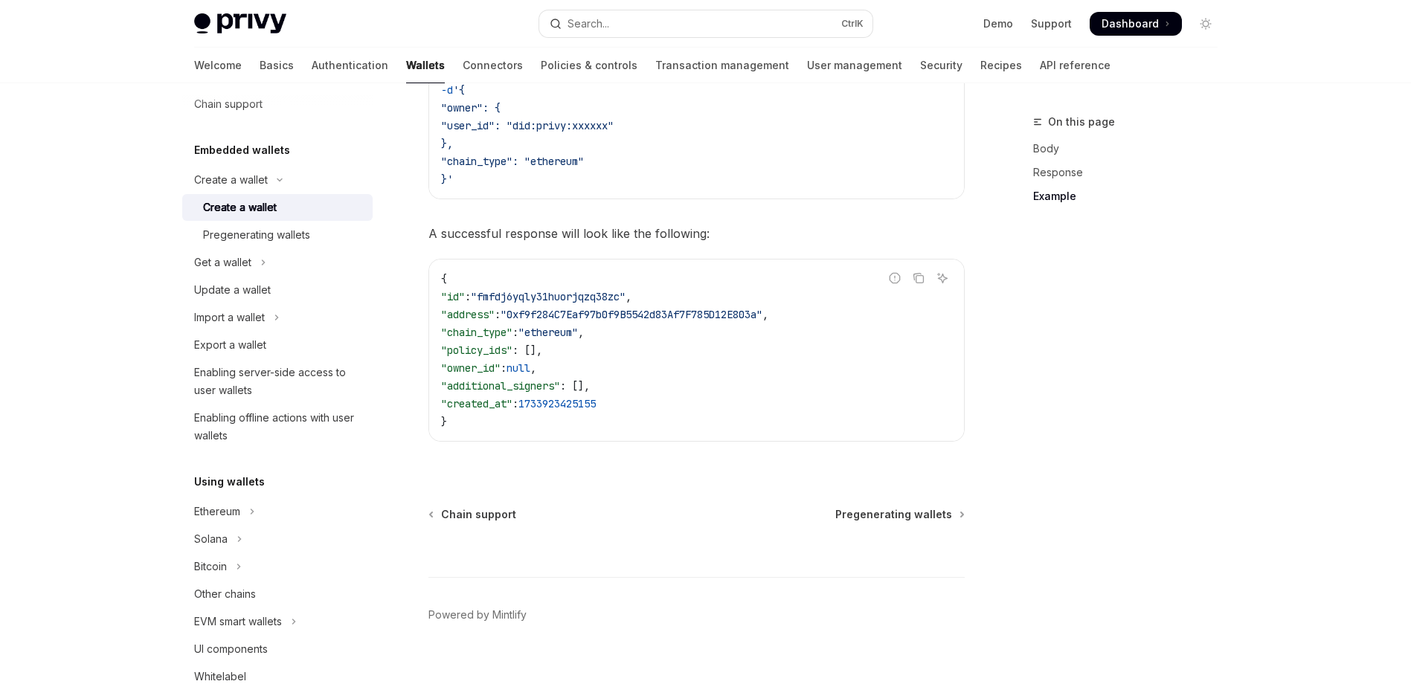
scroll to position [2187, 0]
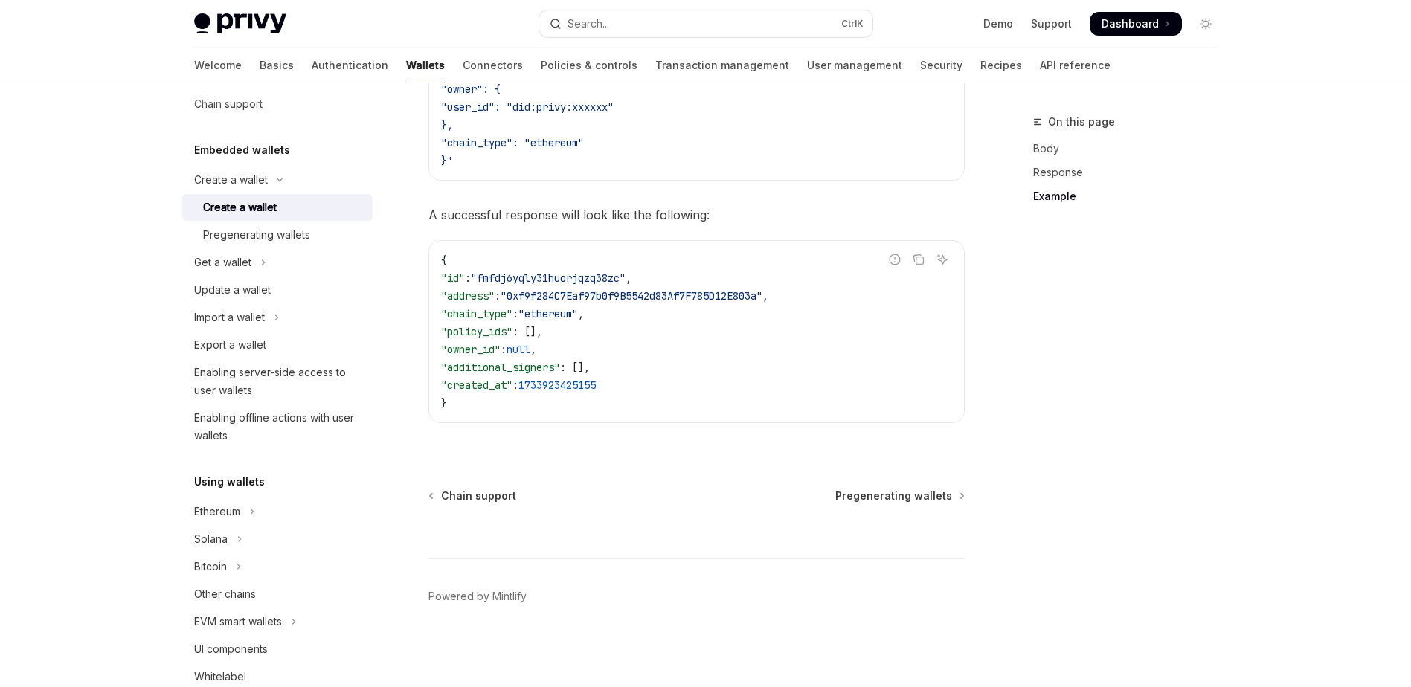
click at [247, 503] on button "Ethereum" at bounding box center [277, 511] width 190 height 27
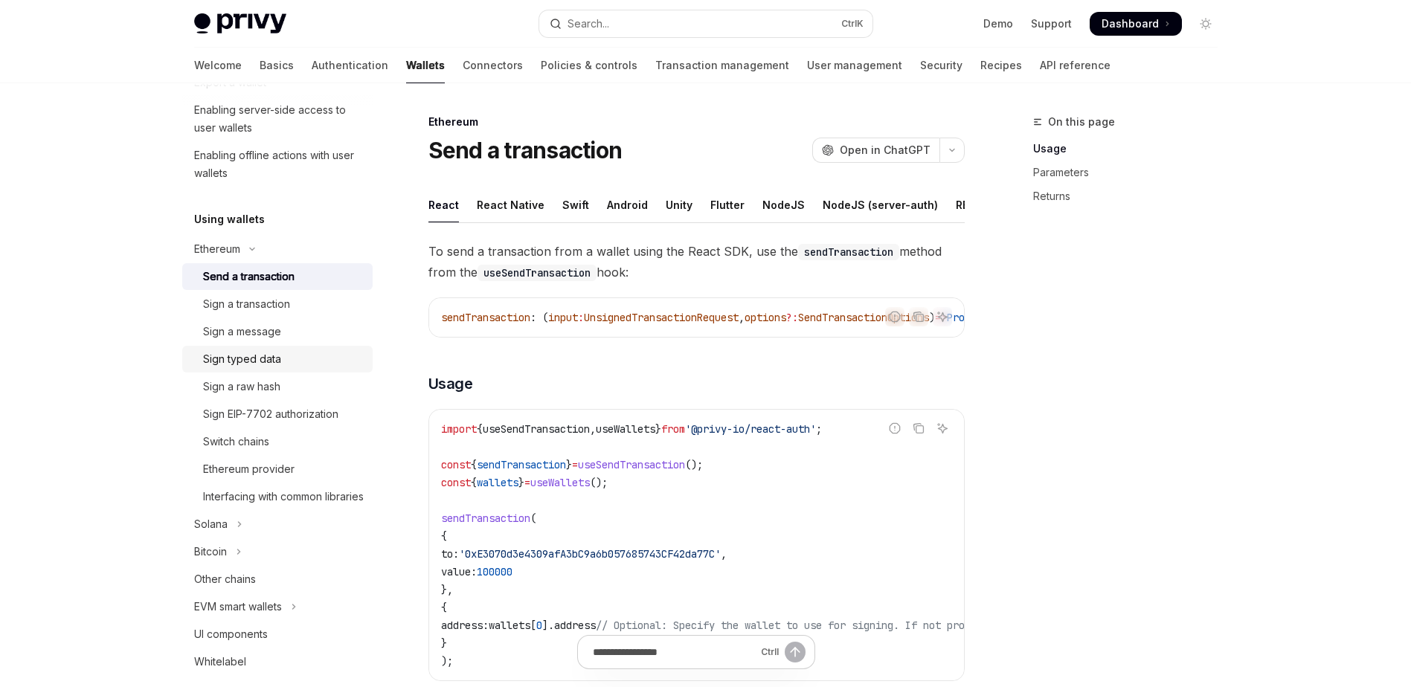
scroll to position [316, 0]
click at [292, 274] on div "Send a transaction" at bounding box center [248, 275] width 91 height 18
click at [811, 206] on div "REST API" at bounding box center [824, 204] width 47 height 35
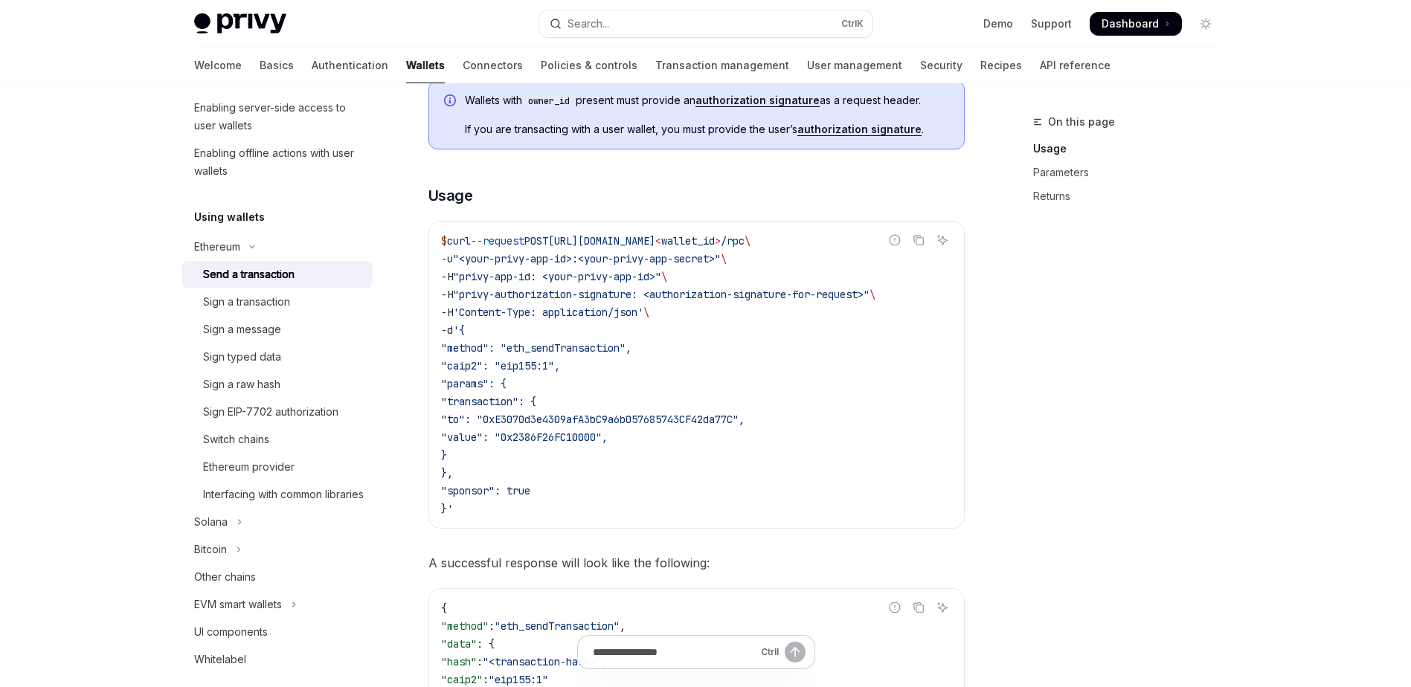
scroll to position [262, 0]
click at [244, 306] on div "Sign a transaction" at bounding box center [246, 302] width 87 height 18
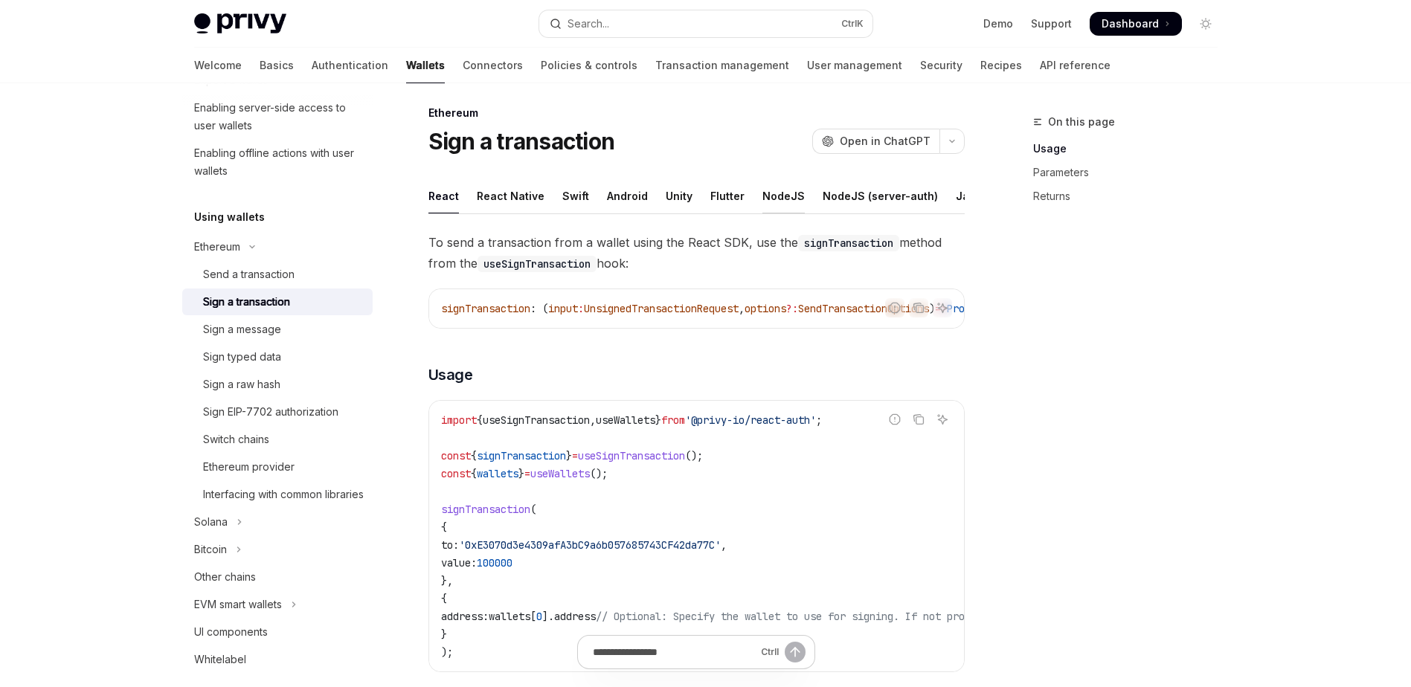
scroll to position [0, 101]
click at [939, 194] on div "REST API" at bounding box center [962, 195] width 47 height 35
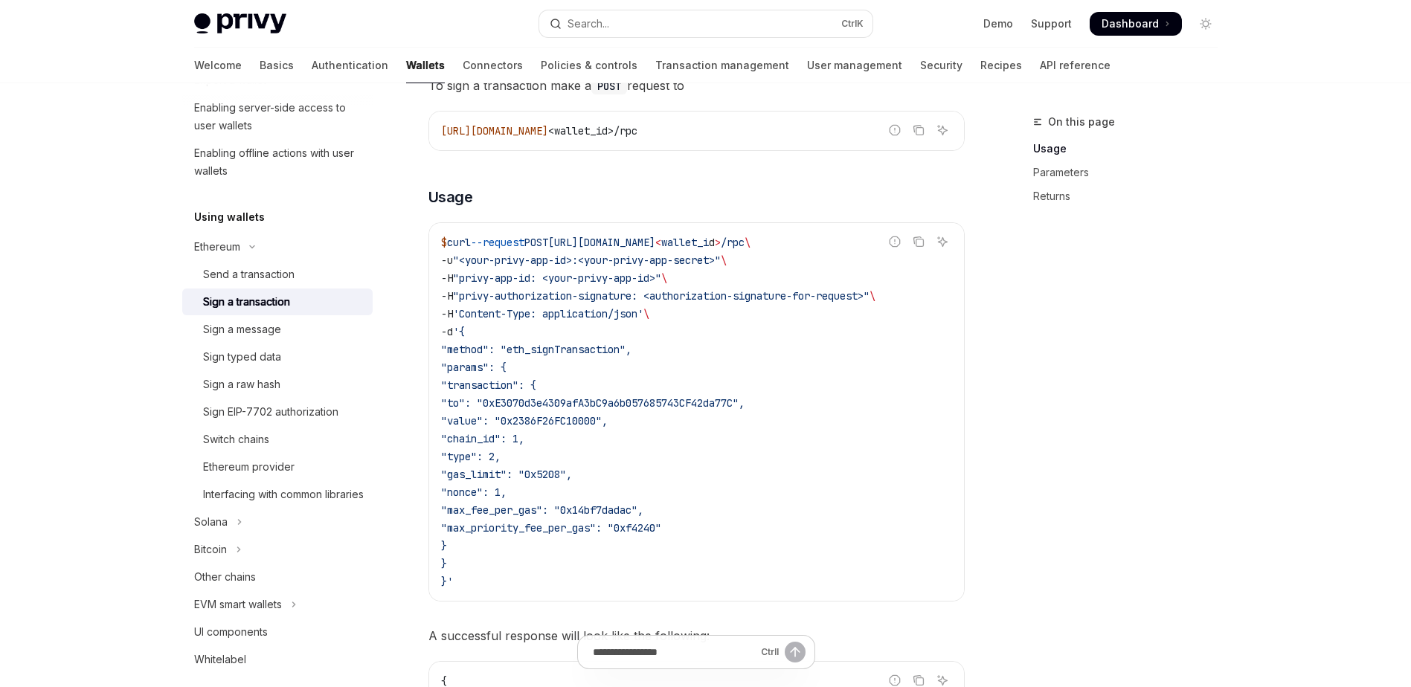
scroll to position [167, 0]
click at [267, 333] on div "Sign a message" at bounding box center [242, 330] width 78 height 18
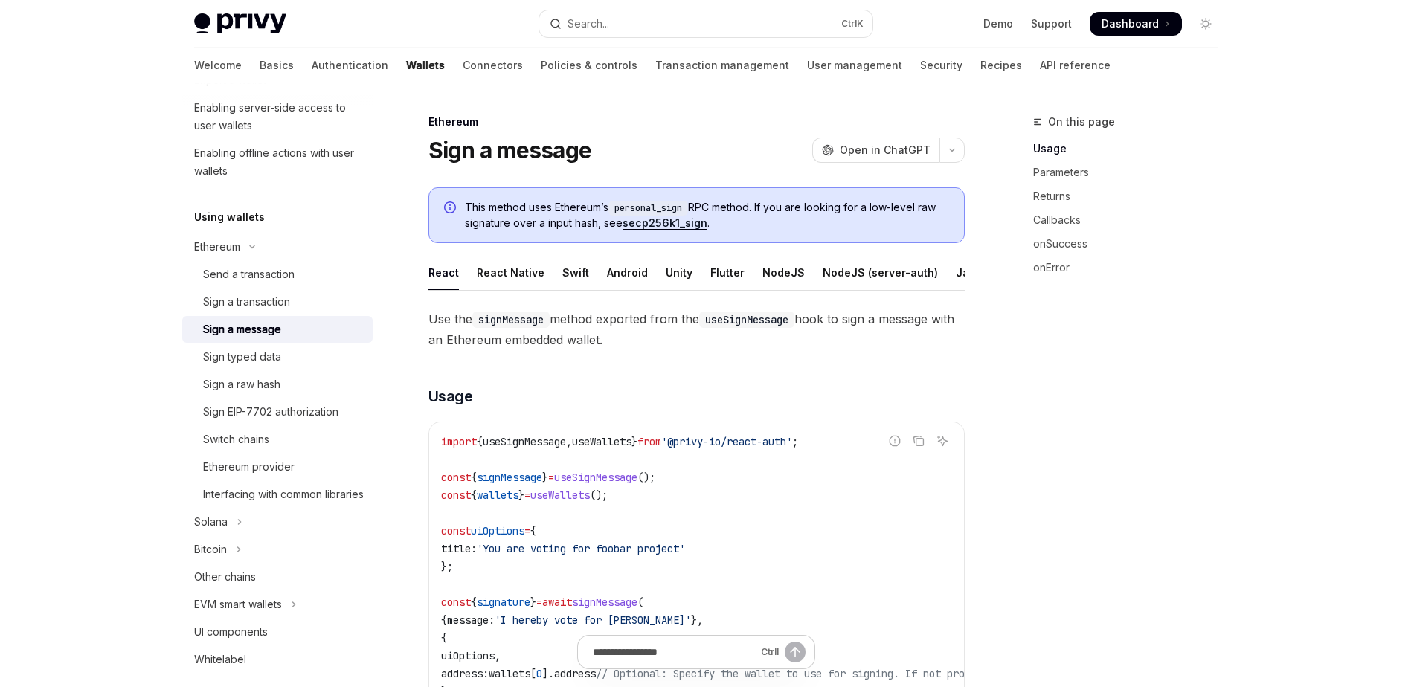
scroll to position [0, 101]
click at [939, 271] on div "REST API" at bounding box center [962, 272] width 47 height 35
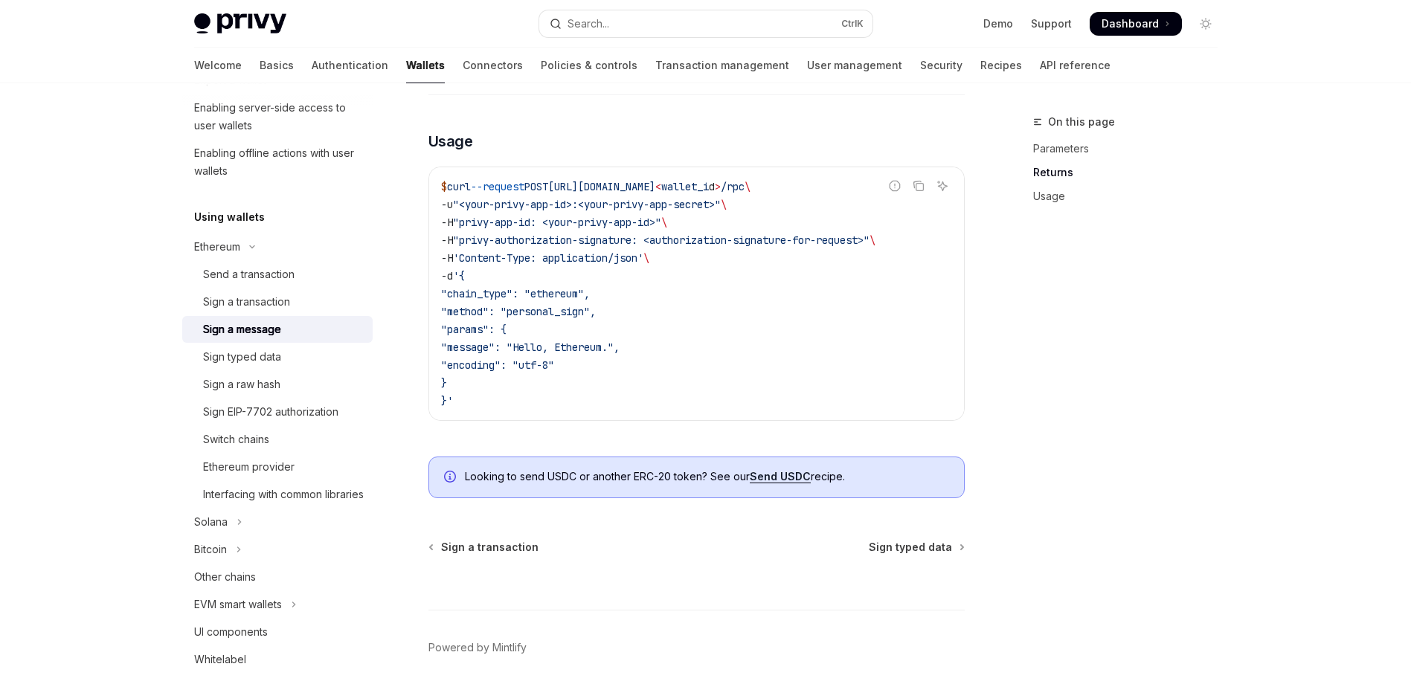
scroll to position [1155, 0]
click at [257, 268] on div "Send a transaction" at bounding box center [248, 275] width 91 height 18
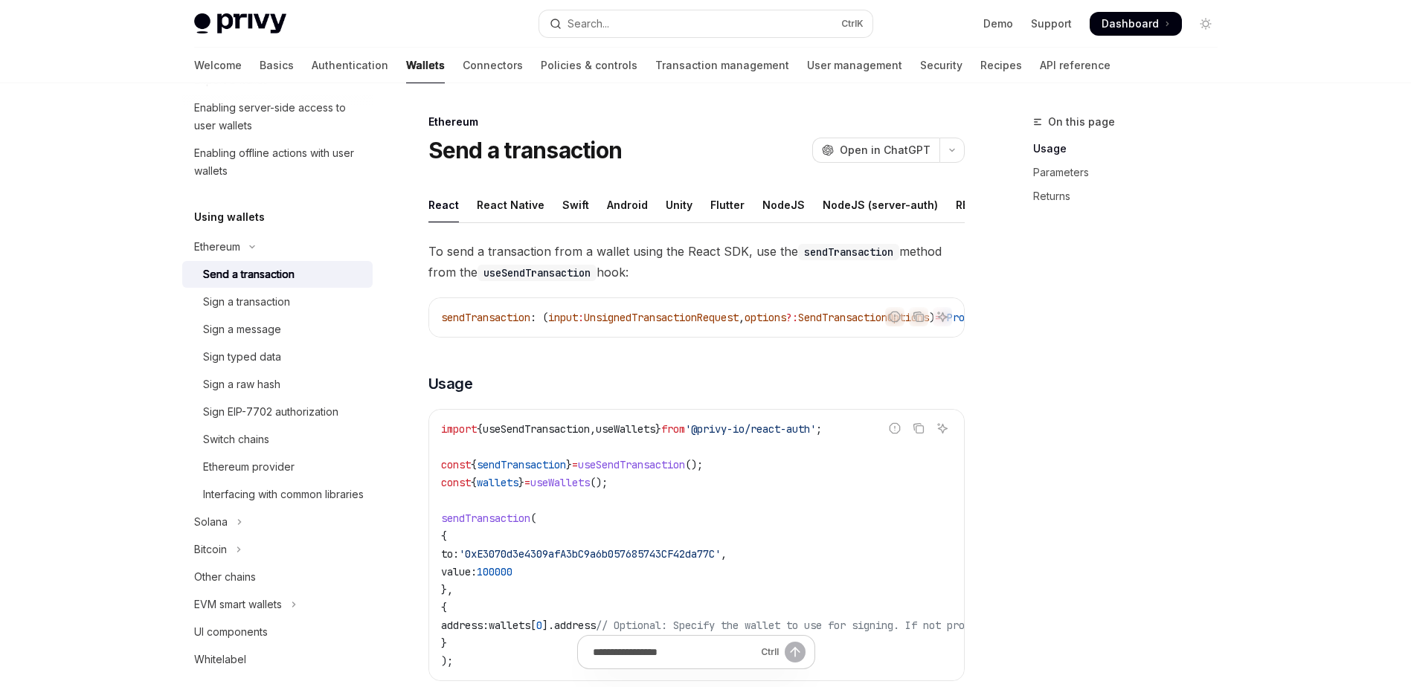
click at [649, 135] on div "Ethereum Send a transaction OpenAI Open in ChatGPT" at bounding box center [696, 139] width 536 height 49
click at [806, 203] on div "REST API" at bounding box center [824, 204] width 47 height 35
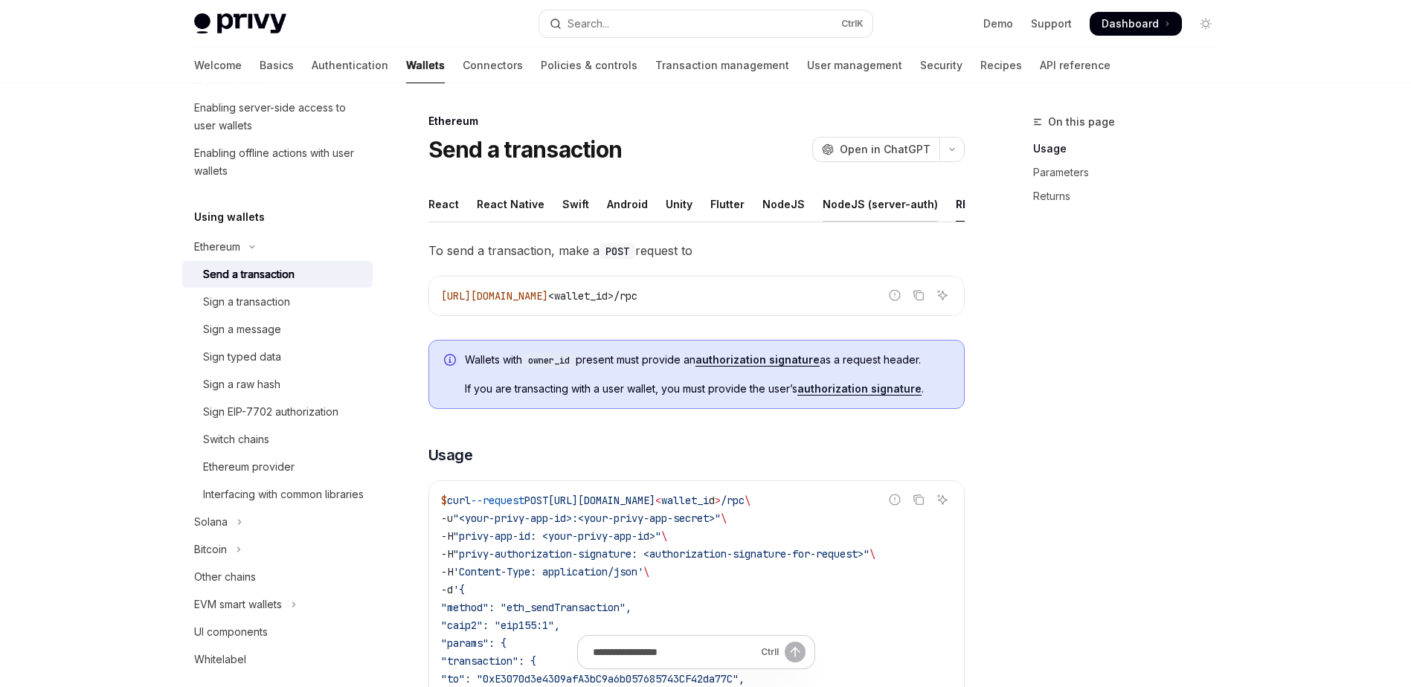
scroll to position [0, 155]
click at [920, 206] on div "Java" at bounding box center [933, 204] width 26 height 35
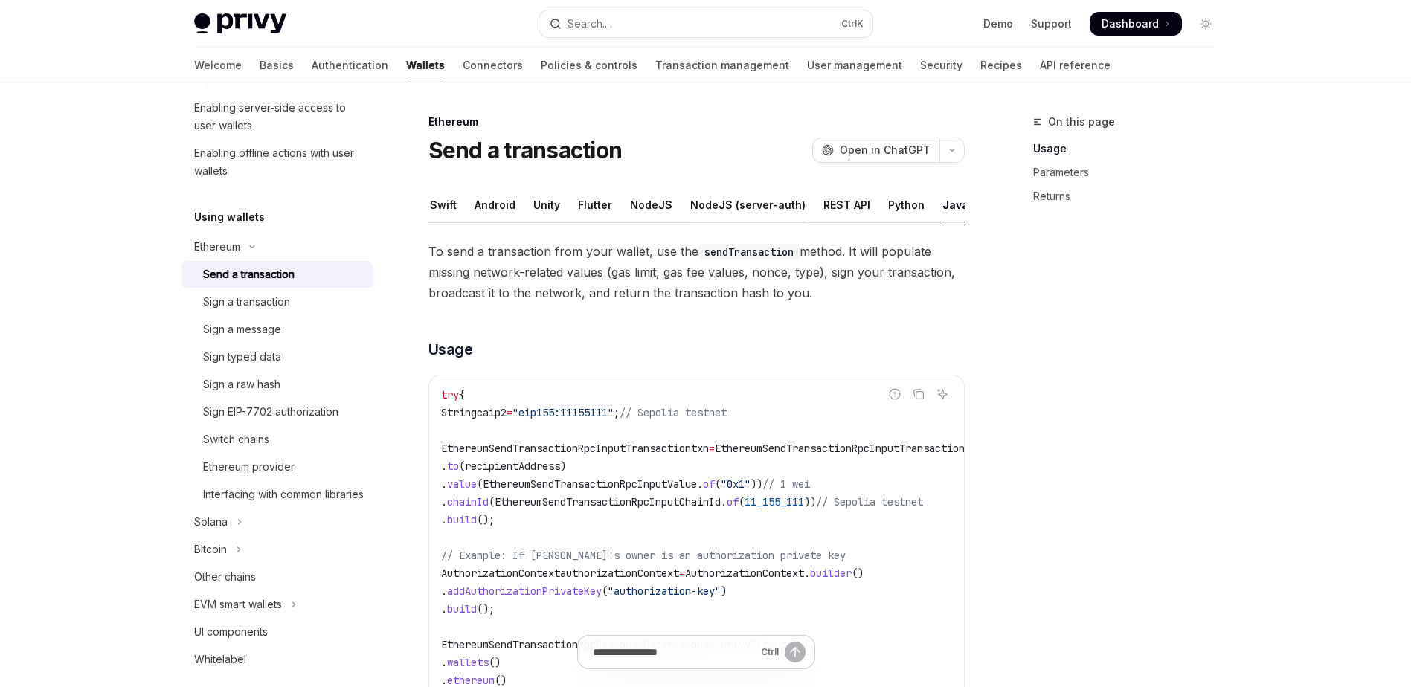
scroll to position [0, 155]
click at [801, 202] on div "REST API" at bounding box center [824, 204] width 47 height 35
type textarea "*"
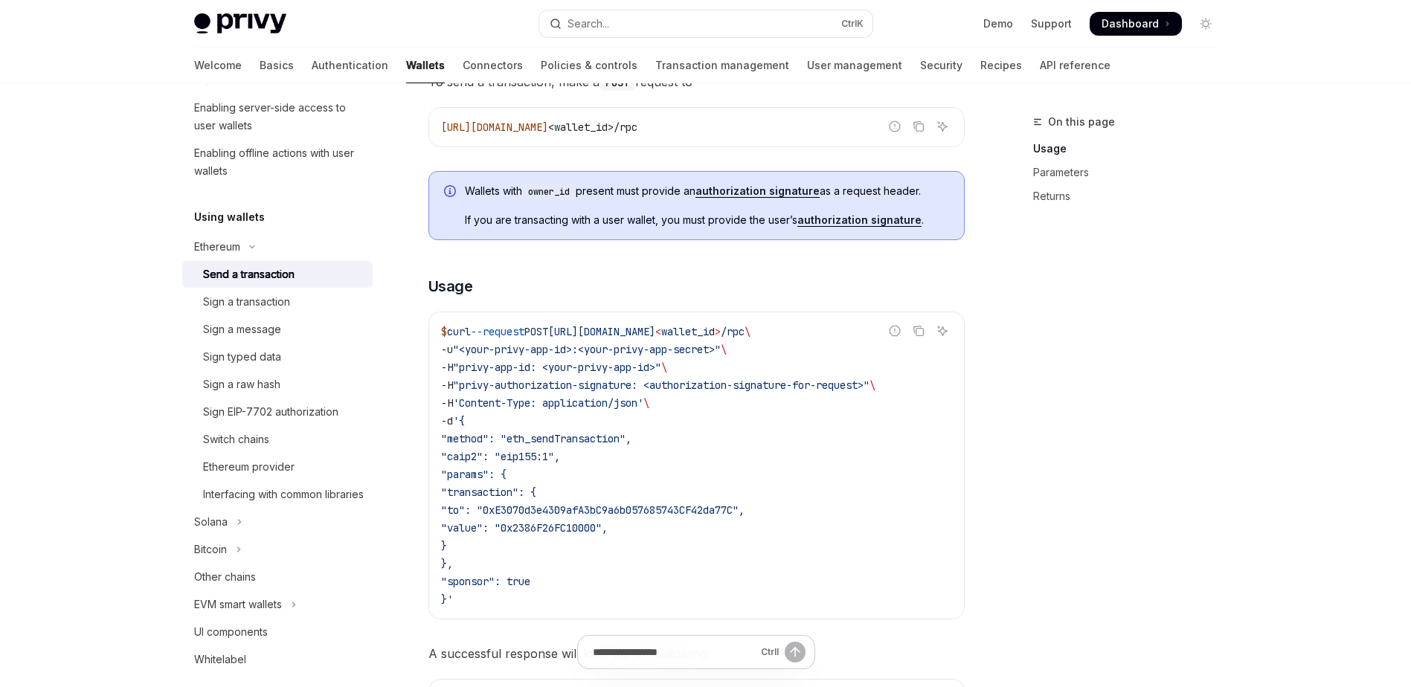
scroll to position [172, 0]
click at [757, 90] on span "To send a transaction, make a POST request to" at bounding box center [696, 79] width 536 height 21
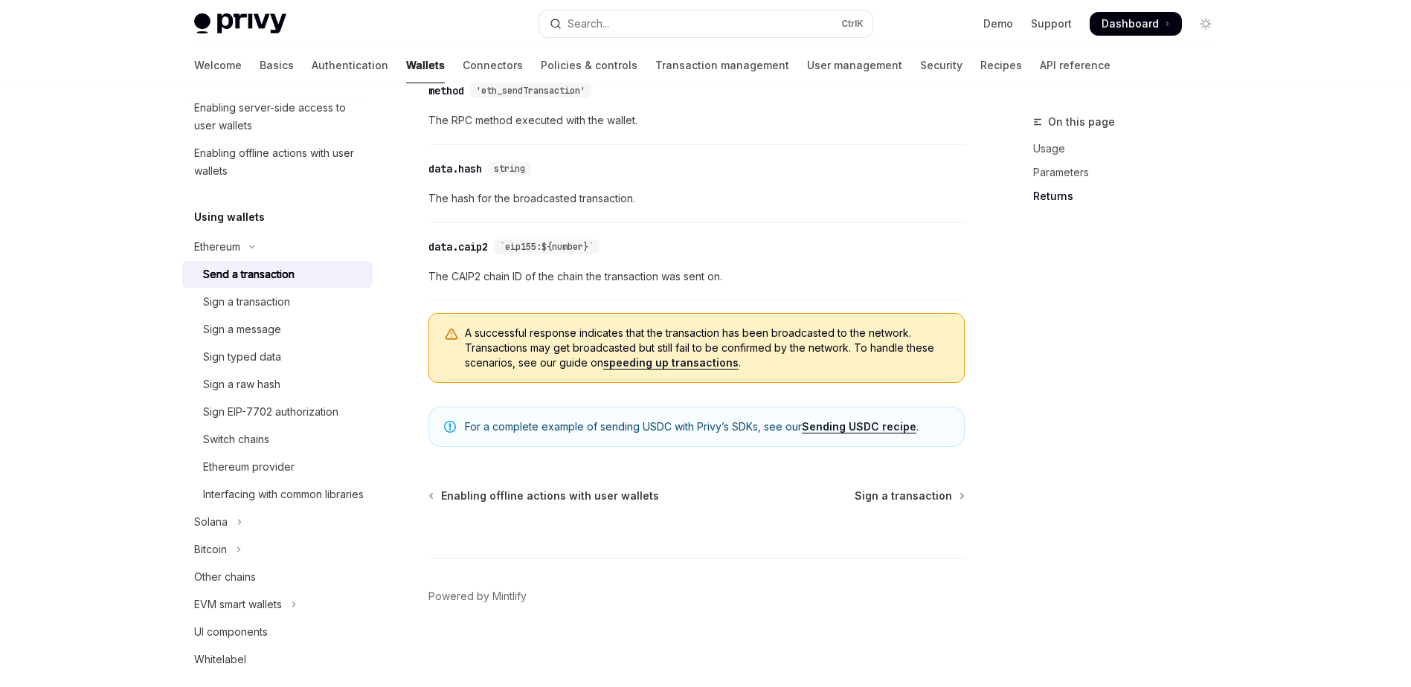
scroll to position [1368, 0]
click at [747, 178] on div "​ data.hash string The hash for the broadcasted transaction." at bounding box center [696, 187] width 536 height 71
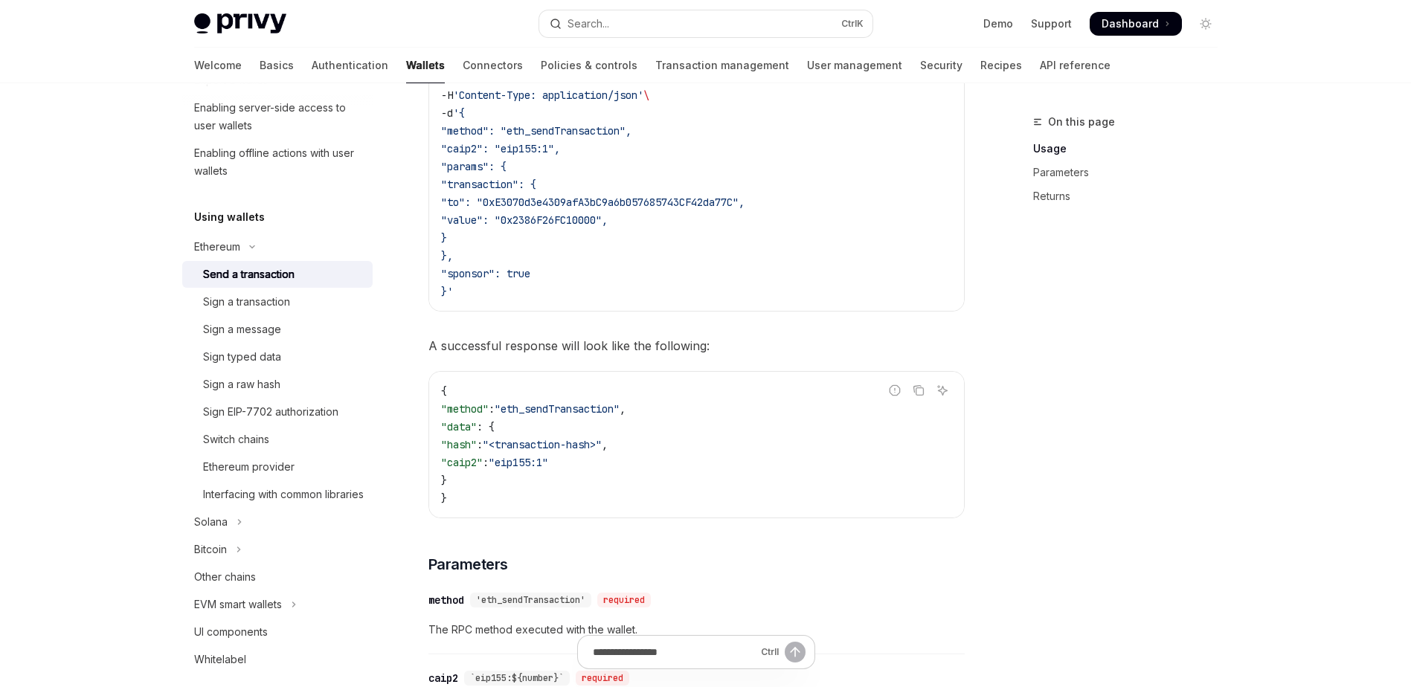
scroll to position [476, 0]
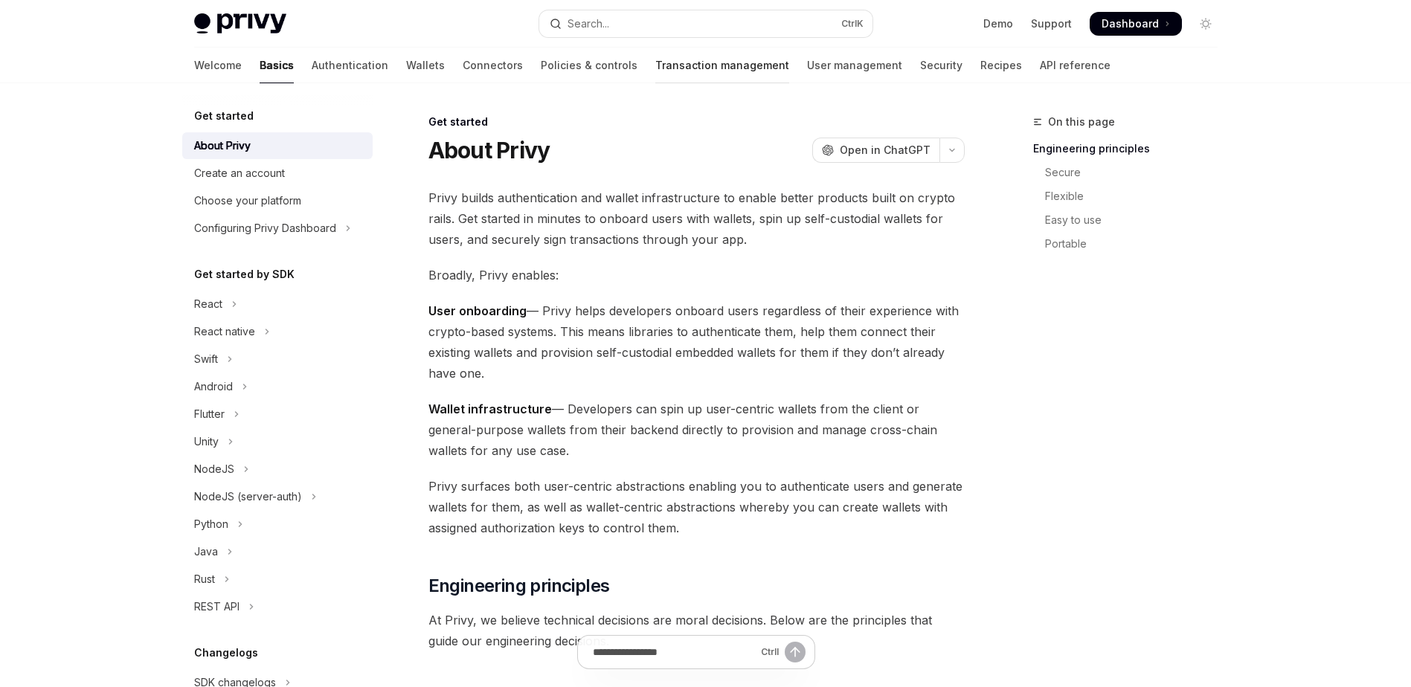
click at [655, 51] on link "Transaction management" at bounding box center [722, 66] width 134 height 36
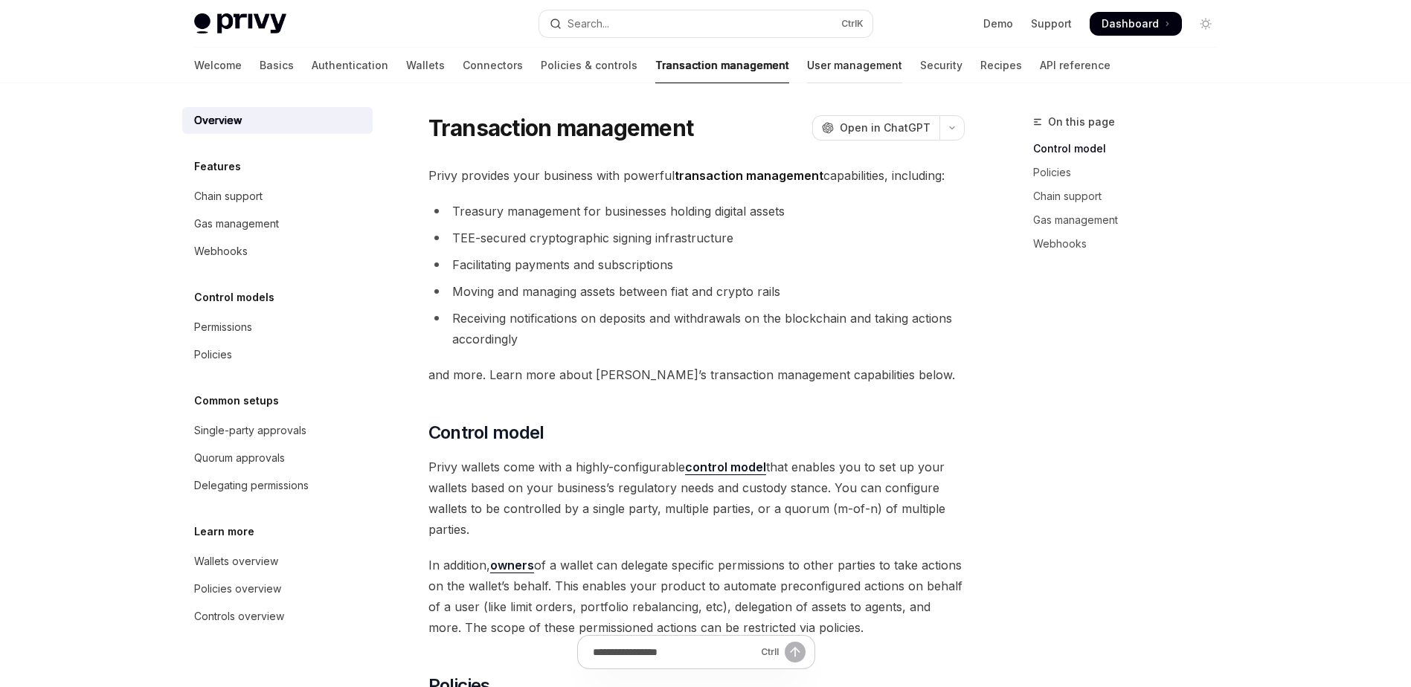
click at [807, 68] on link "User management" at bounding box center [854, 66] width 95 height 36
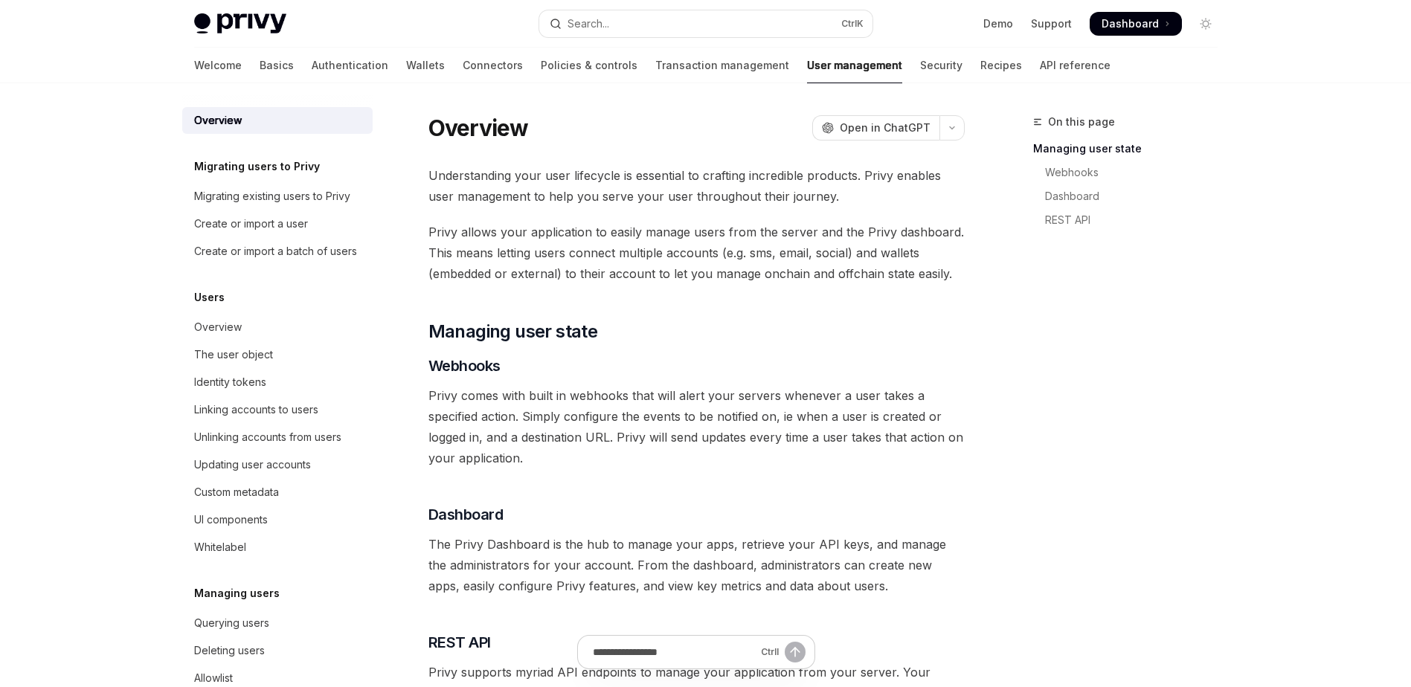
click at [602, 126] on div "Overview OpenAI Open in ChatGPT" at bounding box center [696, 128] width 536 height 27
click at [620, 123] on div "Overview OpenAI Open in ChatGPT" at bounding box center [696, 128] width 536 height 27
click at [607, 121] on div "Overview OpenAI Open in ChatGPT" at bounding box center [696, 128] width 536 height 27
click at [631, 121] on div "Overview OpenAI Open in ChatGPT" at bounding box center [696, 128] width 536 height 27
click at [1040, 62] on link "API reference" at bounding box center [1075, 66] width 71 height 36
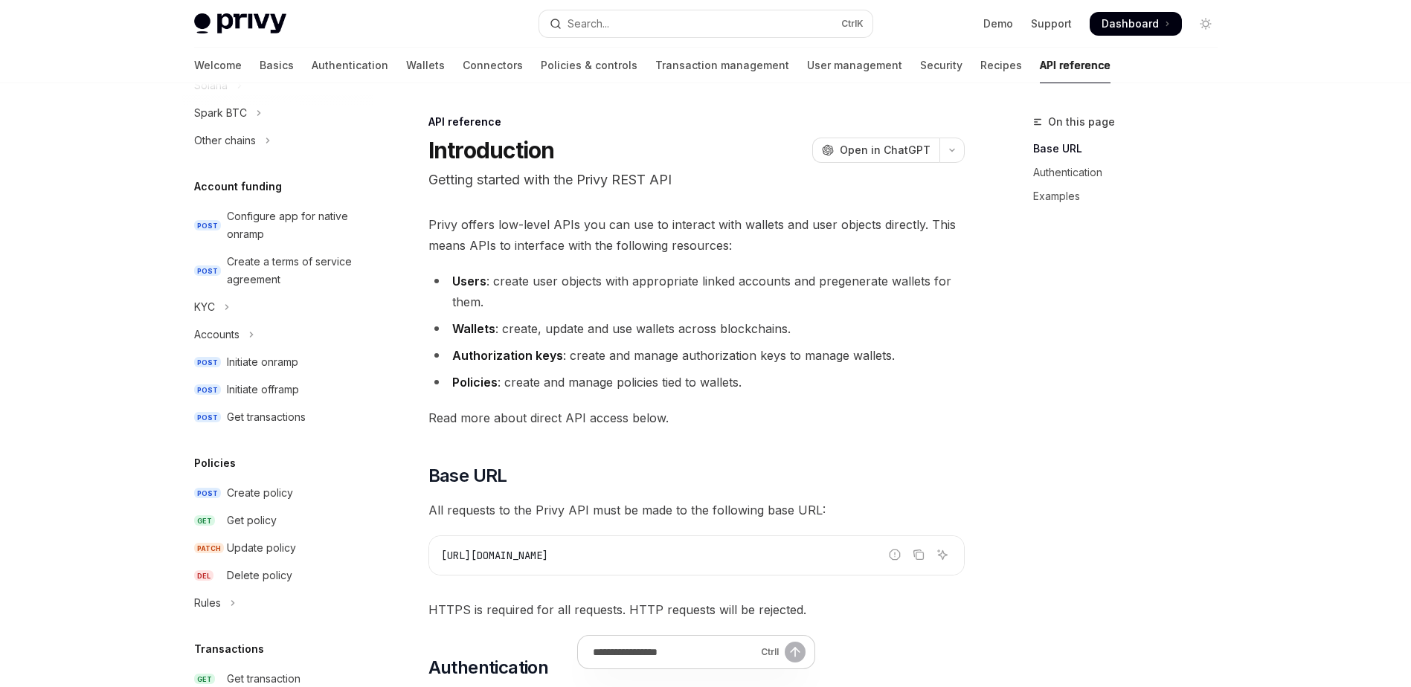
scroll to position [362, 0]
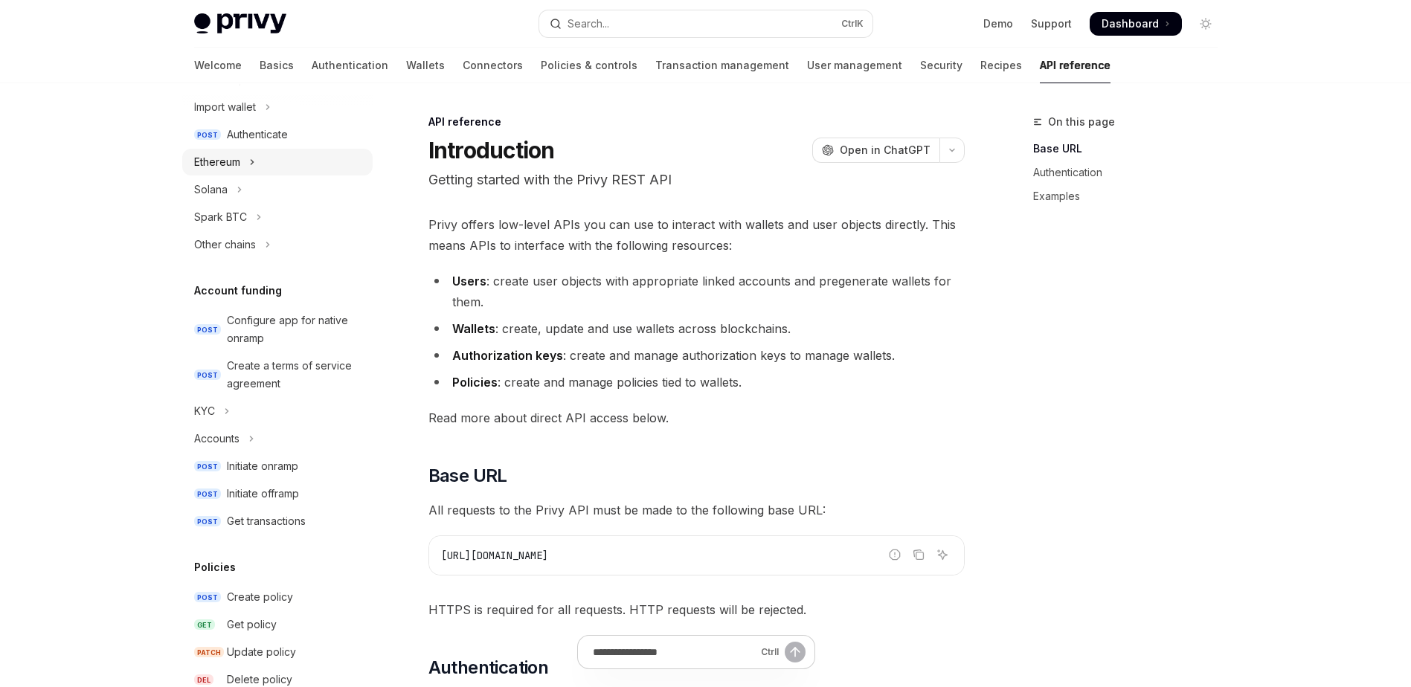
click at [254, 158] on icon "Toggle Ethereum section" at bounding box center [252, 162] width 6 height 18
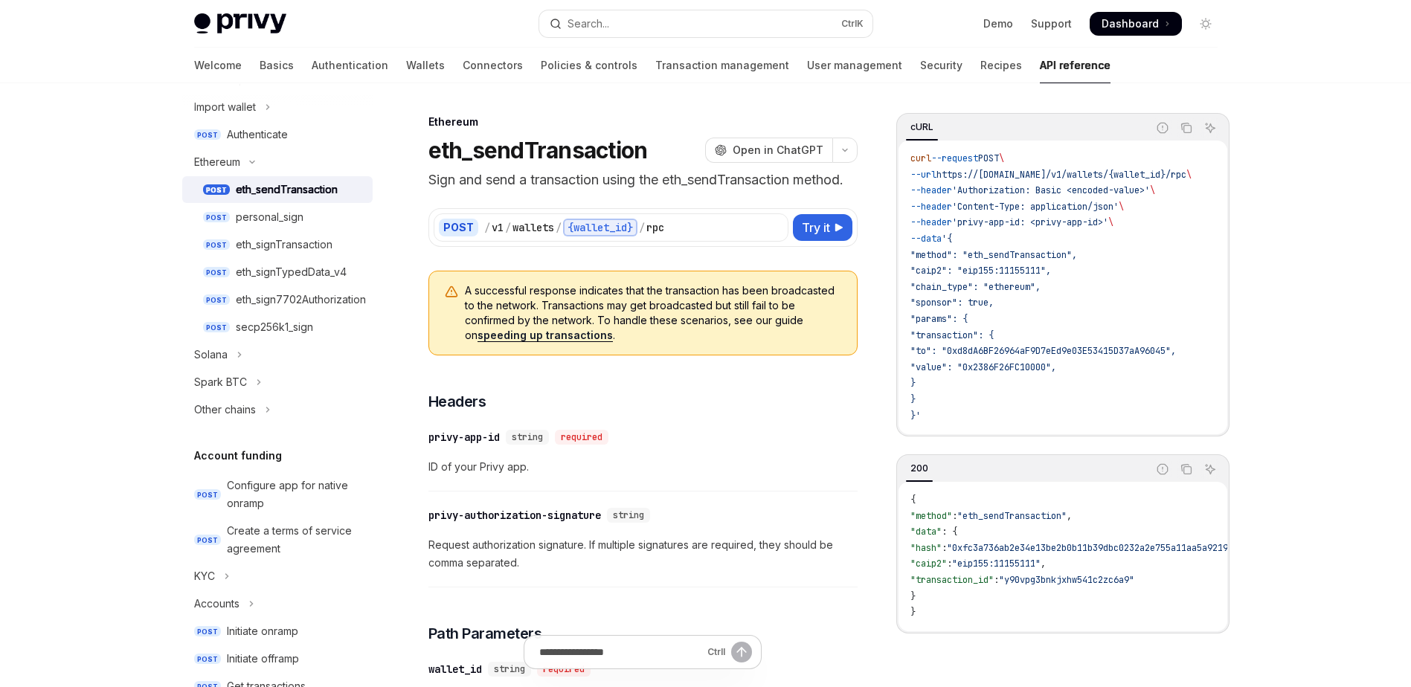
click at [295, 192] on div "eth_sendTransaction" at bounding box center [287, 190] width 102 height 18
type textarea "*"
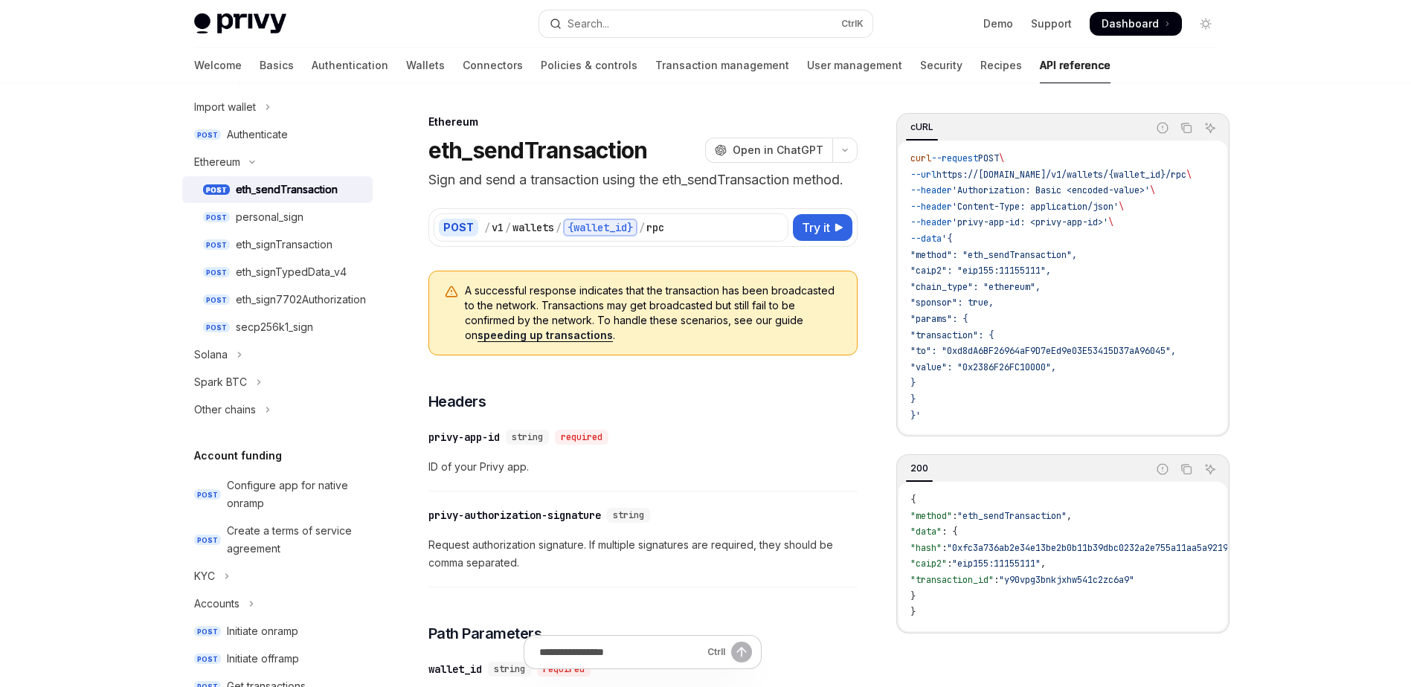
click at [69, 72] on div at bounding box center [705, 41] width 1411 height 83
drag, startPoint x: 52, startPoint y: 68, endPoint x: 80, endPoint y: 65, distance: 28.4
click at [80, 65] on div at bounding box center [705, 41] width 1411 height 83
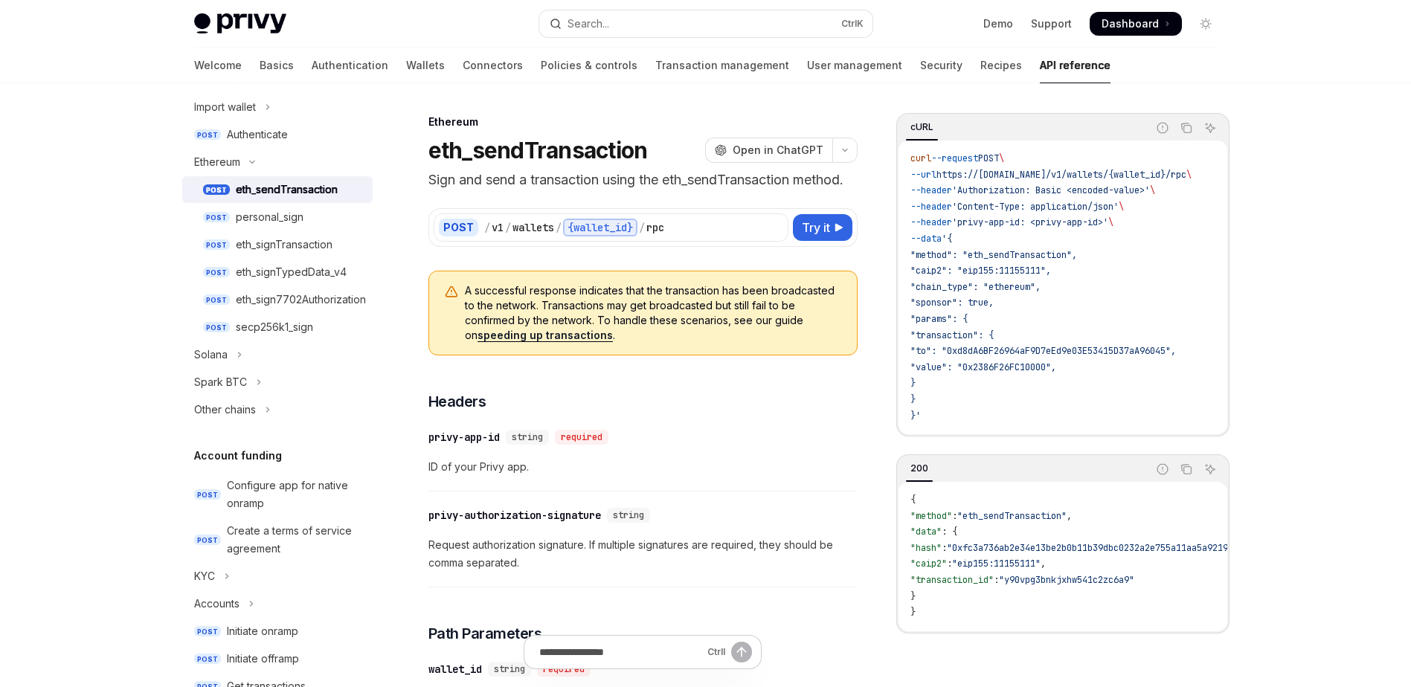
click at [74, 66] on div at bounding box center [705, 41] width 1411 height 83
click at [99, 58] on div at bounding box center [705, 41] width 1411 height 83
click at [80, 56] on div at bounding box center [705, 41] width 1411 height 83
click at [60, 58] on div at bounding box center [705, 41] width 1411 height 83
